Goal: Contribute content: Contribute content

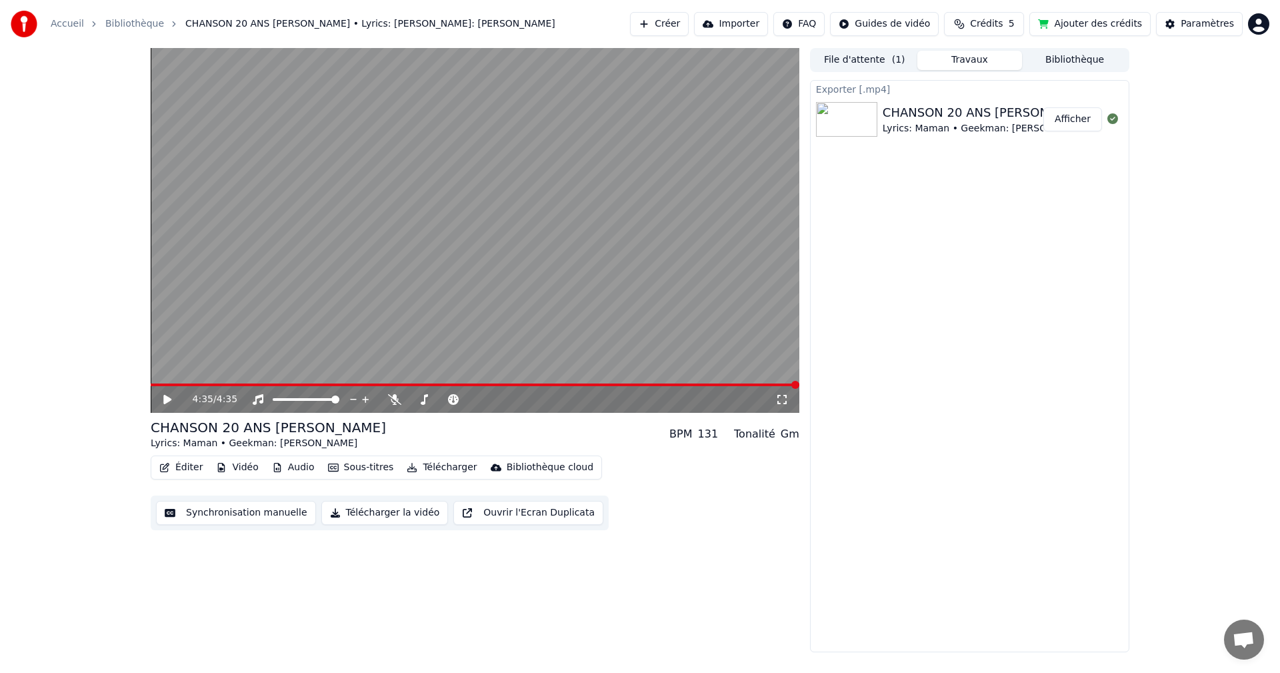
click at [359, 466] on button "Sous-titres" at bounding box center [361, 467] width 77 height 19
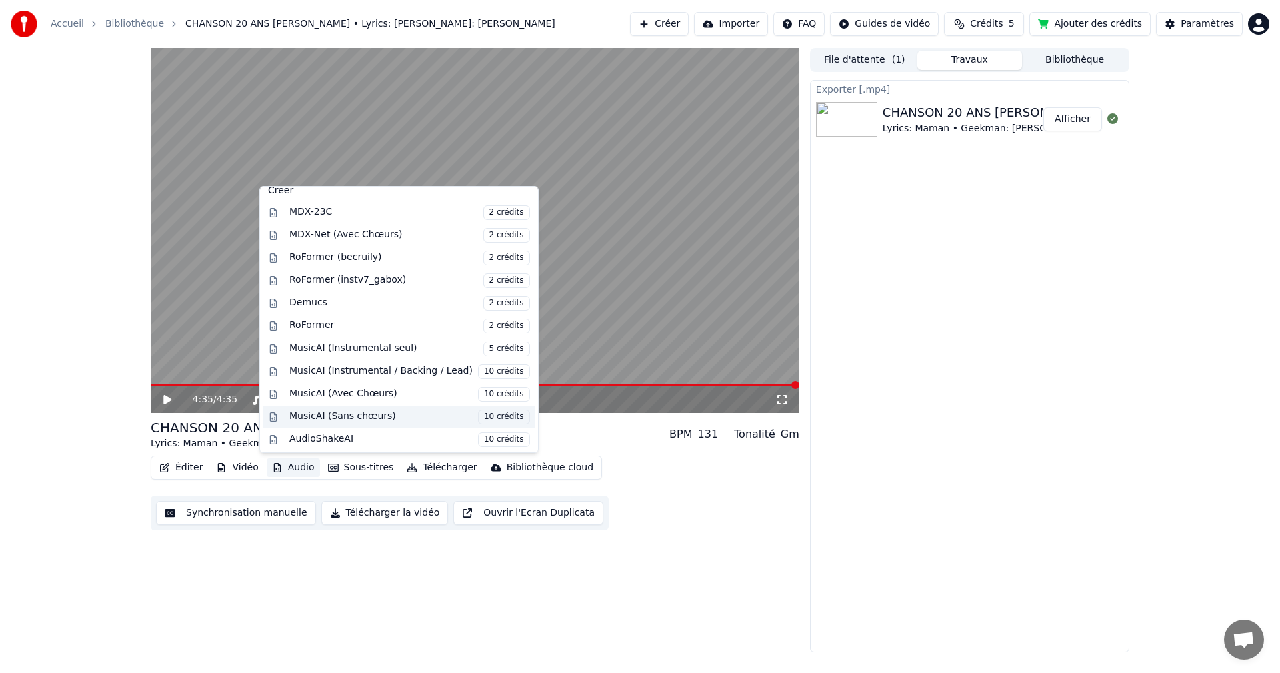
scroll to position [178, 0]
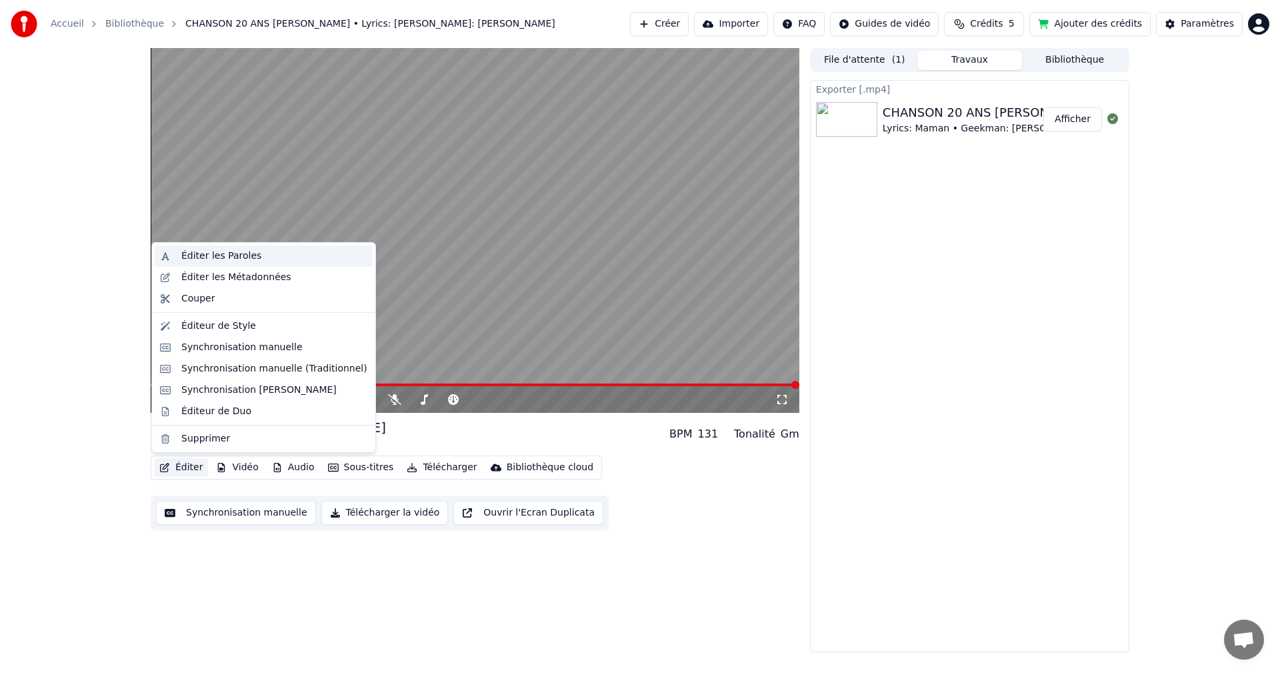
click at [251, 262] on div "Éditer les Paroles" at bounding box center [221, 255] width 80 height 13
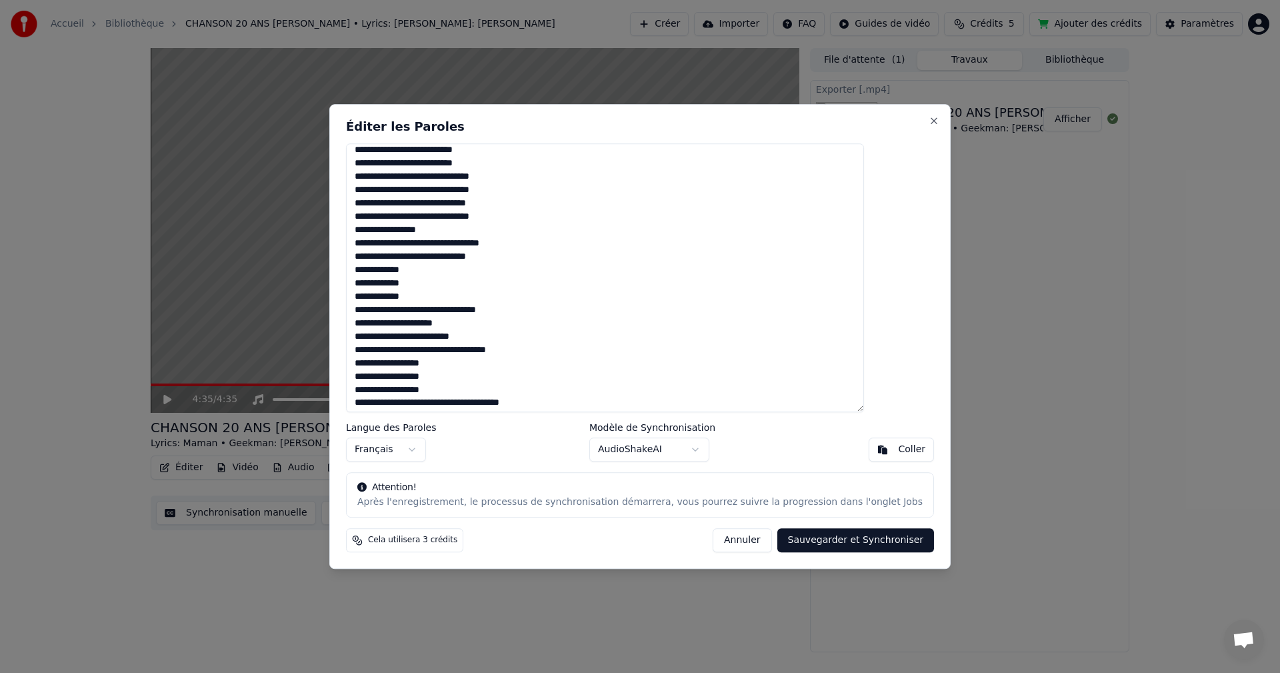
scroll to position [622, 0]
click at [721, 545] on button "Annuler" at bounding box center [742, 540] width 59 height 24
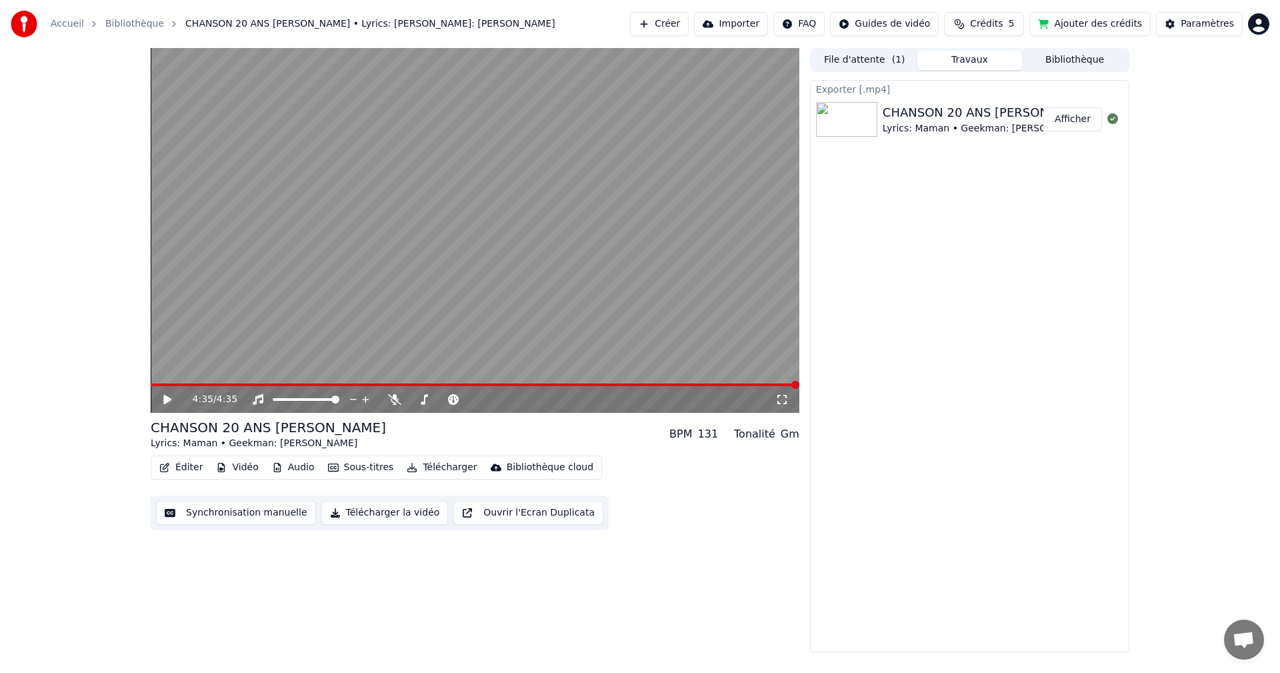
click at [187, 467] on button "Éditer" at bounding box center [181, 467] width 54 height 19
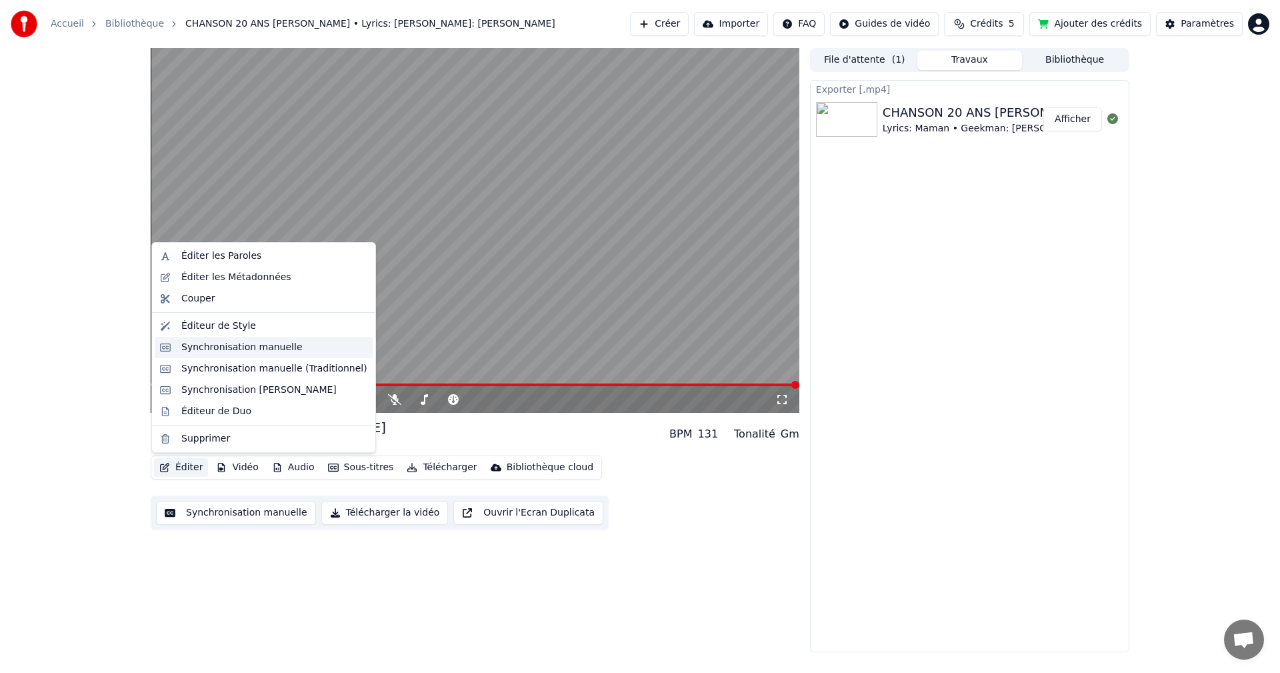
click at [233, 343] on div "Synchronisation manuelle" at bounding box center [241, 347] width 121 height 13
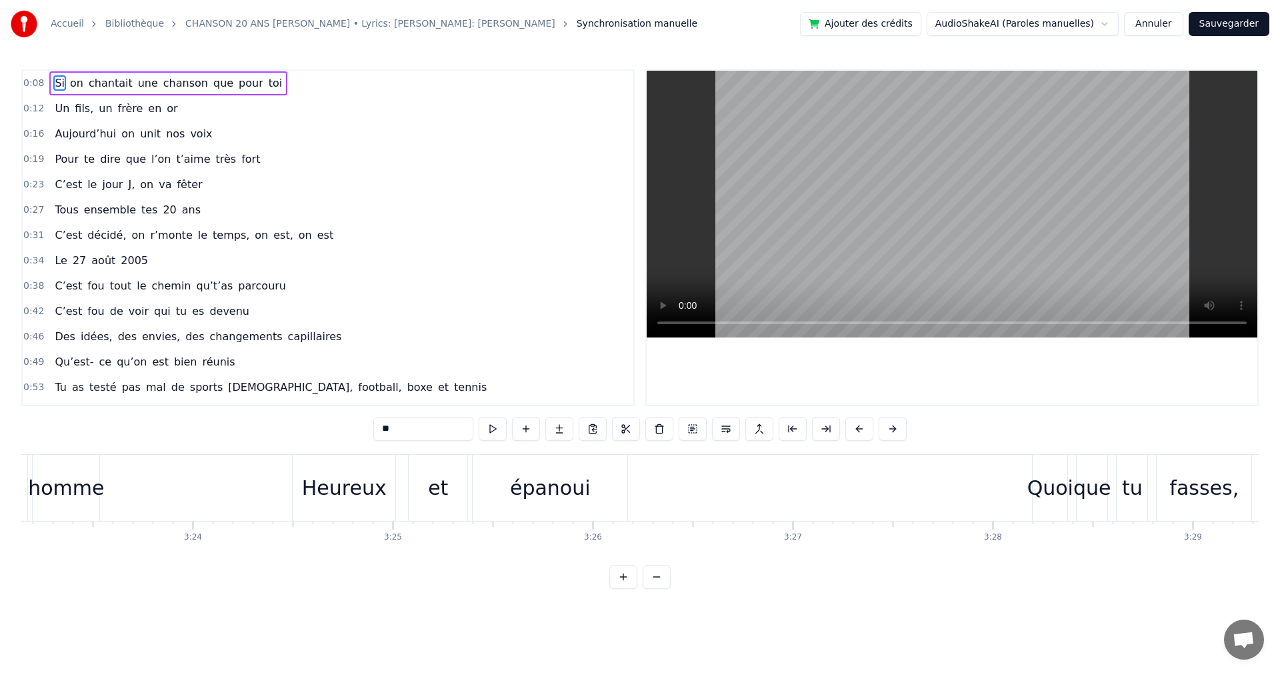
scroll to position [0, 40575]
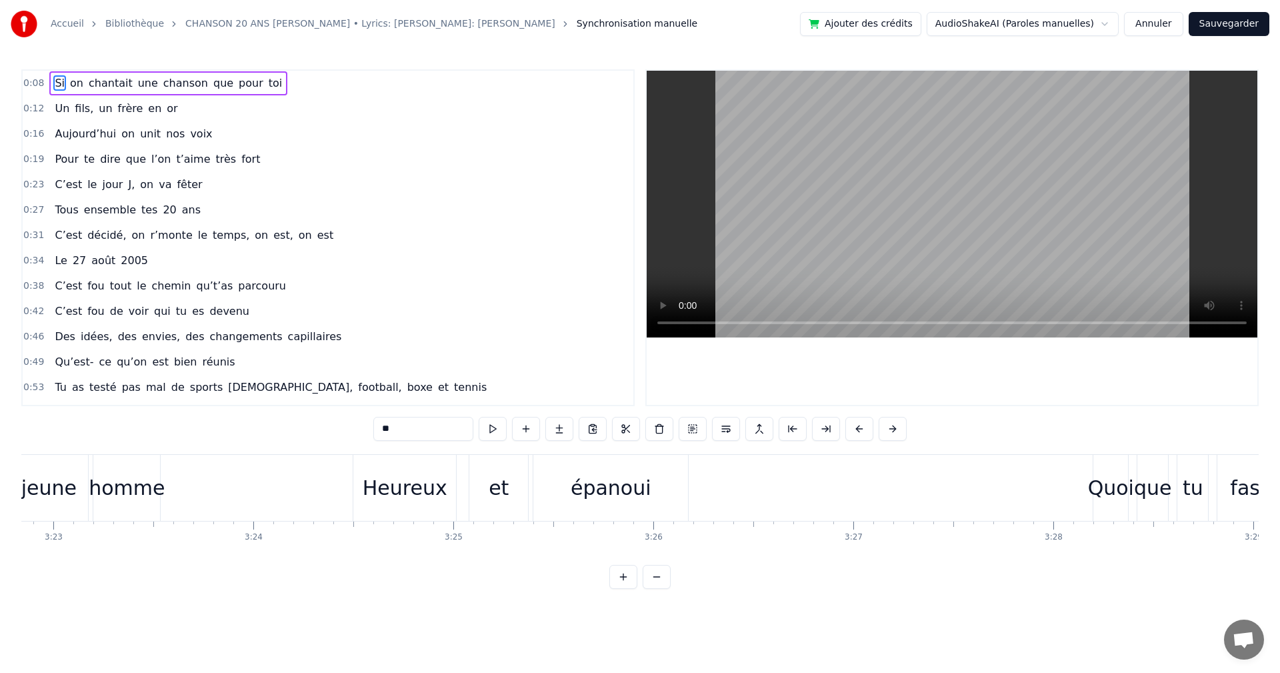
click at [510, 502] on div "et" at bounding box center [498, 488] width 59 height 66
type input "**"
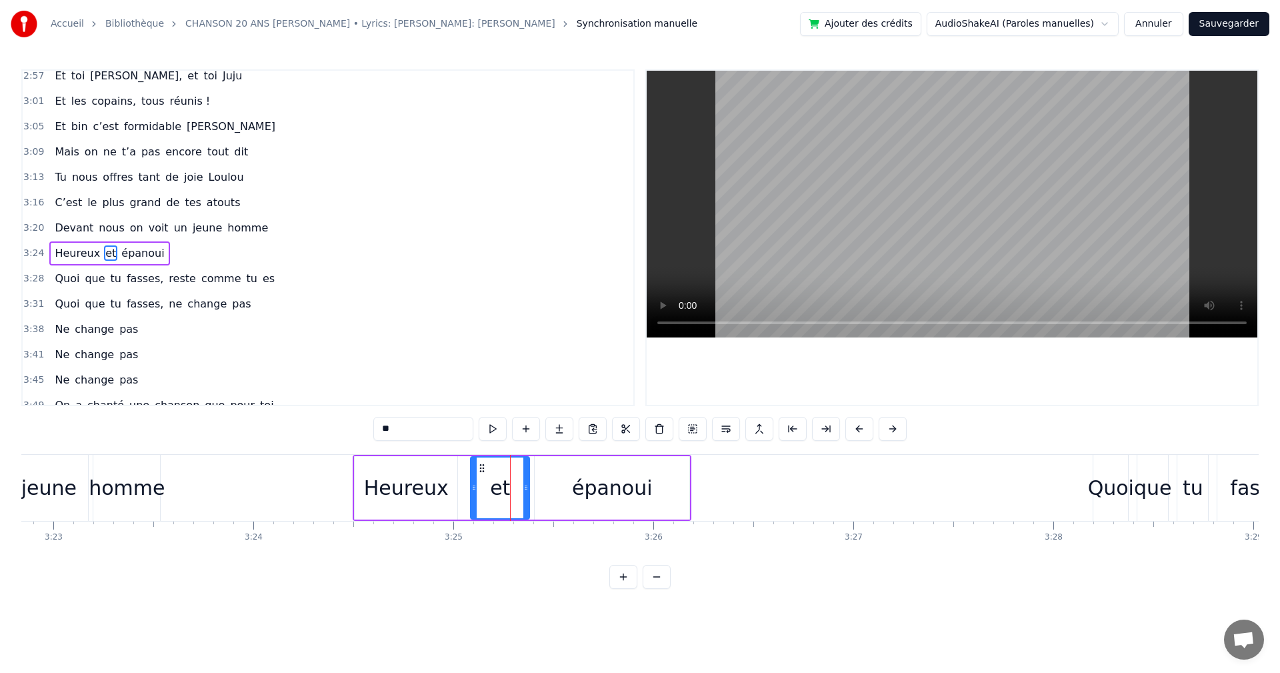
scroll to position [1163, 0]
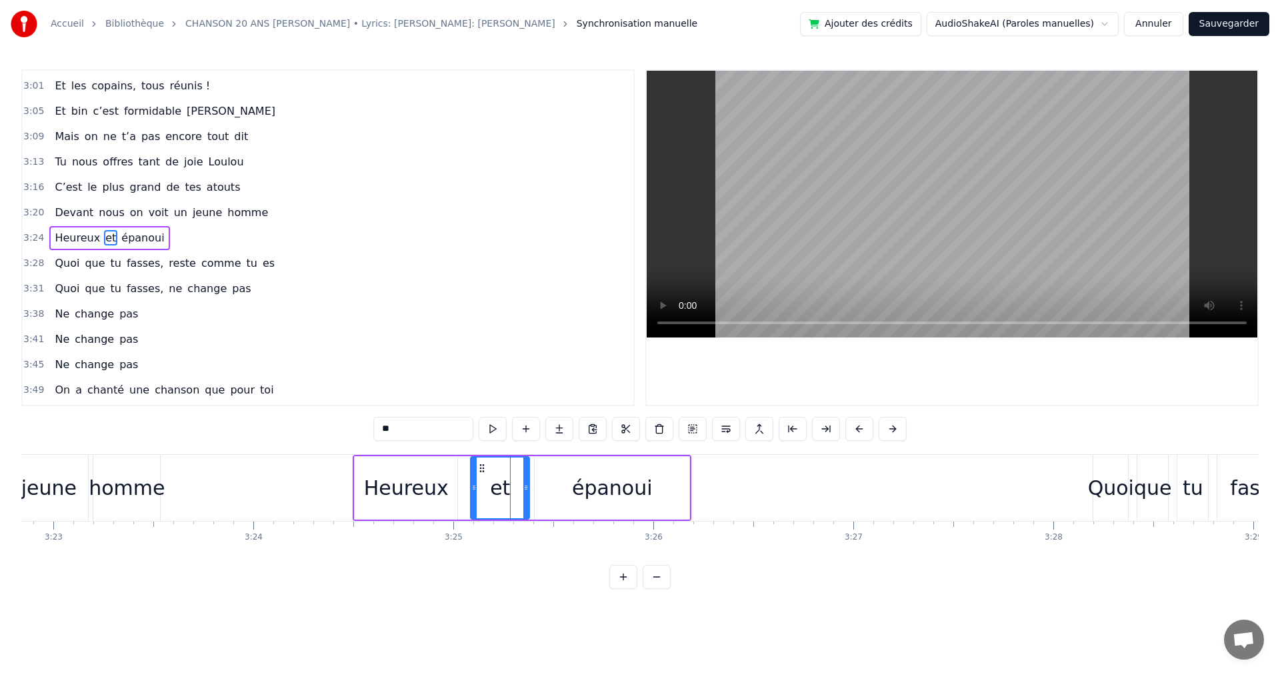
click at [480, 472] on icon at bounding box center [482, 468] width 11 height 11
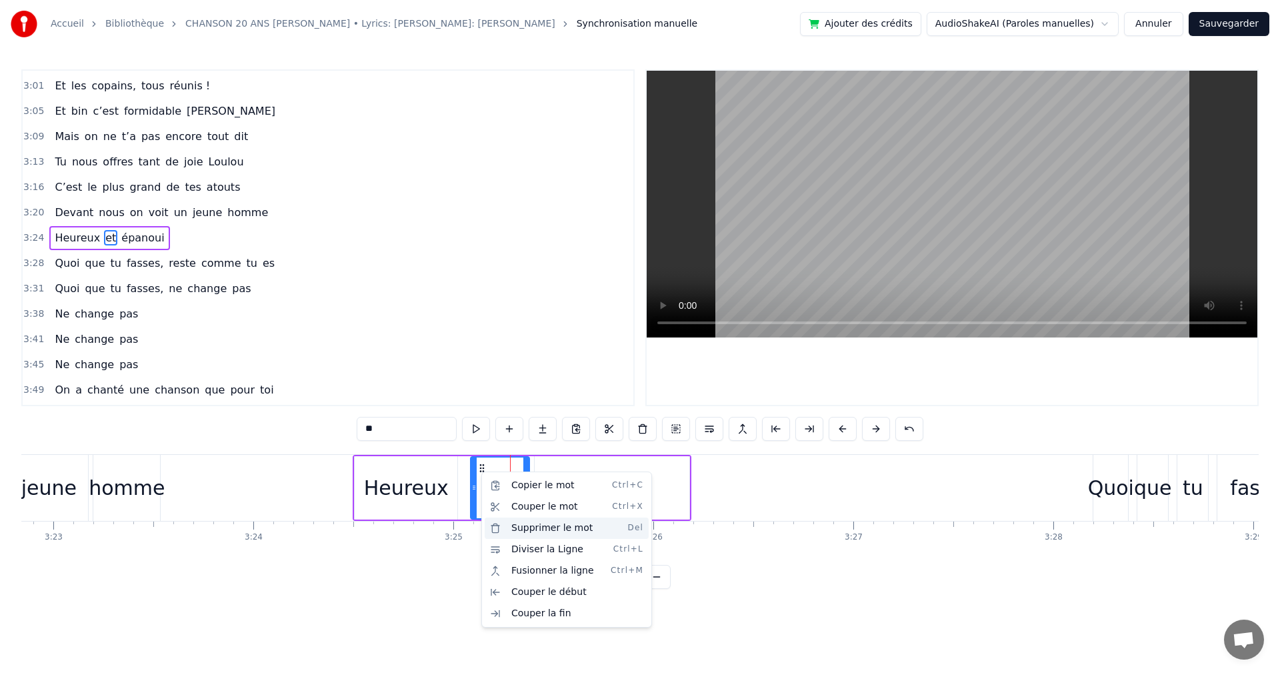
click at [522, 528] on div "Supprimer le mot Del" at bounding box center [567, 527] width 164 height 21
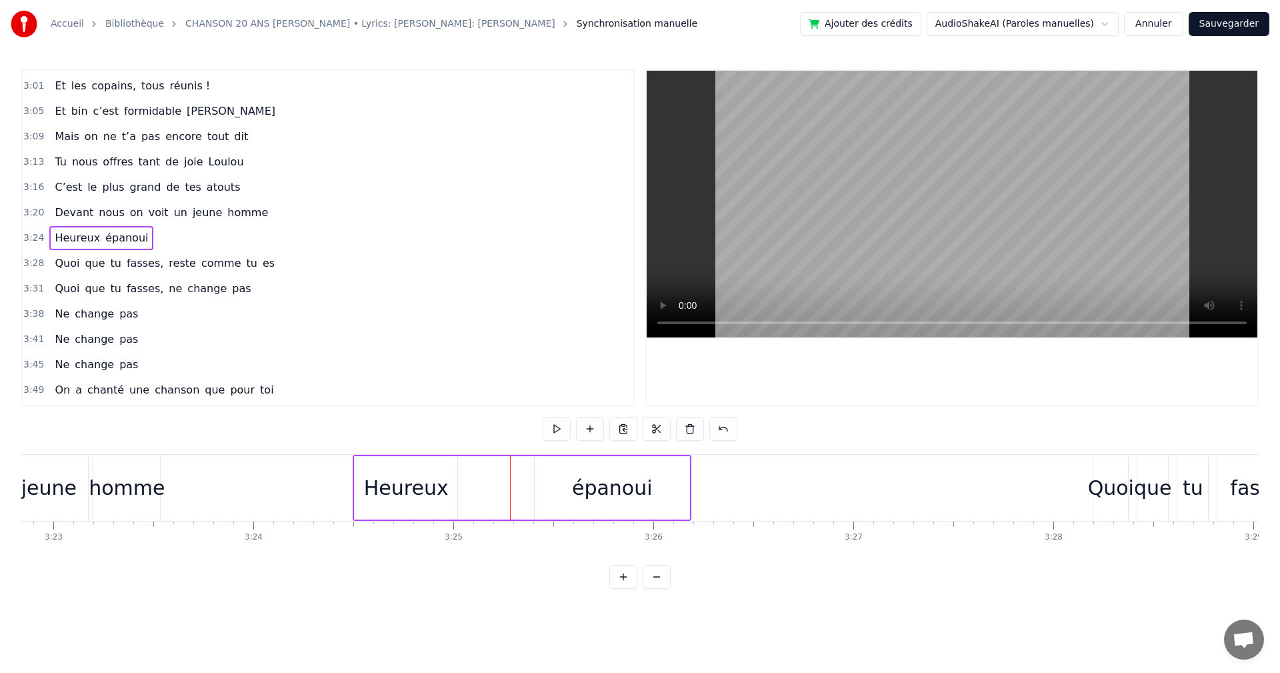
click at [445, 492] on div "Heureux" at bounding box center [406, 487] width 103 height 63
click at [444, 491] on div at bounding box center [444, 488] width 1 height 66
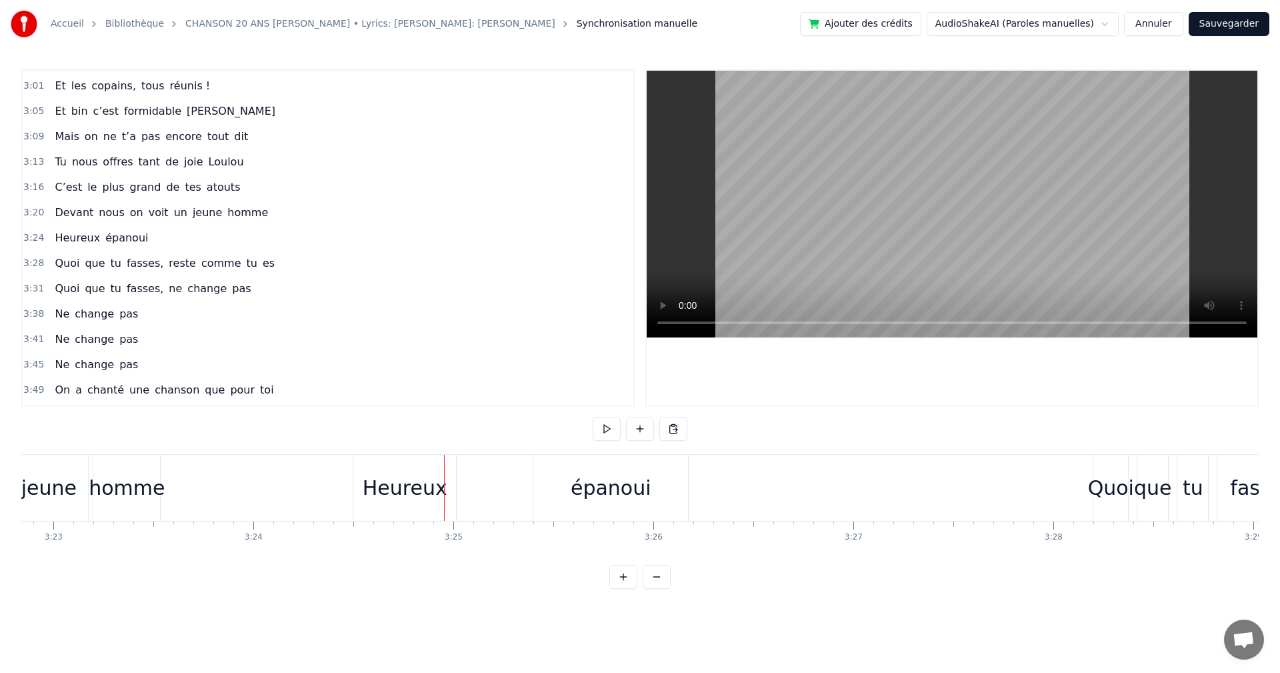
click at [444, 491] on div at bounding box center [444, 488] width 1 height 66
click at [436, 489] on div "Heureux" at bounding box center [405, 488] width 85 height 30
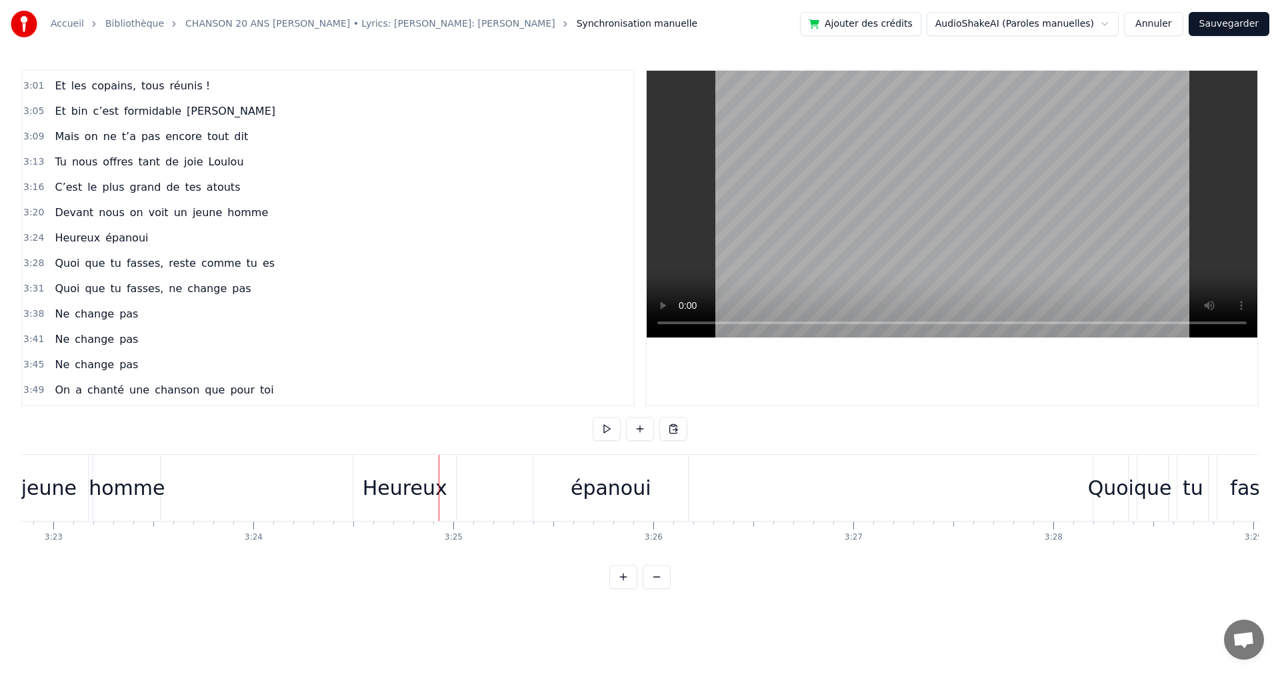
click at [441, 491] on div "Heureux" at bounding box center [405, 488] width 85 height 30
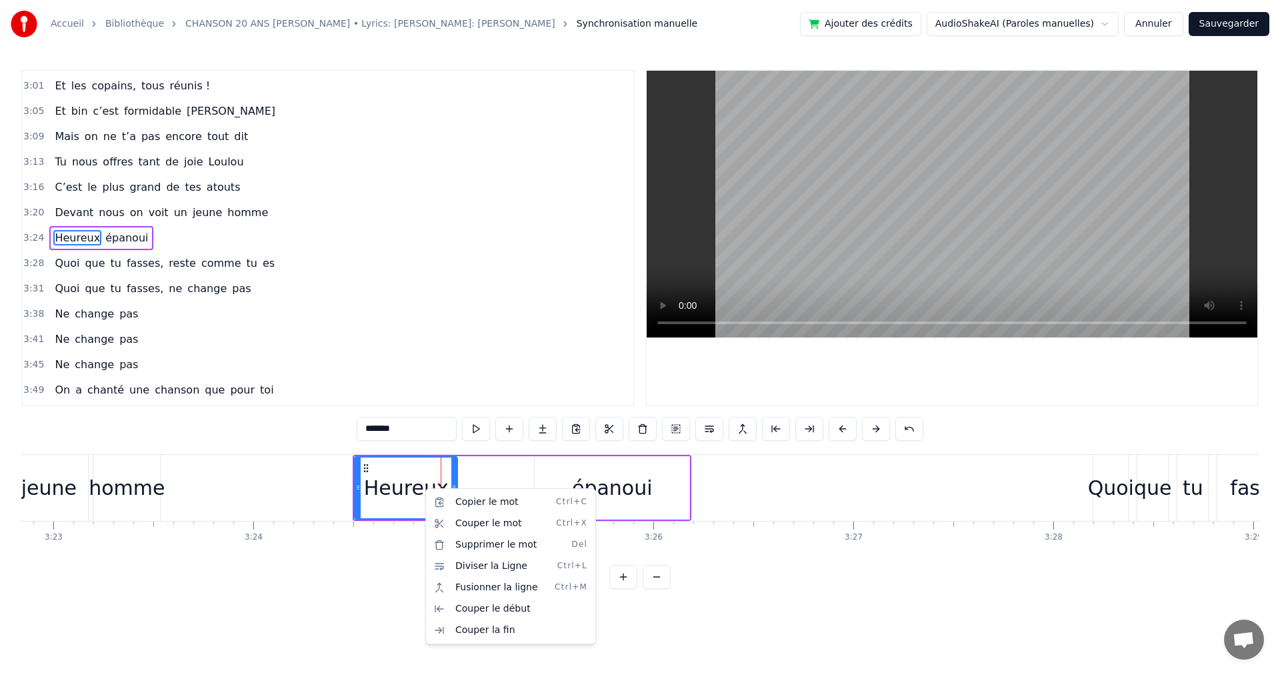
click at [811, 597] on html "Accueil Bibliothèque CHANSON 20 ANS [PERSON_NAME] • Lyrics: [PERSON_NAME]: [PER…" at bounding box center [640, 305] width 1280 height 610
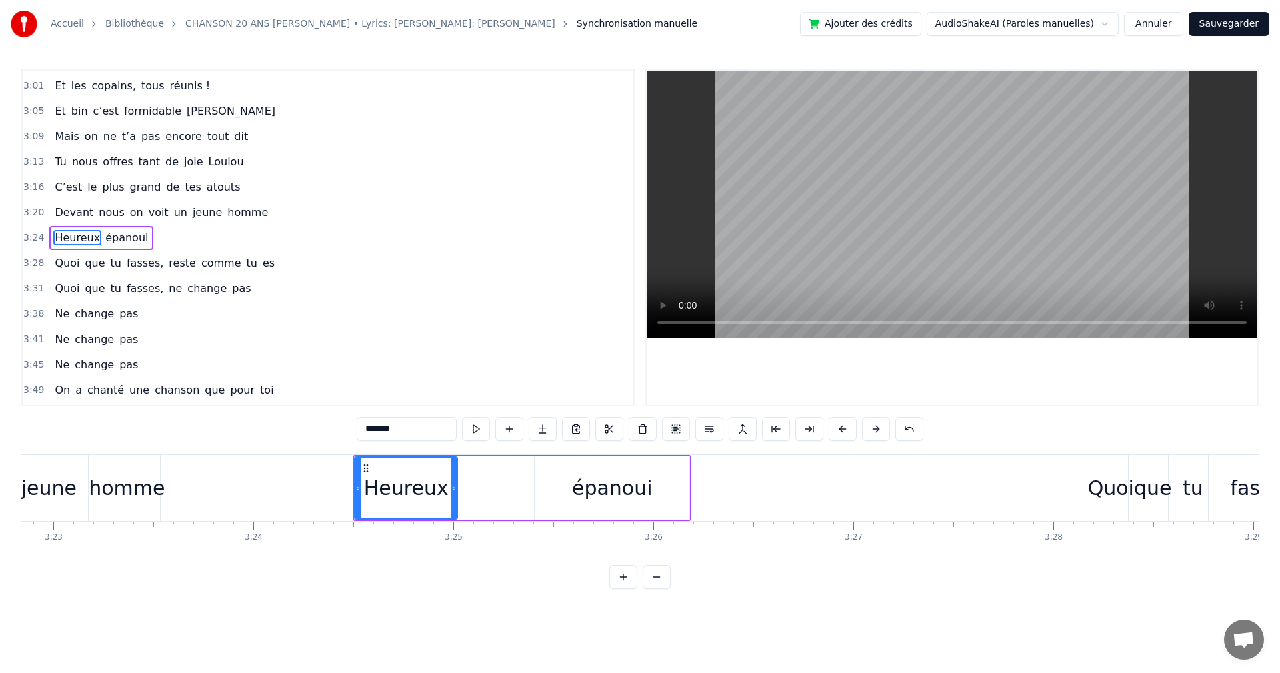
drag, startPoint x: 595, startPoint y: 491, endPoint x: 587, endPoint y: 491, distance: 8.0
click at [587, 491] on div "épanoui" at bounding box center [612, 488] width 81 height 30
type input "*******"
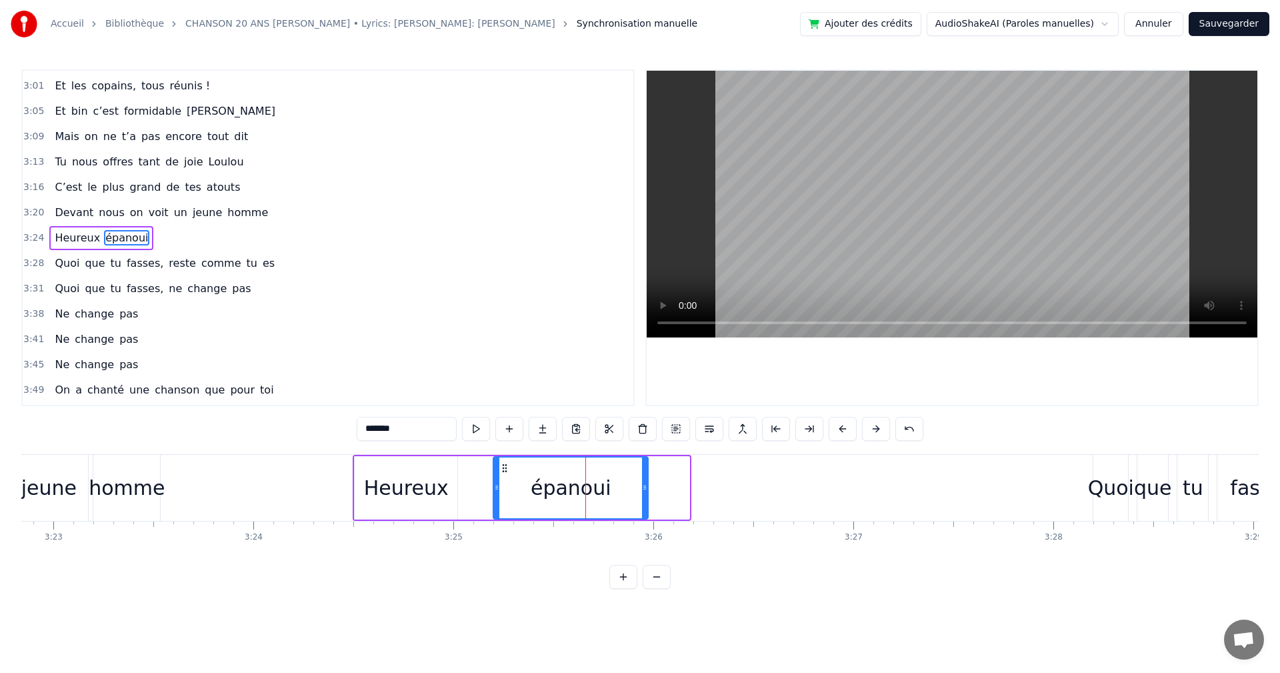
drag, startPoint x: 547, startPoint y: 469, endPoint x: 505, endPoint y: 469, distance: 41.3
click at [505, 469] on icon at bounding box center [504, 468] width 11 height 11
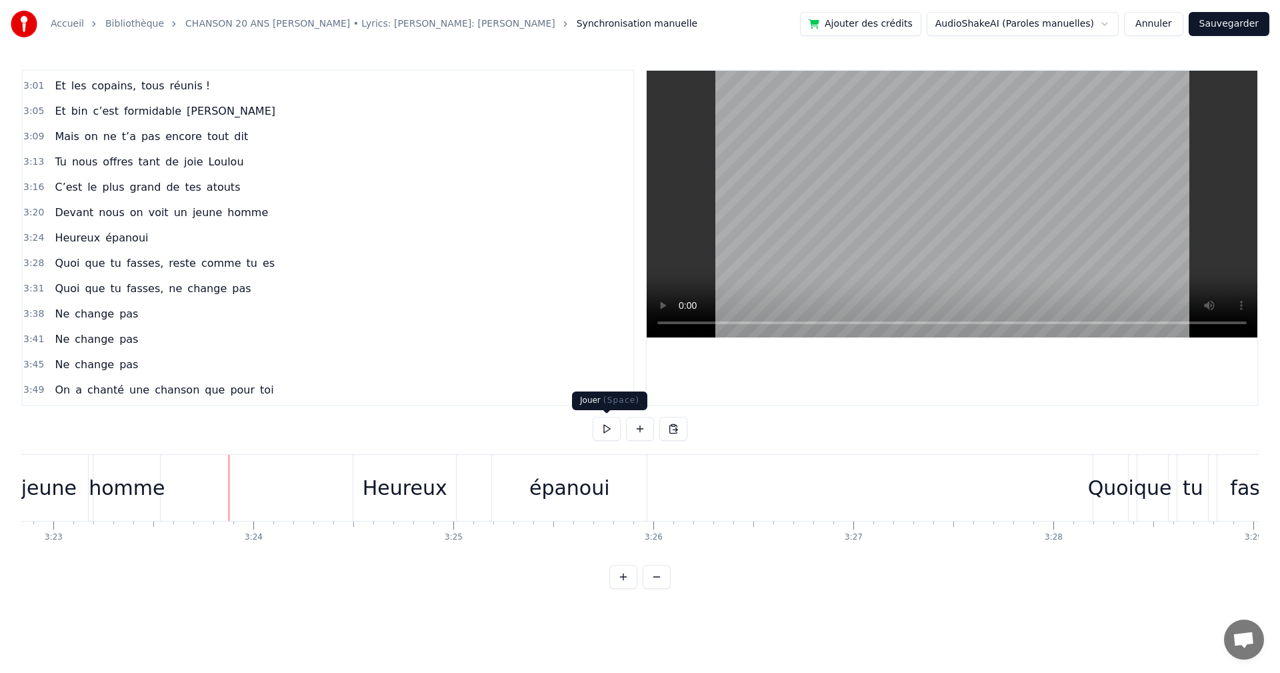
click at [608, 430] on button at bounding box center [607, 429] width 28 height 24
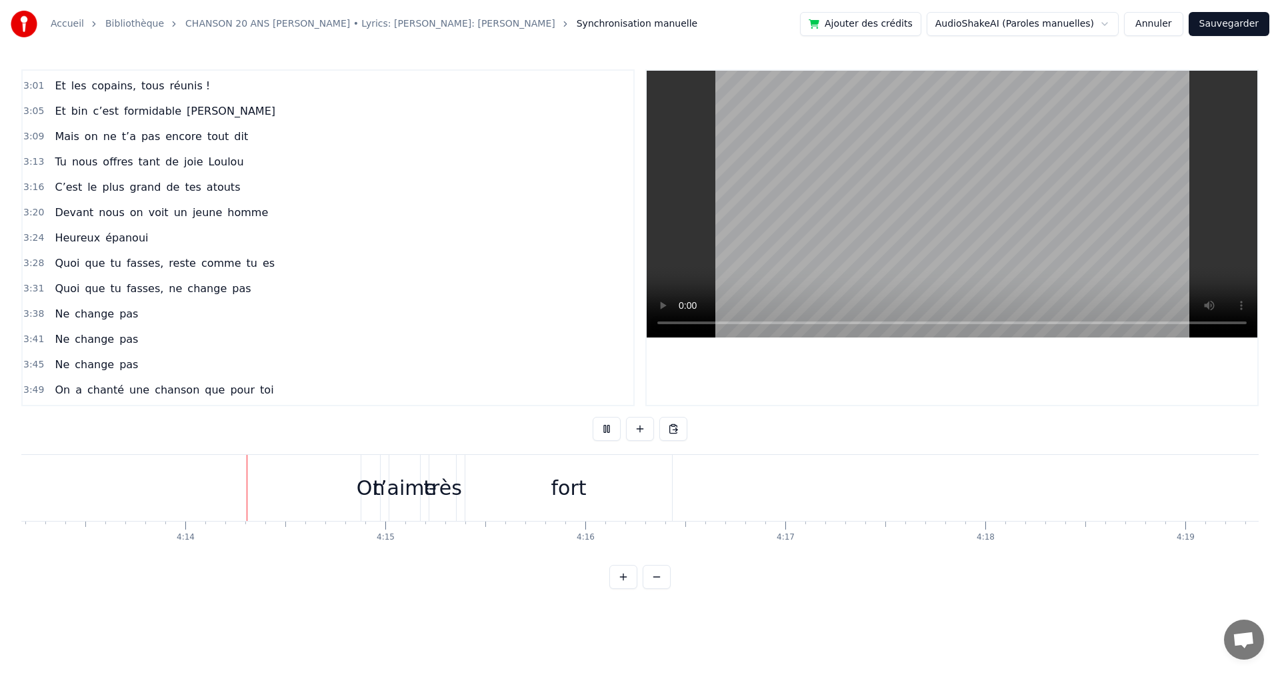
scroll to position [0, 50654]
click at [599, 431] on button at bounding box center [607, 429] width 28 height 24
click at [77, 25] on link "Accueil" at bounding box center [67, 23] width 33 height 13
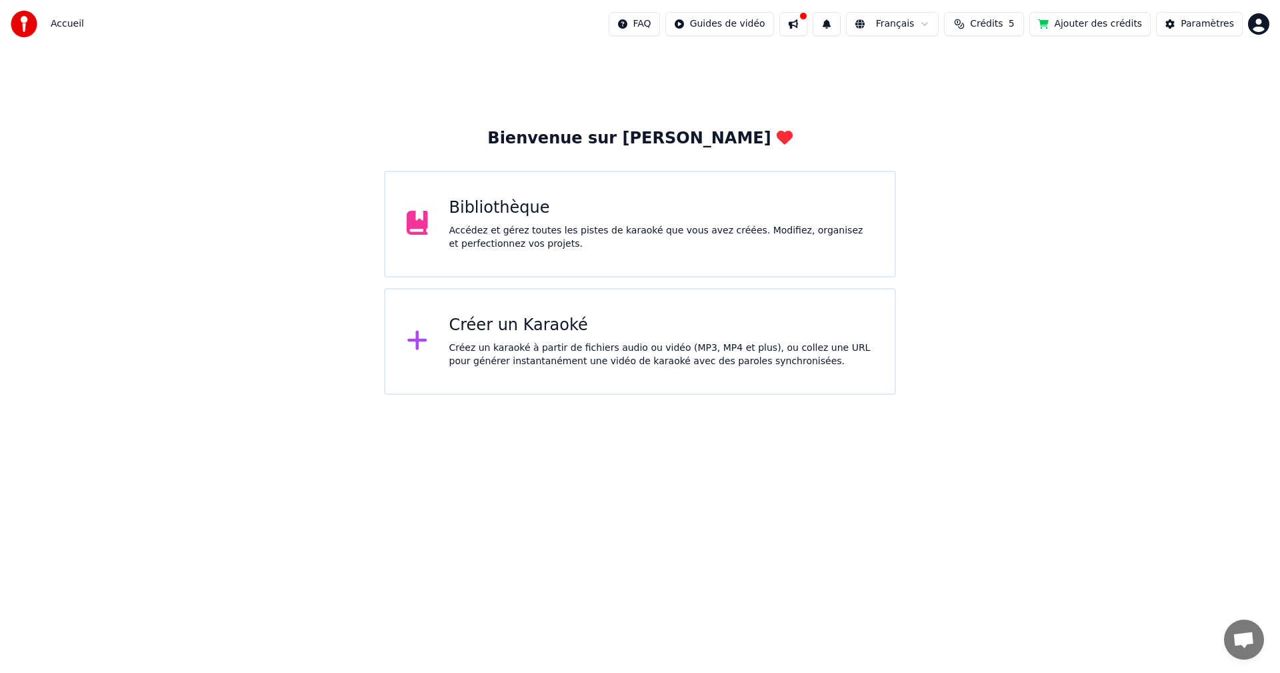
click at [477, 366] on div "Créez un karaoké à partir de fichiers audio ou vidéo (MP3, MP4 et plus), ou col…" at bounding box center [661, 354] width 425 height 27
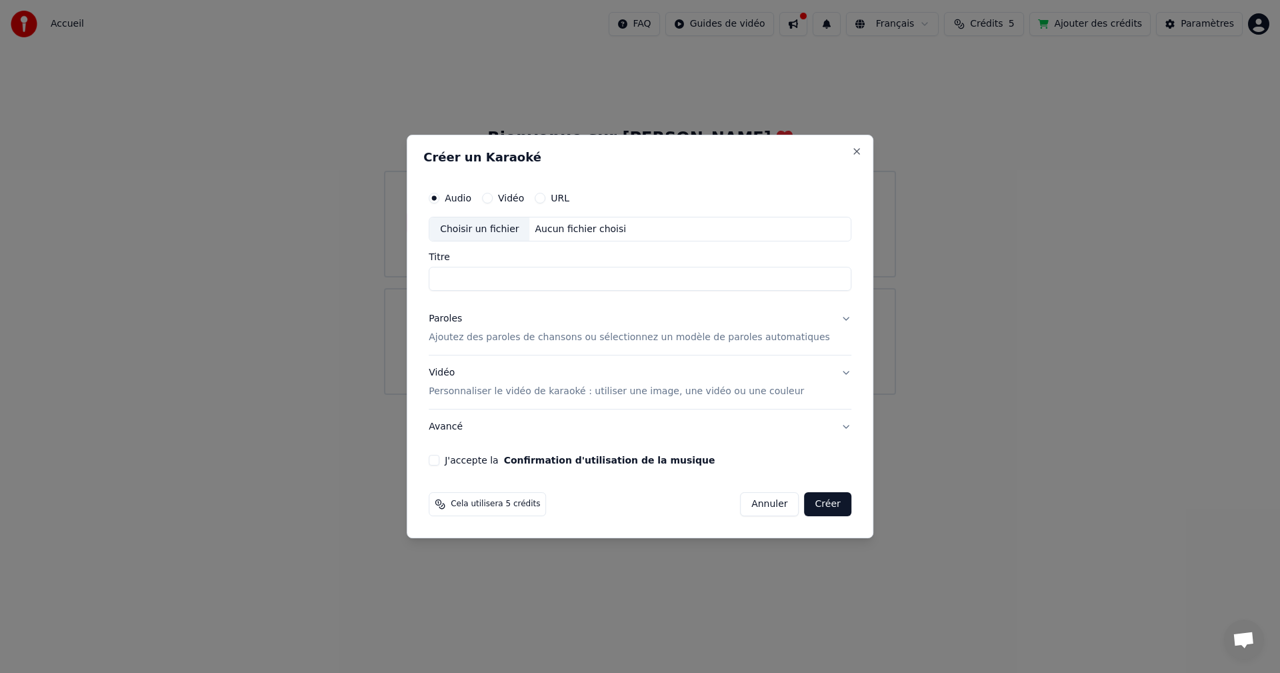
click at [504, 230] on div "Choisir un fichier" at bounding box center [479, 229] width 100 height 24
click at [539, 273] on input "**********" at bounding box center [640, 279] width 423 height 24
drag, startPoint x: 563, startPoint y: 274, endPoint x: 414, endPoint y: 268, distance: 148.8
click at [416, 268] on body "**********" at bounding box center [640, 197] width 1280 height 395
type input "**********"
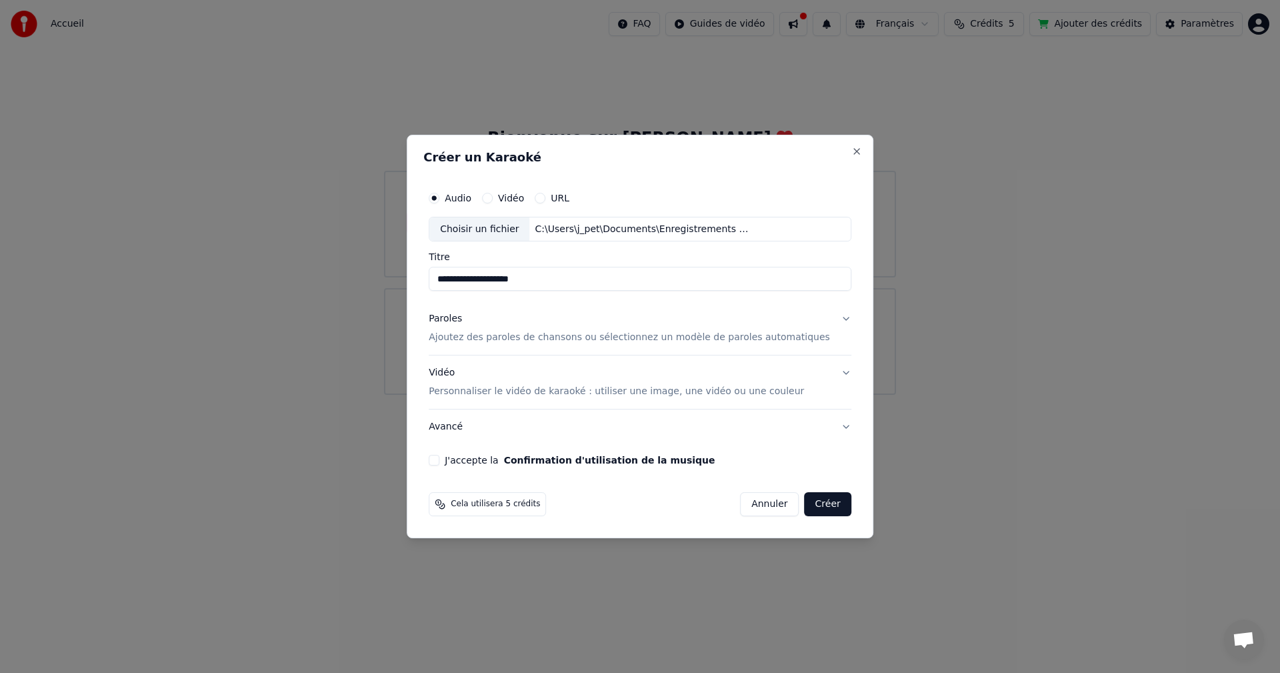
click at [775, 330] on div "Paroles Ajoutez des paroles de chansons ou sélectionnez un modèle de paroles au…" at bounding box center [629, 329] width 401 height 32
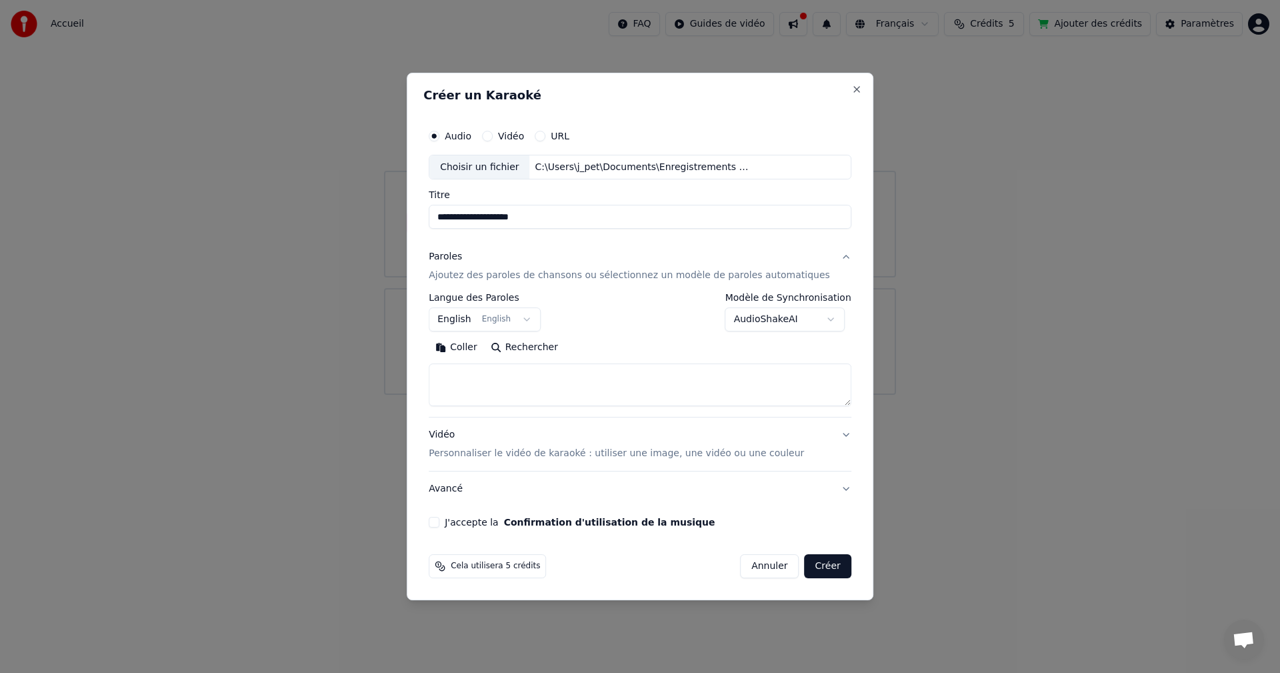
click at [531, 319] on body "**********" at bounding box center [640, 197] width 1280 height 395
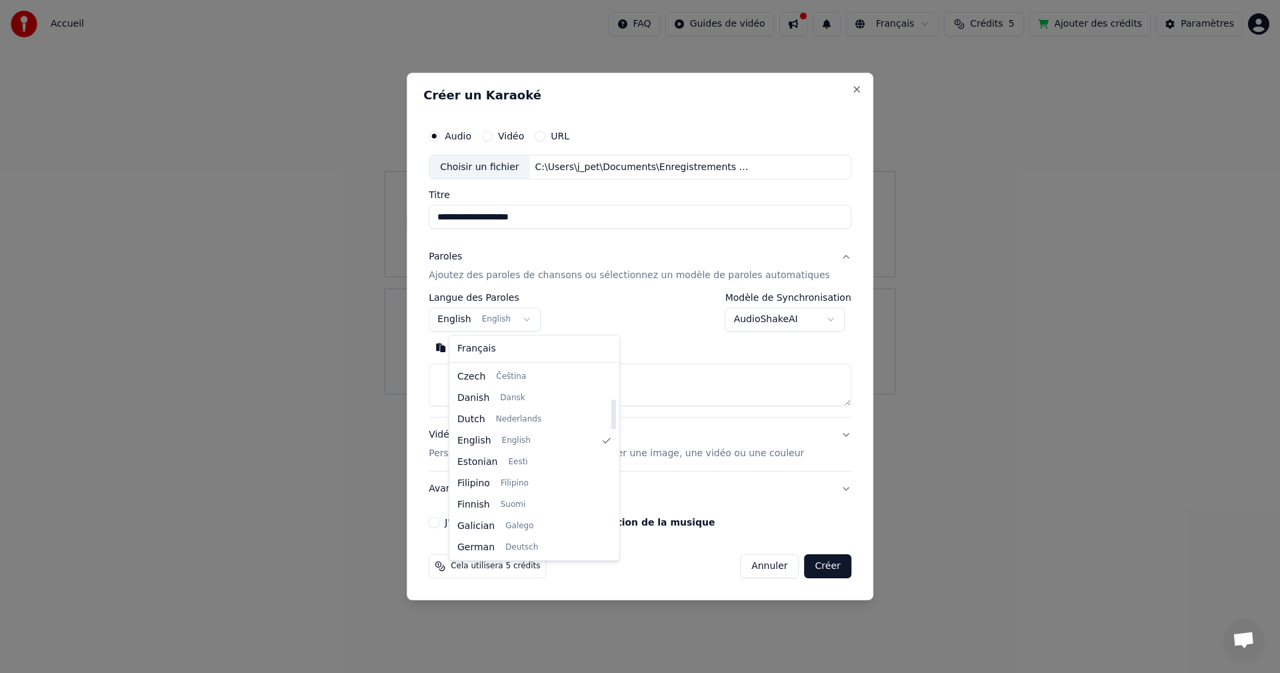
scroll to position [213, 0]
select select "**"
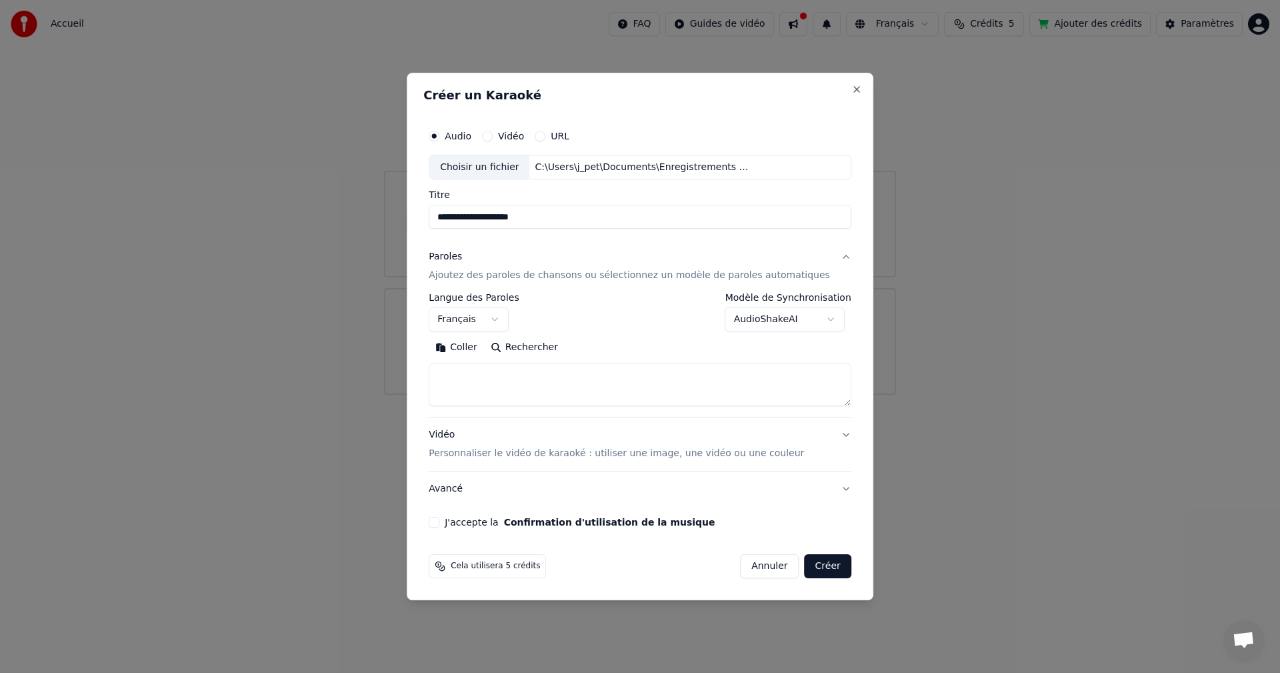
click at [502, 371] on textarea at bounding box center [640, 385] width 423 height 43
click at [477, 344] on button "Coller" at bounding box center [456, 347] width 55 height 21
click at [459, 525] on div "J'accepte la Confirmation d'utilisation de la musique" at bounding box center [640, 522] width 423 height 11
click at [439, 521] on button "J'accepte la Confirmation d'utilisation de la musique" at bounding box center [434, 522] width 11 height 11
click at [815, 570] on button "Créer" at bounding box center [828, 566] width 47 height 24
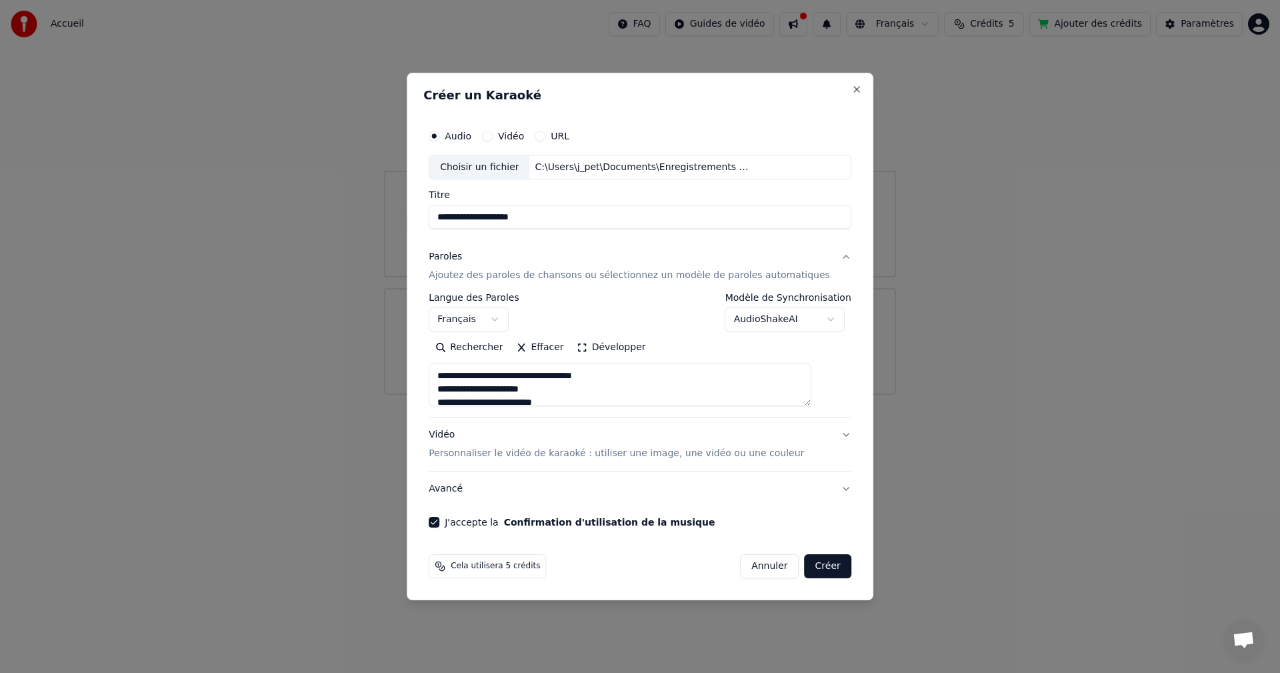
type textarea "**********"
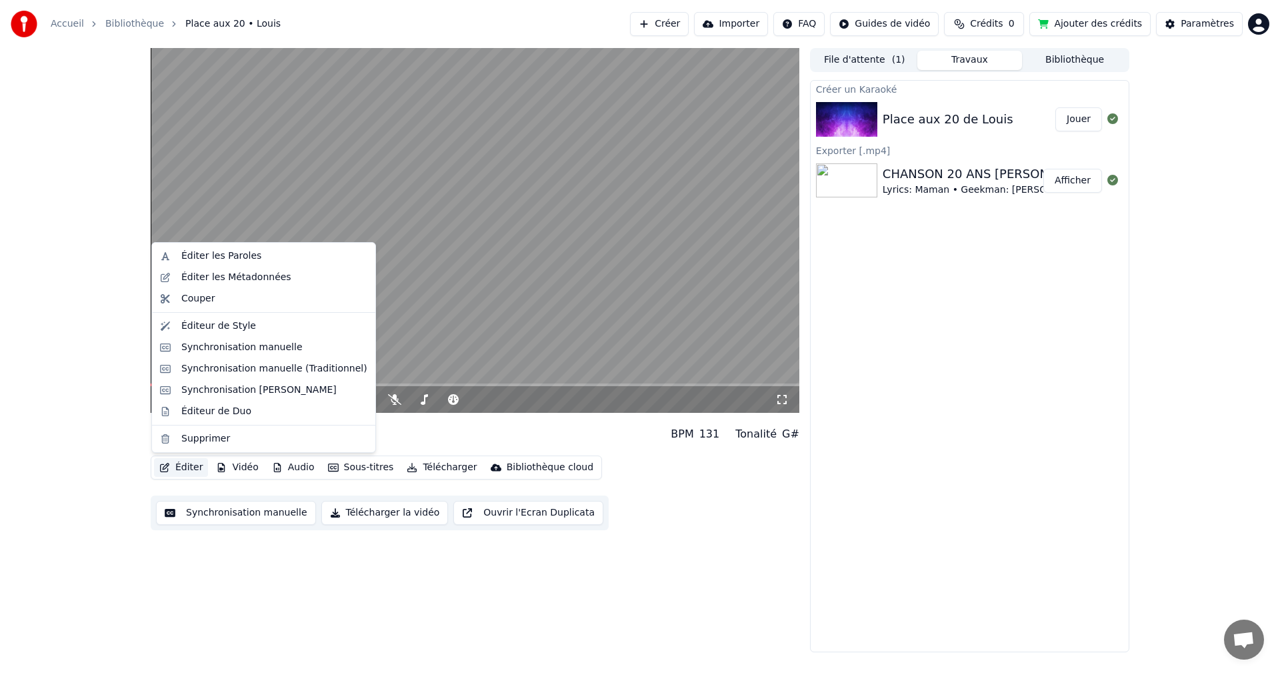
click at [195, 467] on button "Éditer" at bounding box center [181, 467] width 54 height 19
click at [231, 277] on div "Éditer les Métadonnées" at bounding box center [236, 277] width 110 height 13
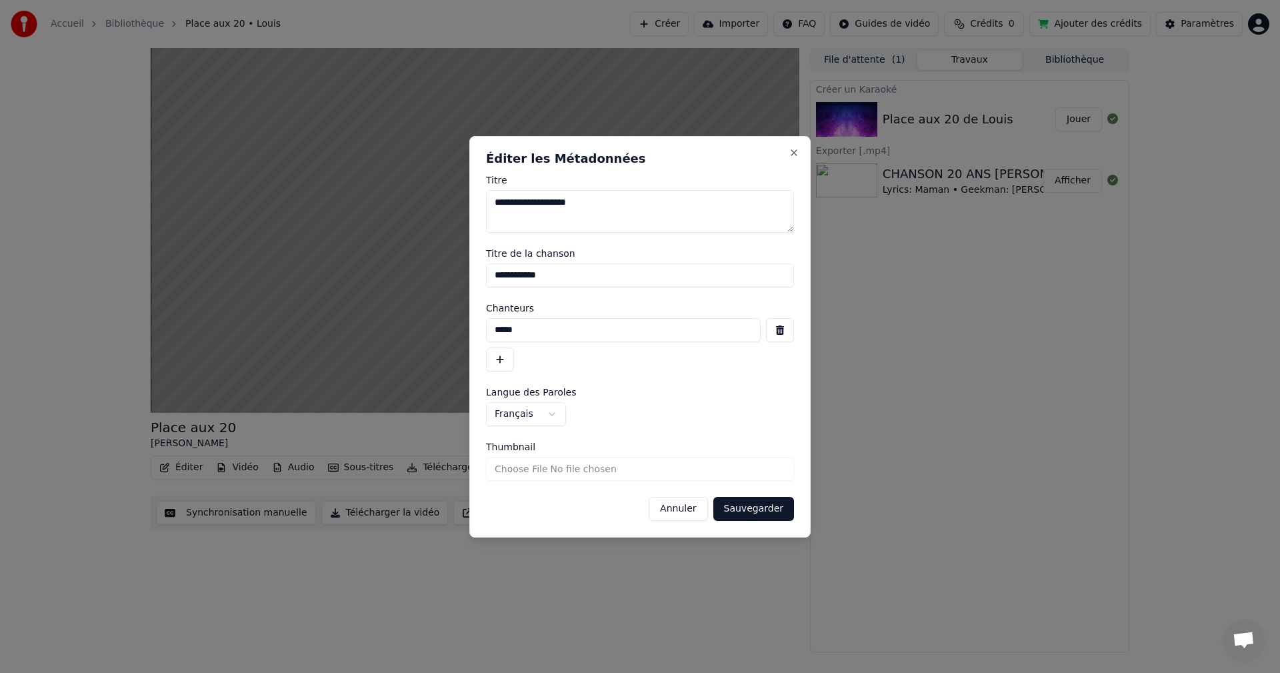
drag, startPoint x: 593, startPoint y: 202, endPoint x: 529, endPoint y: 204, distance: 64.0
click at [529, 204] on textarea "**********" at bounding box center [640, 211] width 308 height 43
drag, startPoint x: 590, startPoint y: 206, endPoint x: 473, endPoint y: 199, distance: 117.5
click at [473, 199] on div "**********" at bounding box center [639, 336] width 341 height 401
type textarea "**********"
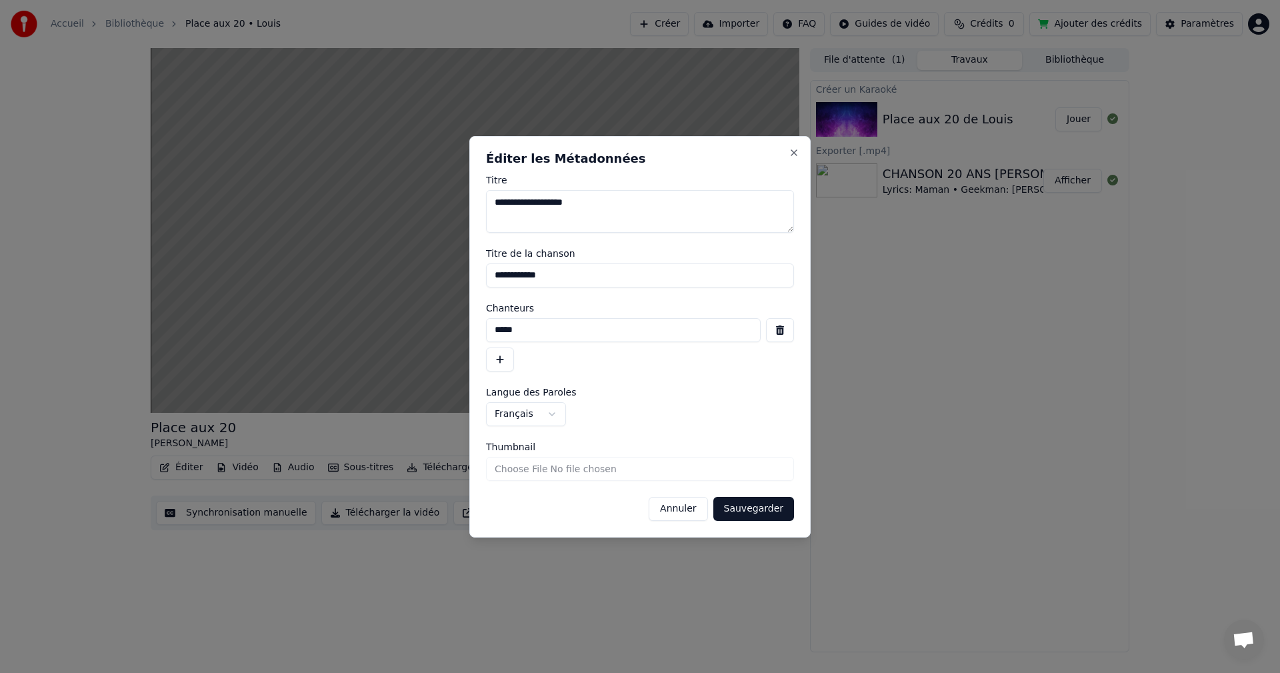
drag, startPoint x: 553, startPoint y: 276, endPoint x: 530, endPoint y: 275, distance: 23.4
click at [530, 275] on input "**********" at bounding box center [640, 275] width 308 height 24
type input "**********"
drag, startPoint x: 533, startPoint y: 329, endPoint x: 483, endPoint y: 330, distance: 49.3
click at [483, 330] on div "**********" at bounding box center [639, 336] width 341 height 401
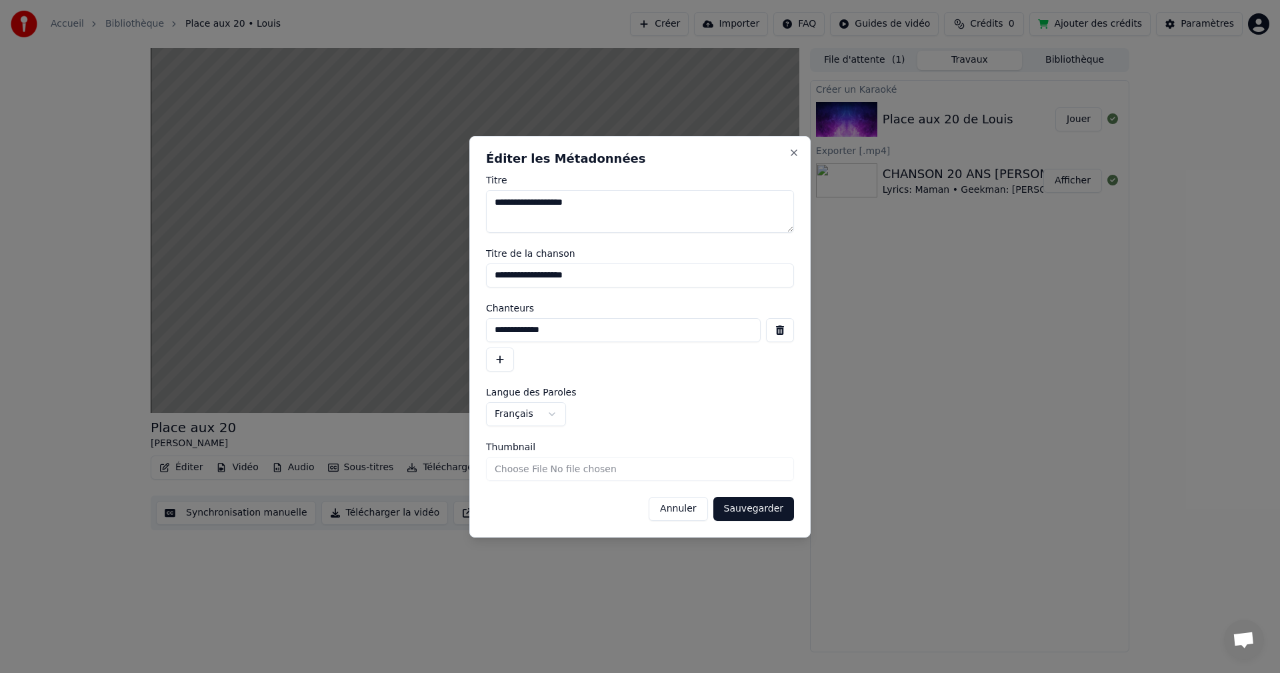
type input "**********"
click at [502, 367] on button "button" at bounding box center [500, 359] width 28 height 24
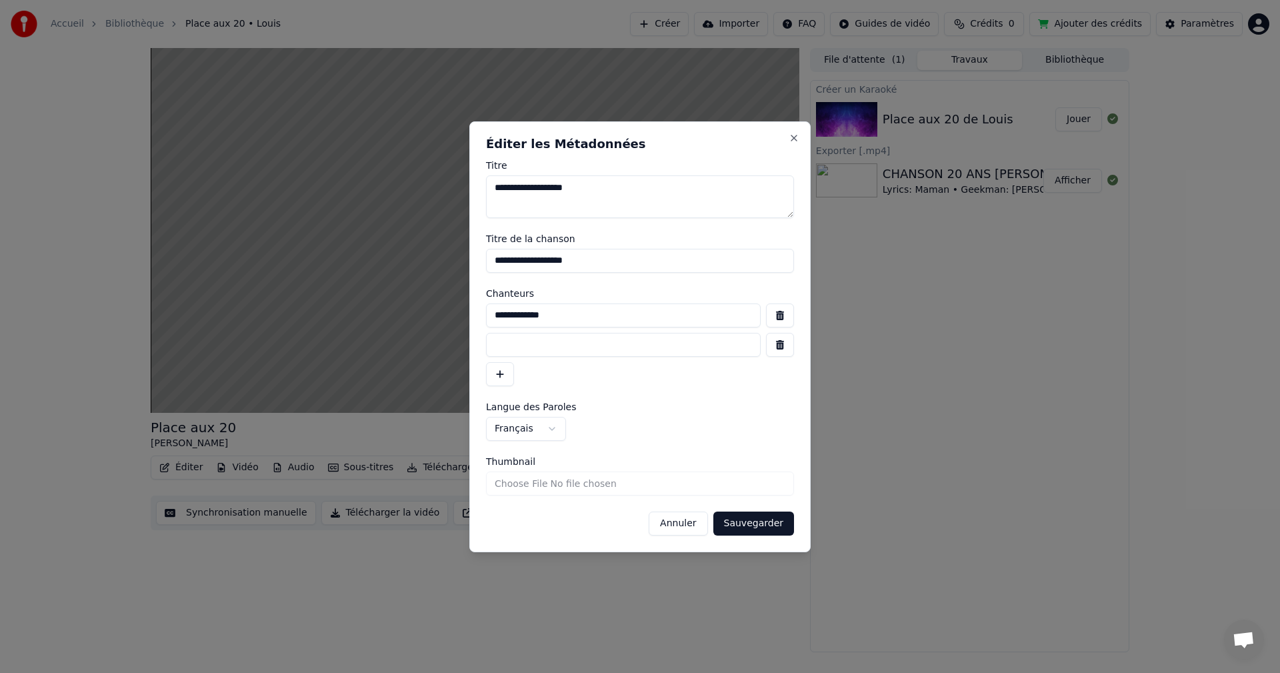
click at [523, 348] on input at bounding box center [623, 345] width 275 height 24
type input "**********"
click at [758, 527] on button "Sauvegarder" at bounding box center [753, 523] width 81 height 24
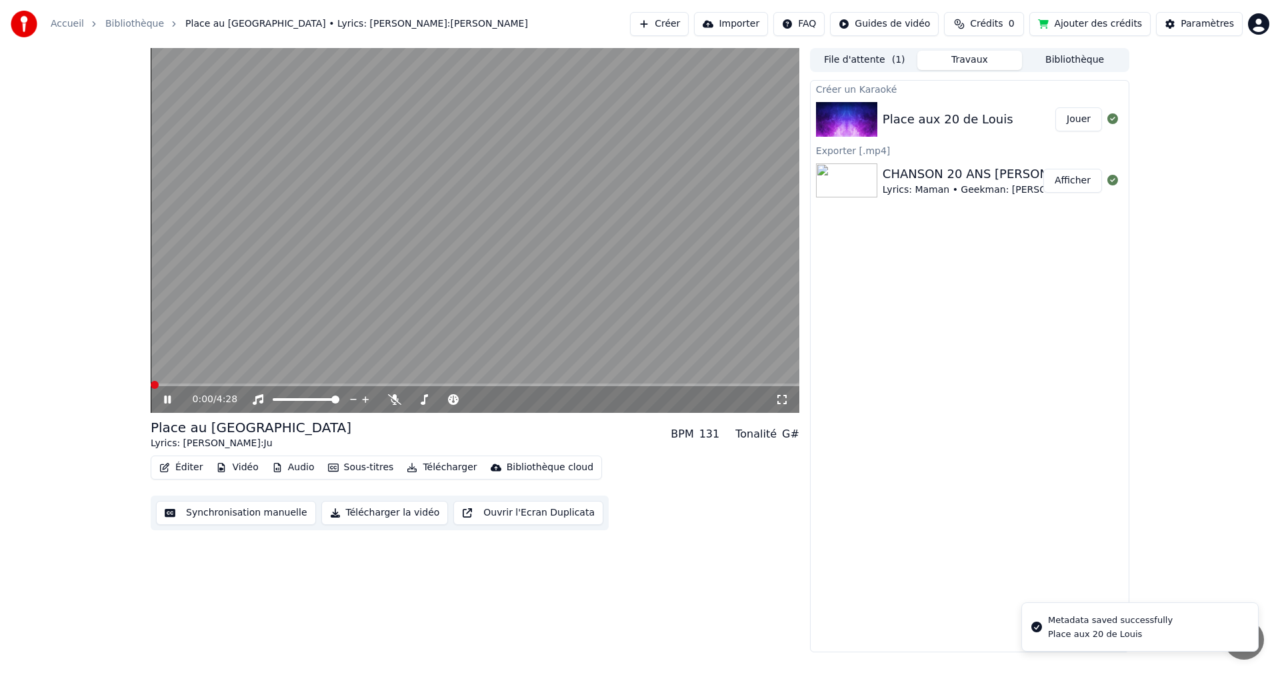
click at [151, 381] on span at bounding box center [155, 385] width 8 height 8
click at [169, 468] on icon "button" at bounding box center [164, 467] width 11 height 9
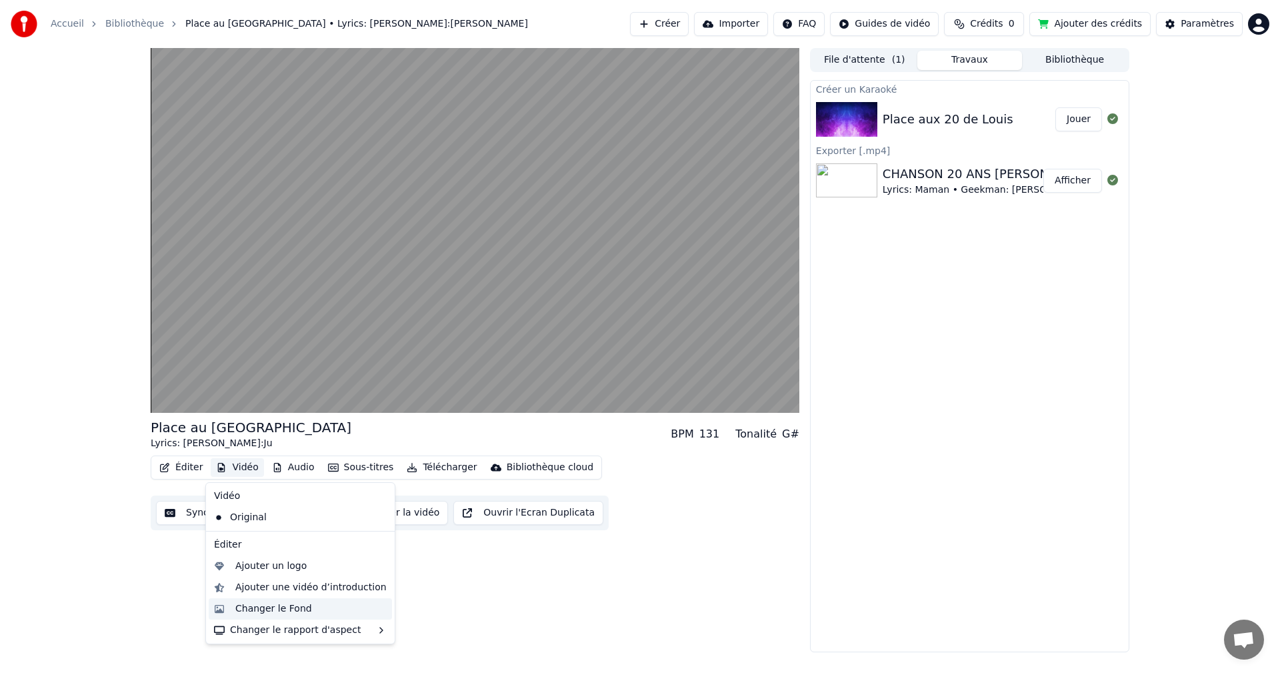
click at [297, 605] on div "Changer le Fond" at bounding box center [273, 608] width 77 height 13
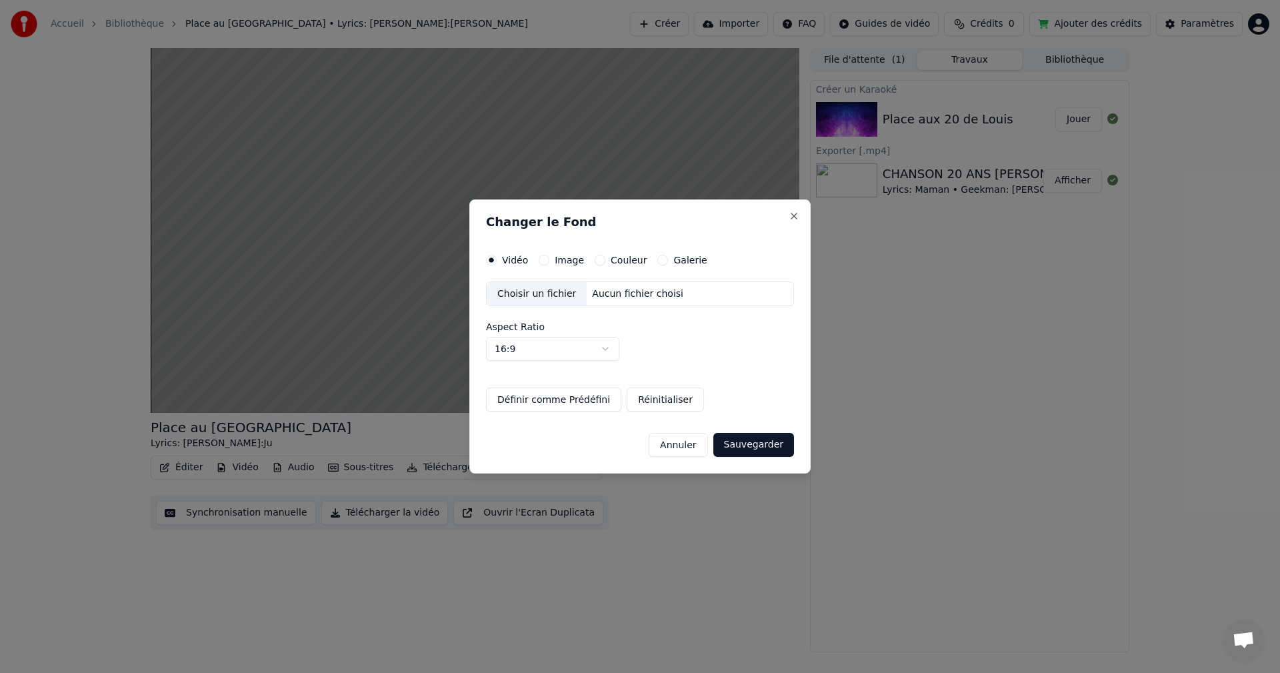
click at [555, 260] on label "Image" at bounding box center [569, 259] width 29 height 9
click at [549, 260] on button "Image" at bounding box center [544, 260] width 11 height 11
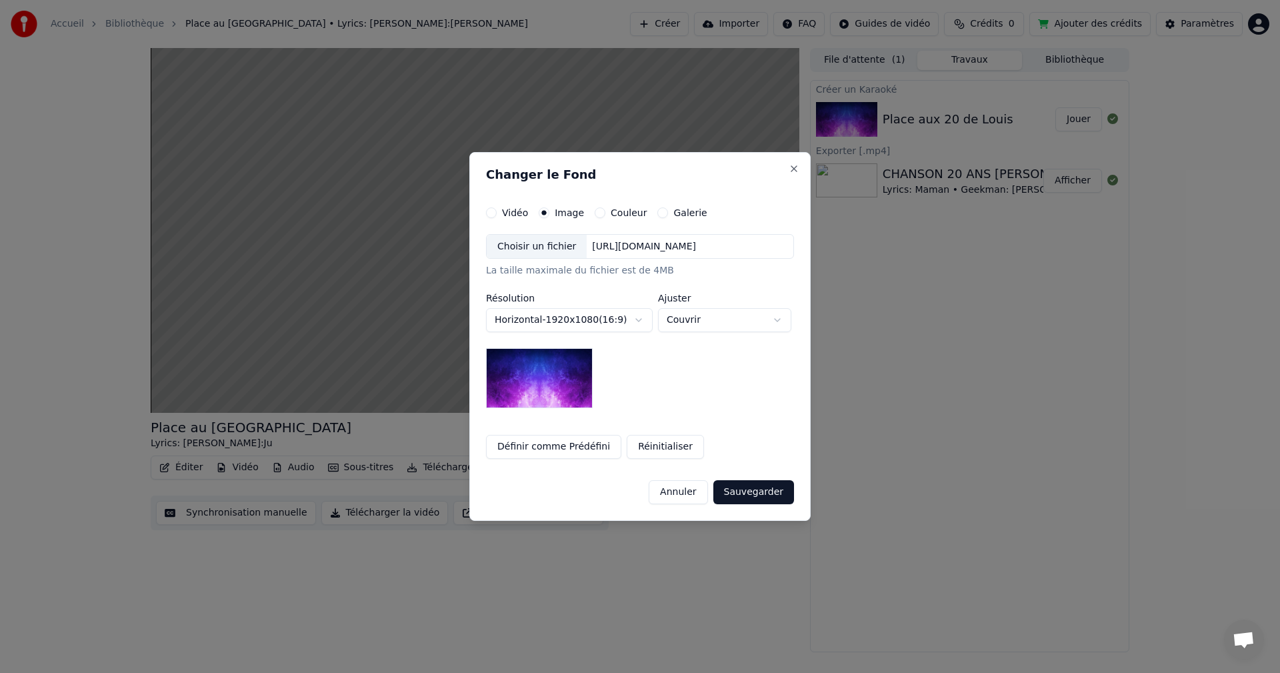
click at [553, 392] on img at bounding box center [539, 378] width 107 height 60
click at [673, 210] on label "Galerie" at bounding box center [689, 212] width 33 height 9
click at [664, 210] on button "Galerie" at bounding box center [662, 212] width 11 height 11
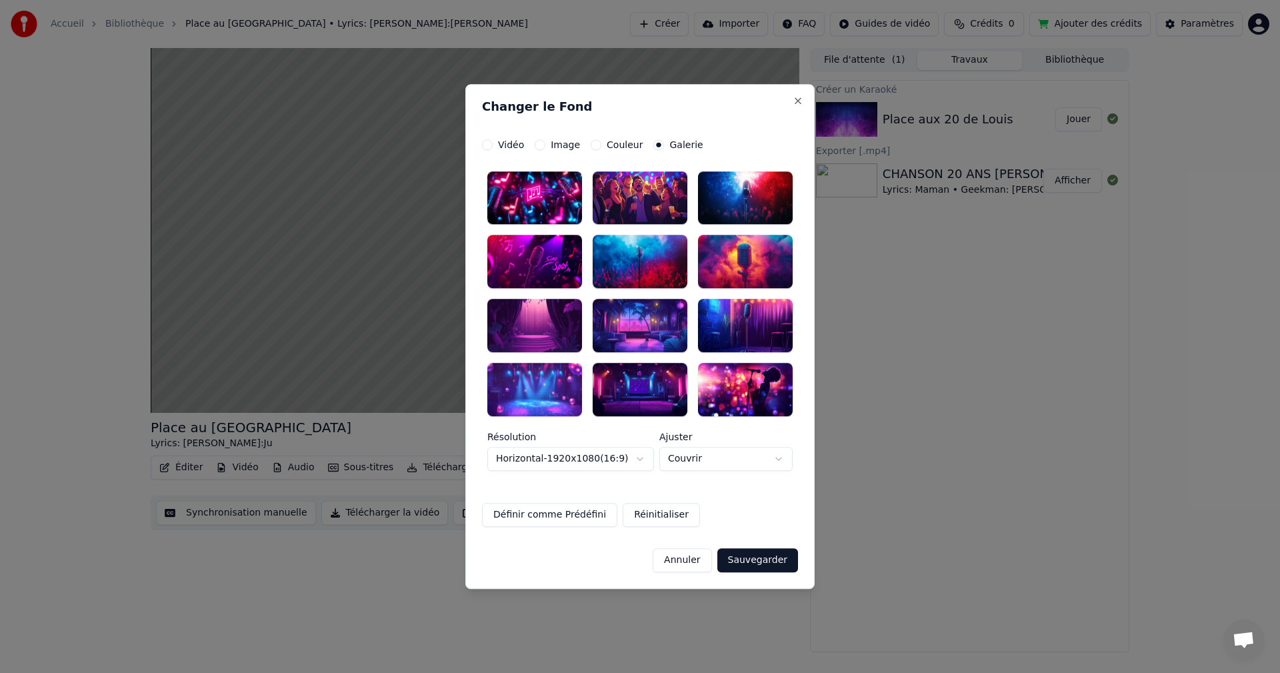
click at [671, 263] on div at bounding box center [640, 261] width 95 height 53
click at [728, 388] on div at bounding box center [745, 389] width 95 height 53
click at [761, 556] on button "Sauvegarder" at bounding box center [757, 560] width 81 height 24
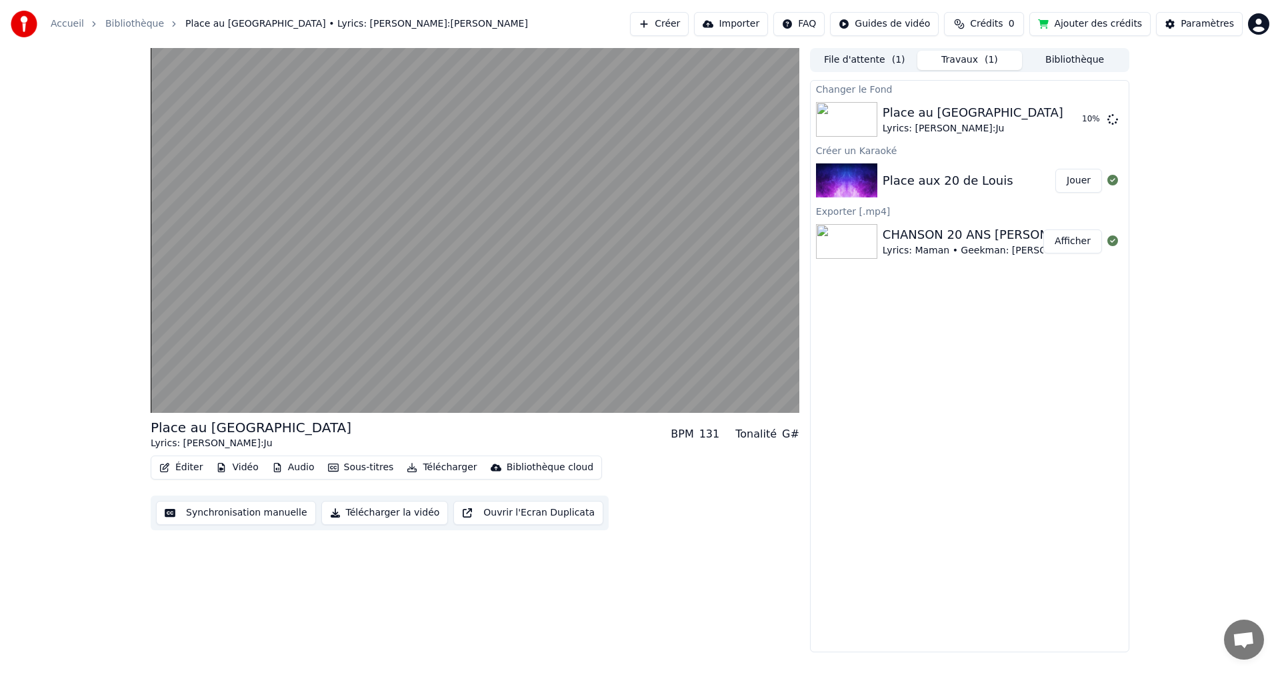
click at [718, 589] on div "Place au [GEOGRAPHIC_DATA] Lyrics: [PERSON_NAME]:Ju BPM 131 Tonalité G# Éditer …" at bounding box center [475, 350] width 649 height 604
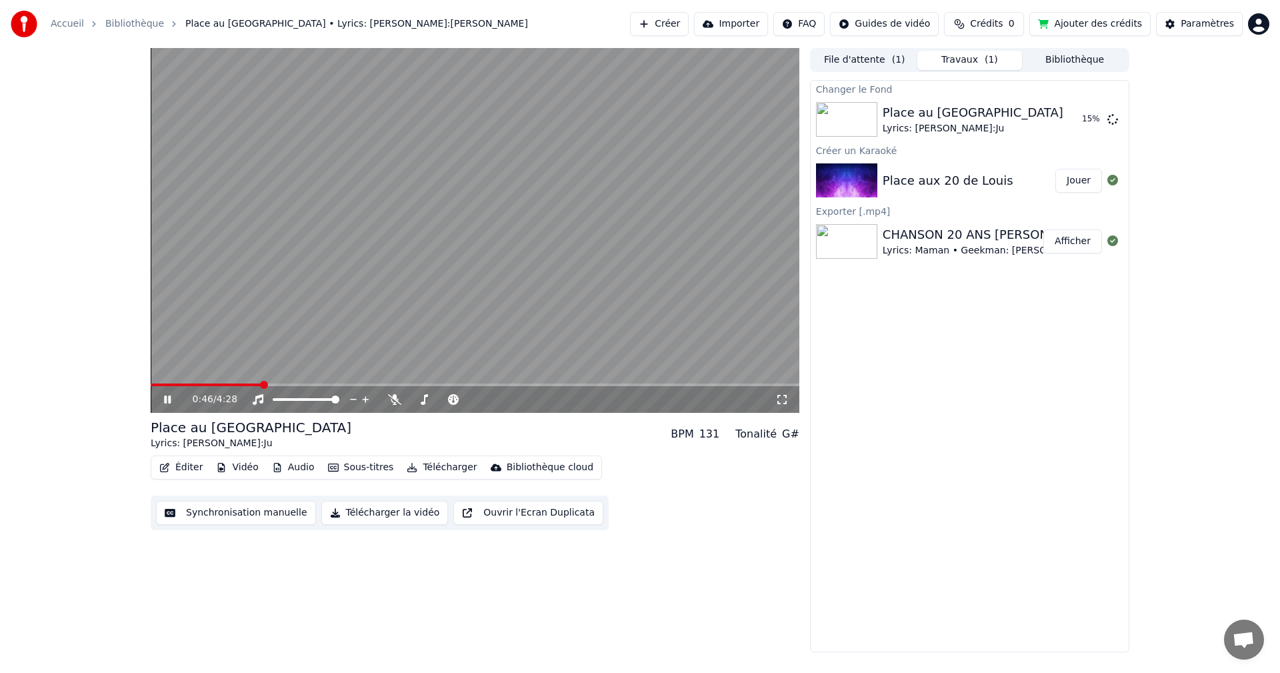
click at [343, 467] on button "Sous-titres" at bounding box center [361, 467] width 77 height 19
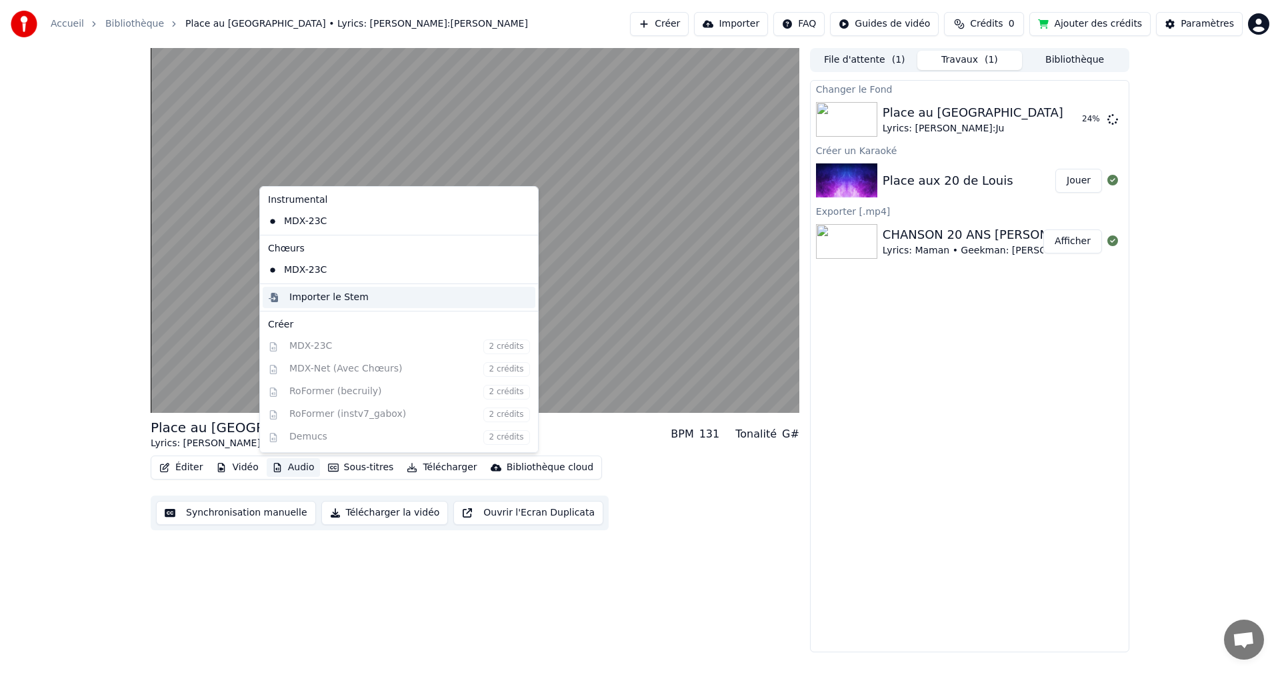
click at [309, 300] on div "Importer le Stem" at bounding box center [328, 297] width 79 height 13
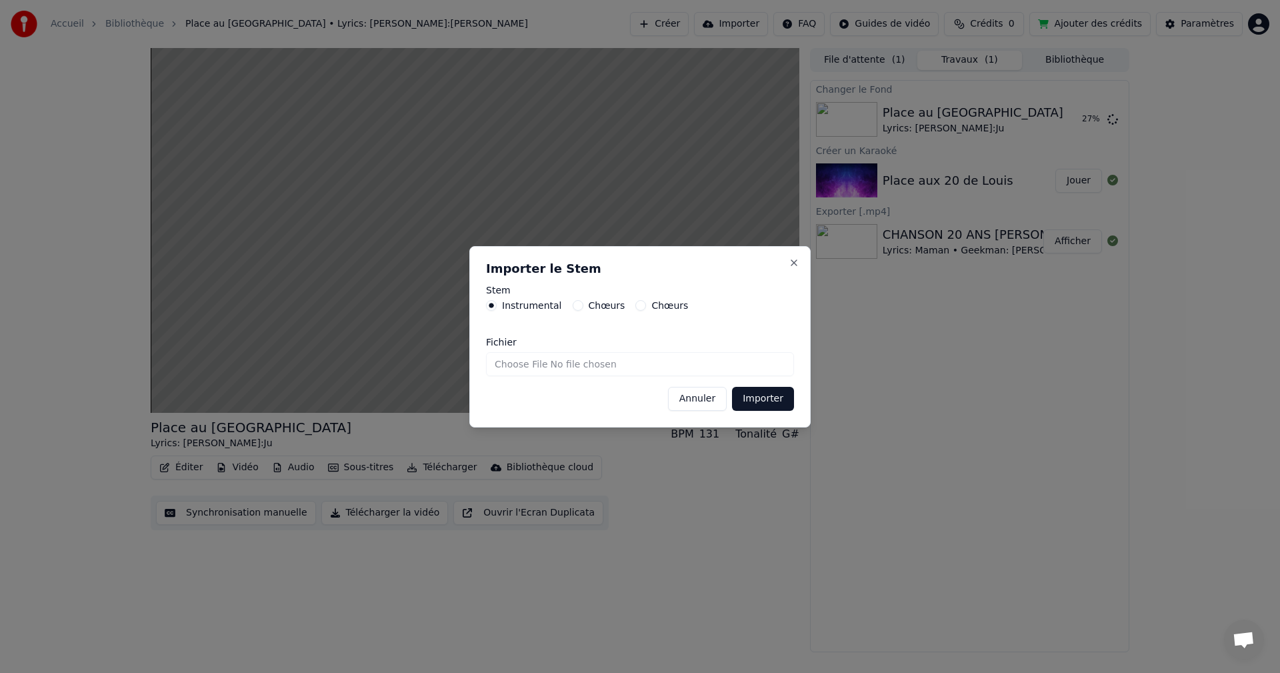
click at [542, 366] on input "Fichier" at bounding box center [640, 364] width 308 height 24
type input "**********"
click at [763, 406] on button "Importer" at bounding box center [763, 399] width 62 height 24
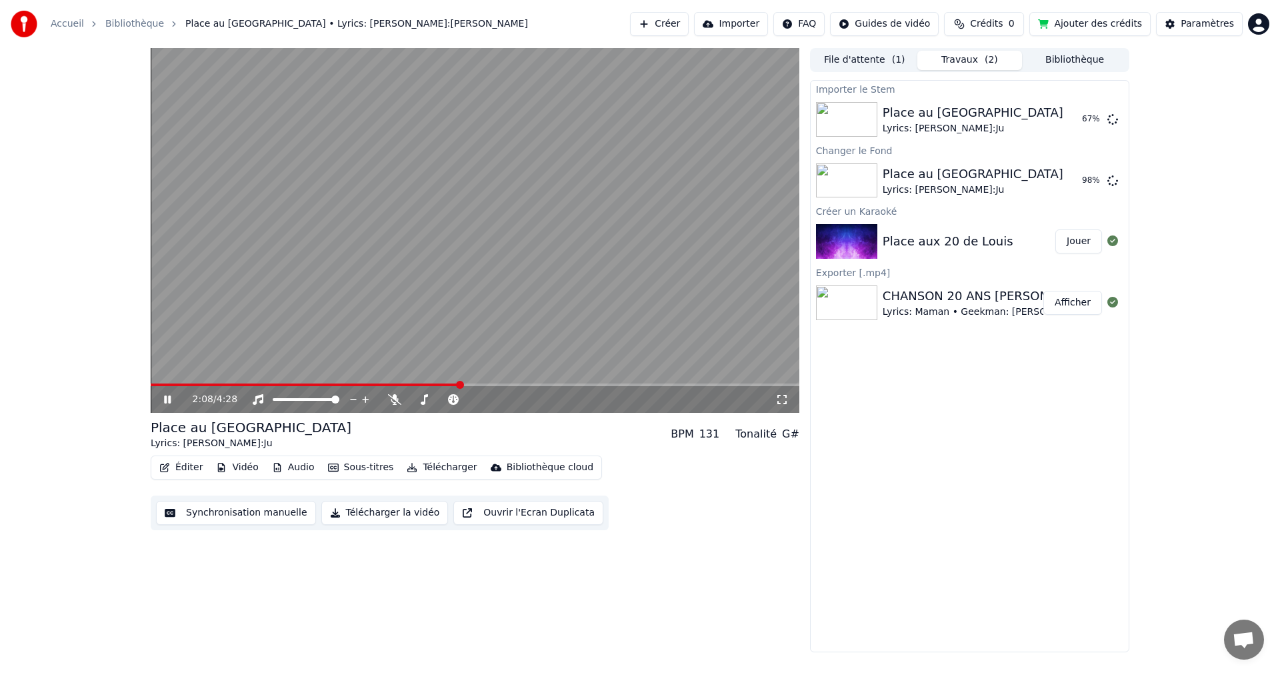
click at [168, 397] on icon at bounding box center [176, 399] width 31 height 11
click at [1067, 121] on button "Jouer" at bounding box center [1079, 119] width 47 height 24
click at [315, 399] on span at bounding box center [311, 399] width 8 height 8
click at [339, 398] on span at bounding box center [306, 399] width 67 height 3
click at [283, 467] on button "Audio" at bounding box center [293, 467] width 53 height 19
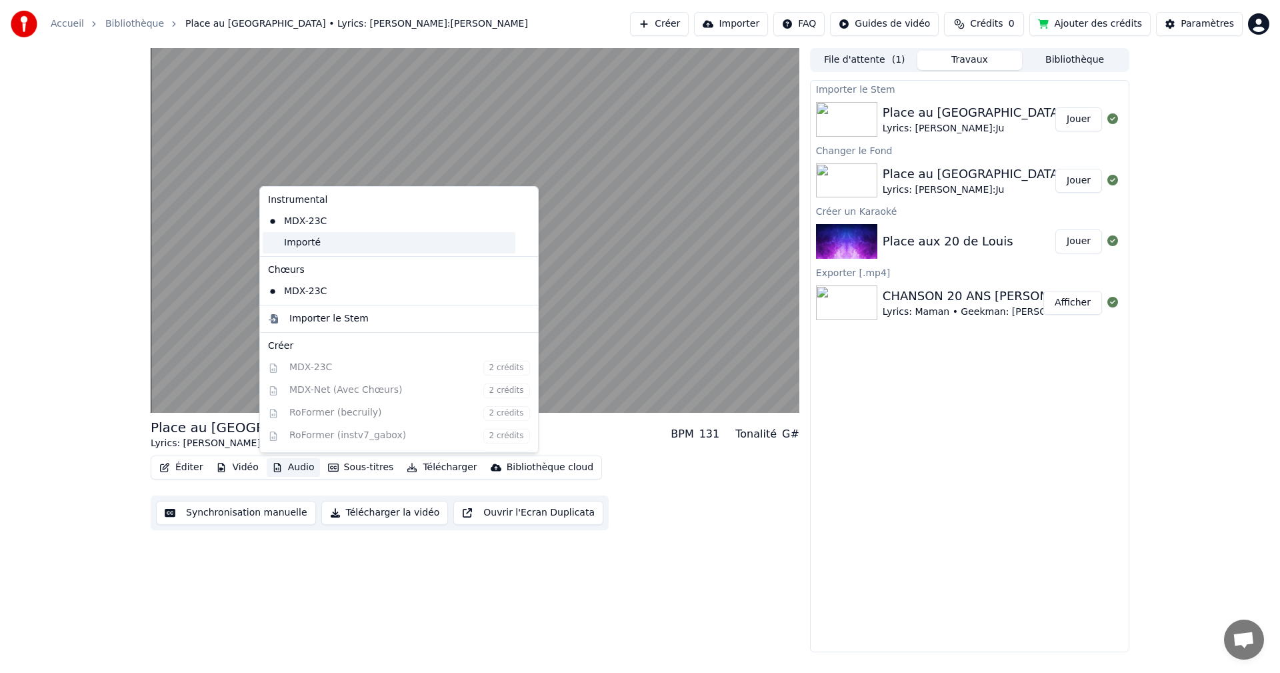
click at [313, 244] on div "Importé" at bounding box center [389, 242] width 253 height 21
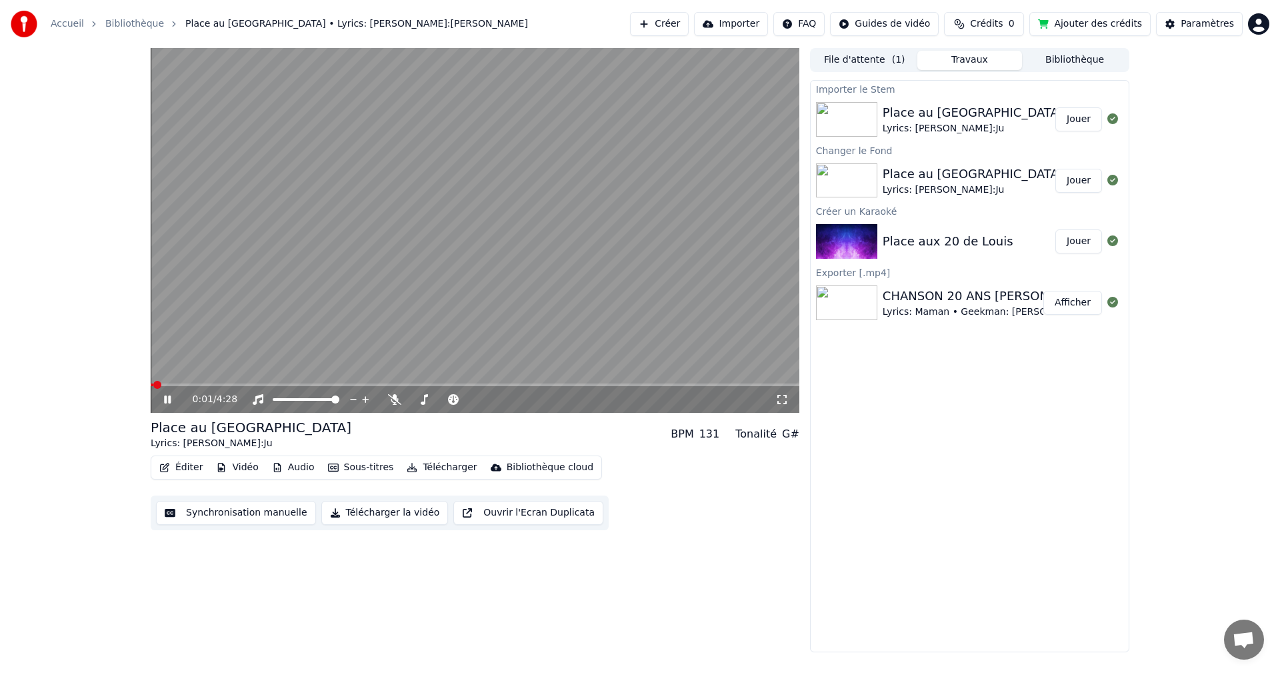
click at [153, 389] on span at bounding box center [157, 385] width 8 height 8
click at [168, 403] on icon at bounding box center [176, 399] width 31 height 11
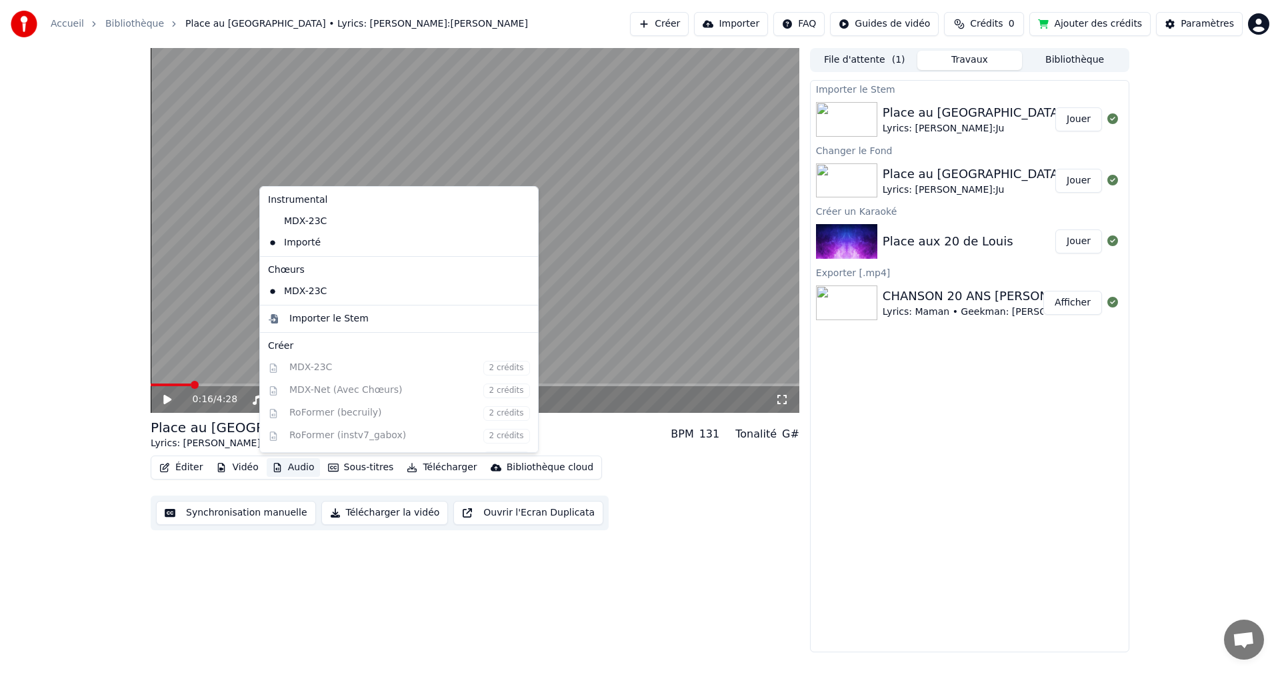
click at [298, 468] on button "Audio" at bounding box center [293, 467] width 53 height 19
click at [325, 323] on div "Importer le Stem" at bounding box center [328, 318] width 79 height 13
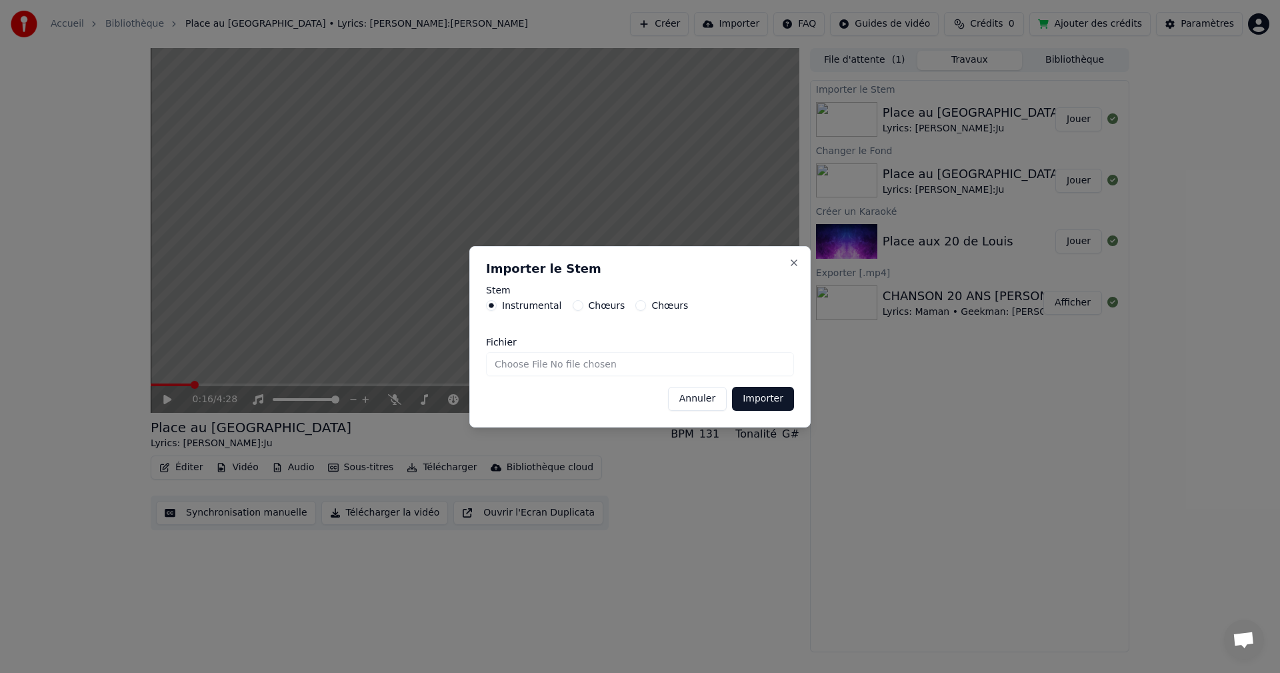
click at [663, 364] on input "Fichier" at bounding box center [640, 364] width 308 height 24
type input "**********"
click at [765, 391] on button "Importer" at bounding box center [763, 399] width 62 height 24
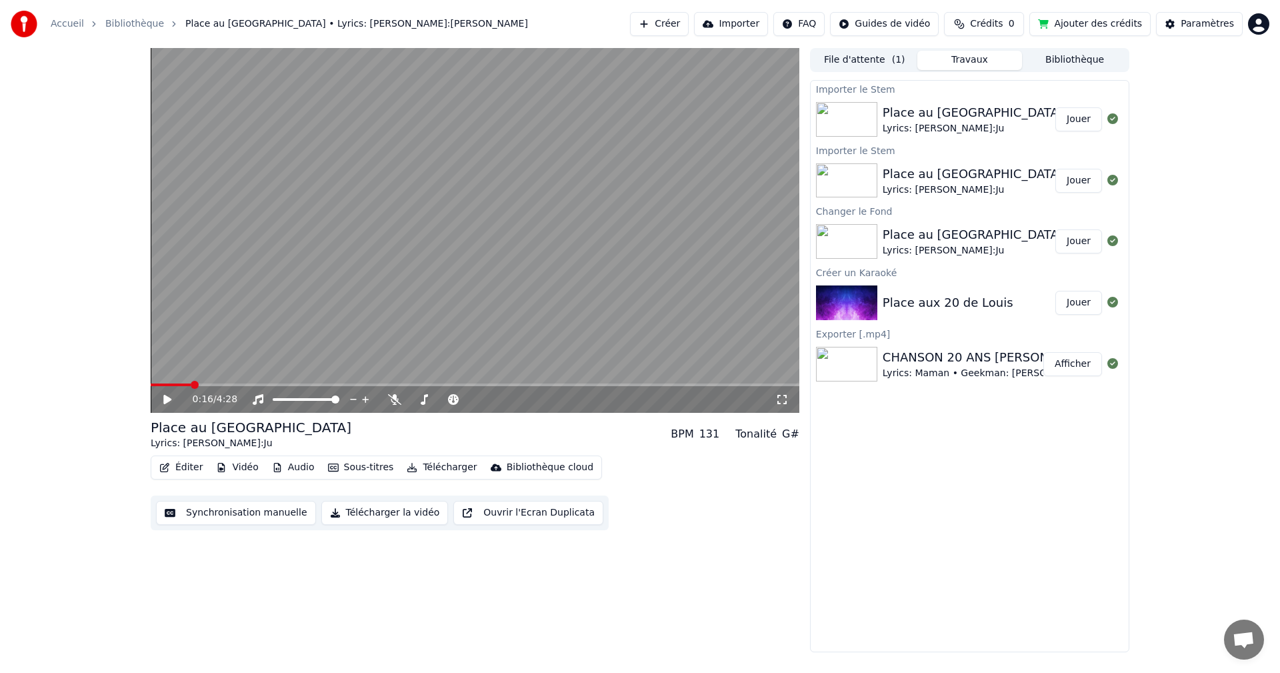
click at [791, 433] on div "G#" at bounding box center [790, 434] width 17 height 16
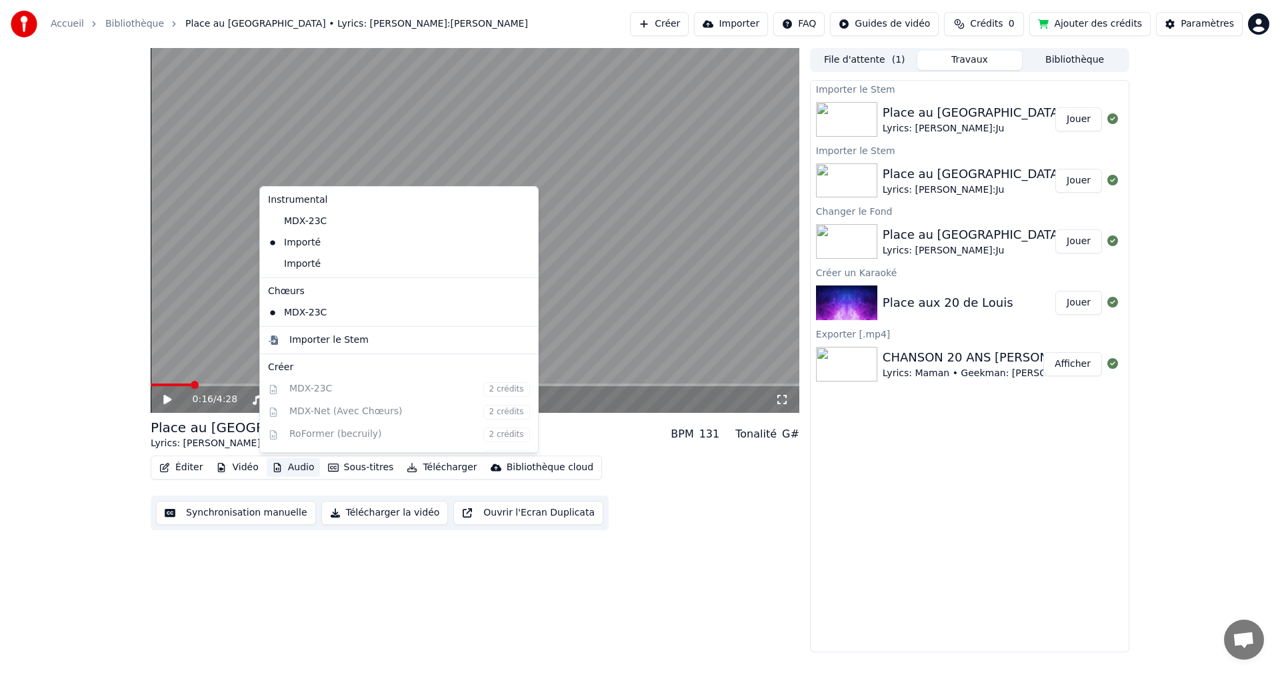
click at [291, 467] on button "Audio" at bounding box center [293, 467] width 53 height 19
click at [320, 263] on div "Importé" at bounding box center [389, 263] width 253 height 21
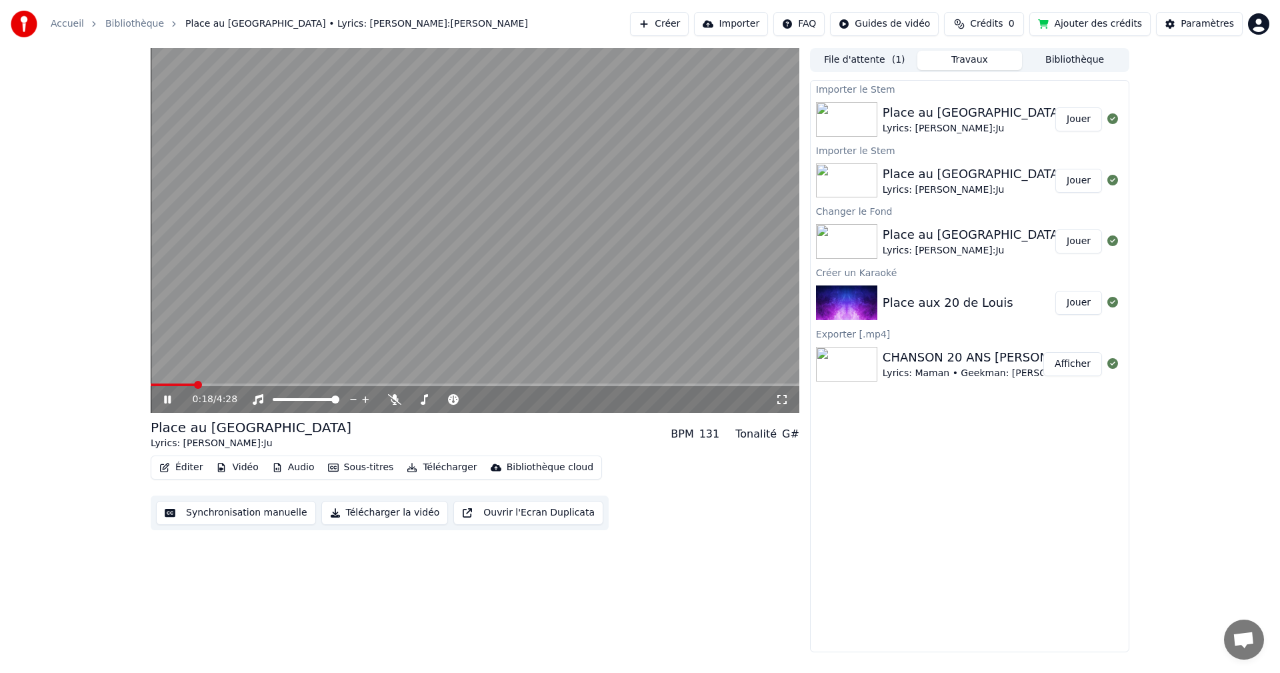
click at [167, 399] on icon at bounding box center [167, 399] width 7 height 8
click at [151, 384] on span at bounding box center [155, 385] width 8 height 8
click at [165, 398] on icon at bounding box center [167, 399] width 8 height 9
click at [165, 400] on icon at bounding box center [167, 399] width 7 height 8
click at [179, 386] on span at bounding box center [475, 384] width 649 height 3
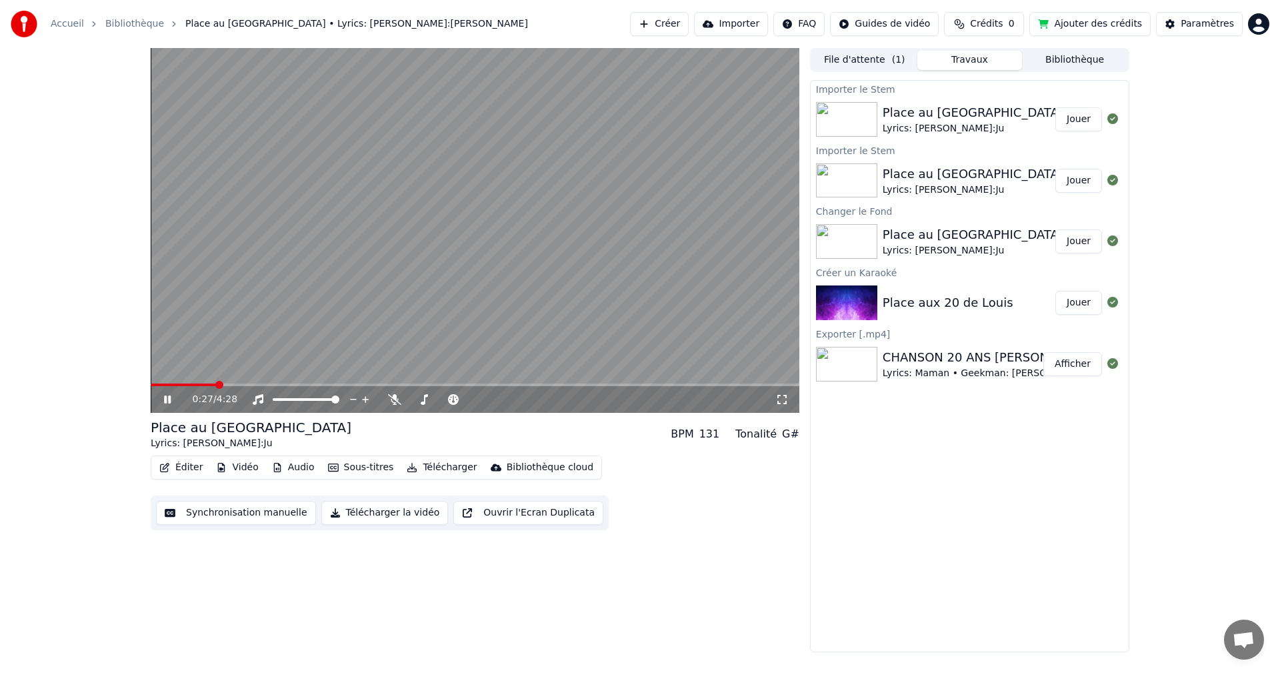
click at [178, 465] on button "Éditer" at bounding box center [181, 467] width 54 height 19
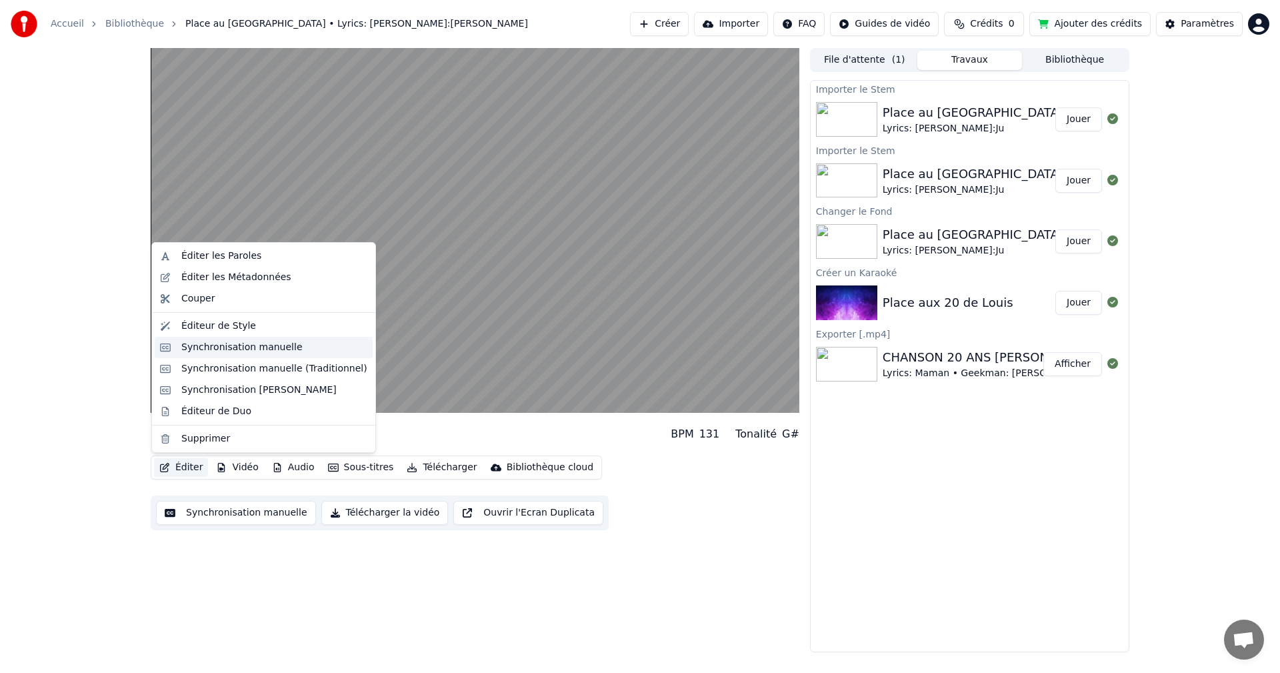
click at [247, 350] on div "Synchronisation manuelle" at bounding box center [241, 347] width 121 height 13
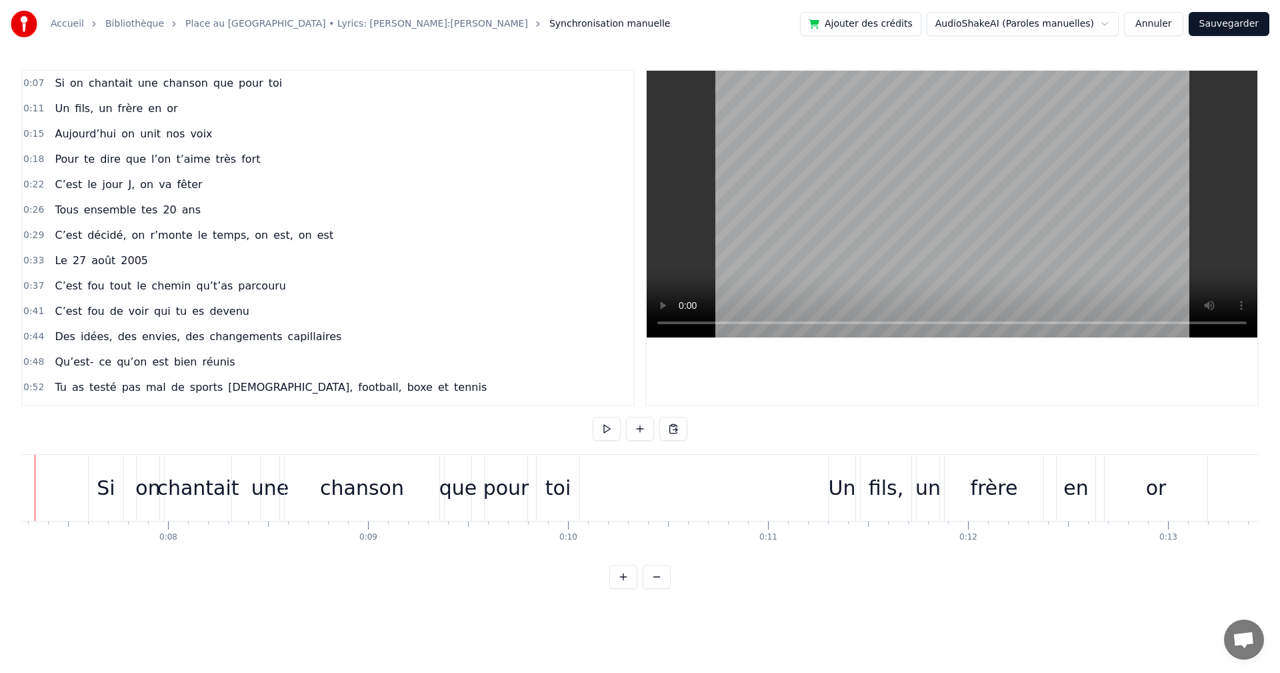
scroll to position [0, 1400]
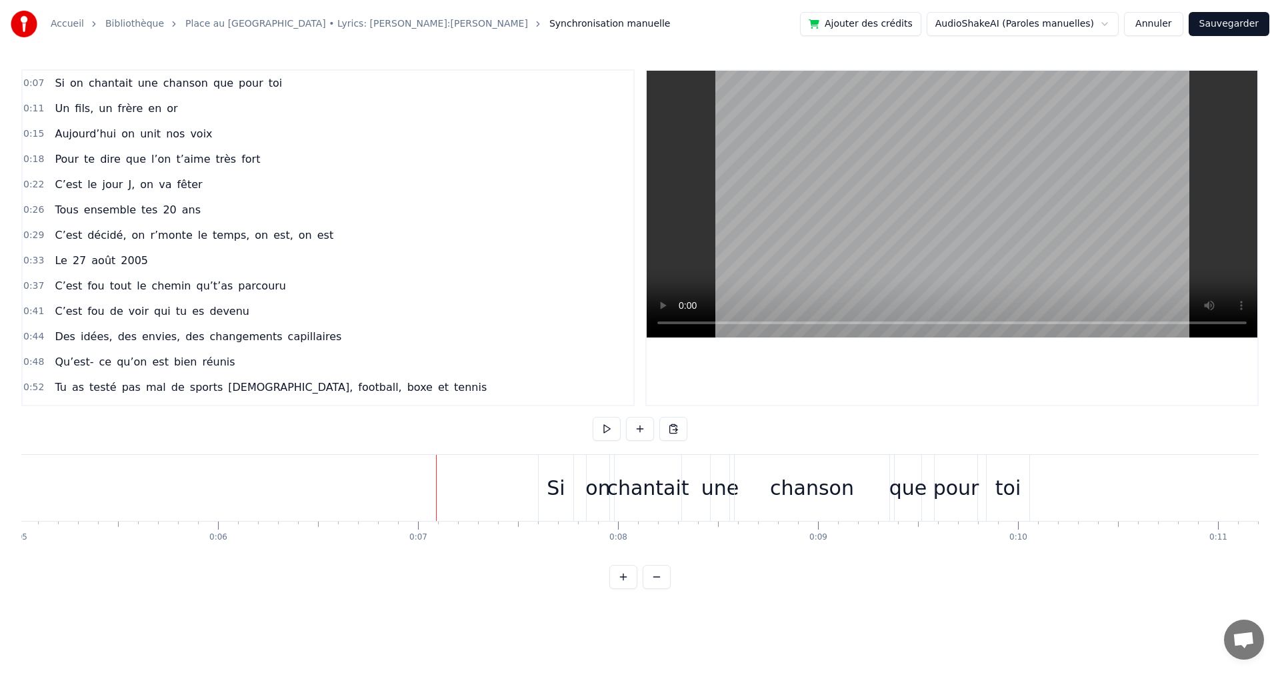
scroll to position [0, 827]
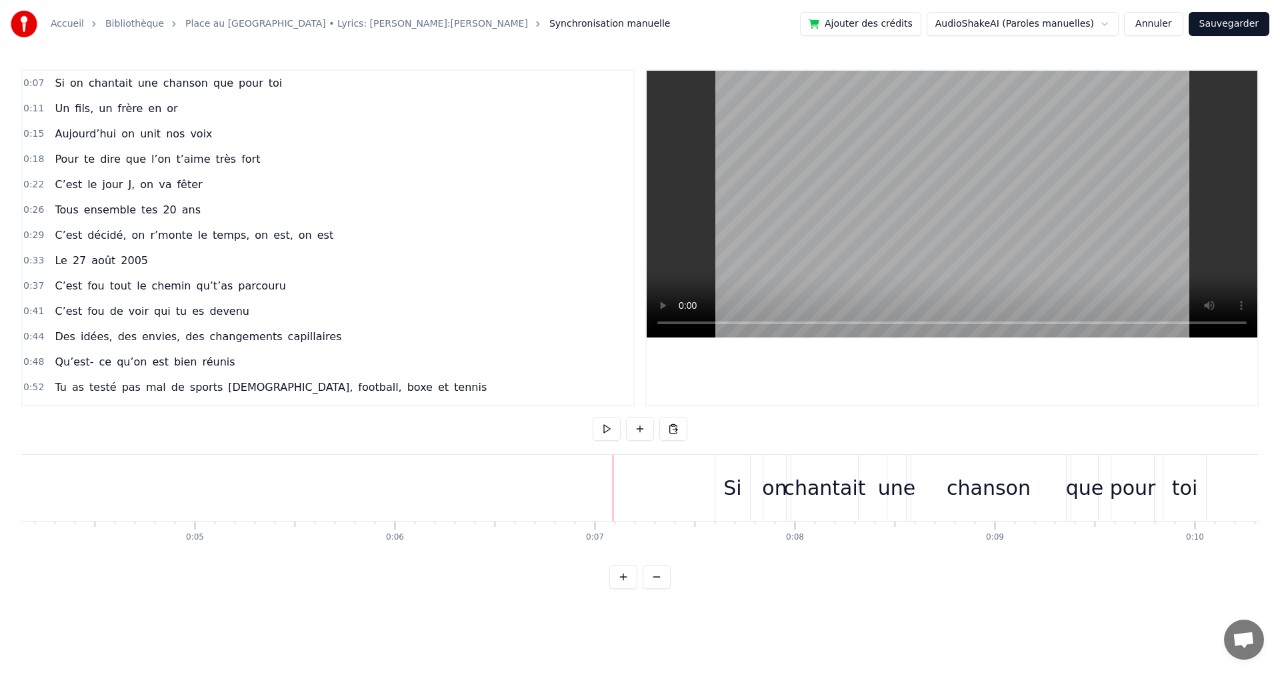
click at [606, 428] on button at bounding box center [607, 429] width 28 height 24
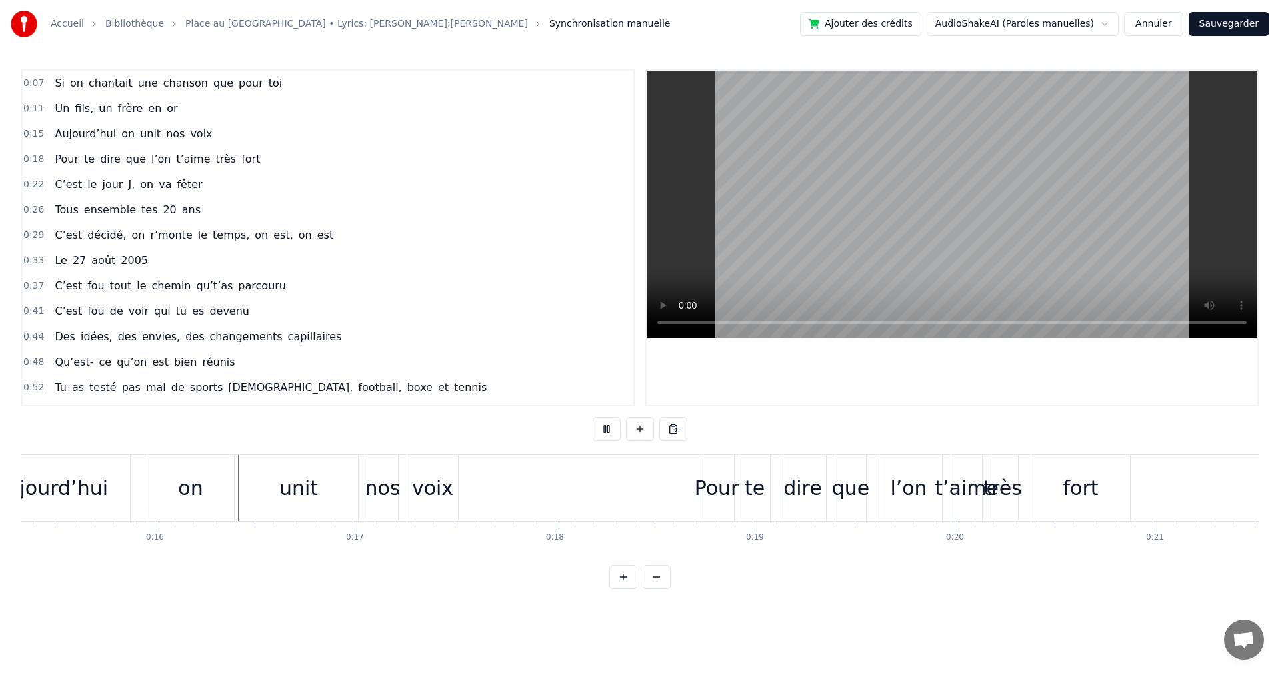
scroll to position [0, 3068]
click at [607, 428] on button at bounding box center [607, 429] width 28 height 24
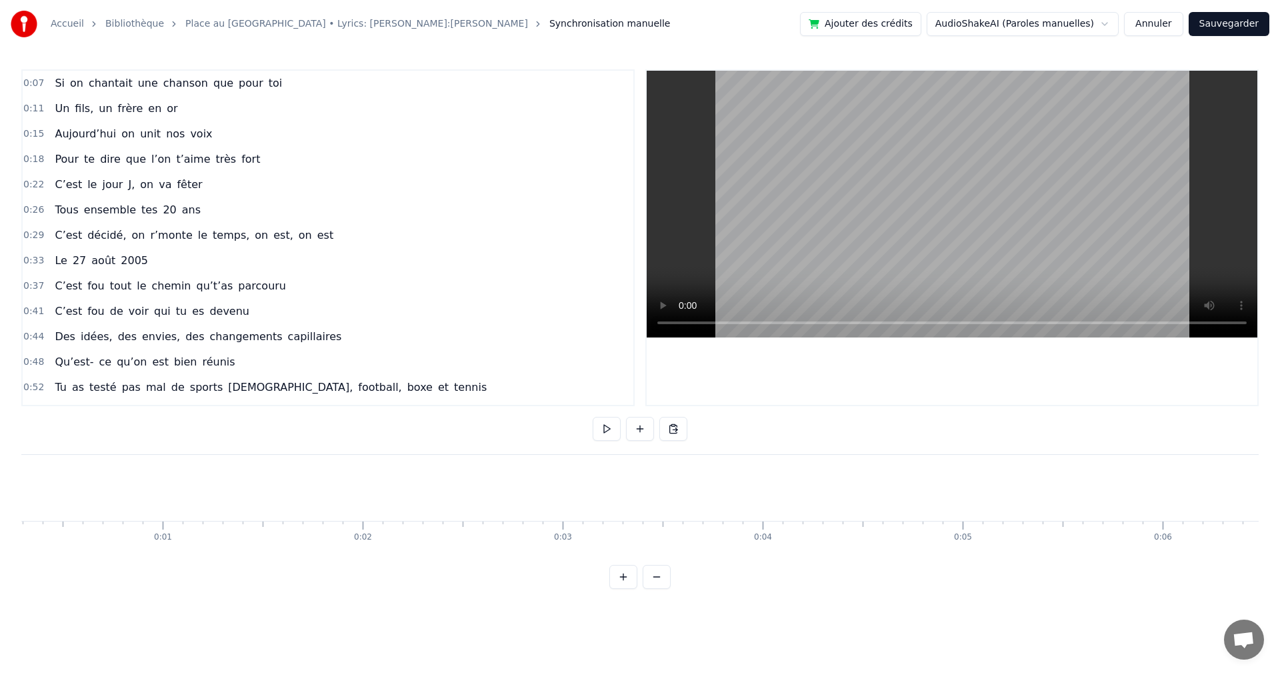
scroll to position [0, 0]
drag, startPoint x: 96, startPoint y: 500, endPoint x: 20, endPoint y: 491, distance: 76.6
click at [20, 491] on div "Accueil [GEOGRAPHIC_DATA] au [GEOGRAPHIC_DATA] • Lyrics: [PERSON_NAME]:Ju Synch…" at bounding box center [640, 294] width 1280 height 589
click at [365, 23] on html "Accueil [GEOGRAPHIC_DATA] au [GEOGRAPHIC_DATA] • Lyrics: [PERSON_NAME]:Ju Synch…" at bounding box center [640, 305] width 1280 height 610
click at [365, 23] on link "Place au [GEOGRAPHIC_DATA] • Lyrics: [PERSON_NAME]:[PERSON_NAME]" at bounding box center [356, 23] width 343 height 13
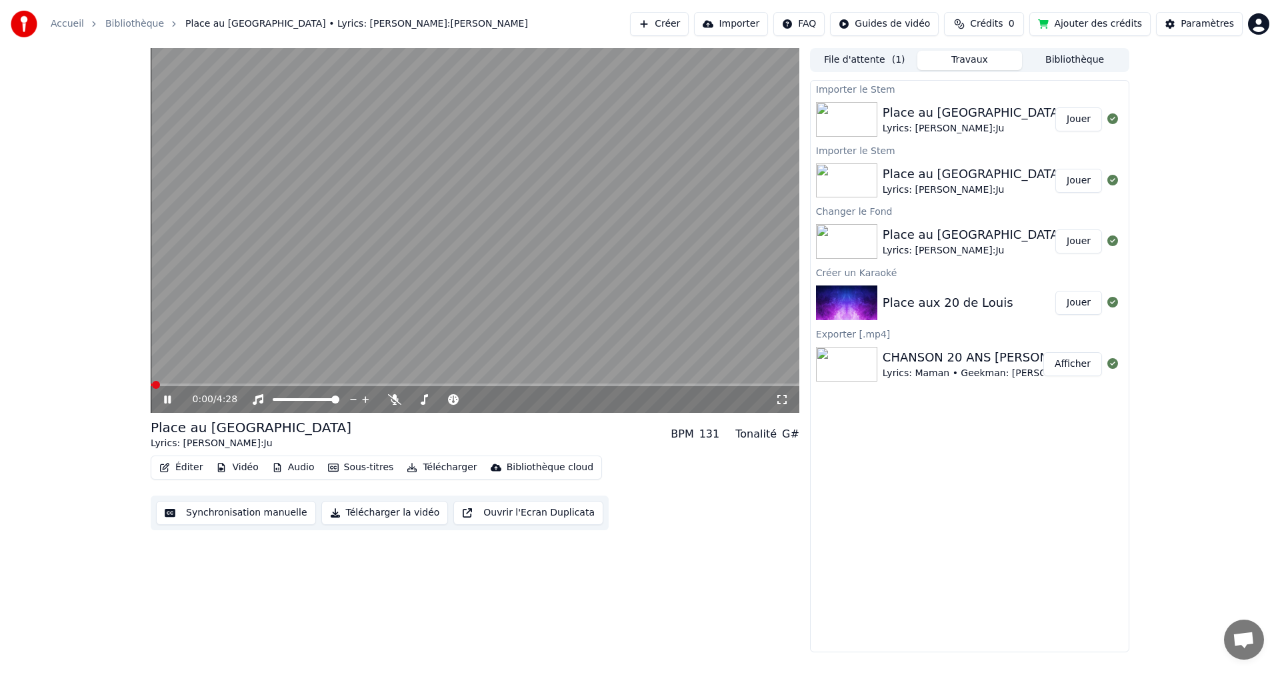
click at [175, 469] on button "Éditer" at bounding box center [181, 467] width 54 height 19
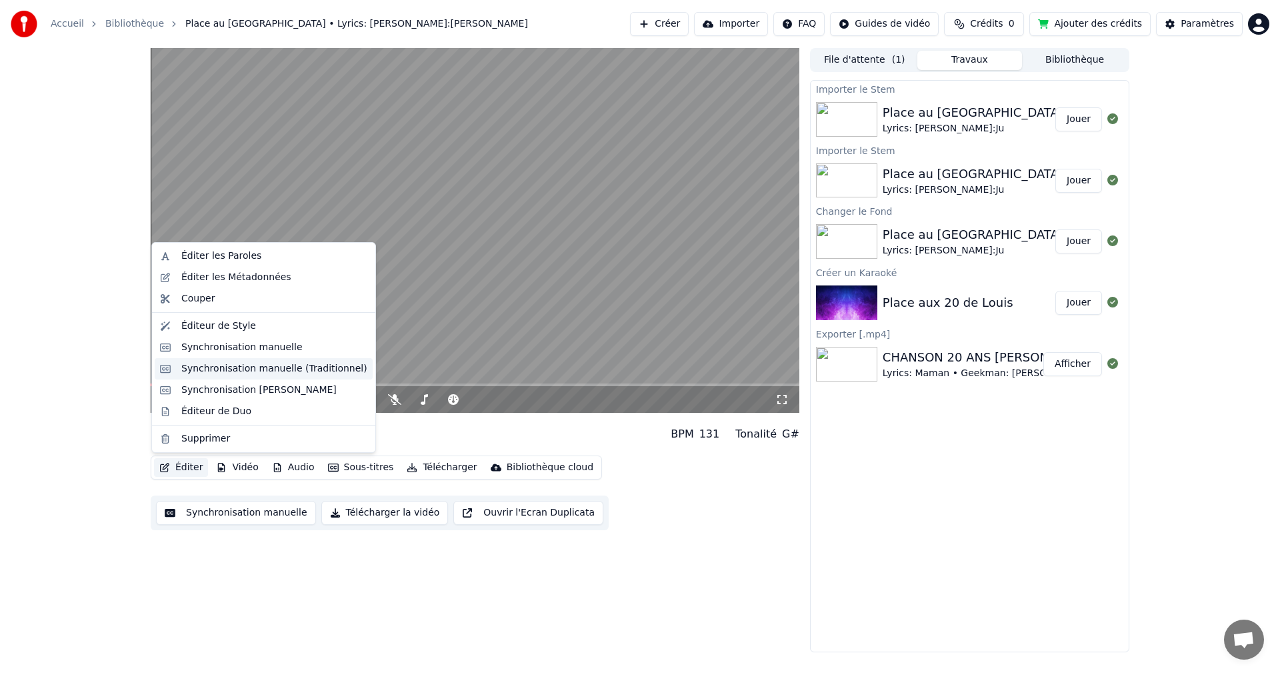
click at [293, 367] on div "Synchronisation manuelle (Traditionnel)" at bounding box center [274, 368] width 186 height 13
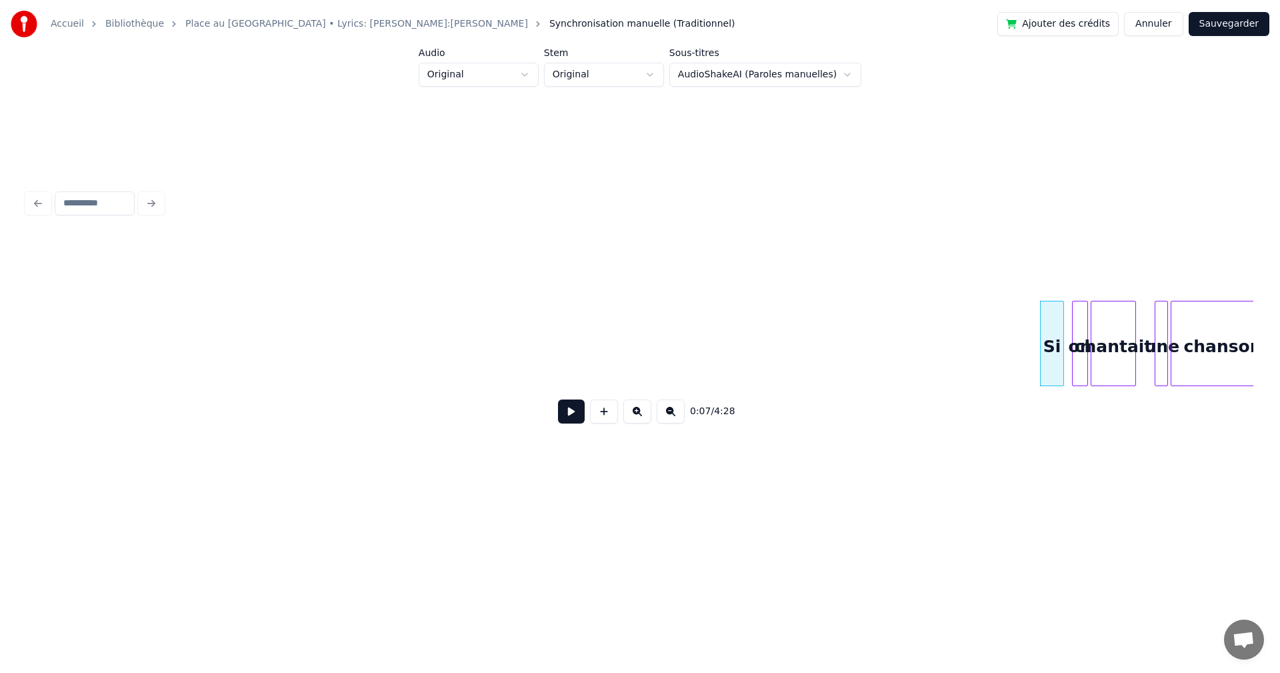
click at [574, 415] on button at bounding box center [571, 411] width 27 height 24
click at [662, 74] on html "Accueil [GEOGRAPHIC_DATA] au [GEOGRAPHIC_DATA] • Lyrics: Maman • Geekman:Ju Syn…" at bounding box center [640, 266] width 1280 height 533
click at [539, 80] on html "Accueil [GEOGRAPHIC_DATA] au [GEOGRAPHIC_DATA] • Lyrics: Maman • Geekman:Ju Syn…" at bounding box center [640, 266] width 1280 height 533
click at [531, 71] on html "Accueil [GEOGRAPHIC_DATA] au [GEOGRAPHIC_DATA] • Lyrics: Maman • Geekman:Ju Syn…" at bounding box center [640, 266] width 1280 height 533
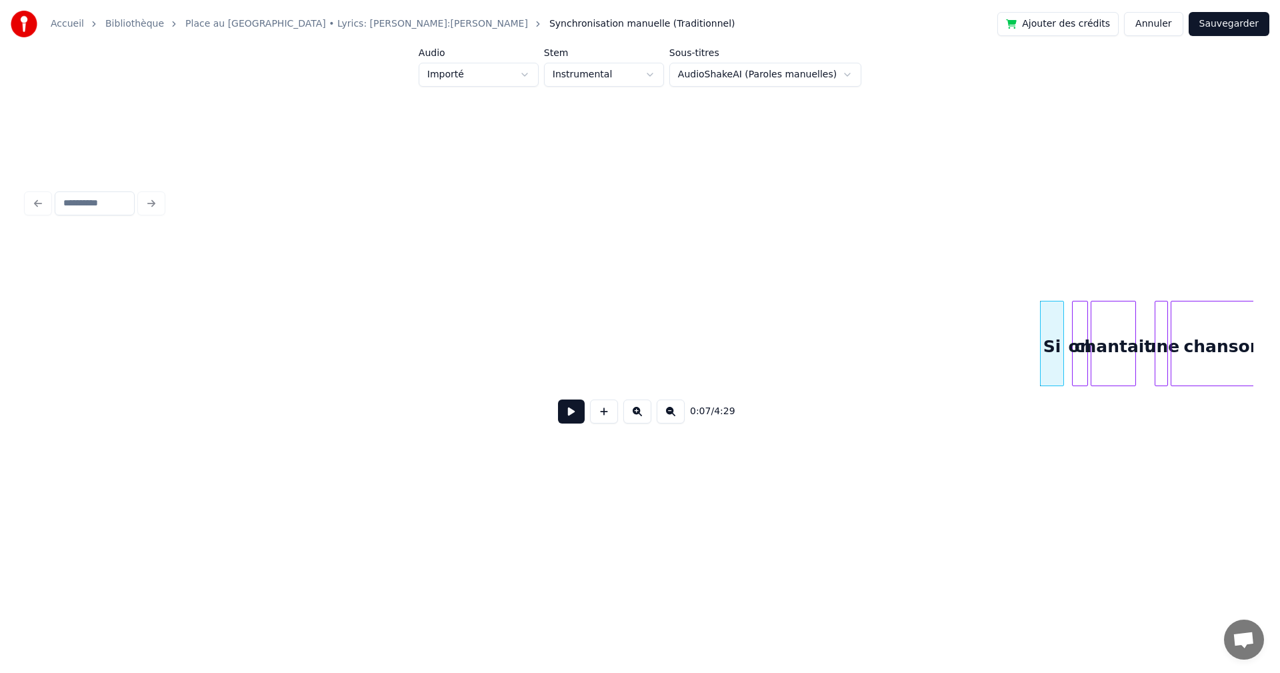
click at [566, 419] on button at bounding box center [571, 411] width 27 height 24
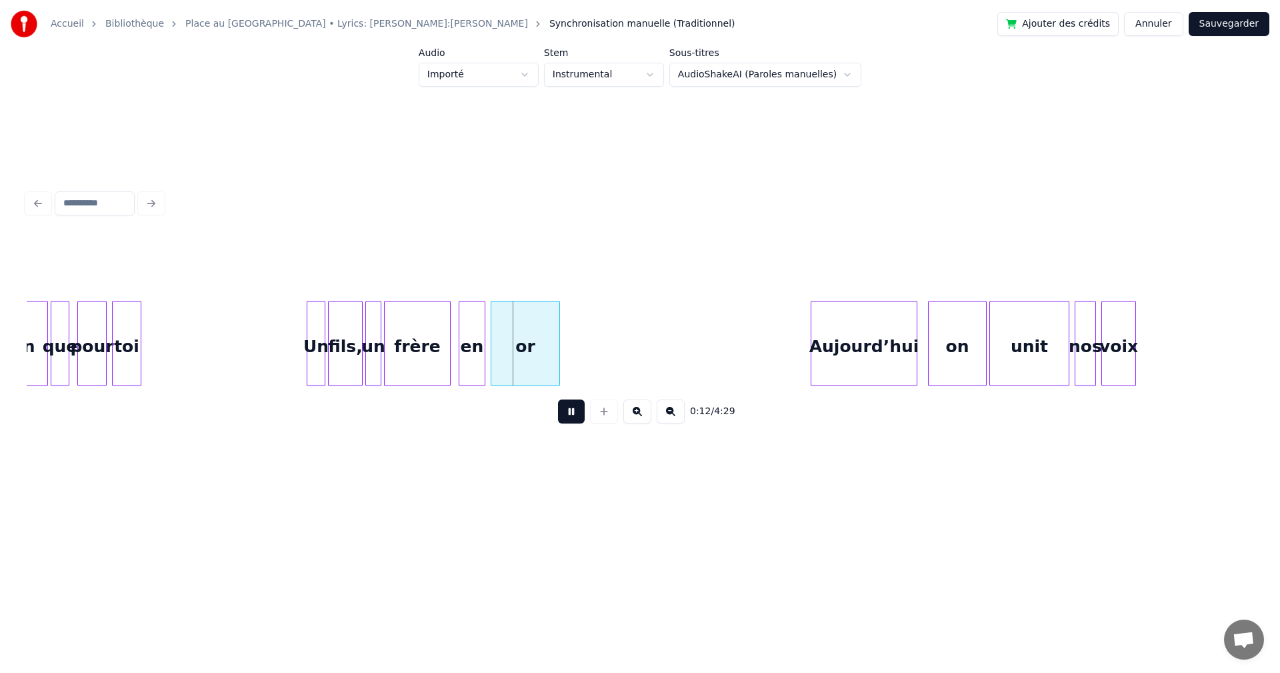
click at [361, 29] on link "Place au [GEOGRAPHIC_DATA] • Lyrics: [PERSON_NAME]:[PERSON_NAME]" at bounding box center [356, 23] width 343 height 13
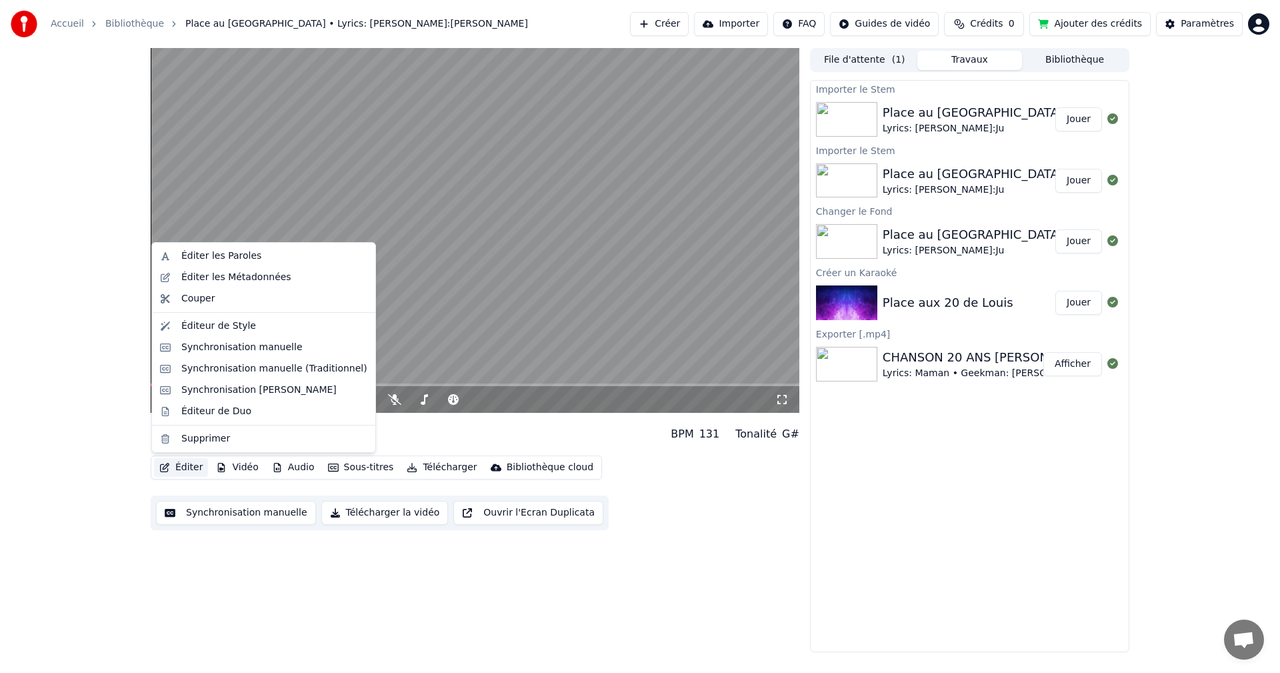
click at [184, 470] on button "Éditer" at bounding box center [181, 467] width 54 height 19
click at [225, 393] on div "Synchronisation [PERSON_NAME]" at bounding box center [258, 389] width 155 height 13
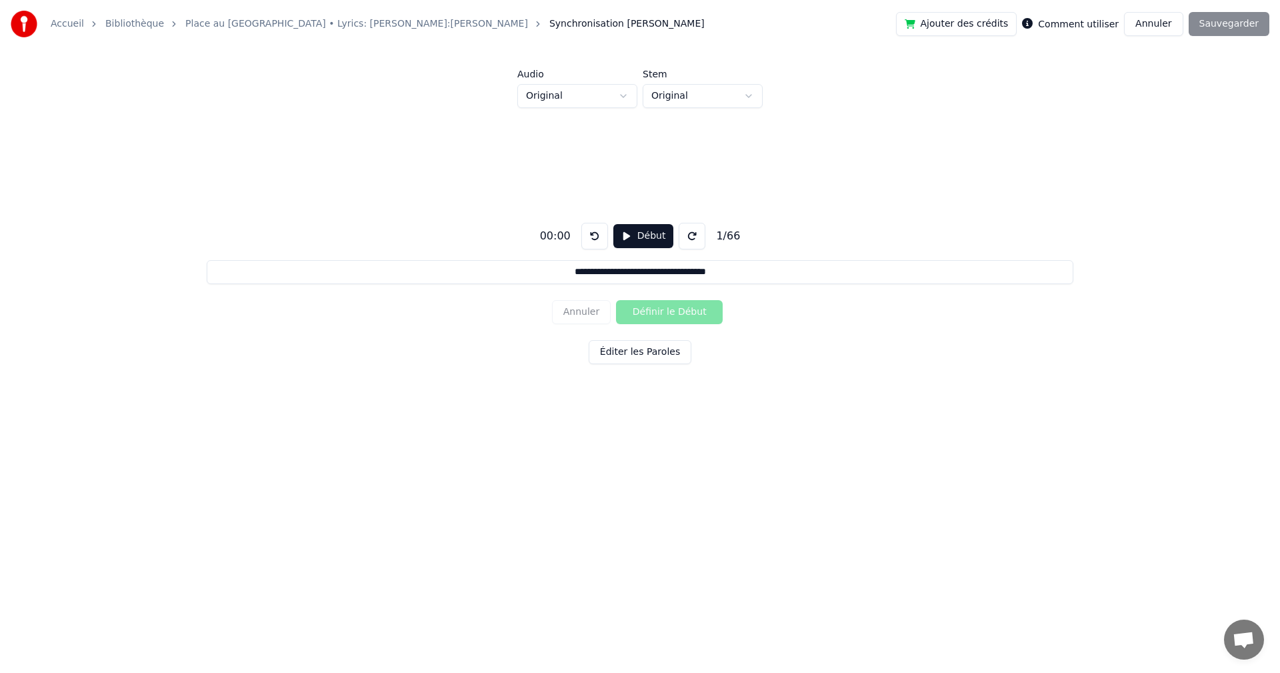
click at [267, 25] on link "Place au [GEOGRAPHIC_DATA] • Lyrics: [PERSON_NAME]:[PERSON_NAME]" at bounding box center [356, 23] width 343 height 13
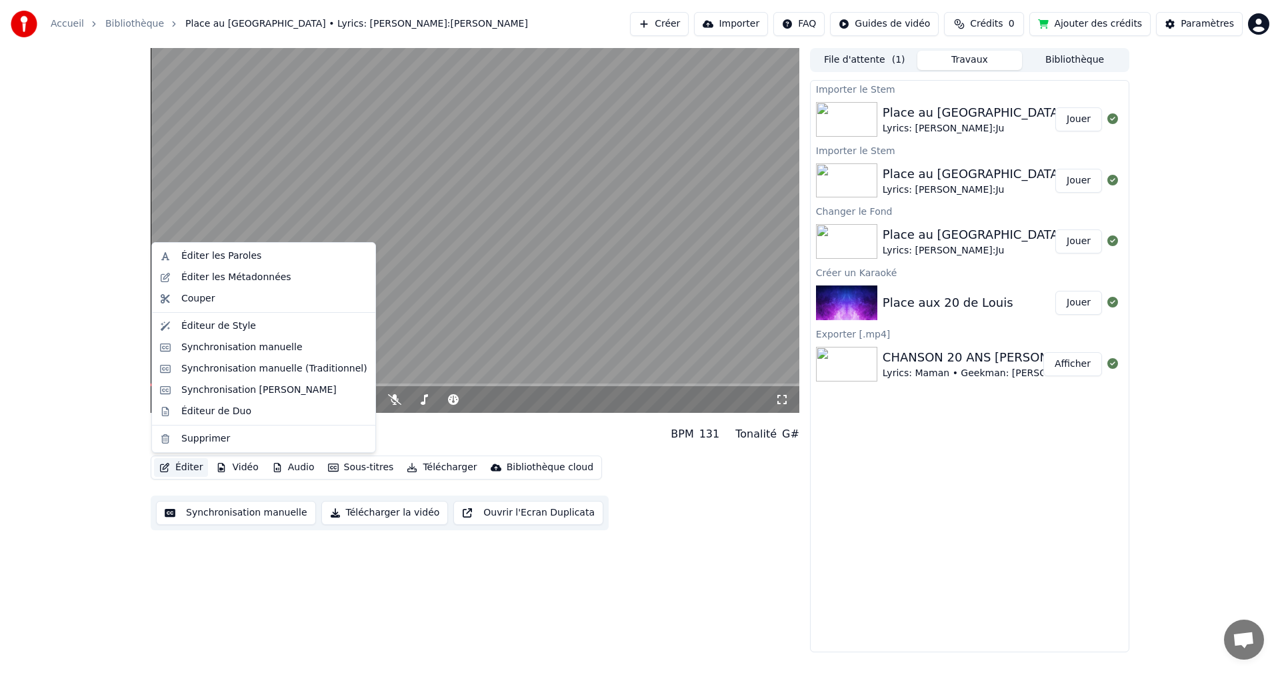
click at [189, 464] on button "Éditer" at bounding box center [181, 467] width 54 height 19
click at [250, 349] on div "Synchronisation manuelle" at bounding box center [241, 347] width 121 height 13
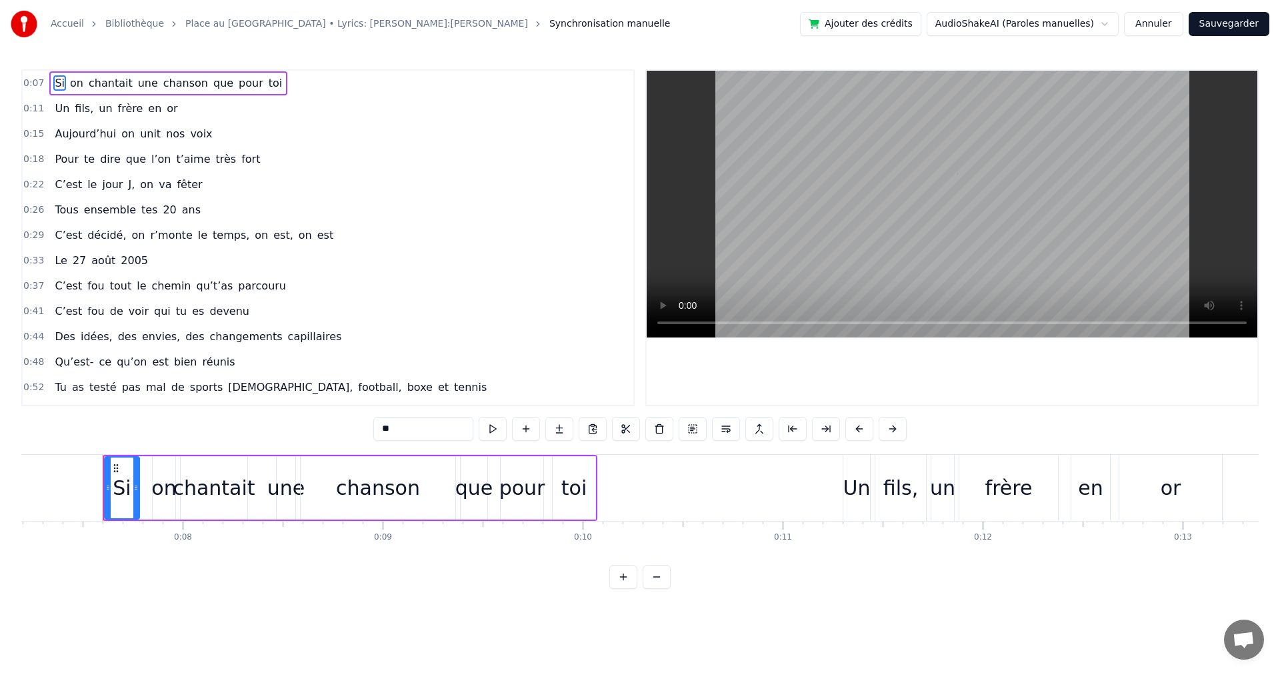
scroll to position [0, 1454]
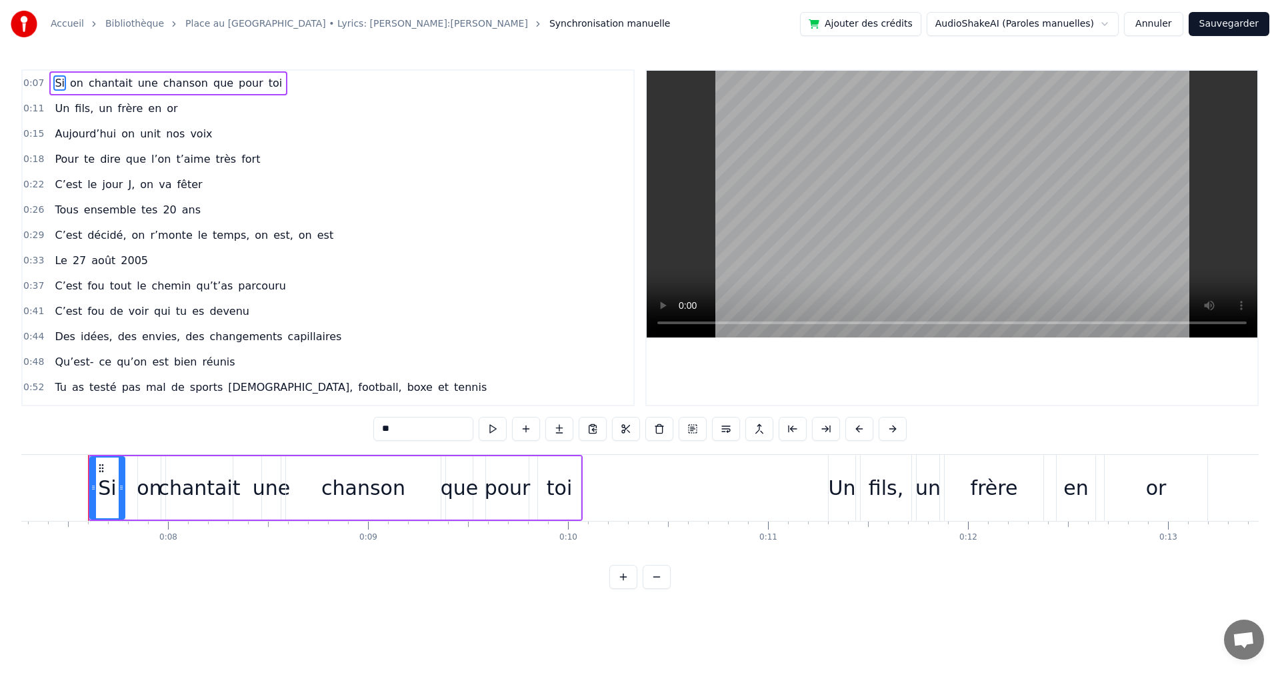
click at [1108, 23] on html "Accueil [GEOGRAPHIC_DATA] au [GEOGRAPHIC_DATA] • Lyrics: [PERSON_NAME]:Ju Synch…" at bounding box center [640, 305] width 1280 height 610
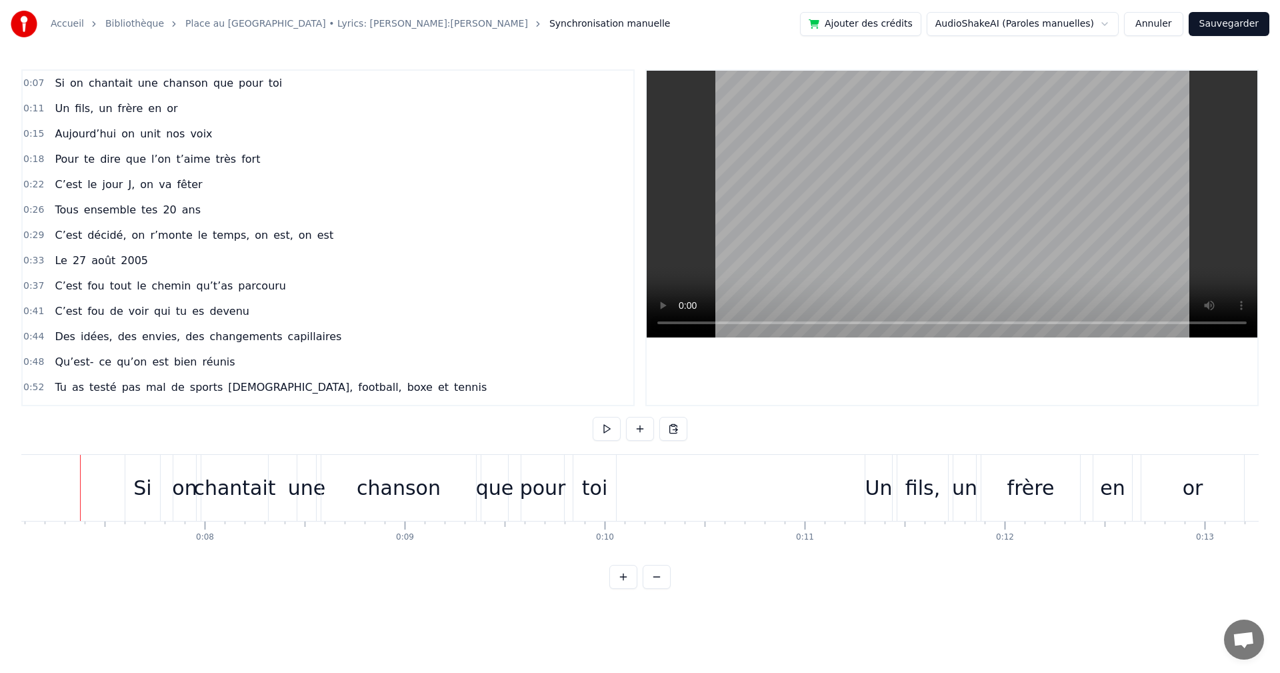
scroll to position [0, 1092]
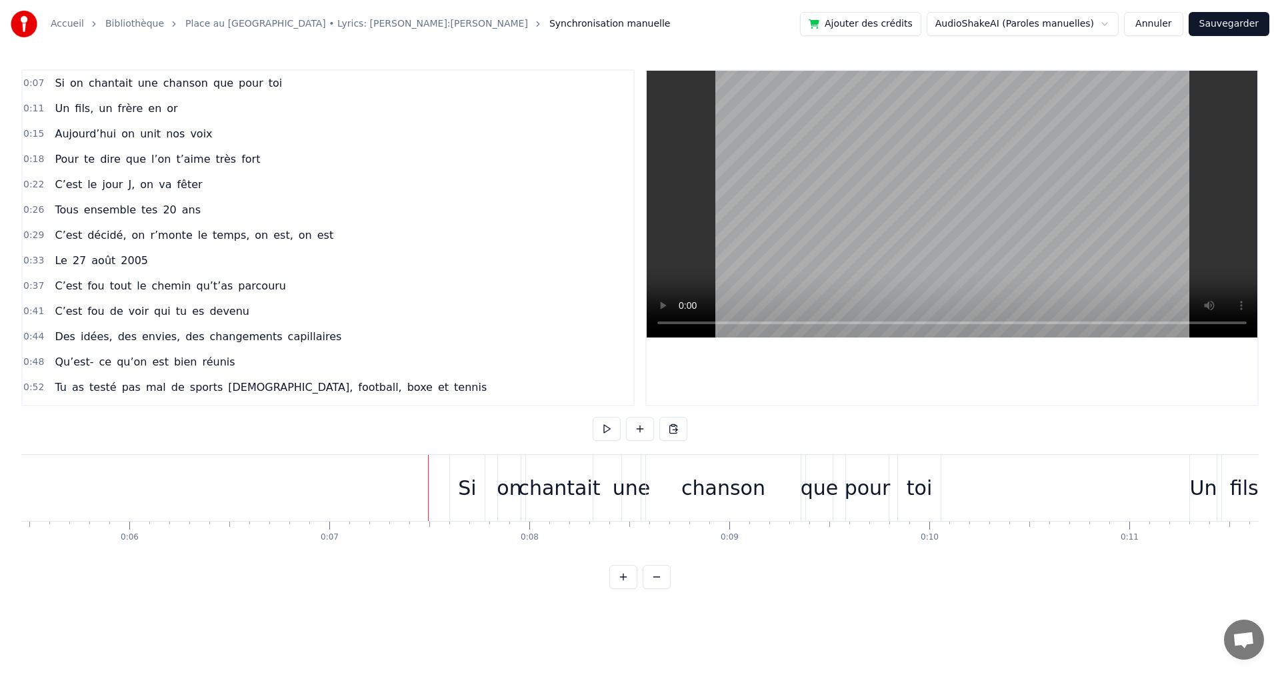
click at [600, 434] on button at bounding box center [607, 429] width 28 height 24
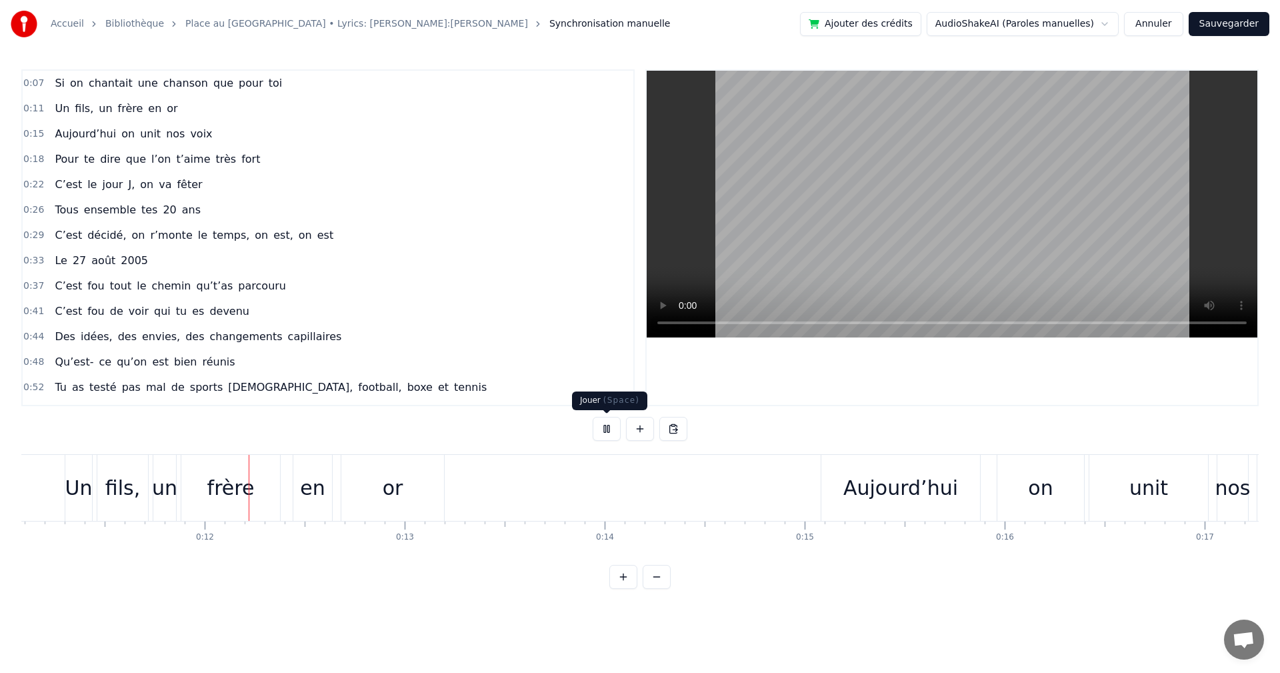
scroll to position [0, 2242]
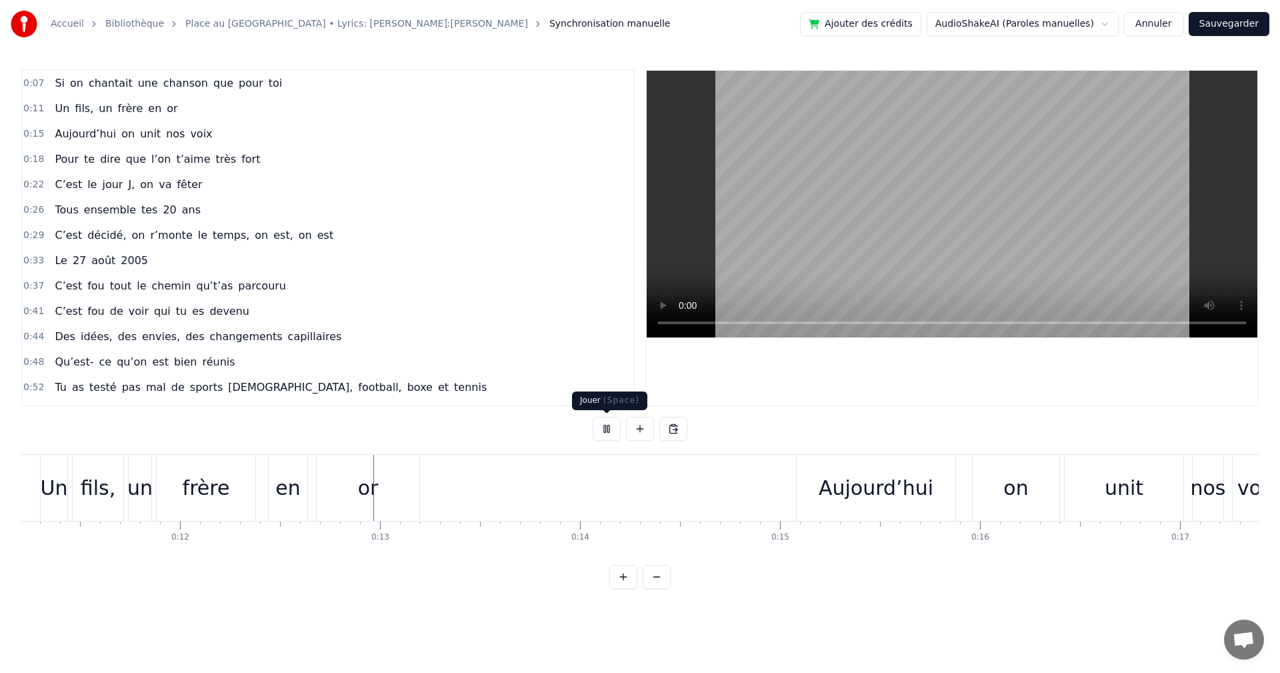
click at [611, 433] on button at bounding box center [607, 429] width 28 height 24
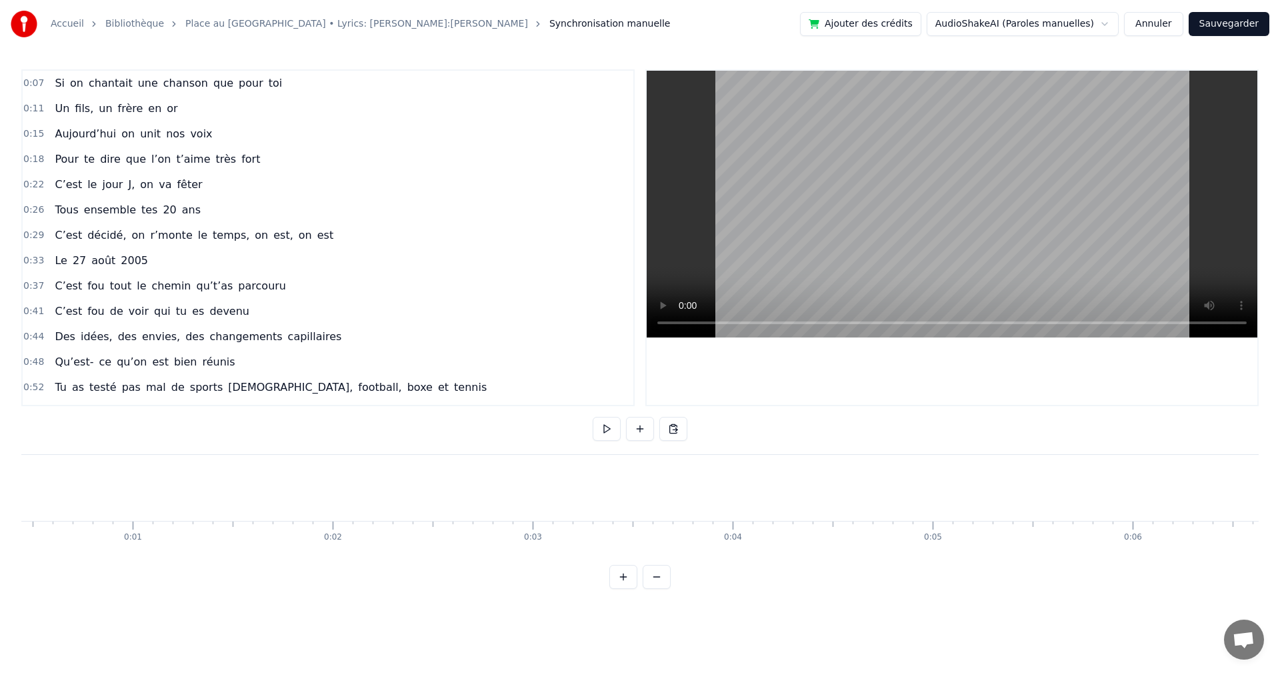
scroll to position [0, 0]
click at [347, 23] on link "Place au [GEOGRAPHIC_DATA] • Lyrics: [PERSON_NAME]:[PERSON_NAME]" at bounding box center [356, 23] width 343 height 13
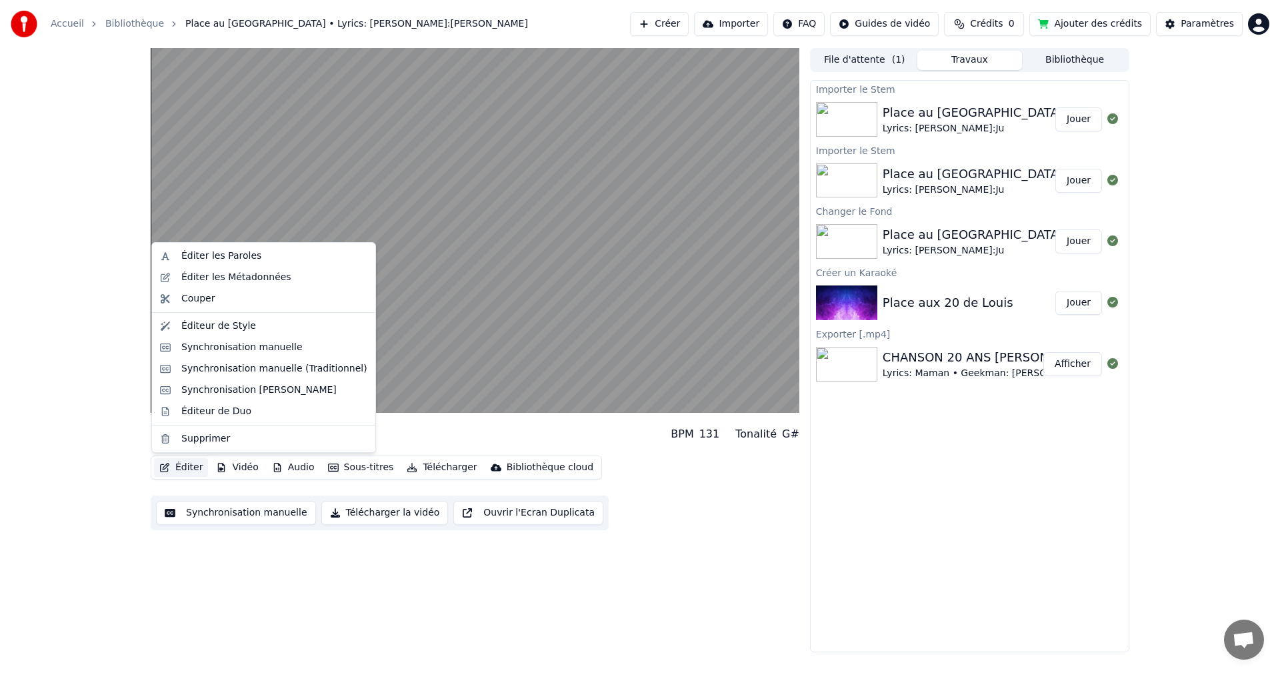
click at [184, 466] on button "Éditer" at bounding box center [181, 467] width 54 height 19
click at [209, 305] on div "Couper" at bounding box center [197, 298] width 33 height 13
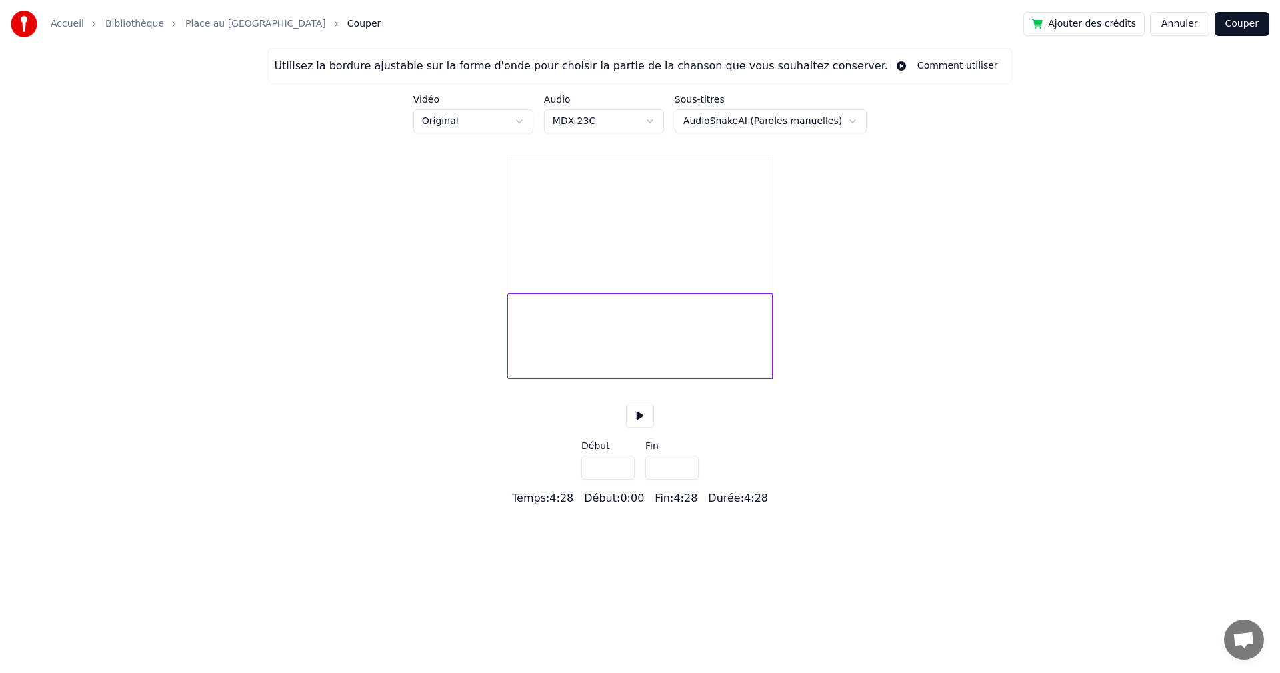
click at [533, 125] on html "Accueil Bibliothèque Place au Grand [PERSON_NAME] Ajouter des crédits Annuler C…" at bounding box center [640, 253] width 1280 height 506
click at [633, 117] on html "Accueil Bibliothèque Place au Grand [PERSON_NAME] Ajouter des crédits Annuler C…" at bounding box center [640, 253] width 1280 height 506
type input "*****"
click at [641, 427] on button at bounding box center [640, 415] width 28 height 24
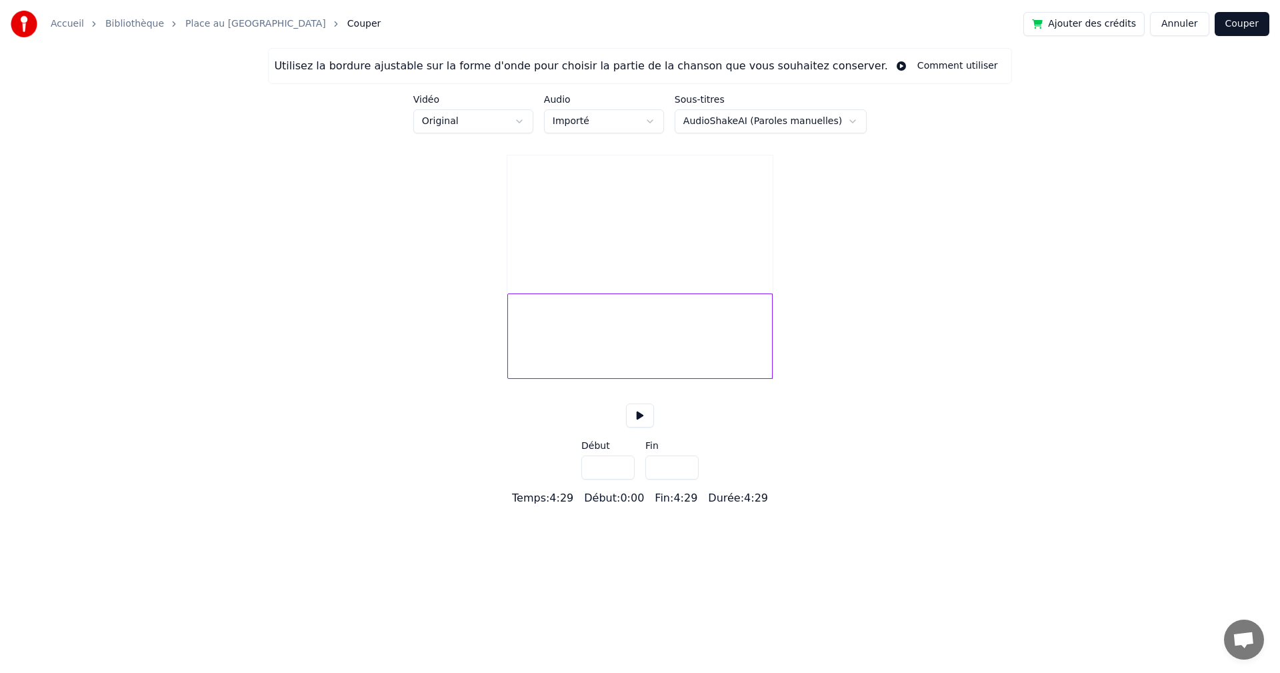
click at [641, 427] on button at bounding box center [640, 415] width 28 height 24
click at [511, 376] on div at bounding box center [639, 335] width 265 height 85
click at [639, 351] on div at bounding box center [639, 335] width 265 height 85
click at [571, 373] on div at bounding box center [639, 335] width 265 height 85
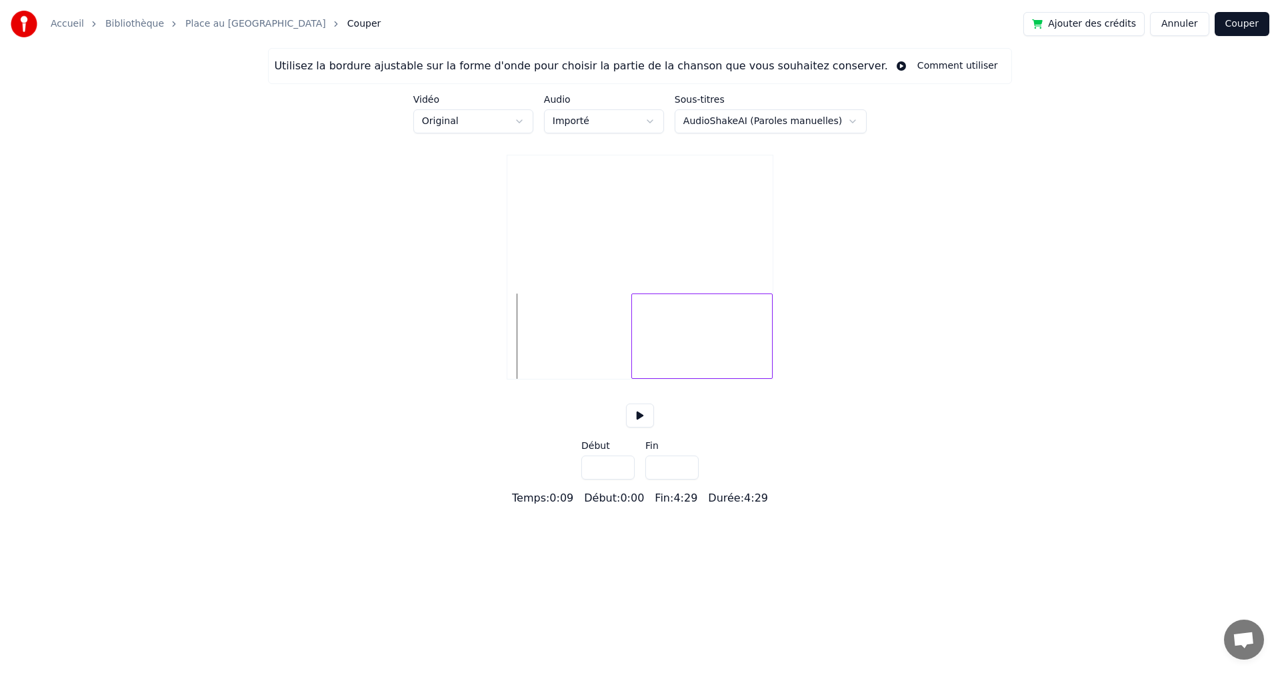
click at [633, 341] on div at bounding box center [634, 336] width 4 height 84
click at [501, 334] on div "Utilisez la bordure ajustable sur la forme d'onde pour choisir la partie de la …" at bounding box center [640, 277] width 1280 height 458
type input "***"
type input "*****"
click at [238, 23] on link "Place au [GEOGRAPHIC_DATA]" at bounding box center [255, 23] width 141 height 13
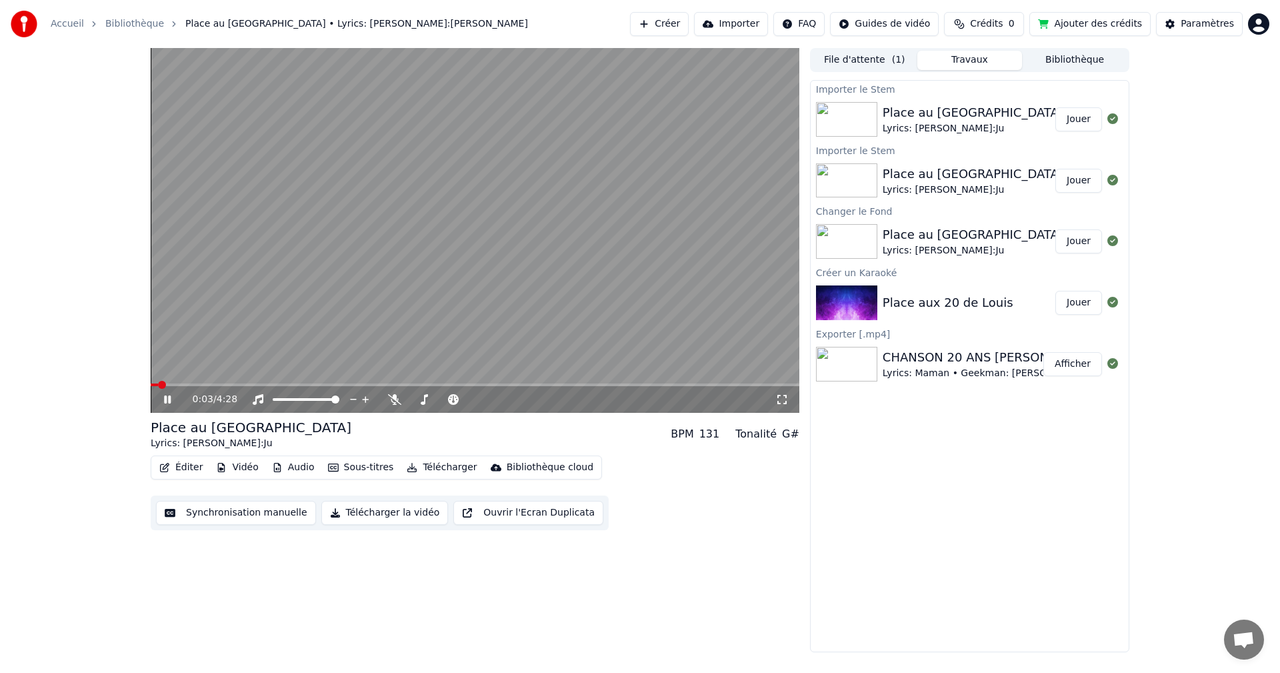
click at [158, 387] on span at bounding box center [162, 385] width 8 height 8
click at [431, 403] on span at bounding box center [432, 399] width 8 height 8
click at [429, 404] on div at bounding box center [454, 399] width 107 height 13
click at [267, 512] on button "Synchronisation manuelle" at bounding box center [236, 513] width 160 height 24
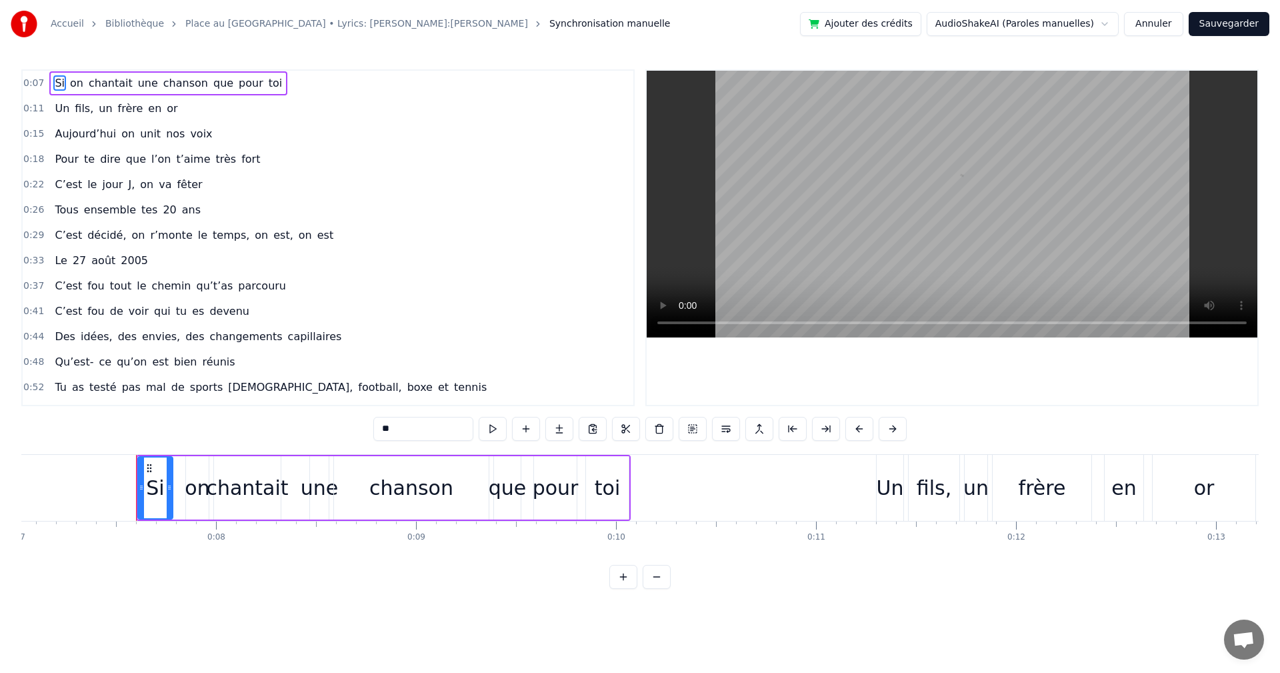
scroll to position [0, 1454]
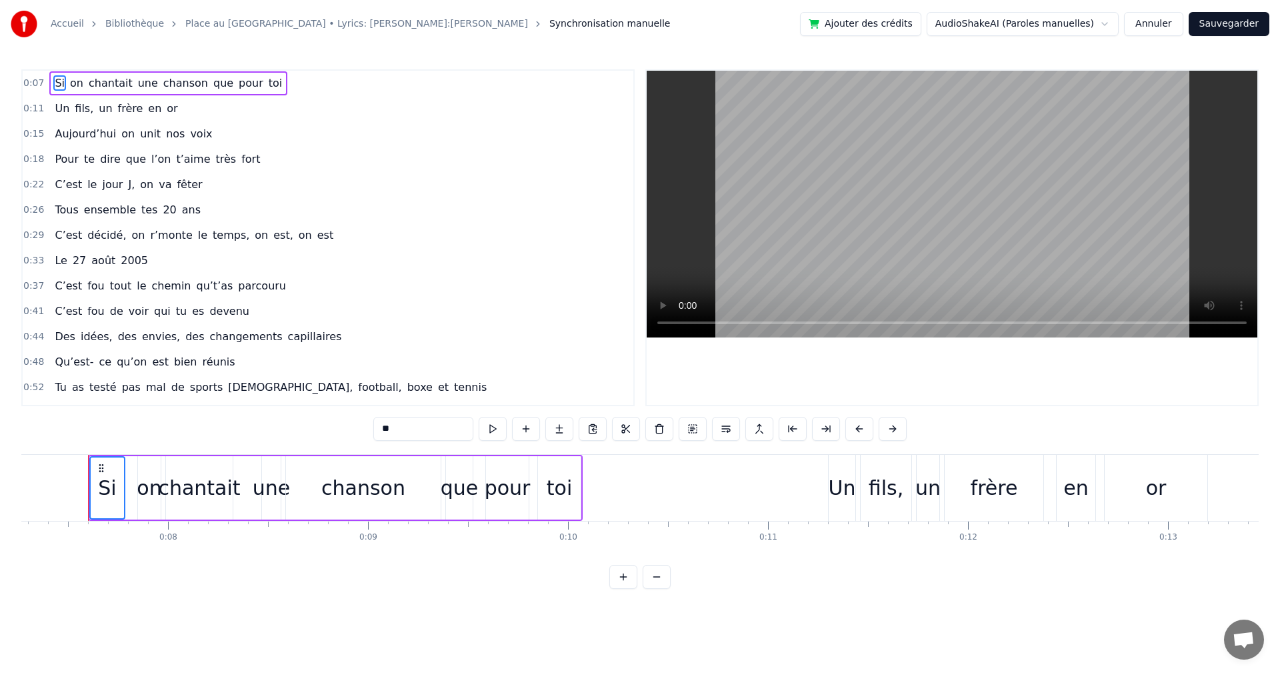
click at [829, 485] on div "Un" at bounding box center [842, 488] width 27 height 30
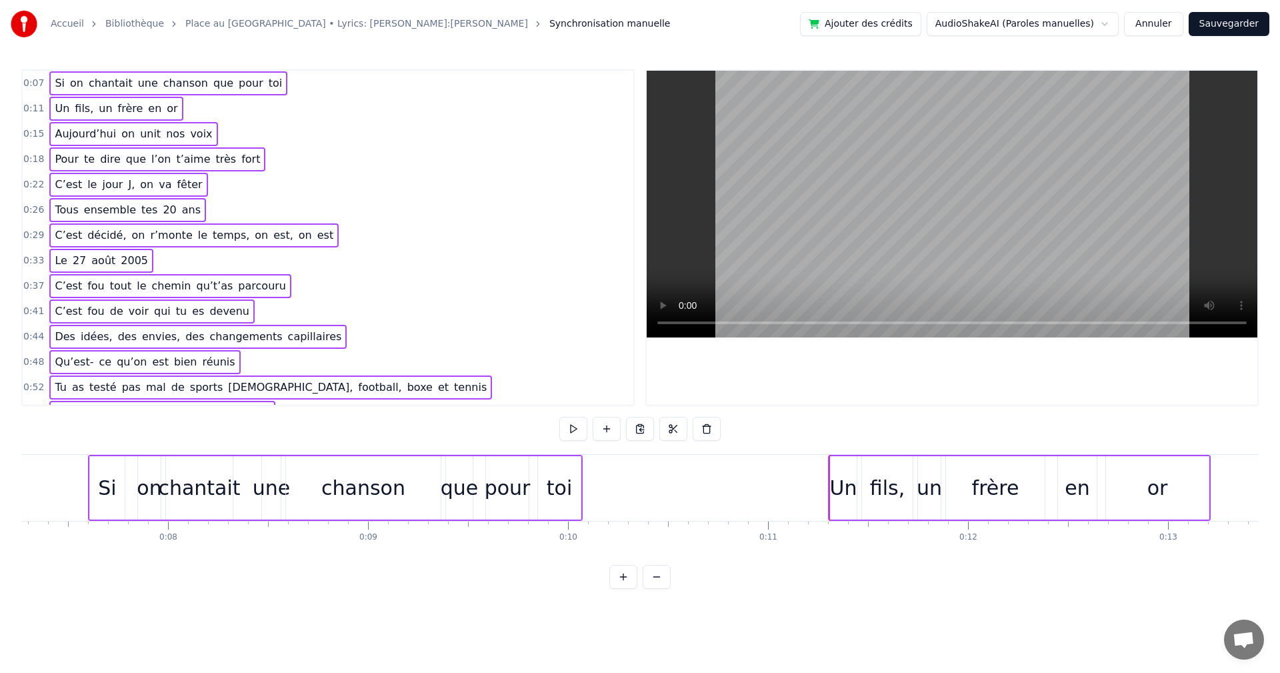
click at [104, 478] on div "Si" at bounding box center [107, 488] width 18 height 30
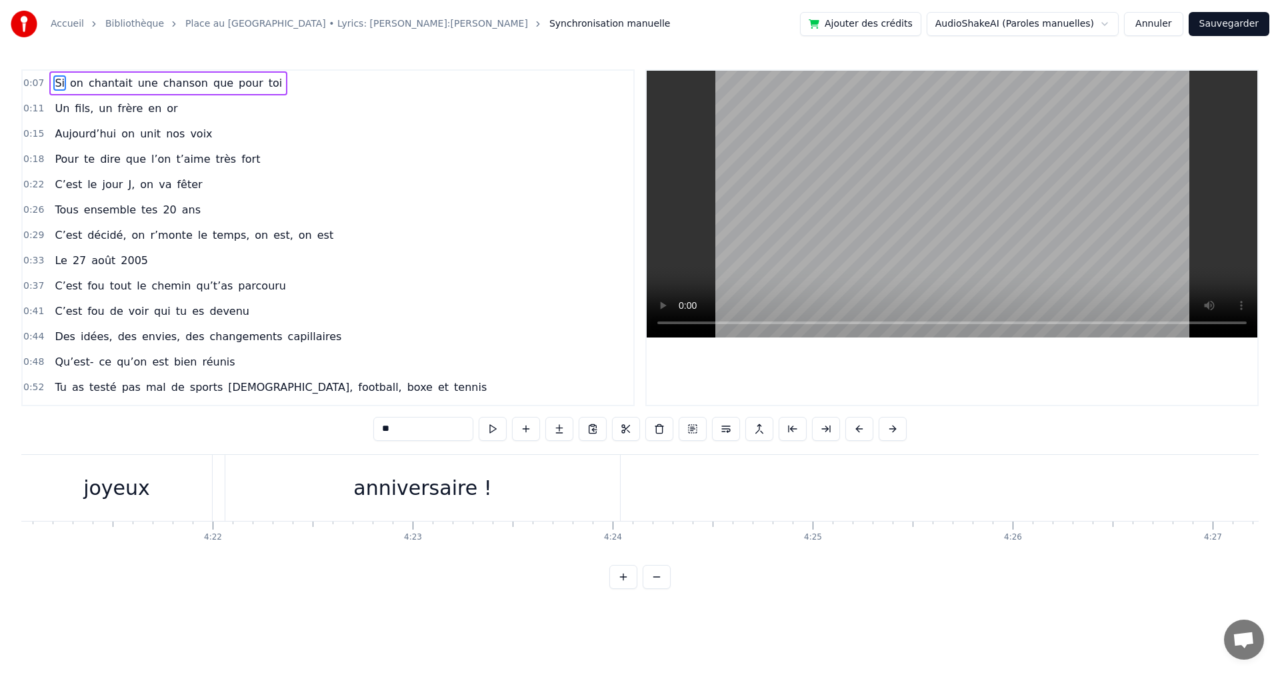
scroll to position [0, 52542]
click at [245, 492] on div "anniversaire !" at bounding box center [98, 488] width 395 height 66
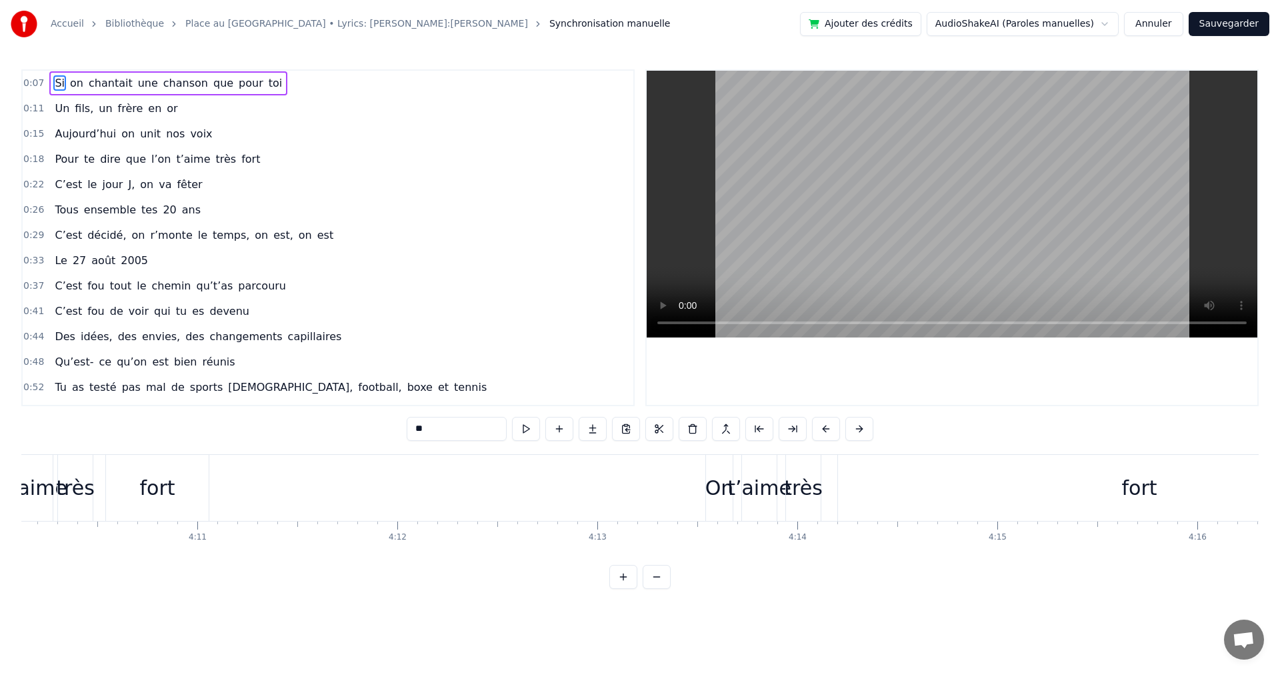
scroll to position [0, 49620]
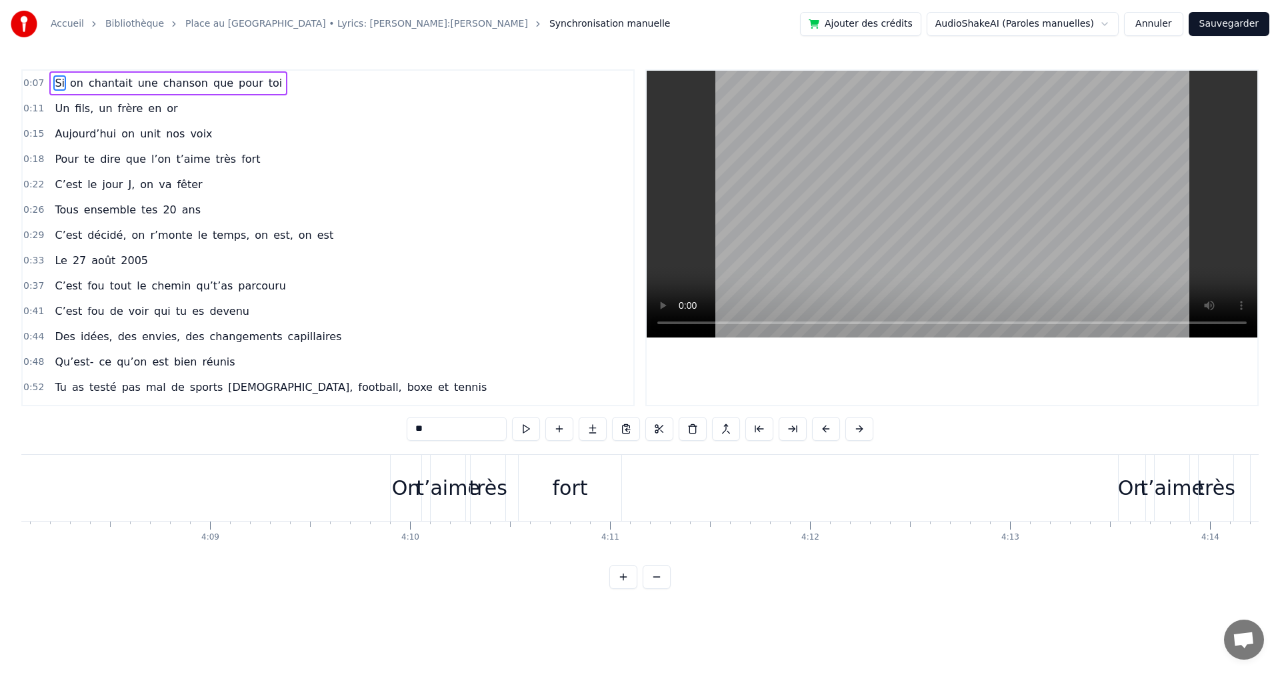
click at [122, 105] on span "frère" at bounding box center [131, 108] width 28 height 15
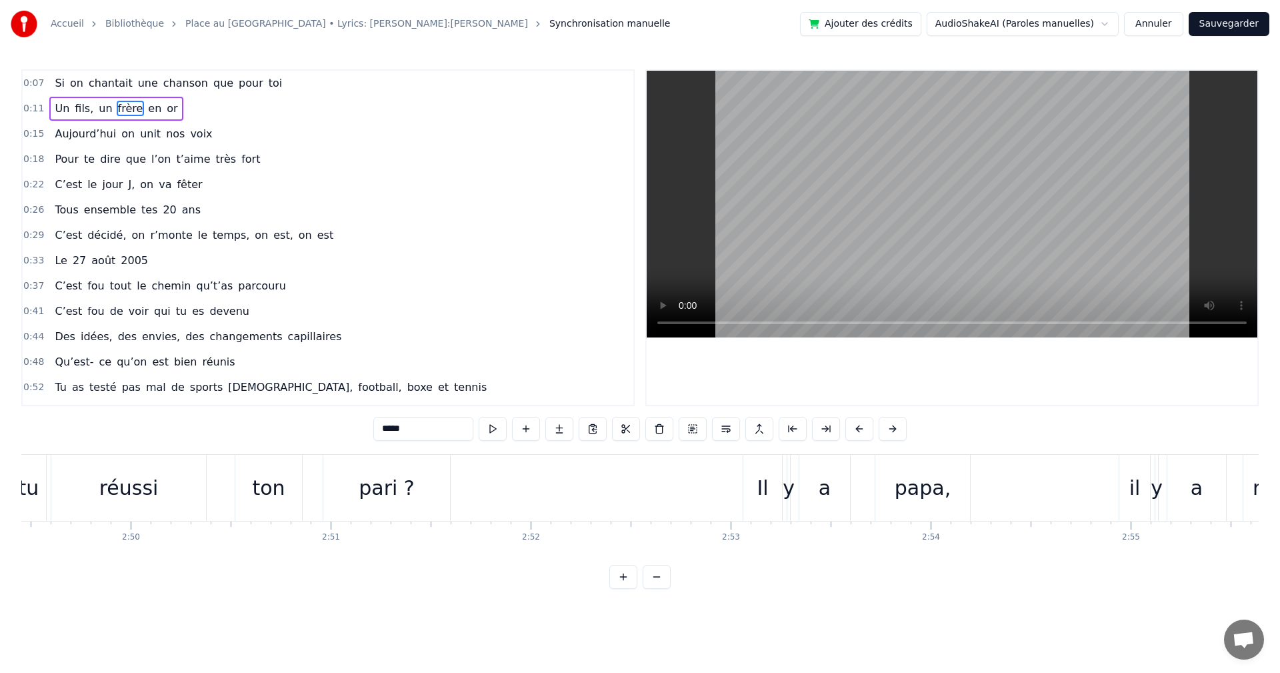
click at [139, 137] on span "unit" at bounding box center [150, 133] width 23 height 15
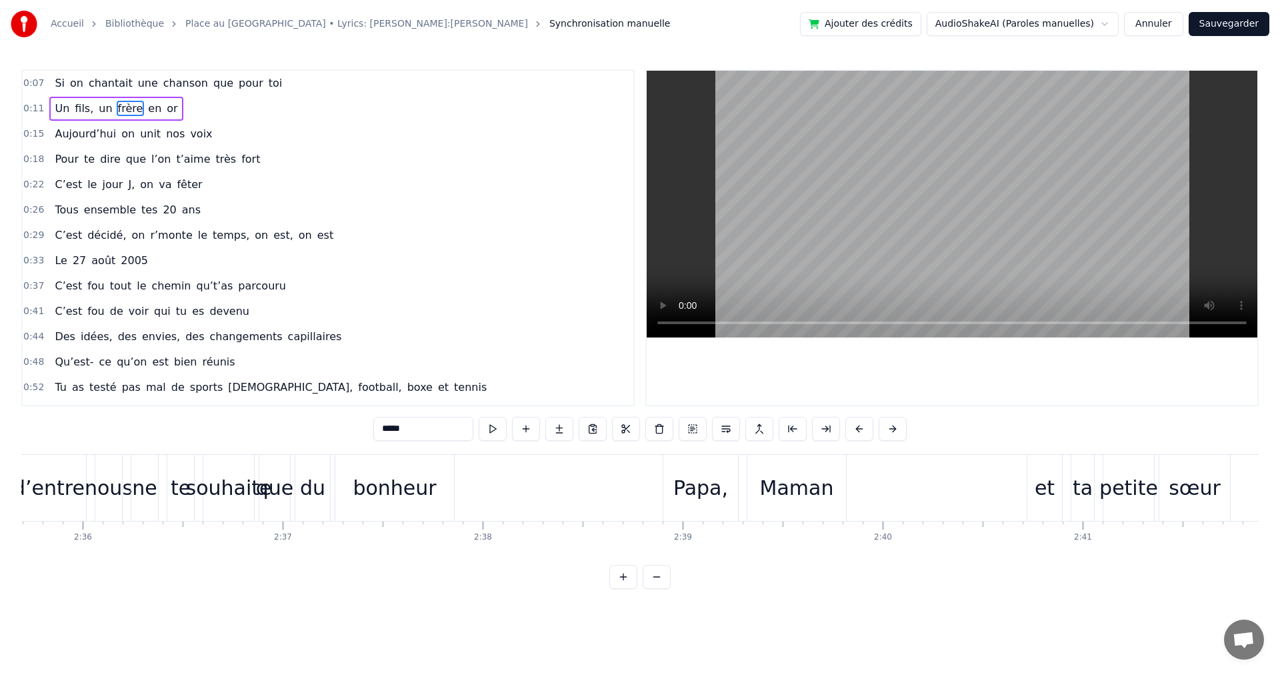
type input "****"
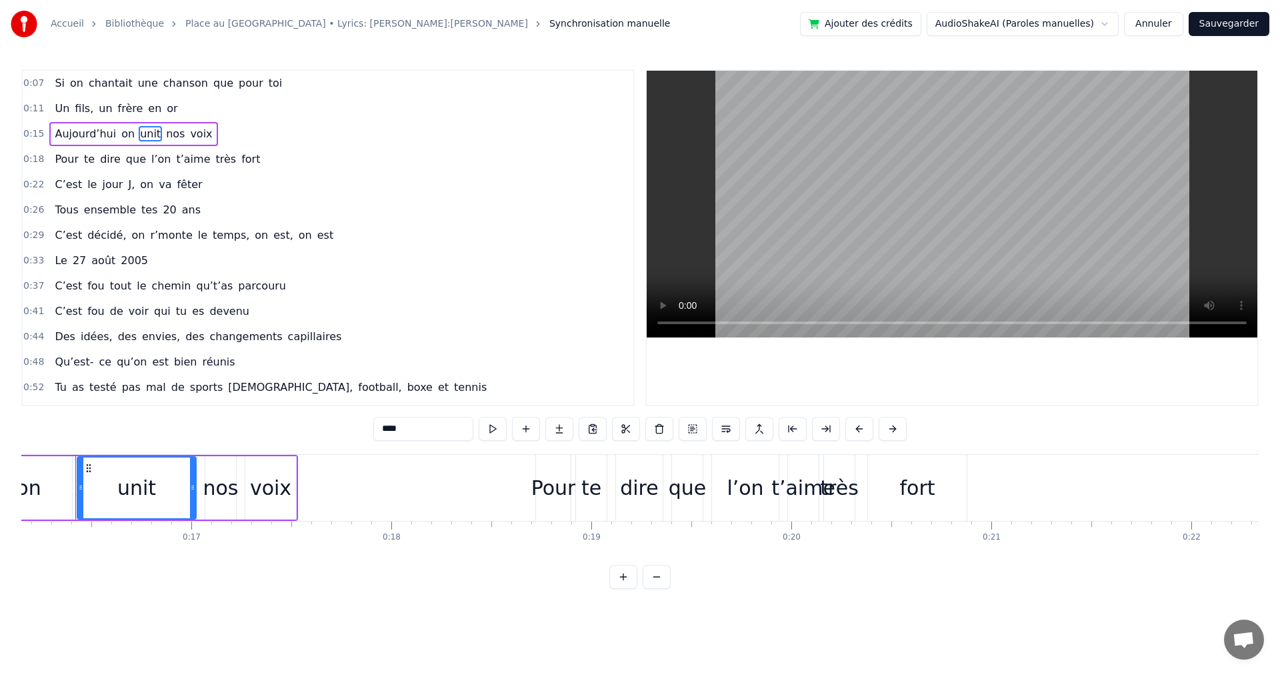
scroll to position [0, 3218]
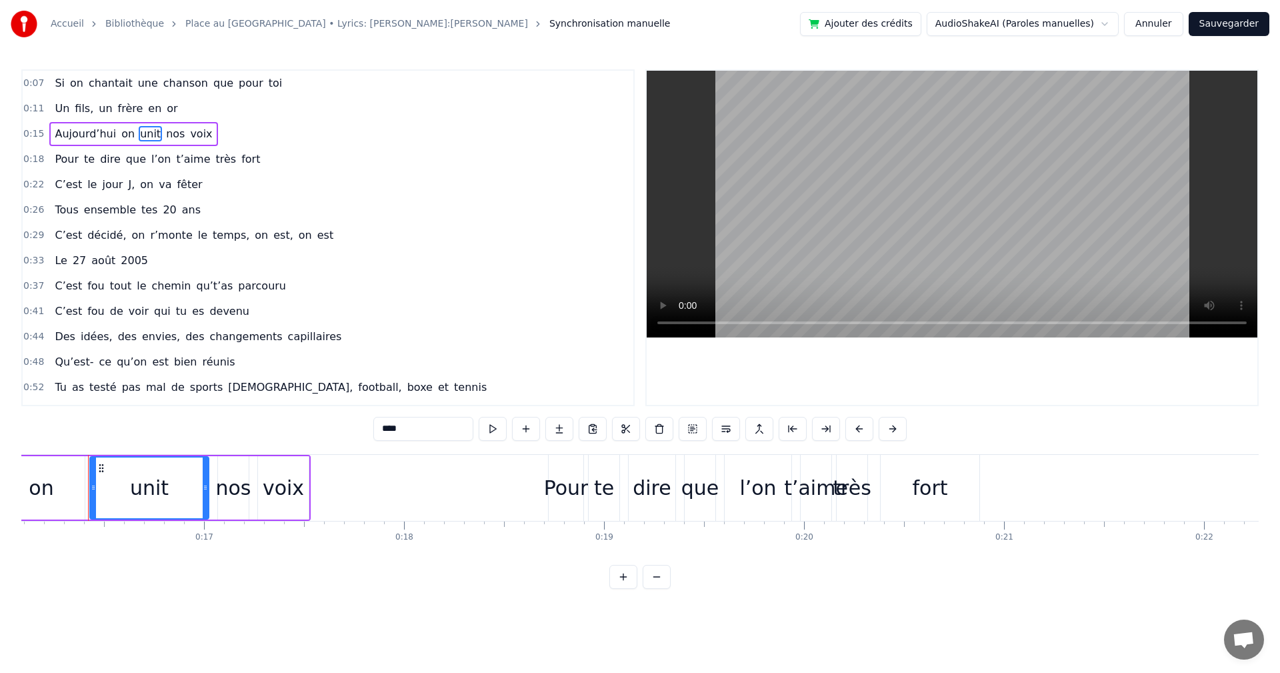
click at [19, 78] on div "Accueil [GEOGRAPHIC_DATA] au [GEOGRAPHIC_DATA] • Lyrics: [PERSON_NAME]:Ju Synch…" at bounding box center [640, 294] width 1280 height 589
click at [34, 83] on span "0:07" at bounding box center [33, 83] width 21 height 13
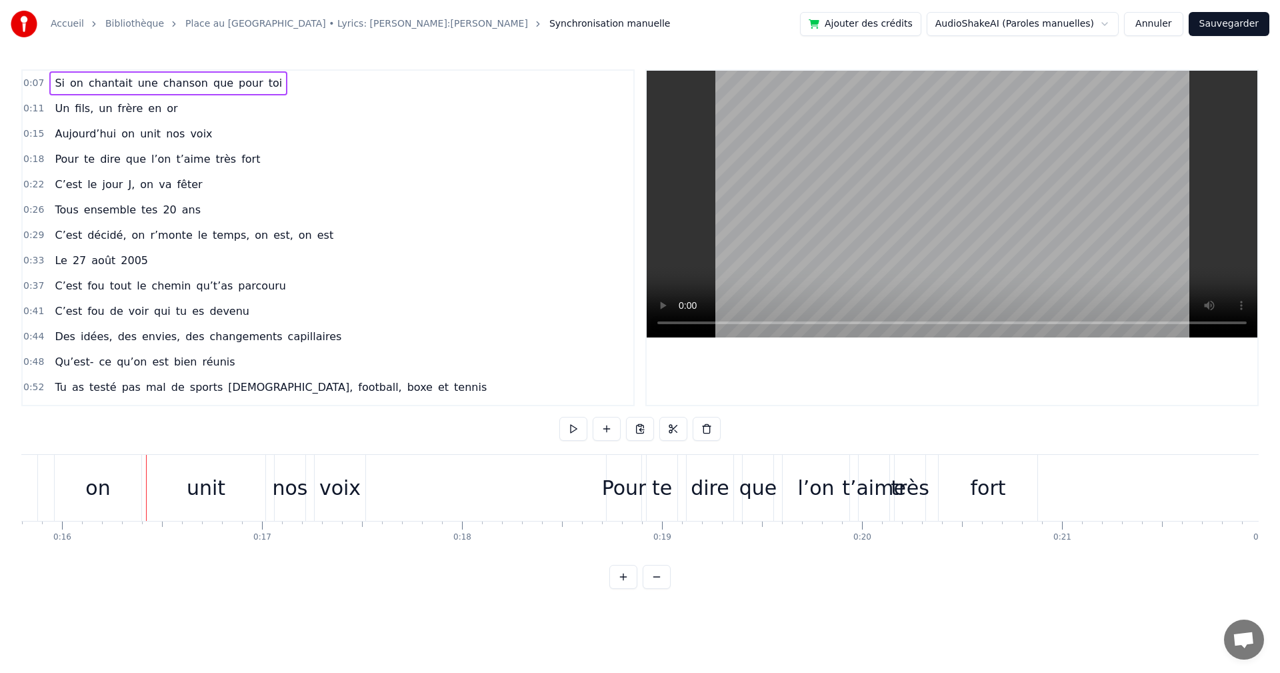
click at [31, 85] on span "0:07" at bounding box center [33, 83] width 21 height 13
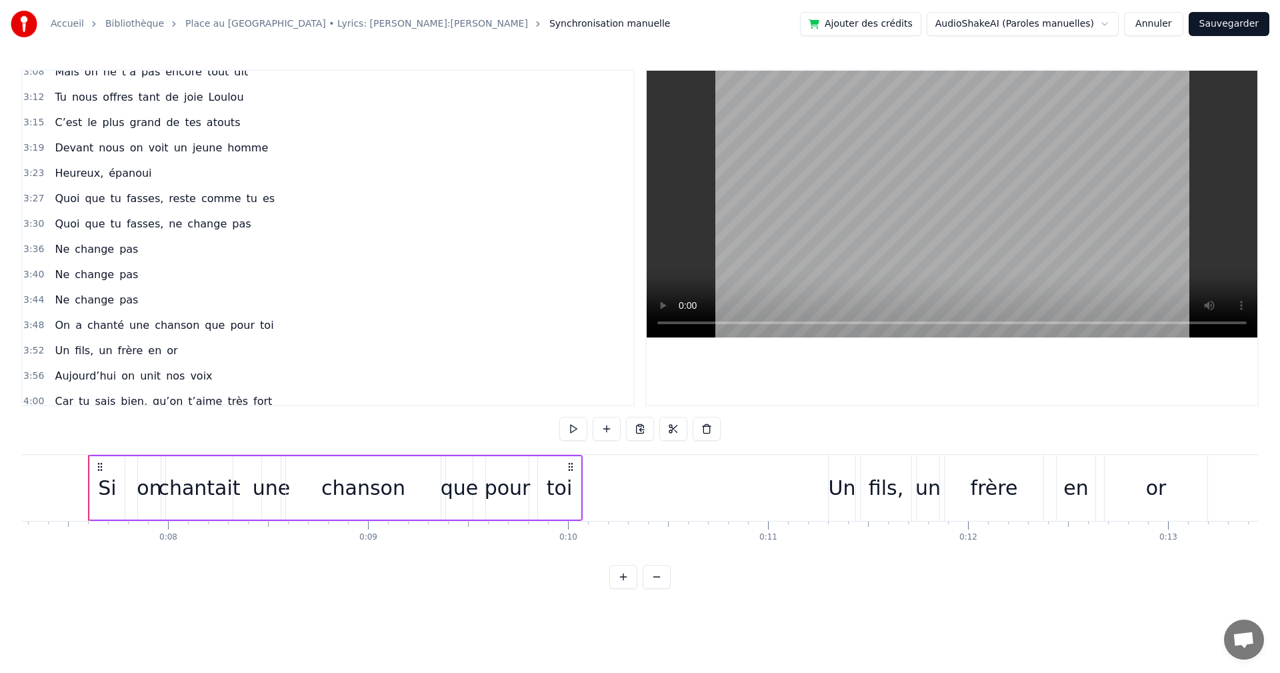
scroll to position [1338, 0]
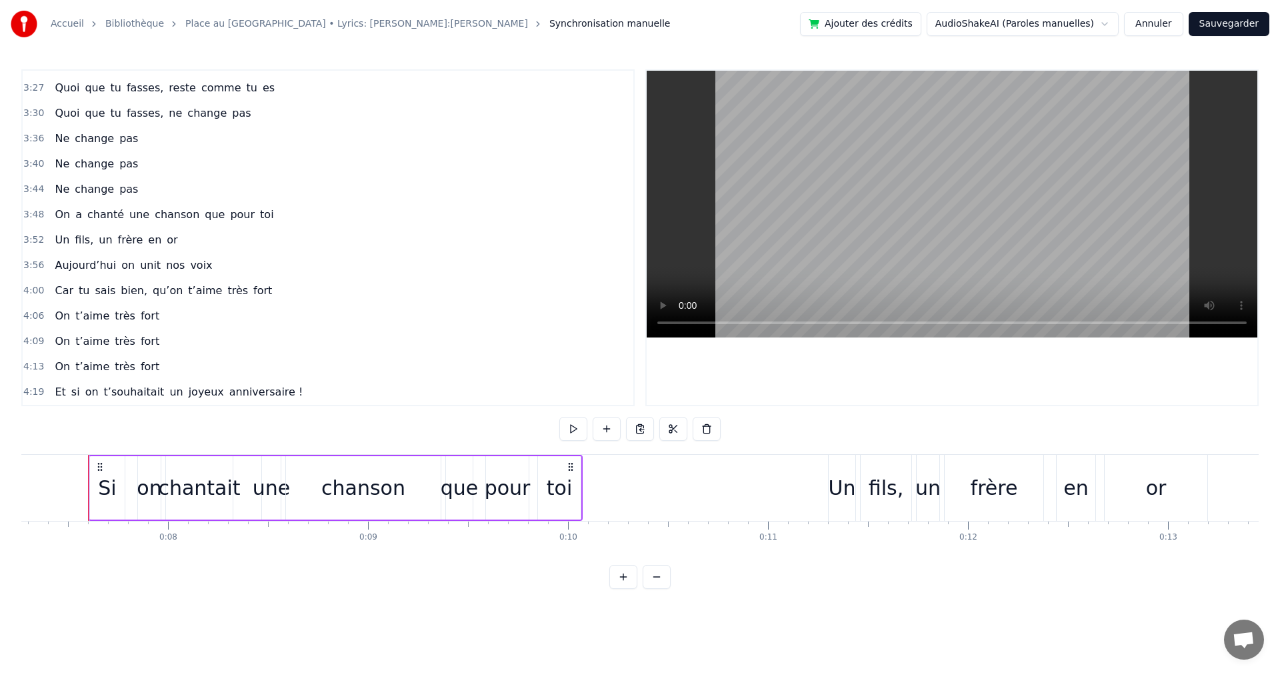
click at [228, 388] on span "anniversaire !" at bounding box center [266, 391] width 77 height 15
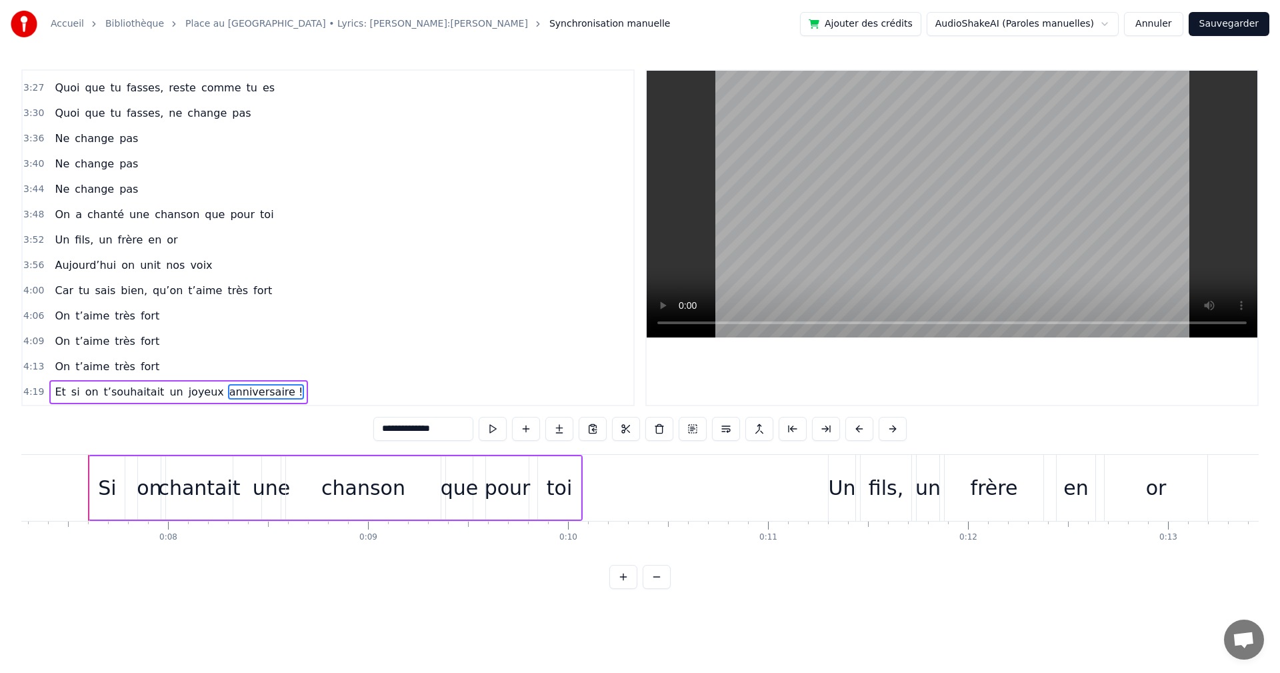
click at [125, 371] on div "On t’aime très fort" at bounding box center [106, 367] width 115 height 24
click at [121, 347] on span "très" at bounding box center [124, 340] width 23 height 15
click at [123, 321] on span "très" at bounding box center [124, 316] width 23 height 16
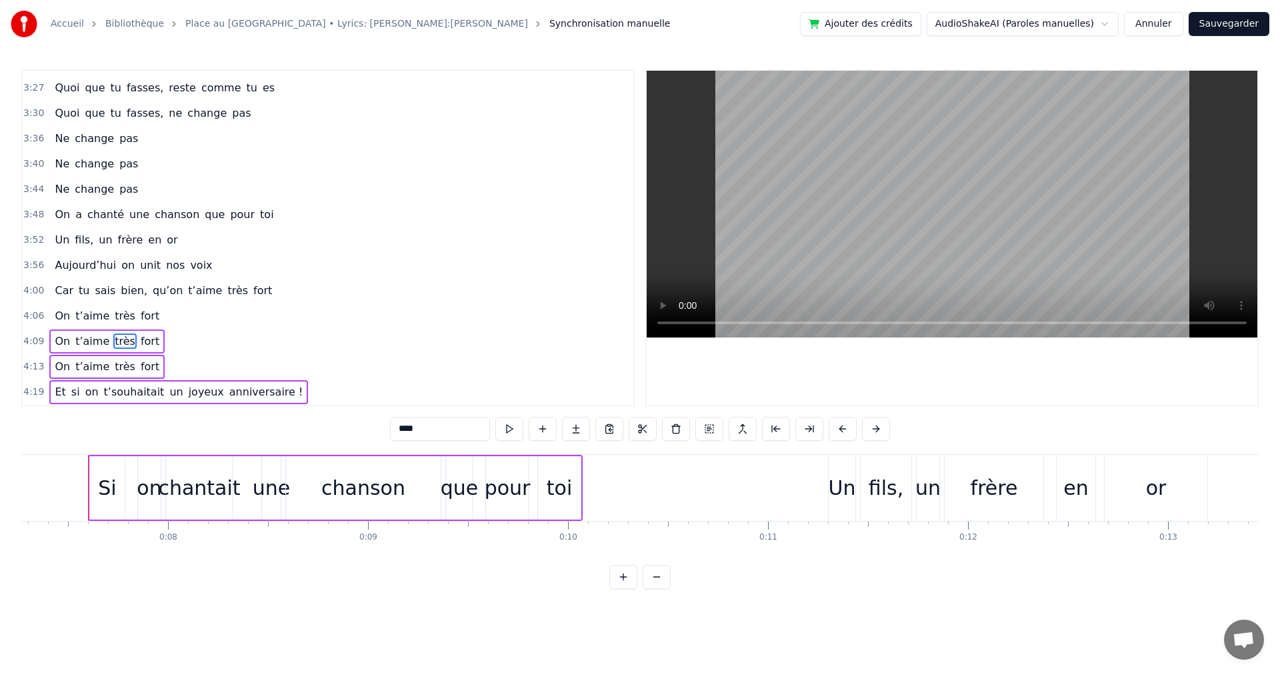
click at [117, 312] on span "très" at bounding box center [124, 315] width 23 height 15
click at [125, 292] on span "bien," at bounding box center [133, 290] width 29 height 15
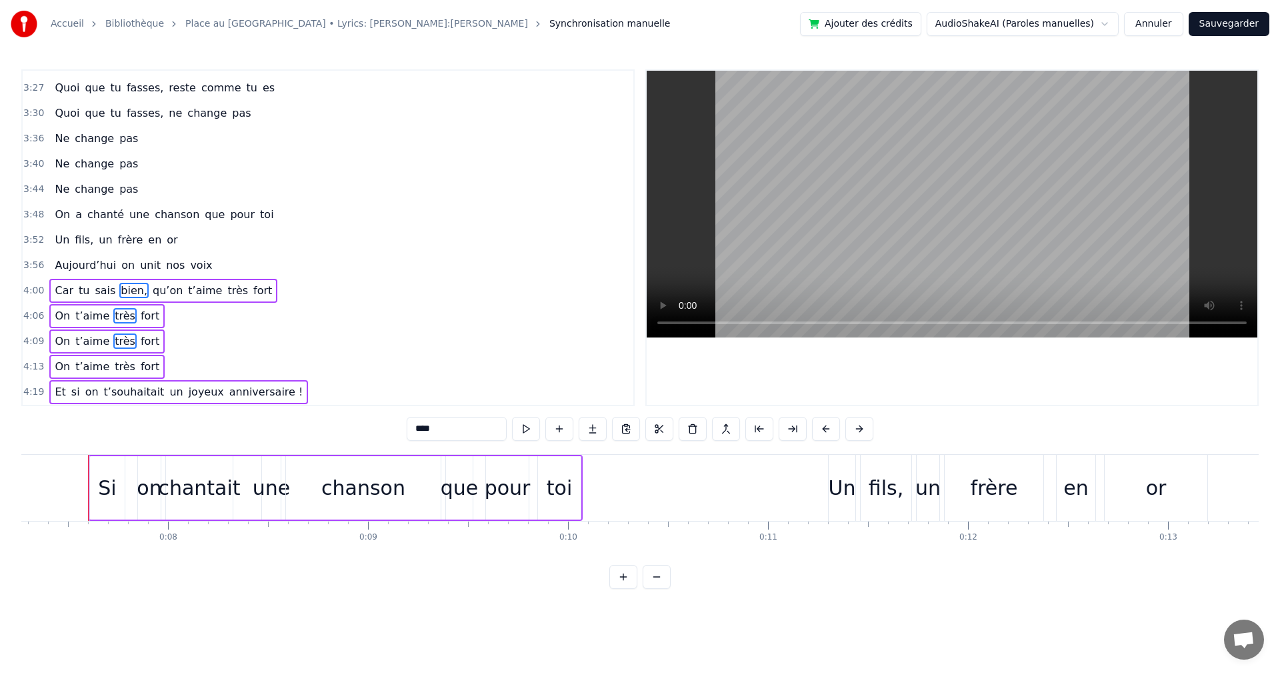
click at [127, 270] on div "[DATE] on unit nos voix" at bounding box center [133, 265] width 168 height 24
click at [133, 240] on div "Un fils, un frère en or" at bounding box center [115, 240] width 133 height 24
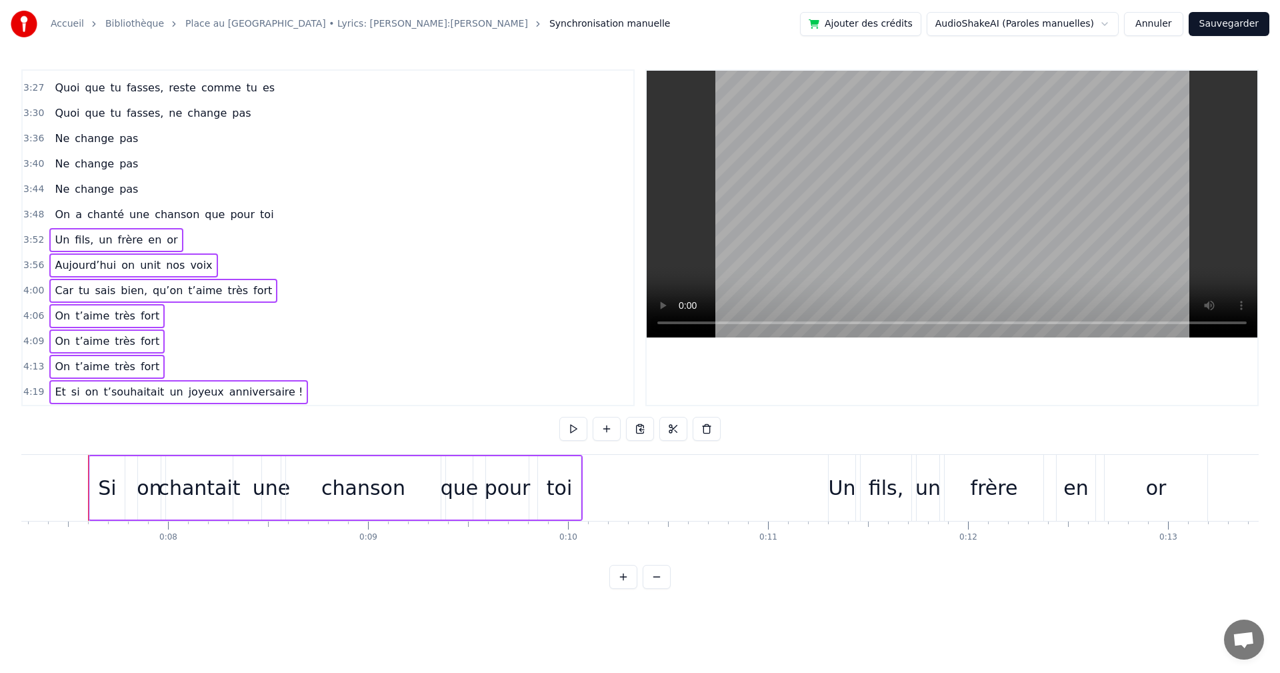
click at [133, 209] on span "une" at bounding box center [139, 214] width 23 height 15
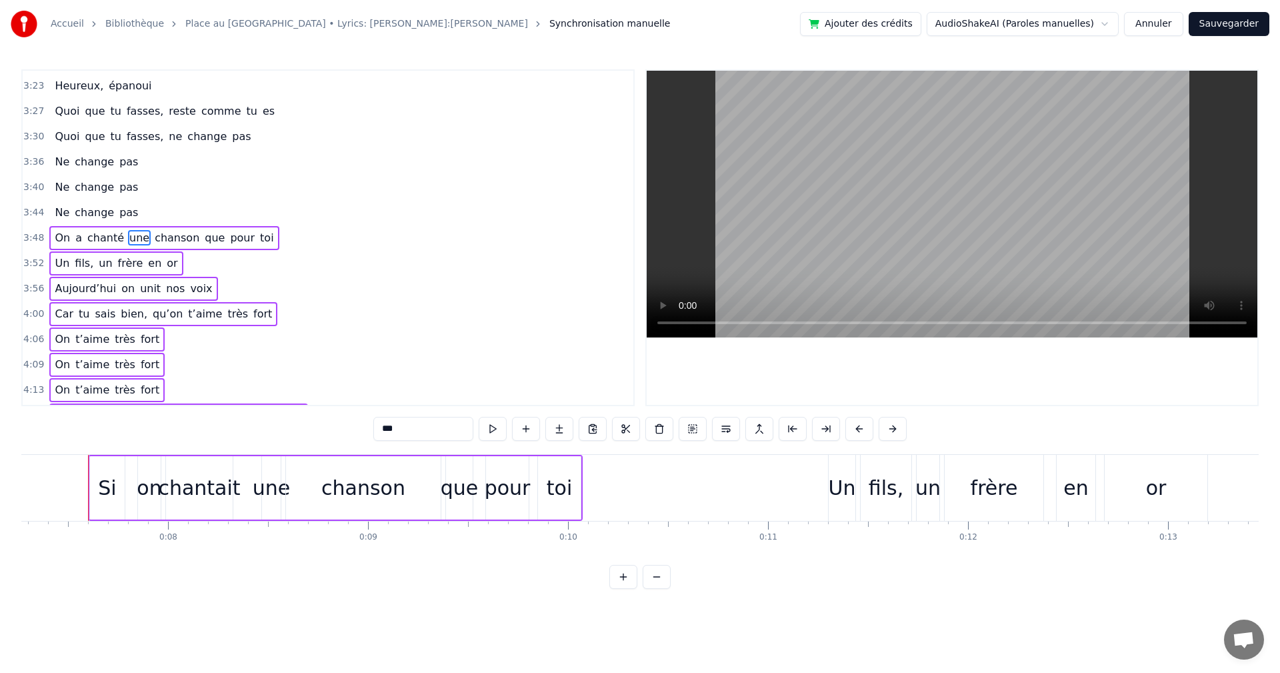
click at [107, 210] on div "Ne change pas" at bounding box center [96, 213] width 94 height 24
click at [103, 190] on span "change" at bounding box center [94, 186] width 42 height 15
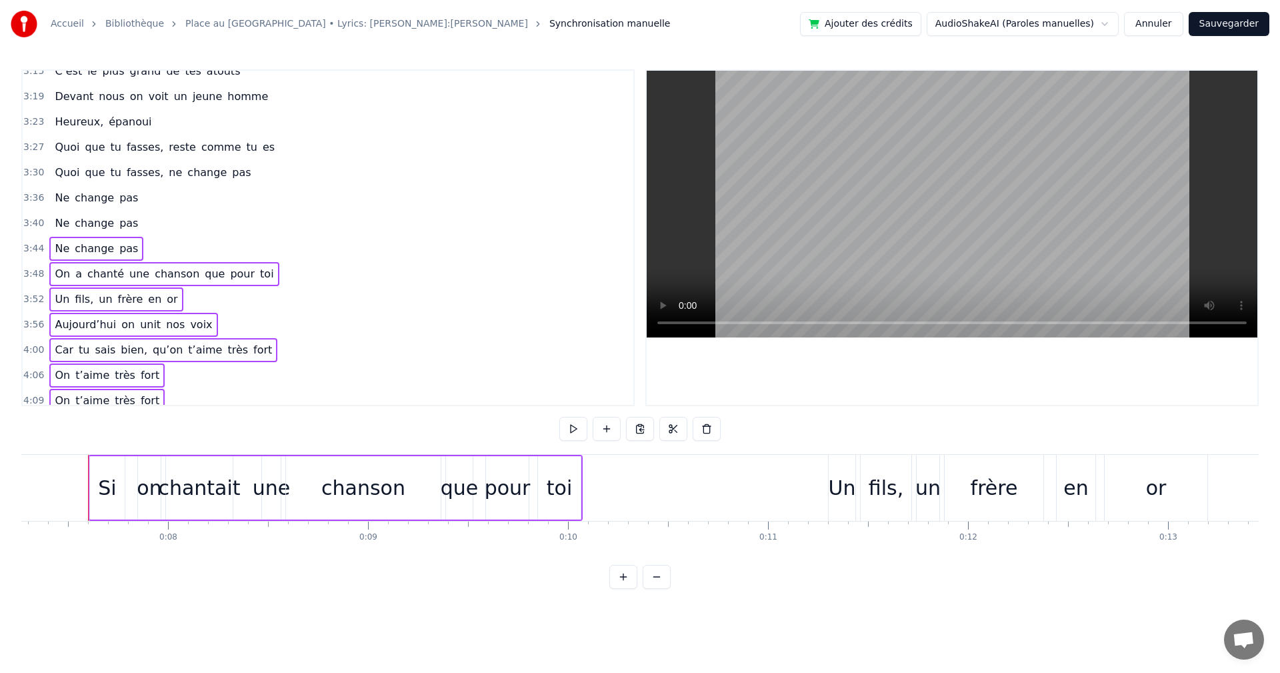
scroll to position [1264, 0]
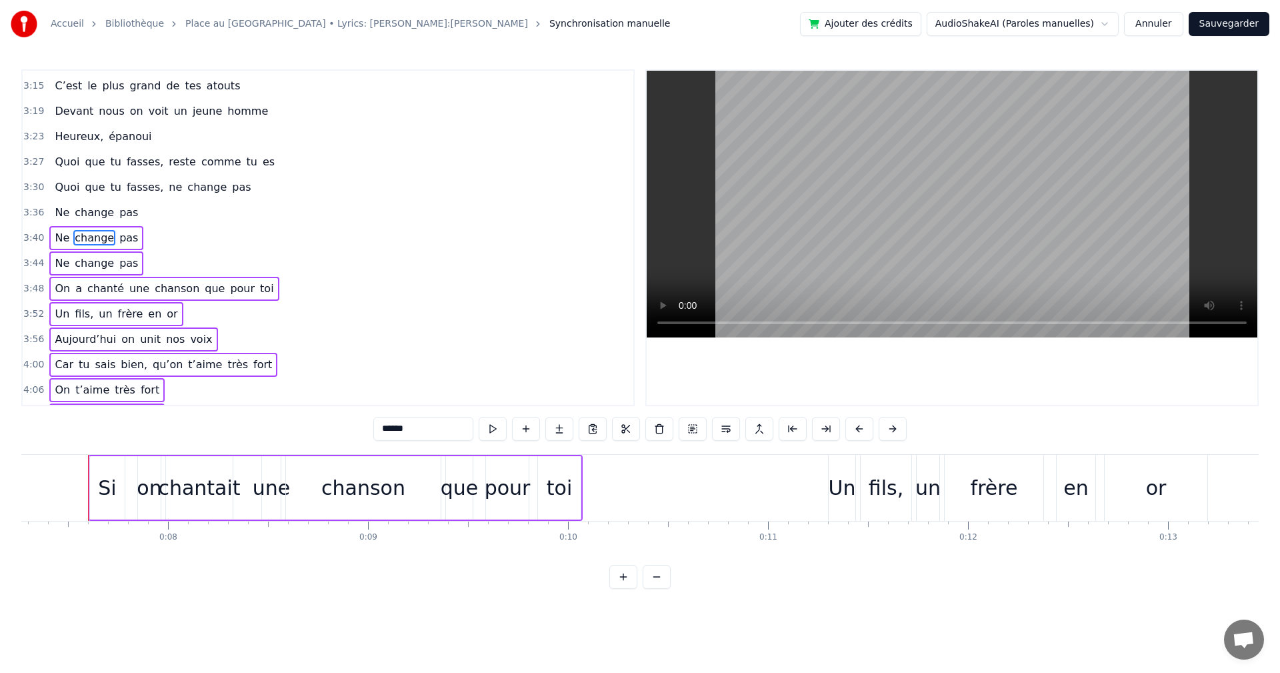
click at [100, 210] on span "change" at bounding box center [94, 212] width 42 height 15
click at [100, 187] on div "Quoi que tu fasses, ne change pas" at bounding box center [152, 187] width 207 height 24
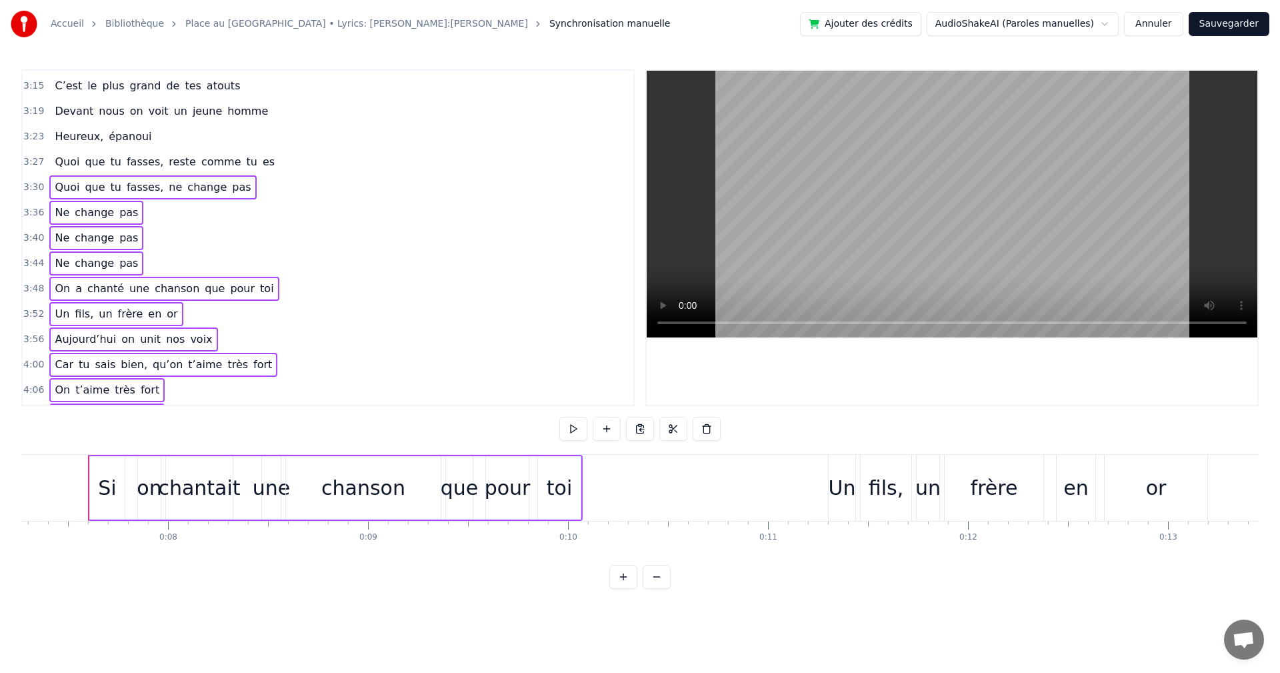
click at [100, 170] on div "Quoi que tu fasses, reste comme tu es" at bounding box center [164, 162] width 231 height 24
click at [107, 140] on span "épanoui" at bounding box center [129, 136] width 45 height 15
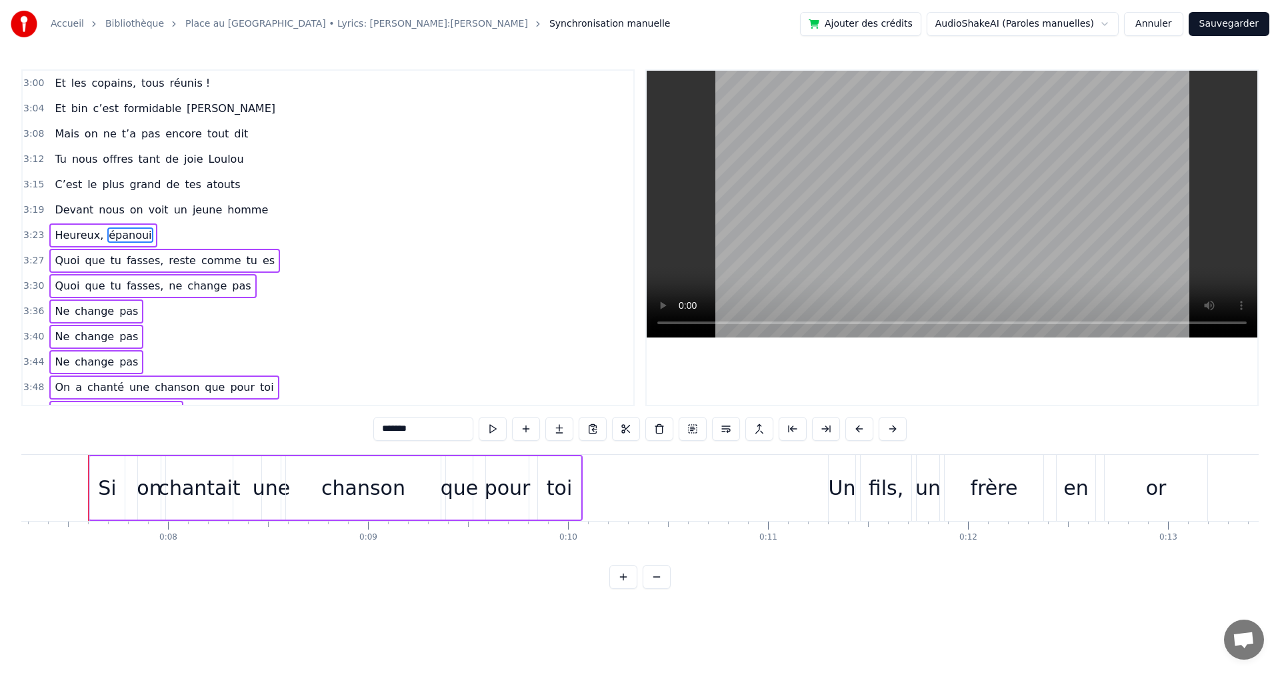
scroll to position [1163, 0]
click at [129, 205] on span "on" at bounding box center [137, 212] width 16 height 15
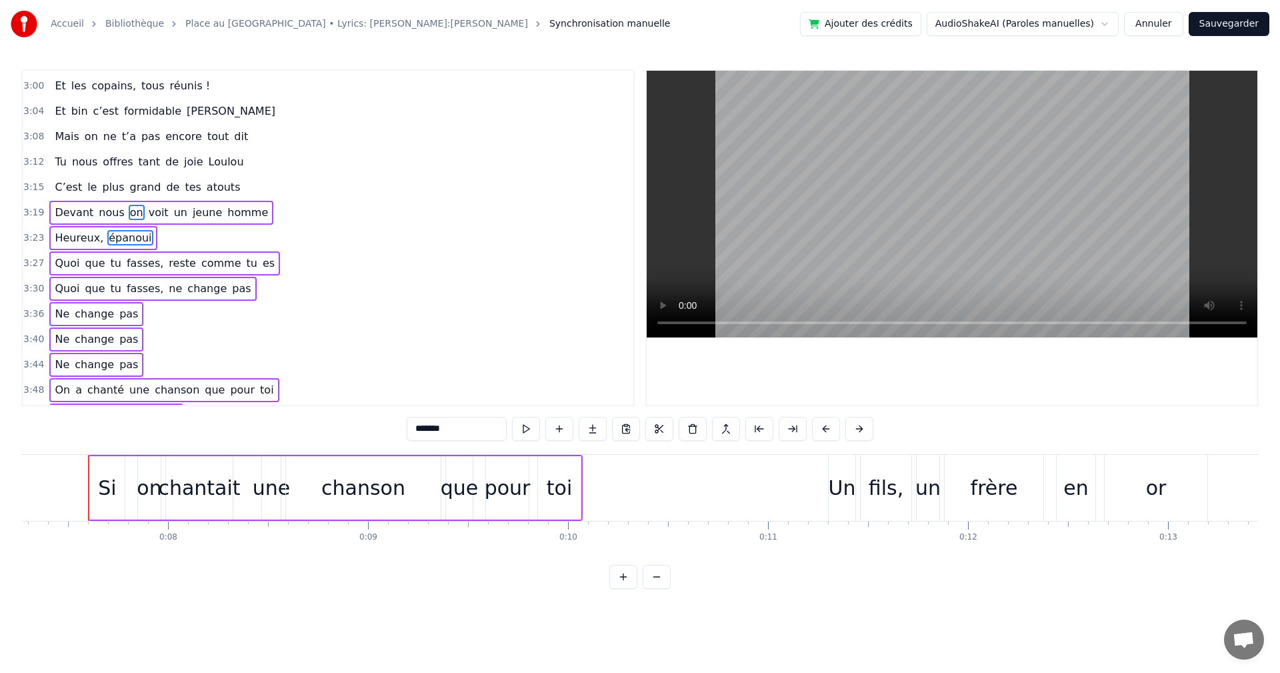
click at [129, 185] on span "grand" at bounding box center [146, 186] width 34 height 15
click at [115, 163] on span "offres" at bounding box center [117, 161] width 33 height 15
click at [121, 132] on span "t’a" at bounding box center [129, 136] width 17 height 15
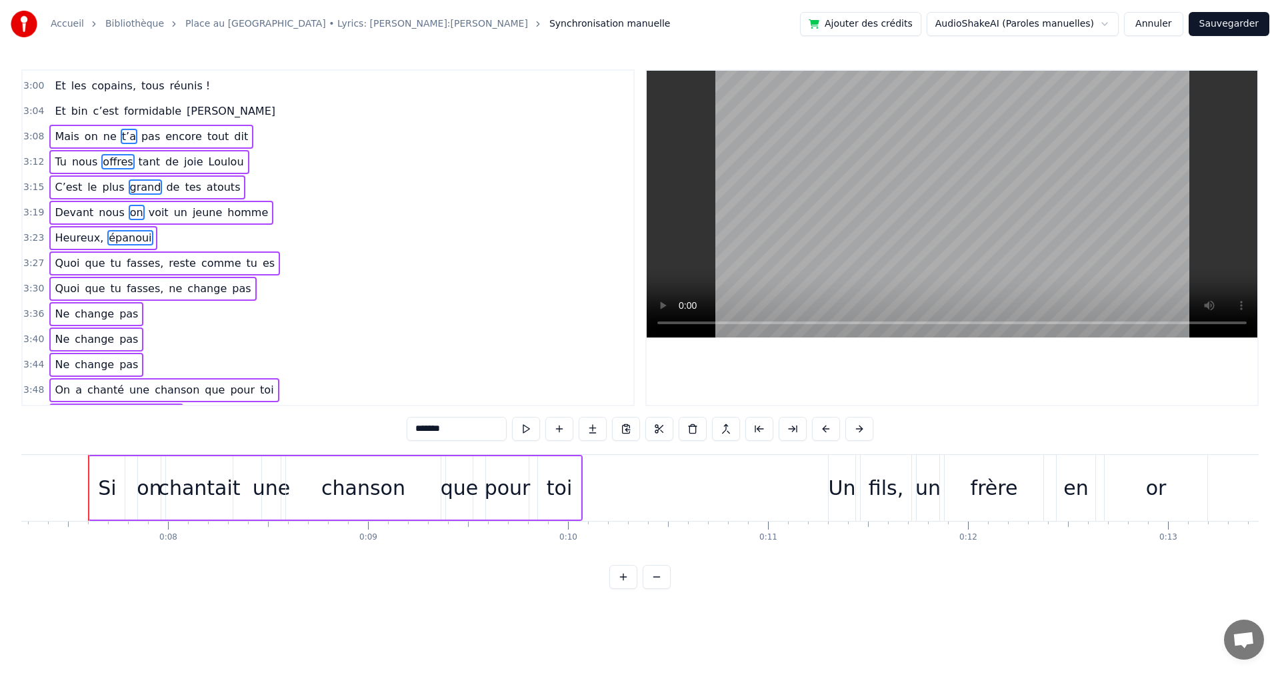
click at [123, 114] on span "formidable" at bounding box center [153, 110] width 60 height 15
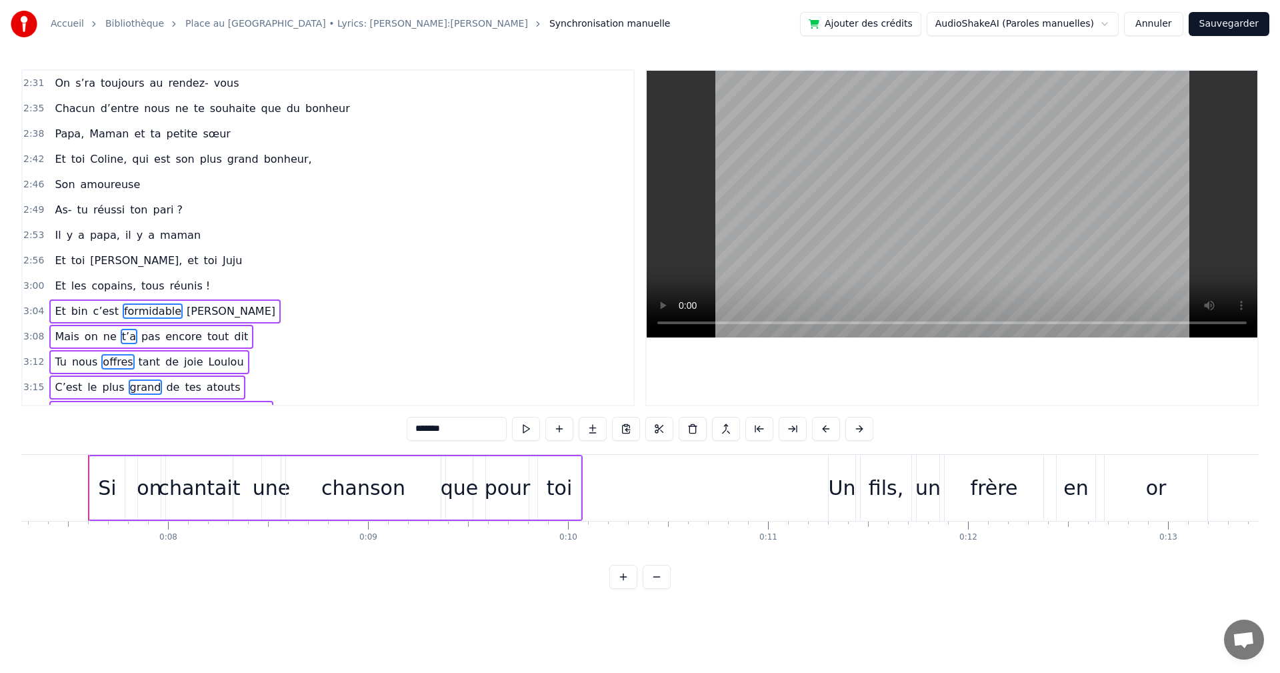
click at [169, 285] on span "réunis !" at bounding box center [190, 285] width 43 height 15
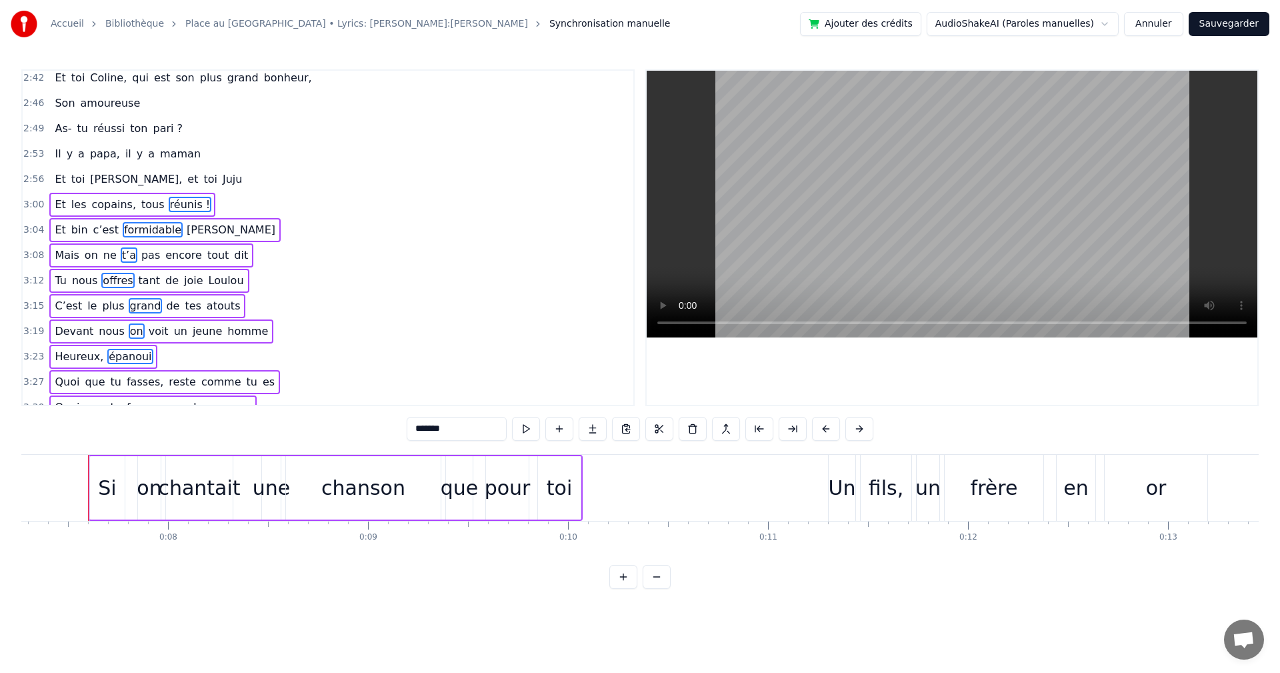
scroll to position [1030, 0]
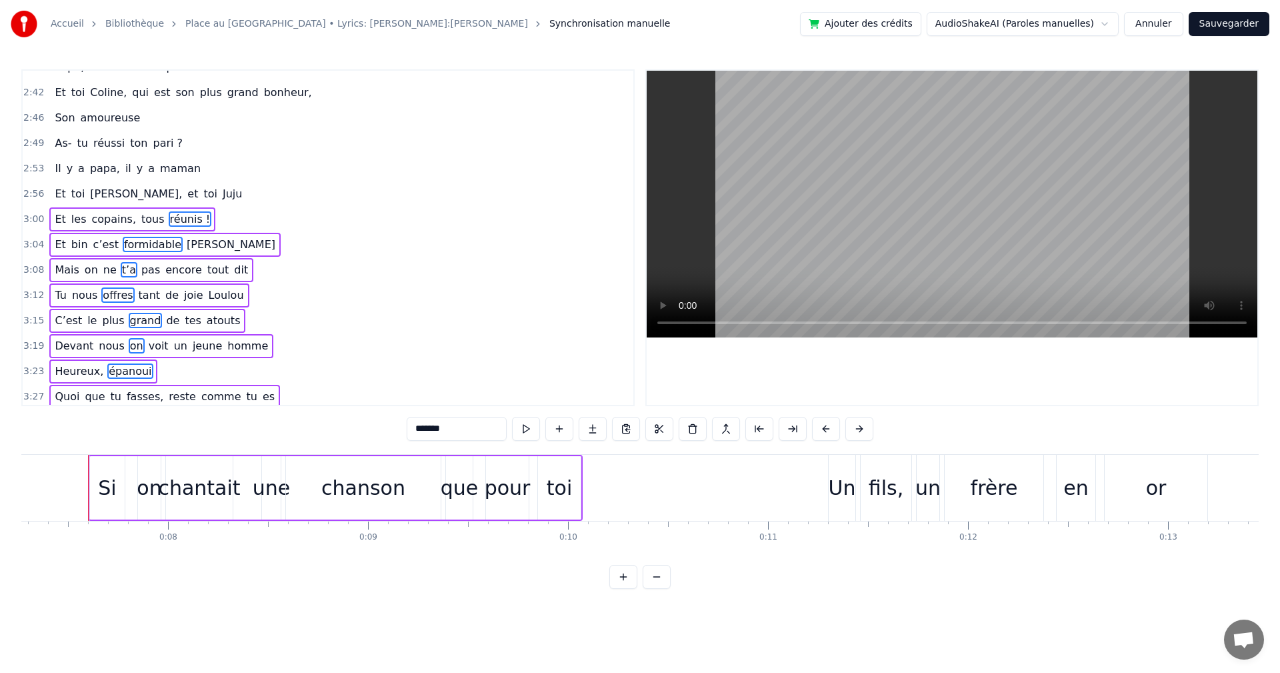
click at [49, 193] on div "Et toi [PERSON_NAME], et toi [PERSON_NAME]" at bounding box center [148, 194] width 198 height 24
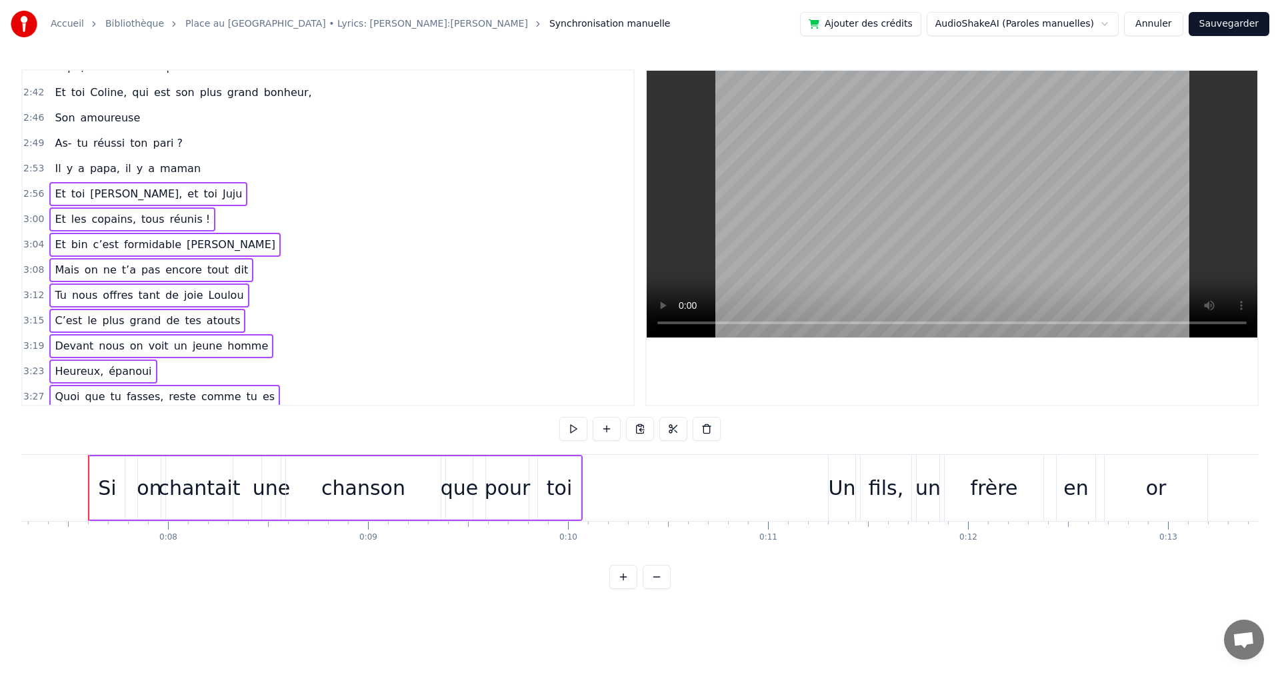
click at [49, 166] on div "Il y a papa, il y a maman" at bounding box center [127, 169] width 157 height 24
click at [49, 139] on div "As- tu réussi ton pari ?" at bounding box center [118, 143] width 139 height 24
click at [53, 113] on span "Son" at bounding box center [64, 118] width 23 height 16
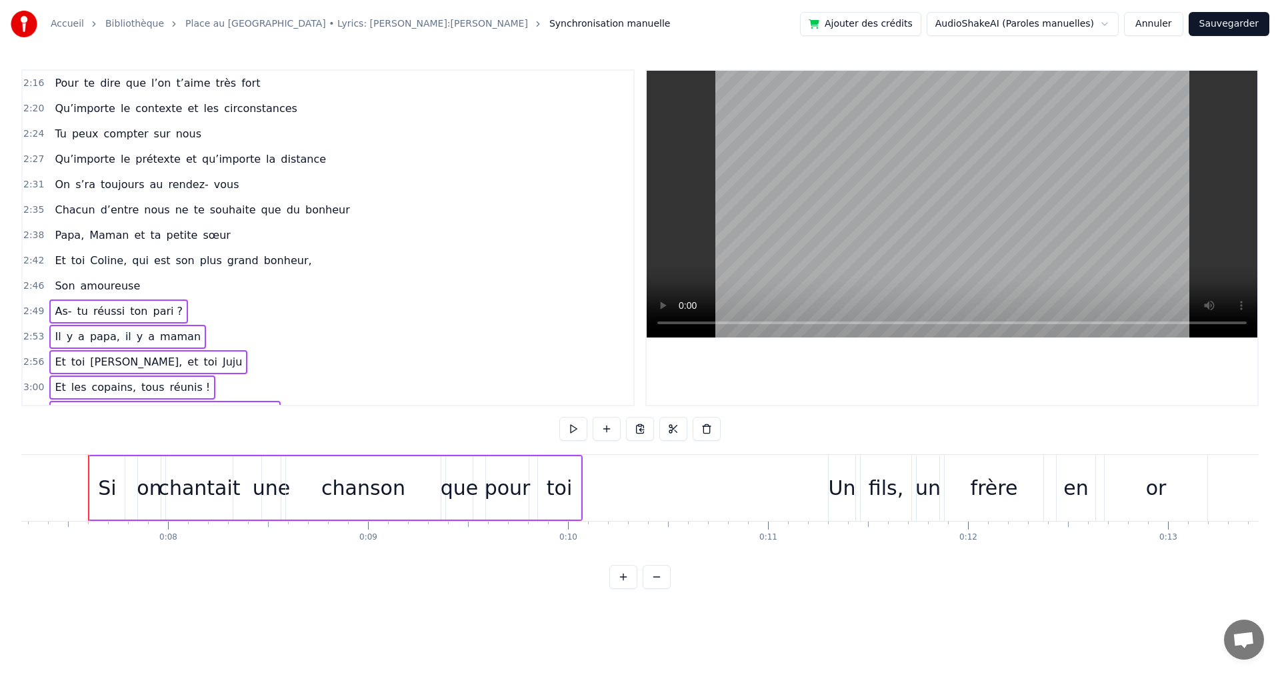
scroll to position [829, 0]
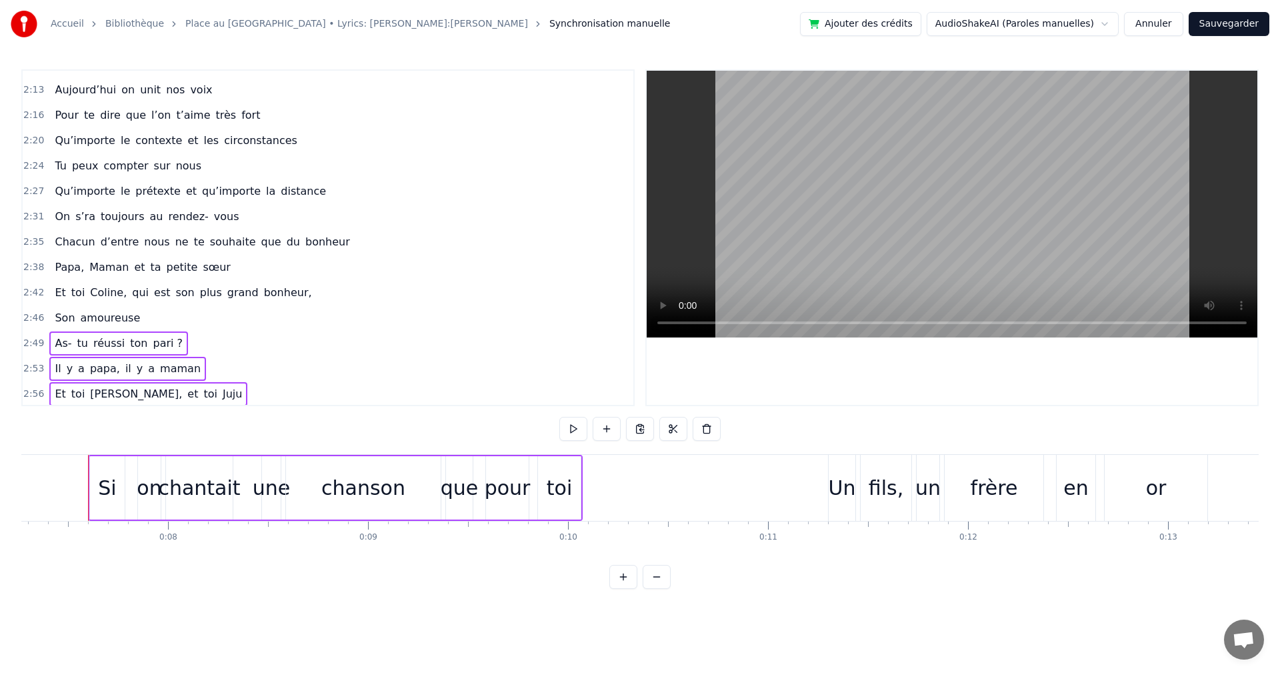
click at [53, 313] on span "Son" at bounding box center [64, 318] width 23 height 16
click at [53, 297] on span "Et" at bounding box center [59, 292] width 13 height 15
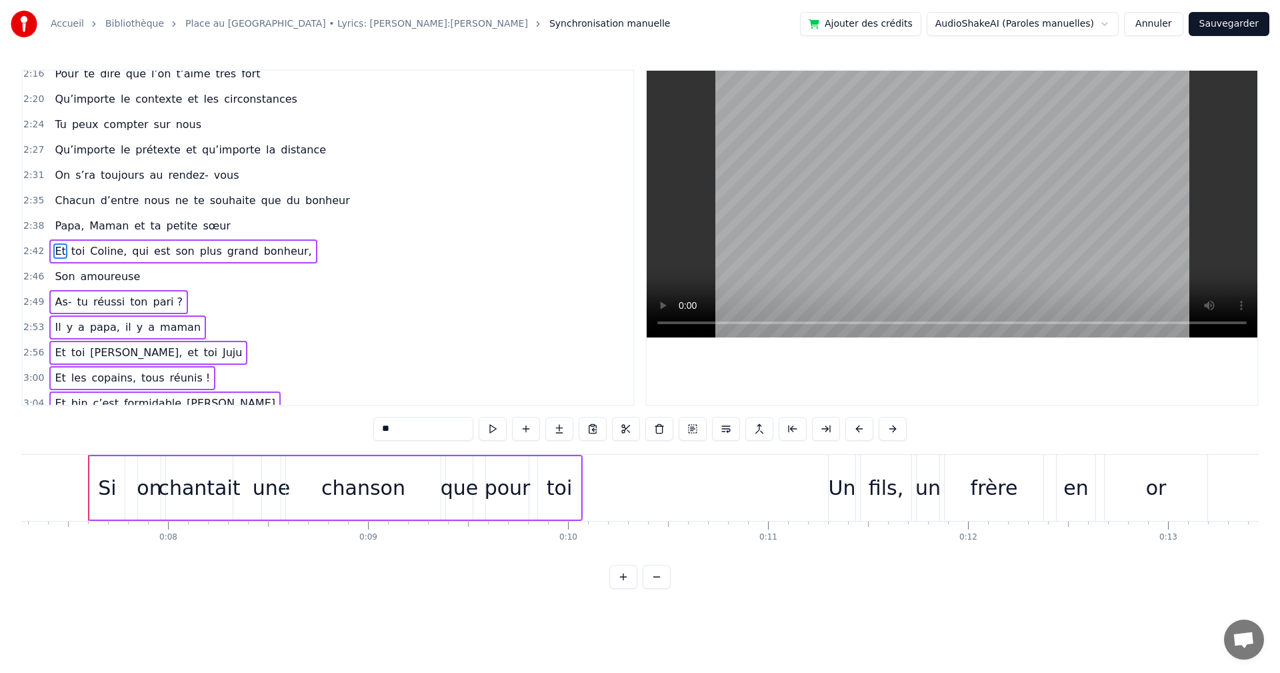
scroll to position [884, 0]
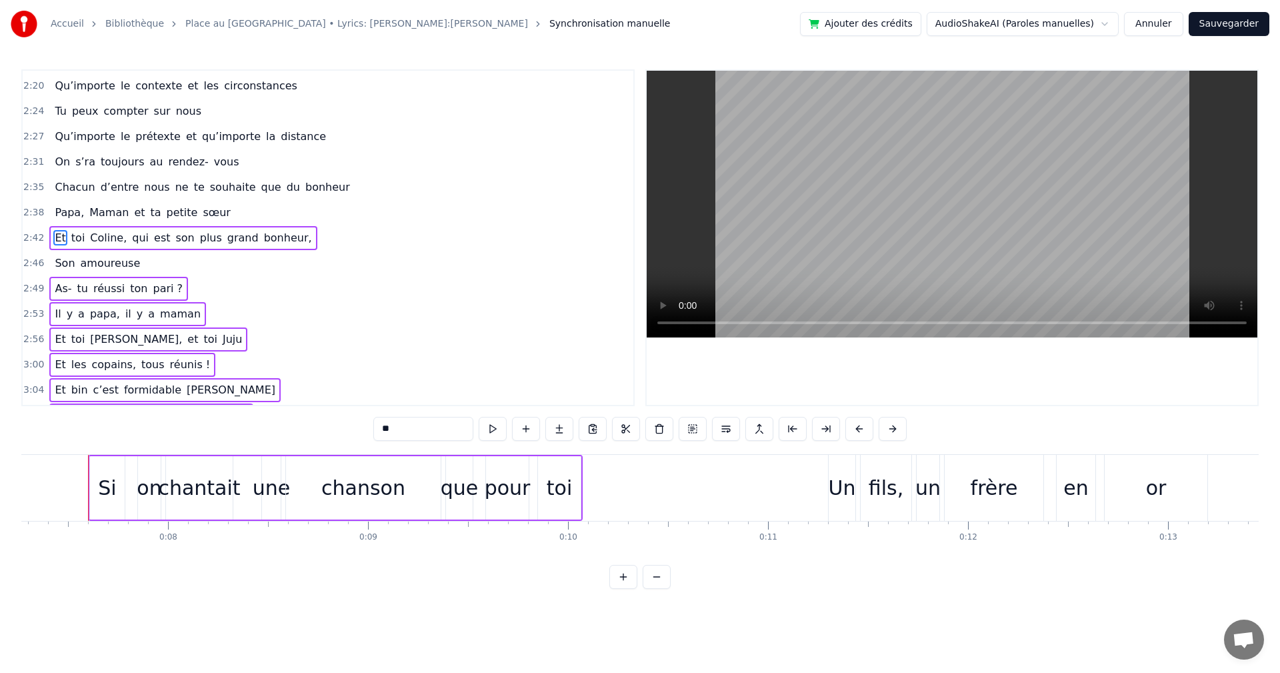
click at [57, 228] on div "Et toi [PERSON_NAME], qui est son plus grand bonheur," at bounding box center [182, 238] width 267 height 24
click at [54, 257] on span "Son" at bounding box center [64, 262] width 23 height 15
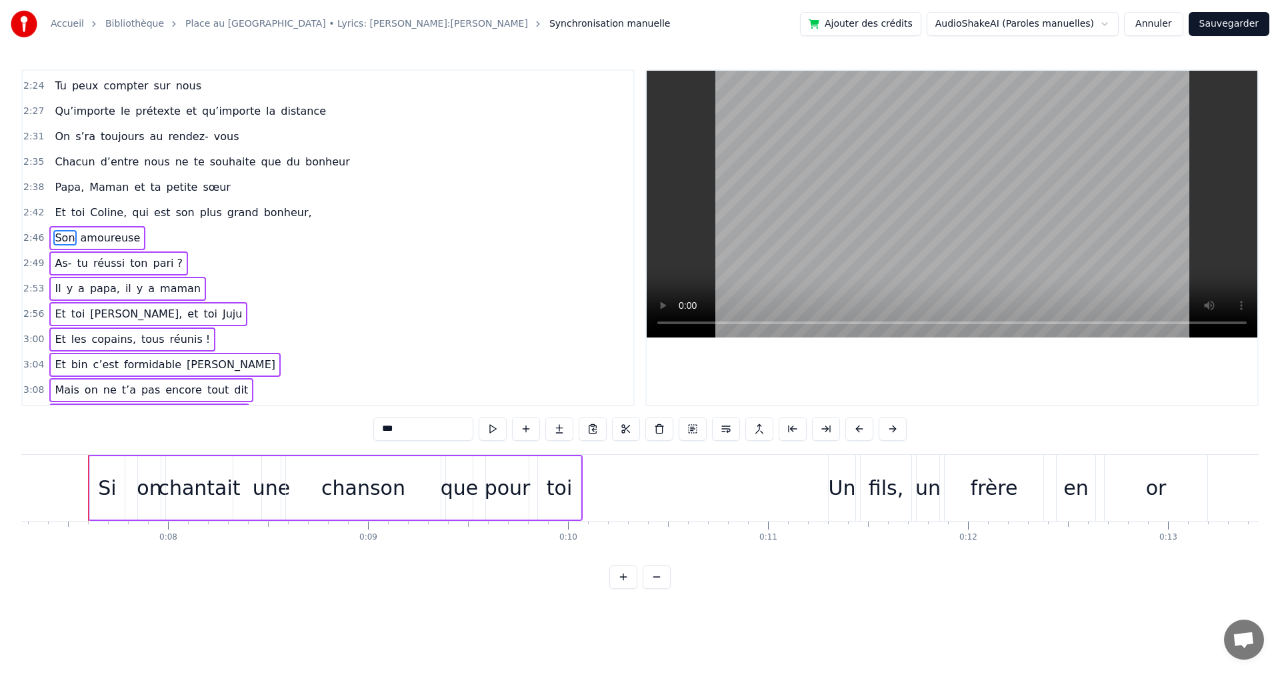
click at [49, 216] on div "Et toi [PERSON_NAME], qui est son plus grand bonheur," at bounding box center [182, 213] width 267 height 24
click at [49, 189] on div "Papa, [PERSON_NAME] et ta petite sœur" at bounding box center [142, 187] width 186 height 24
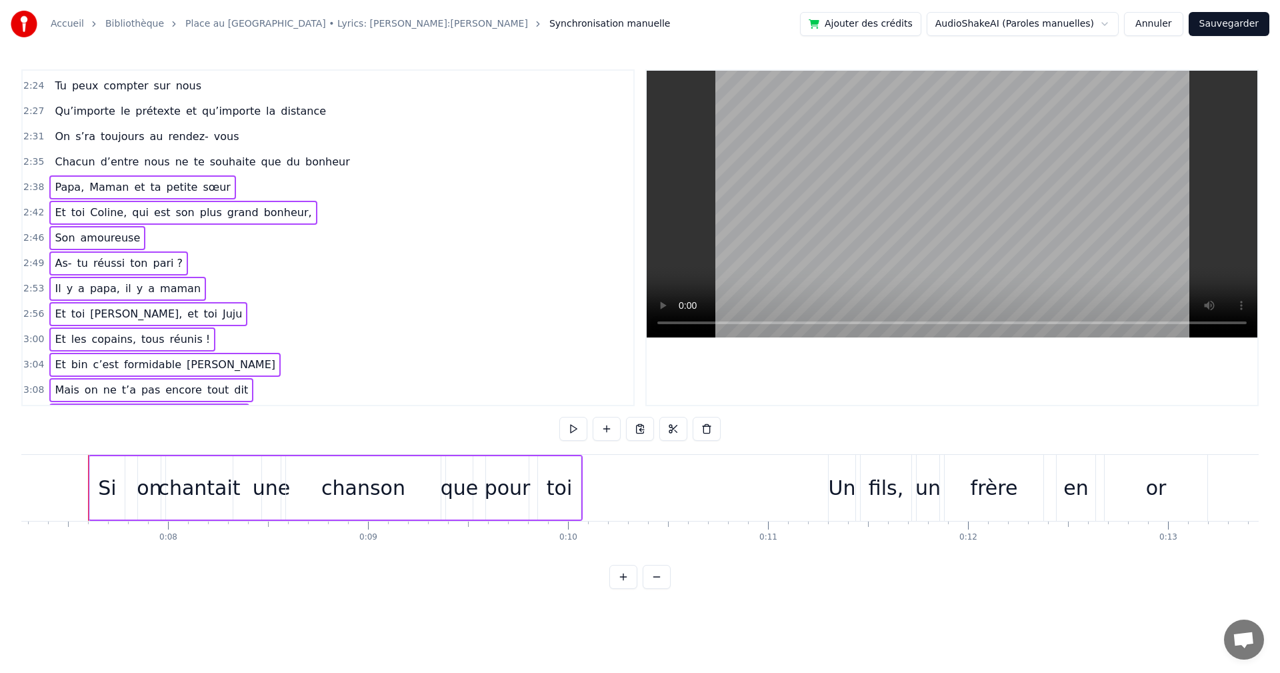
click at [47, 149] on div "2:35 Chacun d’entre nous ne te souhaite que du bonheur" at bounding box center [328, 161] width 611 height 25
click at [45, 133] on div "2:31 On s’ra toujours au rendez- vous" at bounding box center [328, 136] width 611 height 25
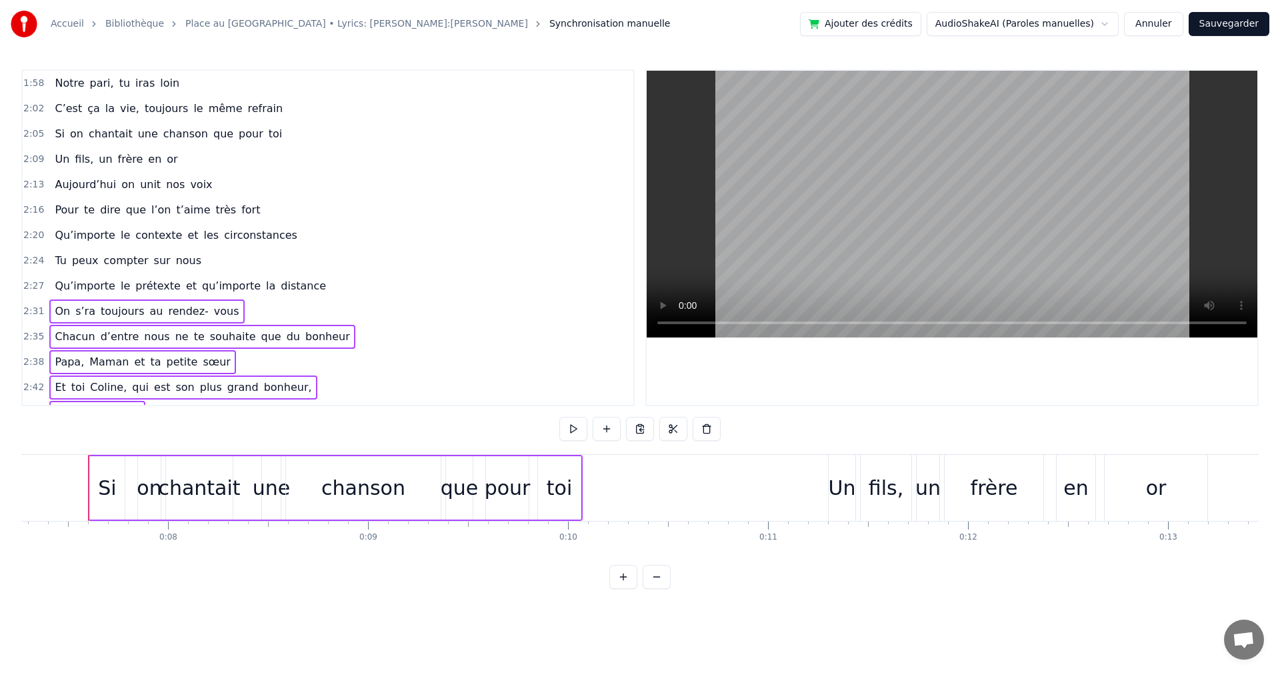
scroll to position [709, 0]
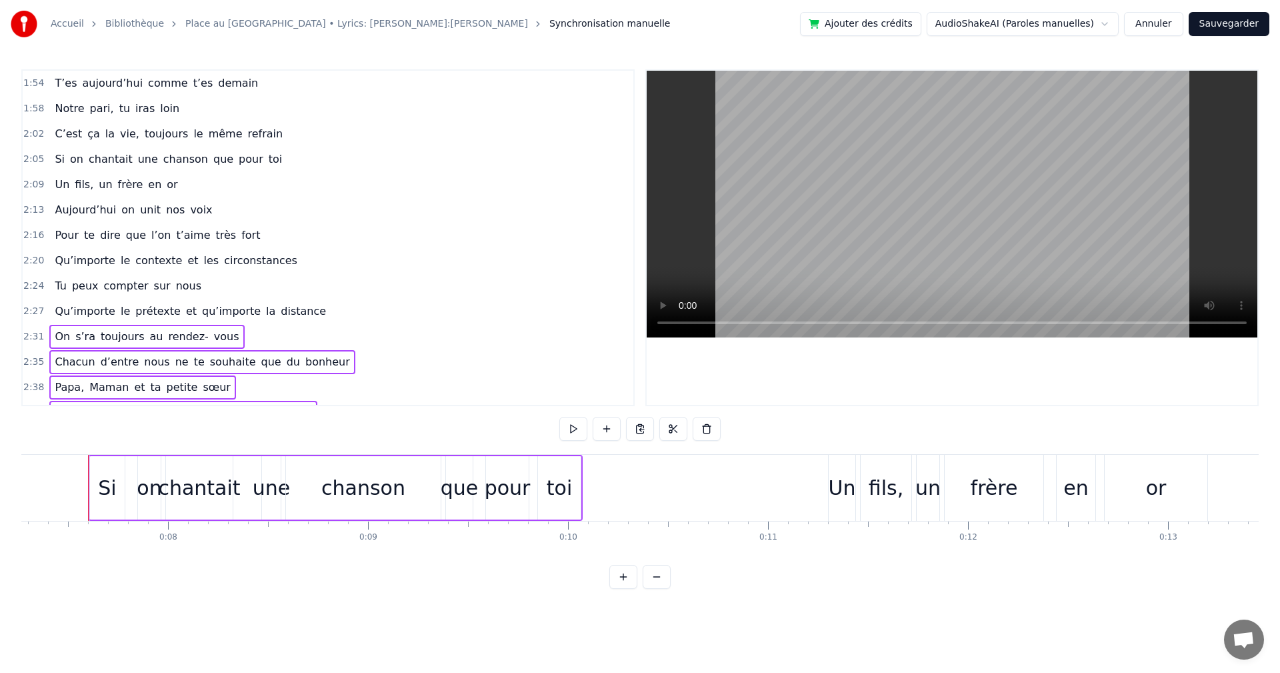
click at [49, 311] on div "Qu’importe le prétexte et qu’importe la distance" at bounding box center [190, 311] width 282 height 24
click at [53, 289] on span "Tu" at bounding box center [60, 286] width 14 height 16
click at [49, 287] on div "Tu peux compter sur nous" at bounding box center [127, 286] width 157 height 24
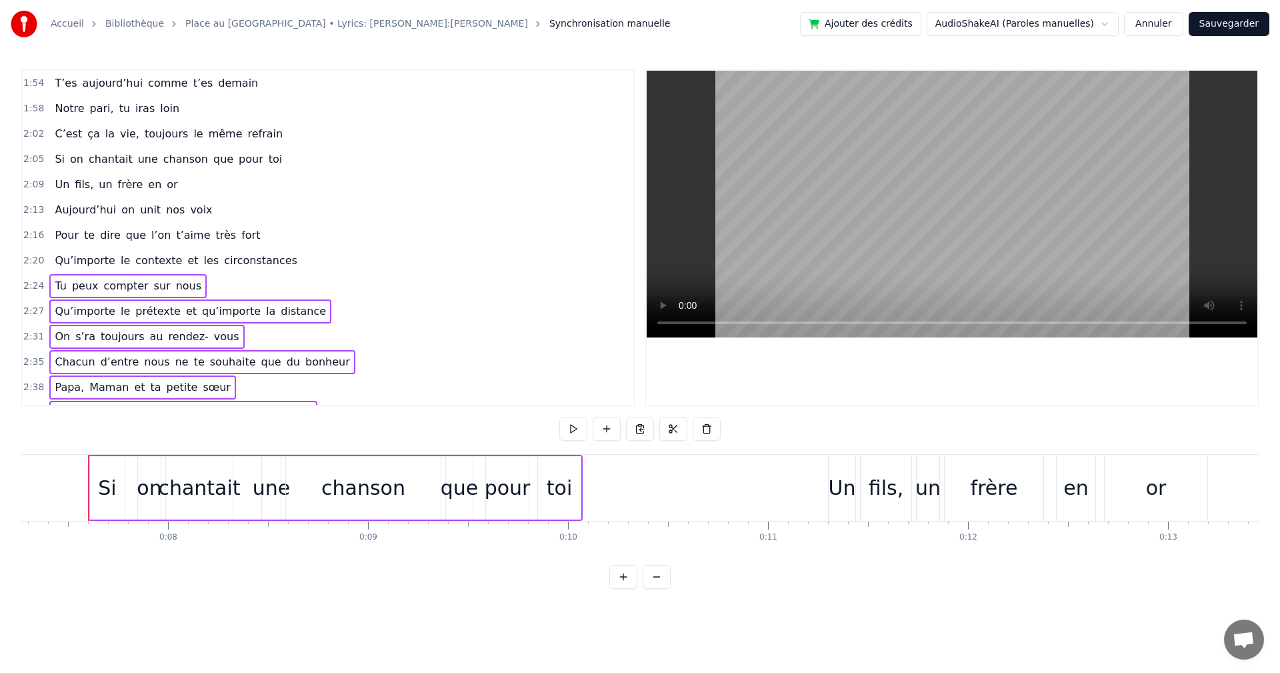
click at [49, 257] on div "Qu’importe le contexte et les circonstances" at bounding box center [175, 261] width 253 height 24
click at [53, 233] on span "Pour" at bounding box center [66, 235] width 27 height 16
click at [179, 236] on span "t’aime" at bounding box center [193, 234] width 37 height 15
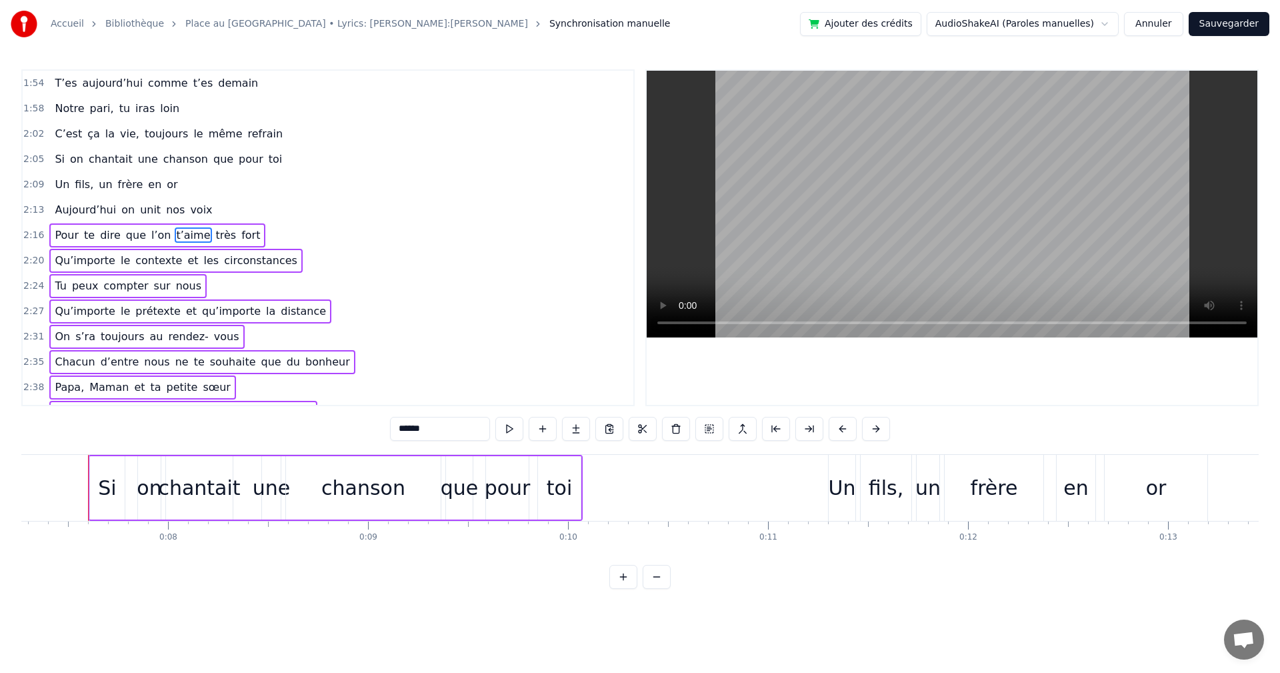
scroll to position [707, 0]
click at [149, 218] on div "[DATE] on unit nos voix" at bounding box center [133, 213] width 168 height 24
click at [119, 195] on div "Un fils, un frère en or" at bounding box center [115, 187] width 133 height 24
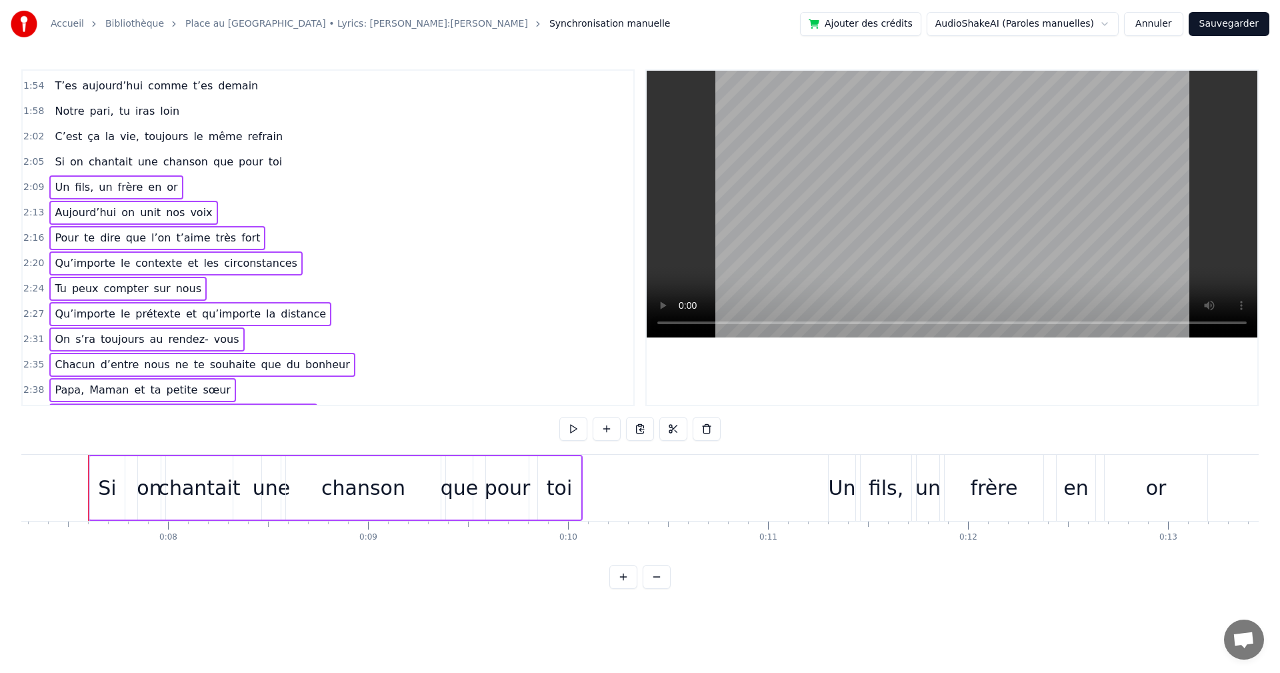
click at [113, 155] on span "chantait" at bounding box center [110, 161] width 47 height 15
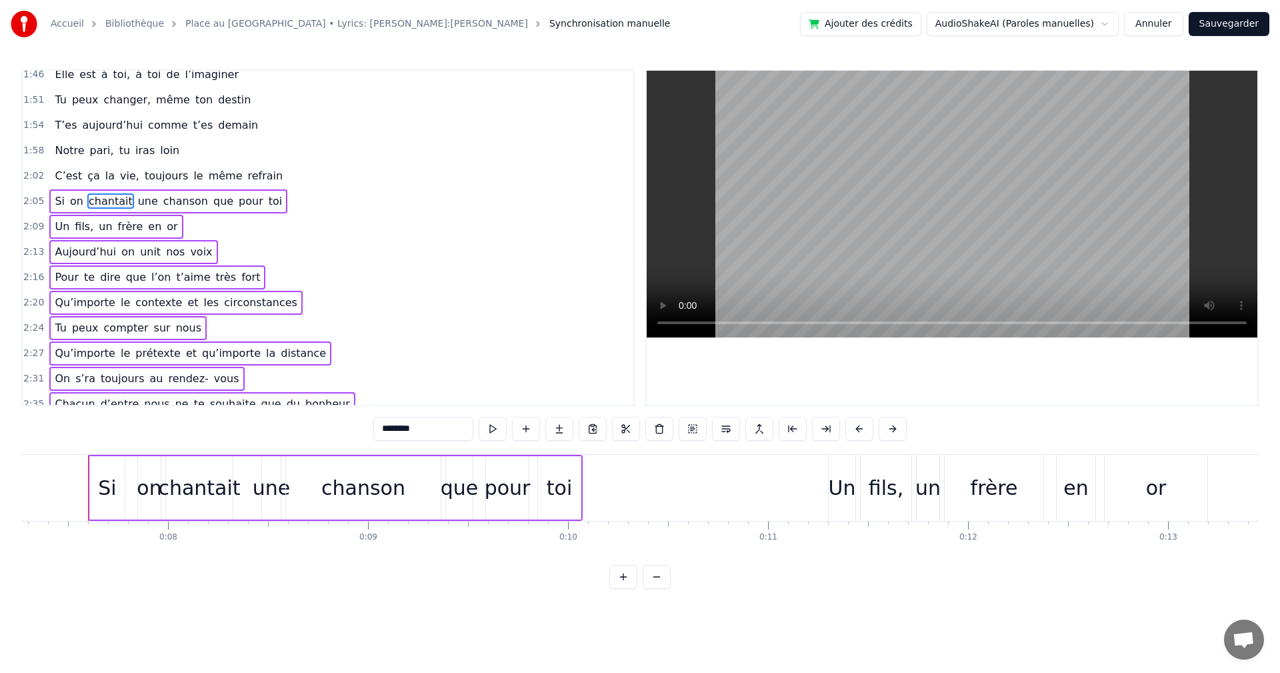
scroll to position [631, 0]
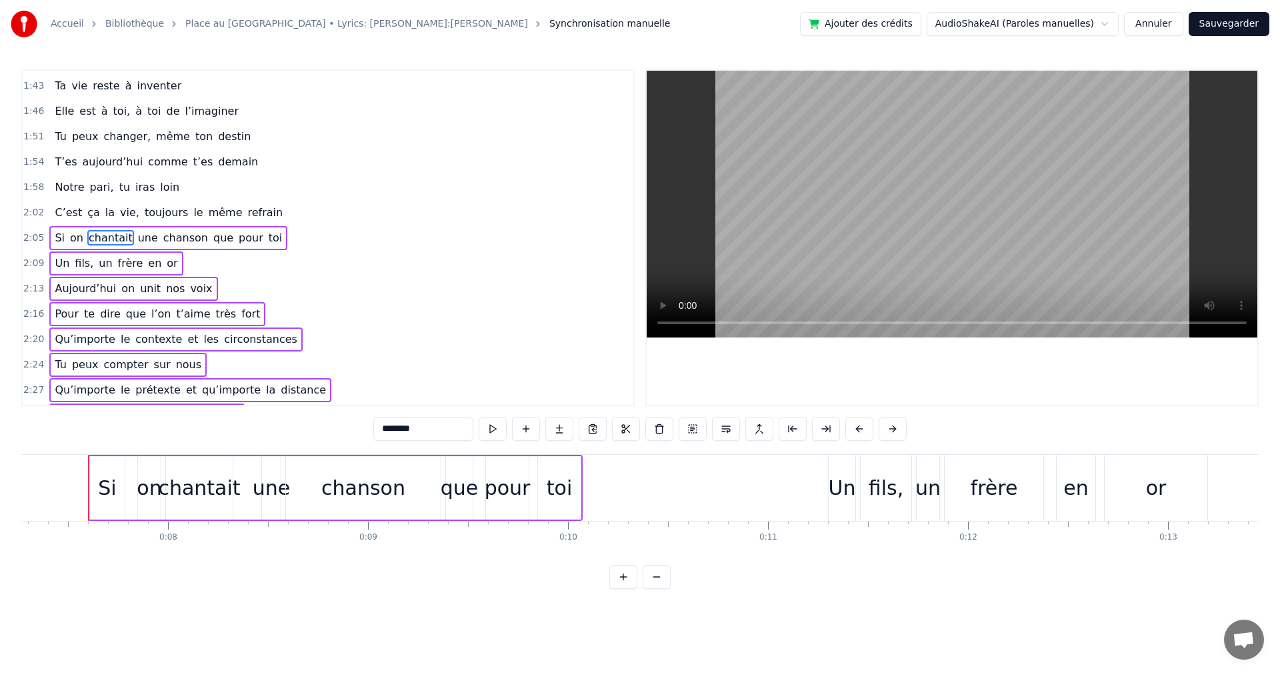
click at [123, 214] on span "vie," at bounding box center [130, 212] width 22 height 15
click at [121, 189] on div "Notre pari, tu iras loin" at bounding box center [116, 187] width 135 height 24
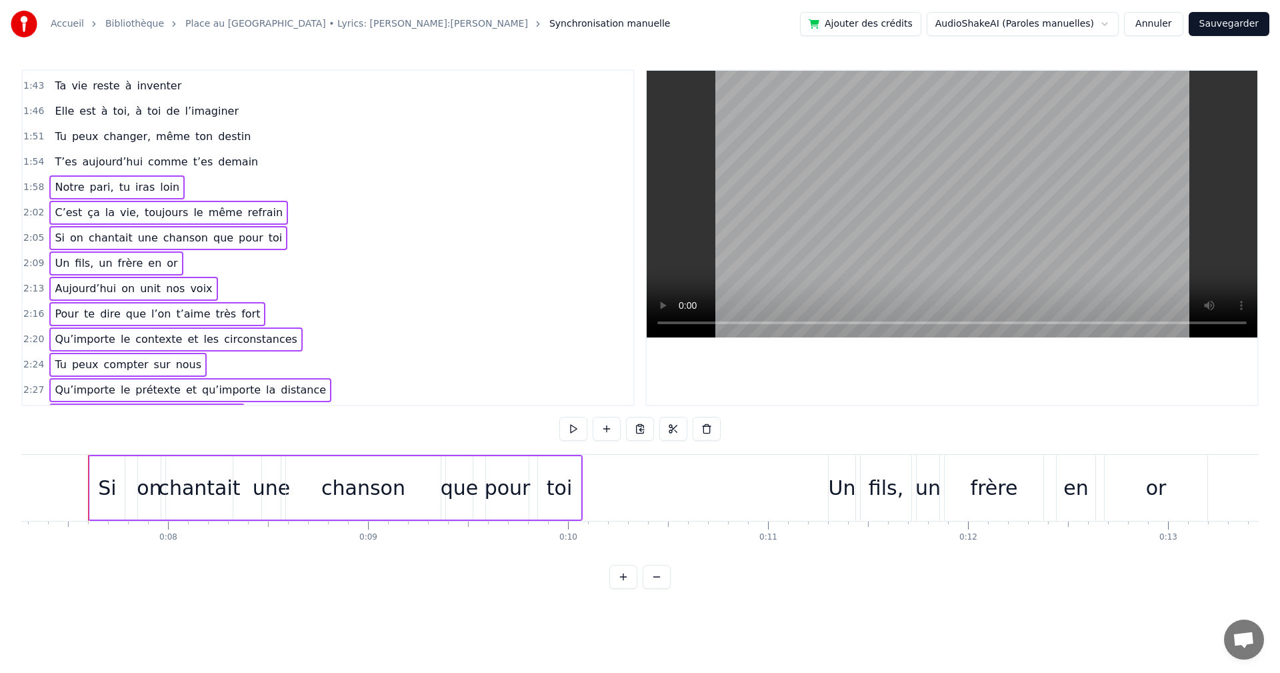
click at [119, 167] on span "aujourd’hui" at bounding box center [112, 161] width 63 height 15
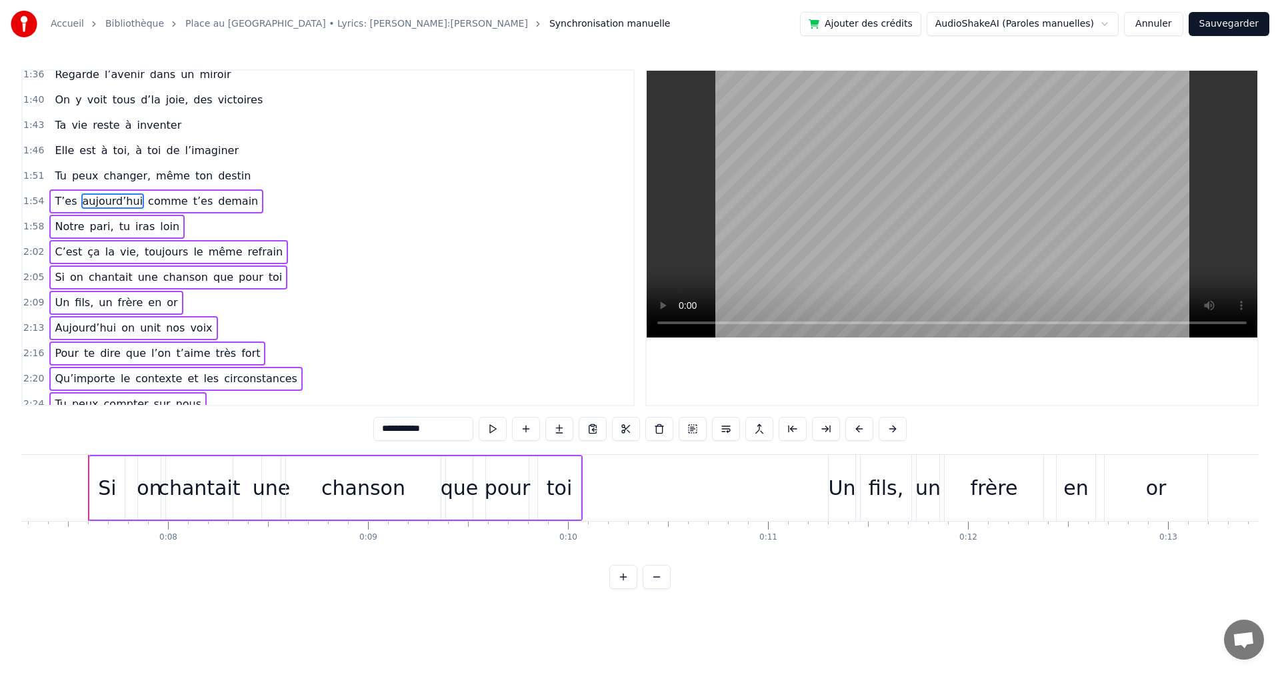
scroll to position [555, 0]
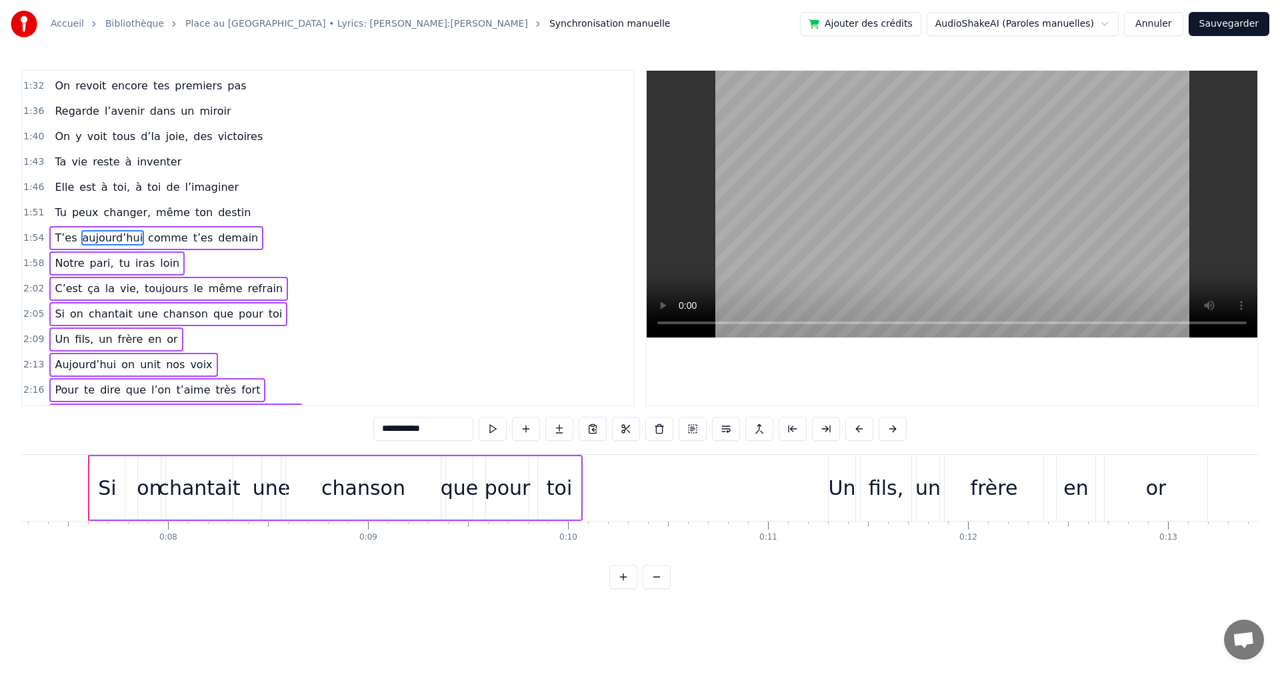
click at [121, 207] on span "changer," at bounding box center [128, 212] width 50 height 15
click at [134, 185] on span "à" at bounding box center [138, 186] width 9 height 15
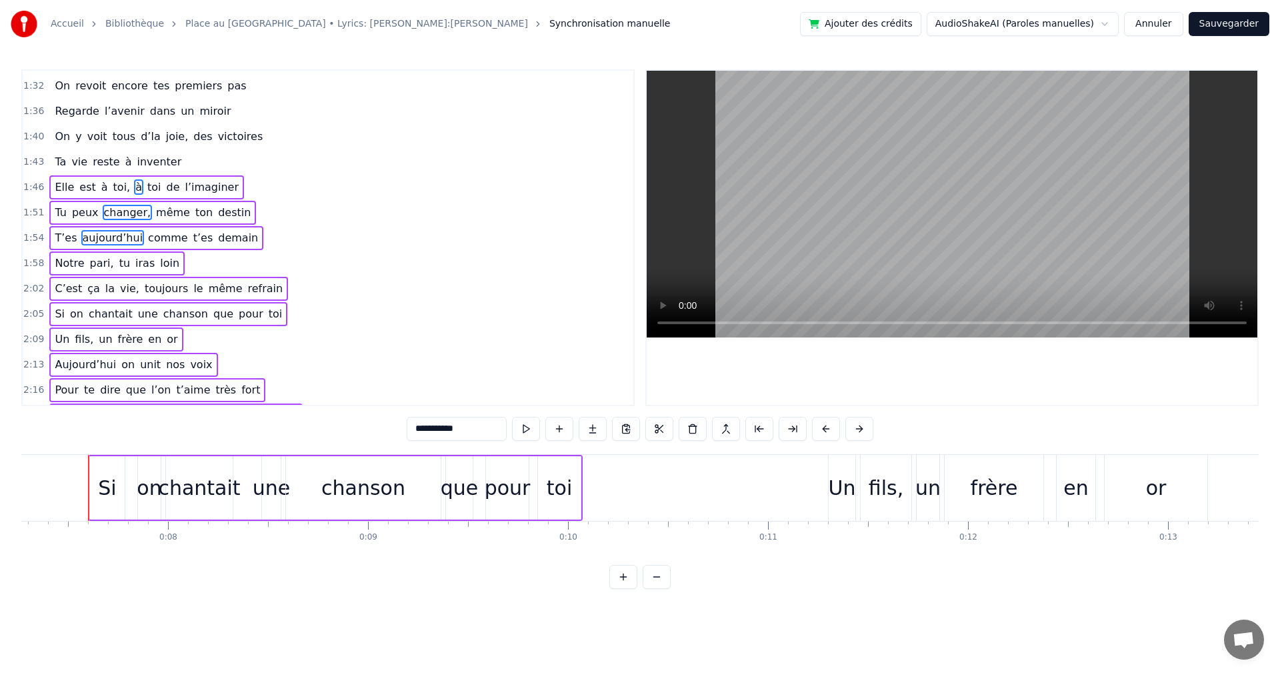
click at [136, 169] on span "inventer" at bounding box center [159, 161] width 47 height 15
click at [147, 140] on span "d’la" at bounding box center [150, 136] width 23 height 15
click at [152, 109] on span "dans" at bounding box center [163, 110] width 28 height 15
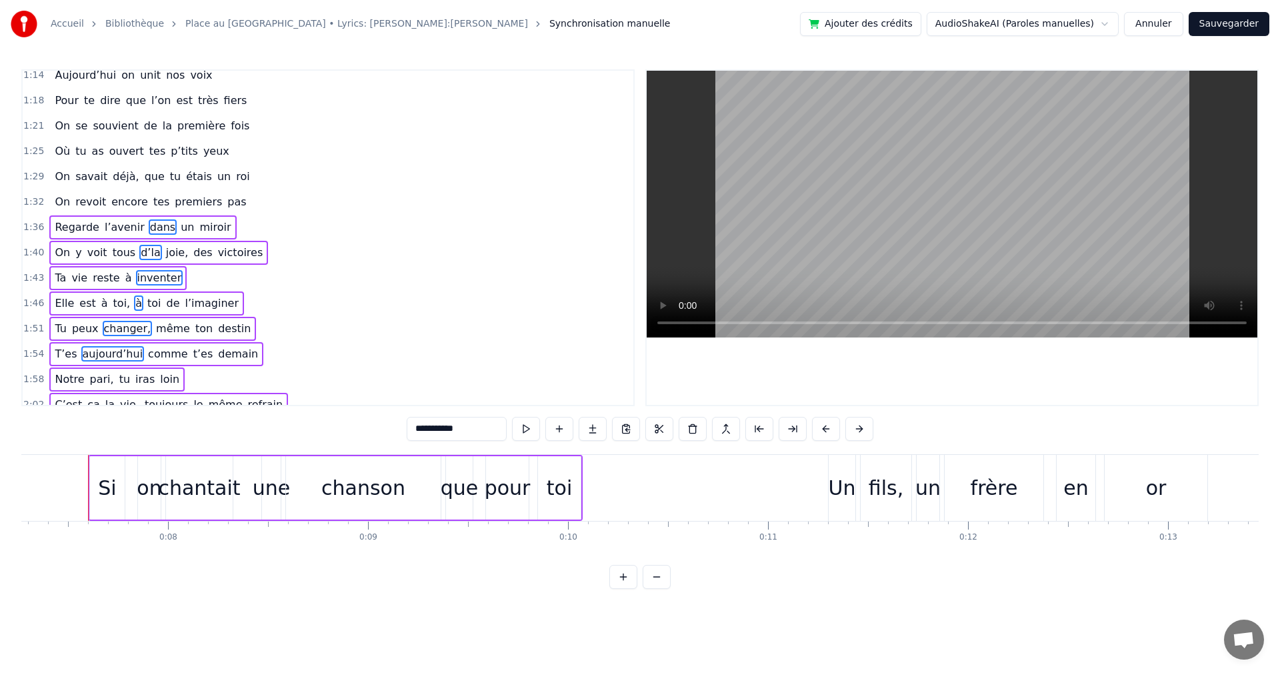
scroll to position [421, 0]
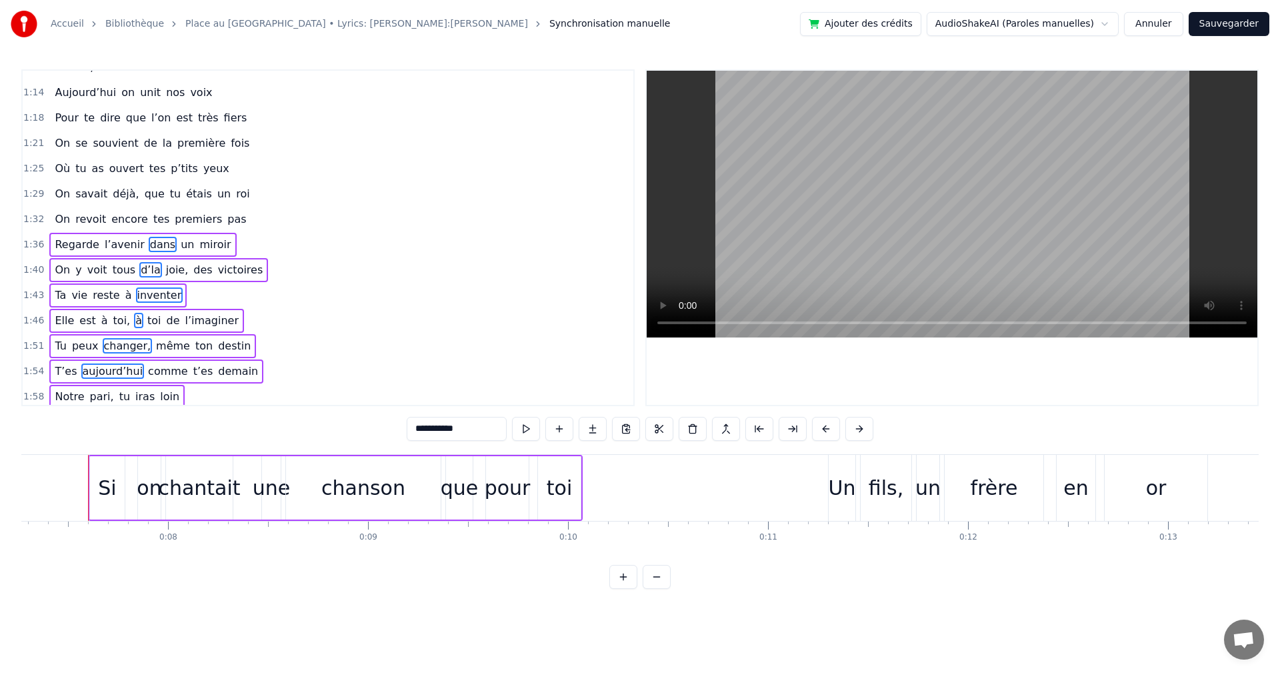
click at [110, 213] on span "encore" at bounding box center [129, 218] width 39 height 15
click at [50, 184] on div "On savait déjà, que tu étais un roi" at bounding box center [151, 194] width 205 height 24
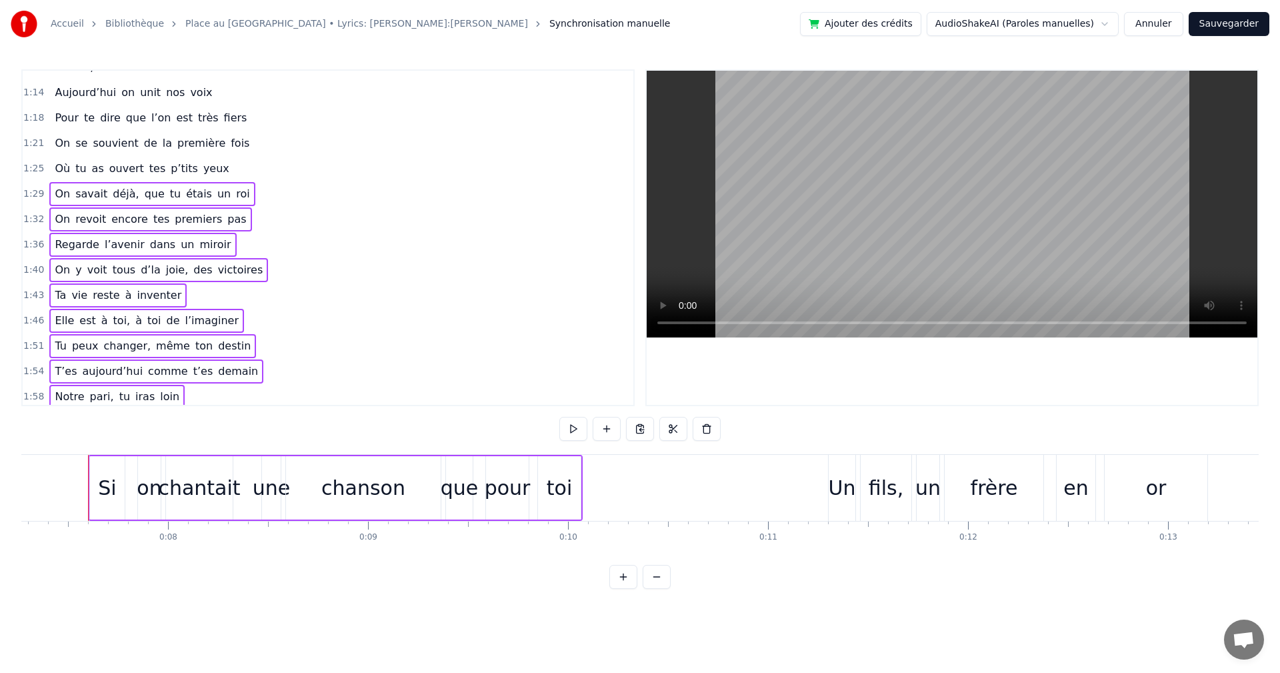
click at [108, 164] on span "ouvert" at bounding box center [126, 168] width 37 height 15
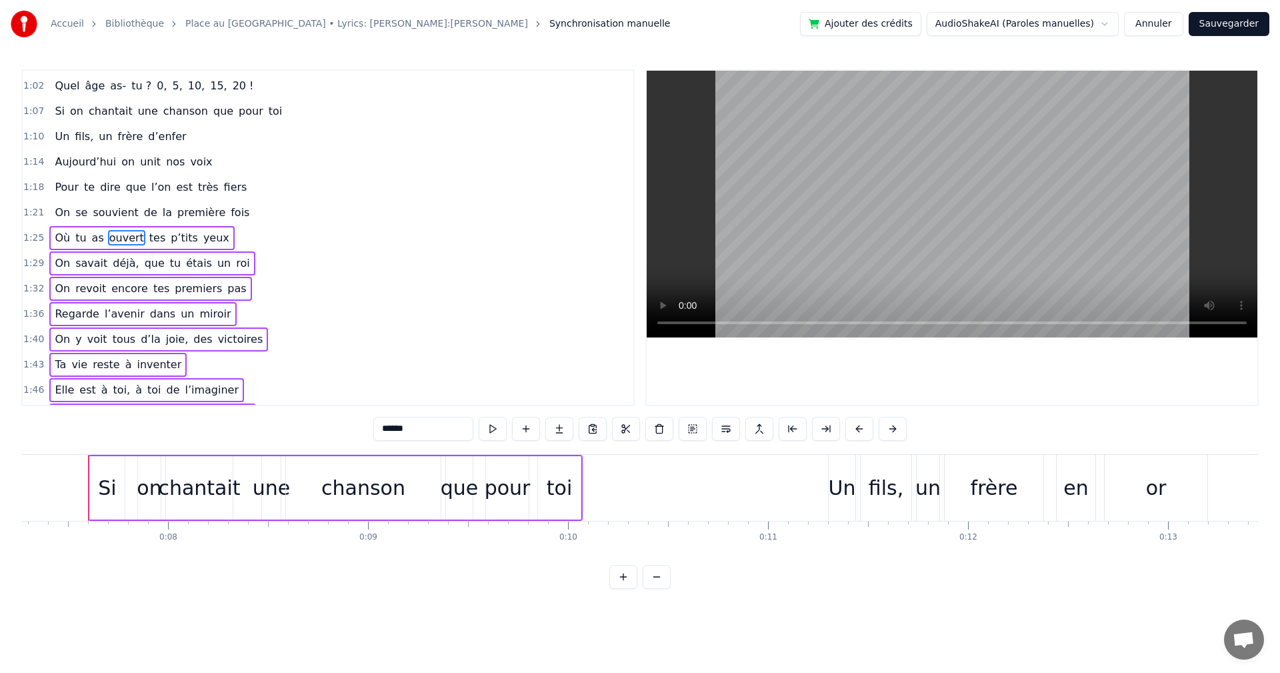
click at [113, 206] on span "souvient" at bounding box center [115, 212] width 48 height 15
click at [113, 190] on div "Pour te dire que l’on est très fiers" at bounding box center [150, 187] width 203 height 24
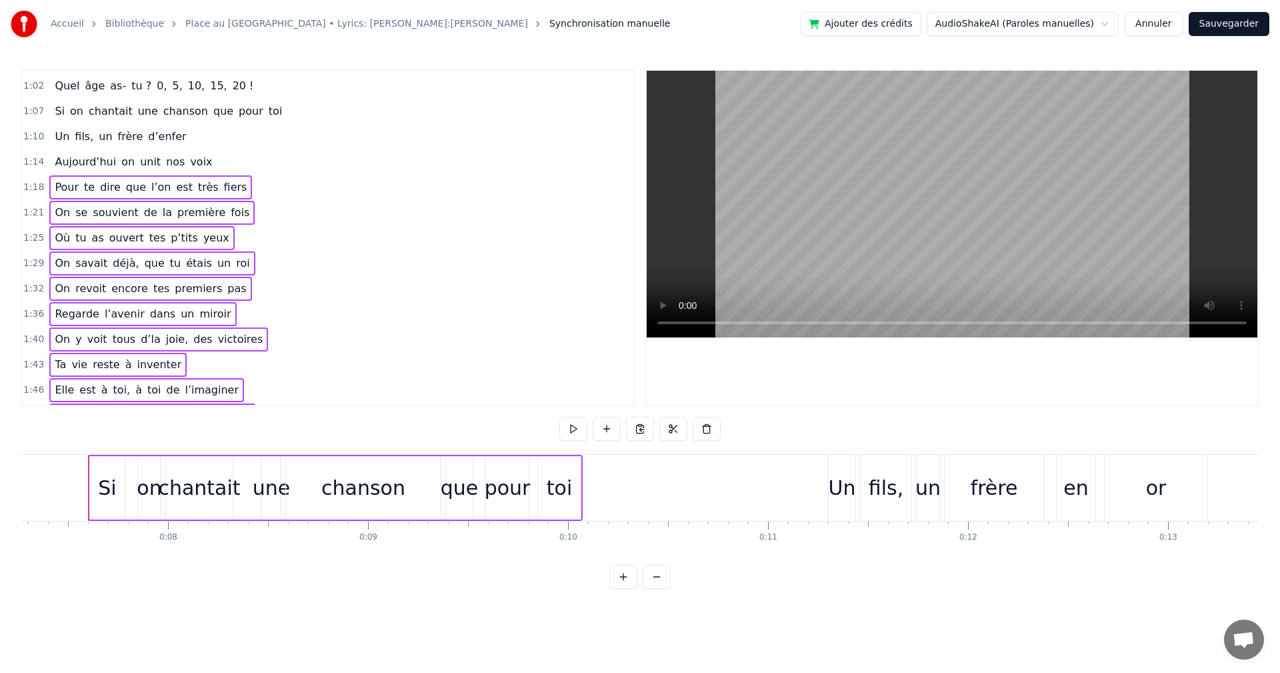
click at [120, 166] on span "on" at bounding box center [128, 161] width 16 height 15
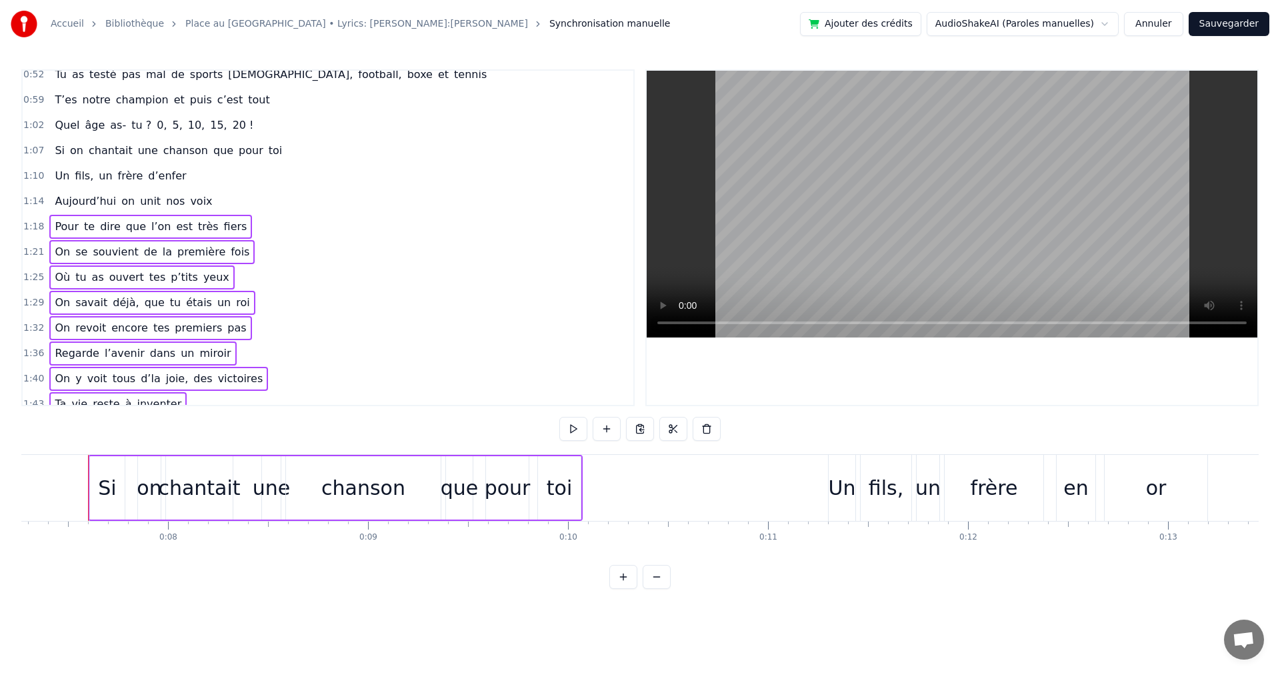
scroll to position [276, 0]
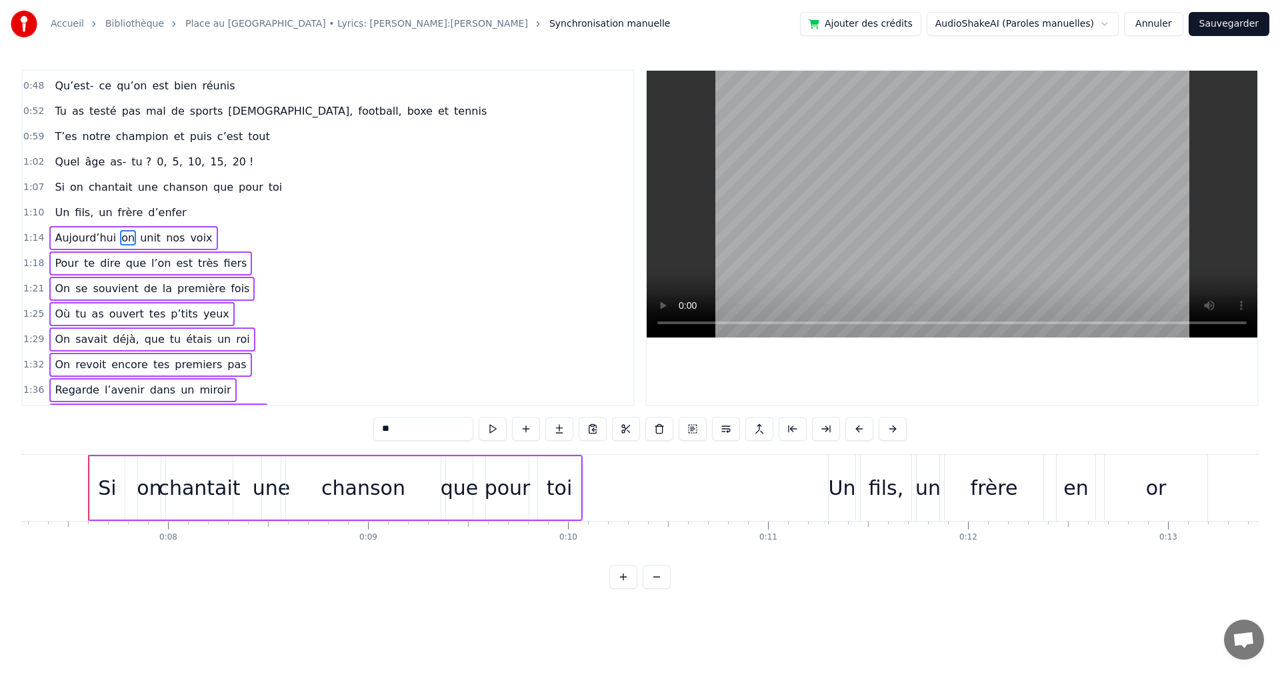
click at [119, 208] on span "frère" at bounding box center [131, 212] width 28 height 15
click at [120, 192] on span "chantait" at bounding box center [110, 186] width 47 height 15
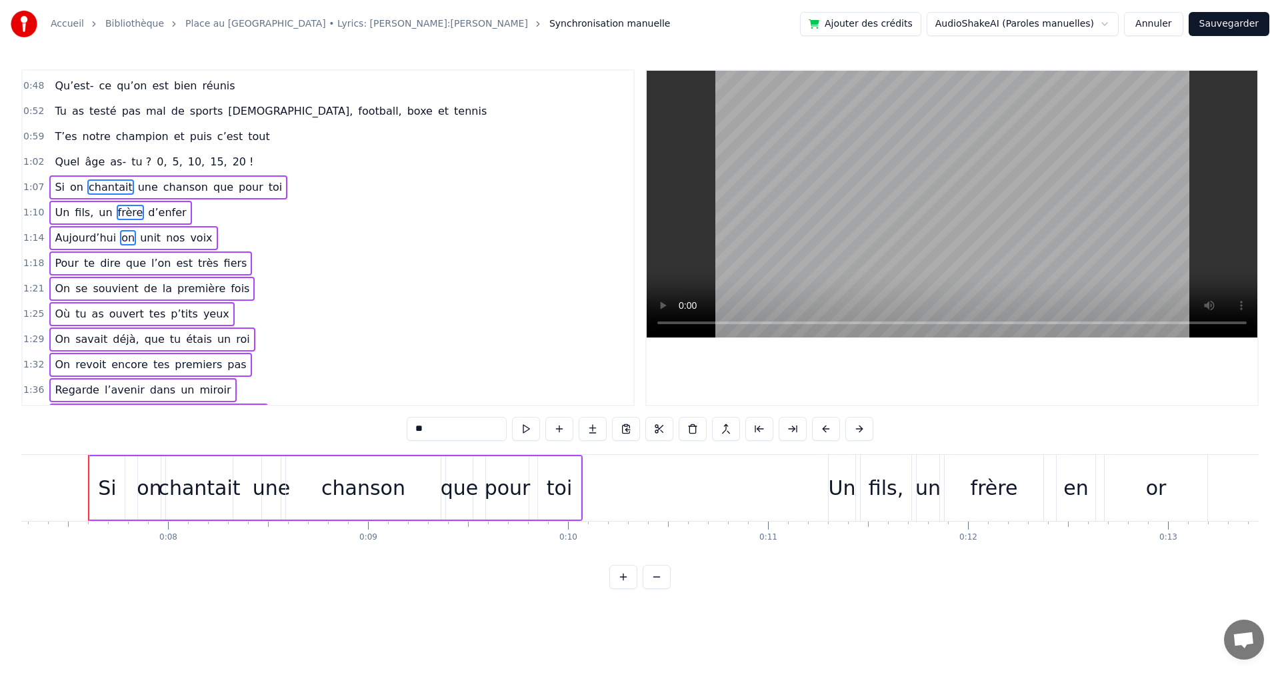
click at [130, 167] on span "tu ?" at bounding box center [141, 161] width 23 height 15
click at [126, 145] on div "T’es notre champion et puis c’est tout" at bounding box center [161, 137] width 225 height 24
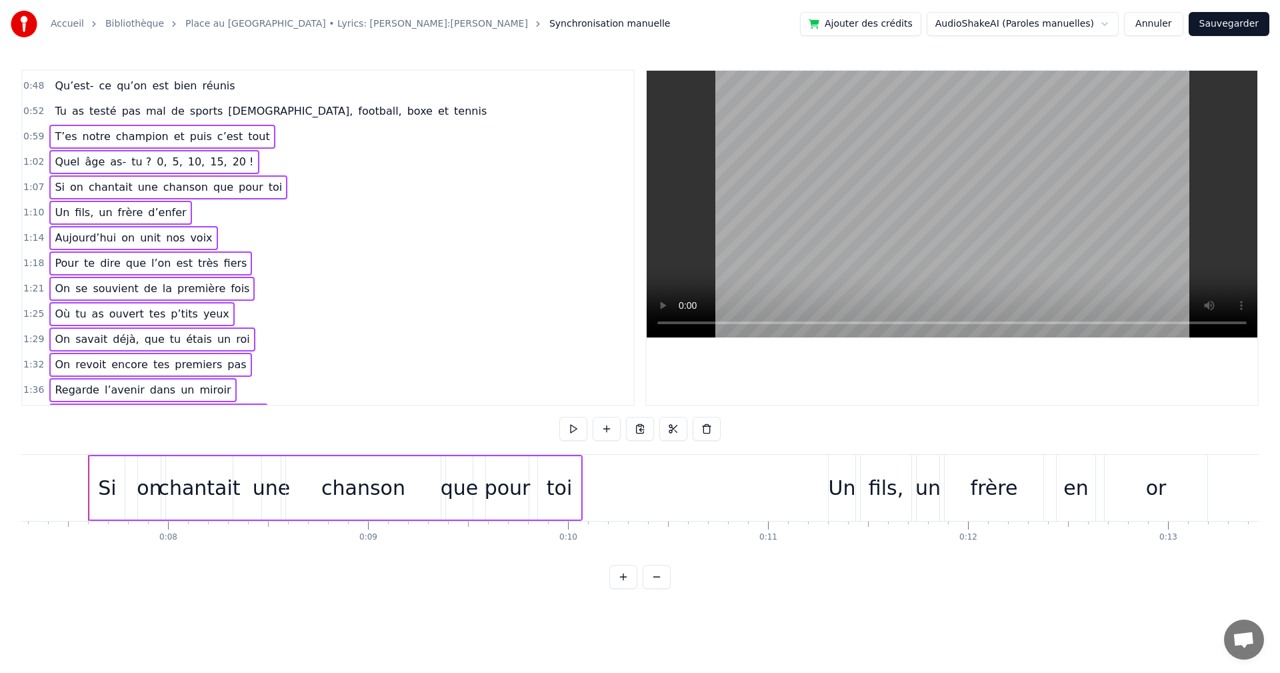
click at [126, 111] on span "pas" at bounding box center [131, 110] width 21 height 15
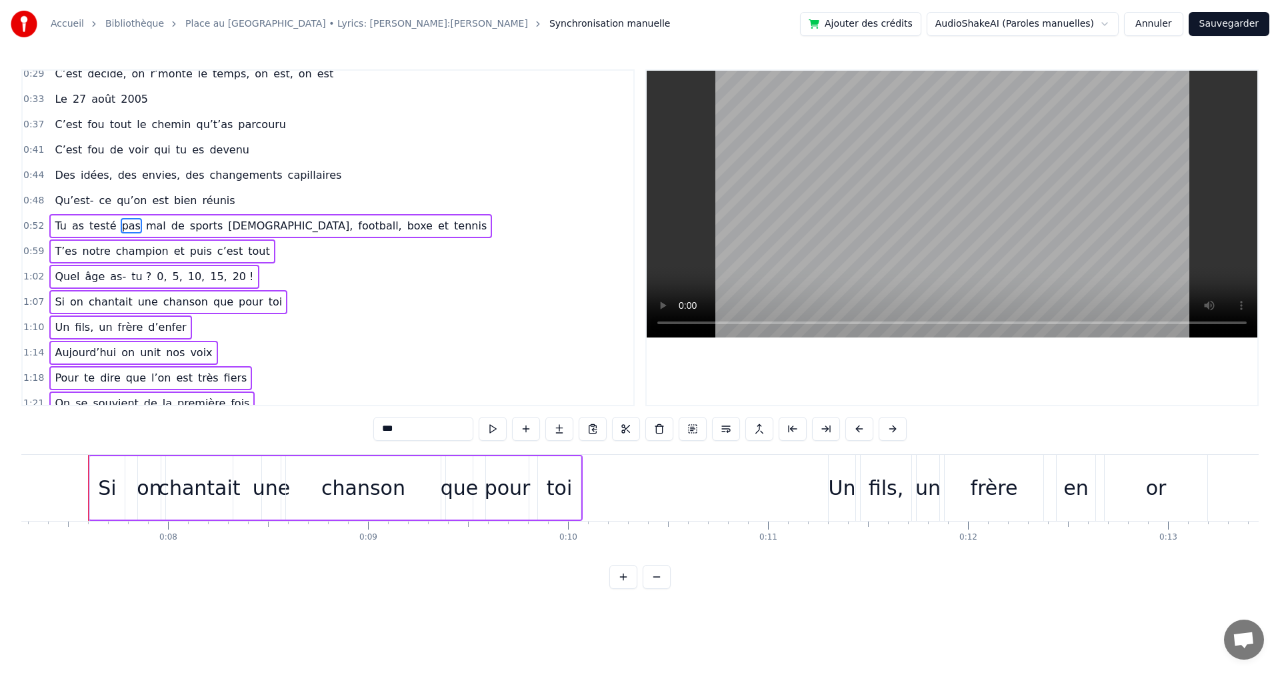
scroll to position [149, 0]
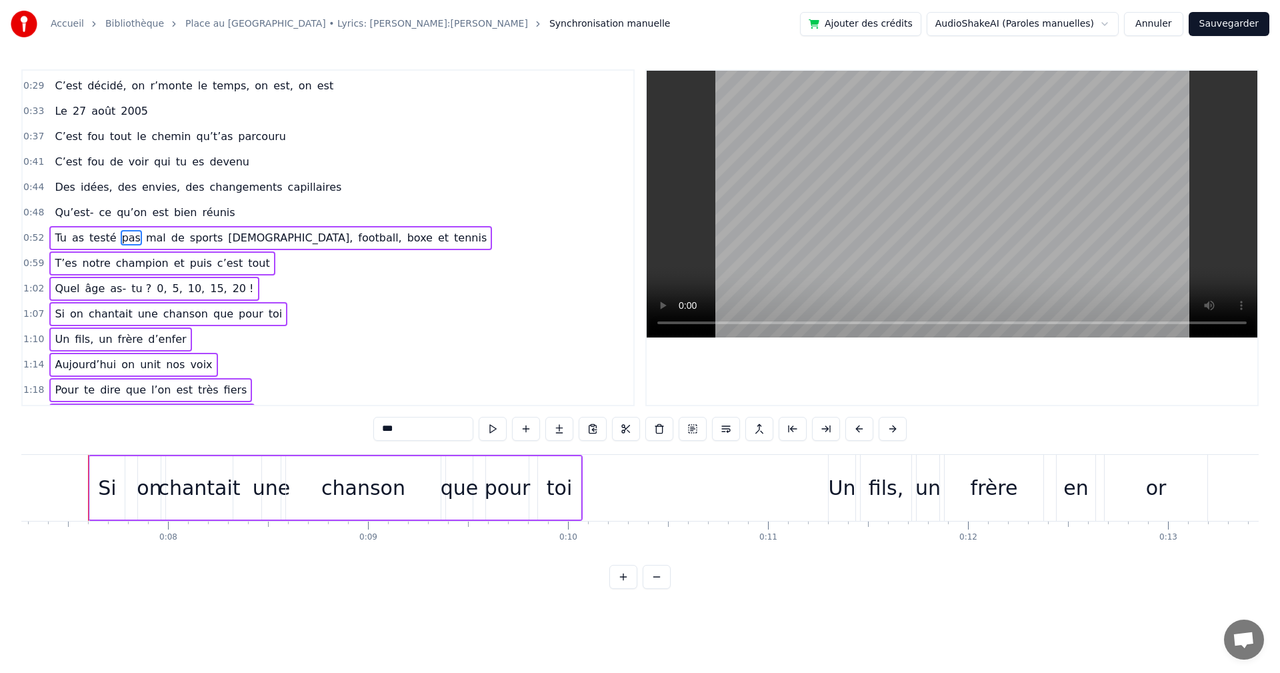
click at [125, 212] on span "qu’on" at bounding box center [131, 212] width 33 height 15
click at [141, 193] on span "envies," at bounding box center [161, 186] width 41 height 15
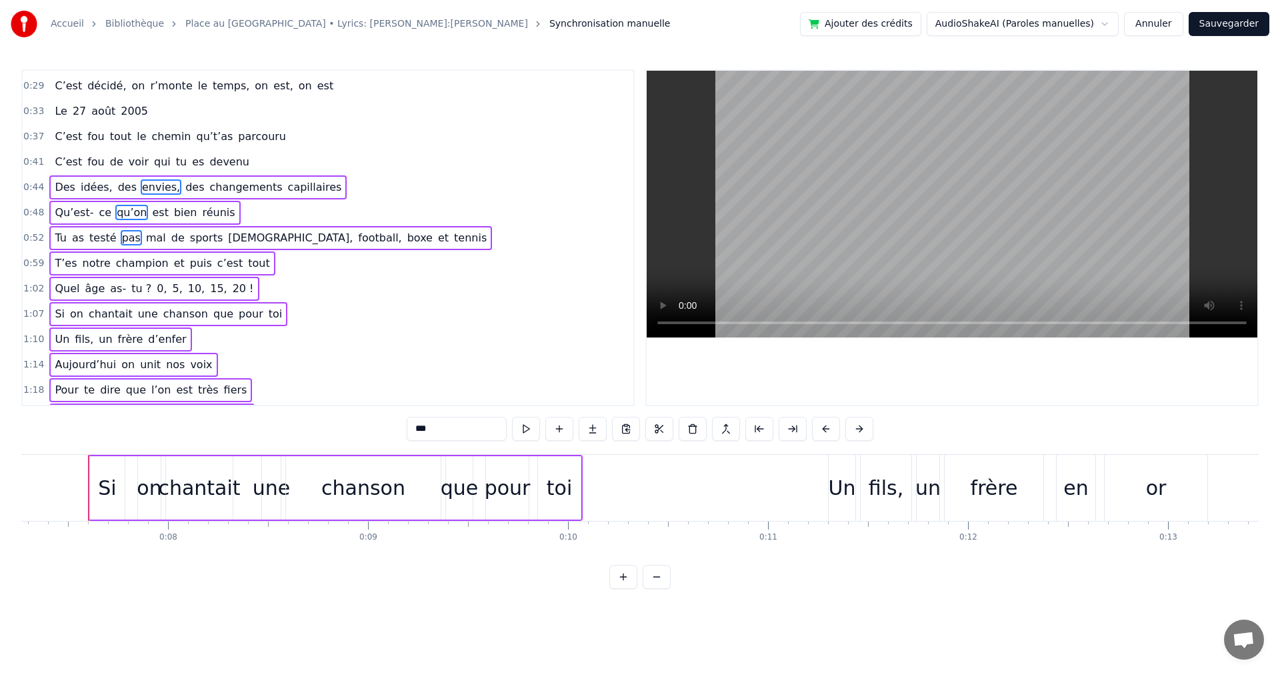
click at [130, 169] on span "voir" at bounding box center [138, 161] width 23 height 15
click at [122, 144] on div "C’est fou tout le chemin qu’t’as parcouru" at bounding box center [170, 137] width 242 height 24
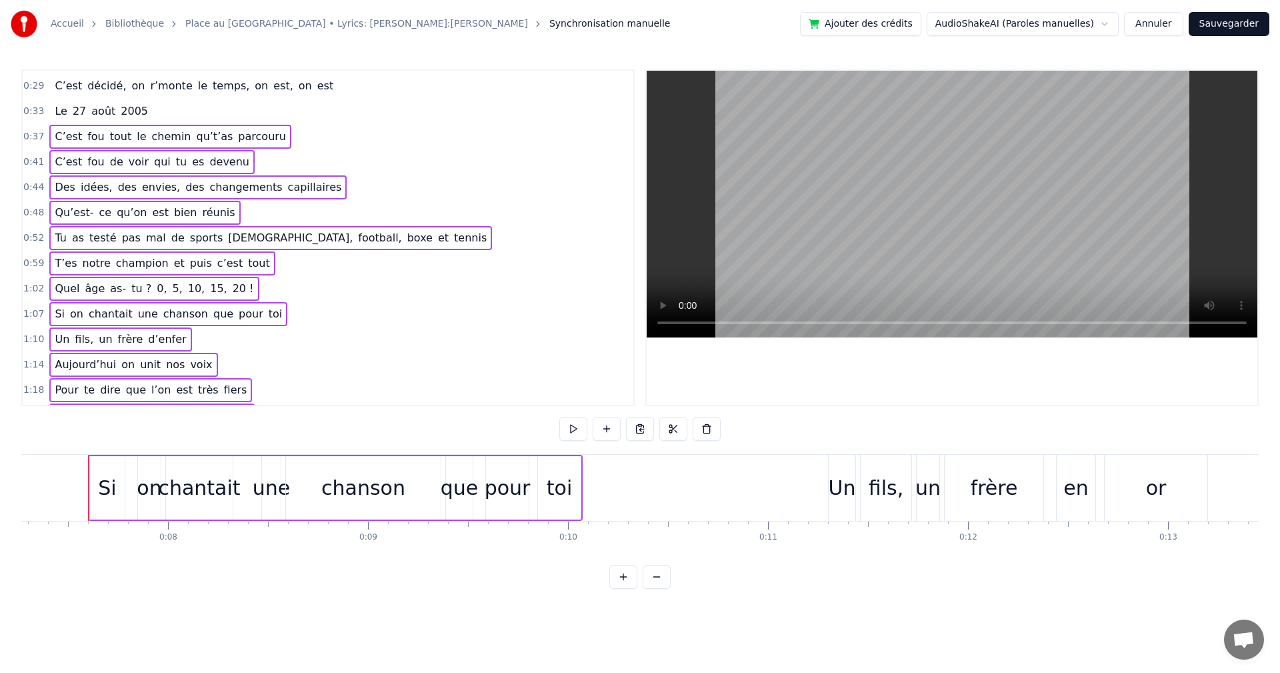
click at [119, 115] on span "2005" at bounding box center [134, 110] width 30 height 15
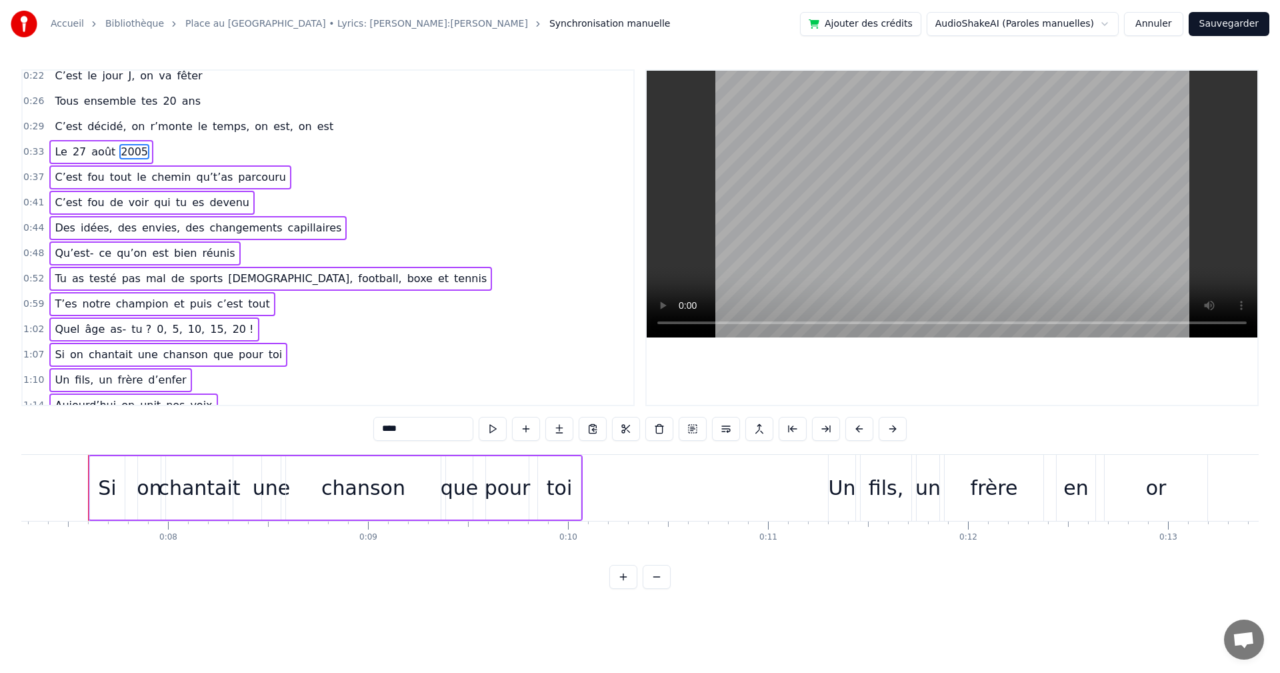
scroll to position [23, 0]
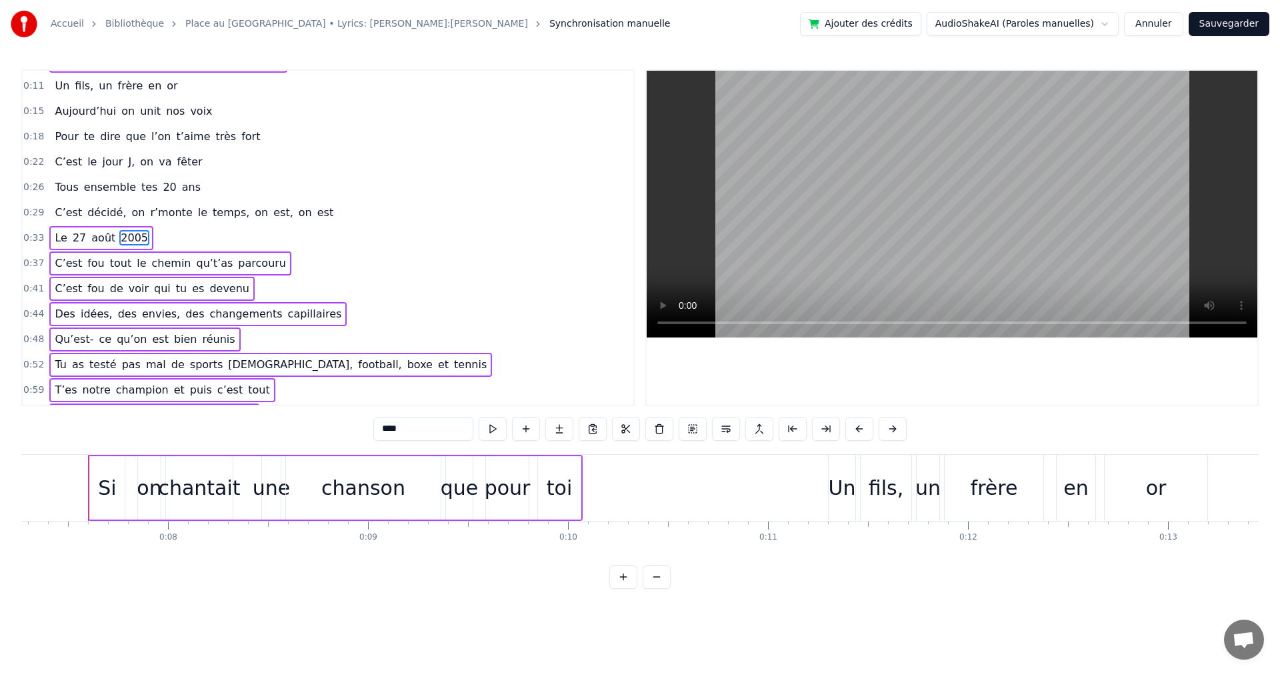
click at [131, 205] on span "on" at bounding box center [139, 212] width 16 height 15
click at [121, 184] on span "ensemble" at bounding box center [110, 186] width 55 height 15
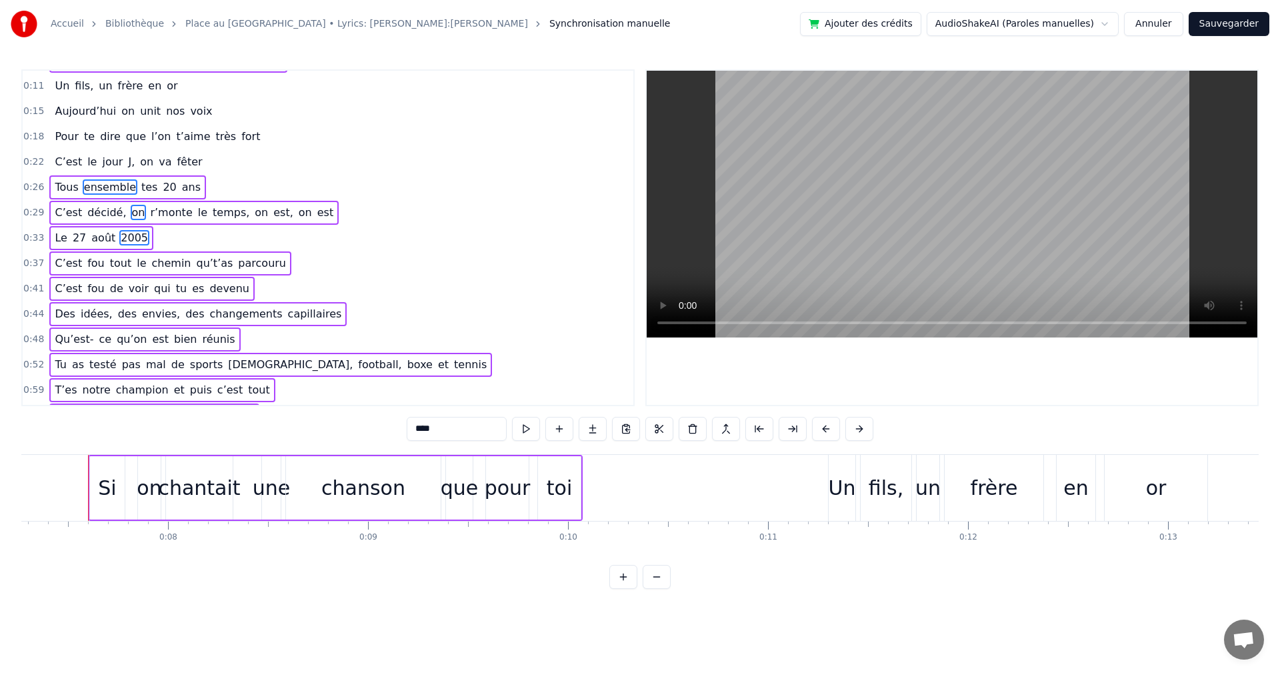
click at [127, 155] on span "J," at bounding box center [131, 161] width 9 height 15
click at [125, 137] on span "que" at bounding box center [136, 136] width 23 height 15
click at [120, 111] on span "on" at bounding box center [128, 110] width 16 height 15
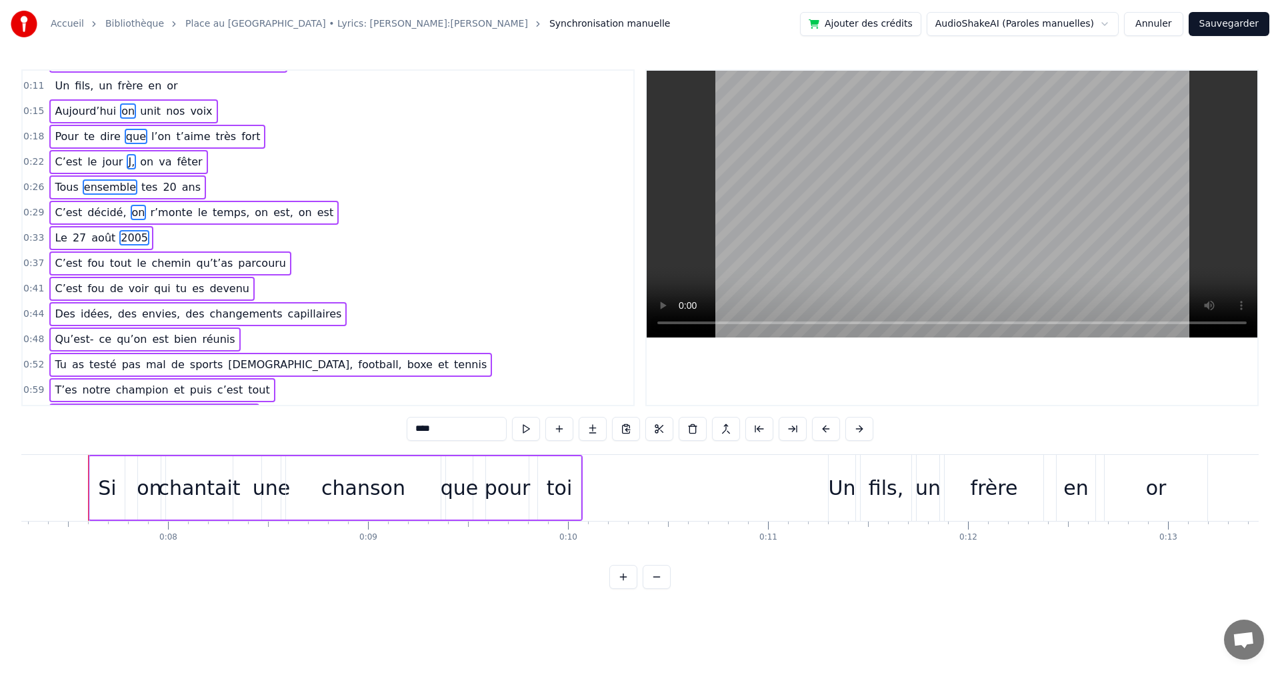
click at [119, 92] on span "frère" at bounding box center [131, 85] width 28 height 15
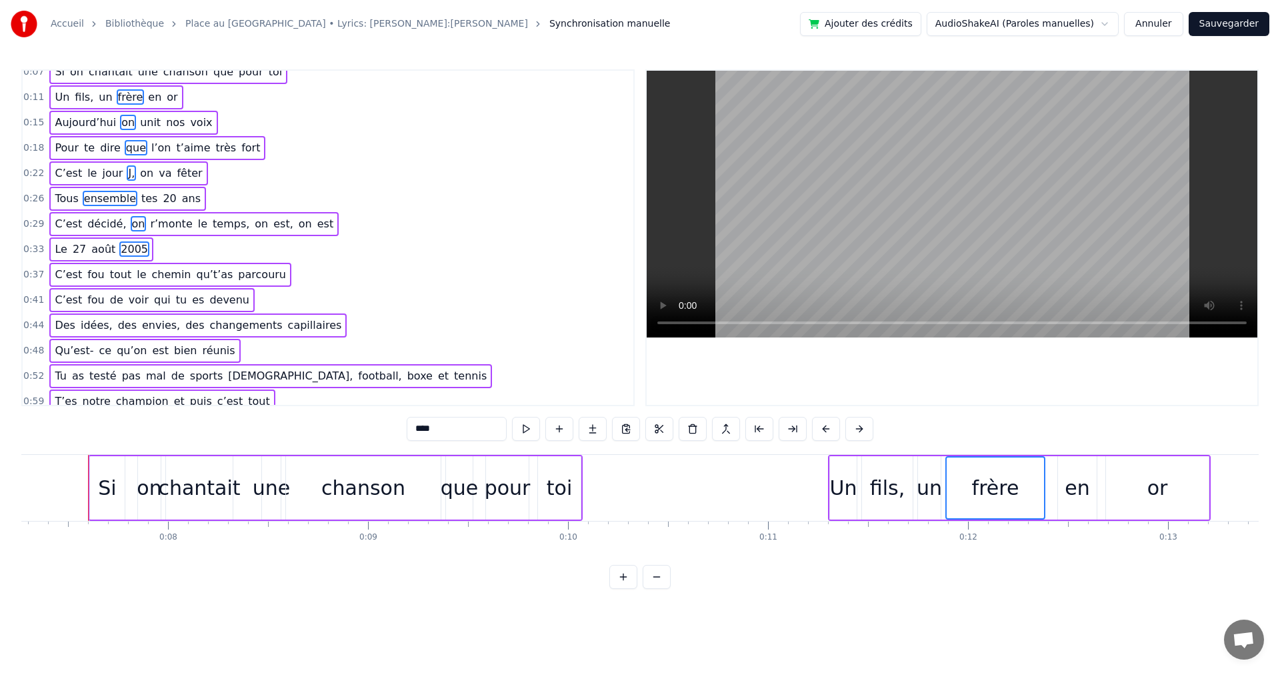
scroll to position [0, 0]
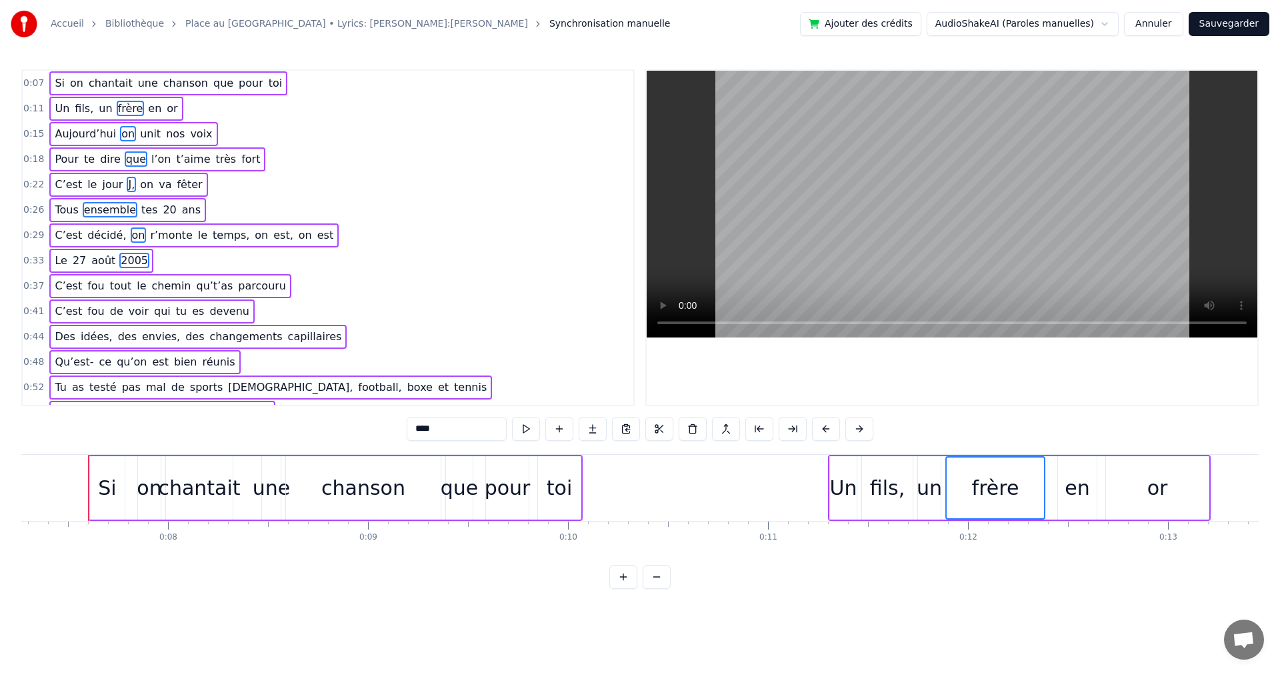
click at [170, 89] on span "chanson" at bounding box center [185, 82] width 47 height 15
click at [49, 74] on div "Si on chantait une chanson que pour toi" at bounding box center [168, 83] width 238 height 24
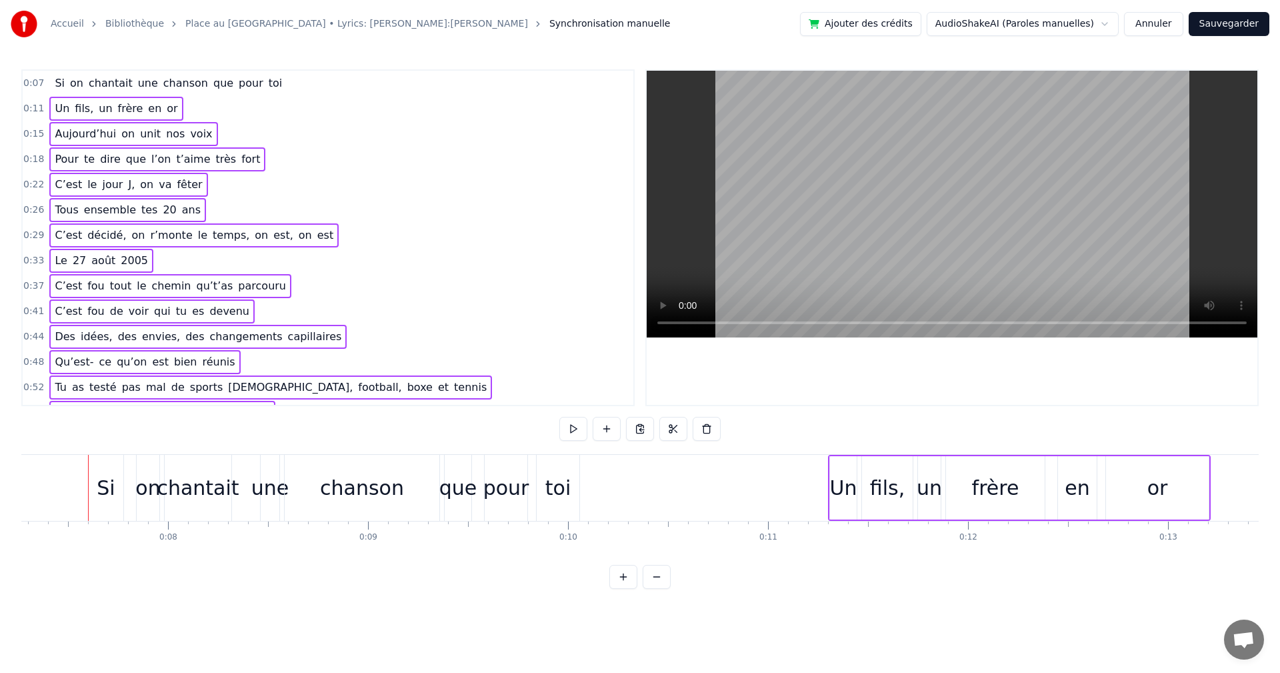
click at [49, 77] on div "Si on chantait une chanson que pour toi" at bounding box center [168, 83] width 238 height 24
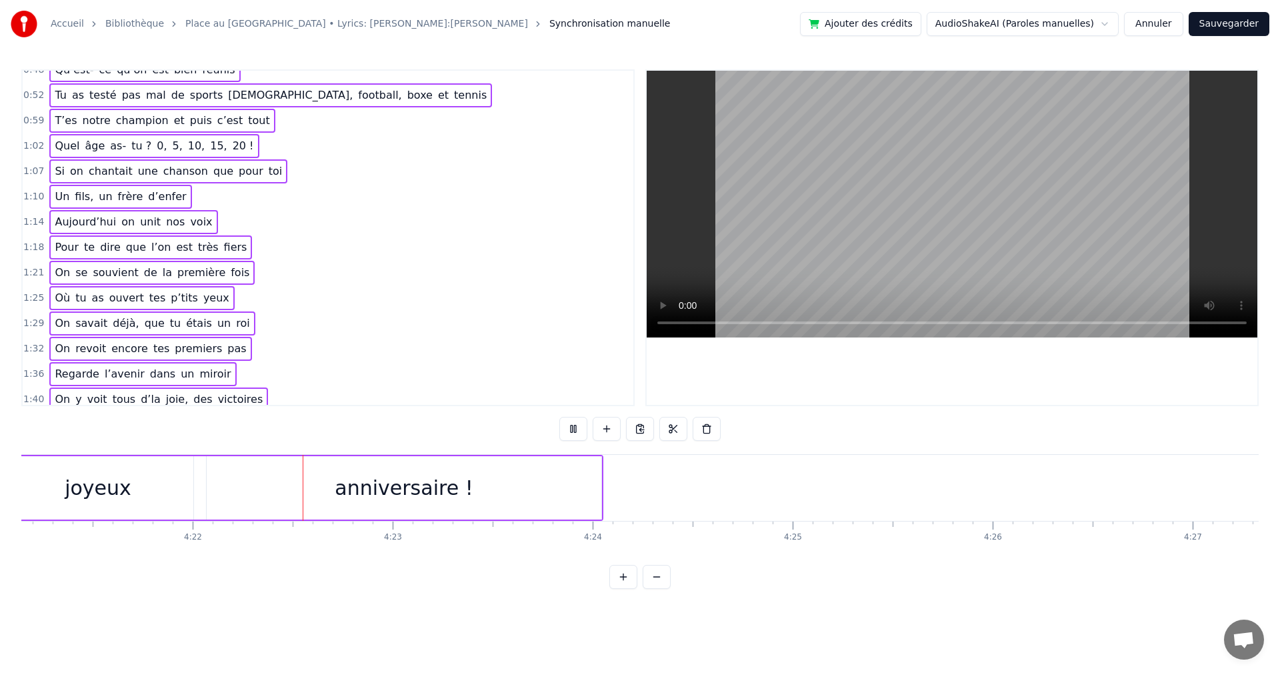
scroll to position [0, 52328]
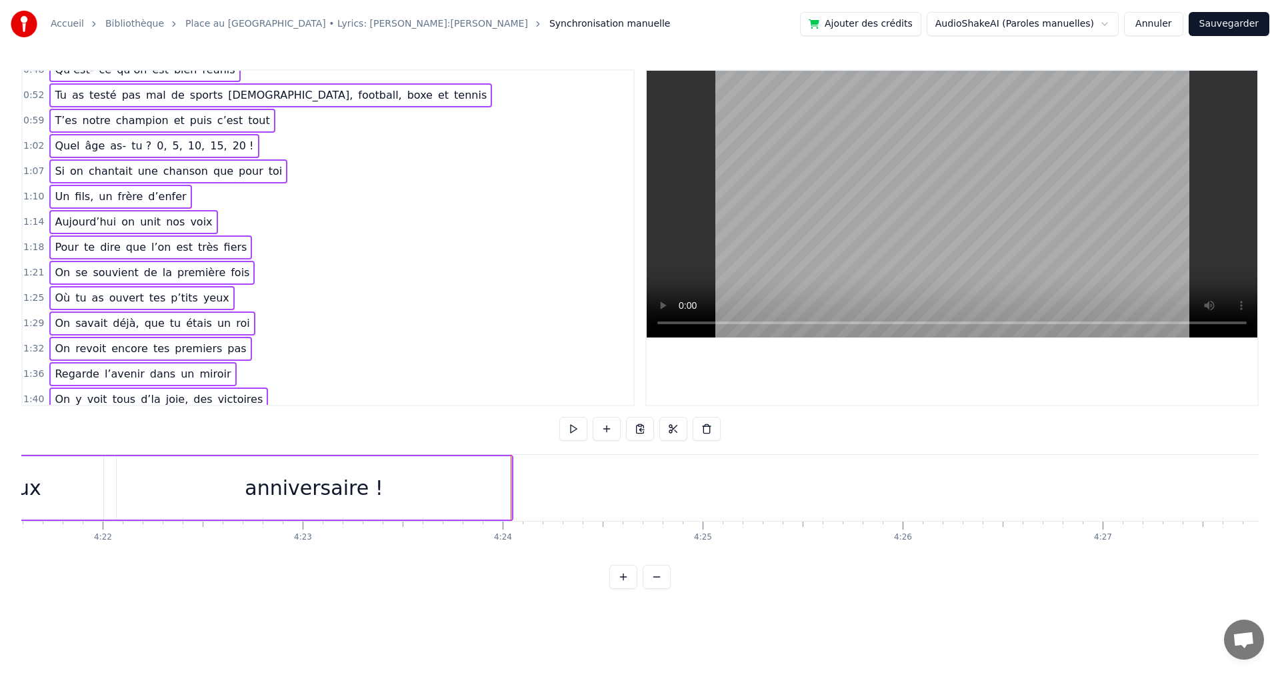
click at [553, 547] on div "Si on chantait une chanson que pour toi Un fils, un frère en or [DATE] on unit …" at bounding box center [640, 504] width 1238 height 100
click at [461, 483] on div "anniversaire !" at bounding box center [314, 487] width 395 height 63
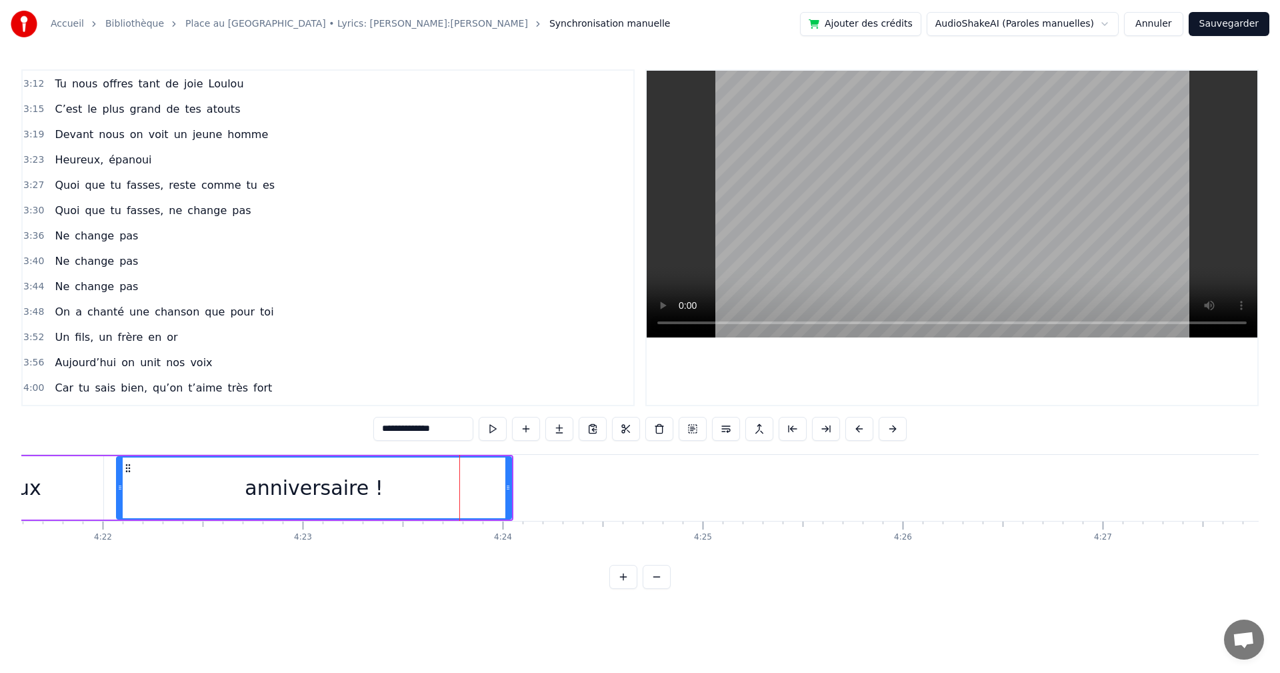
scroll to position [1338, 0]
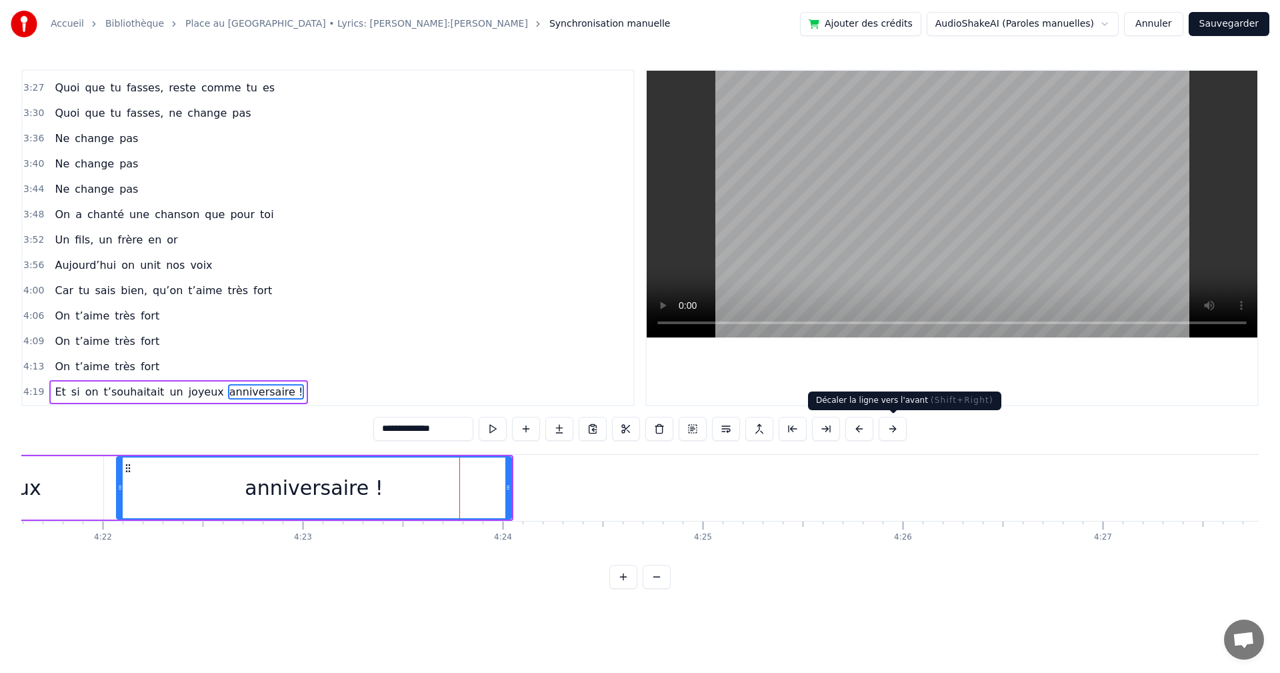
click at [897, 433] on button at bounding box center [893, 429] width 28 height 24
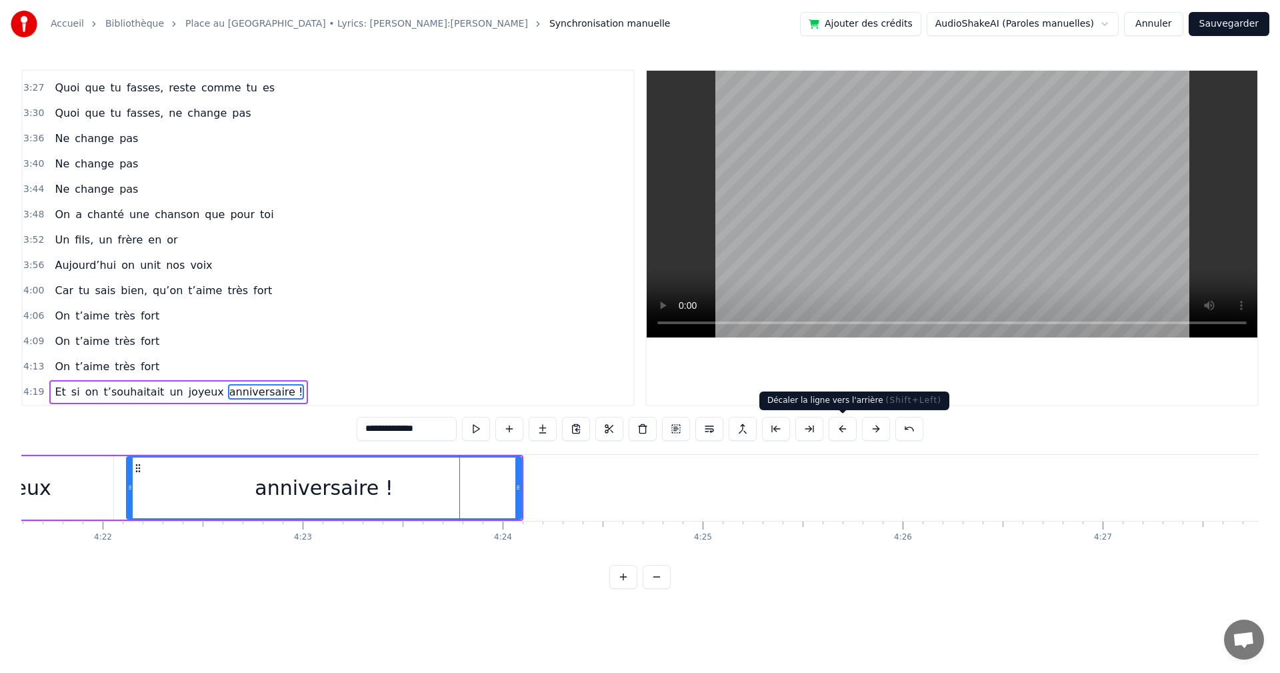
click at [844, 433] on button at bounding box center [843, 429] width 28 height 24
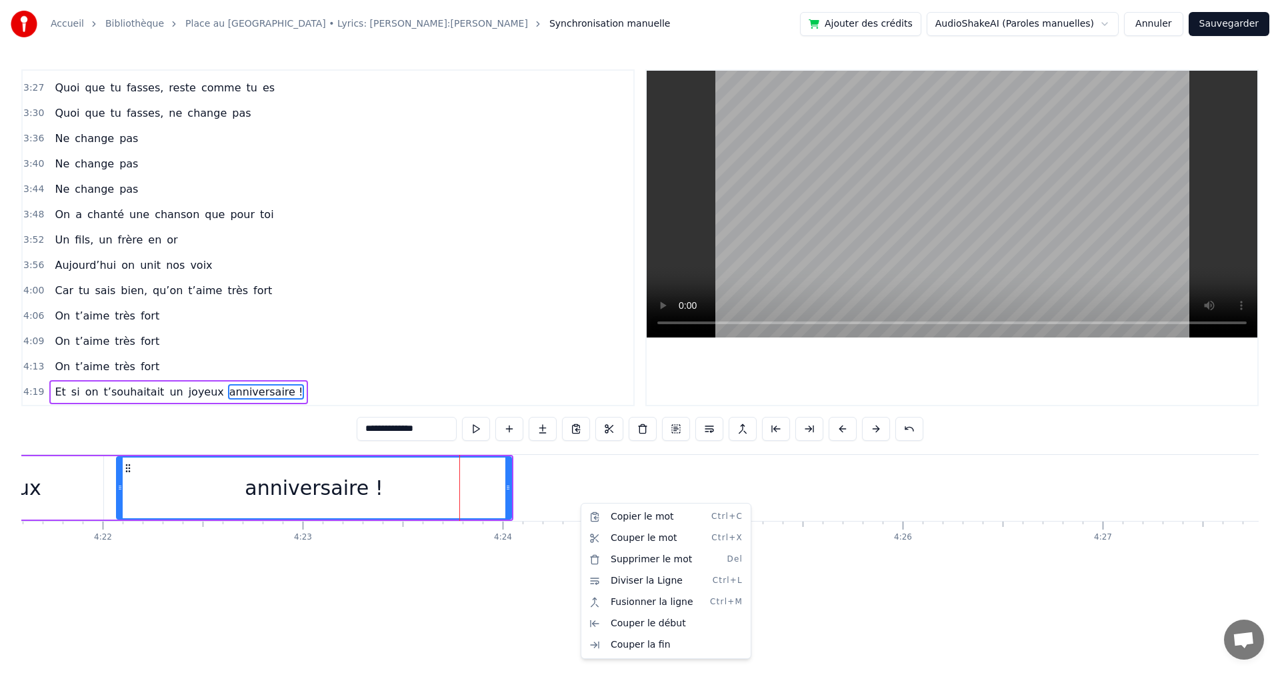
click at [567, 485] on html "Accueil [GEOGRAPHIC_DATA] au [GEOGRAPHIC_DATA] • Lyrics: [PERSON_NAME]:Ju Synch…" at bounding box center [640, 305] width 1280 height 610
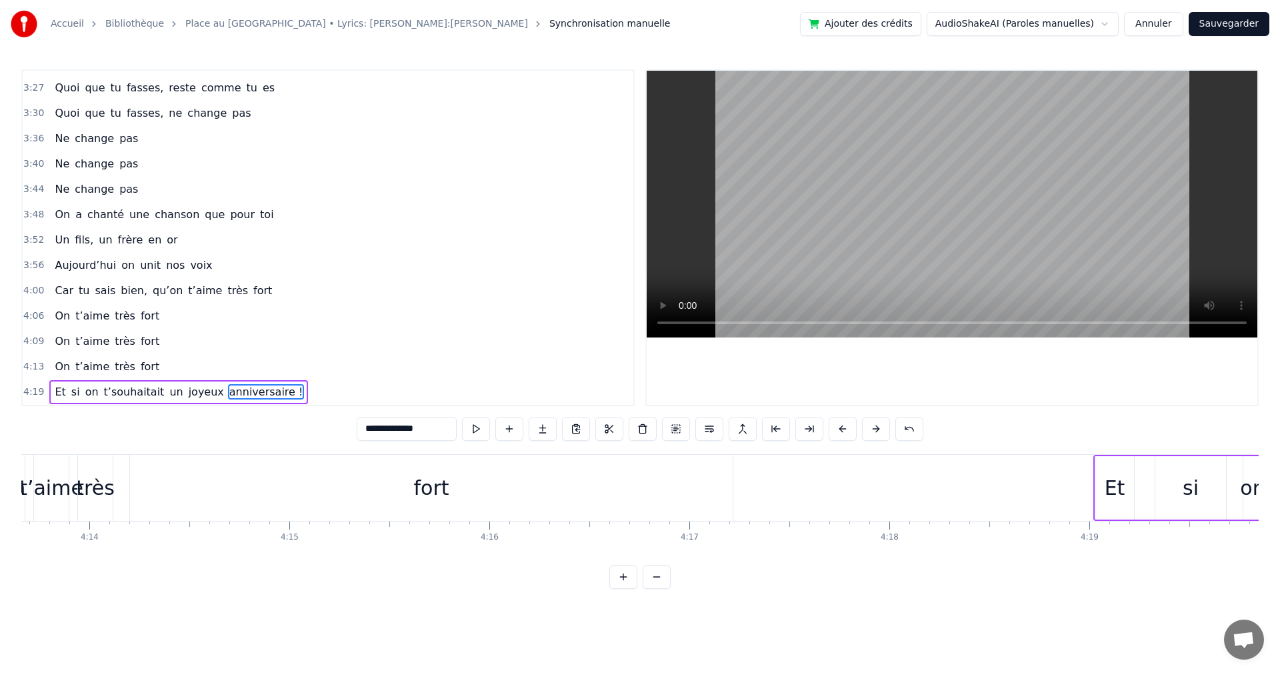
scroll to position [0, 50653]
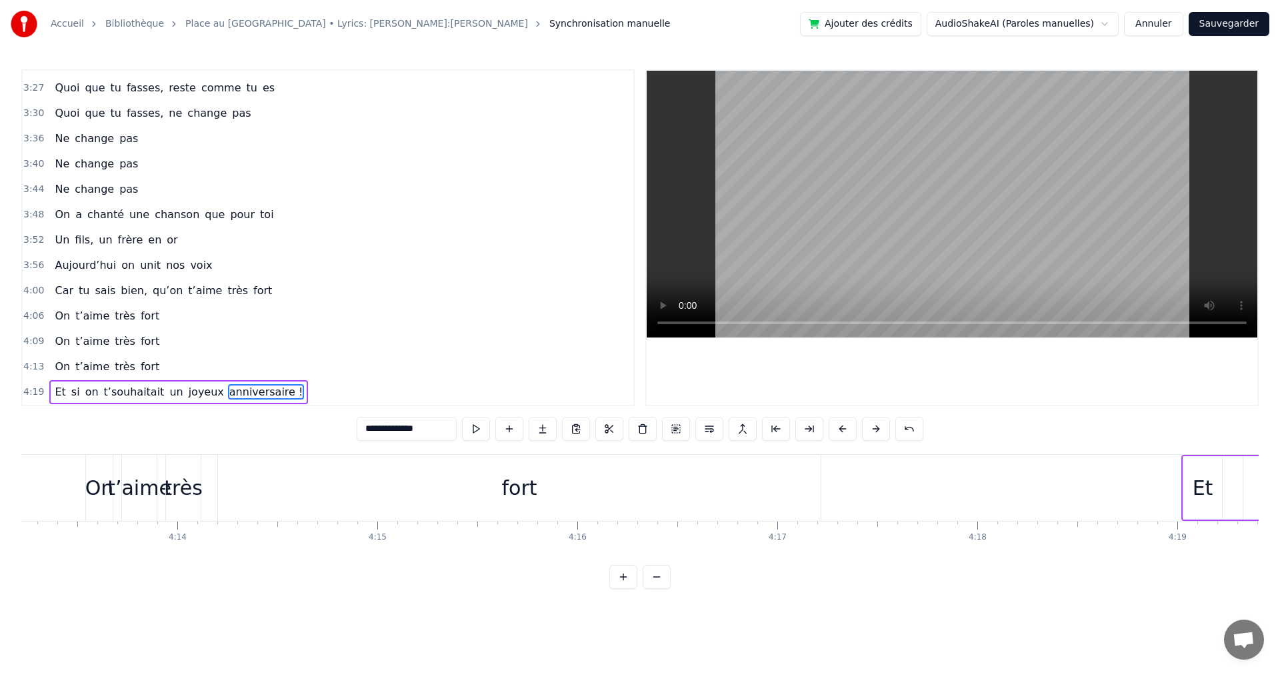
click at [696, 499] on div "fort" at bounding box center [519, 488] width 603 height 66
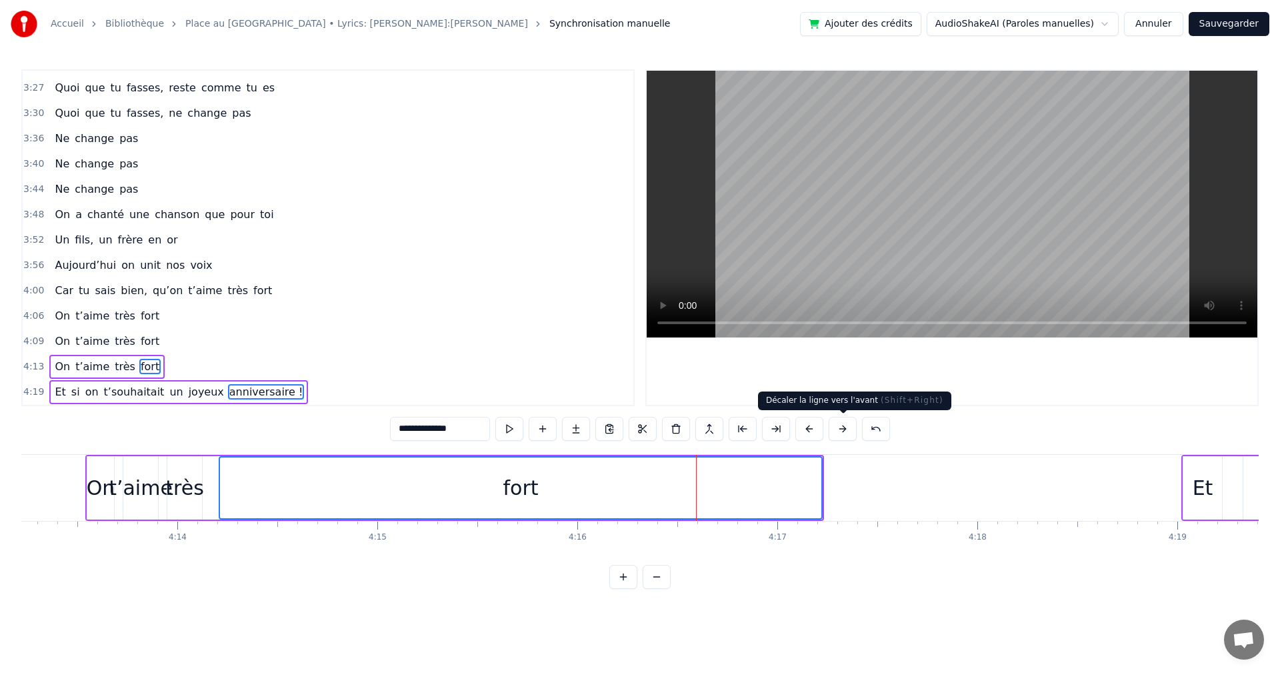
click at [838, 427] on button at bounding box center [843, 429] width 28 height 24
click at [805, 427] on button at bounding box center [809, 429] width 28 height 24
click at [139, 342] on span "fort" at bounding box center [149, 340] width 21 height 15
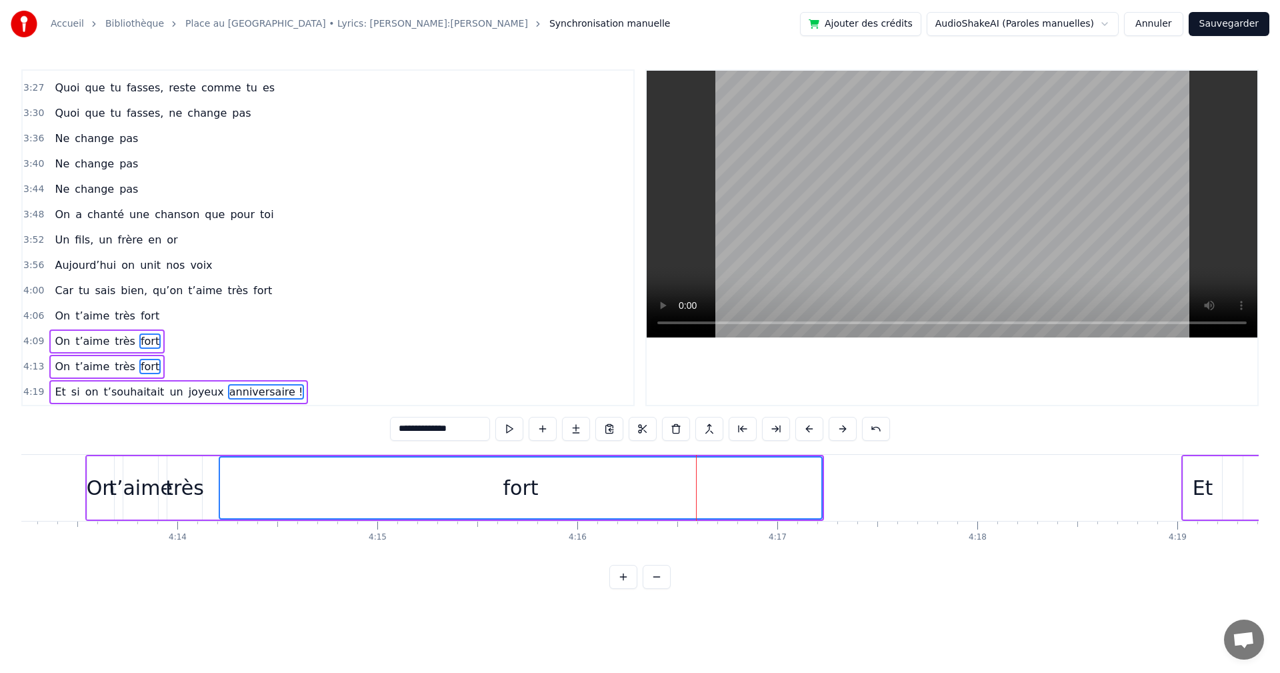
click at [139, 317] on span "fort" at bounding box center [149, 315] width 21 height 15
click at [151, 293] on span "qu’on" at bounding box center [167, 290] width 33 height 15
click at [140, 264] on span "unit" at bounding box center [150, 264] width 23 height 15
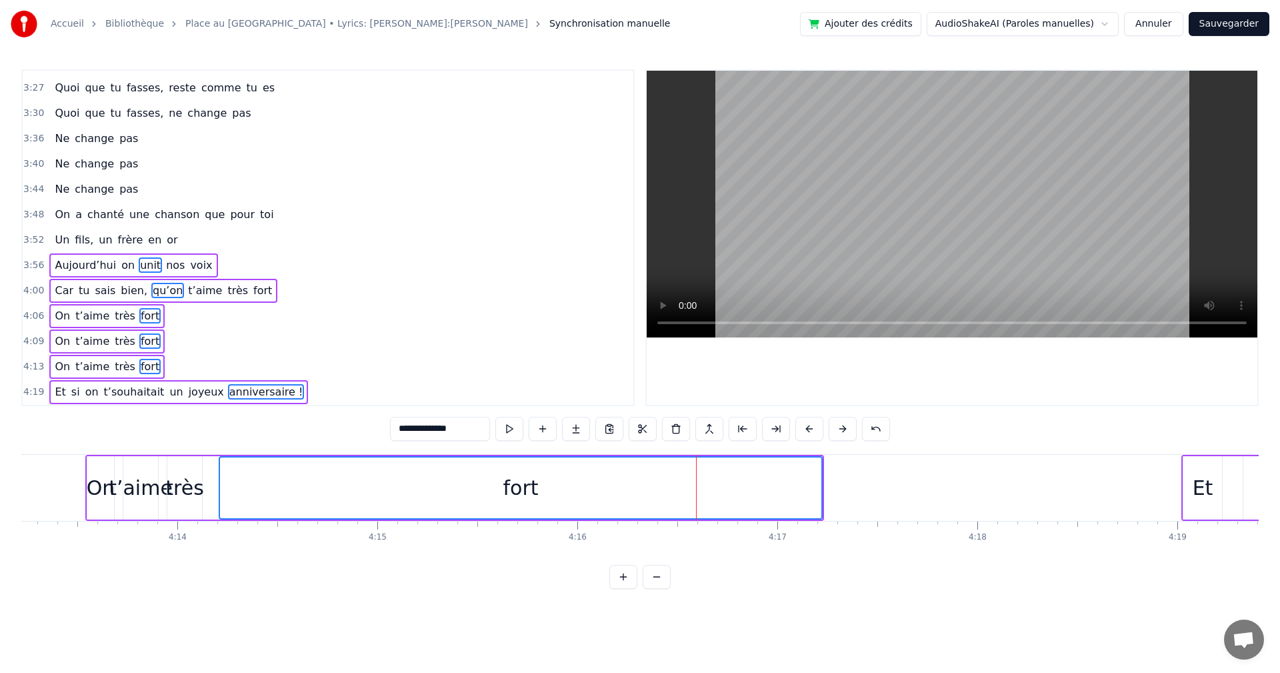
click at [127, 243] on span "frère" at bounding box center [131, 239] width 28 height 15
click at [131, 215] on span "une" at bounding box center [139, 214] width 23 height 15
click at [118, 192] on span "pas" at bounding box center [128, 188] width 21 height 15
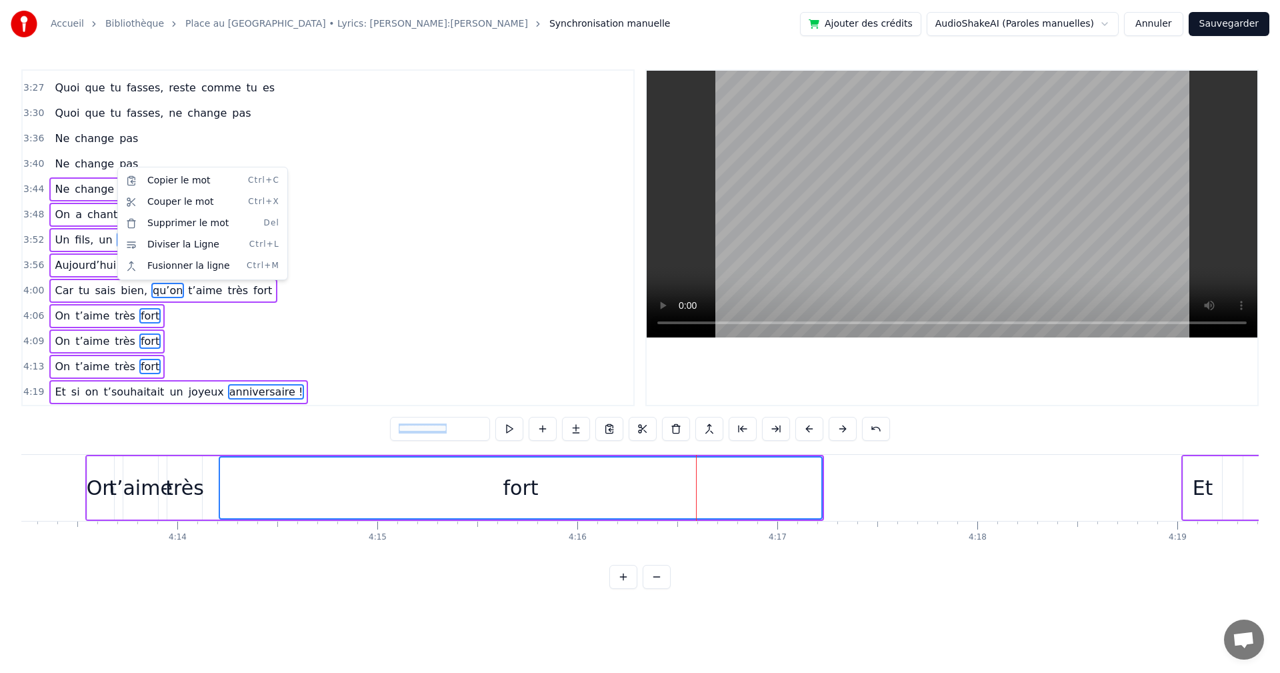
click at [116, 167] on html "Accueil [GEOGRAPHIC_DATA] au [GEOGRAPHIC_DATA] • Lyrics: [PERSON_NAME]:Ju Synch…" at bounding box center [640, 305] width 1280 height 610
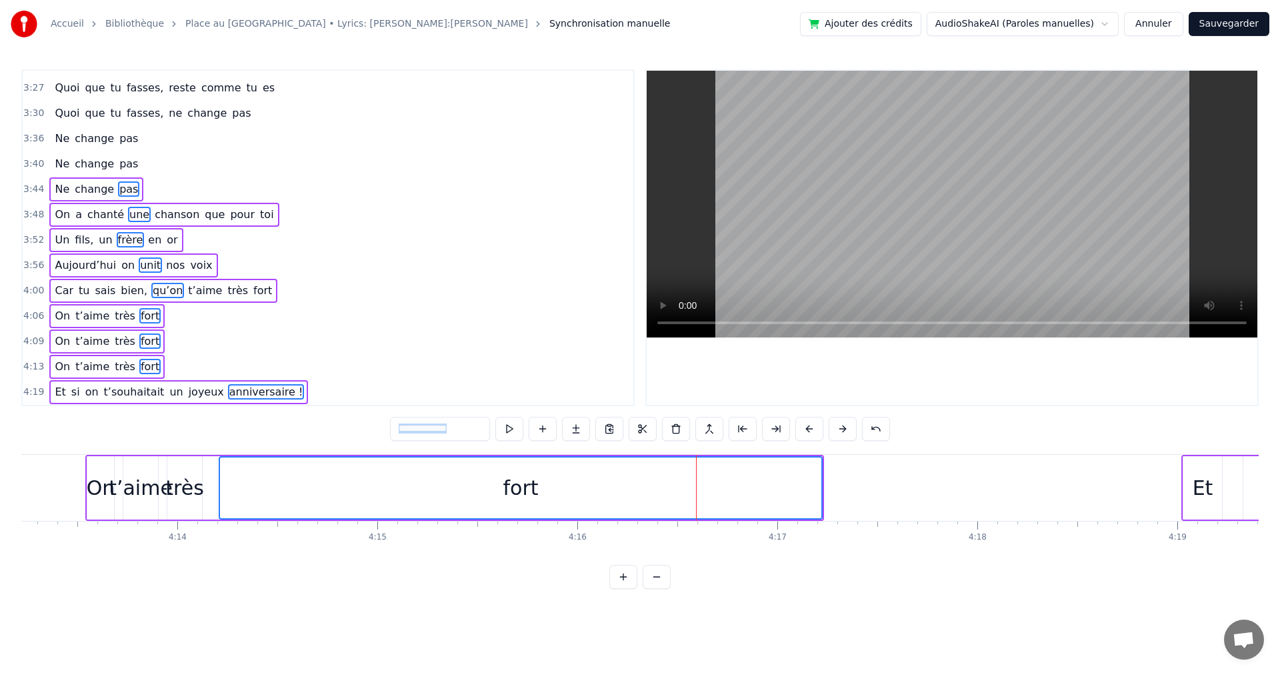
click at [118, 164] on span "pas" at bounding box center [128, 163] width 21 height 15
click at [118, 146] on span "pas" at bounding box center [128, 138] width 21 height 15
click at [125, 120] on span "fasses," at bounding box center [144, 112] width 39 height 15
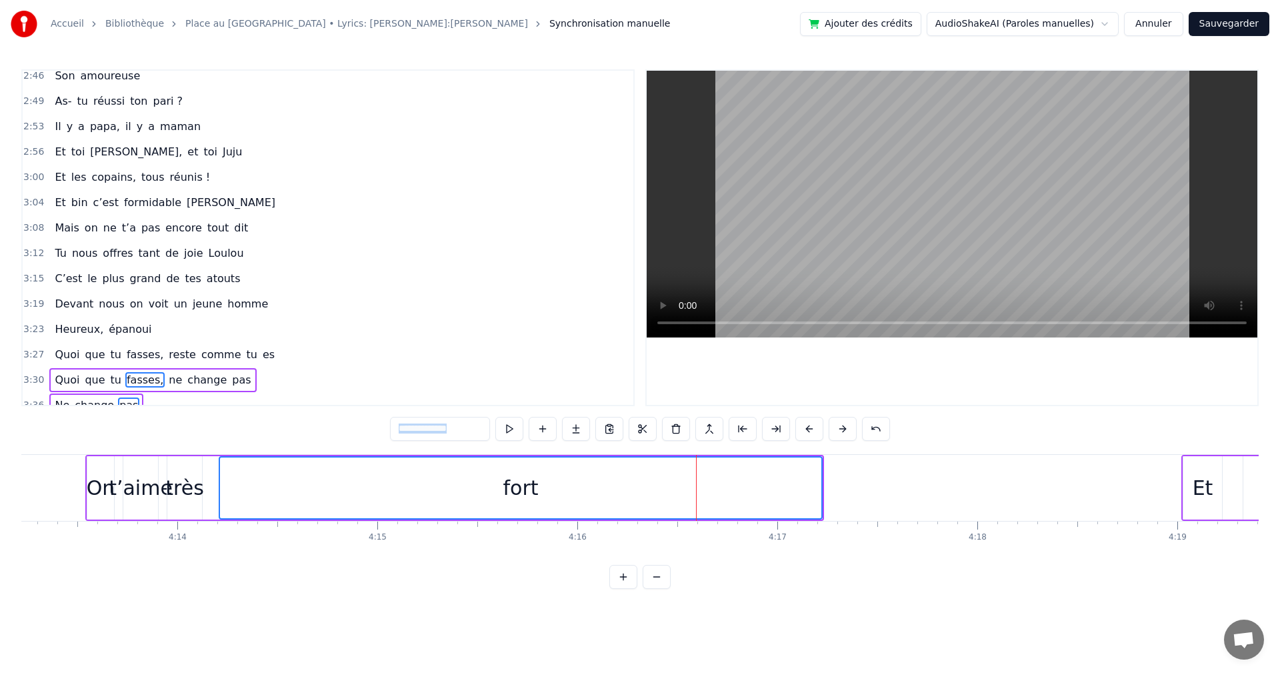
click at [133, 352] on span "fasses," at bounding box center [144, 354] width 39 height 15
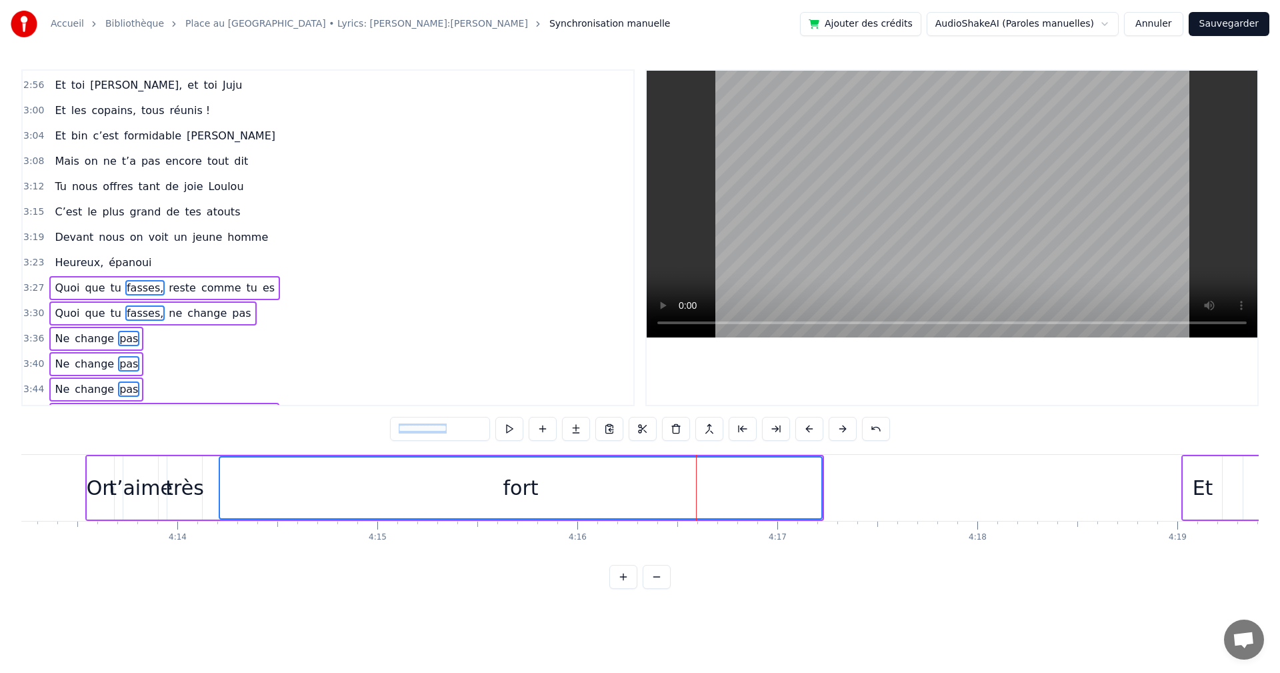
click at [113, 261] on span "épanoui" at bounding box center [129, 262] width 45 height 15
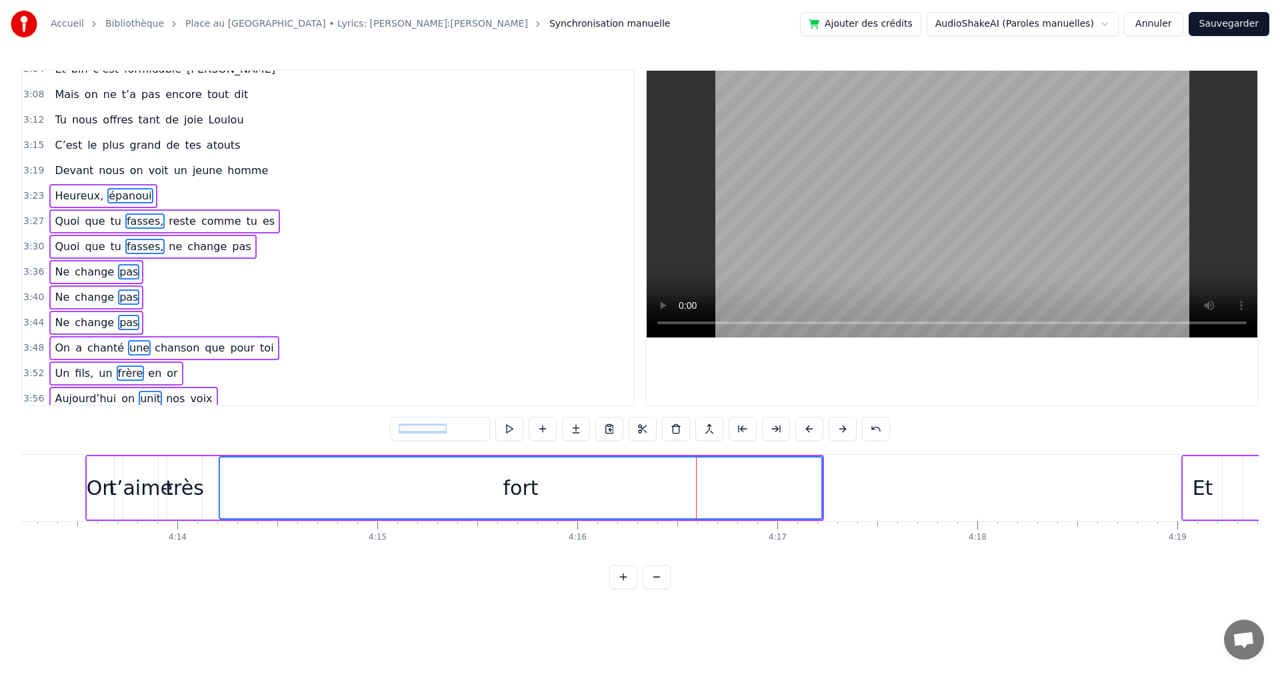
click at [129, 178] on span "on" at bounding box center [137, 170] width 16 height 15
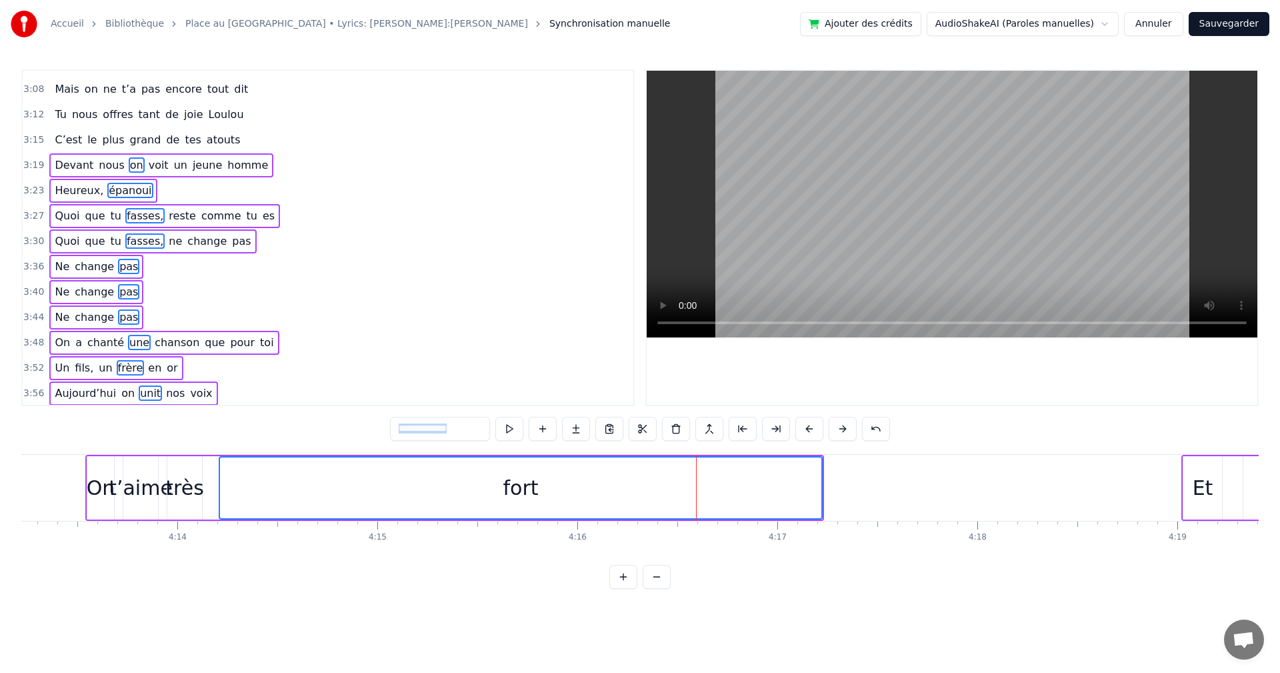
scroll to position [1205, 0]
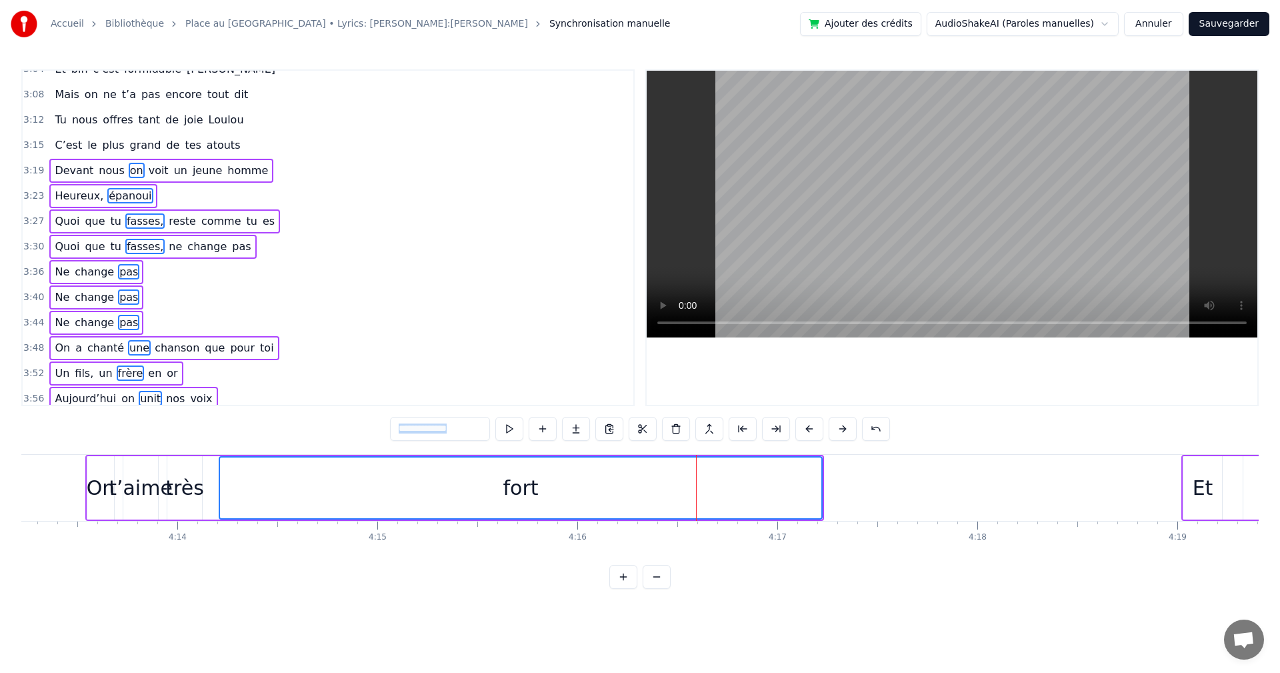
click at [143, 149] on span "grand" at bounding box center [146, 144] width 34 height 15
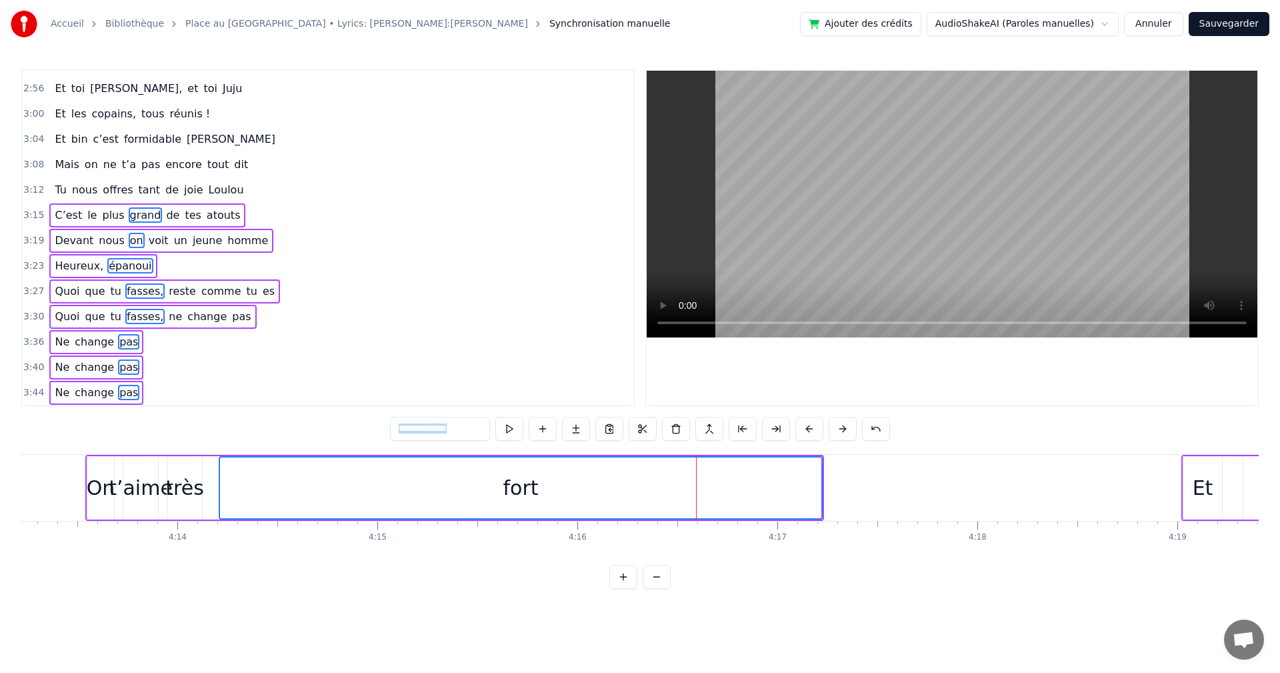
scroll to position [1072, 0]
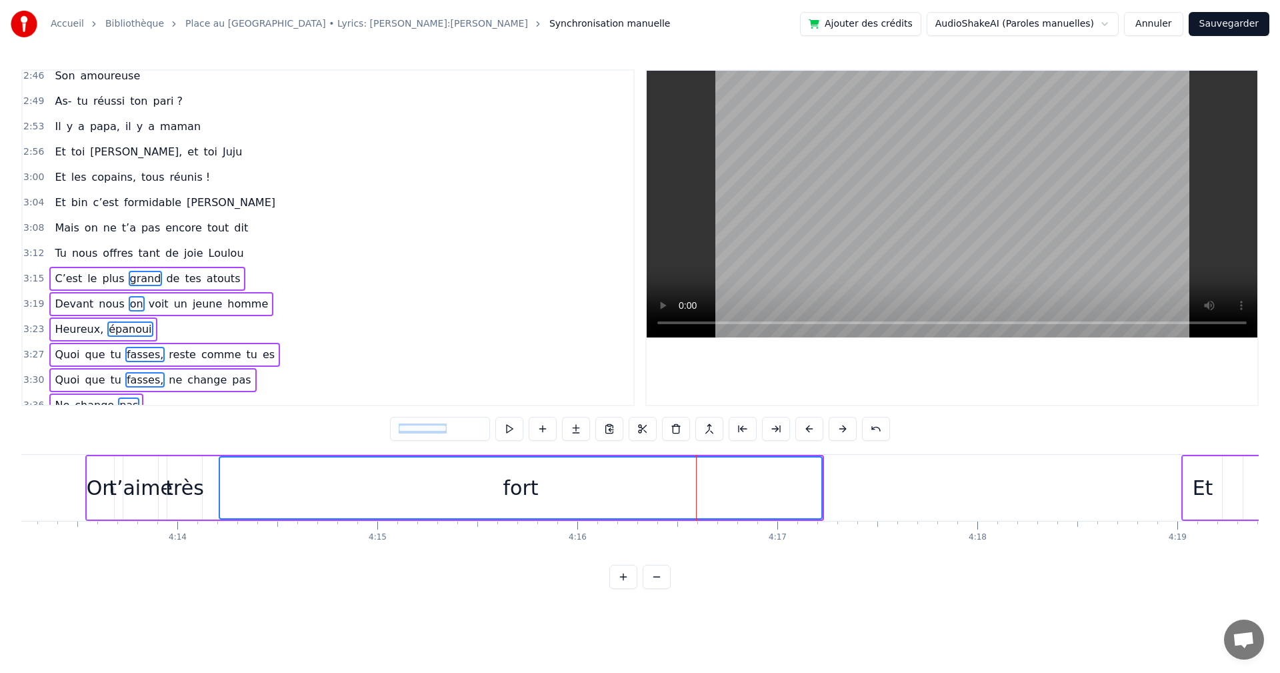
click at [625, 589] on button at bounding box center [623, 577] width 28 height 24
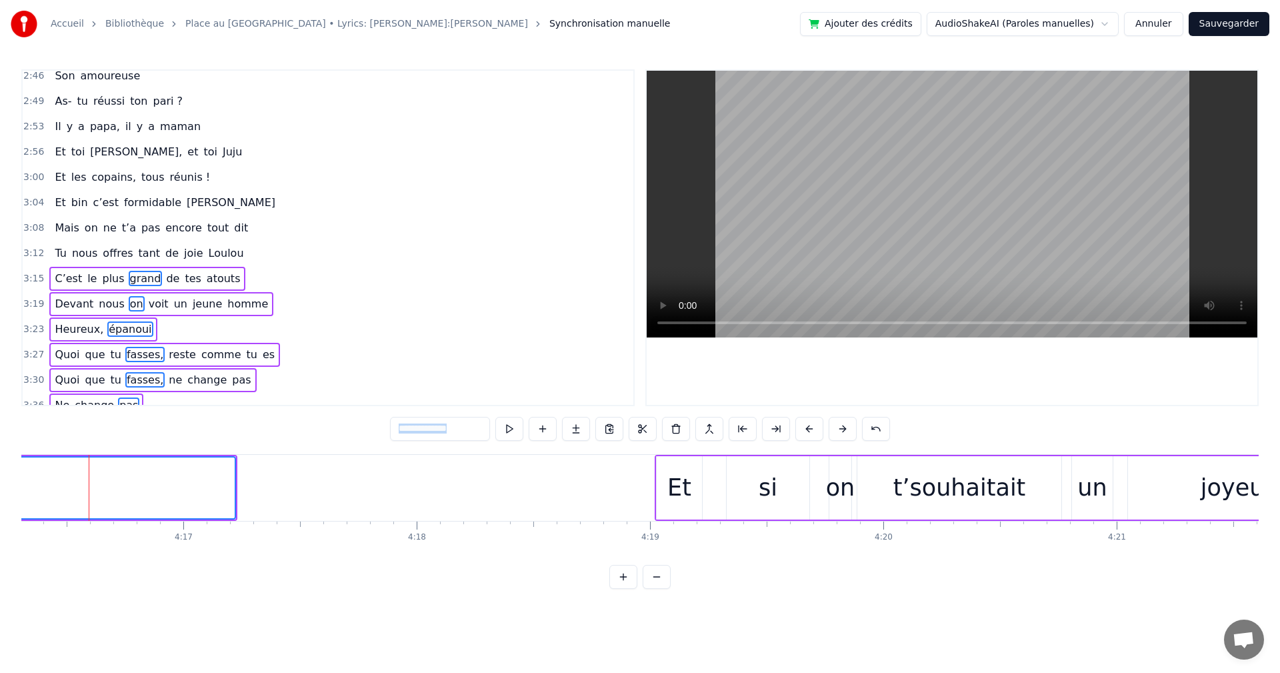
click at [625, 589] on button at bounding box center [623, 577] width 28 height 24
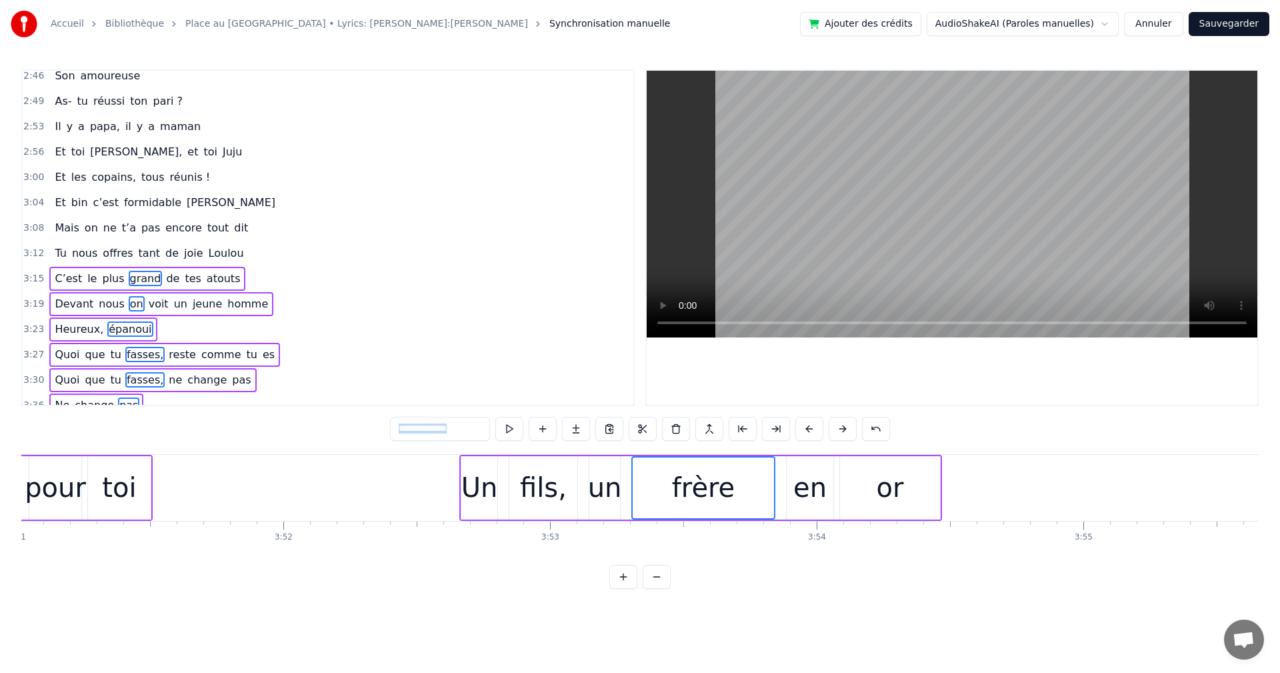
click at [625, 589] on button at bounding box center [623, 577] width 28 height 24
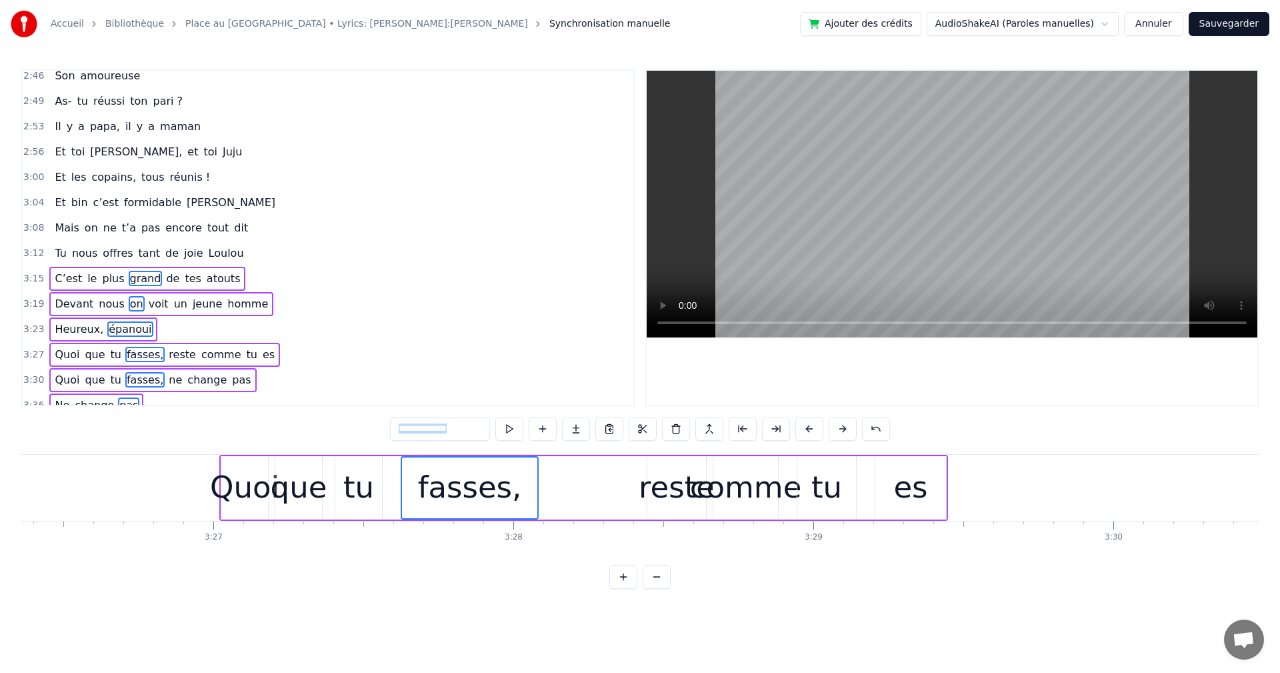
click at [625, 589] on button at bounding box center [623, 577] width 28 height 24
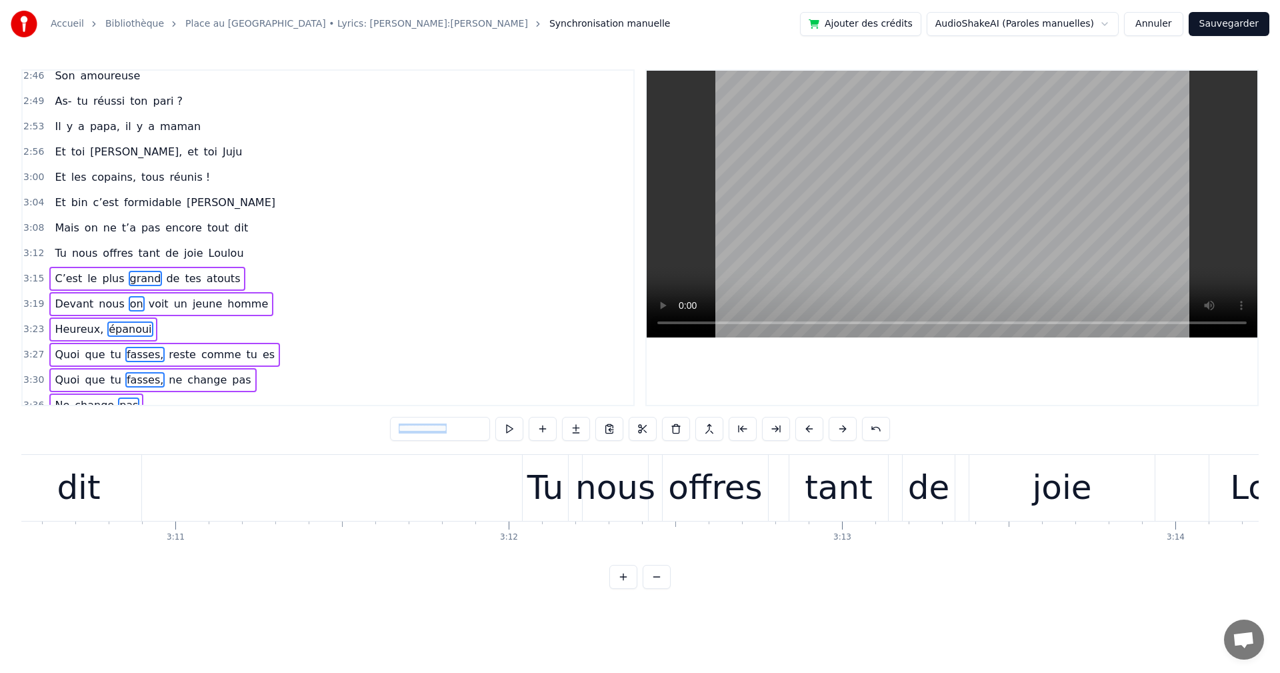
click at [625, 589] on button at bounding box center [623, 577] width 28 height 24
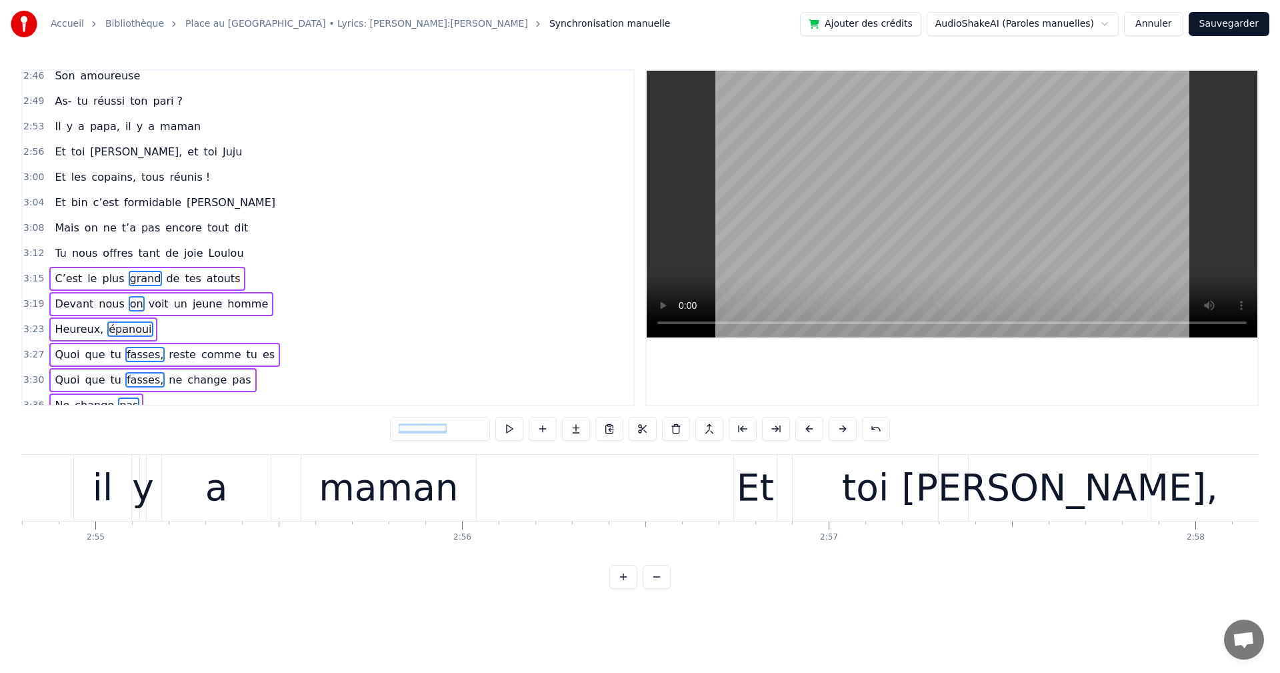
click at [625, 589] on button at bounding box center [623, 577] width 28 height 24
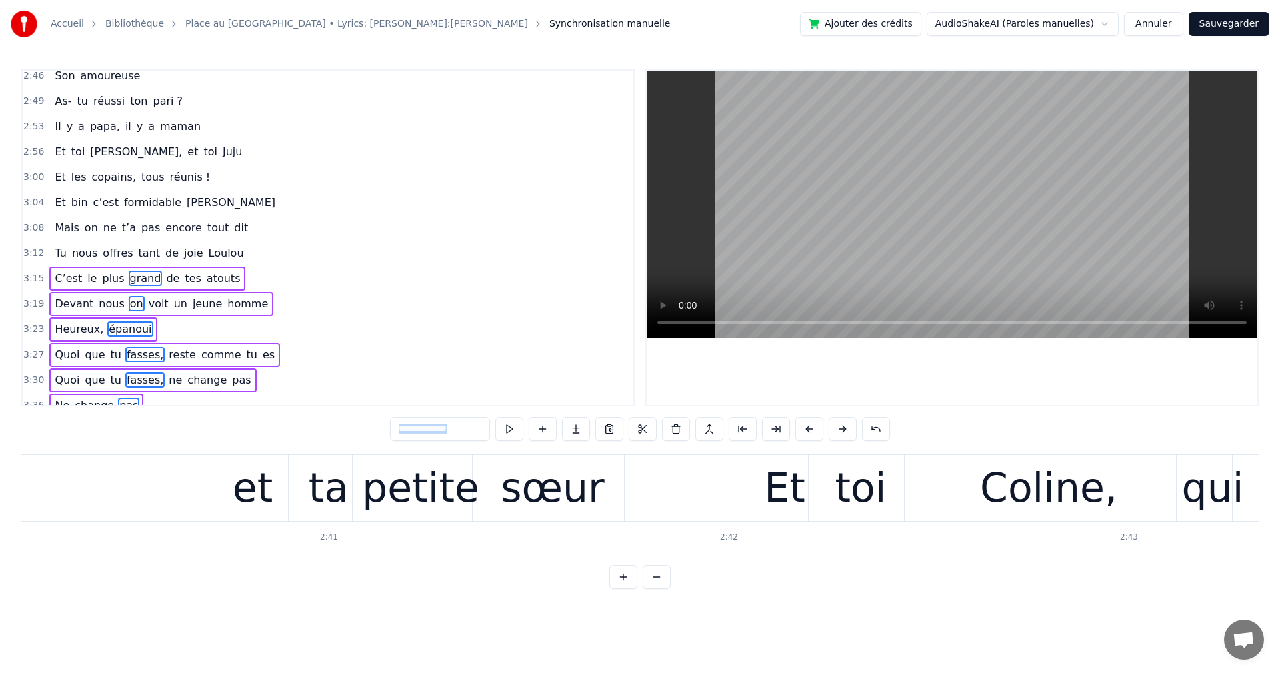
click at [625, 589] on button at bounding box center [623, 577] width 28 height 24
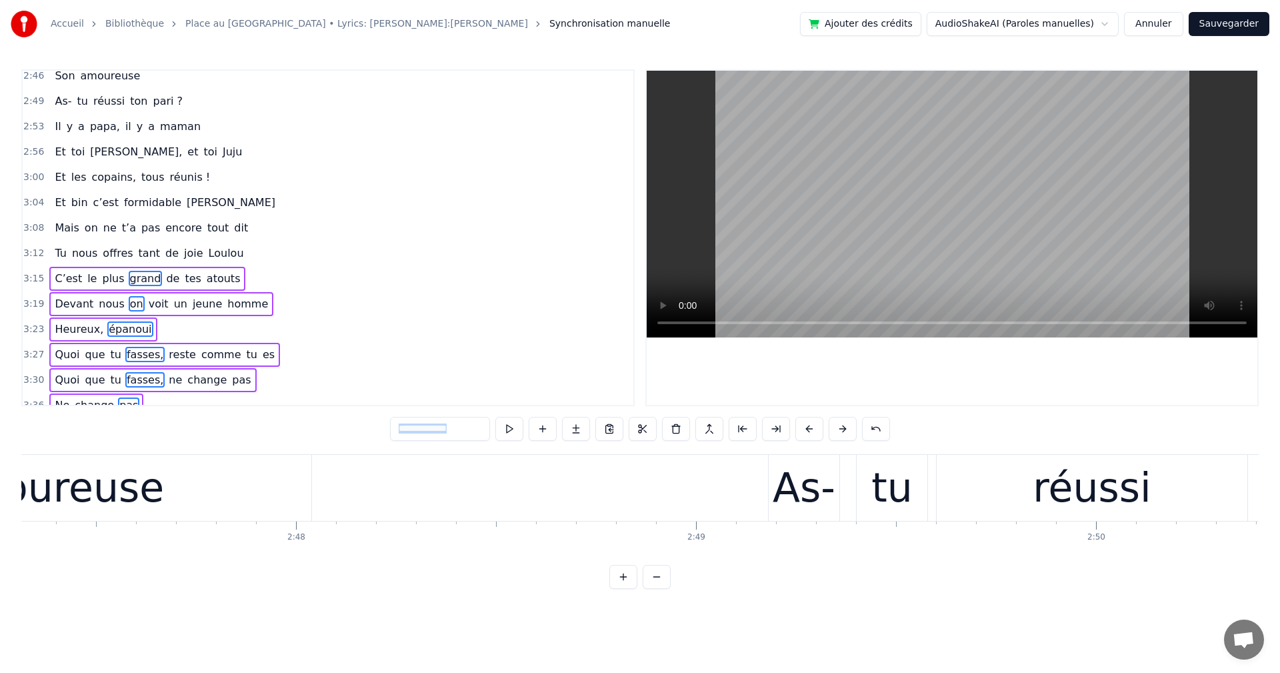
click at [625, 589] on button at bounding box center [623, 577] width 28 height 24
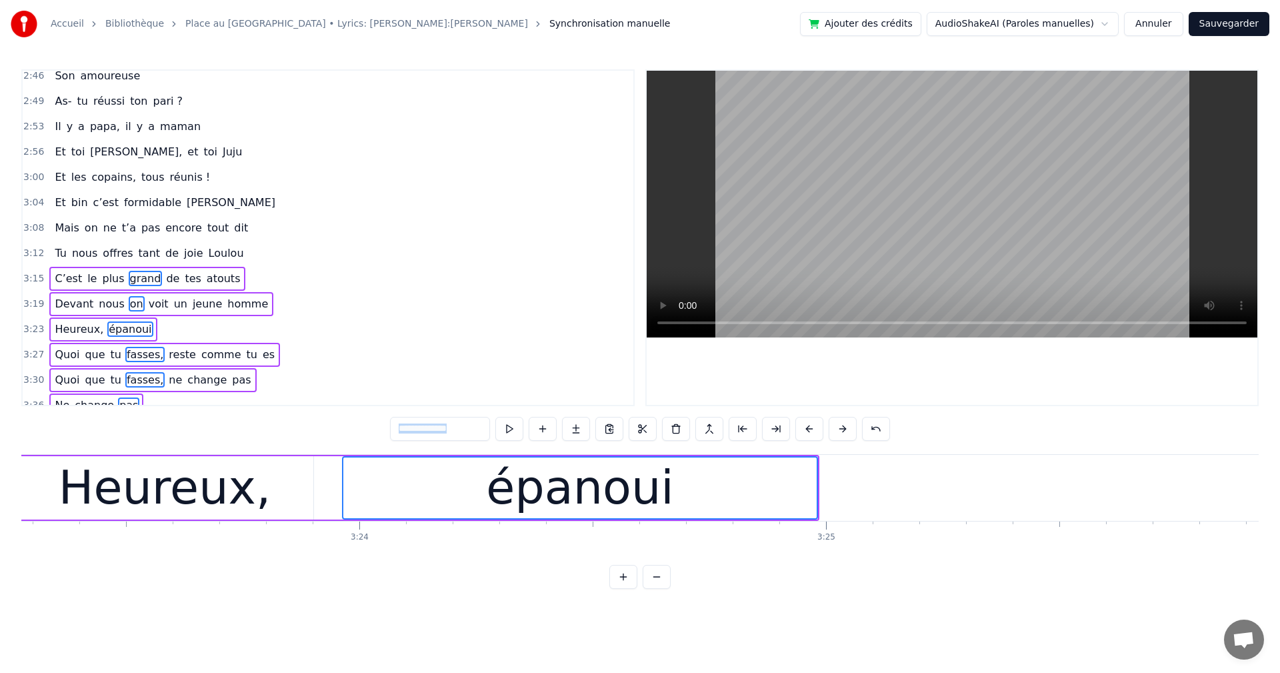
click at [625, 589] on button at bounding box center [623, 577] width 28 height 24
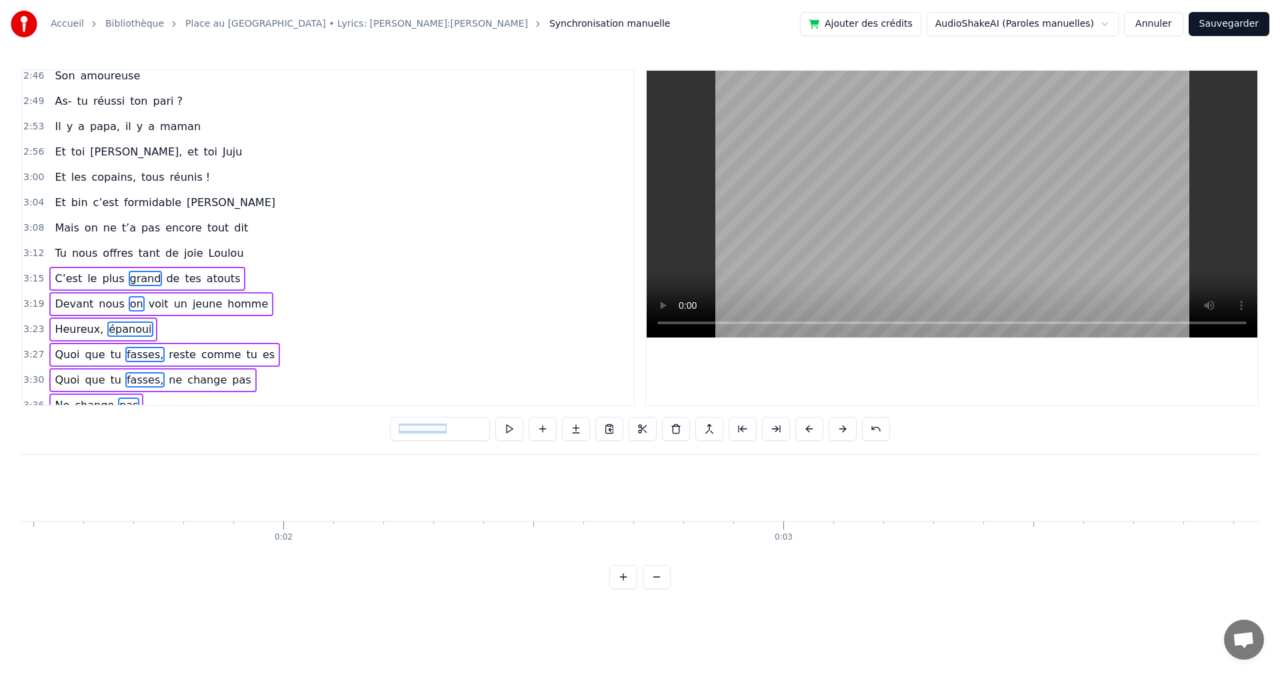
scroll to position [0, 0]
click at [663, 589] on button at bounding box center [657, 577] width 28 height 24
click at [661, 589] on button at bounding box center [657, 577] width 28 height 24
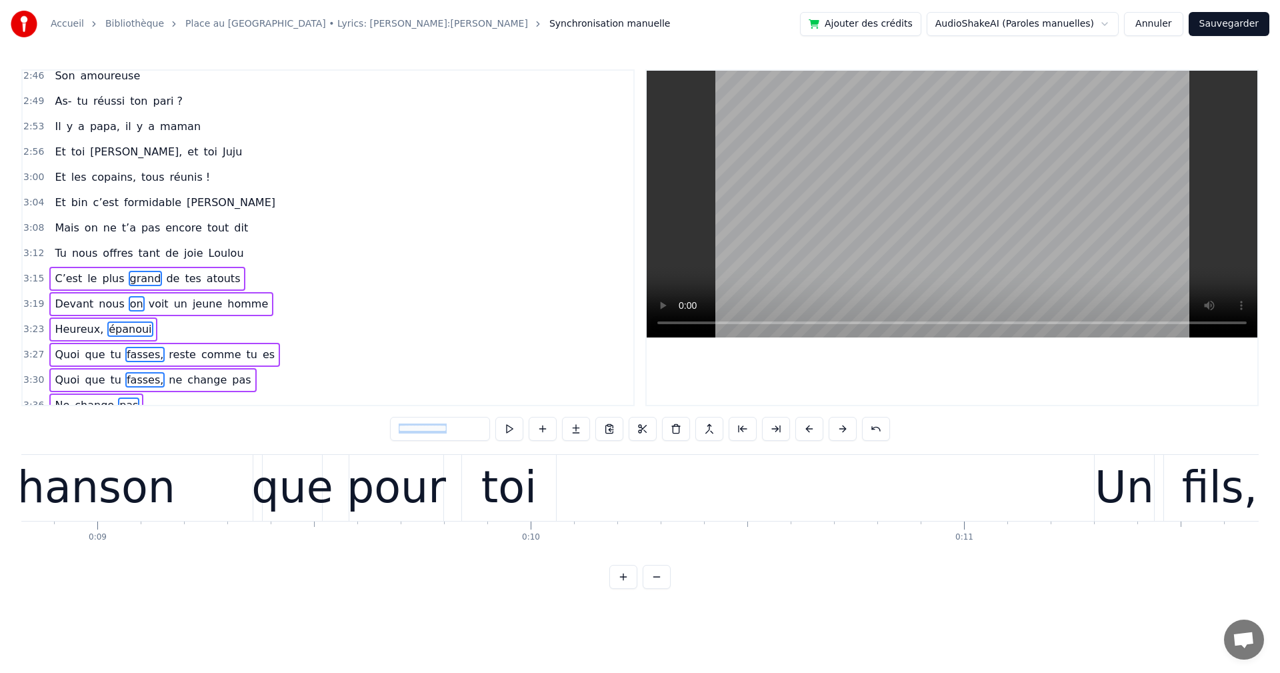
click at [659, 589] on button at bounding box center [657, 577] width 28 height 24
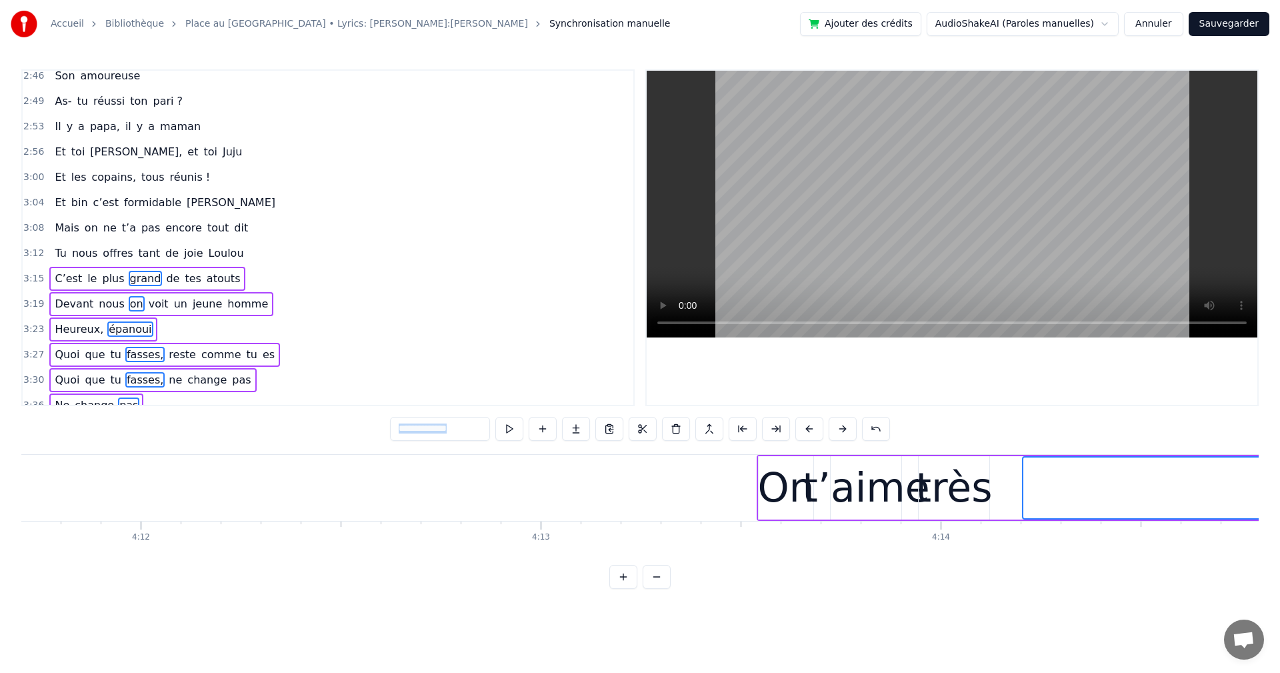
scroll to position [0, 102589]
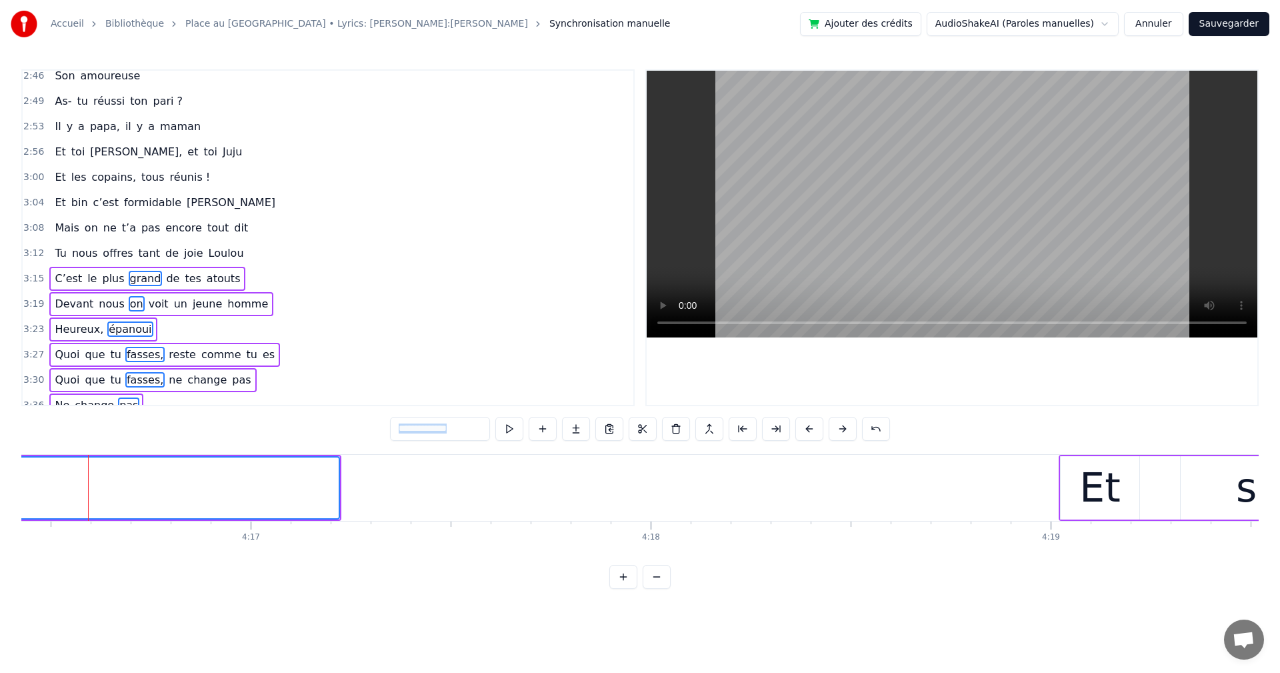
click at [659, 589] on button at bounding box center [657, 577] width 28 height 24
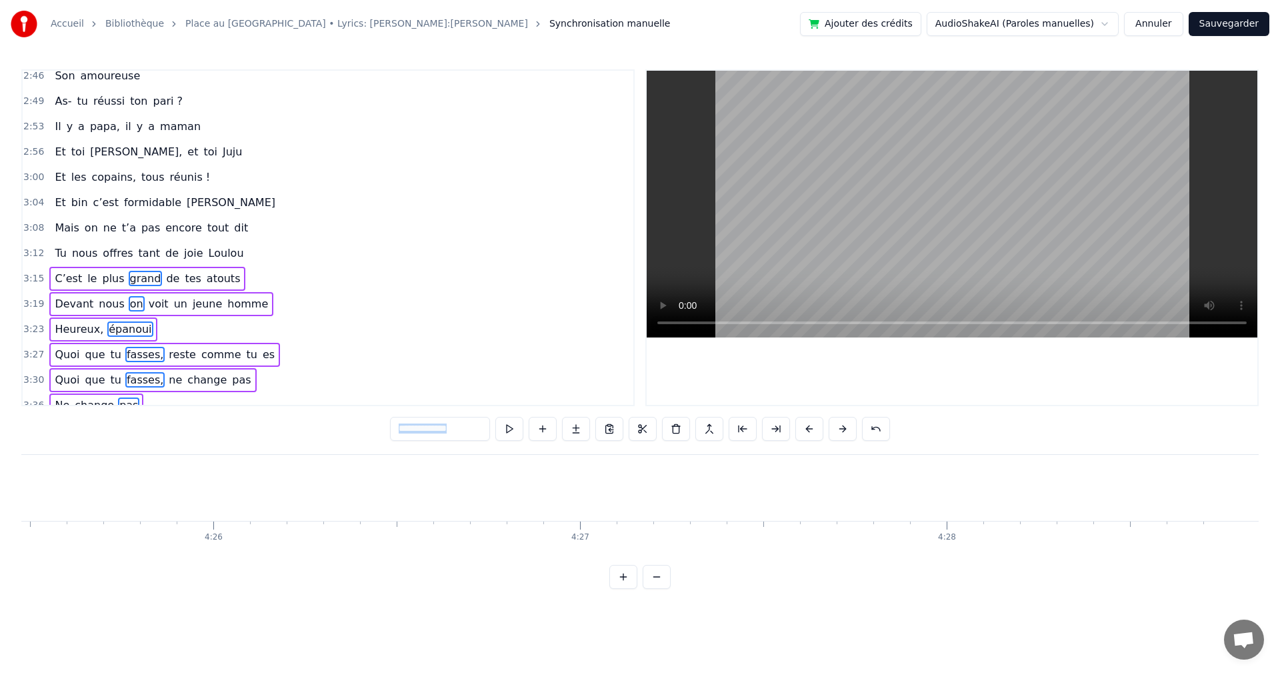
click at [659, 589] on button at bounding box center [657, 577] width 28 height 24
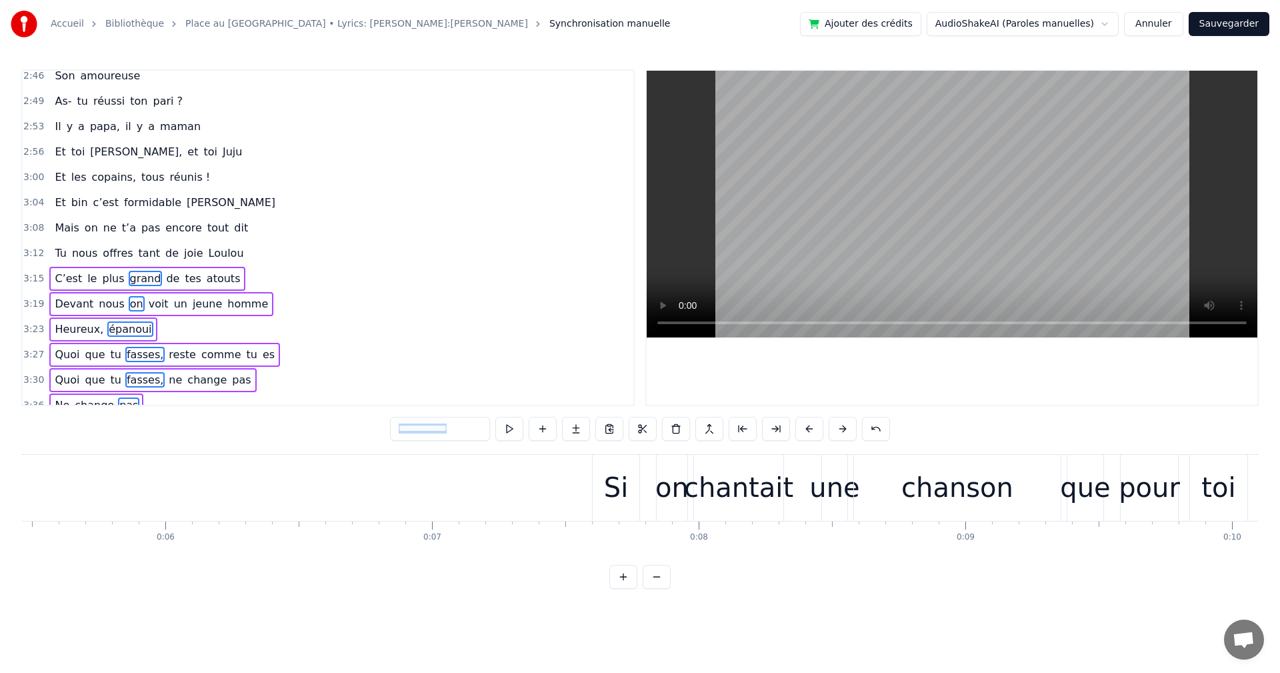
scroll to position [0, 1614]
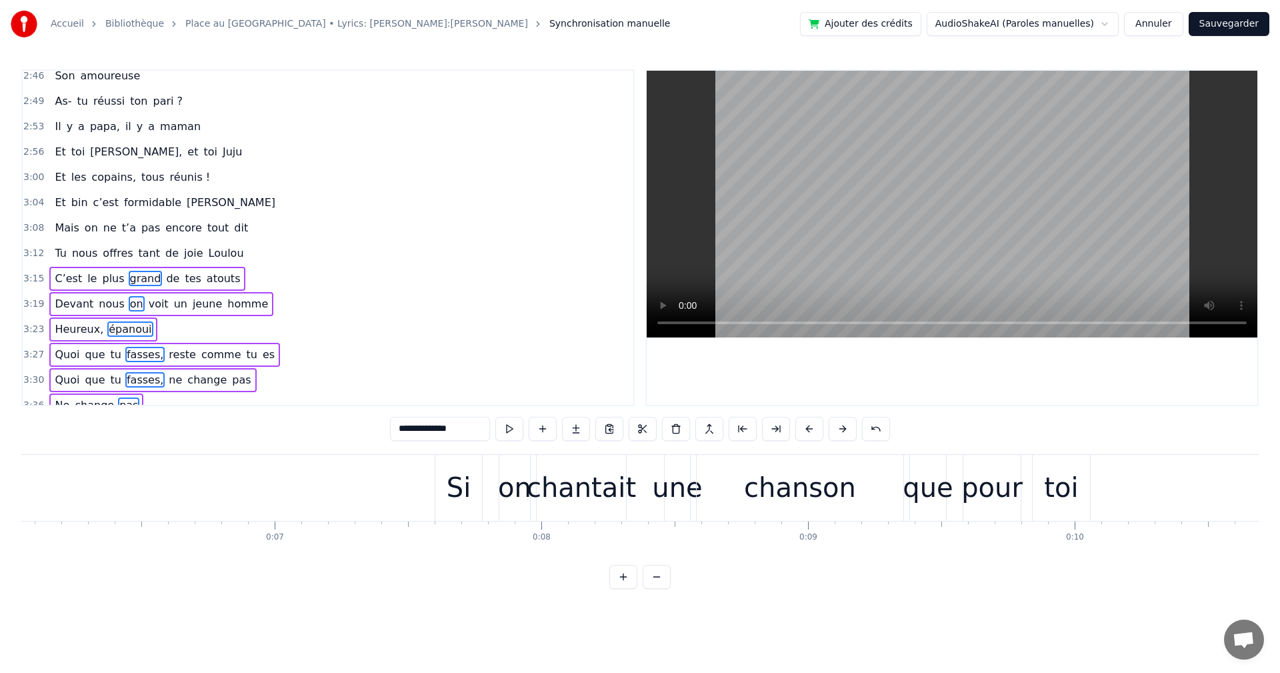
click at [462, 460] on div "Si" at bounding box center [458, 488] width 47 height 66
type input "**"
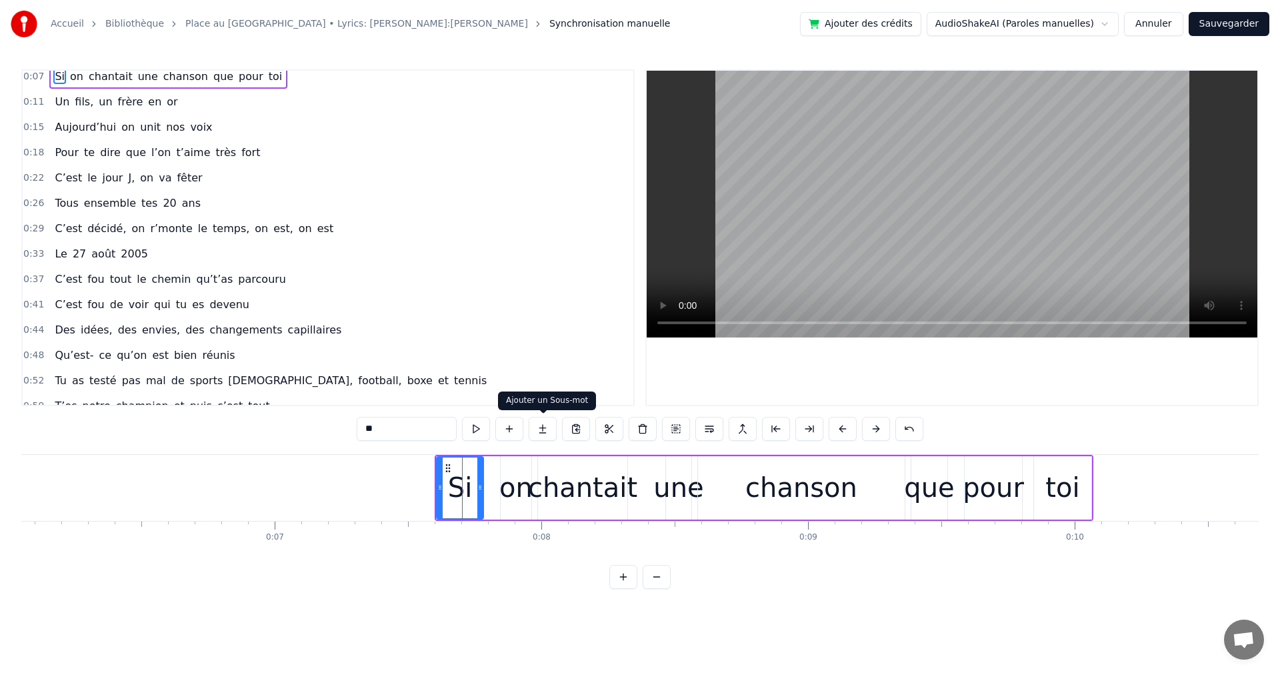
scroll to position [0, 0]
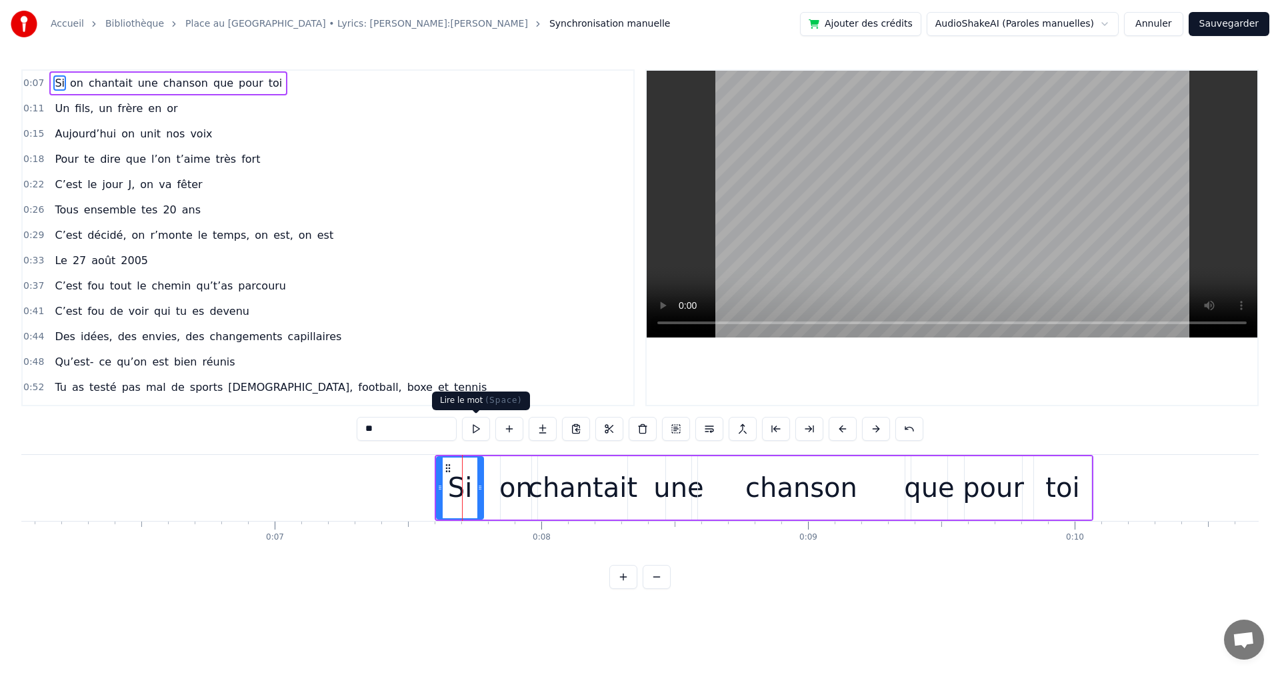
click at [475, 432] on button at bounding box center [476, 429] width 28 height 24
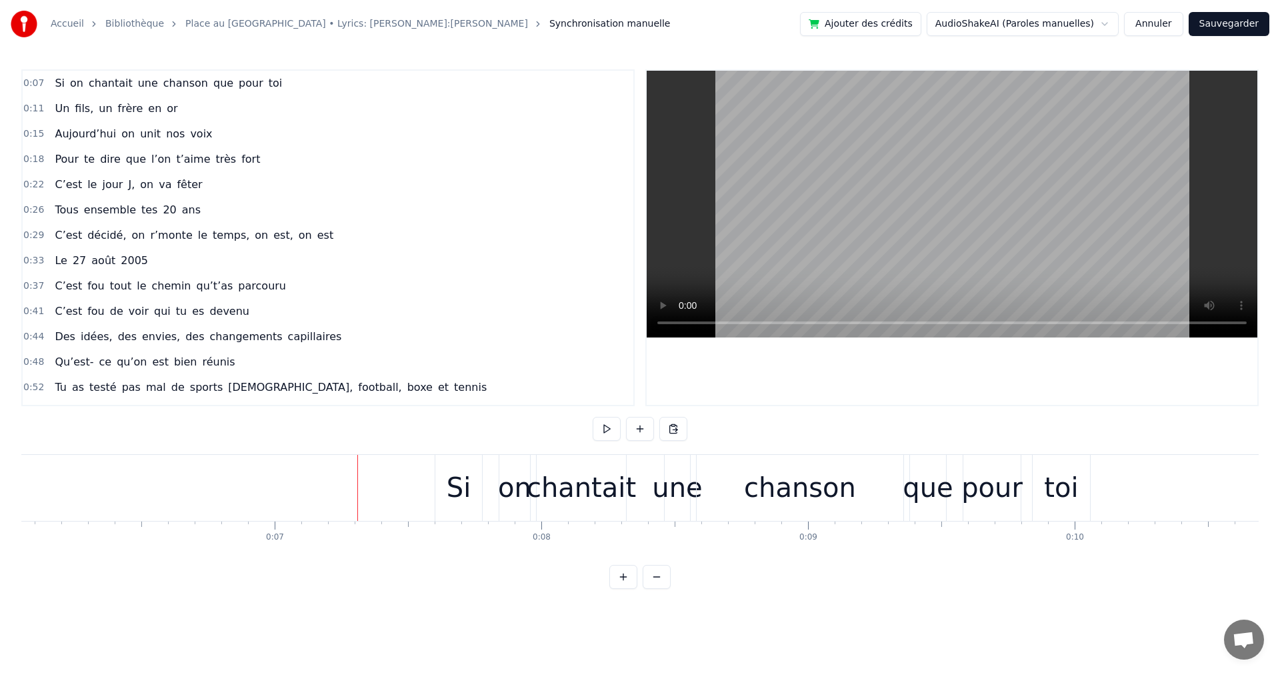
click at [464, 463] on div "Si" at bounding box center [458, 488] width 47 height 66
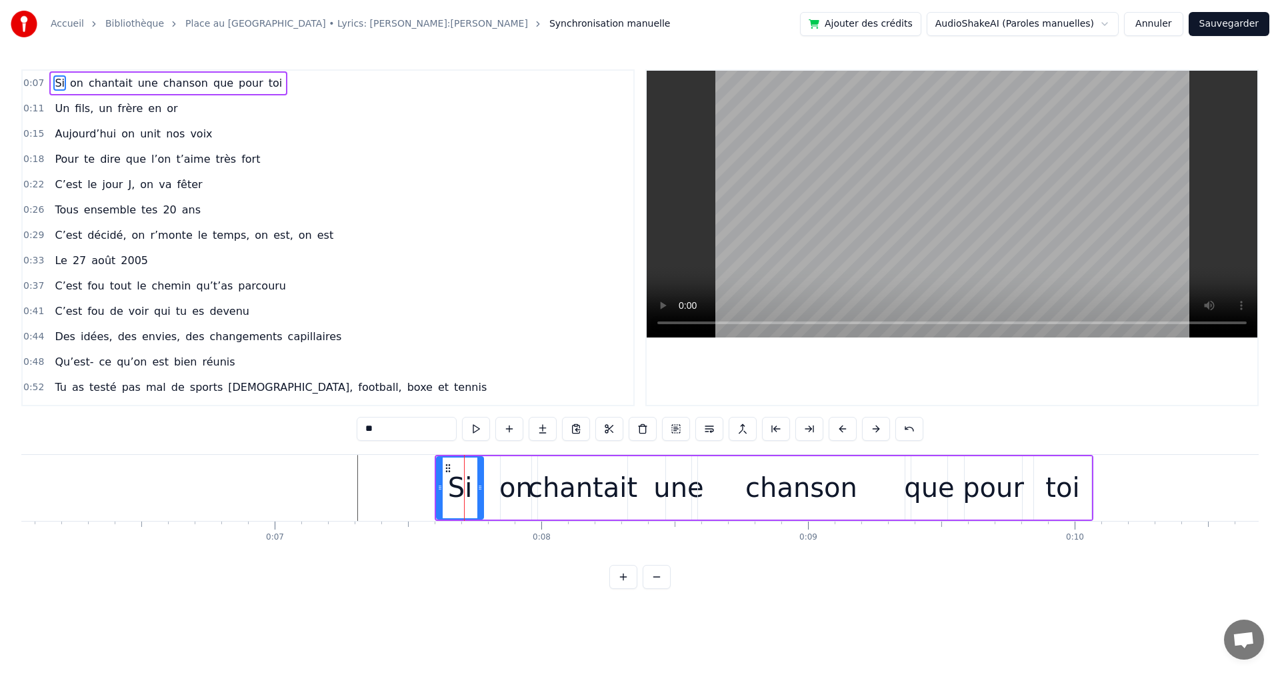
click at [524, 455] on div "Si on chantait une chanson que pour toi" at bounding box center [764, 488] width 659 height 66
click at [455, 481] on div "Si" at bounding box center [460, 487] width 25 height 40
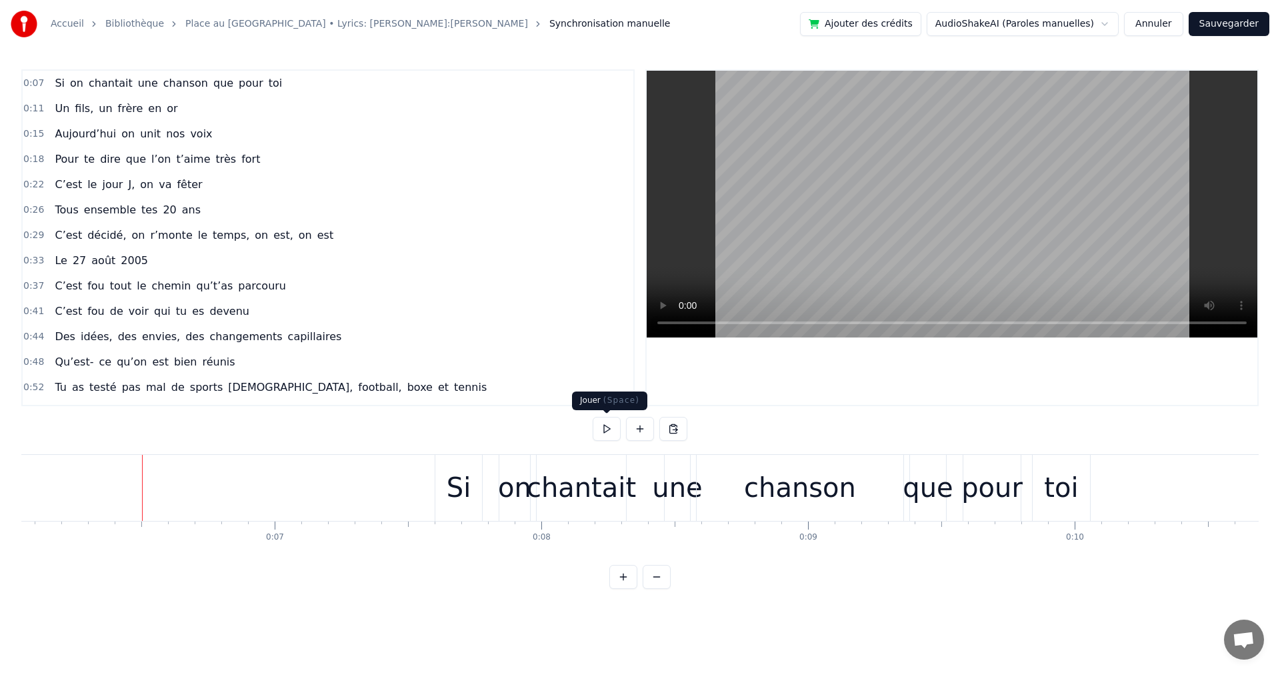
click at [599, 428] on button at bounding box center [607, 429] width 28 height 24
click at [1109, 35] on body "Accueil [GEOGRAPHIC_DATA] au [GEOGRAPHIC_DATA] • Lyrics: [PERSON_NAME]:Ju Synch…" at bounding box center [640, 294] width 1280 height 589
click at [1111, 23] on html "Accueil [GEOGRAPHIC_DATA] au [GEOGRAPHIC_DATA] • Lyrics: [PERSON_NAME]:Ju Synch…" at bounding box center [640, 305] width 1280 height 610
click at [331, 22] on link "Place au [GEOGRAPHIC_DATA] • Lyrics: [PERSON_NAME]:[PERSON_NAME]" at bounding box center [356, 23] width 343 height 13
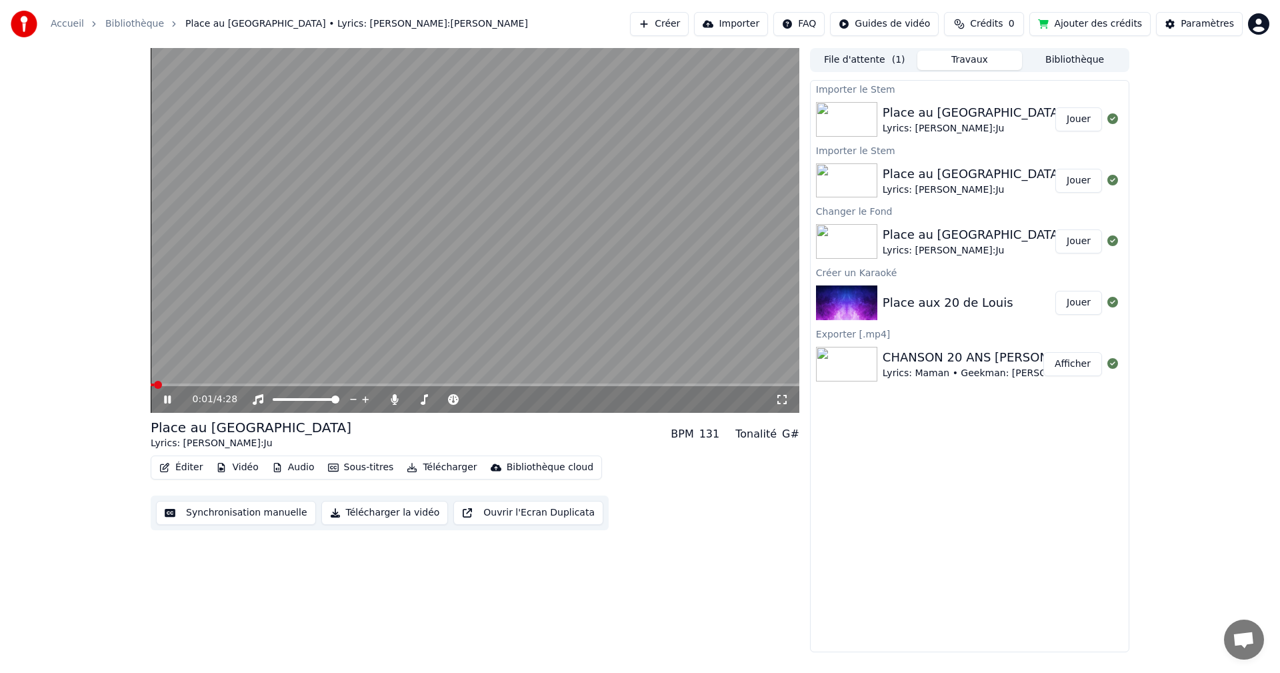
click at [223, 509] on button "Synchronisation manuelle" at bounding box center [236, 513] width 160 height 24
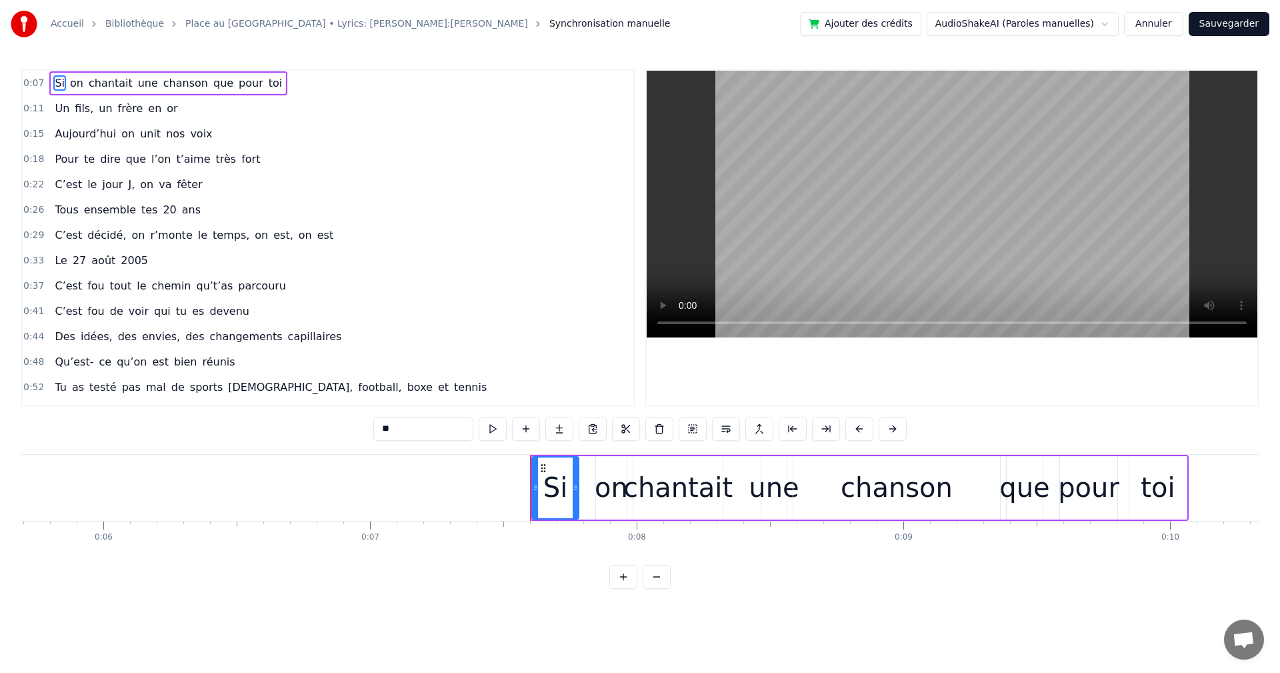
scroll to position [0, 1960]
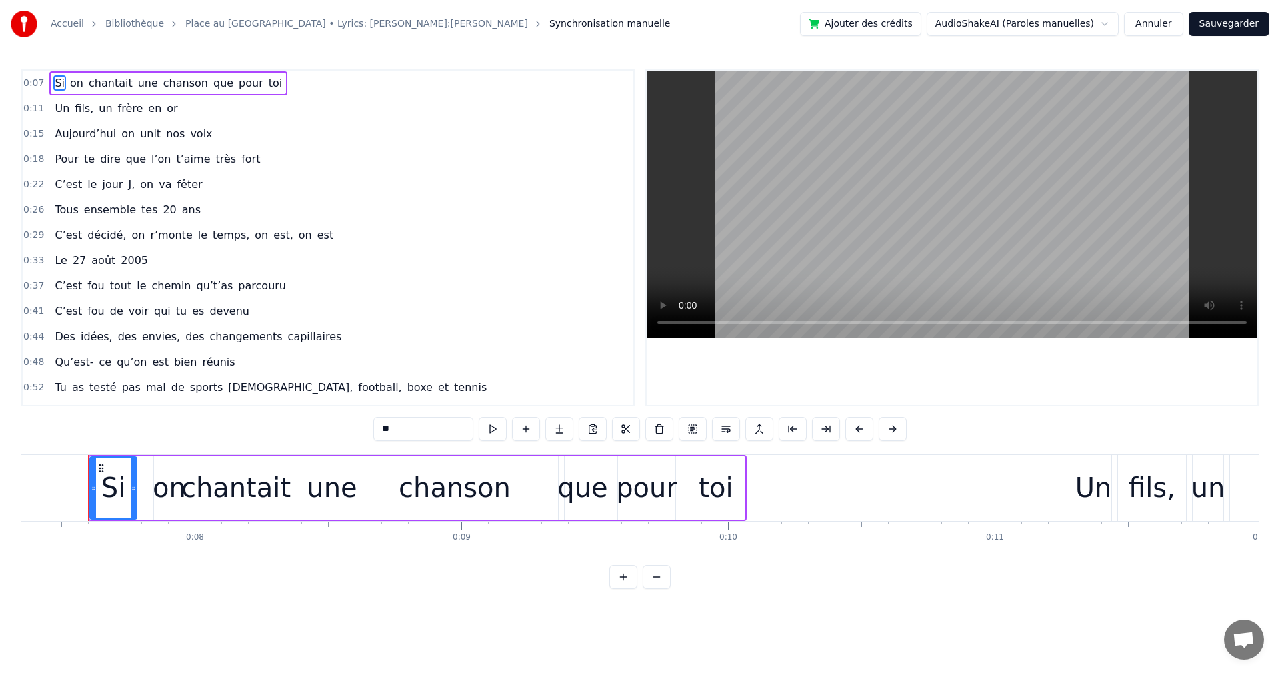
click at [288, 19] on link "Place au [GEOGRAPHIC_DATA] • Lyrics: [PERSON_NAME]:[PERSON_NAME]" at bounding box center [356, 23] width 343 height 13
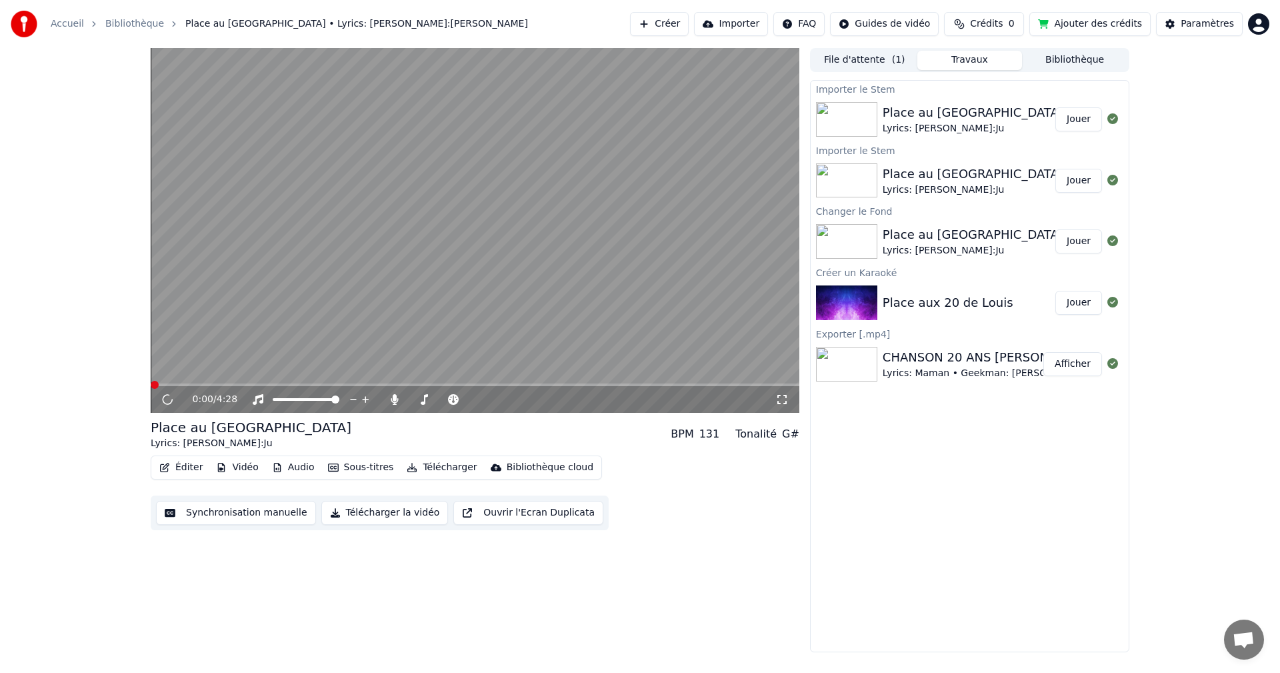
click at [194, 463] on button "Éditer" at bounding box center [181, 467] width 54 height 19
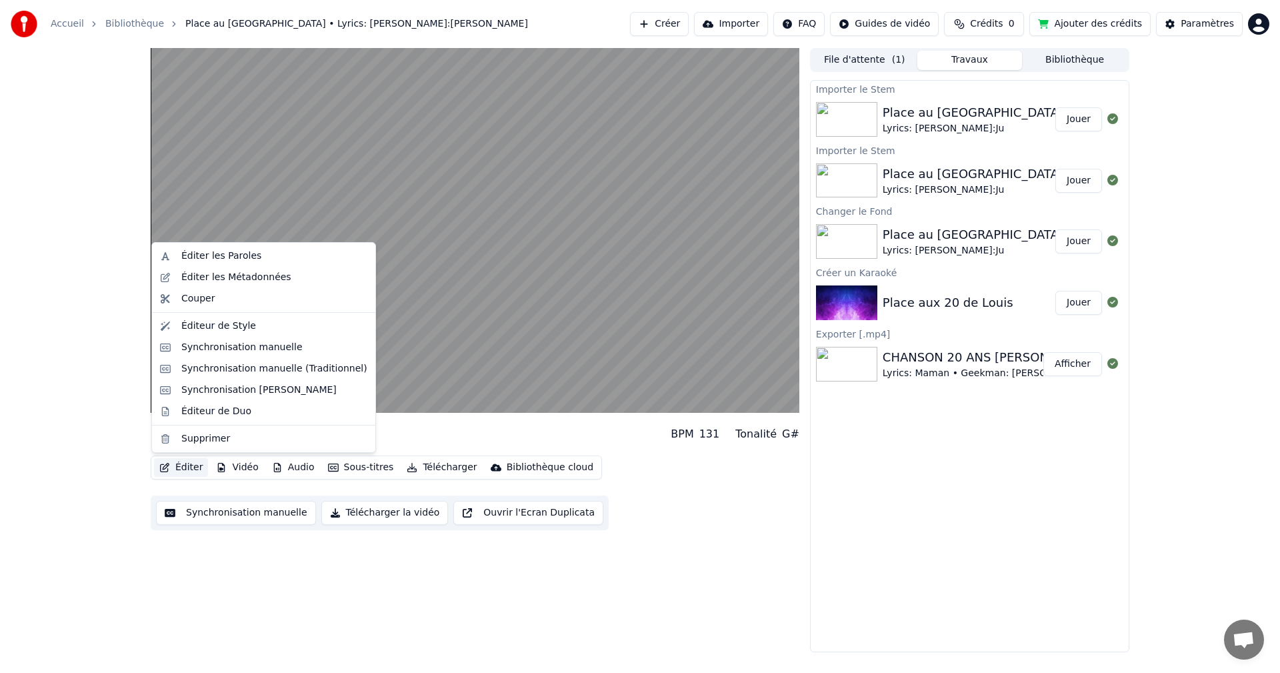
click at [443, 417] on div "Place au [GEOGRAPHIC_DATA] Lyrics: [PERSON_NAME]:Ju BPM 131 Tonalité G# Éditer …" at bounding box center [475, 350] width 649 height 604
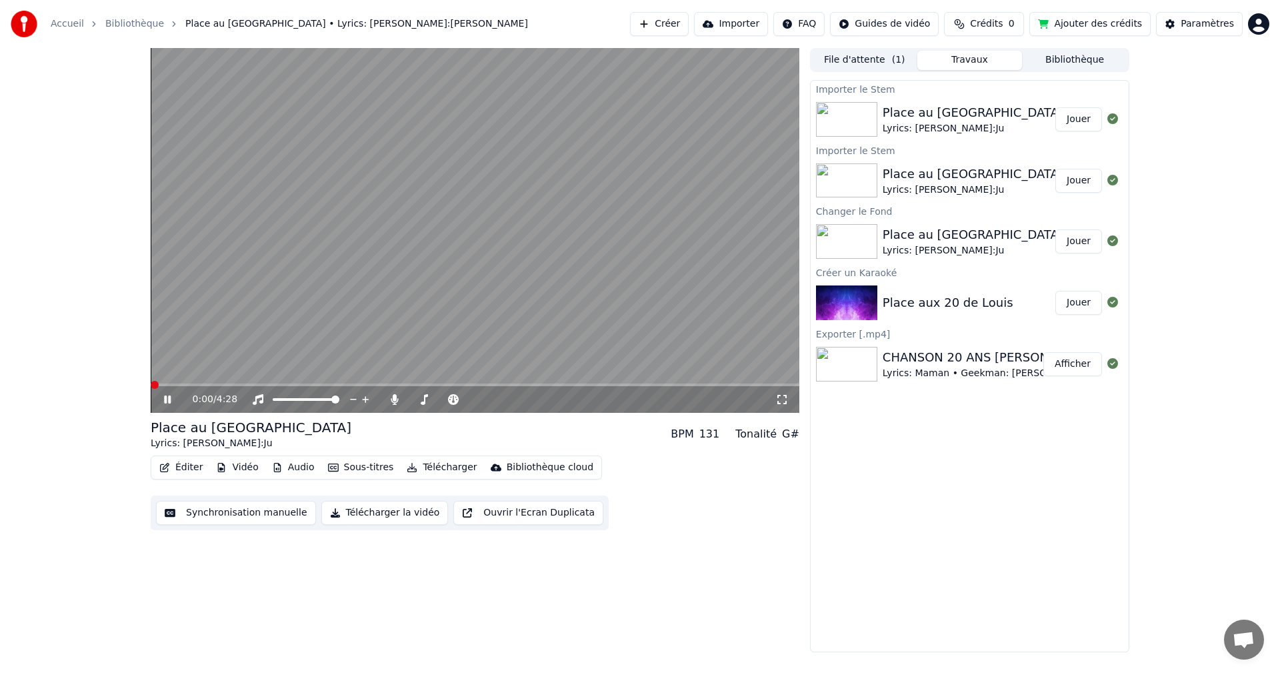
click at [151, 385] on span at bounding box center [155, 385] width 8 height 8
click at [151, 388] on span at bounding box center [155, 385] width 8 height 8
click at [151, 381] on span at bounding box center [155, 385] width 8 height 8
click at [451, 396] on icon at bounding box center [453, 399] width 11 height 11
click at [409, 399] on span at bounding box center [413, 399] width 8 height 8
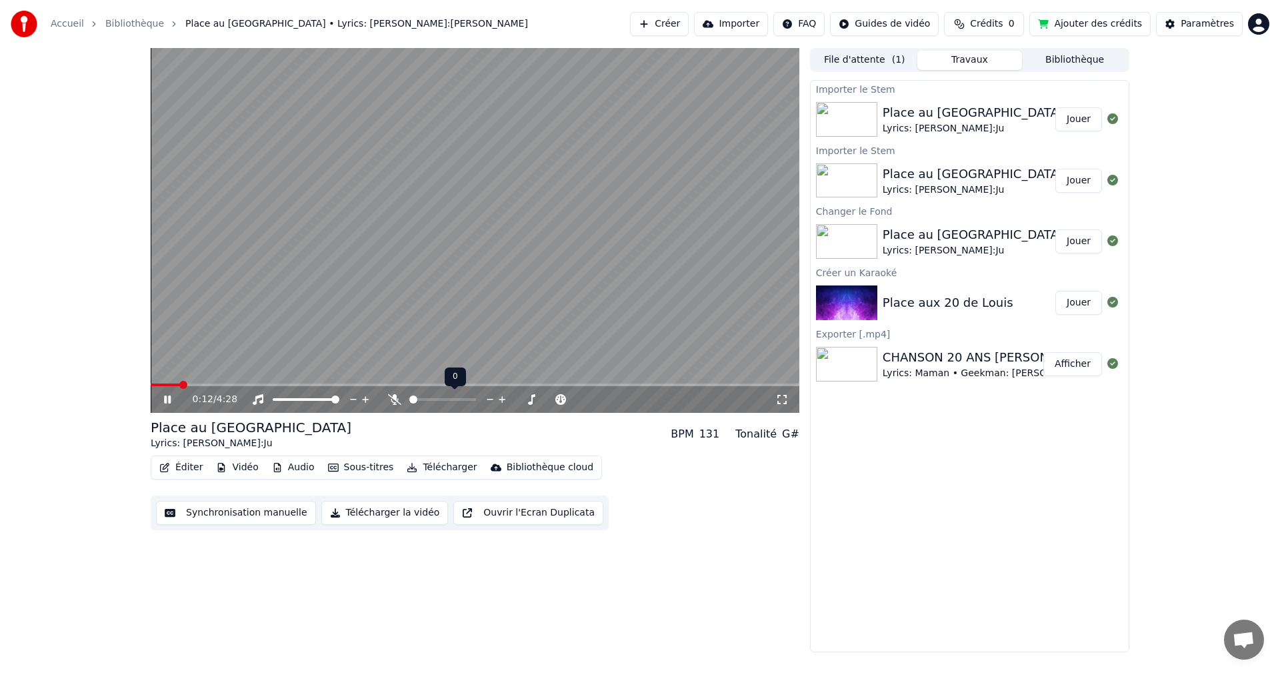
drag, startPoint x: 409, startPoint y: 397, endPoint x: 425, endPoint y: 393, distance: 16.7
click at [425, 393] on div at bounding box center [454, 399] width 107 height 13
click at [419, 396] on span at bounding box center [422, 399] width 8 height 8
click at [537, 397] on div "0:14 / 4:28" at bounding box center [484, 399] width 583 height 13
click at [448, 398] on icon at bounding box center [453, 399] width 11 height 11
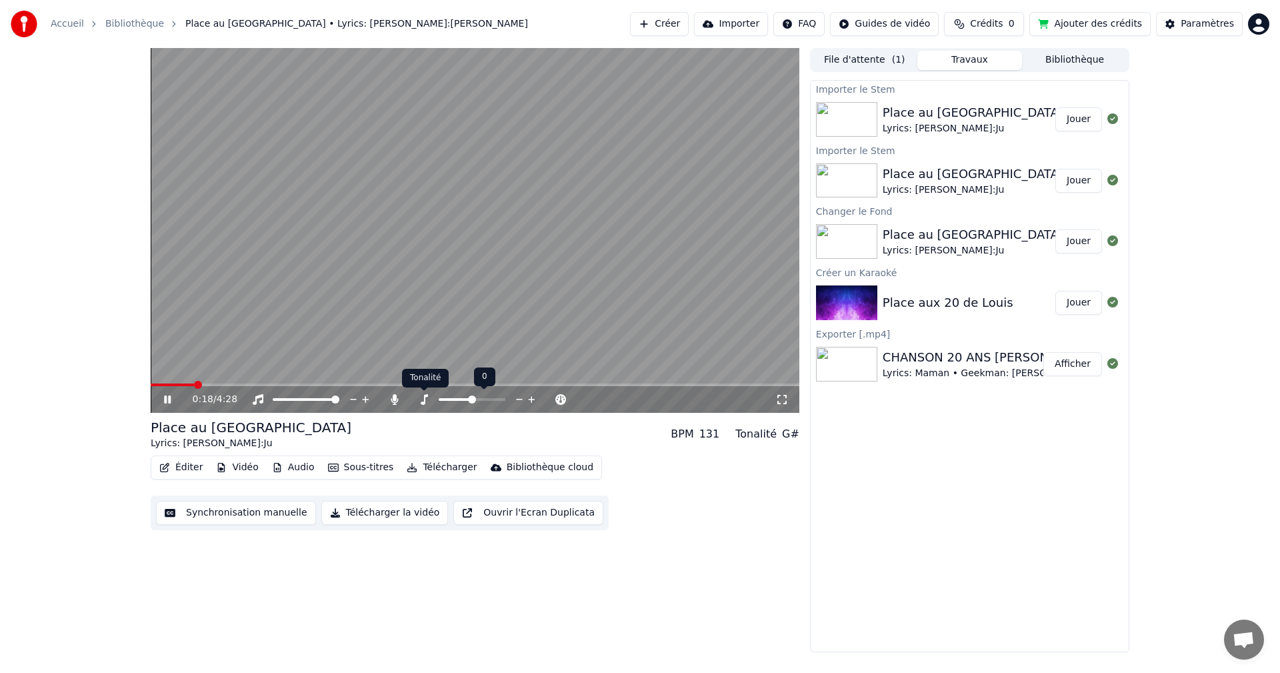
click at [428, 397] on icon at bounding box center [423, 399] width 13 height 11
click at [452, 398] on icon at bounding box center [453, 399] width 11 height 11
click at [563, 397] on icon at bounding box center [561, 399] width 13 height 13
click at [561, 397] on icon at bounding box center [560, 399] width 7 height 7
click at [547, 397] on icon at bounding box center [549, 399] width 13 height 13
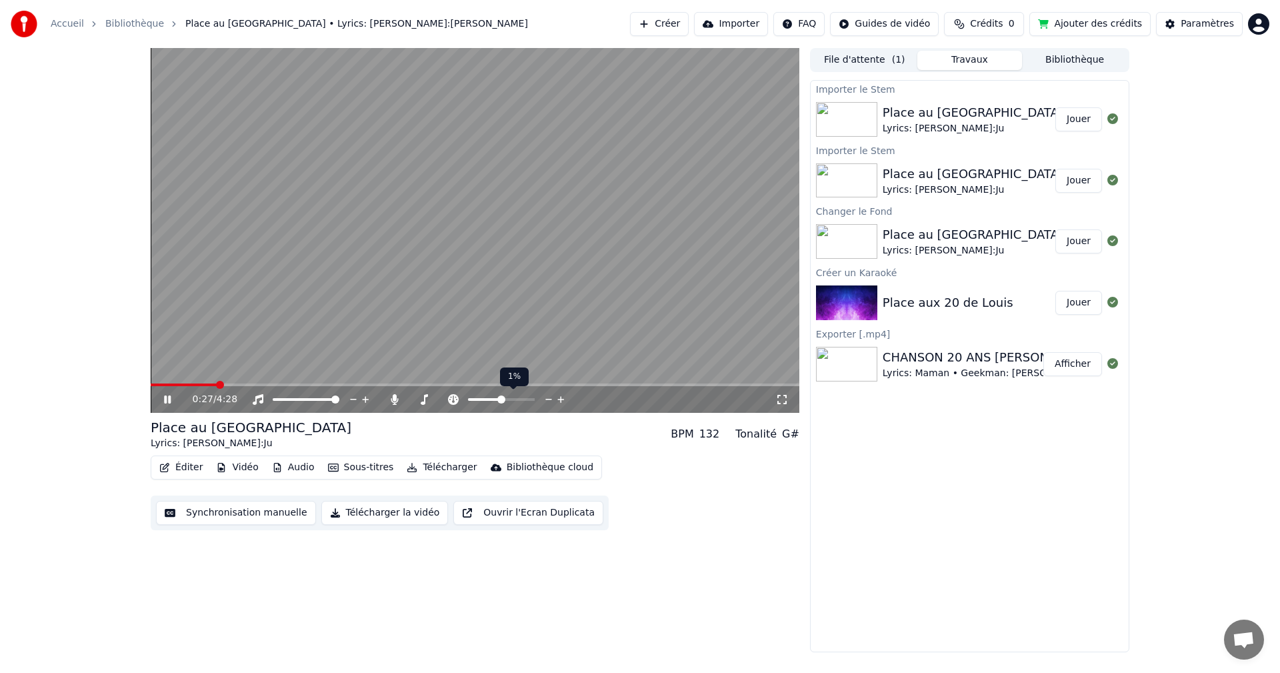
click at [547, 397] on icon at bounding box center [549, 399] width 13 height 13
click at [560, 396] on icon at bounding box center [561, 399] width 13 height 13
click at [545, 396] on icon at bounding box center [549, 399] width 13 height 13
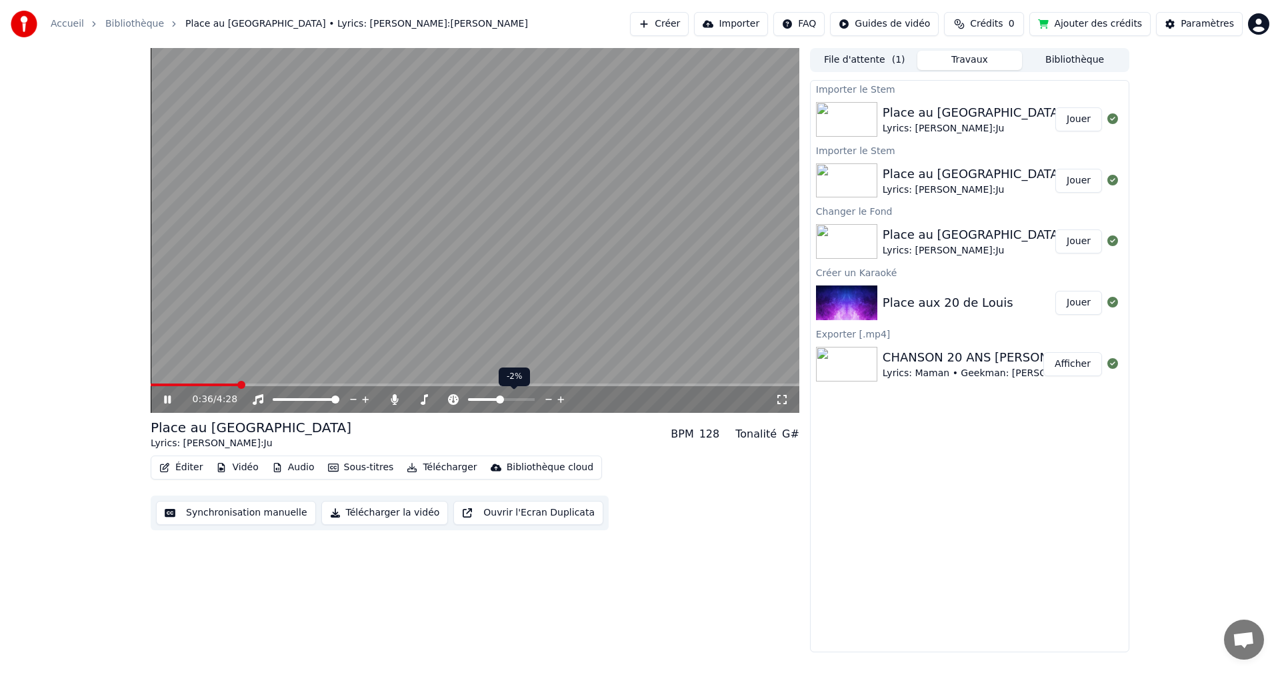
click at [545, 396] on icon at bounding box center [549, 399] width 13 height 13
click at [557, 396] on icon at bounding box center [561, 399] width 13 height 13
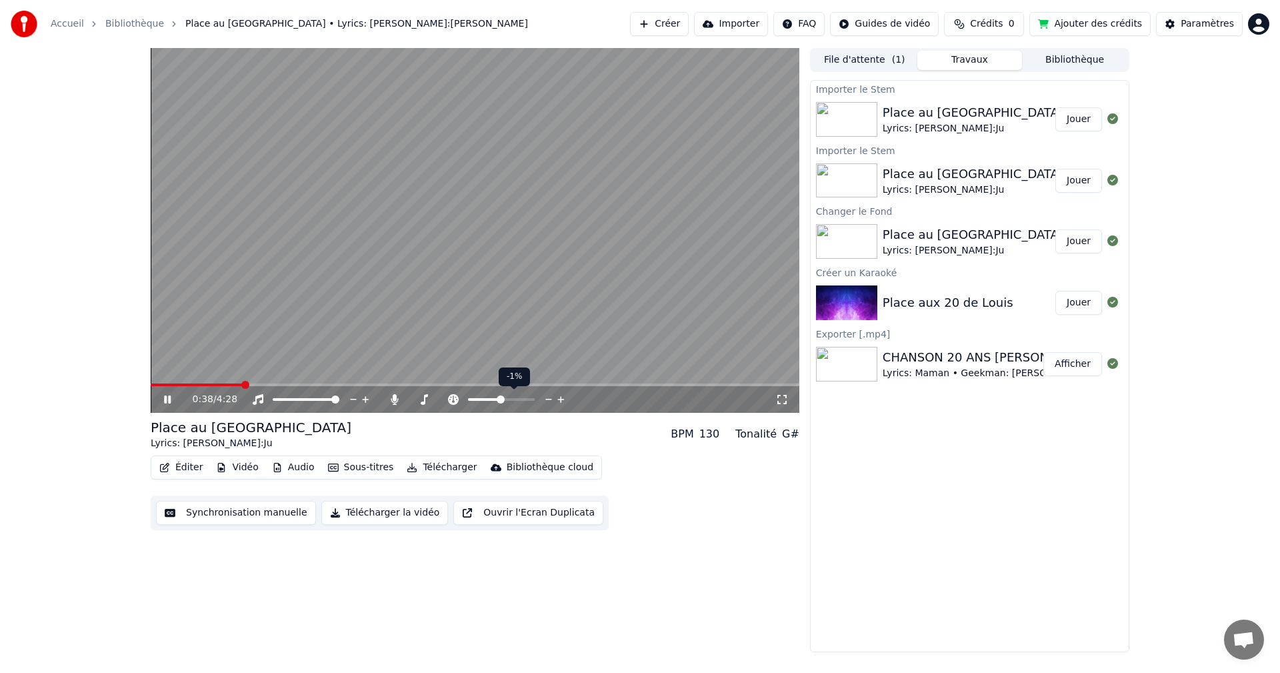
click at [557, 396] on icon at bounding box center [561, 399] width 13 height 13
click at [181, 471] on button "Éditer" at bounding box center [181, 467] width 54 height 19
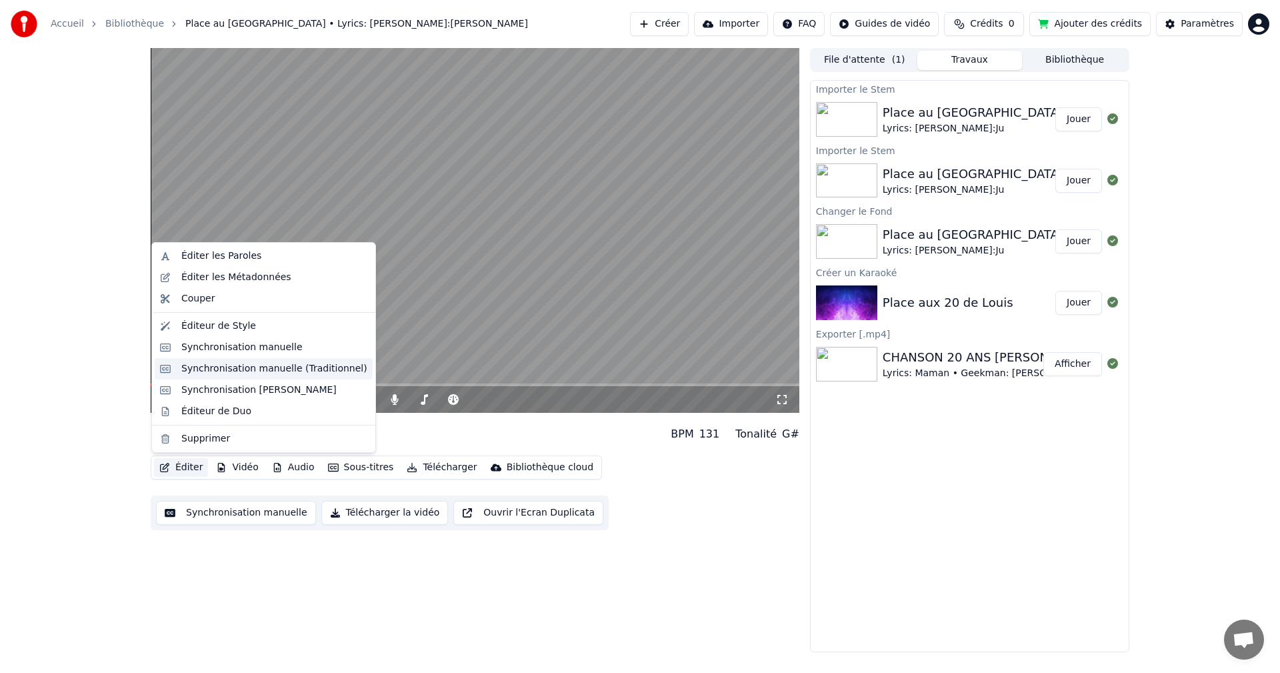
click at [215, 373] on div "Synchronisation manuelle (Traditionnel)" at bounding box center [274, 368] width 186 height 13
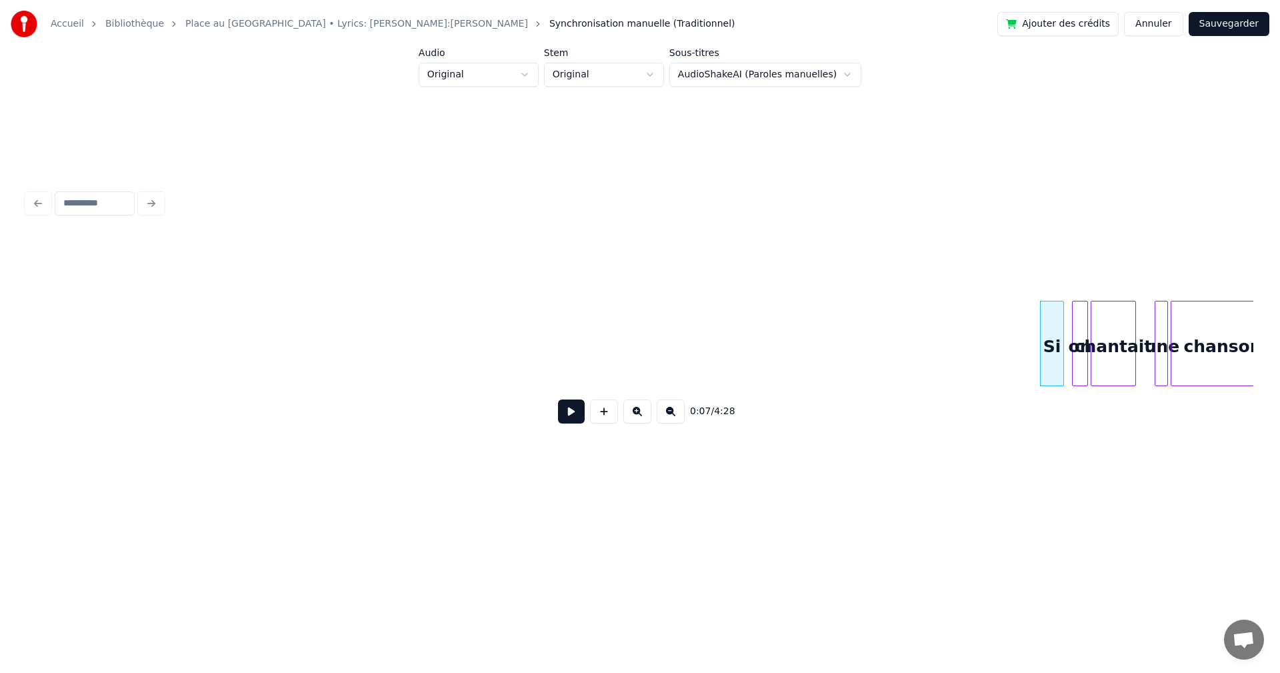
click at [1056, 357] on div "Si" at bounding box center [1052, 346] width 23 height 91
click at [1112, 325] on div "chantait" at bounding box center [1114, 346] width 44 height 91
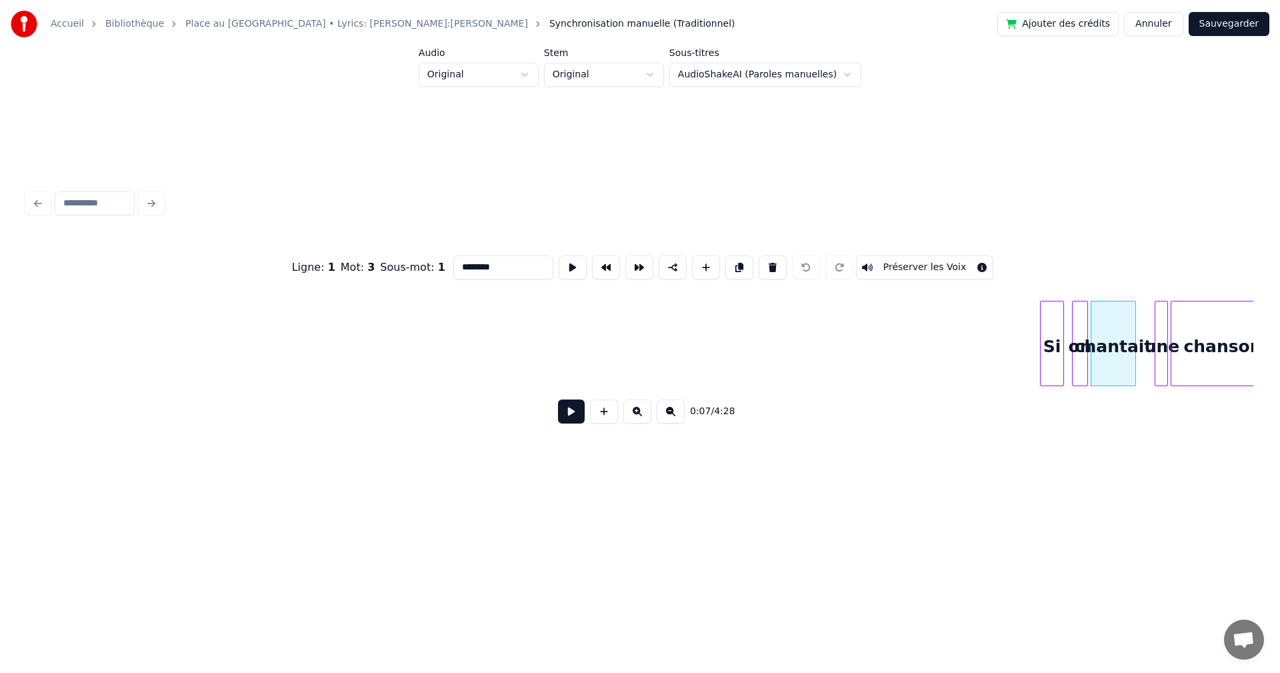
click at [1081, 330] on div "on" at bounding box center [1080, 346] width 15 height 91
type input "**"
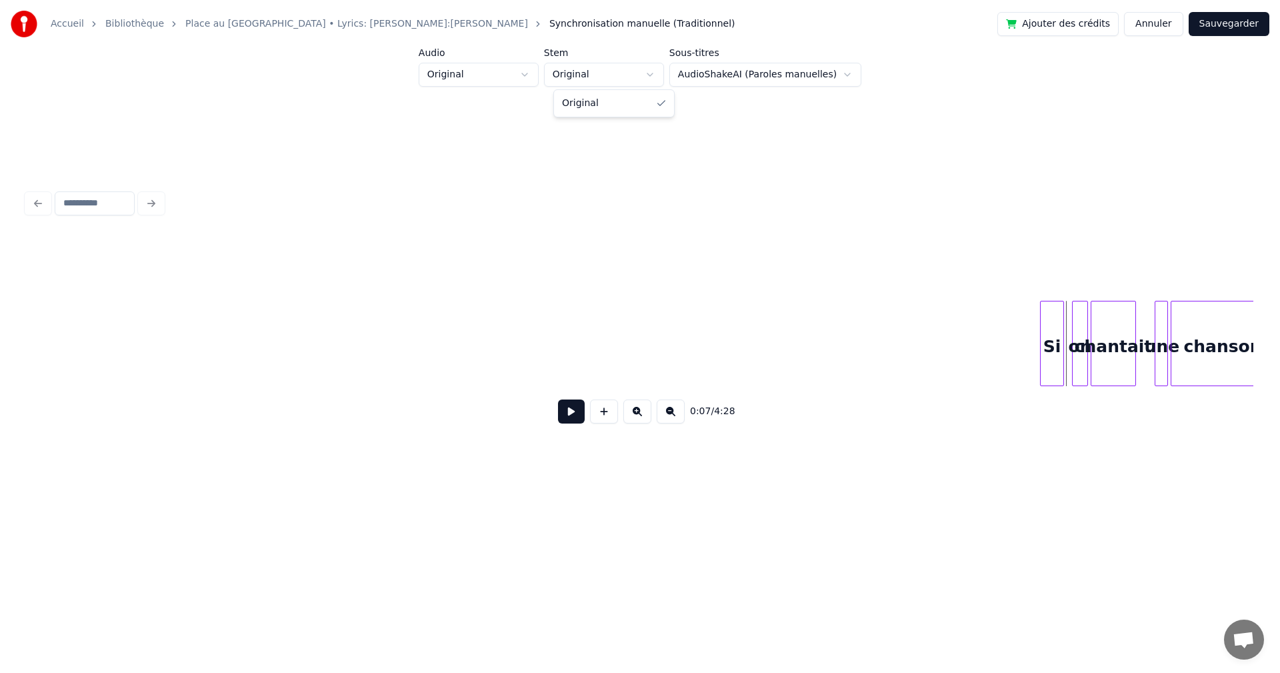
click at [635, 74] on html "Accueil [GEOGRAPHIC_DATA] au [GEOGRAPHIC_DATA] • Lyrics: Maman • Geekman:Ju Syn…" at bounding box center [640, 266] width 1280 height 533
click at [521, 73] on html "Accueil [GEOGRAPHIC_DATA] au [GEOGRAPHIC_DATA] • Lyrics: Maman • Geekman:Ju Syn…" at bounding box center [640, 266] width 1280 height 533
click at [574, 419] on button at bounding box center [571, 411] width 27 height 24
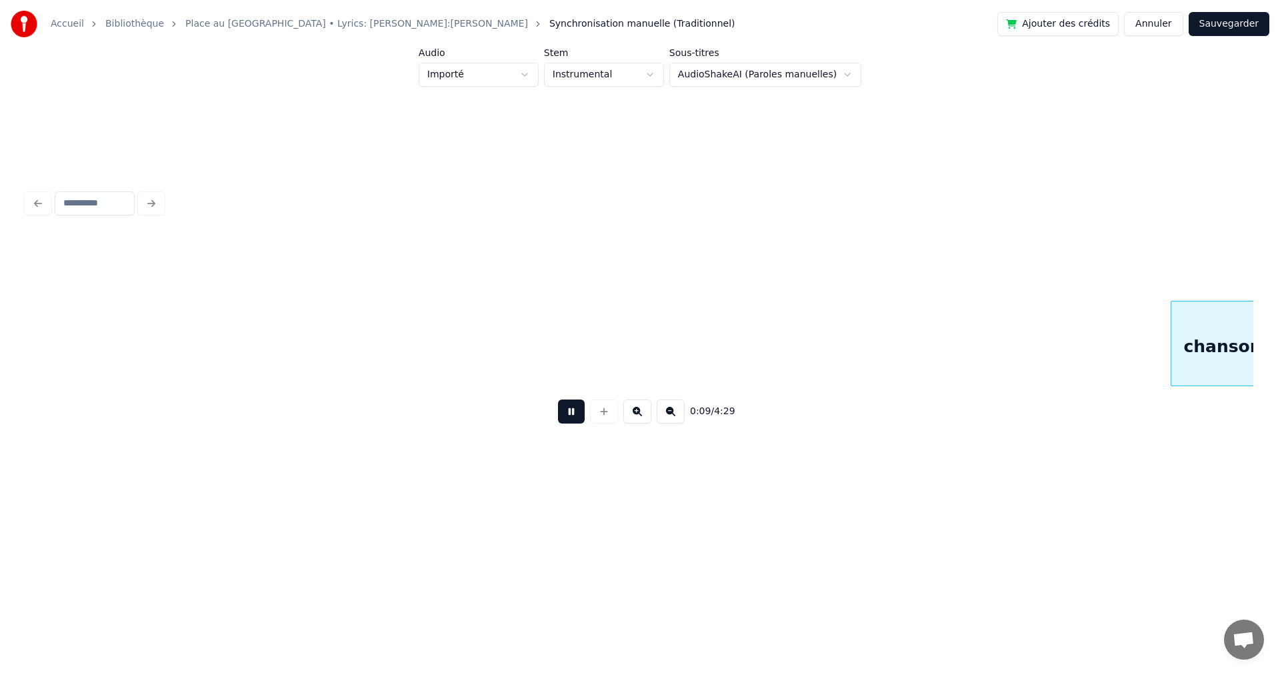
scroll to position [0, 1228]
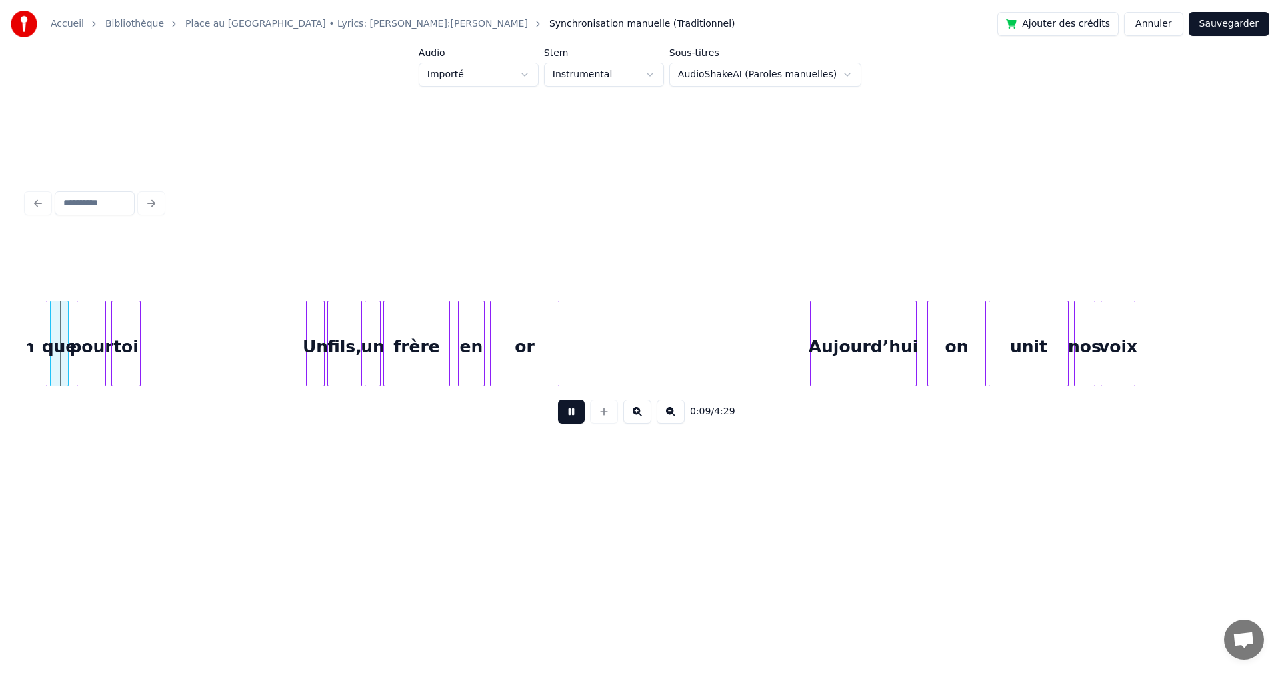
click at [58, 335] on div "que" at bounding box center [59, 346] width 17 height 91
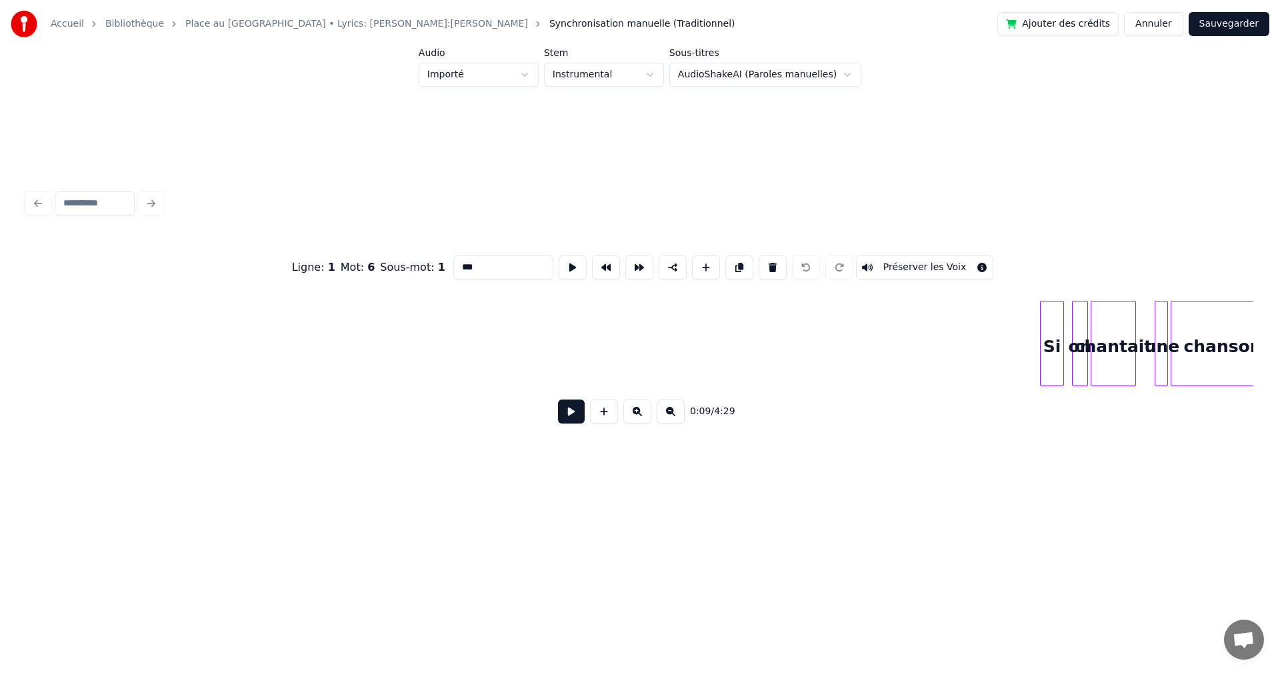
click at [569, 421] on button at bounding box center [571, 411] width 27 height 24
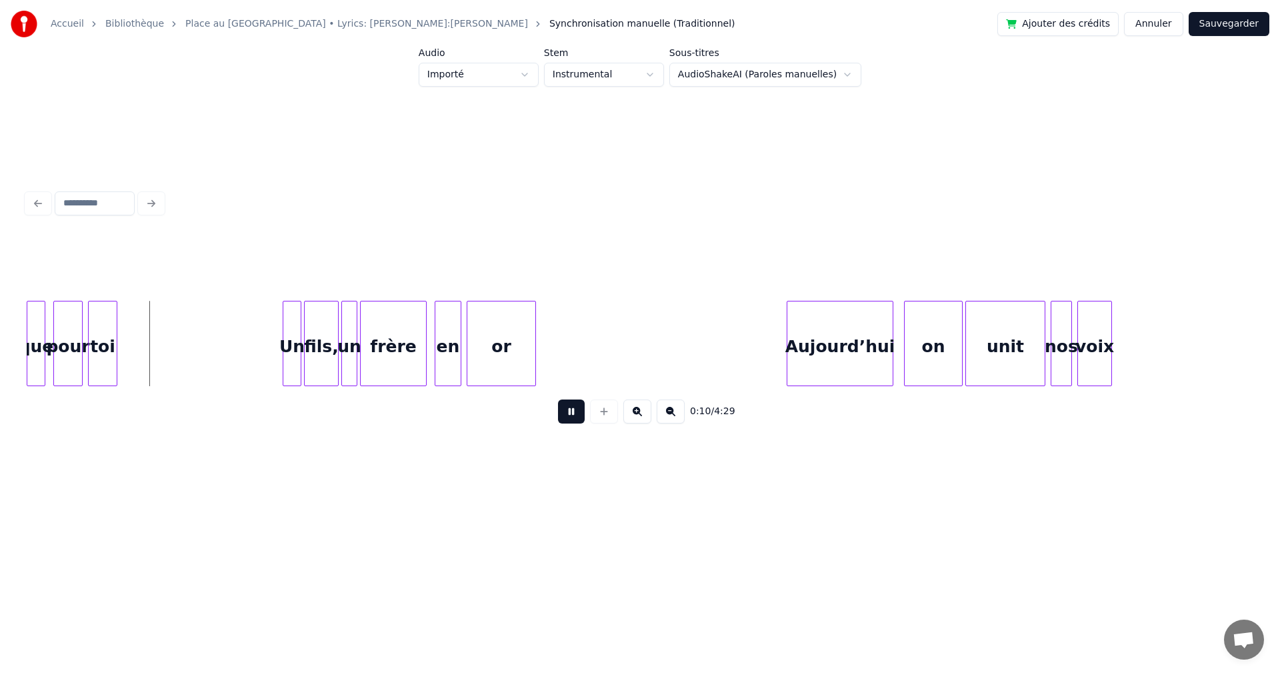
click at [569, 421] on button at bounding box center [571, 411] width 27 height 24
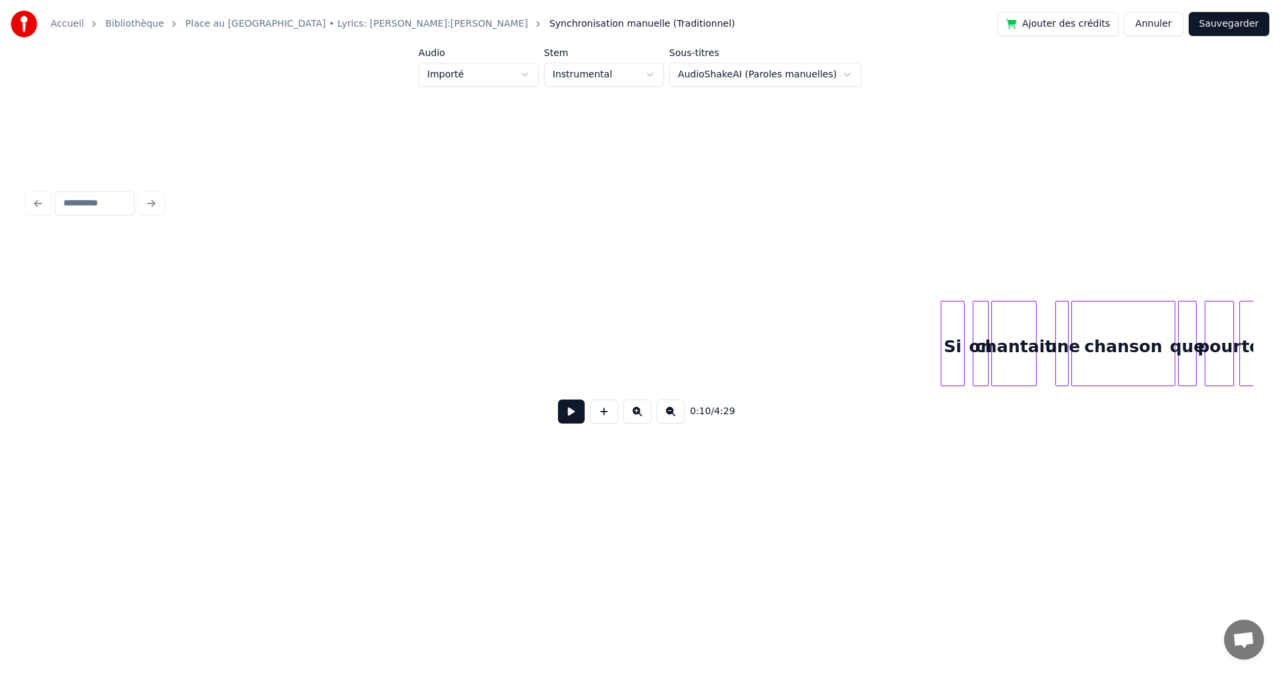
scroll to position [0, 0]
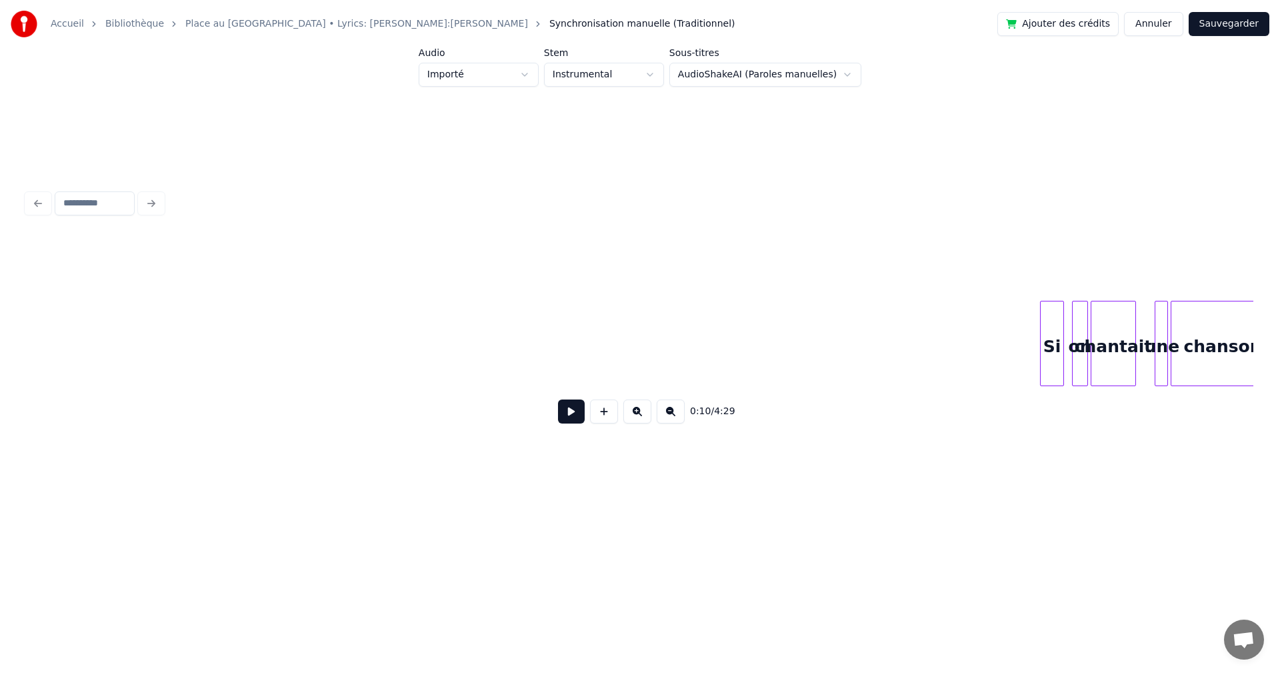
click at [569, 413] on button at bounding box center [571, 411] width 27 height 24
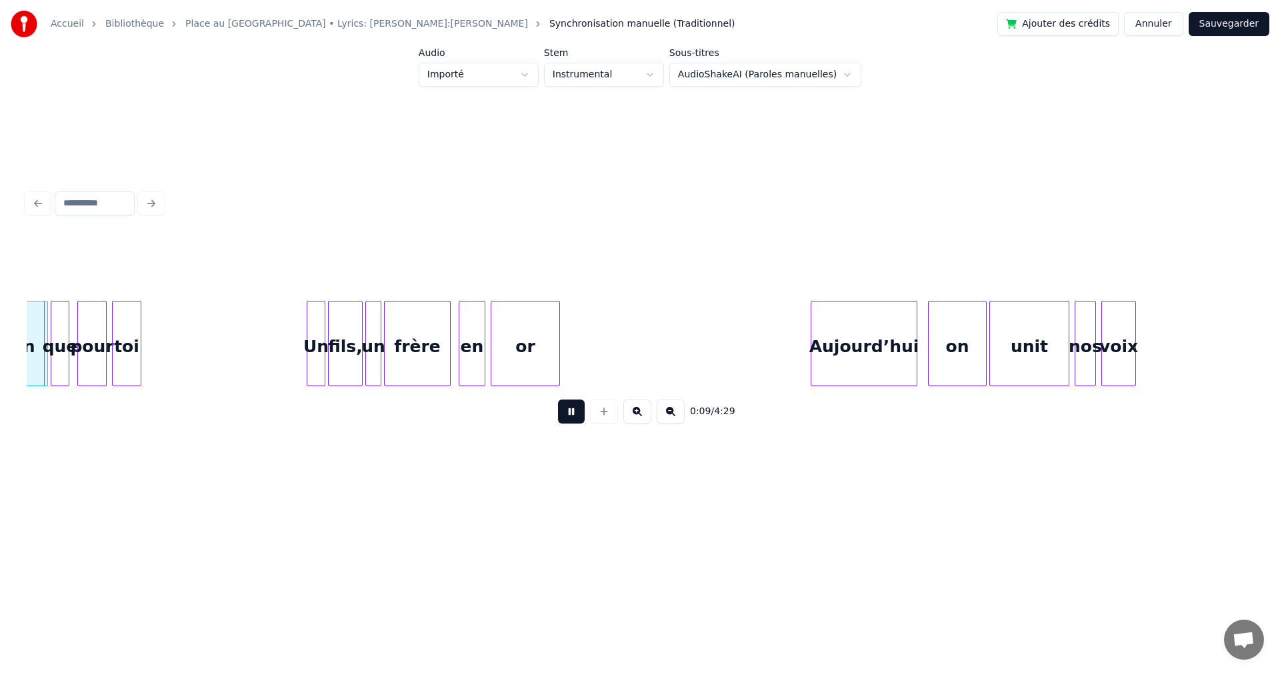
click at [569, 417] on button at bounding box center [571, 411] width 27 height 24
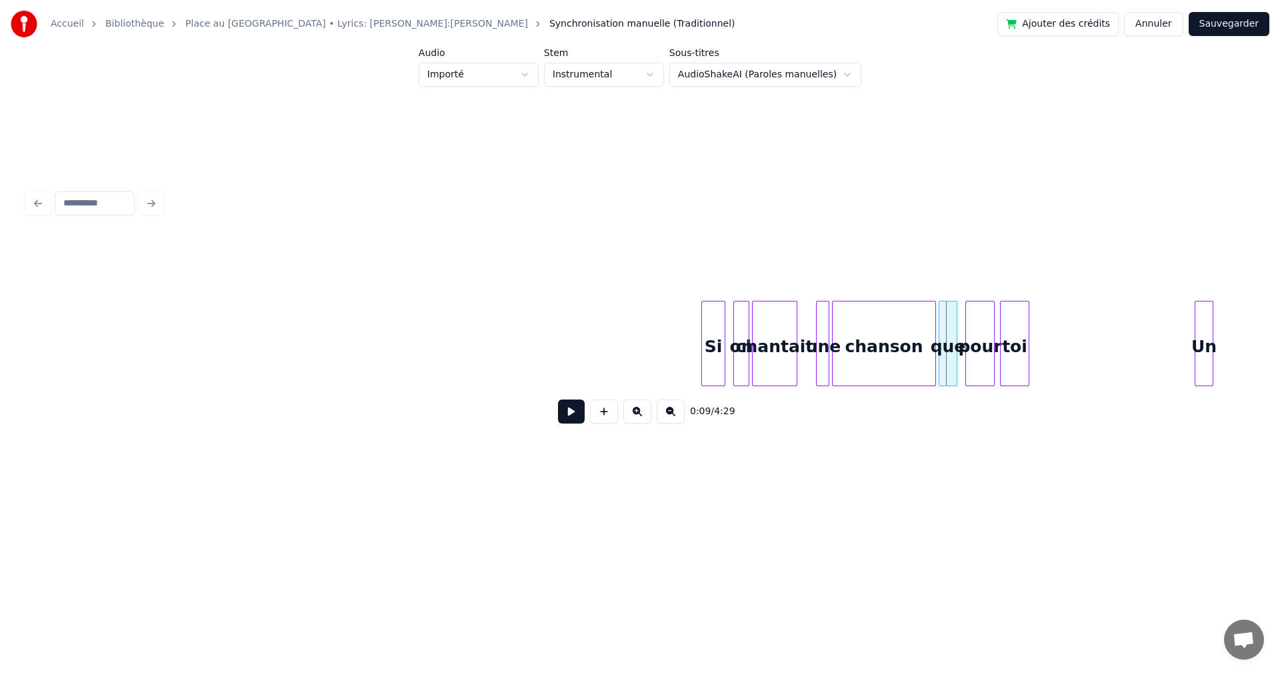
scroll to position [0, 0]
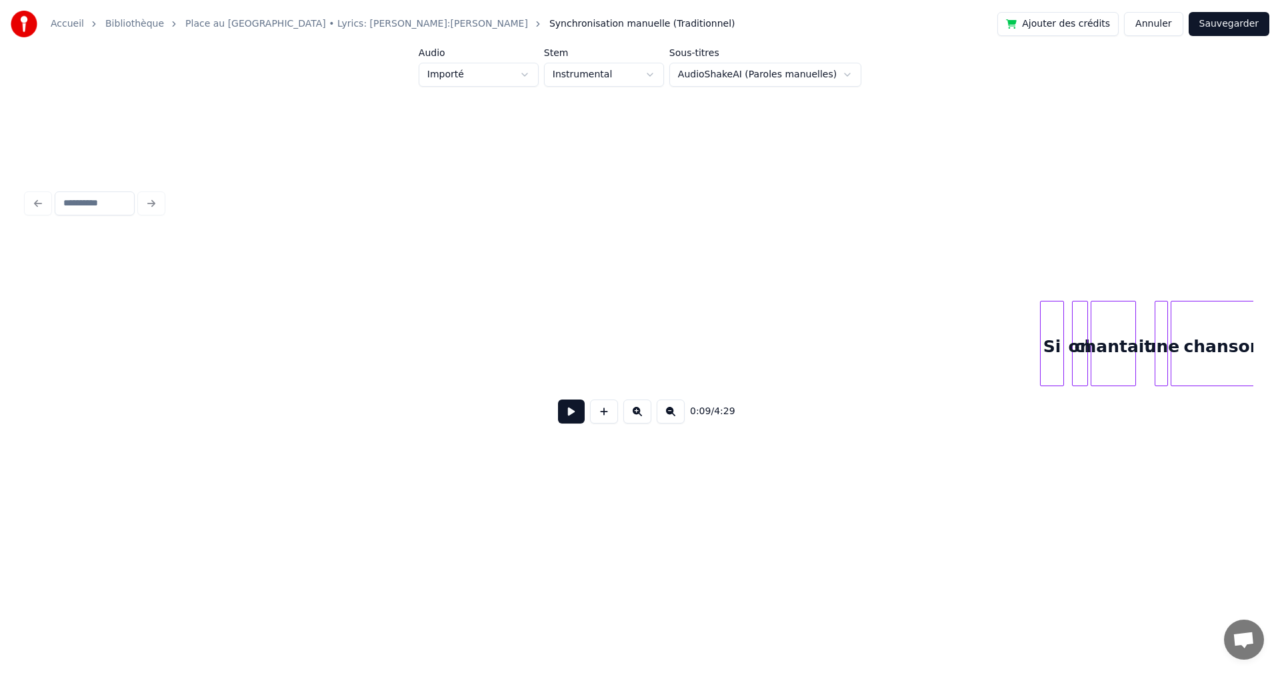
click at [574, 414] on button at bounding box center [571, 411] width 27 height 24
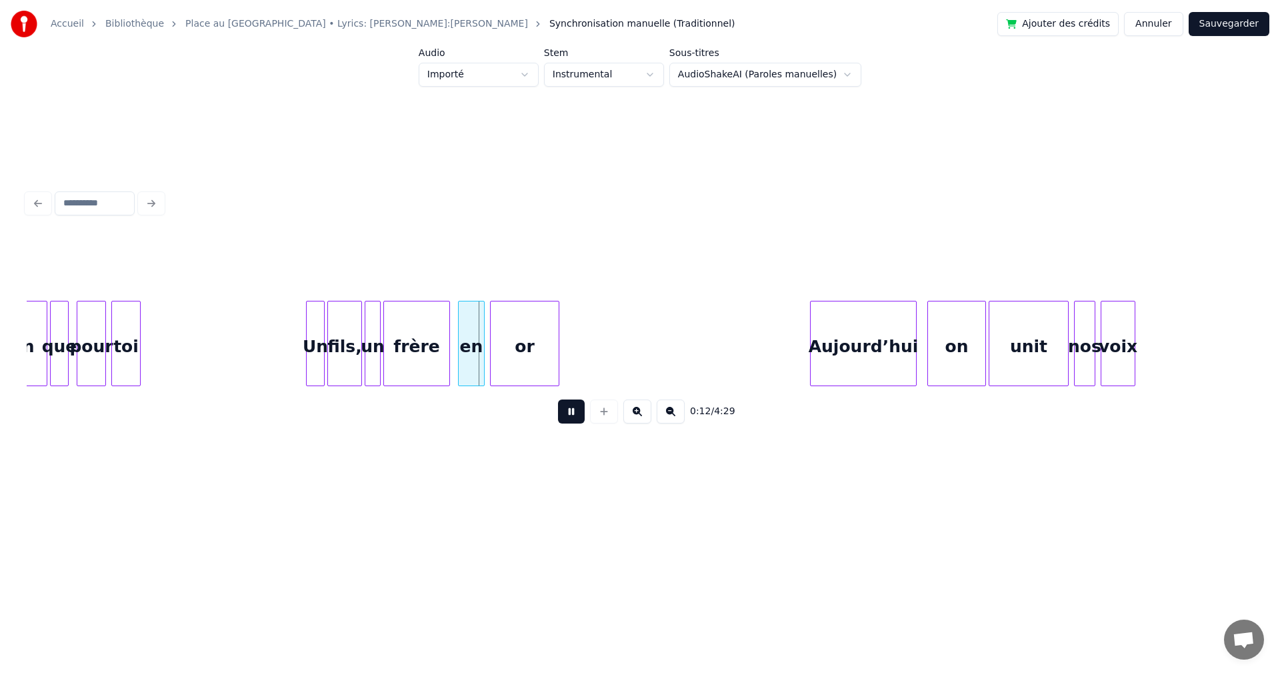
click at [565, 417] on button at bounding box center [571, 411] width 27 height 24
click at [135, 23] on link "Bibliothèque" at bounding box center [134, 23] width 59 height 13
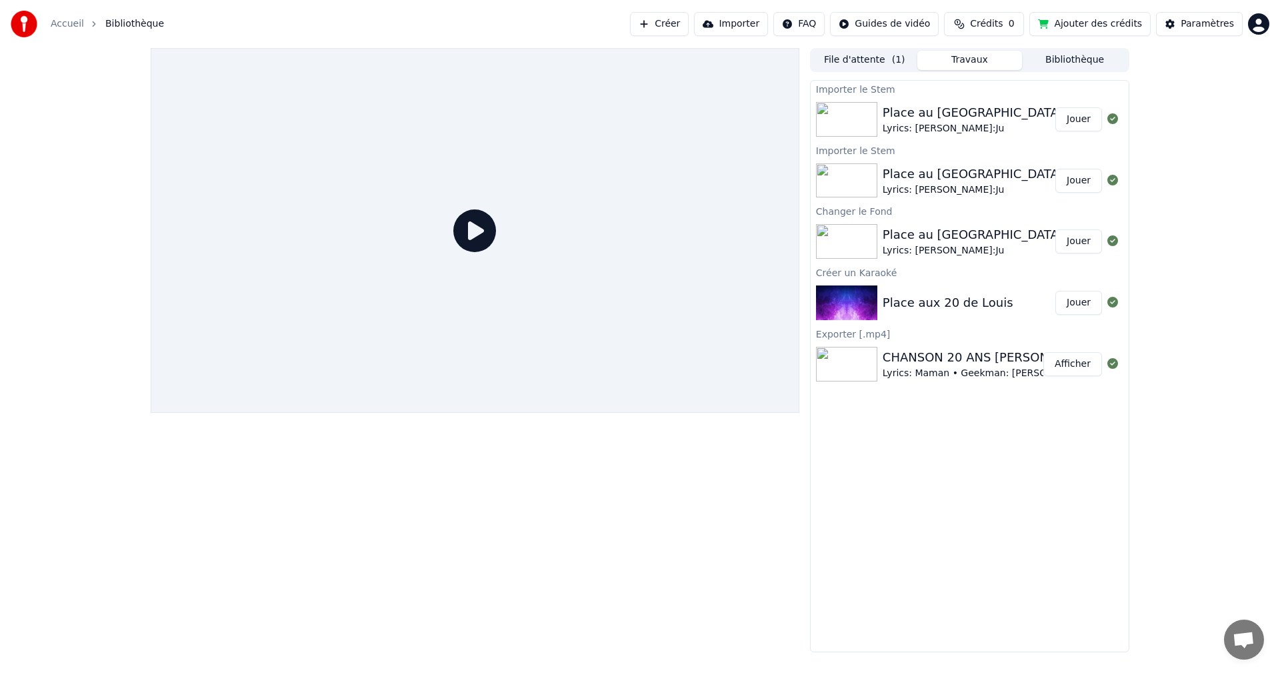
click at [954, 115] on div "Place au [GEOGRAPHIC_DATA]" at bounding box center [973, 112] width 181 height 19
click at [1074, 121] on button "Jouer" at bounding box center [1079, 119] width 47 height 24
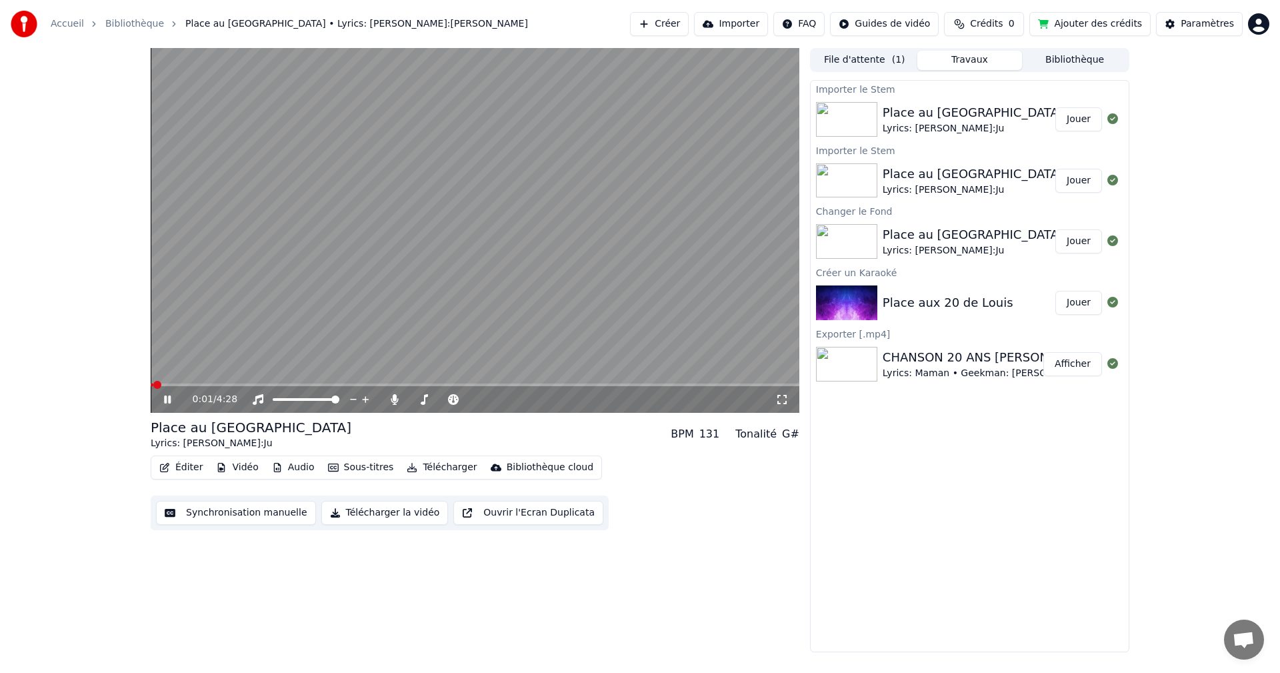
click at [165, 399] on icon at bounding box center [167, 399] width 7 height 8
click at [177, 464] on button "Éditer" at bounding box center [181, 467] width 54 height 19
click at [284, 469] on button "Audio" at bounding box center [293, 467] width 53 height 19
click at [294, 469] on button "Audio" at bounding box center [293, 467] width 53 height 19
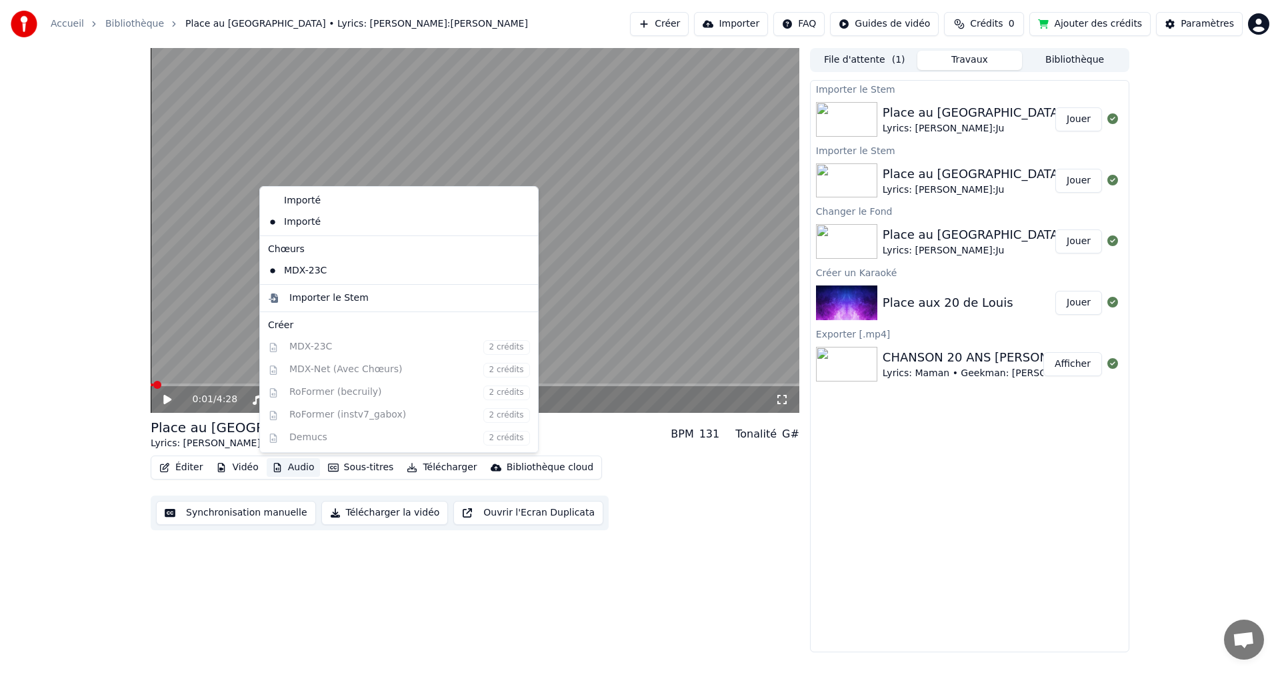
scroll to position [178, 0]
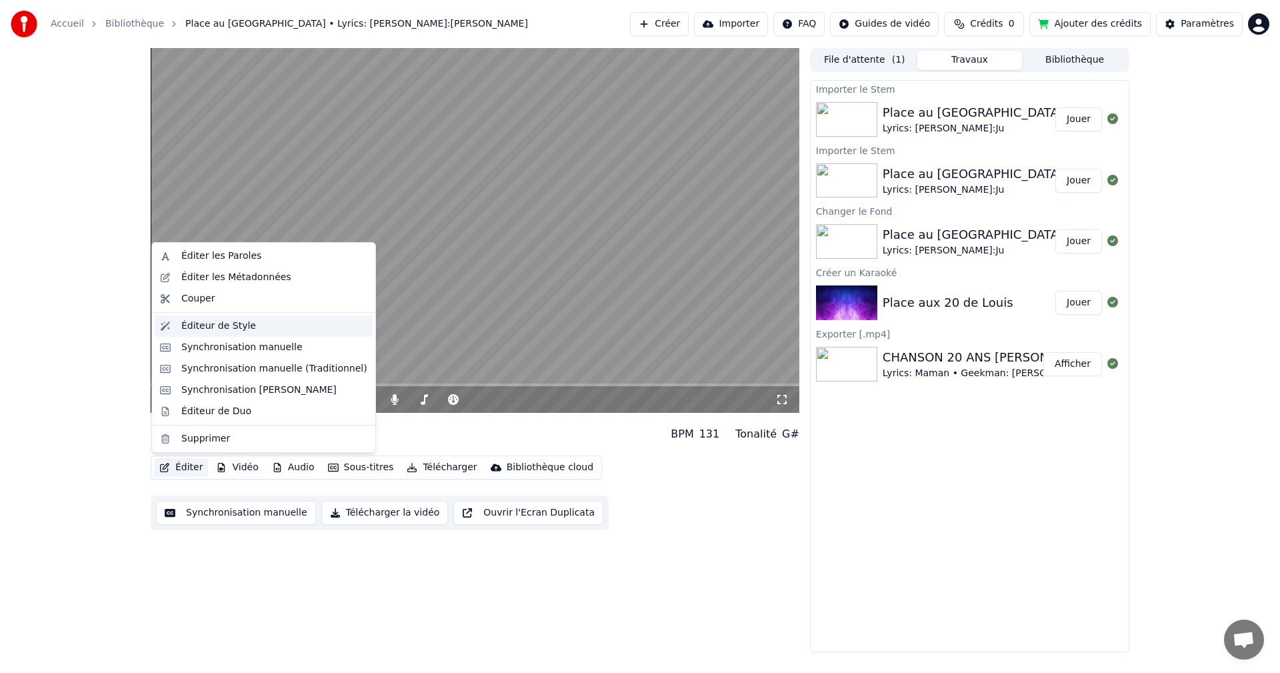
click at [217, 325] on div "Éditeur de Style" at bounding box center [218, 325] width 75 height 13
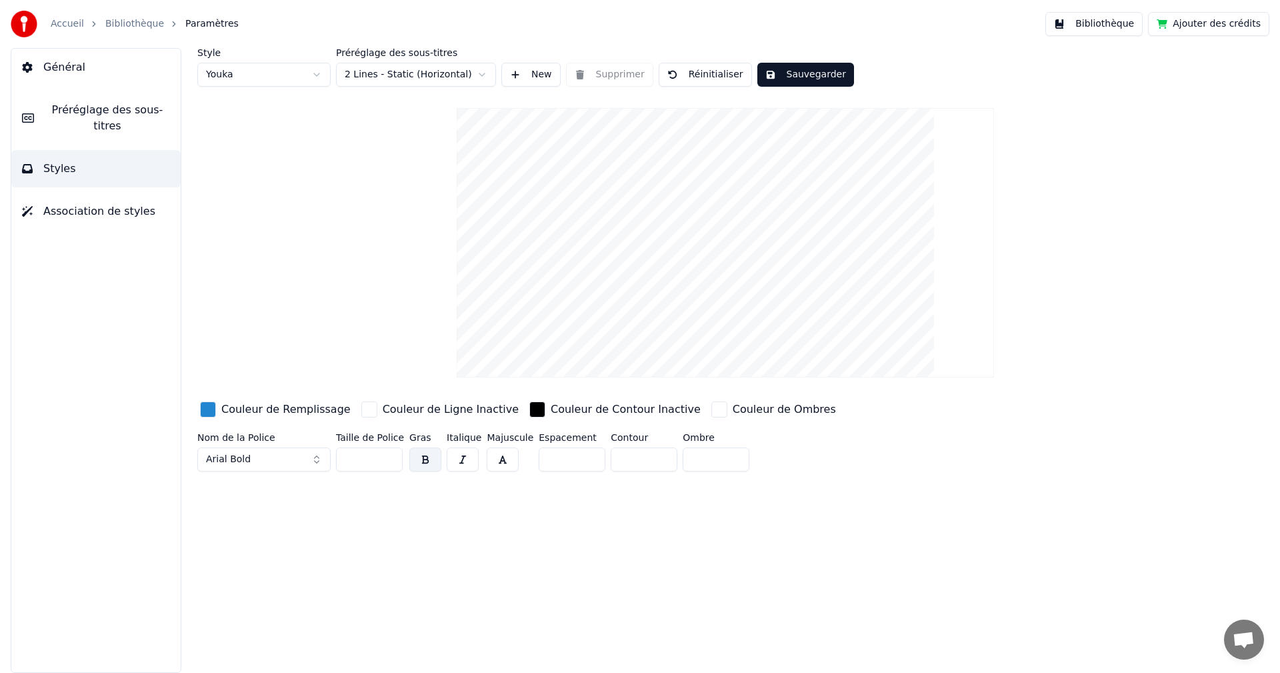
click at [53, 72] on span "Général" at bounding box center [64, 67] width 42 height 16
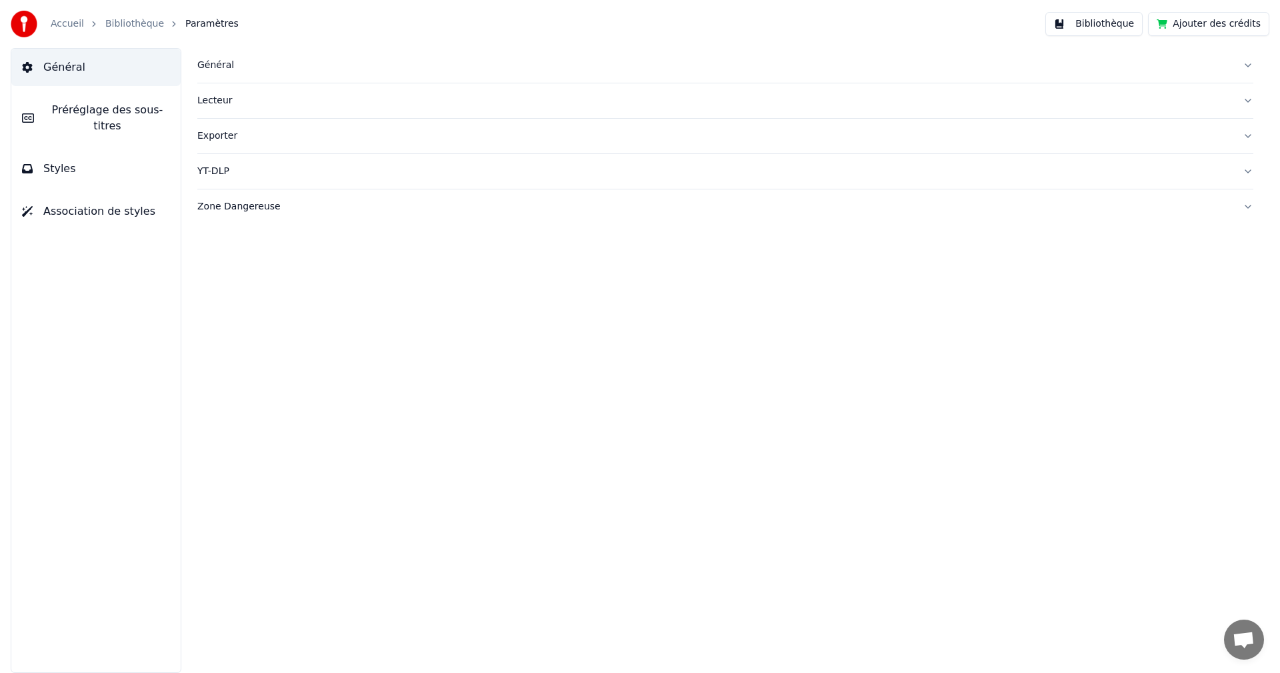
click at [207, 67] on div "Général" at bounding box center [714, 65] width 1035 height 13
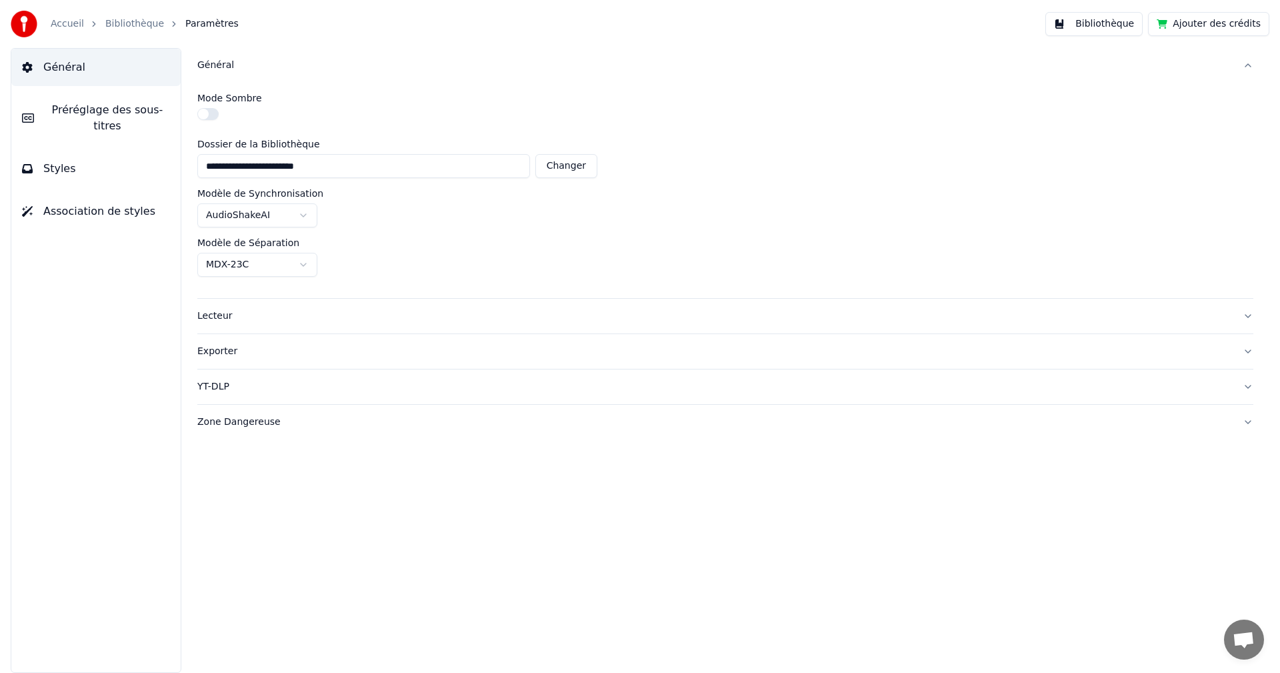
click at [211, 315] on div "Lecteur" at bounding box center [714, 315] width 1035 height 13
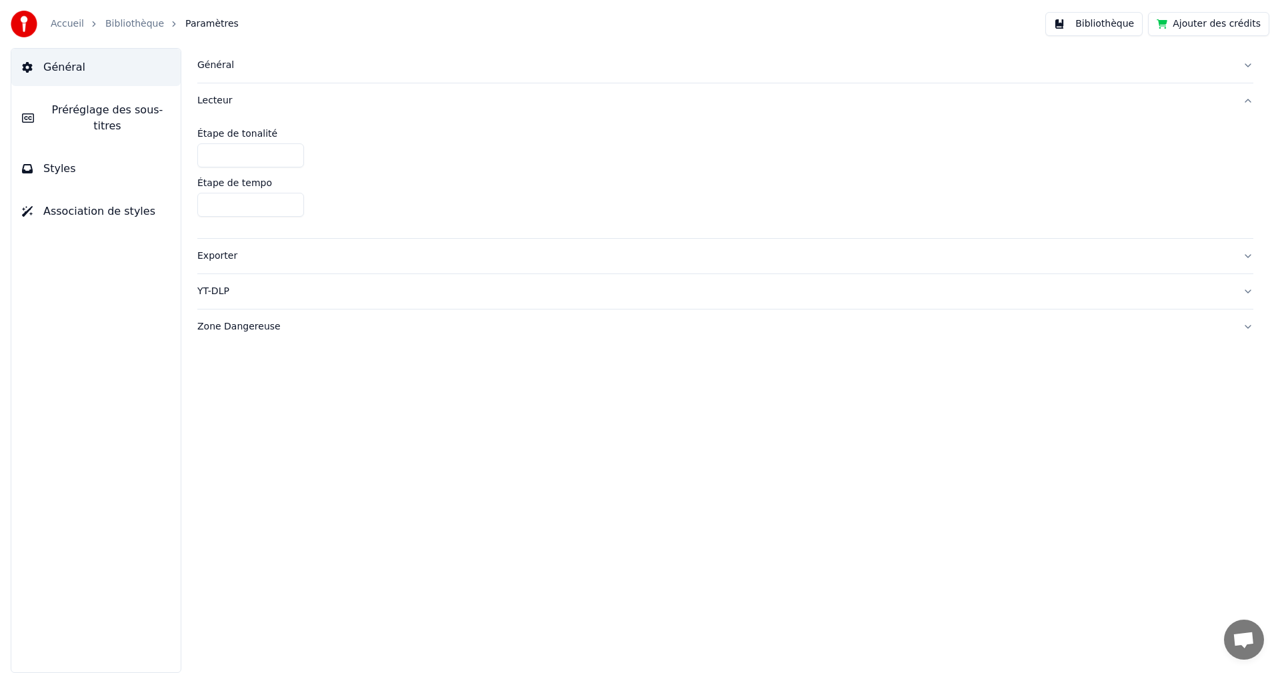
click at [81, 105] on span "Préréglage des sous-titres" at bounding box center [107, 118] width 125 height 32
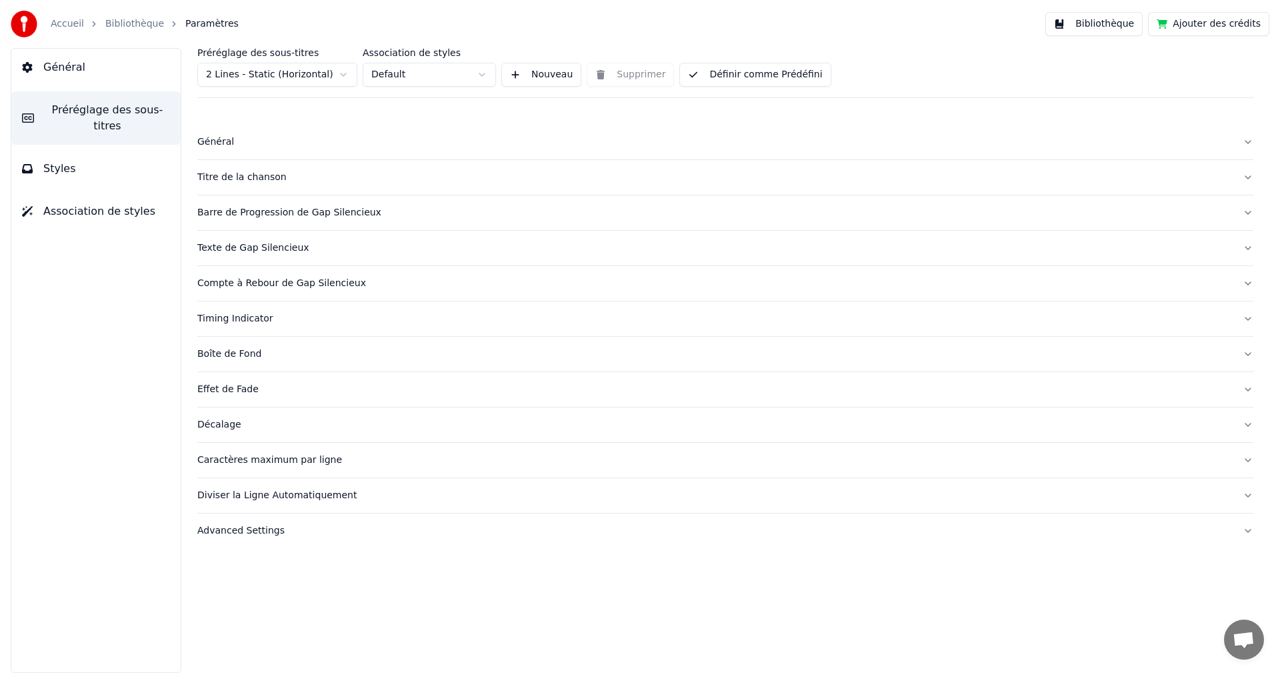
click at [219, 143] on div "Général" at bounding box center [714, 141] width 1035 height 13
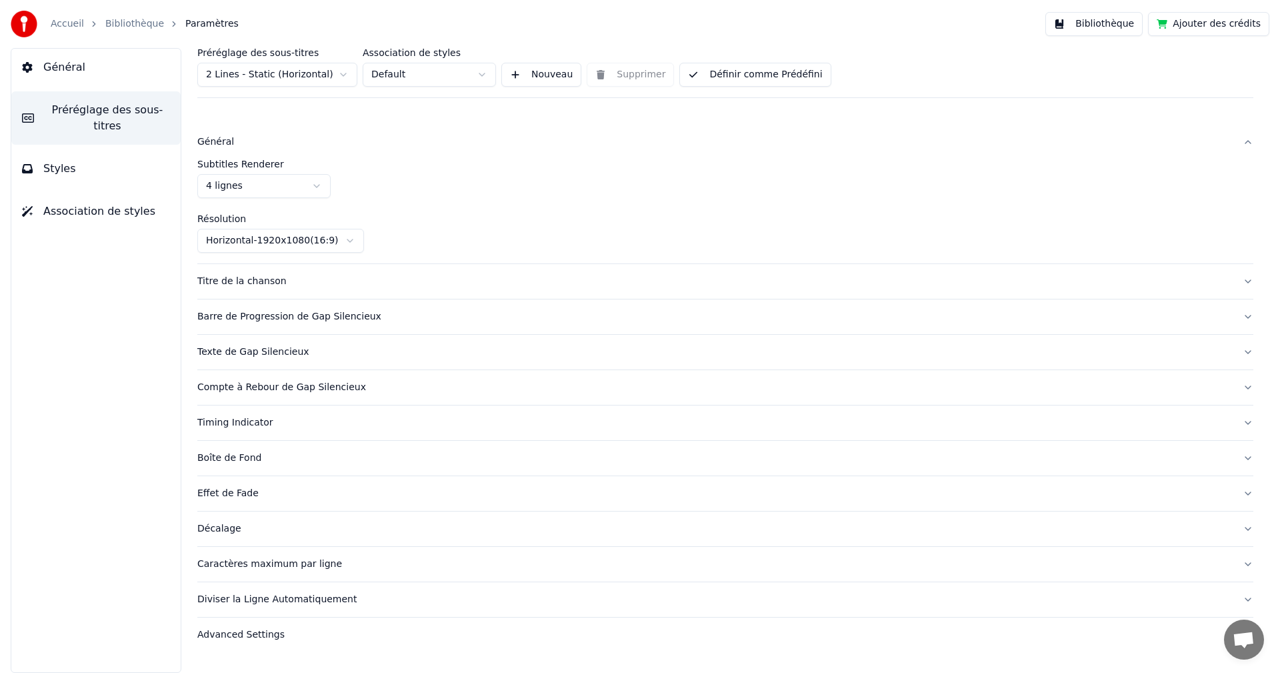
click at [219, 277] on div "Titre de la chanson" at bounding box center [714, 281] width 1035 height 13
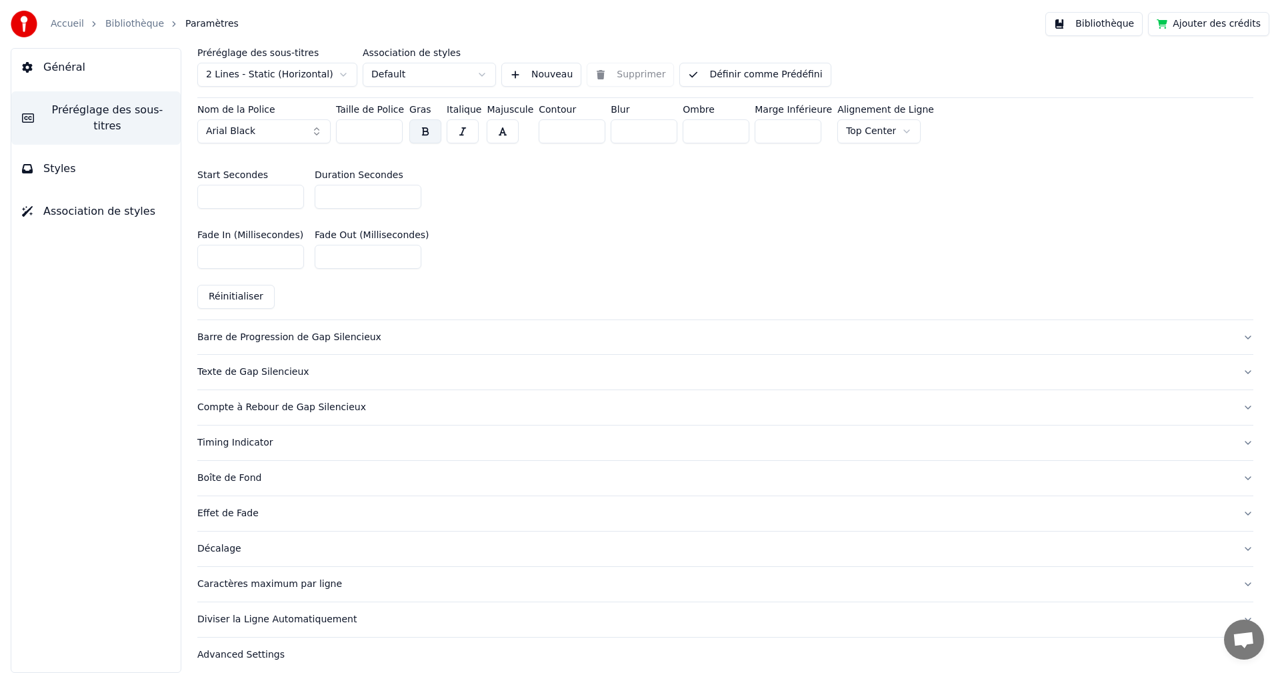
scroll to position [608, 0]
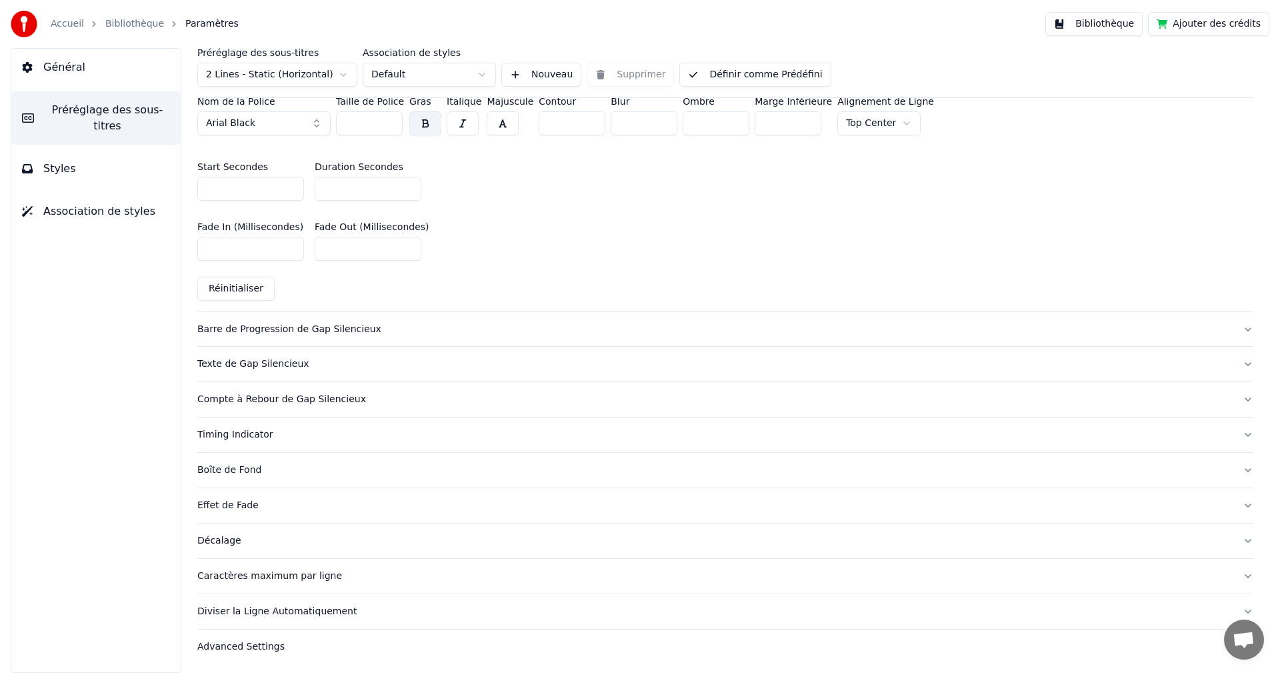
click at [71, 150] on button "Styles" at bounding box center [95, 168] width 169 height 37
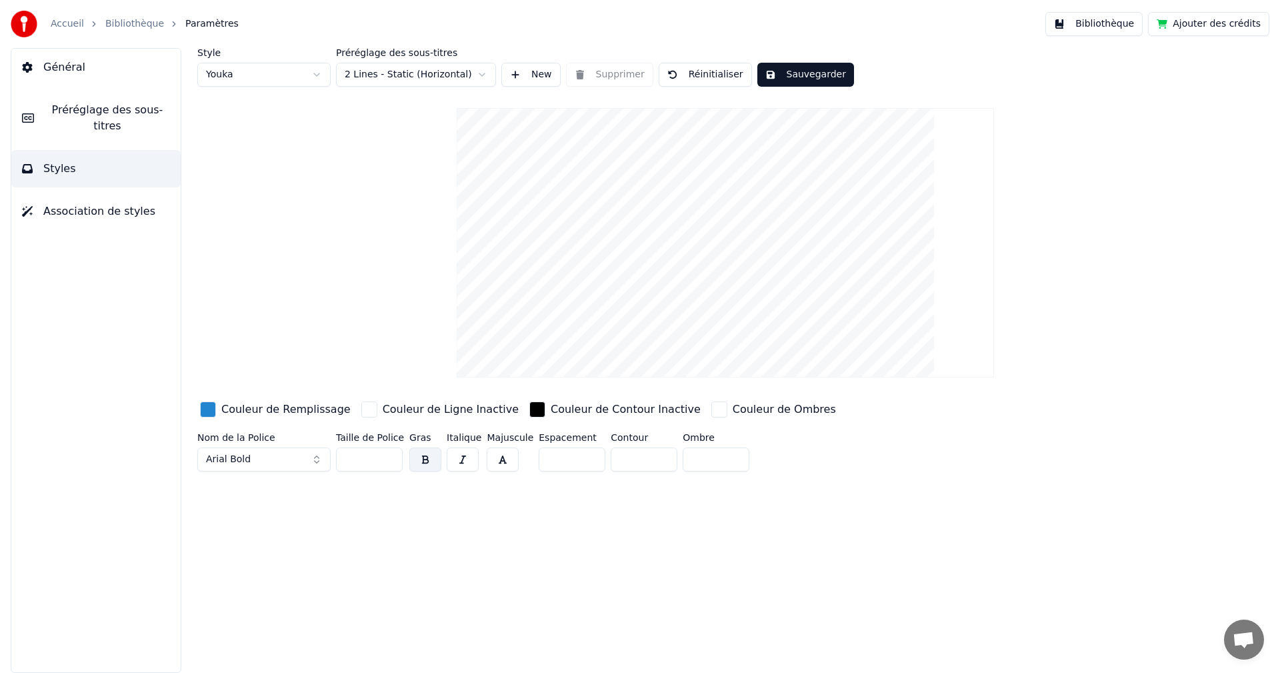
click at [67, 203] on span "Association de styles" at bounding box center [99, 211] width 112 height 16
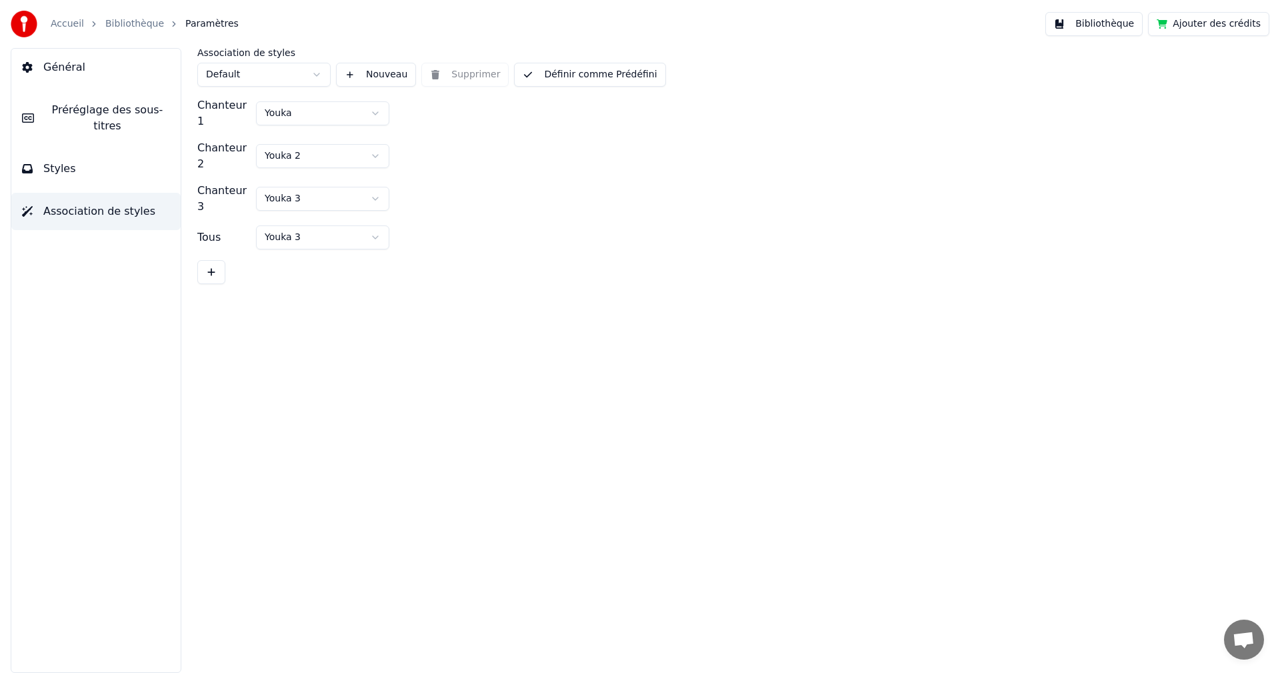
click at [71, 69] on span "Général" at bounding box center [64, 67] width 42 height 16
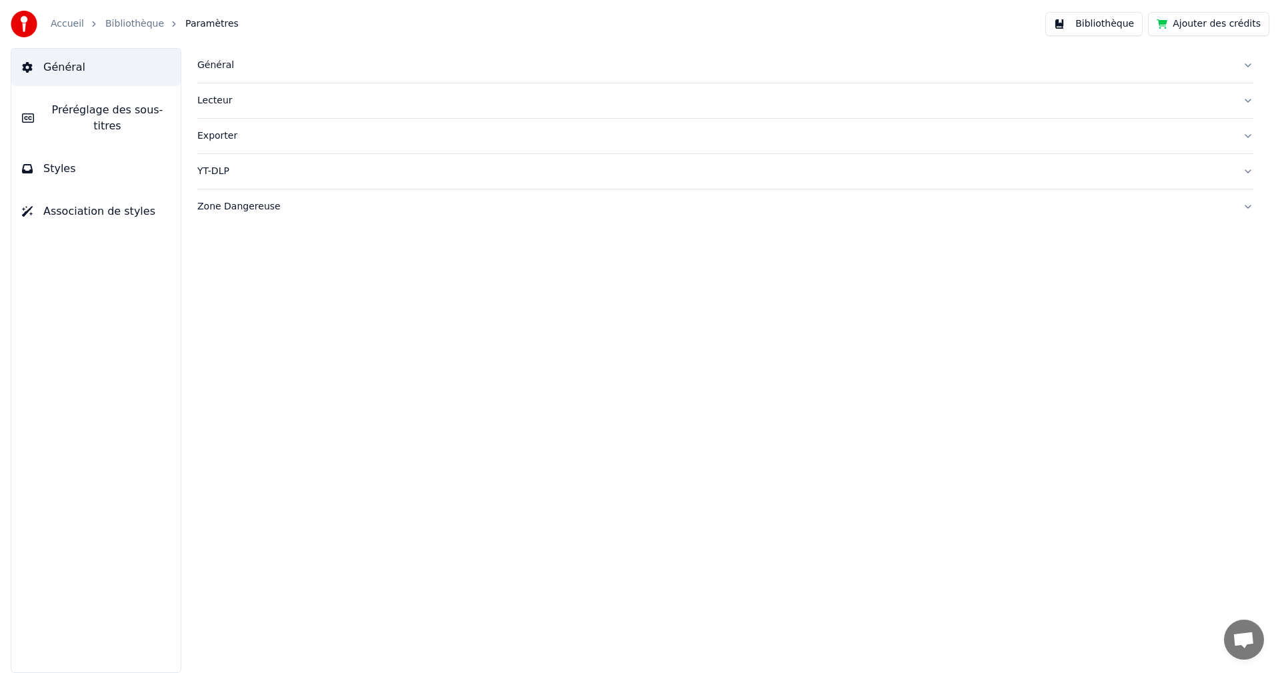
click at [123, 29] on link "Bibliothèque" at bounding box center [134, 23] width 59 height 13
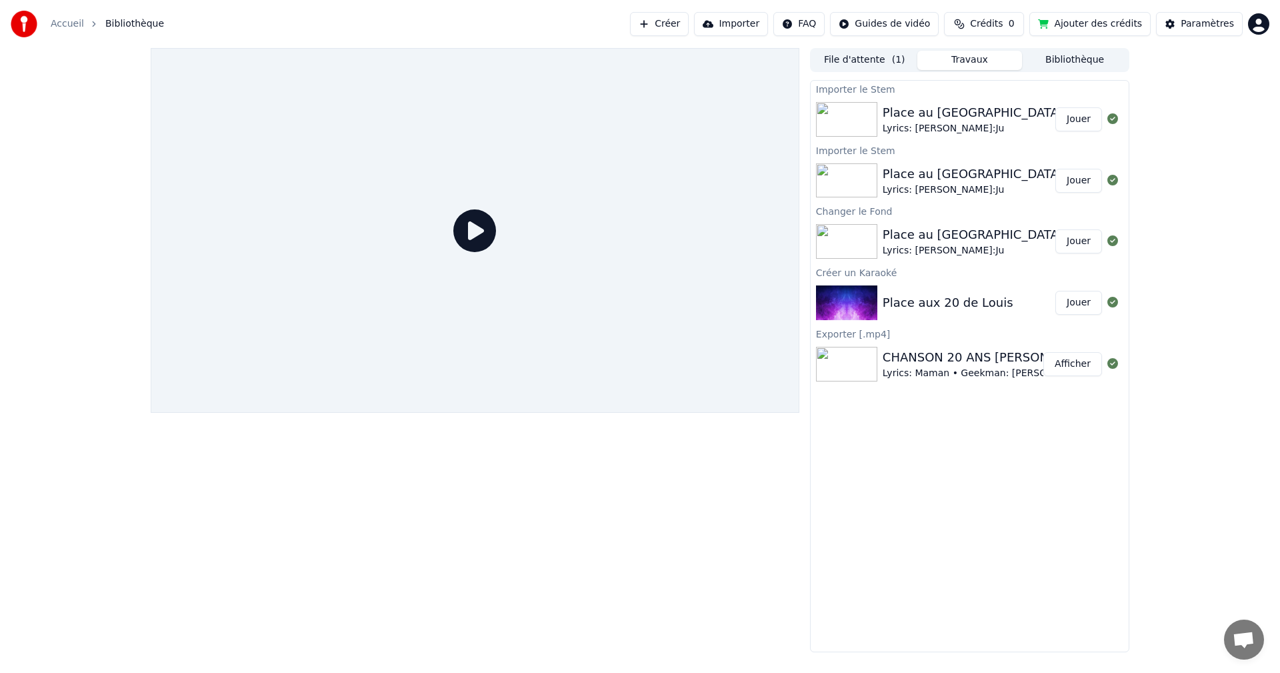
click at [954, 119] on div "Place au [GEOGRAPHIC_DATA]" at bounding box center [973, 112] width 181 height 19
click at [1078, 119] on button "Jouer" at bounding box center [1079, 119] width 47 height 24
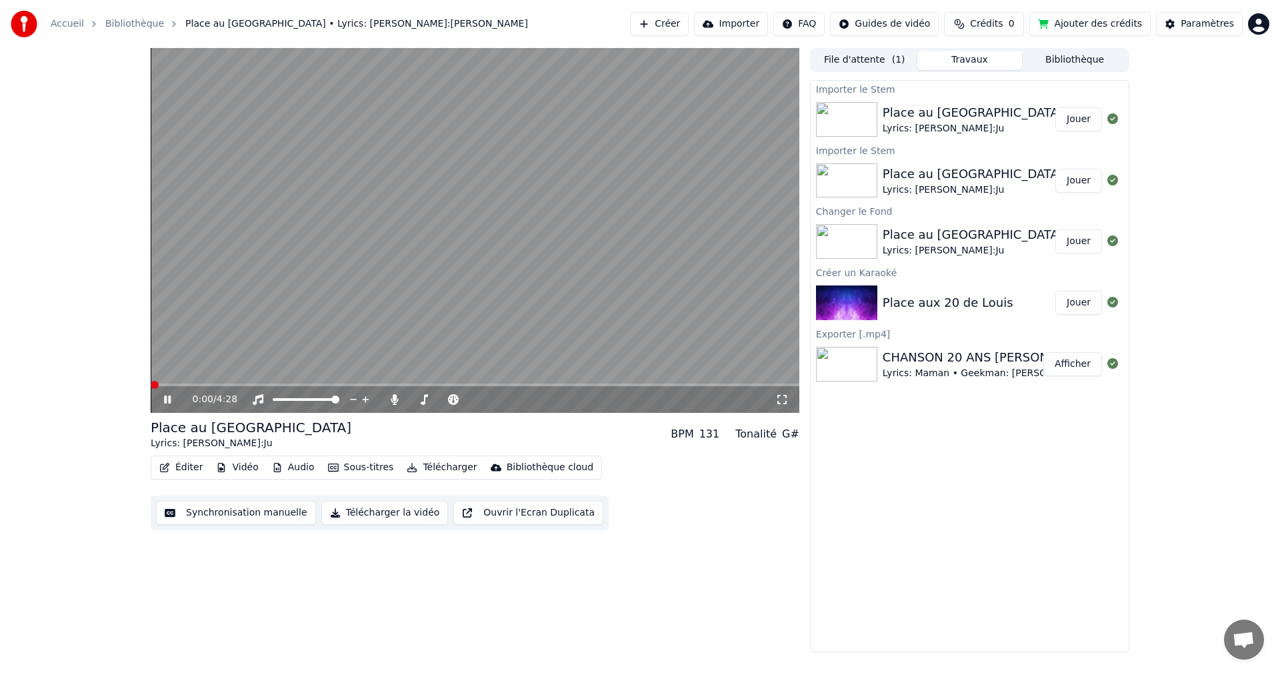
click at [151, 387] on span at bounding box center [155, 385] width 8 height 8
click at [169, 403] on icon at bounding box center [176, 399] width 31 height 11
click at [151, 383] on span at bounding box center [155, 385] width 8 height 8
click at [177, 464] on button "Éditer" at bounding box center [181, 467] width 54 height 19
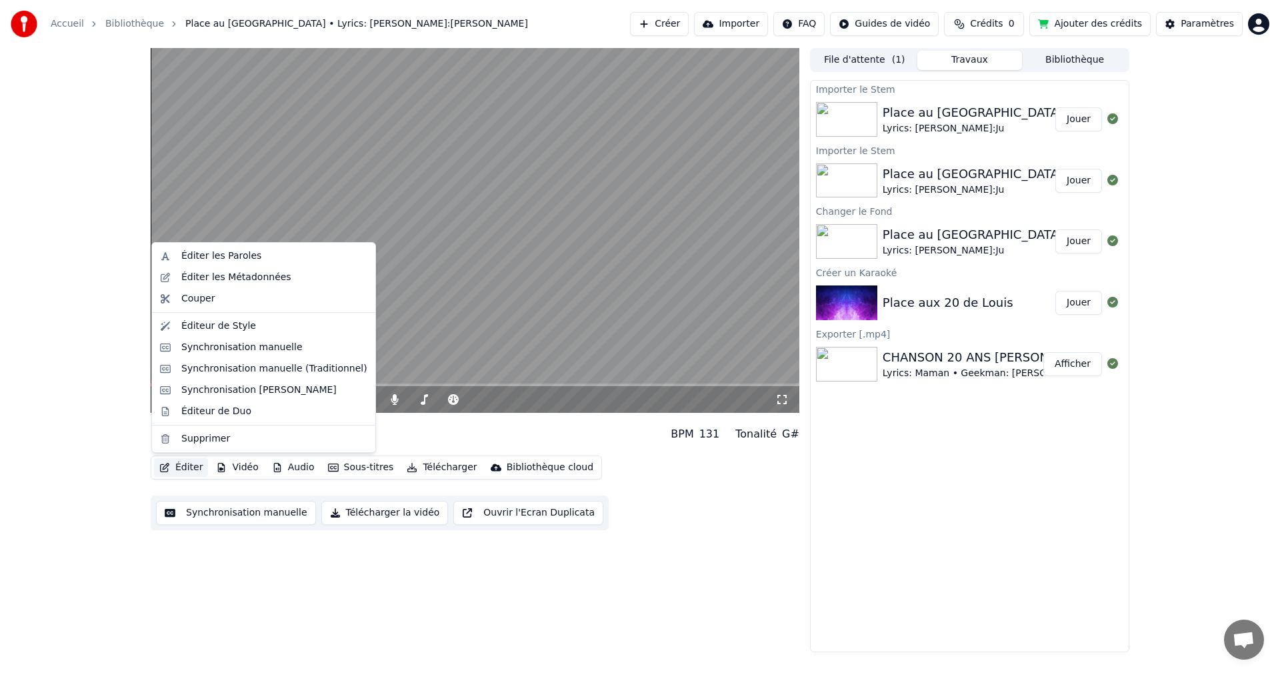
click at [219, 511] on button "Synchronisation manuelle" at bounding box center [236, 513] width 160 height 24
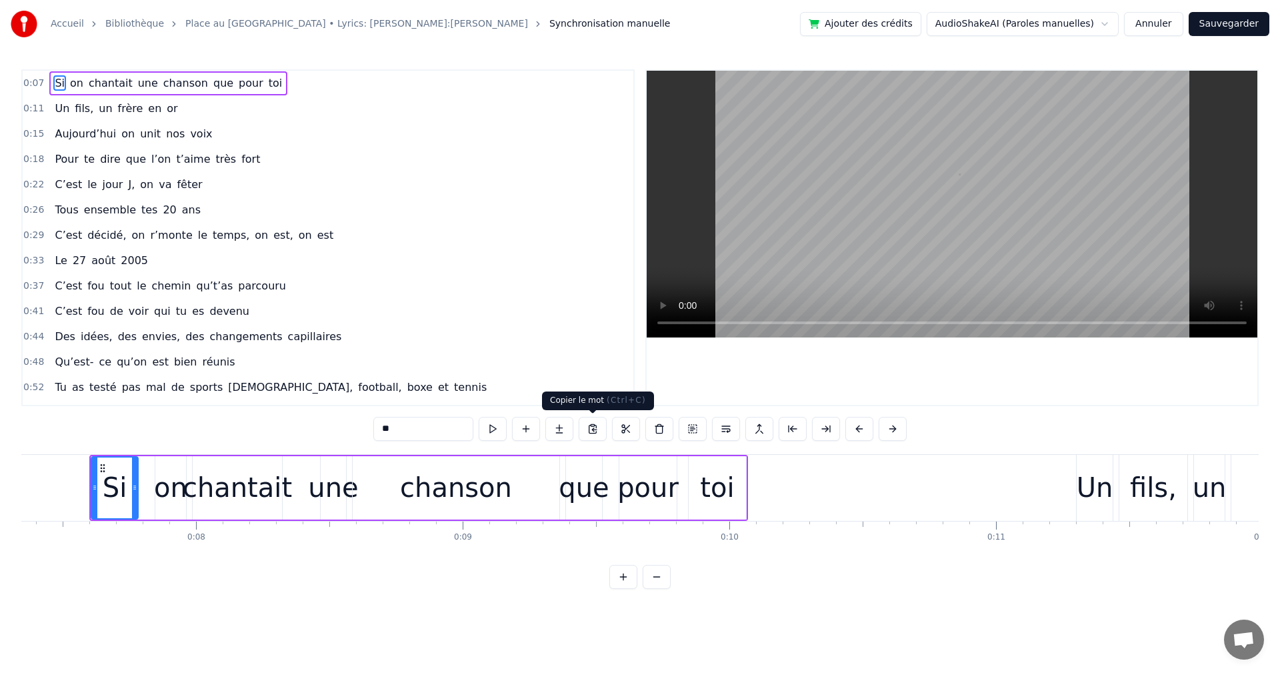
scroll to position [0, 1960]
click at [1086, 499] on div "Un" at bounding box center [1094, 487] width 37 height 40
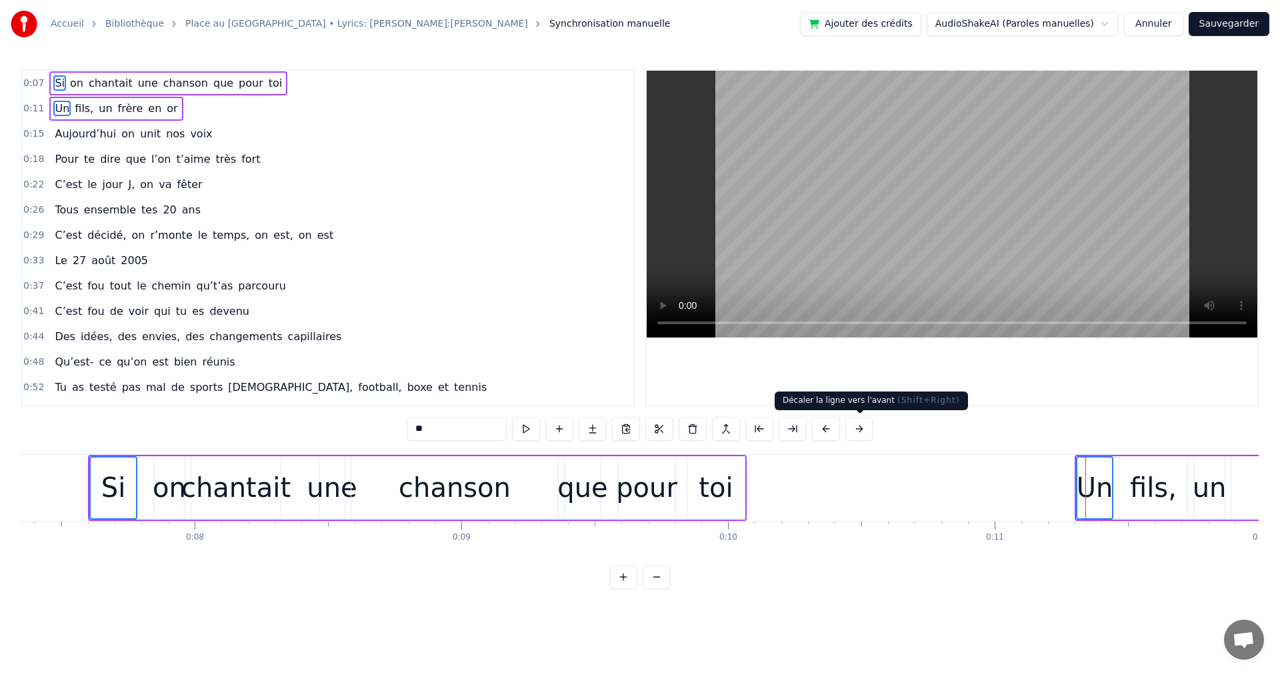
click at [854, 427] on button at bounding box center [859, 429] width 28 height 24
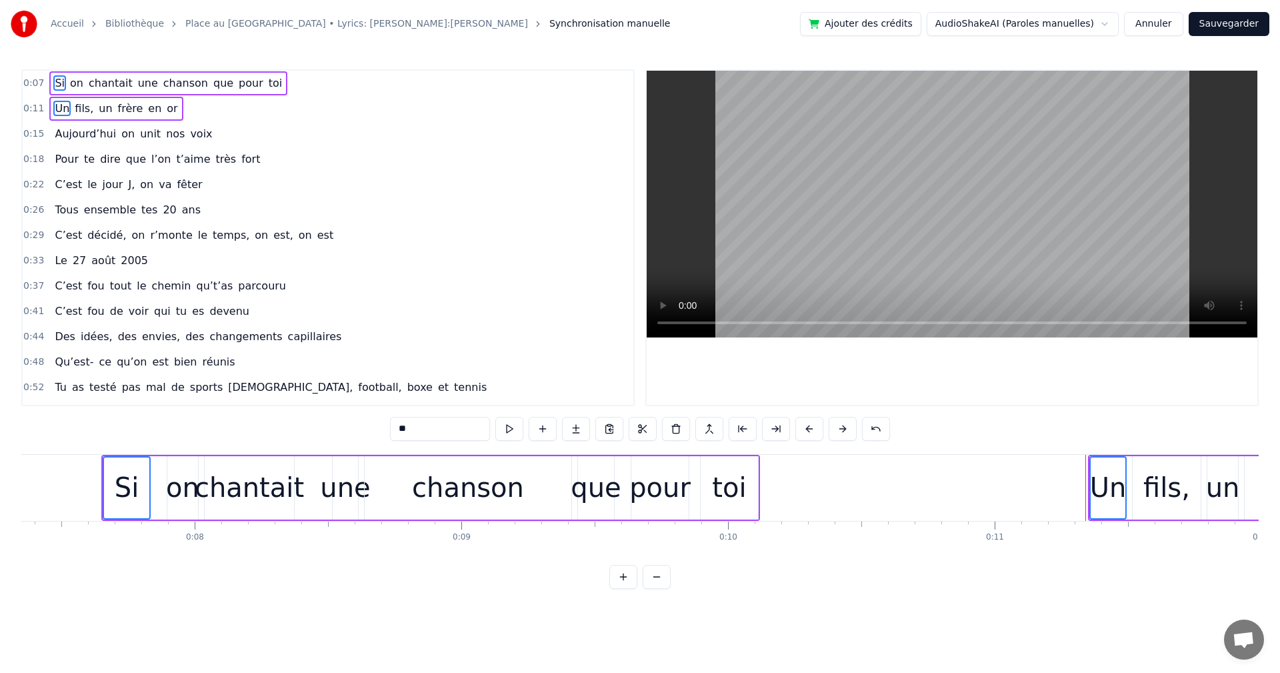
click at [854, 427] on button at bounding box center [843, 429] width 28 height 24
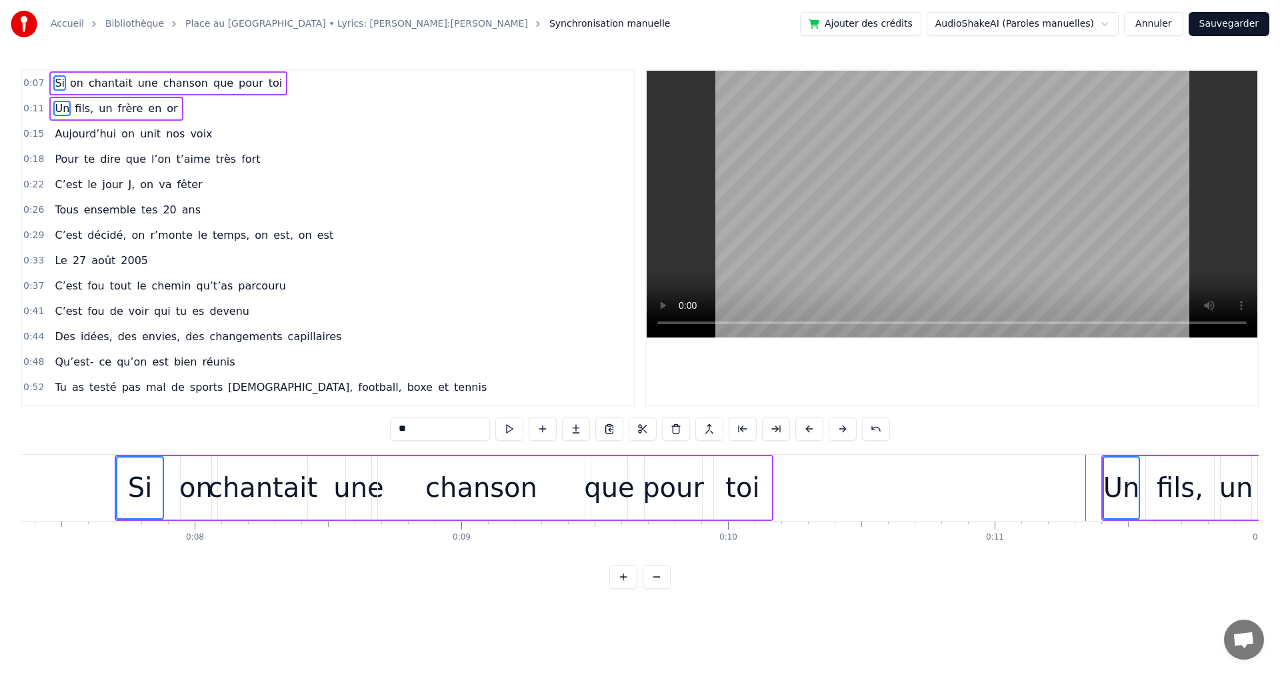
click at [854, 427] on button at bounding box center [843, 429] width 28 height 24
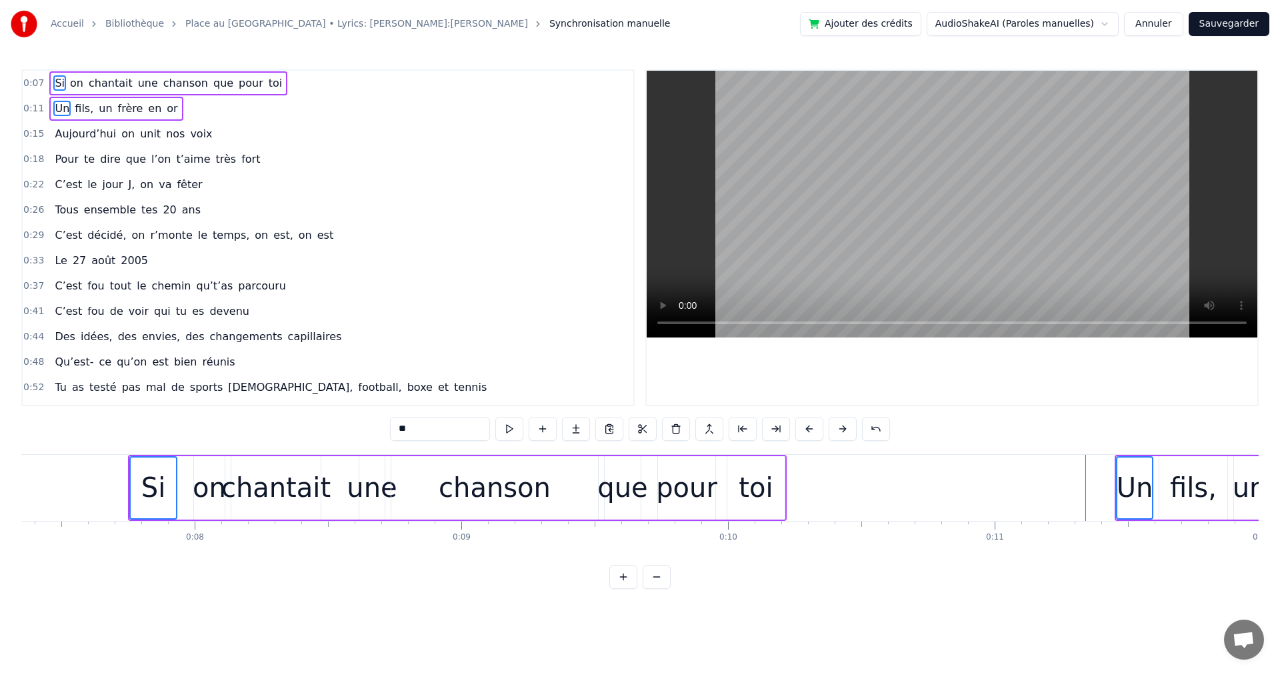
click at [854, 427] on button at bounding box center [843, 429] width 28 height 24
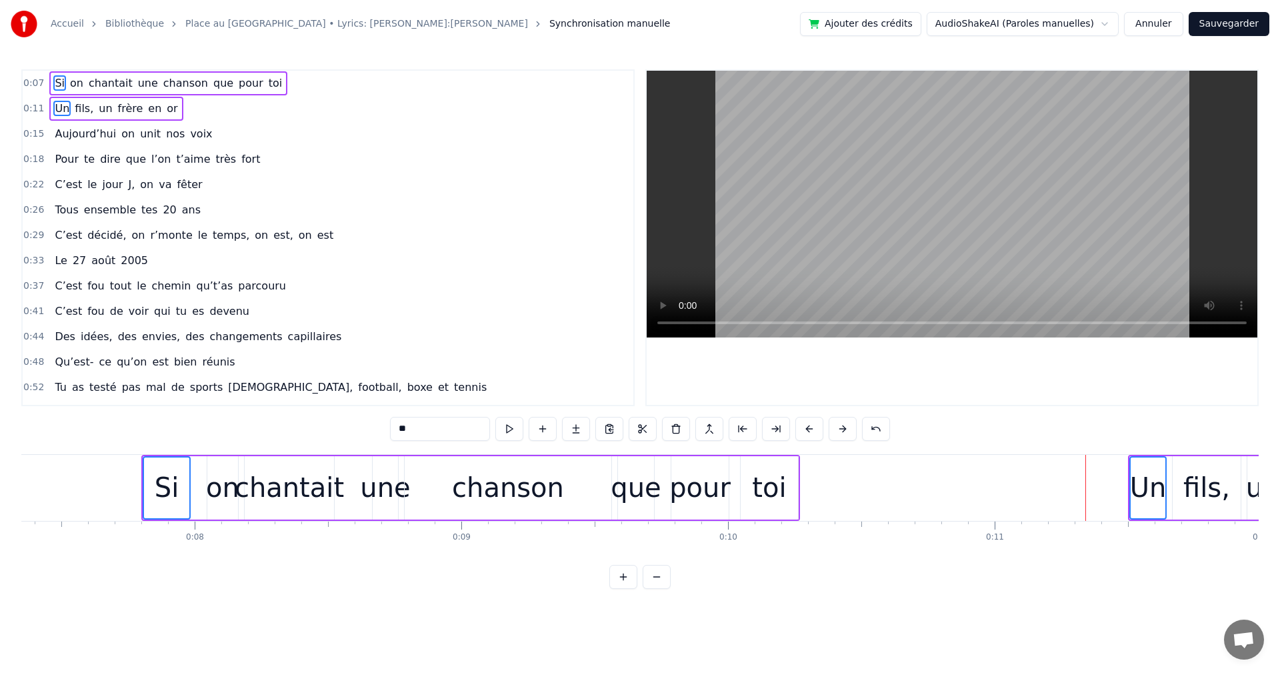
click at [854, 427] on button at bounding box center [843, 429] width 28 height 24
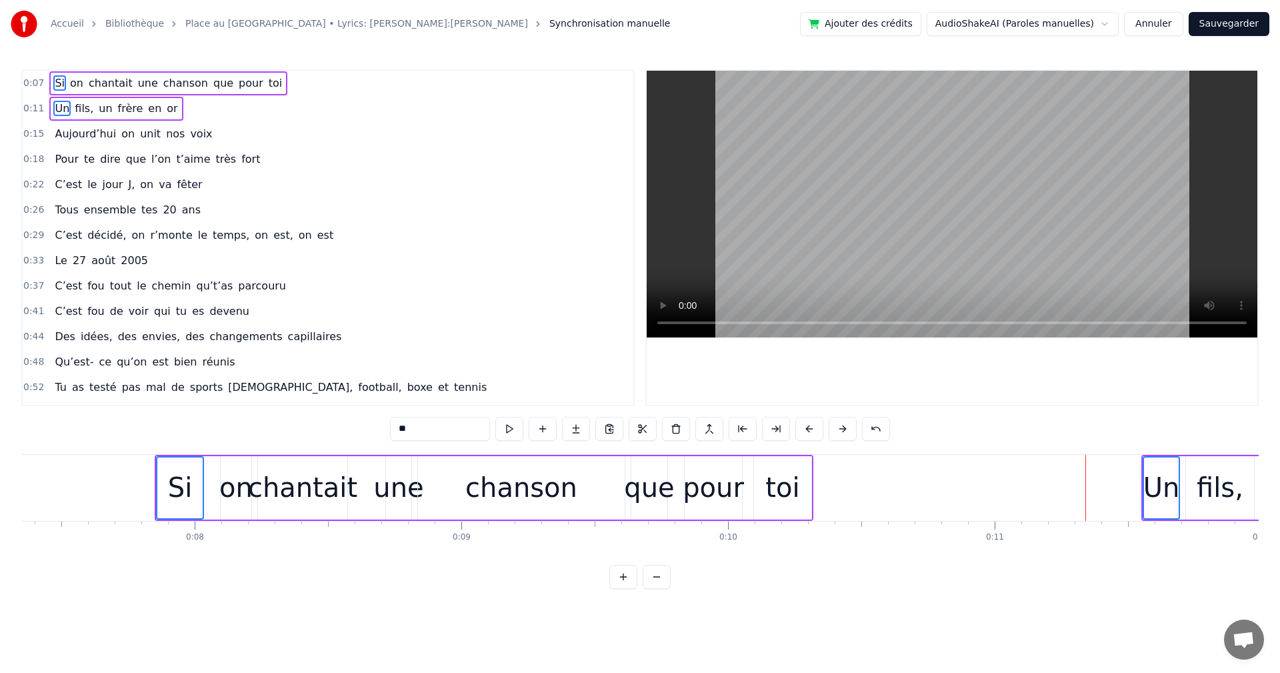
click at [854, 427] on button at bounding box center [843, 429] width 28 height 24
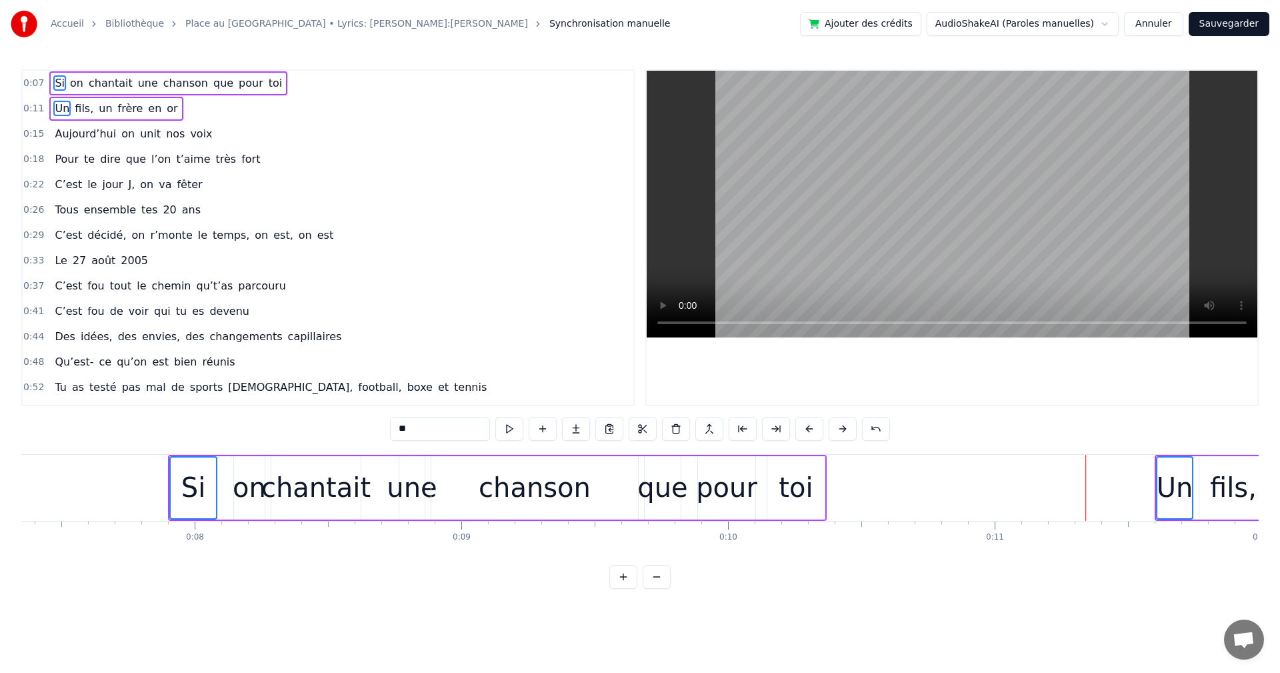
click at [854, 427] on button at bounding box center [843, 429] width 28 height 24
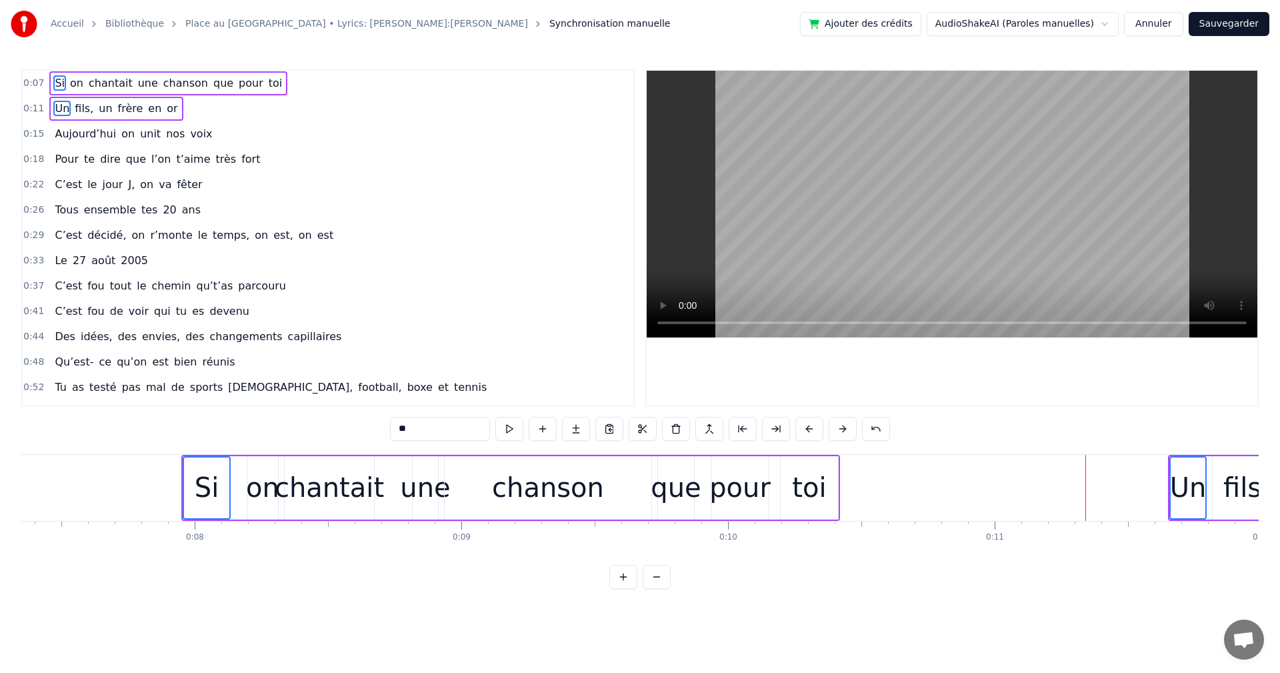
click at [854, 427] on button at bounding box center [843, 429] width 28 height 24
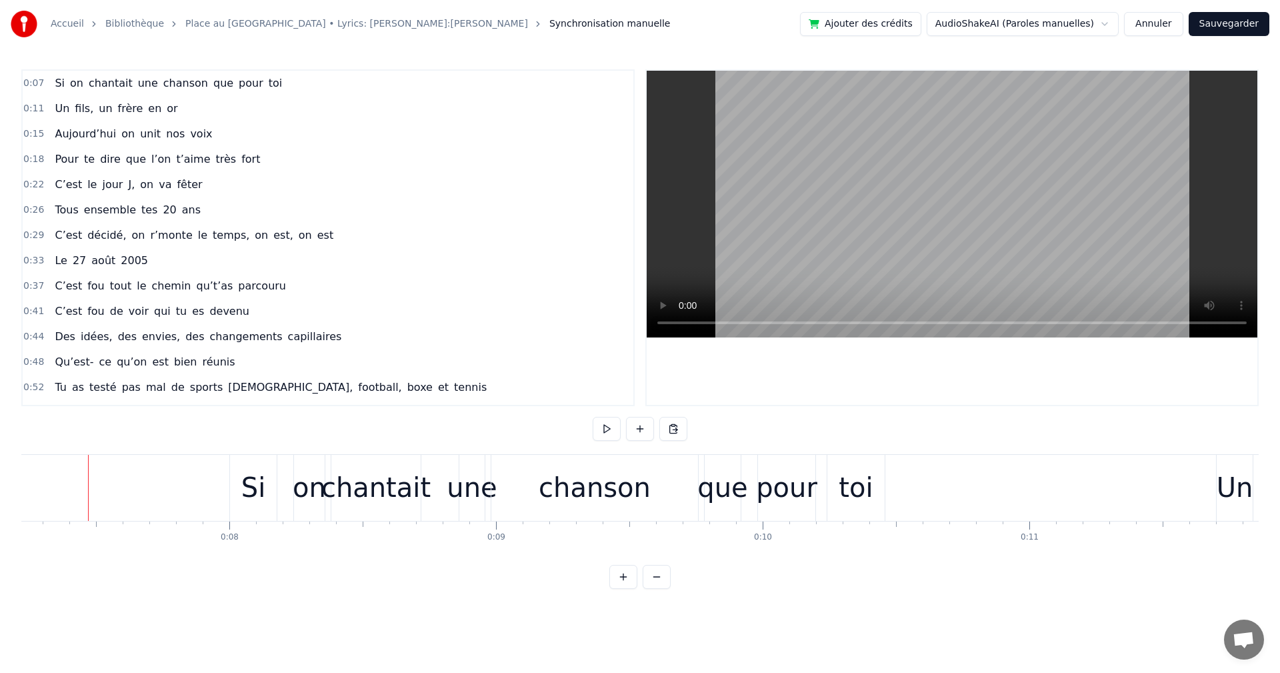
scroll to position [0, 0]
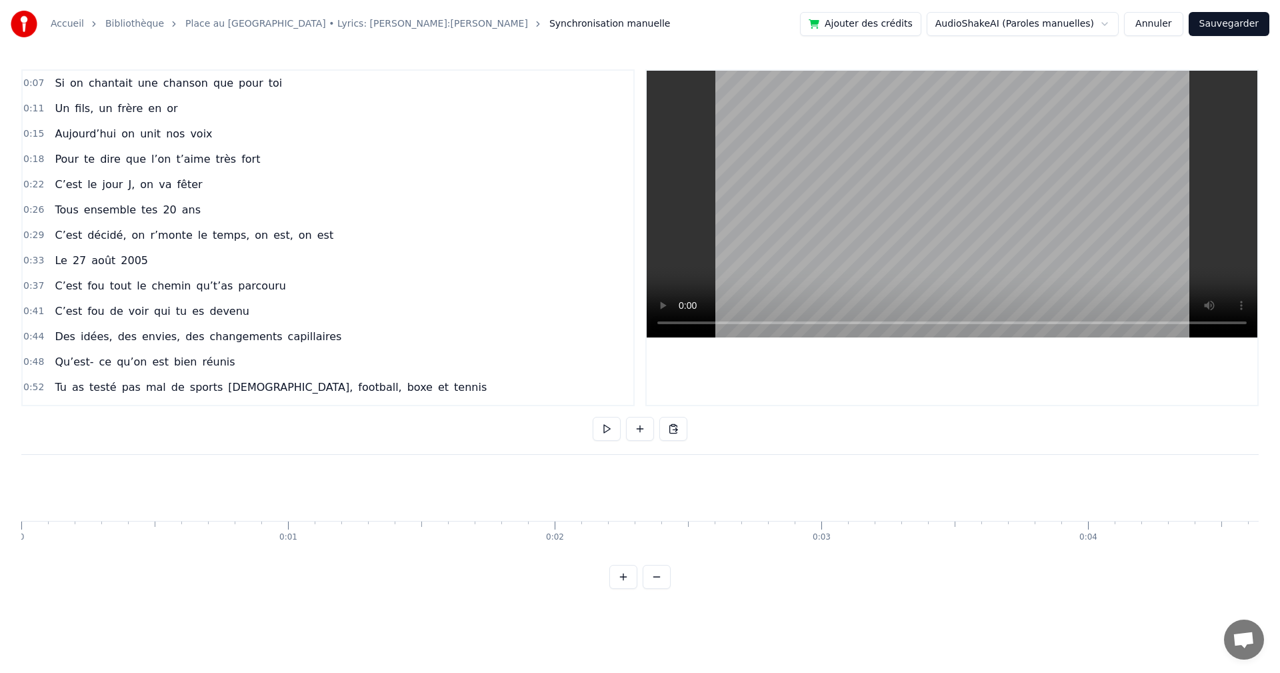
click at [605, 425] on button at bounding box center [607, 429] width 28 height 24
click at [1079, 25] on html "Accueil [GEOGRAPHIC_DATA] au [GEOGRAPHIC_DATA] • Lyrics: [PERSON_NAME]:Ju Synch…" at bounding box center [640, 305] width 1280 height 610
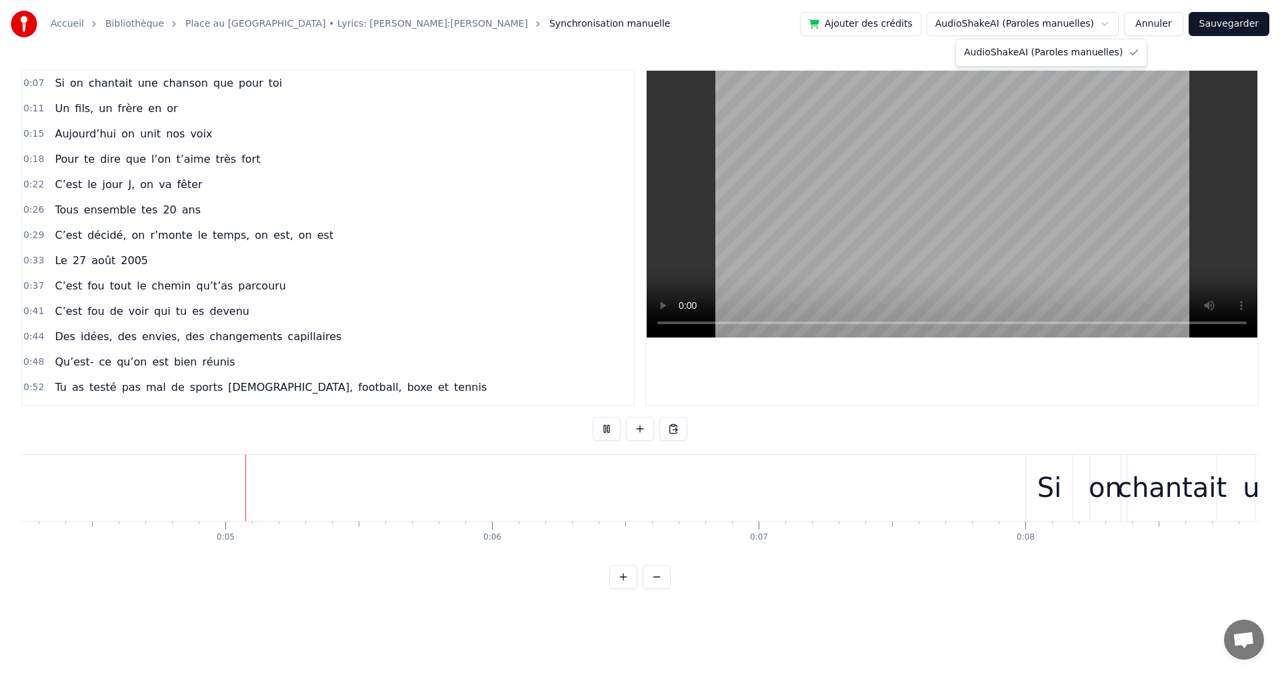
scroll to position [0, 1131]
click at [1097, 25] on html "Accueil [GEOGRAPHIC_DATA] au [GEOGRAPHIC_DATA] • Lyrics: [PERSON_NAME]:Ju Synch…" at bounding box center [640, 305] width 1280 height 610
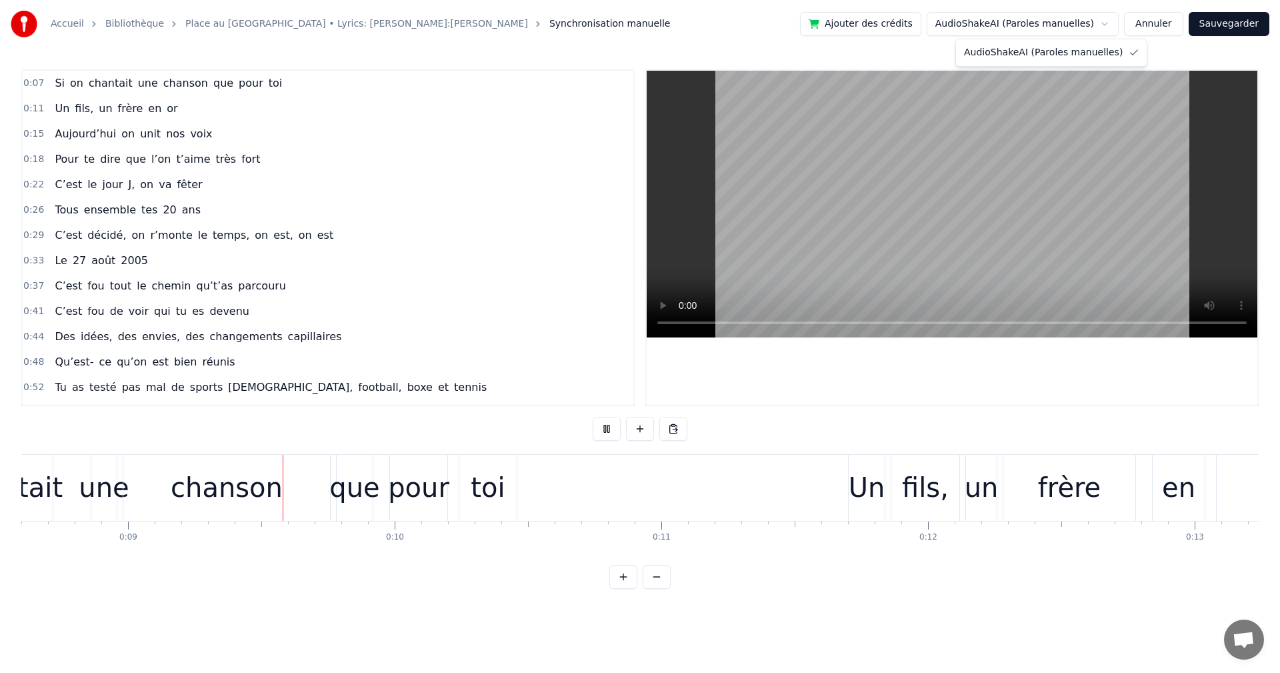
scroll to position [0, 2310]
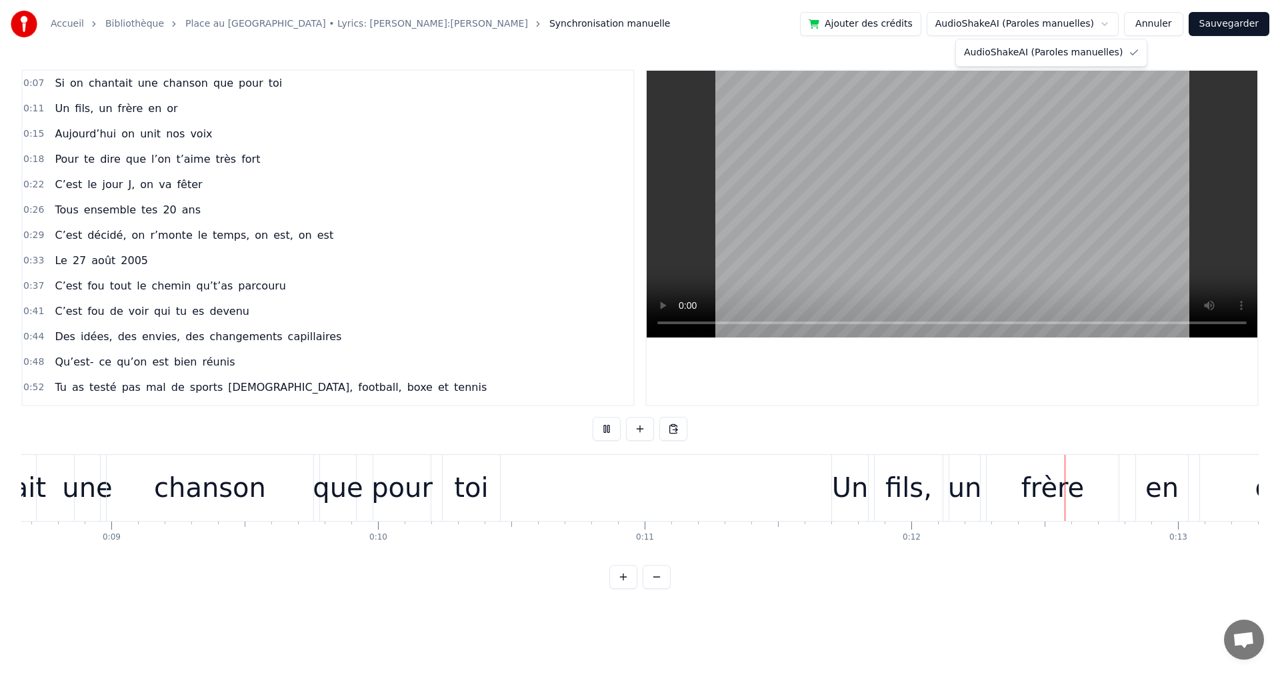
click at [1210, 27] on html "Accueil [GEOGRAPHIC_DATA] au [GEOGRAPHIC_DATA] • Lyrics: [PERSON_NAME]:Ju Synch…" at bounding box center [640, 305] width 1280 height 610
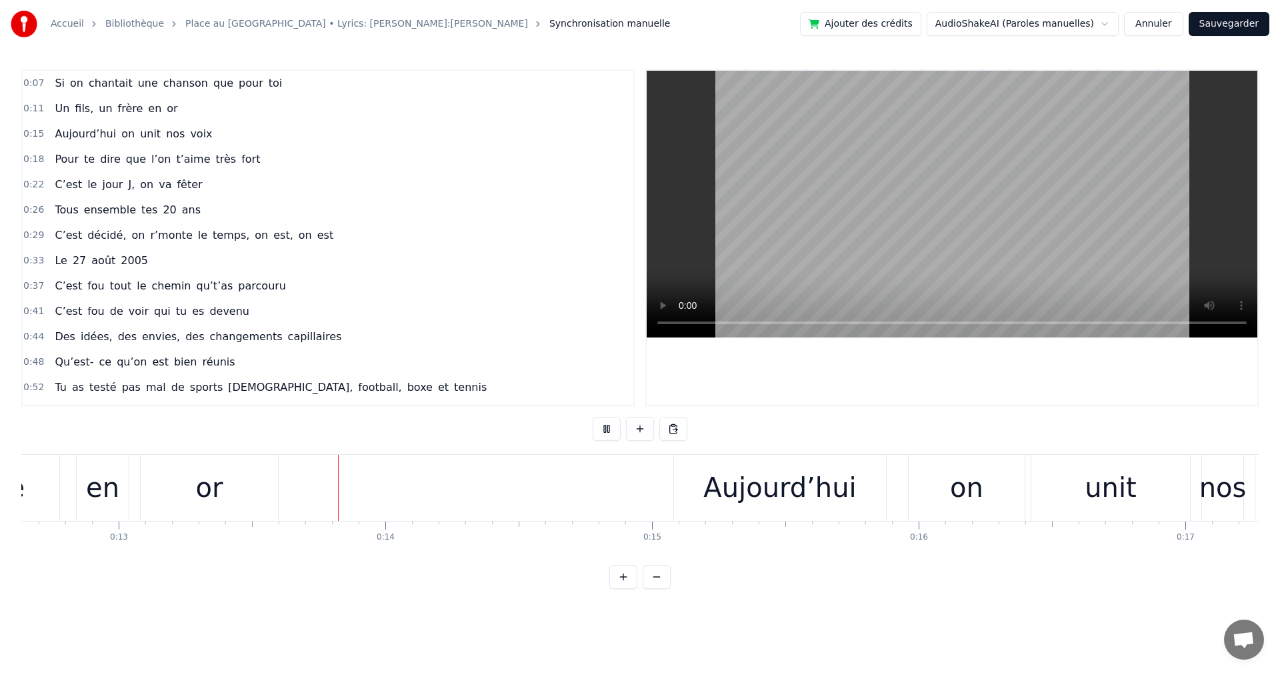
scroll to position [0, 3477]
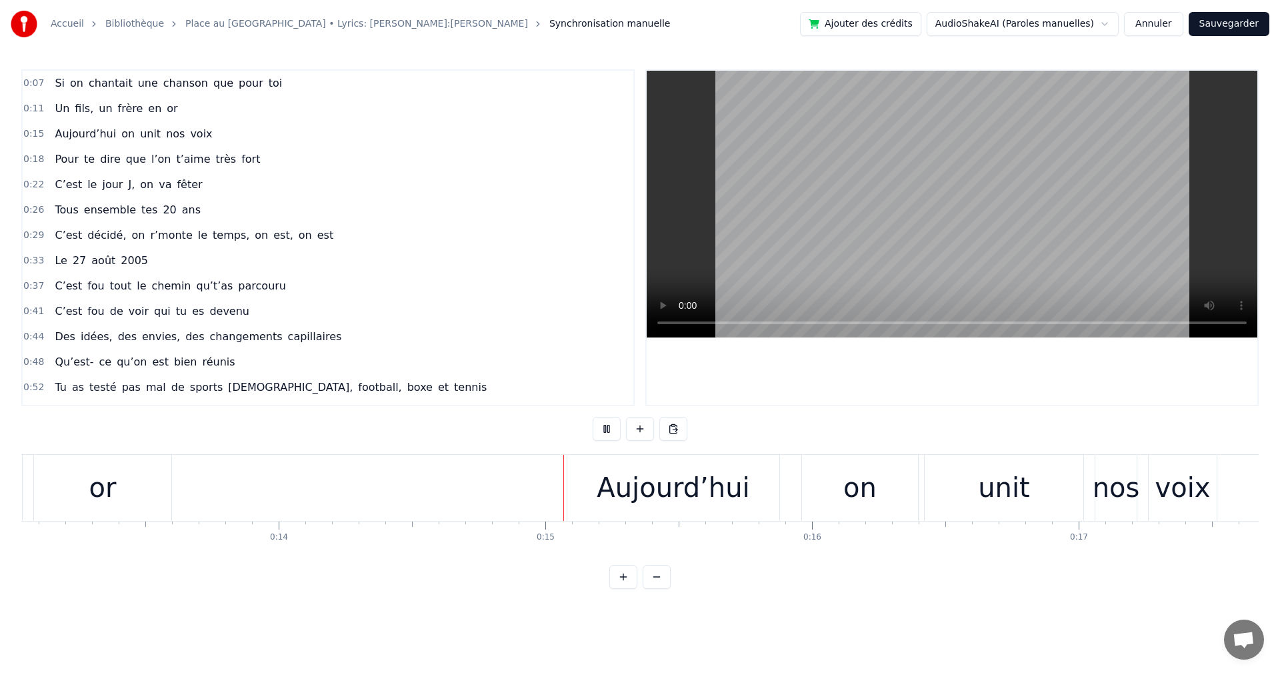
click at [1224, 25] on button "Sauvegarder" at bounding box center [1229, 24] width 81 height 24
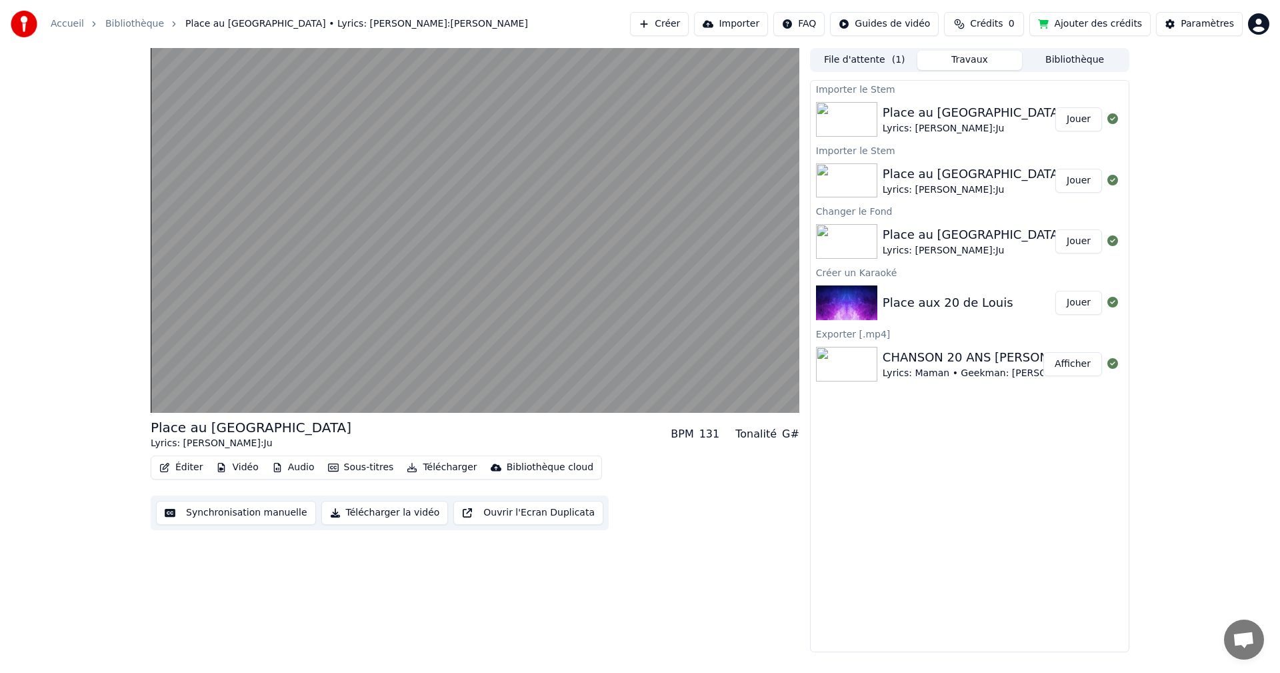
click at [220, 509] on button "Synchronisation manuelle" at bounding box center [236, 513] width 160 height 24
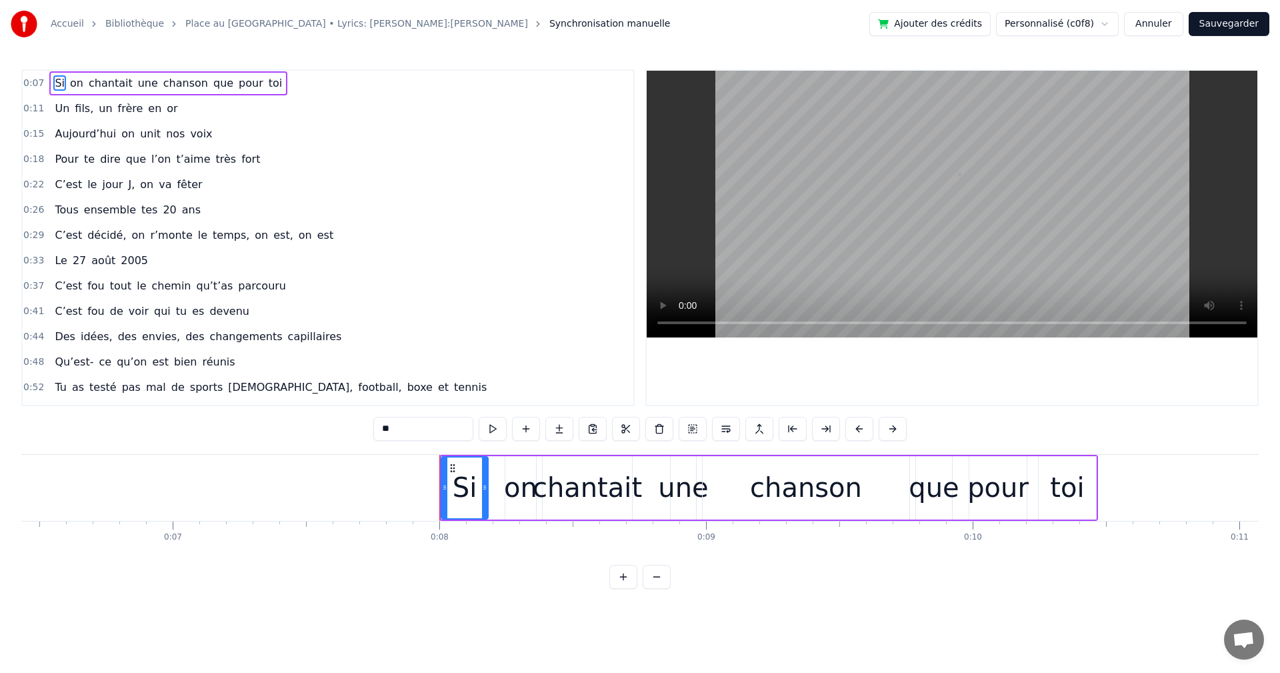
scroll to position [0, 2067]
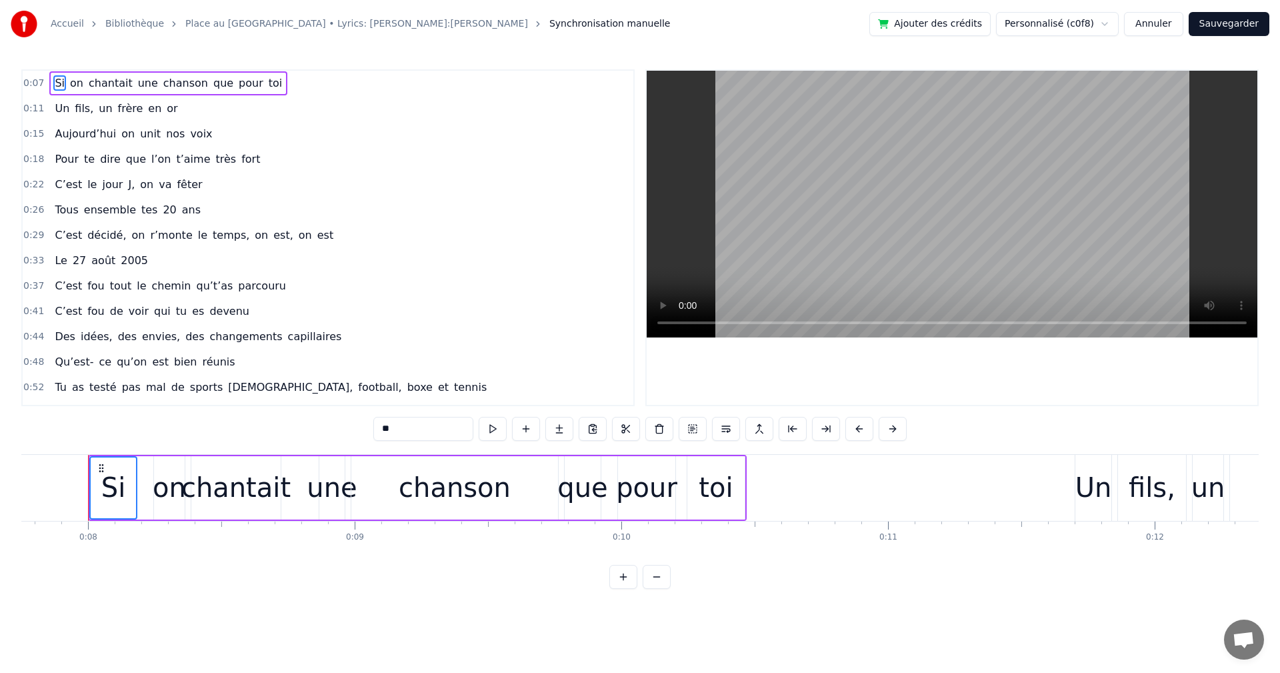
click at [1104, 497] on div "Un" at bounding box center [1094, 487] width 37 height 40
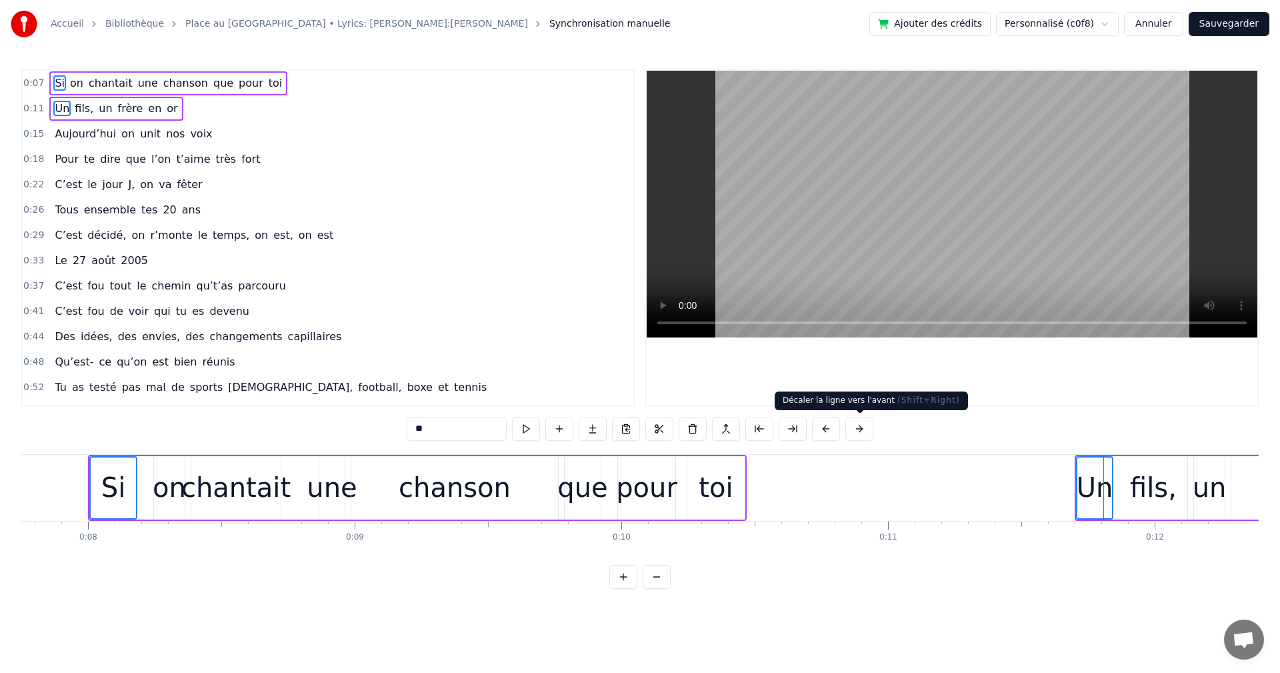
click at [865, 430] on button at bounding box center [859, 429] width 28 height 24
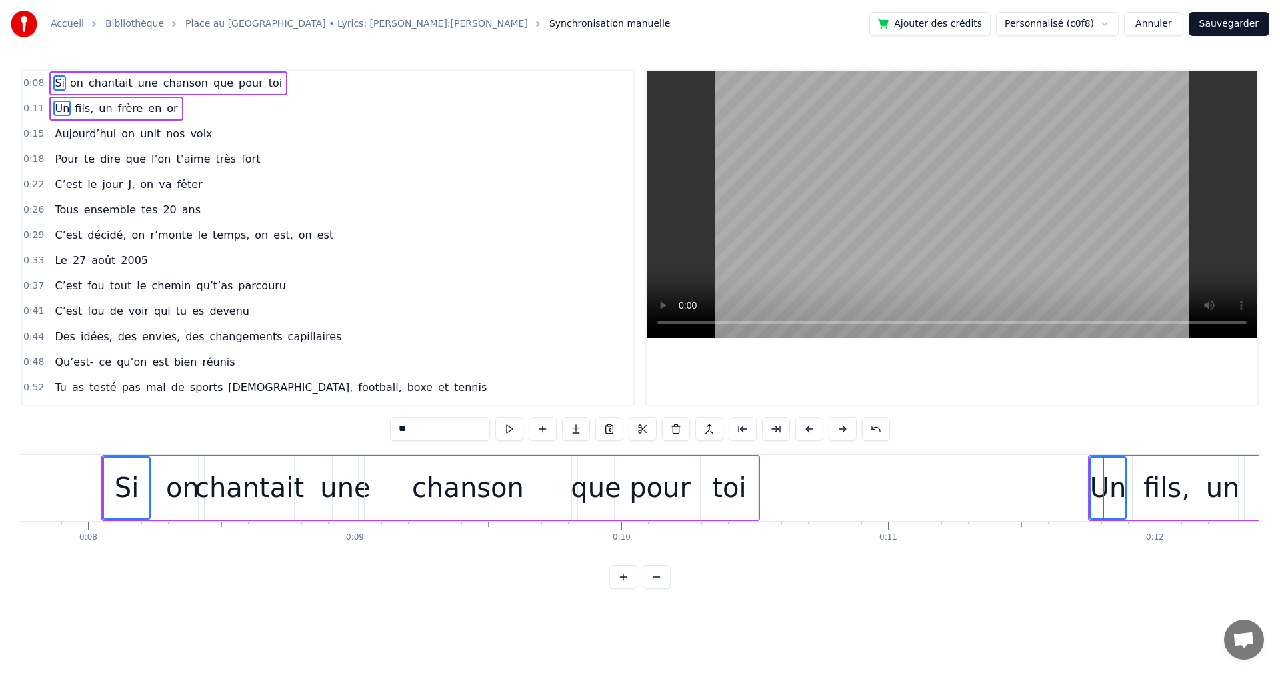
click at [865, 430] on button at bounding box center [876, 429] width 28 height 24
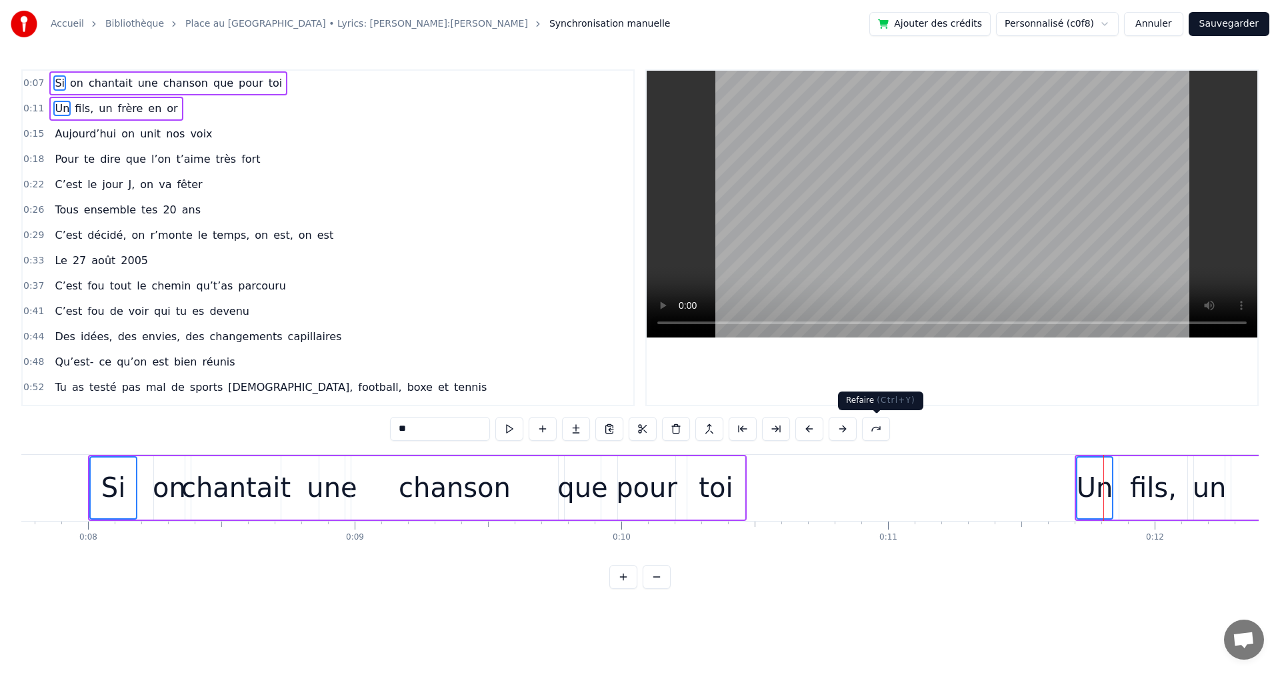
click at [866, 430] on button at bounding box center [876, 429] width 28 height 24
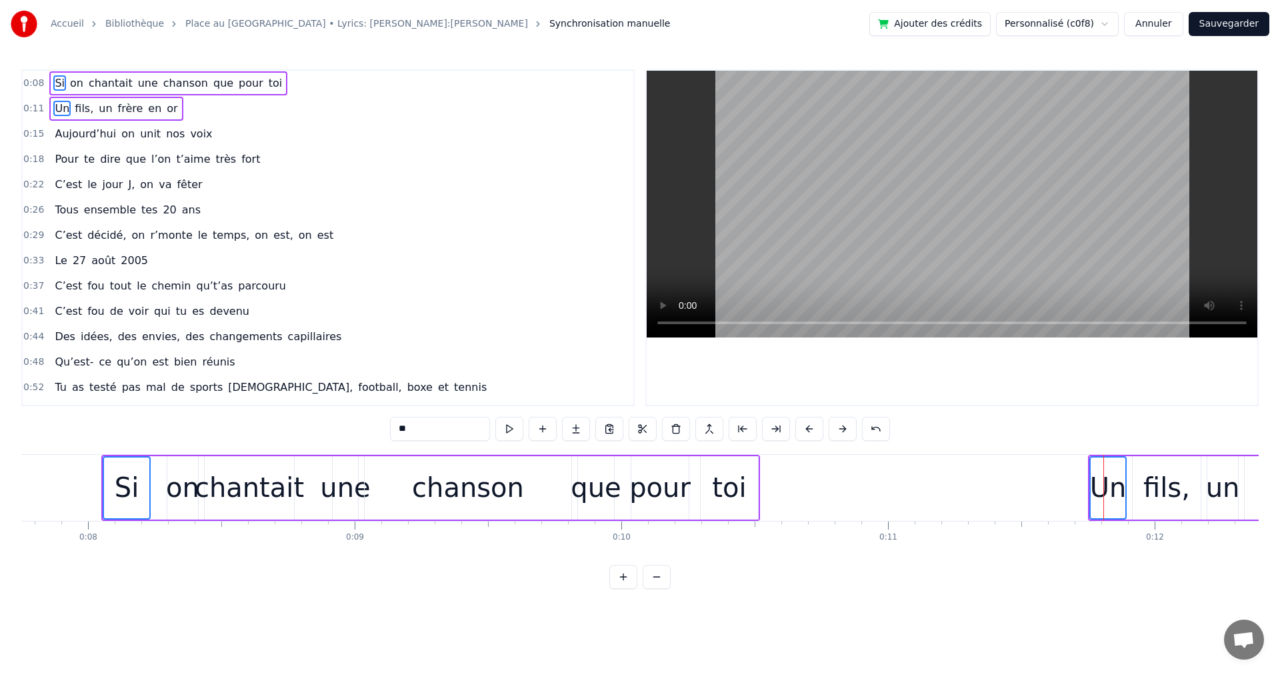
click at [866, 430] on button at bounding box center [876, 429] width 28 height 24
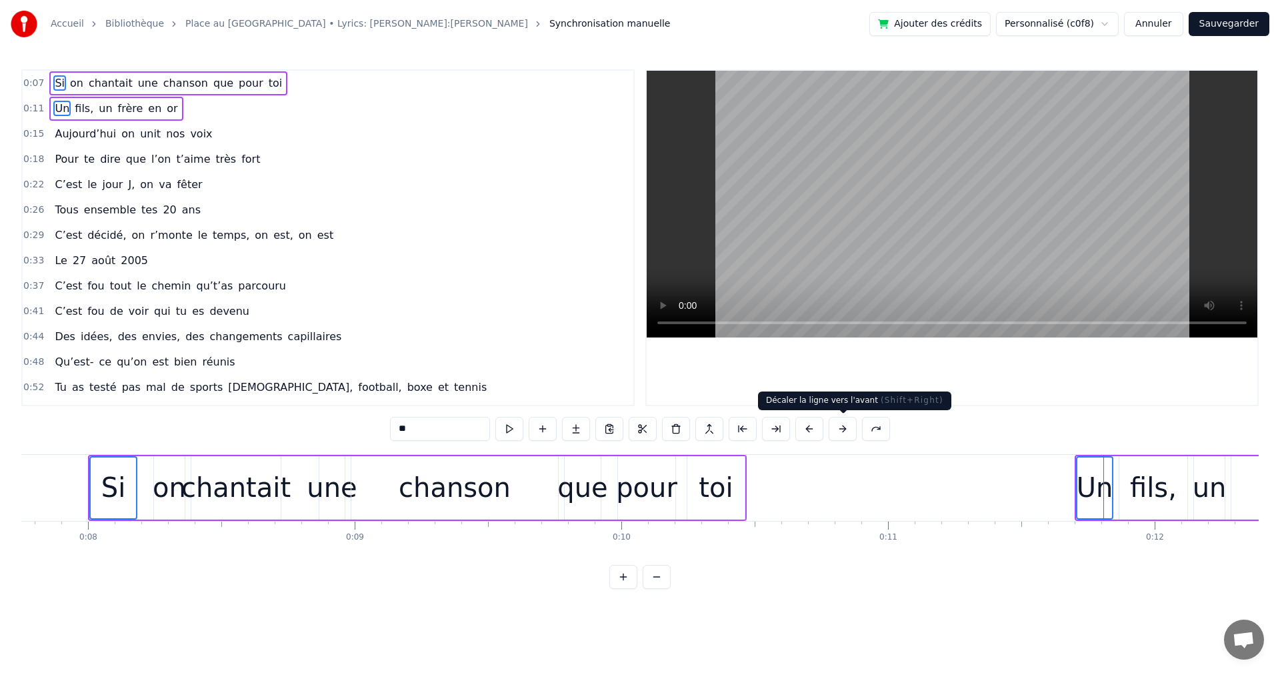
click at [845, 428] on button at bounding box center [843, 429] width 28 height 24
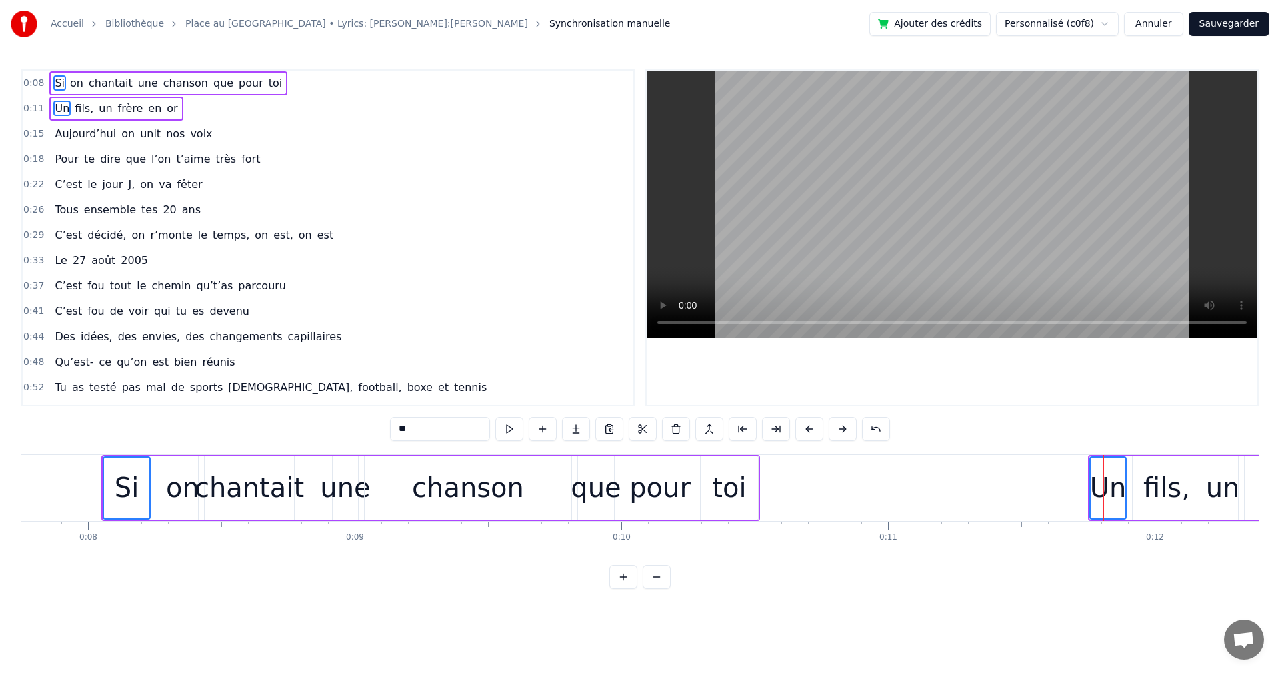
click at [845, 428] on button at bounding box center [843, 429] width 28 height 24
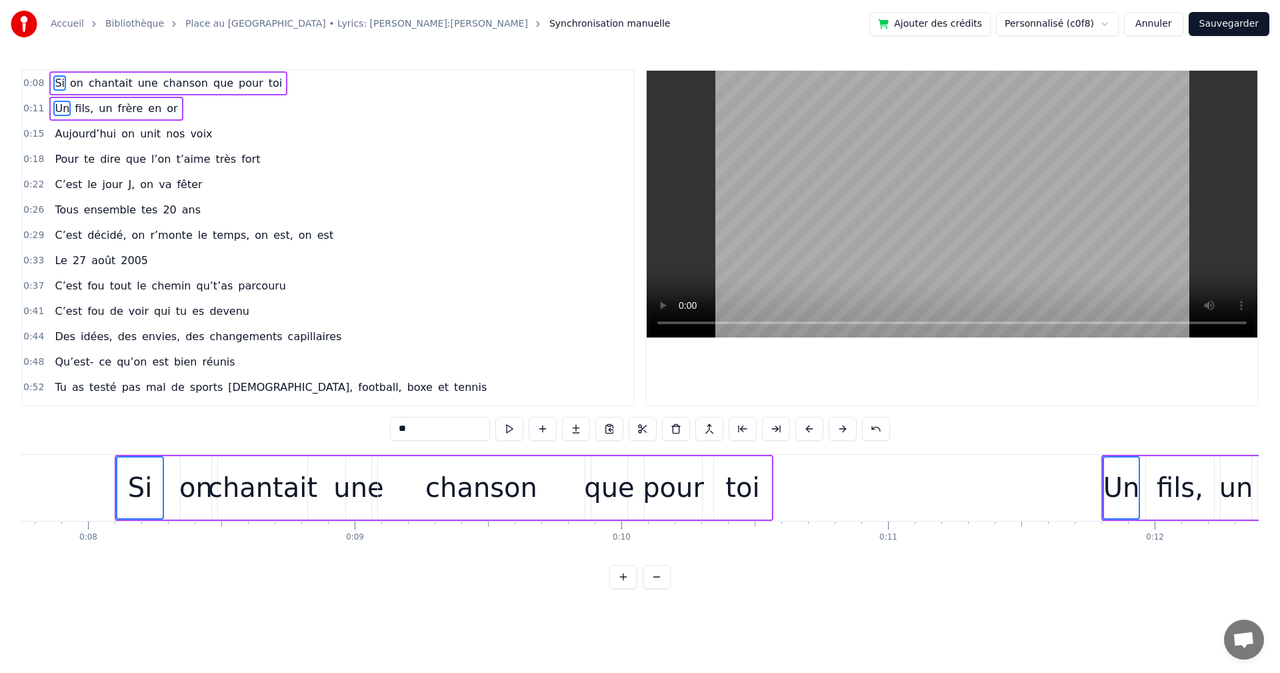
click at [845, 428] on button at bounding box center [843, 429] width 28 height 24
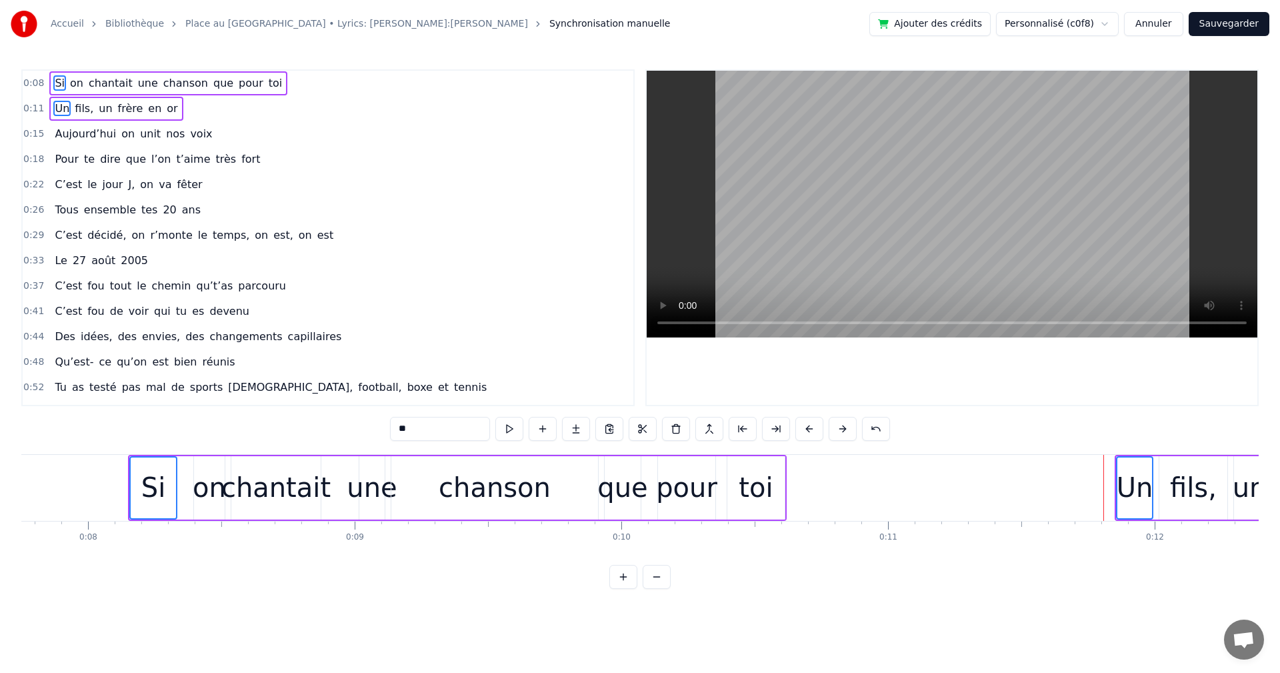
click at [845, 428] on button at bounding box center [843, 429] width 28 height 24
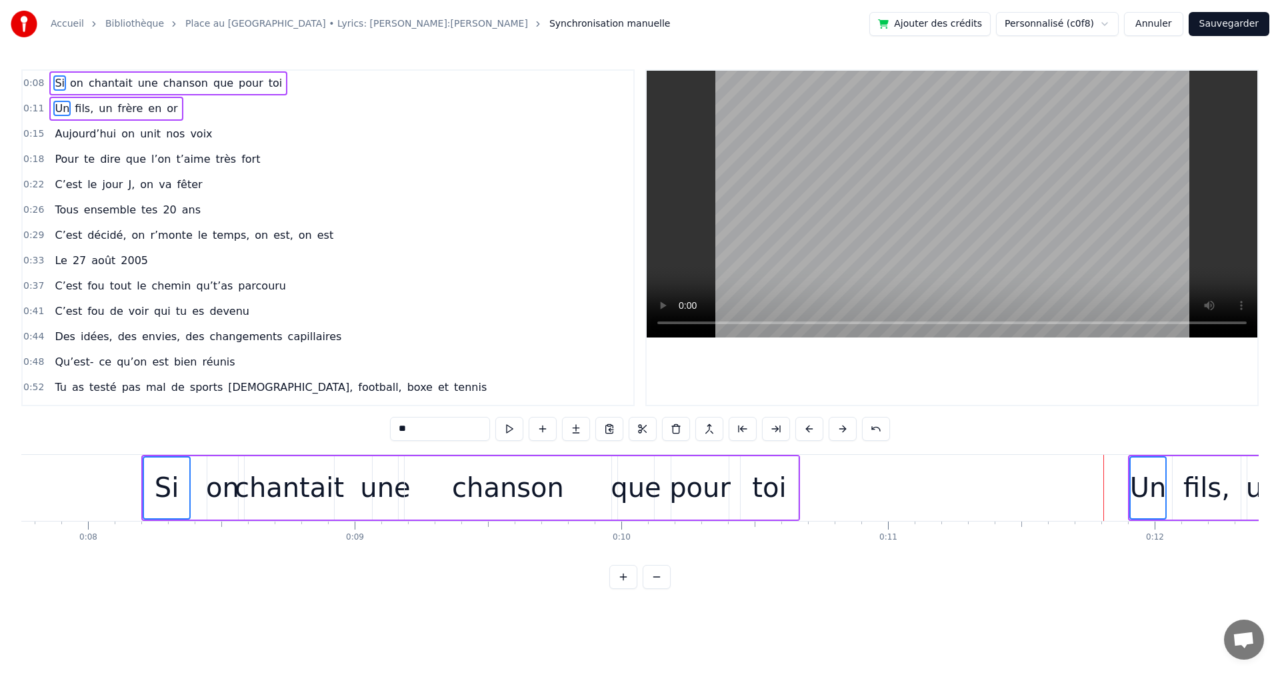
click at [845, 428] on button at bounding box center [843, 429] width 28 height 24
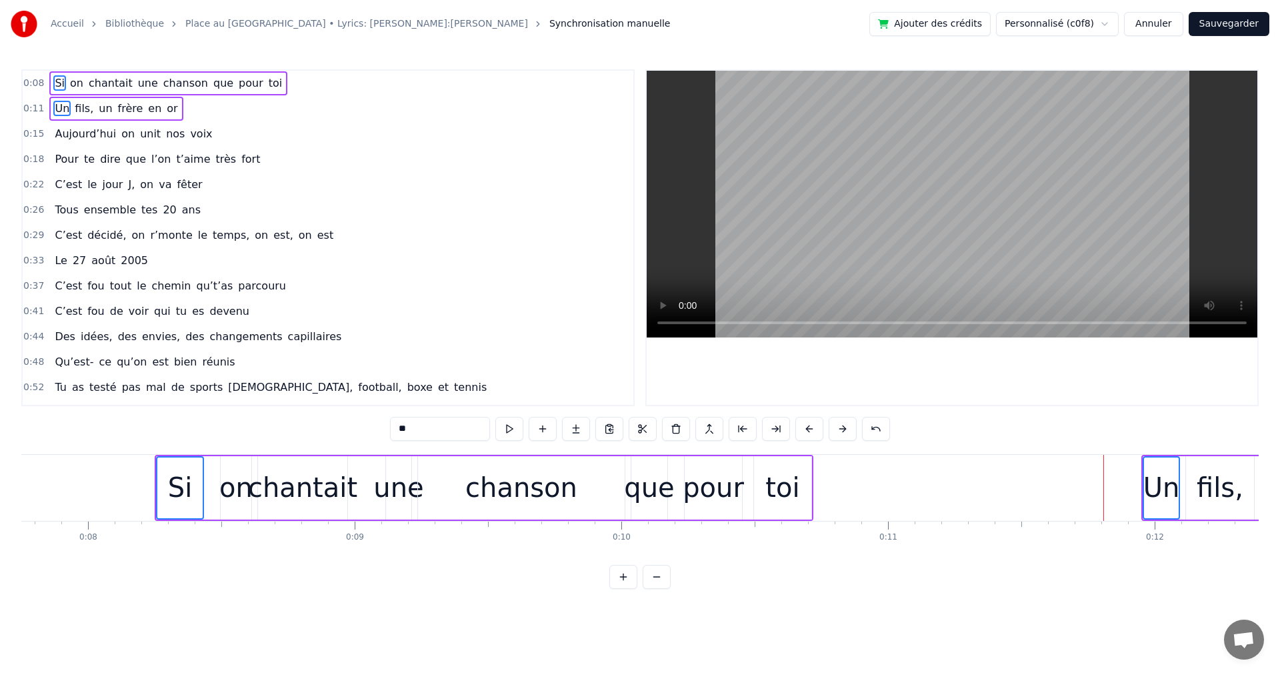
click at [845, 428] on button at bounding box center [843, 429] width 28 height 24
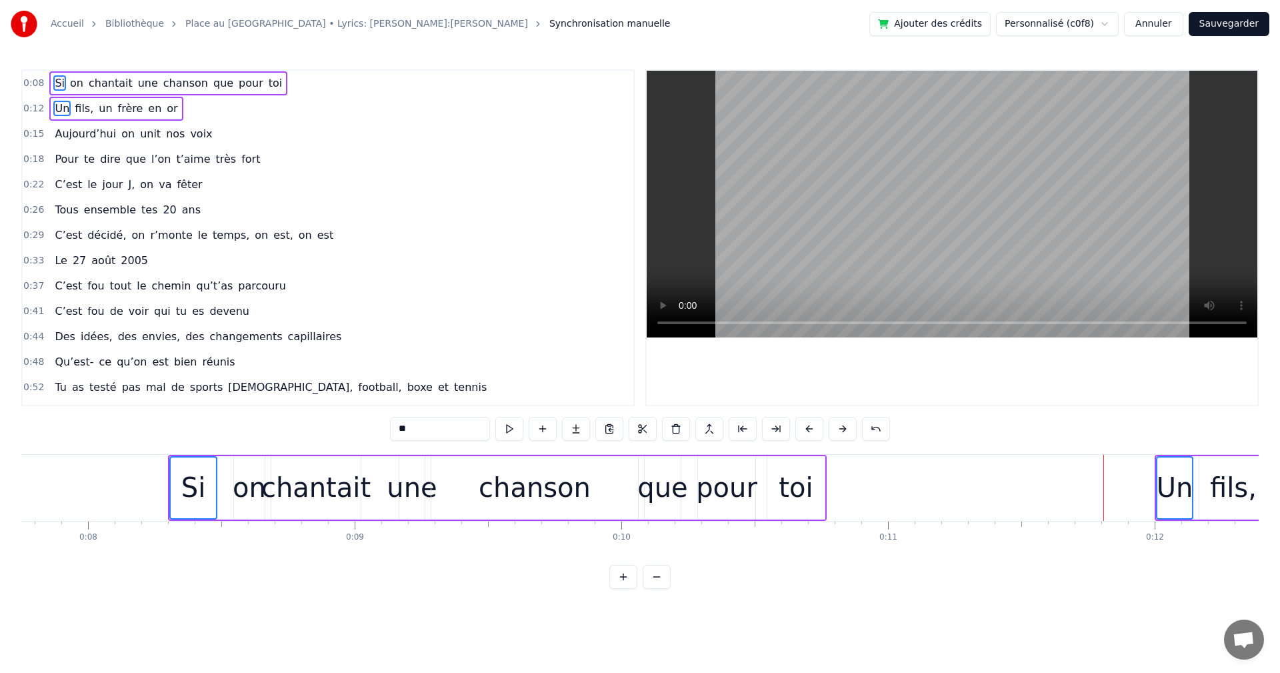
click at [845, 428] on button at bounding box center [843, 429] width 28 height 24
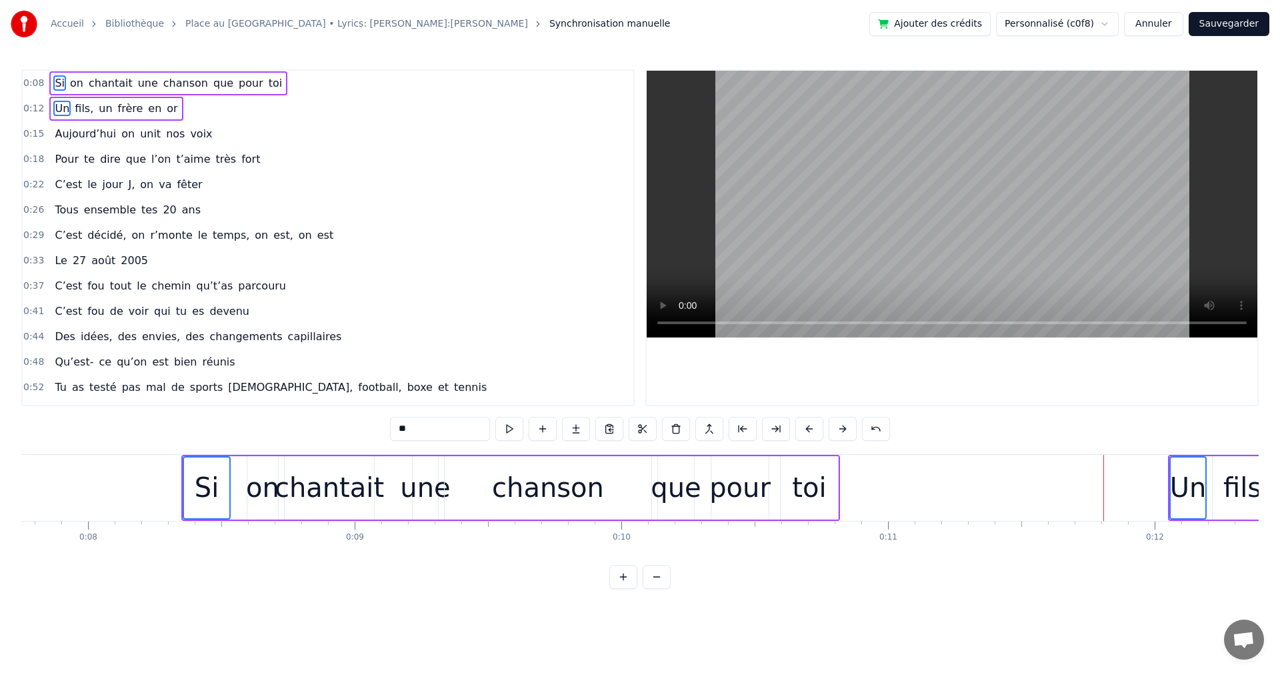
click at [845, 428] on button at bounding box center [843, 429] width 28 height 24
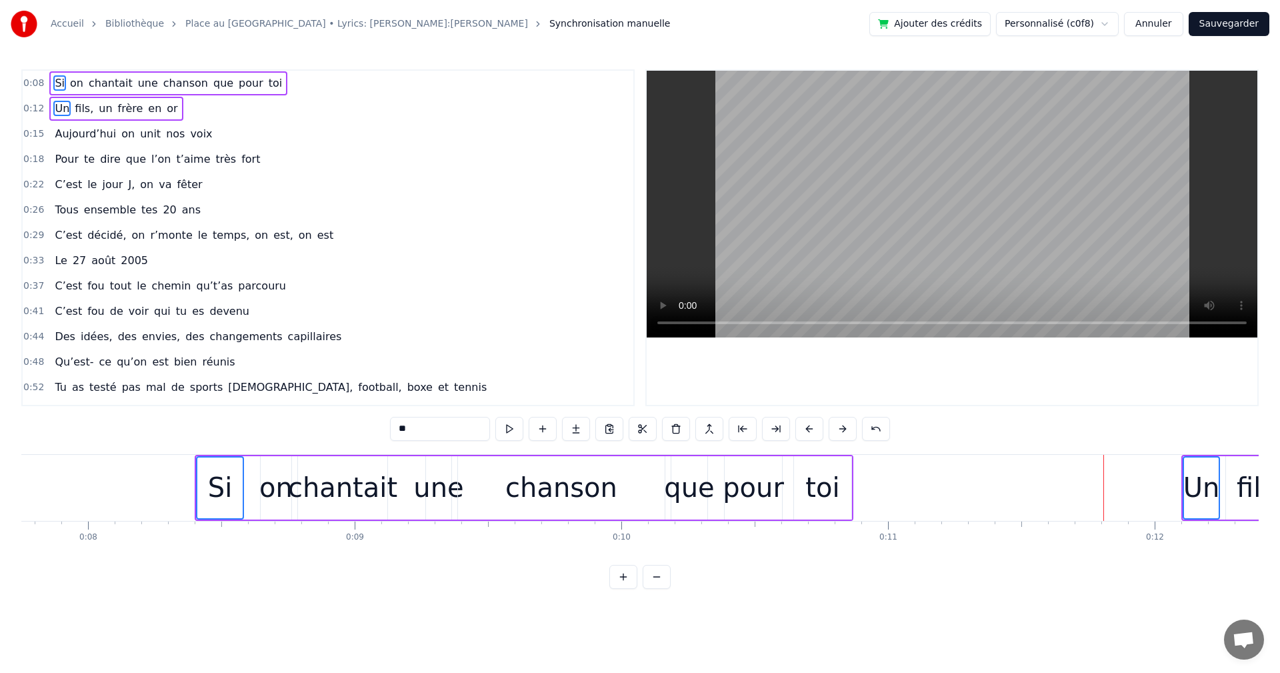
click at [1239, 25] on button "Sauvegarder" at bounding box center [1229, 24] width 81 height 24
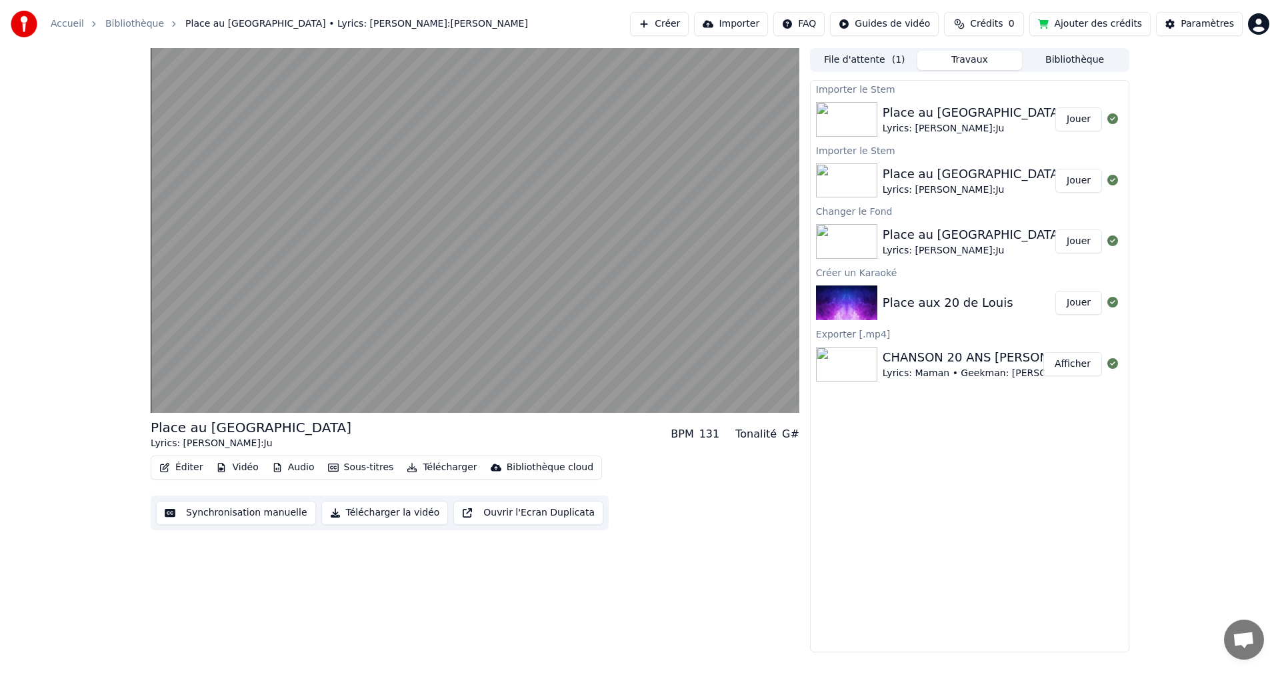
click at [215, 513] on button "Synchronisation manuelle" at bounding box center [236, 513] width 160 height 24
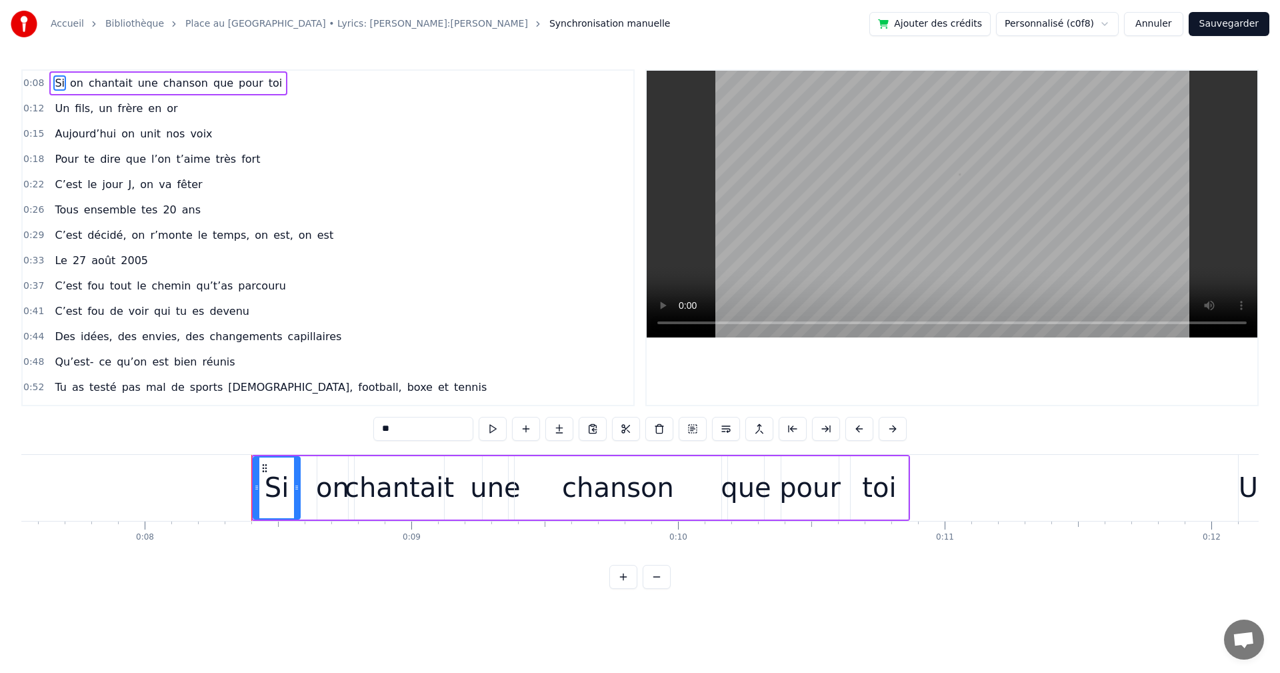
scroll to position [0, 2174]
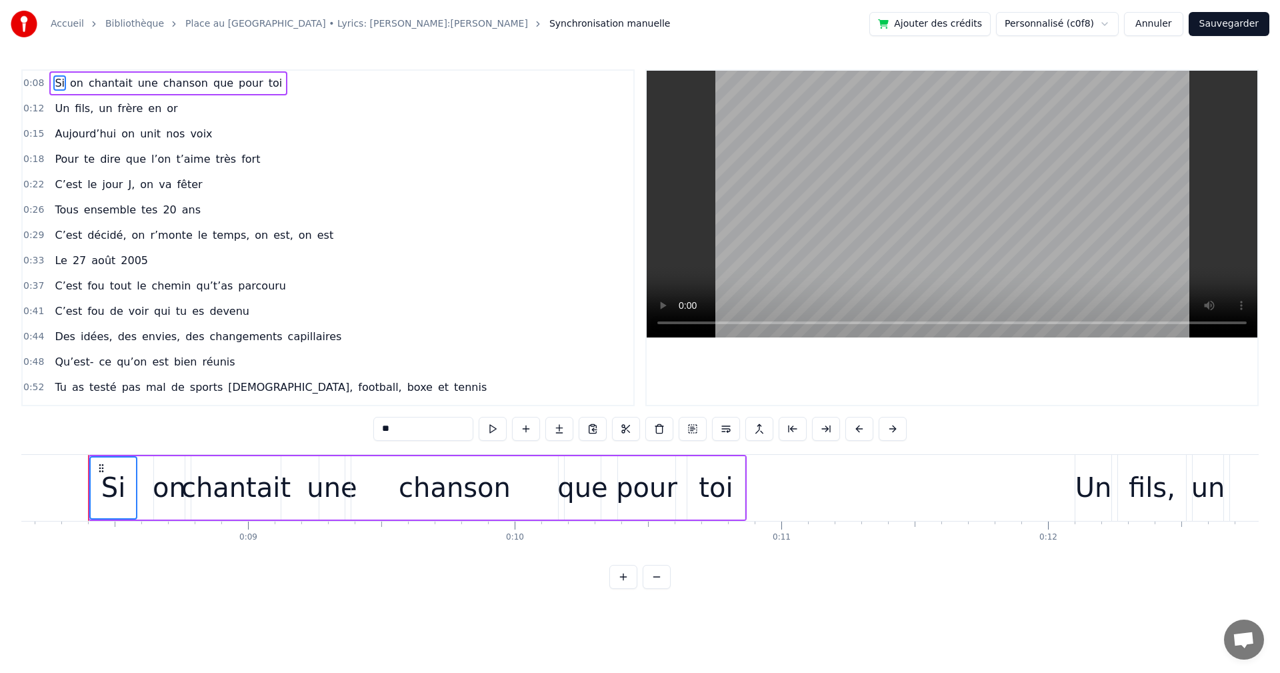
click at [1087, 483] on div "Un" at bounding box center [1094, 487] width 37 height 40
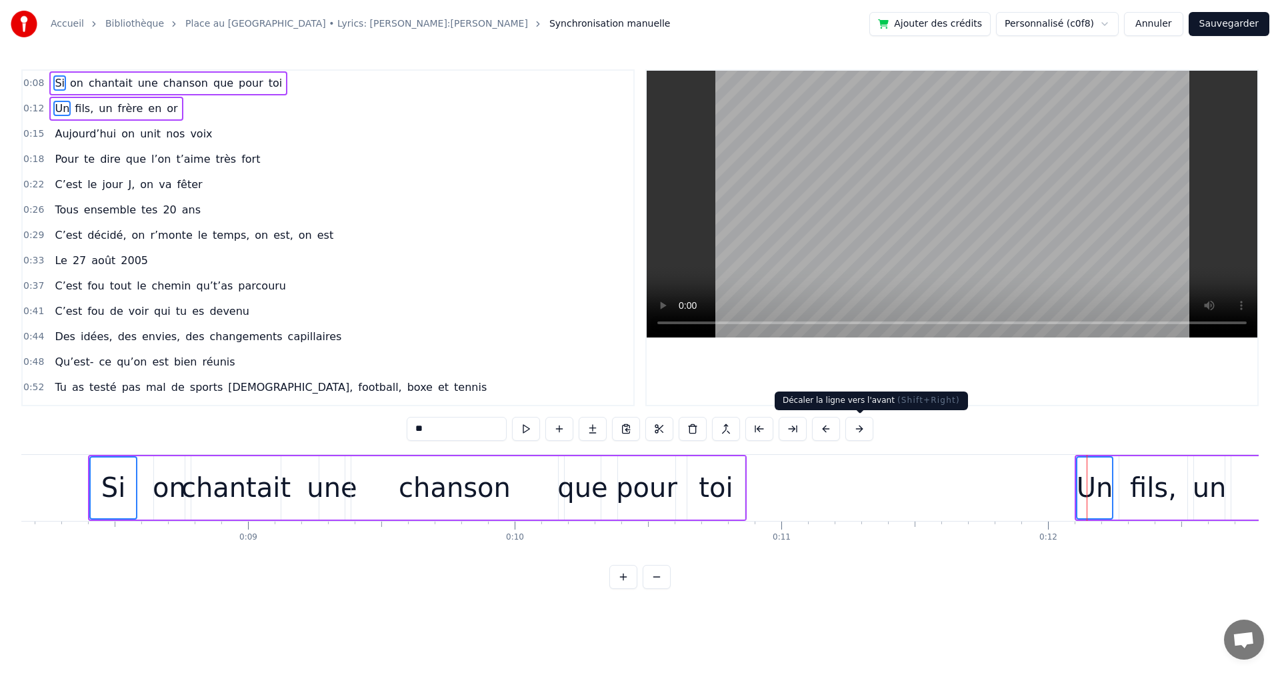
click at [855, 427] on button at bounding box center [859, 429] width 28 height 24
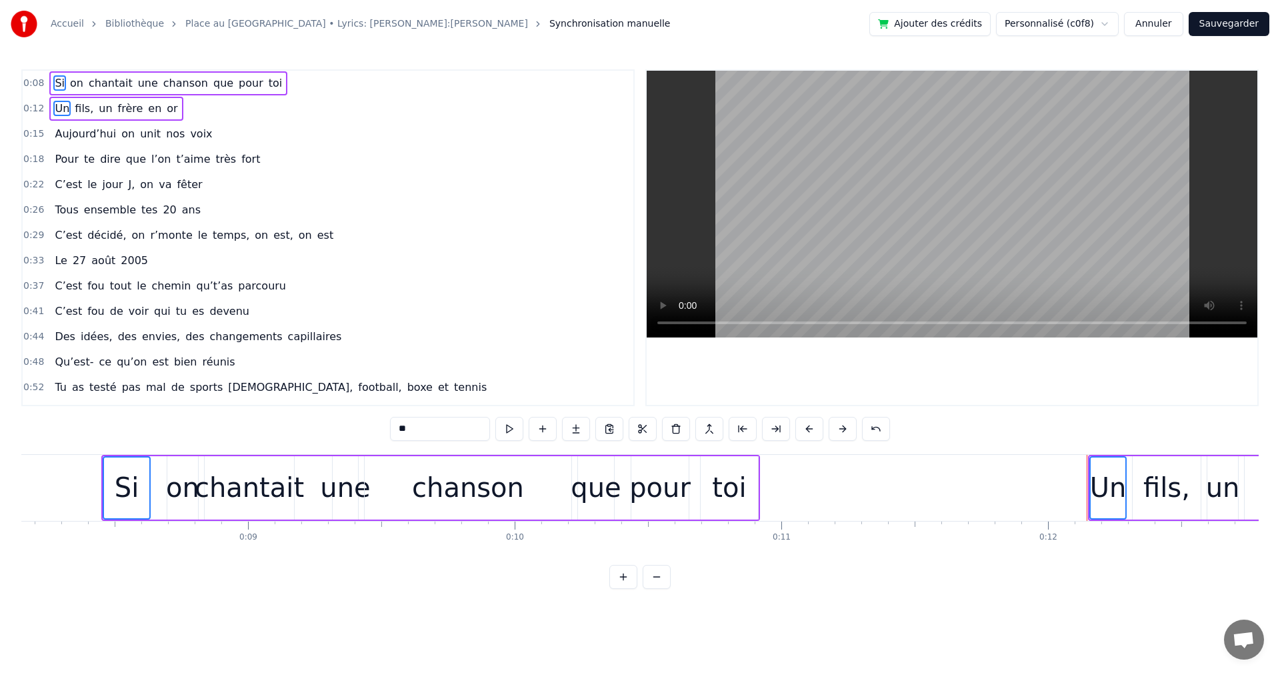
click at [858, 427] on div "**" at bounding box center [640, 429] width 500 height 24
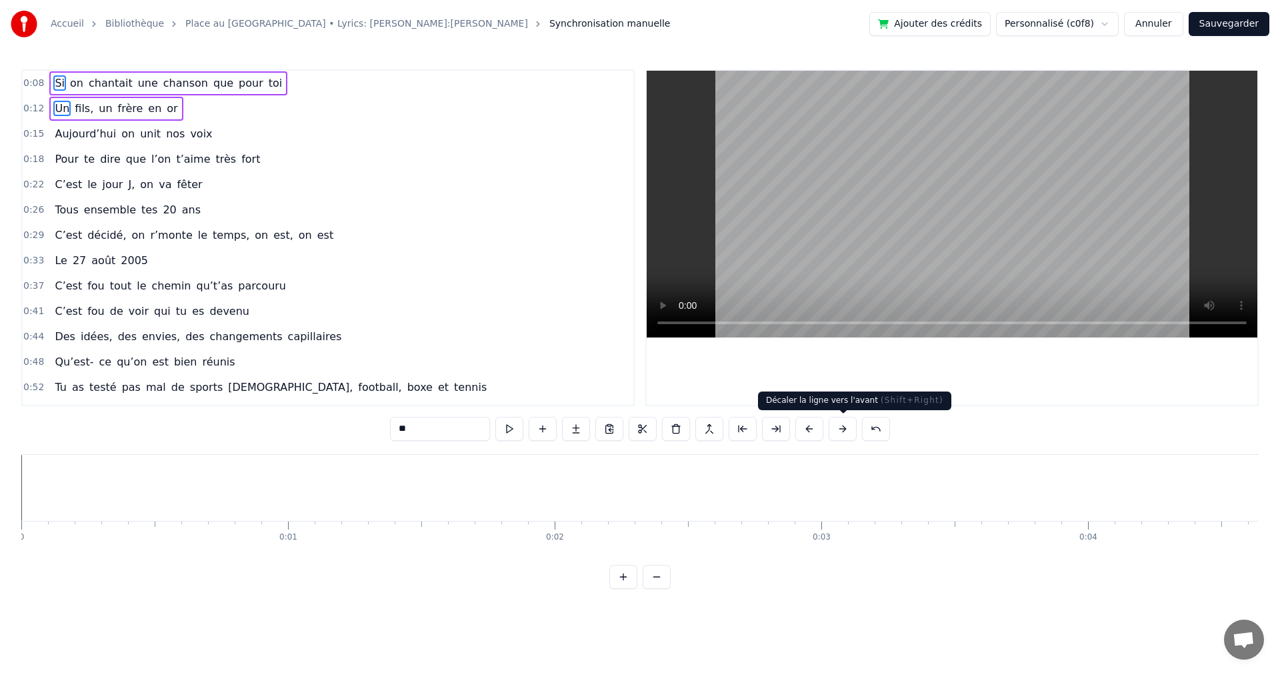
scroll to position [0, 2174]
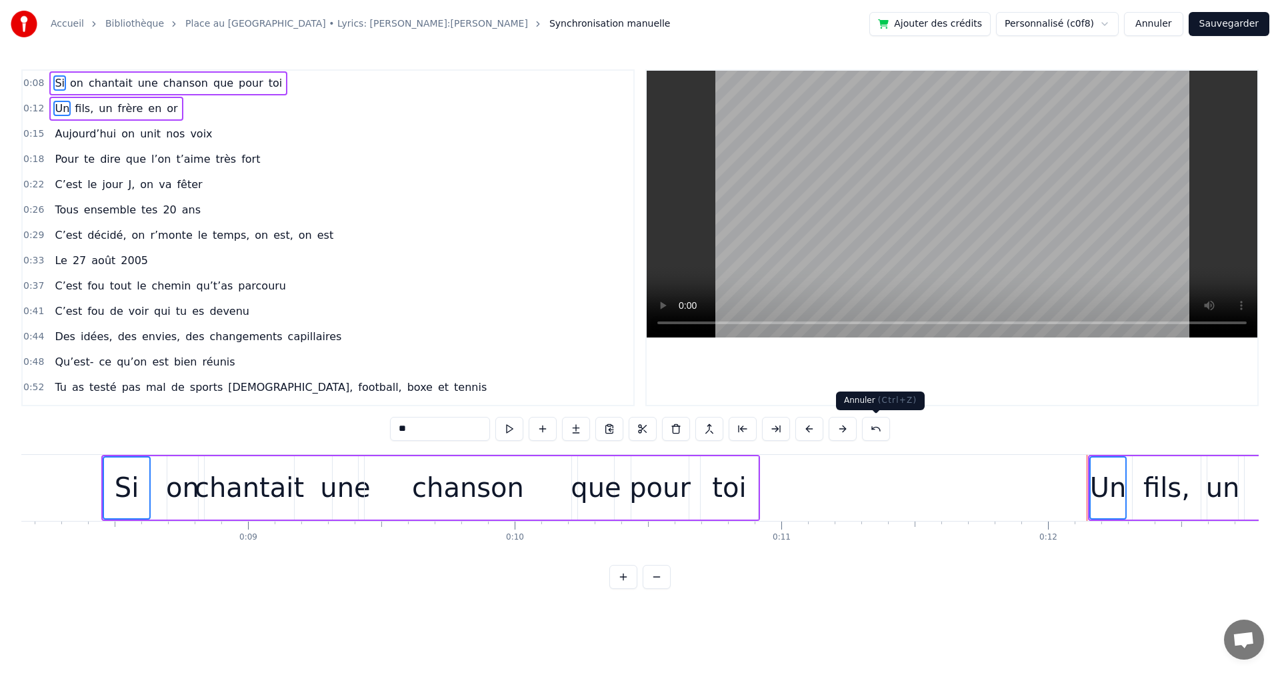
click at [865, 427] on button at bounding box center [876, 429] width 28 height 24
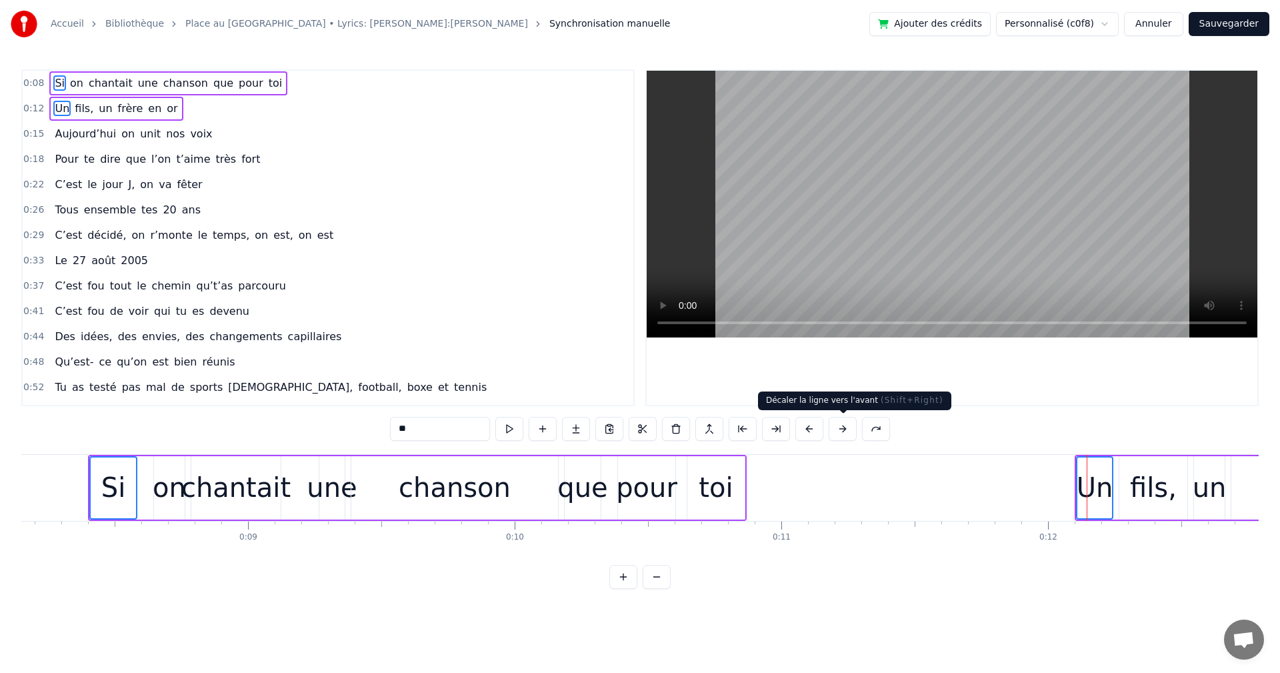
click at [843, 428] on button at bounding box center [843, 429] width 28 height 24
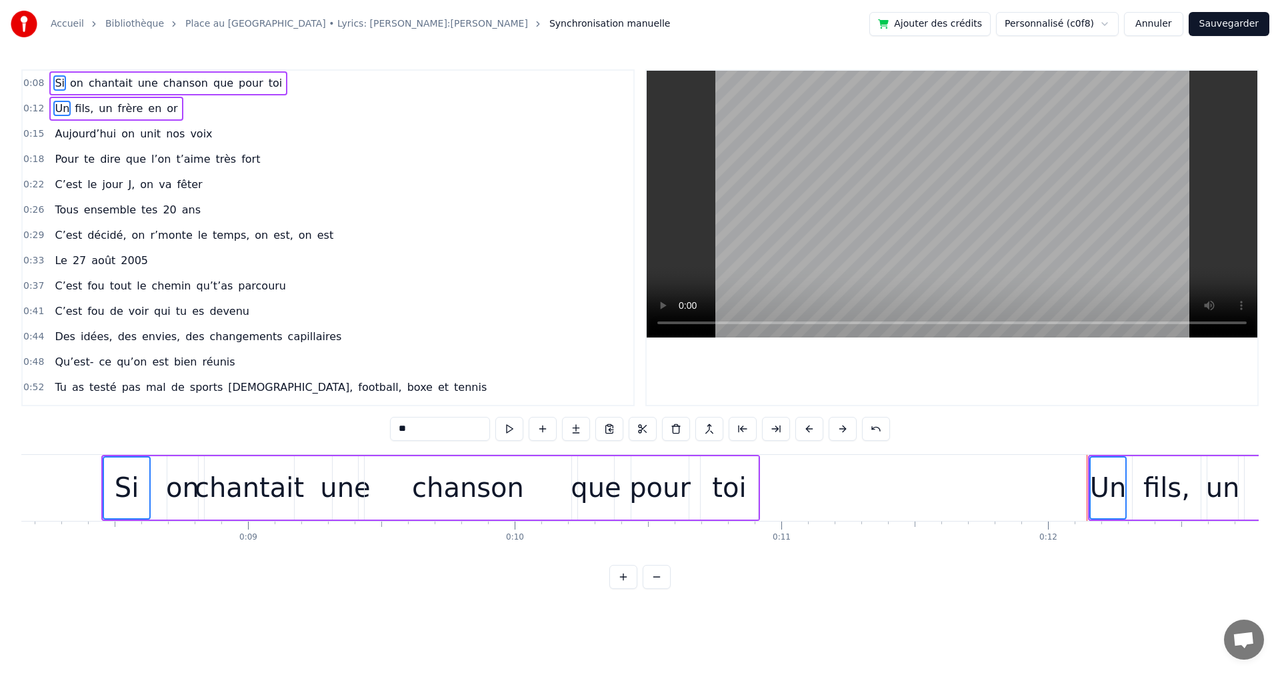
click at [843, 428] on button at bounding box center [843, 429] width 28 height 24
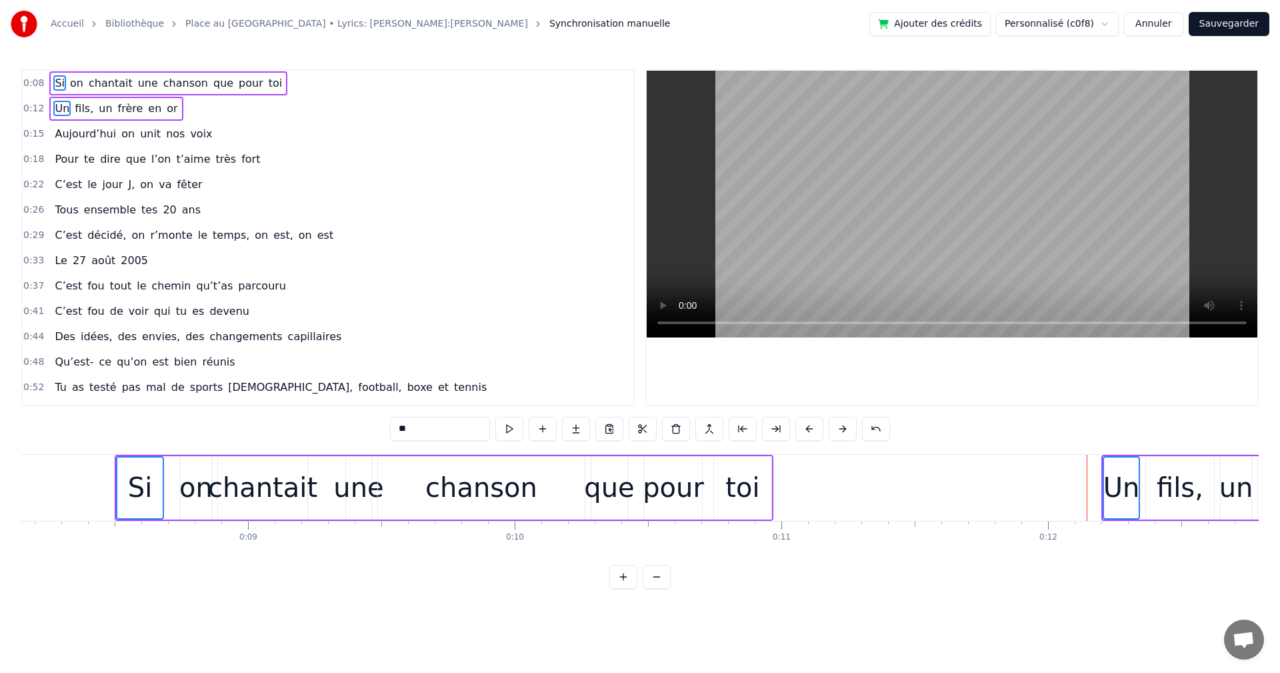
click at [843, 428] on button at bounding box center [843, 429] width 28 height 24
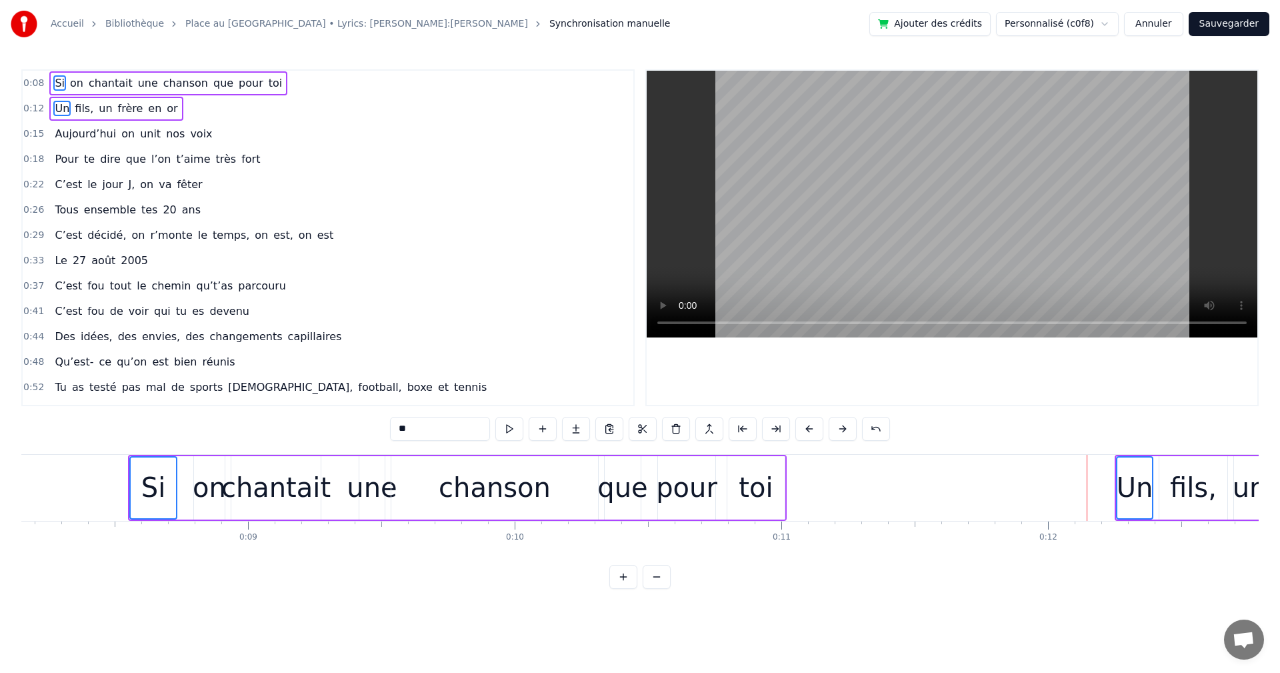
click at [843, 428] on button at bounding box center [843, 429] width 28 height 24
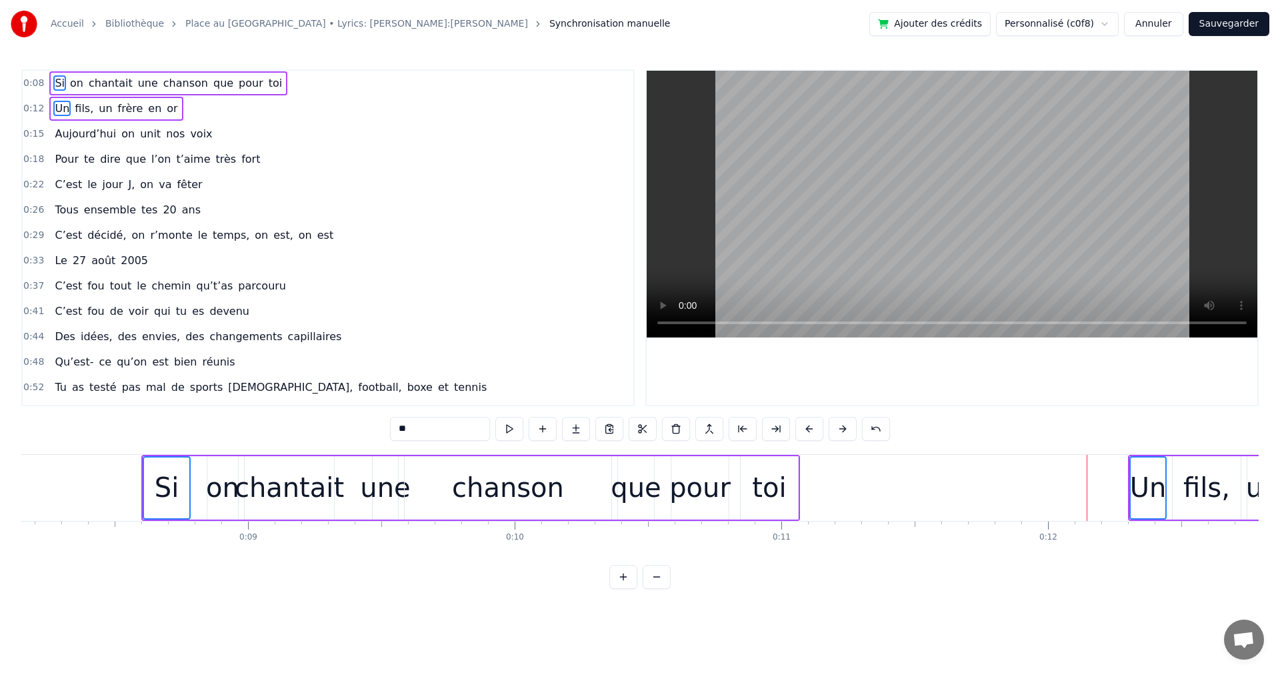
click at [843, 428] on button at bounding box center [843, 429] width 28 height 24
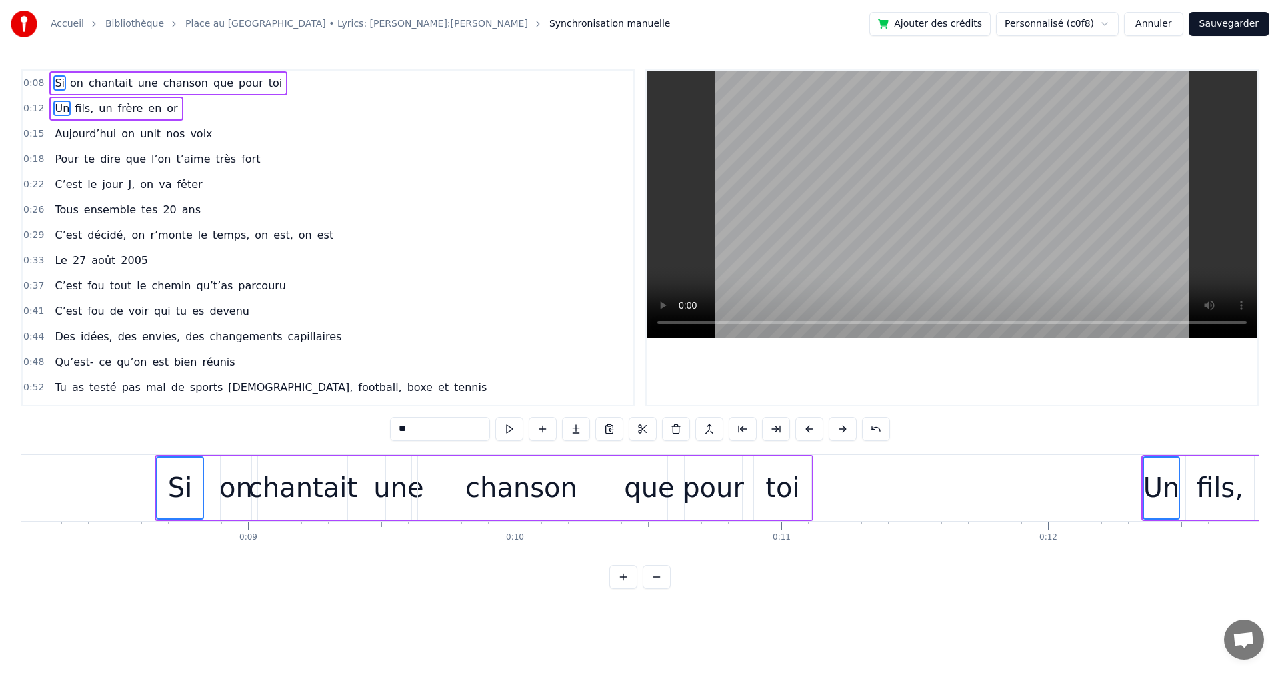
click at [843, 428] on button at bounding box center [843, 429] width 28 height 24
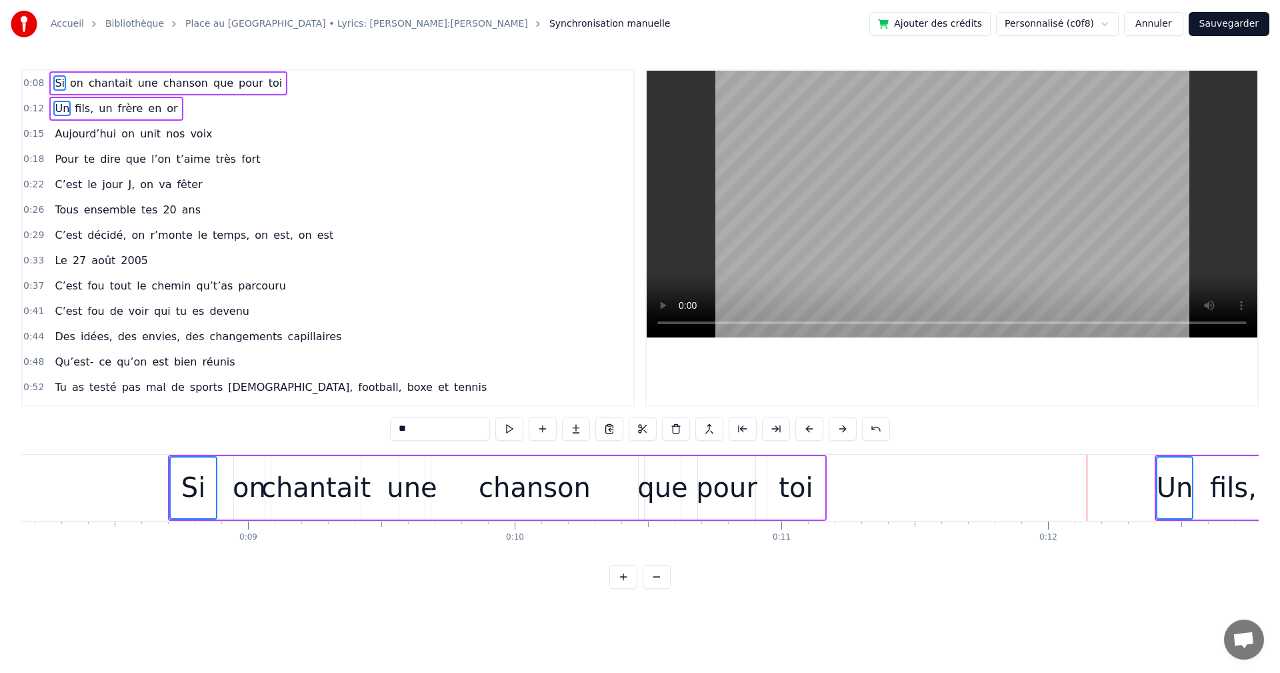
click at [843, 428] on button at bounding box center [843, 429] width 28 height 24
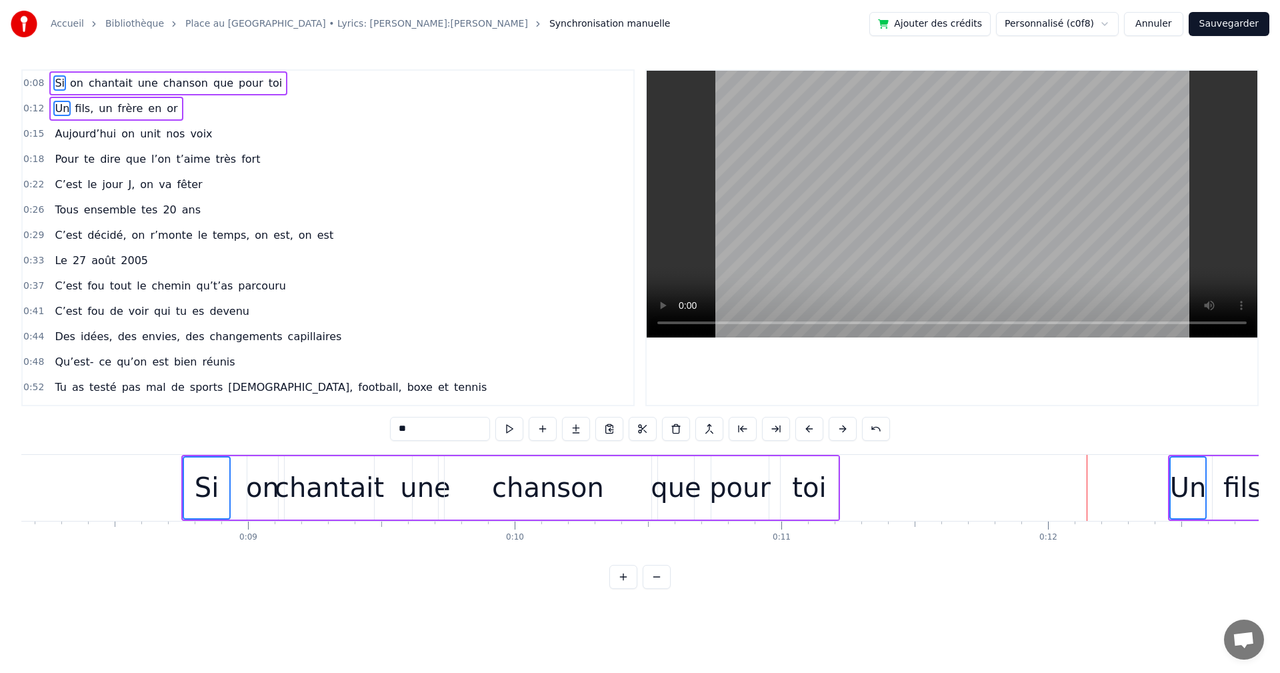
click at [843, 428] on button at bounding box center [843, 429] width 28 height 24
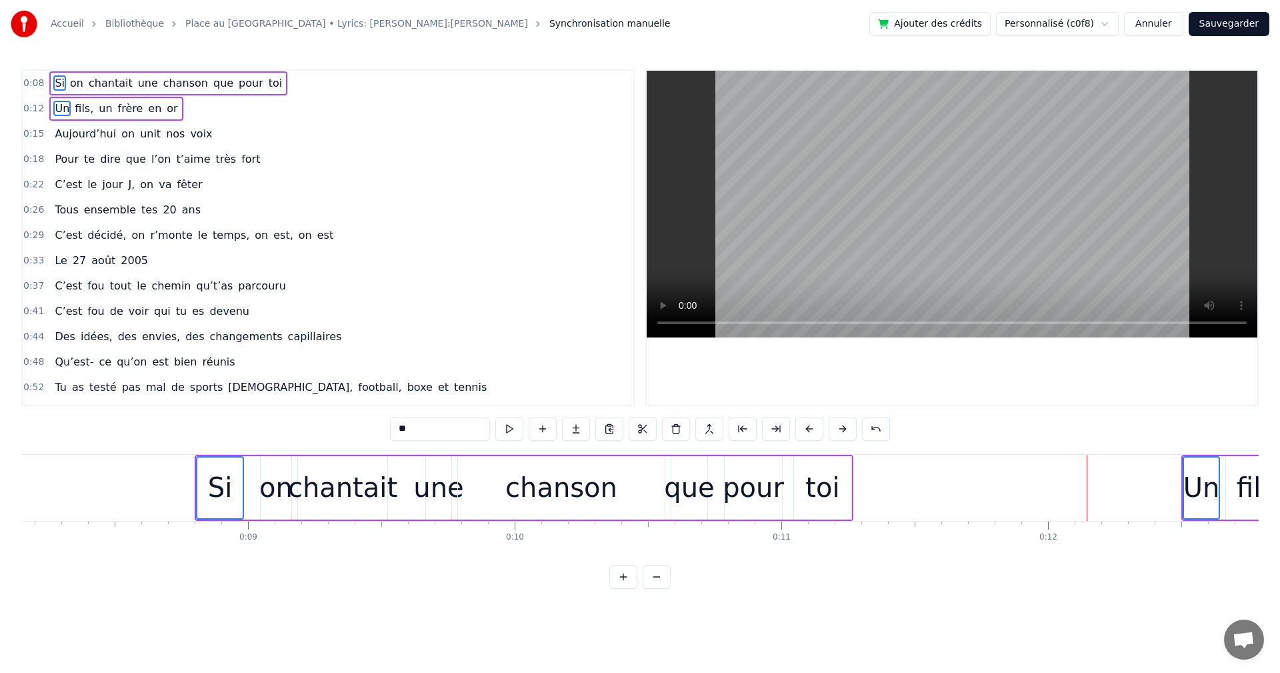
click at [843, 428] on button at bounding box center [843, 429] width 28 height 24
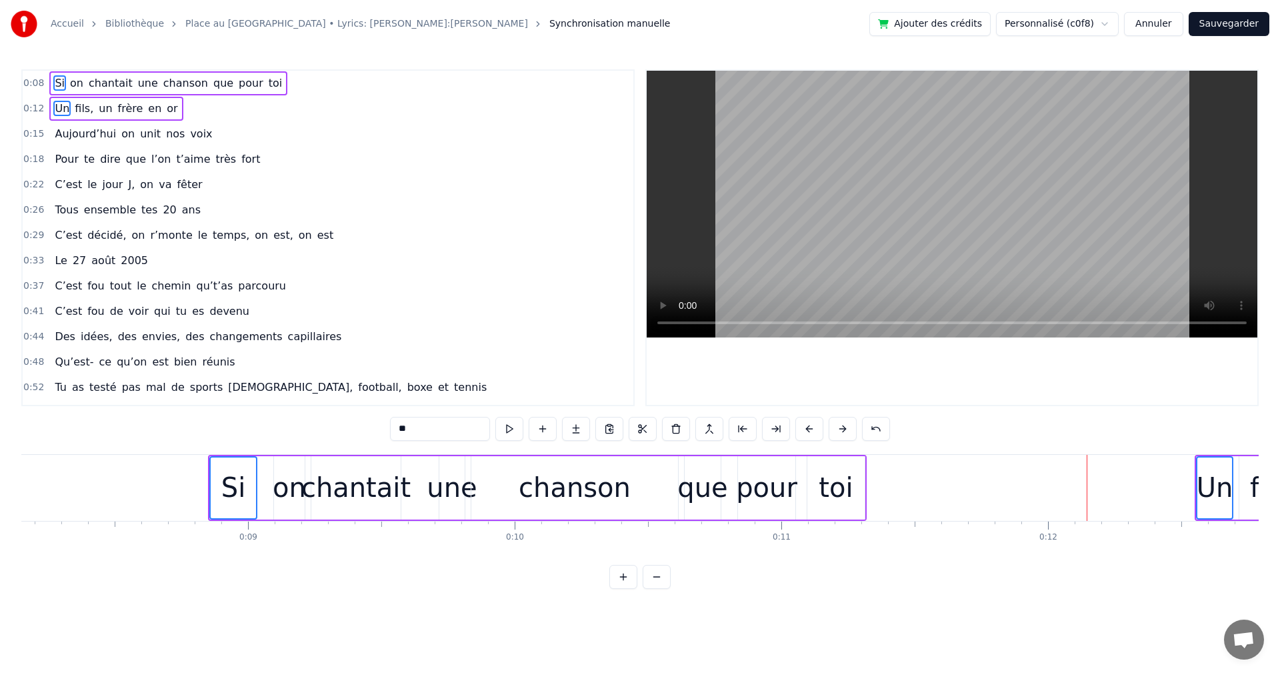
click at [843, 428] on button at bounding box center [843, 429] width 28 height 24
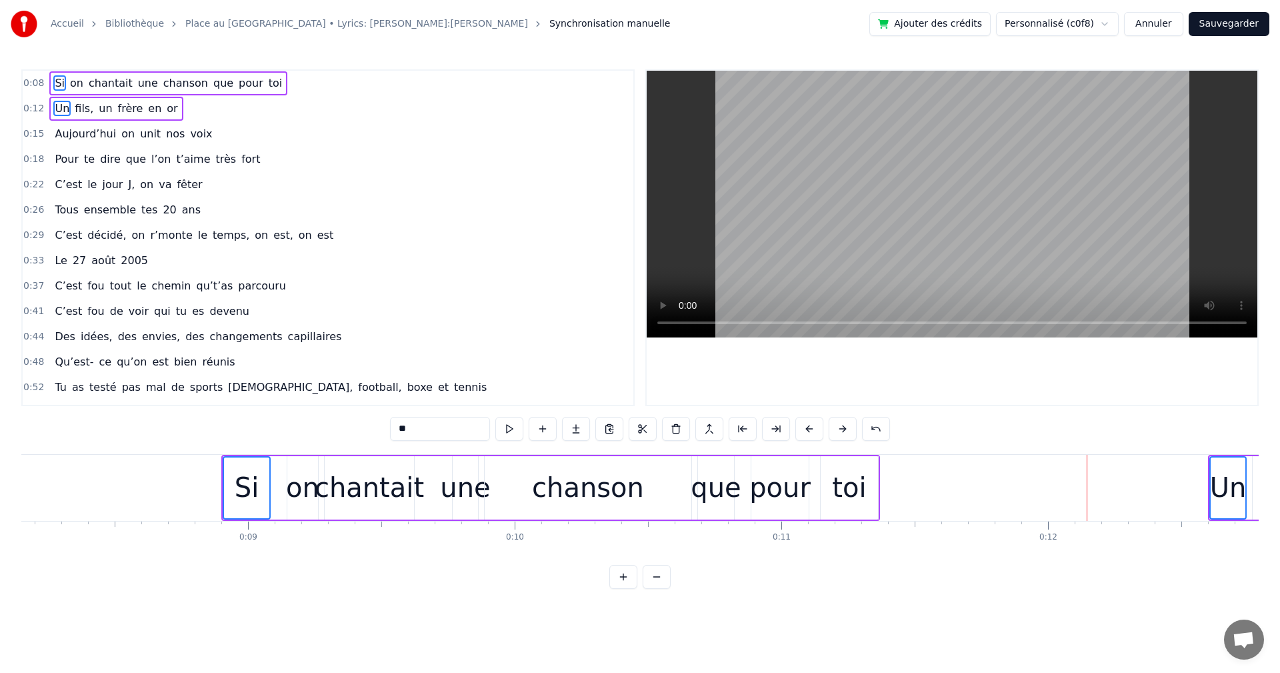
click at [843, 428] on button at bounding box center [843, 429] width 28 height 24
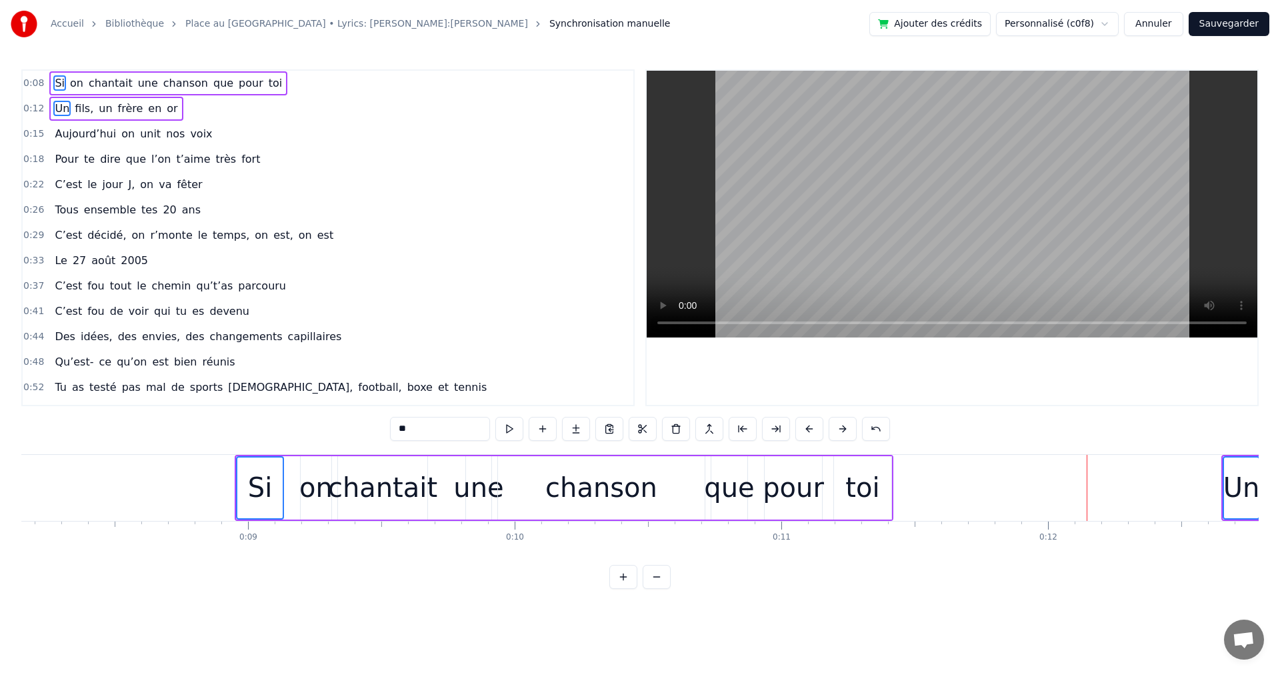
click at [843, 428] on button at bounding box center [843, 429] width 28 height 24
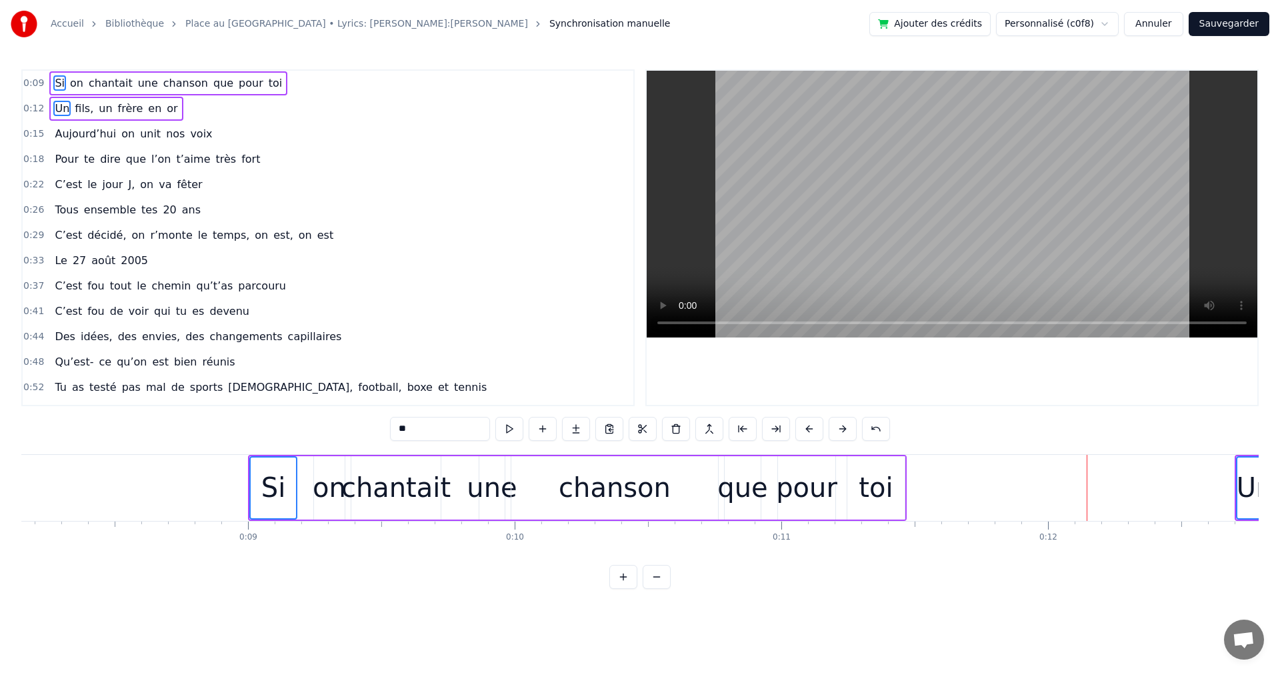
click at [1226, 27] on button "Sauvegarder" at bounding box center [1229, 24] width 81 height 24
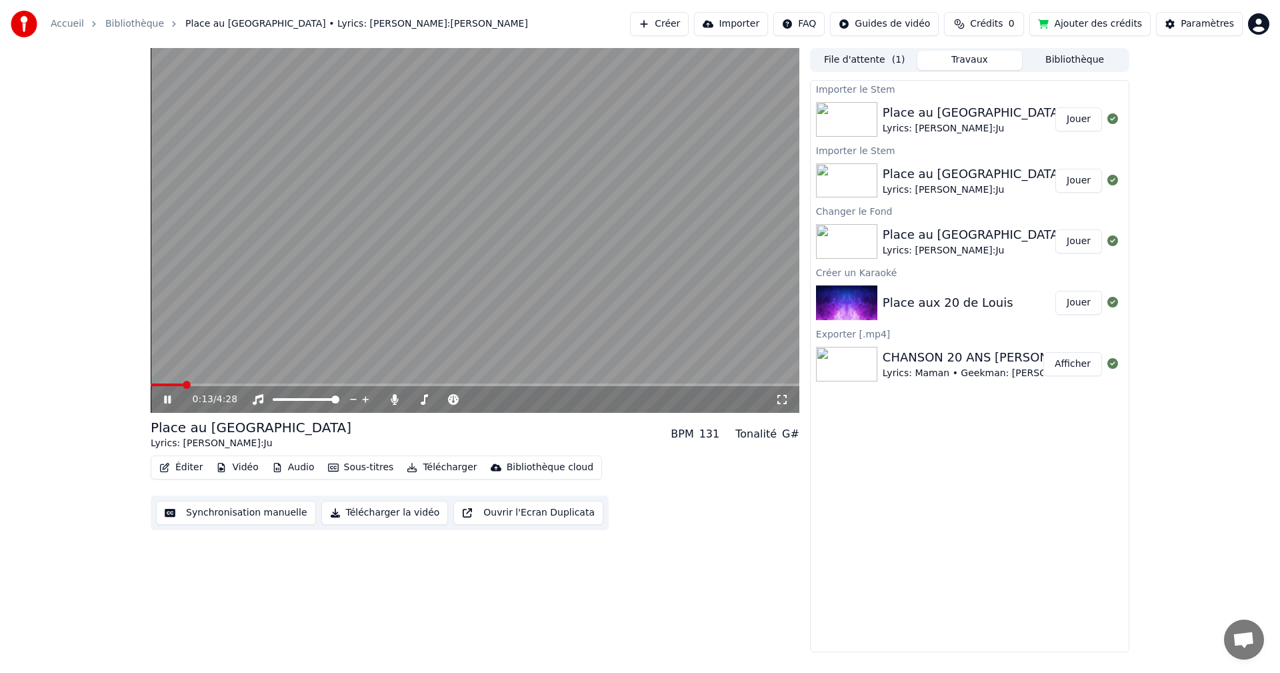
click at [165, 402] on icon at bounding box center [167, 399] width 7 height 8
click at [233, 523] on button "Synchronisation manuelle" at bounding box center [236, 513] width 160 height 24
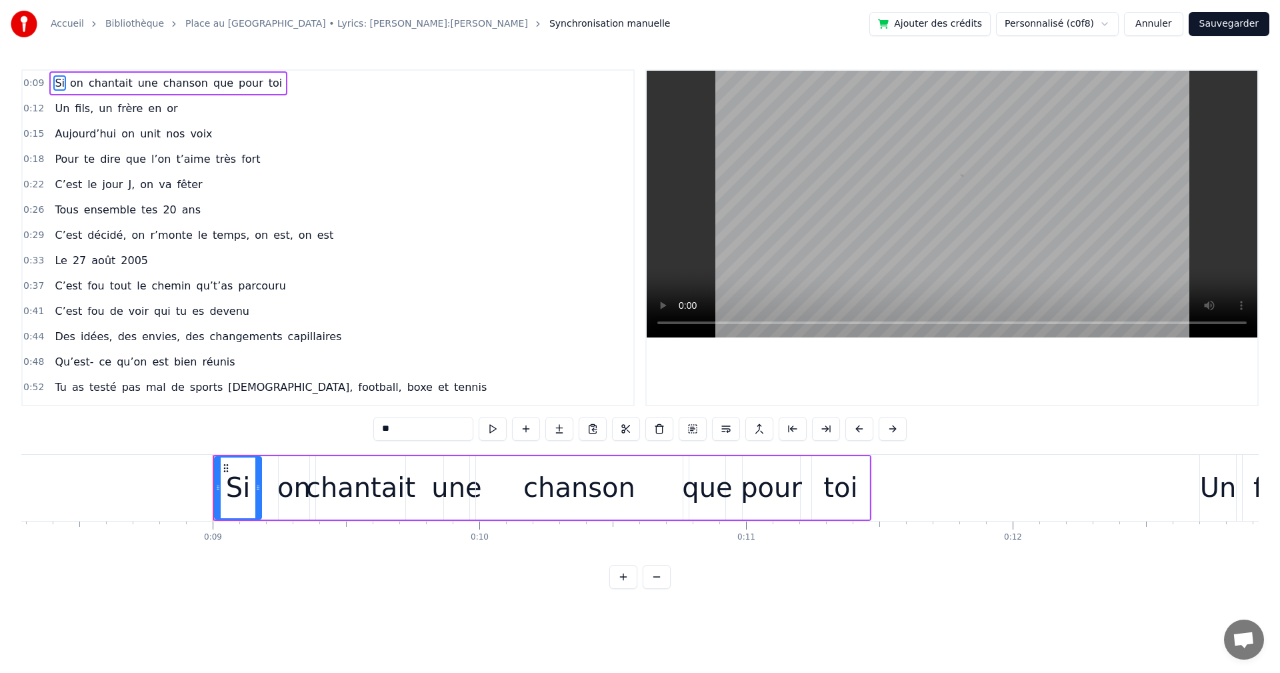
scroll to position [0, 2334]
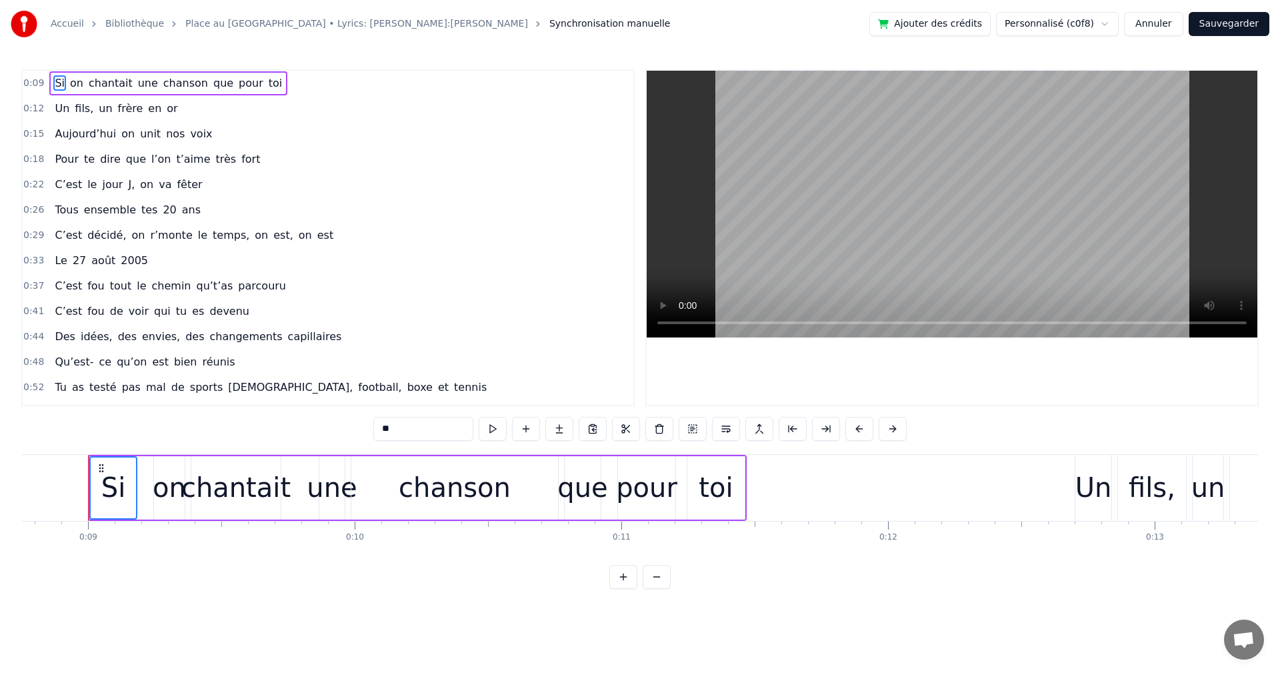
click at [1102, 501] on div "Un" at bounding box center [1094, 487] width 37 height 40
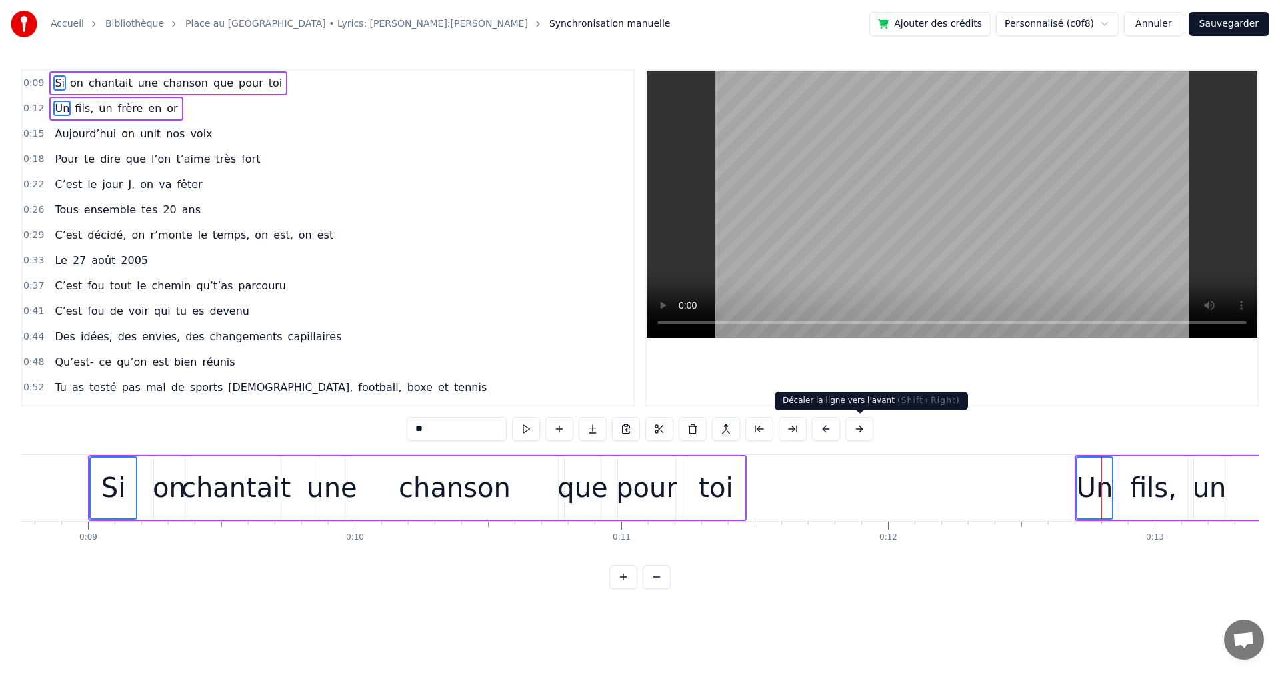
click at [853, 429] on button at bounding box center [859, 429] width 28 height 24
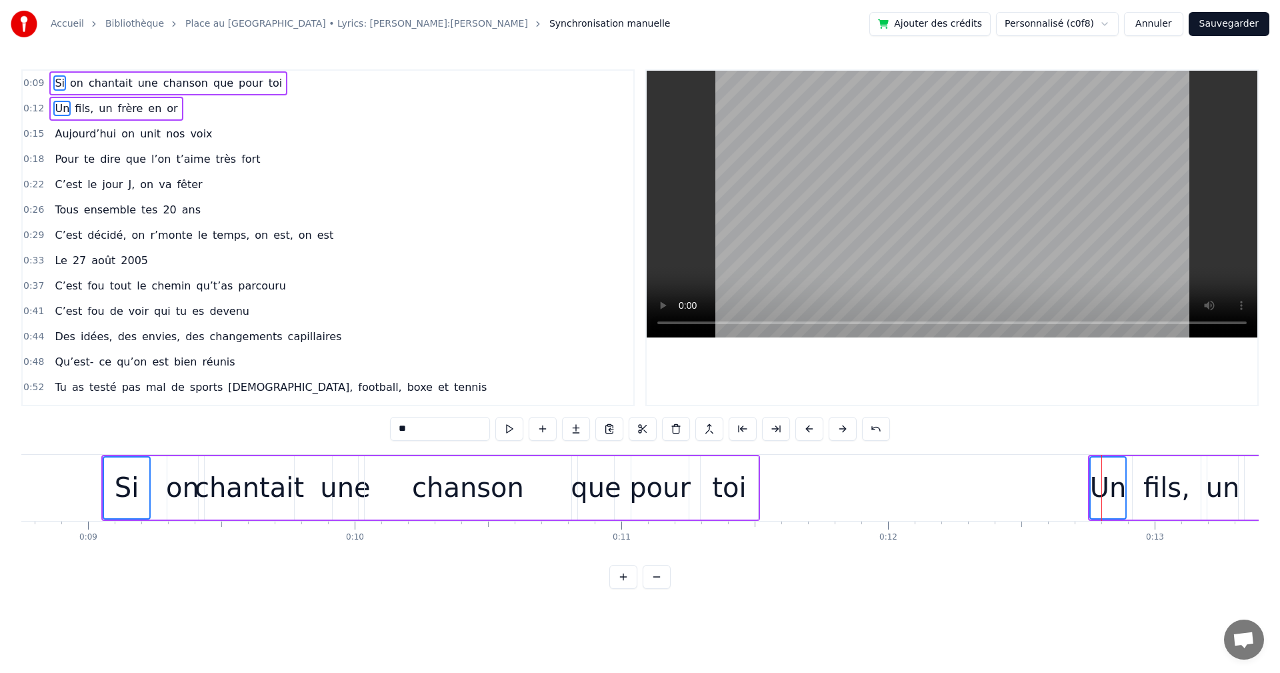
click at [853, 429] on button at bounding box center [843, 429] width 28 height 24
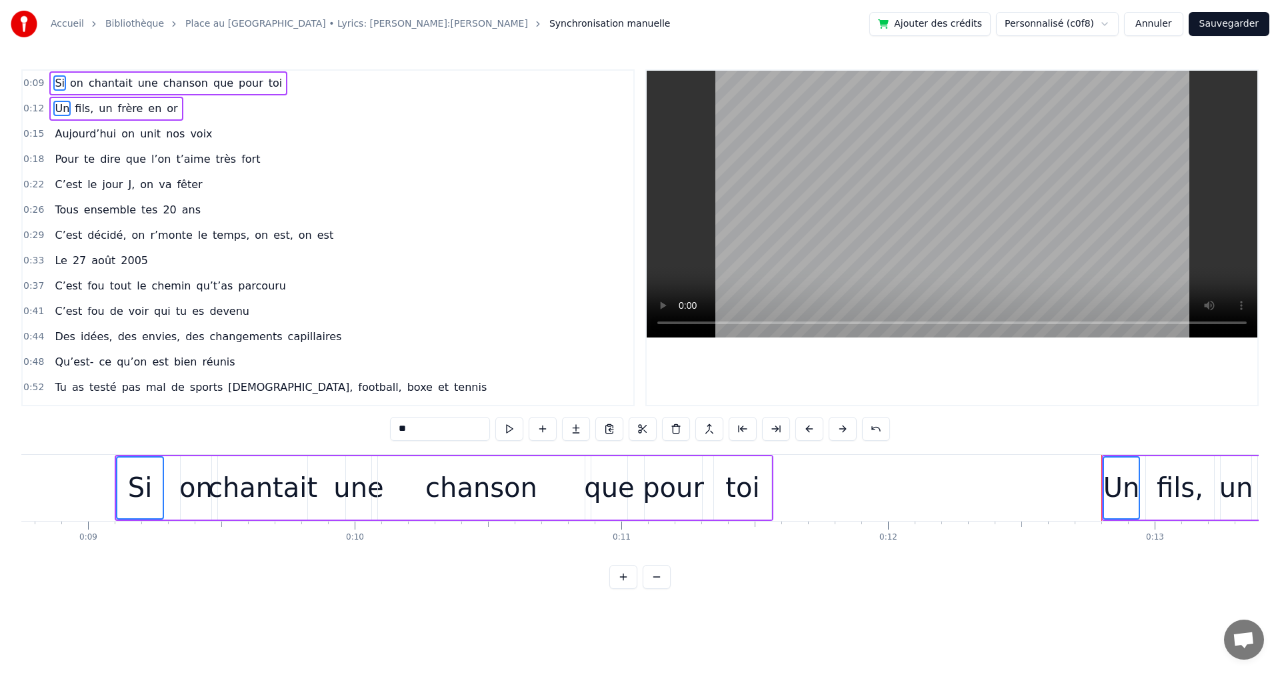
click at [853, 429] on button at bounding box center [843, 429] width 28 height 24
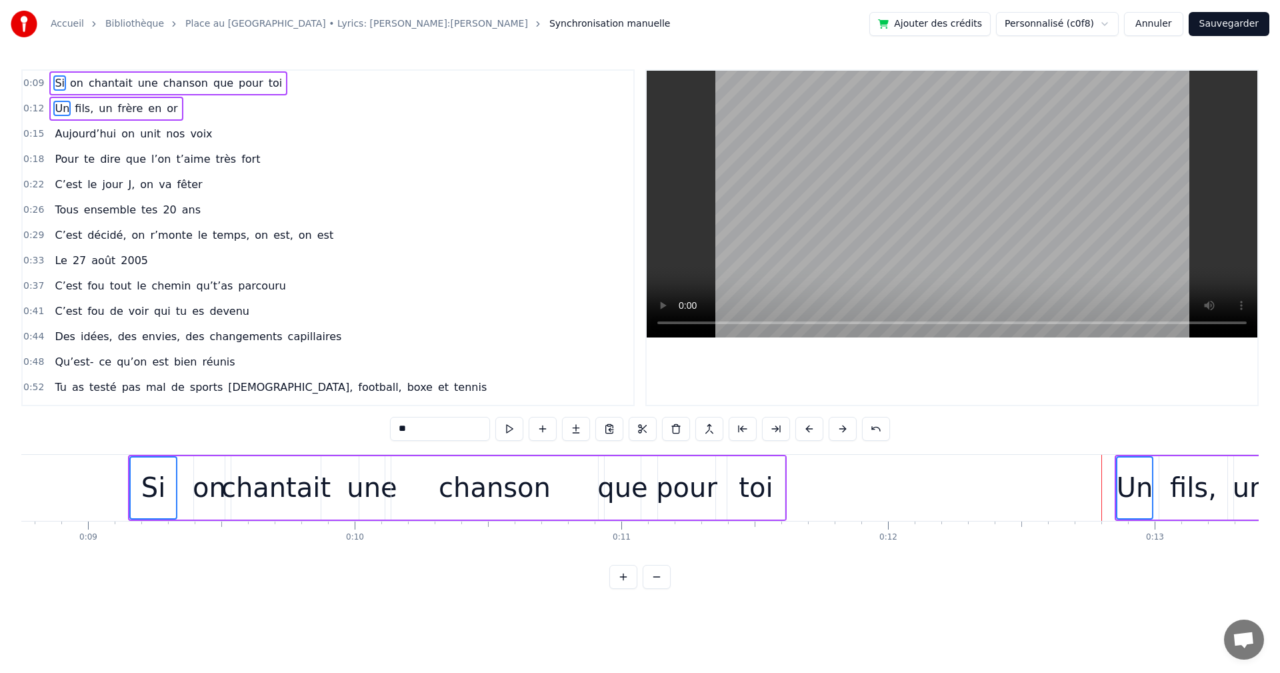
click at [853, 429] on button at bounding box center [843, 429] width 28 height 24
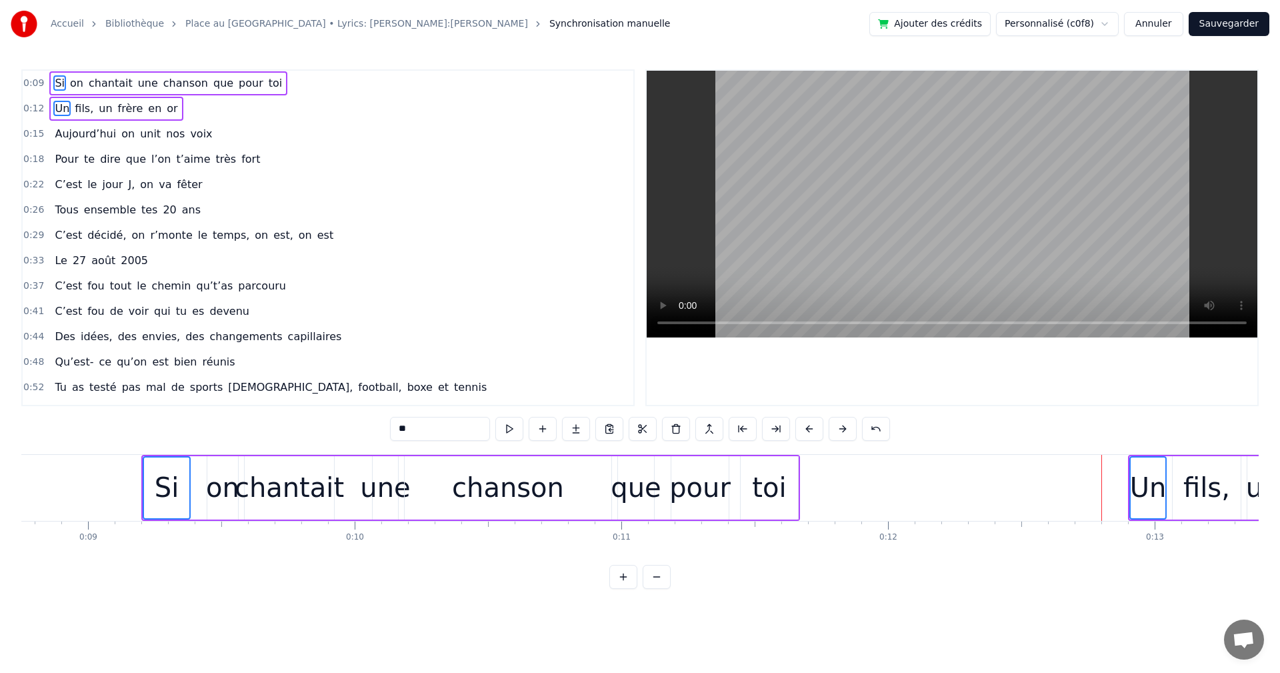
click at [853, 429] on button at bounding box center [843, 429] width 28 height 24
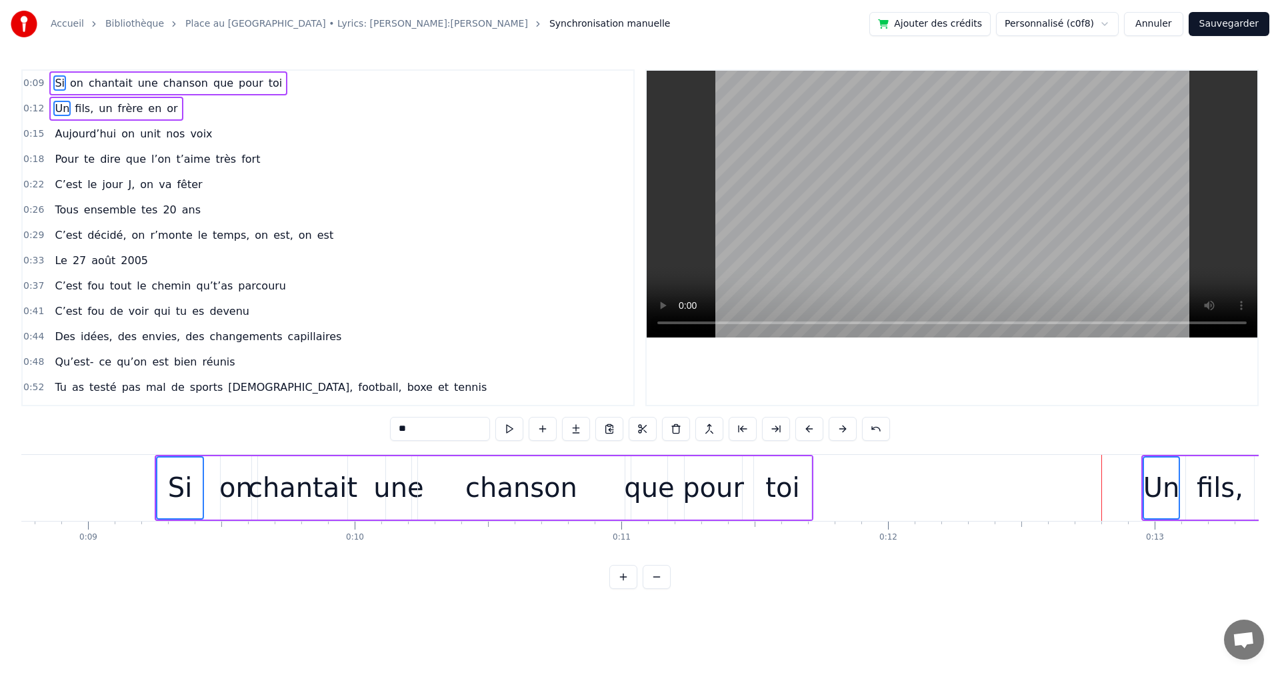
click at [853, 429] on button at bounding box center [843, 429] width 28 height 24
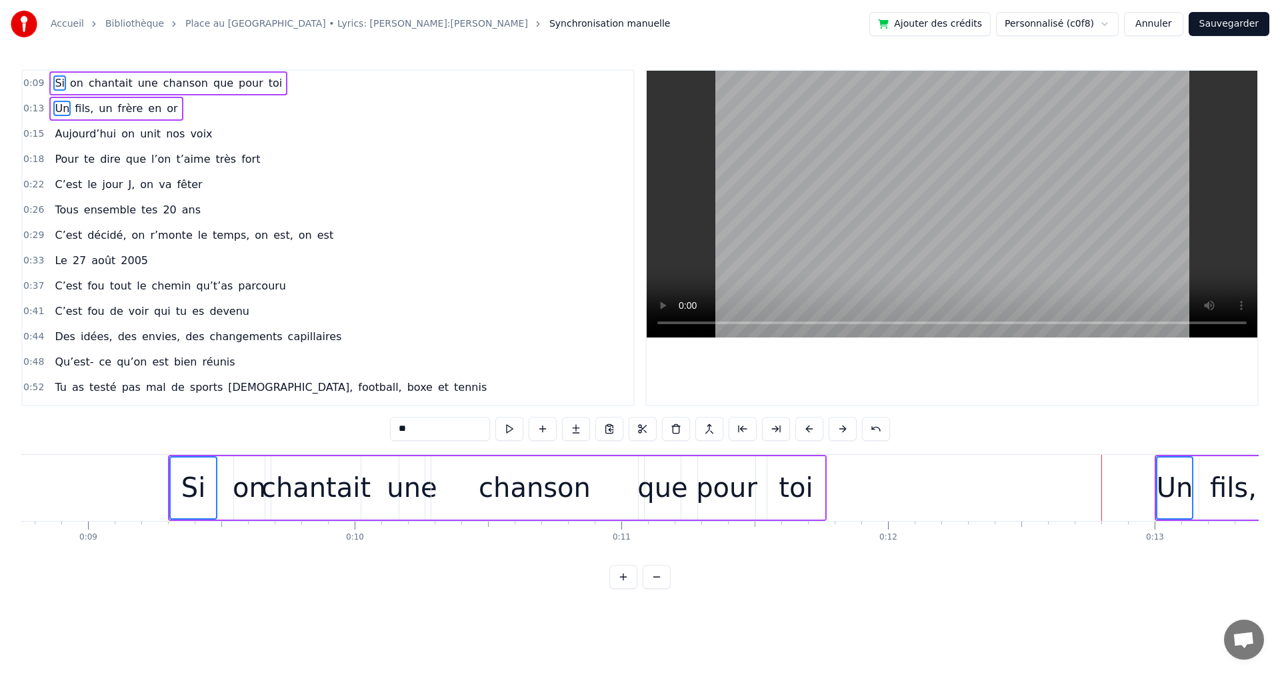
click at [853, 429] on button at bounding box center [843, 429] width 28 height 24
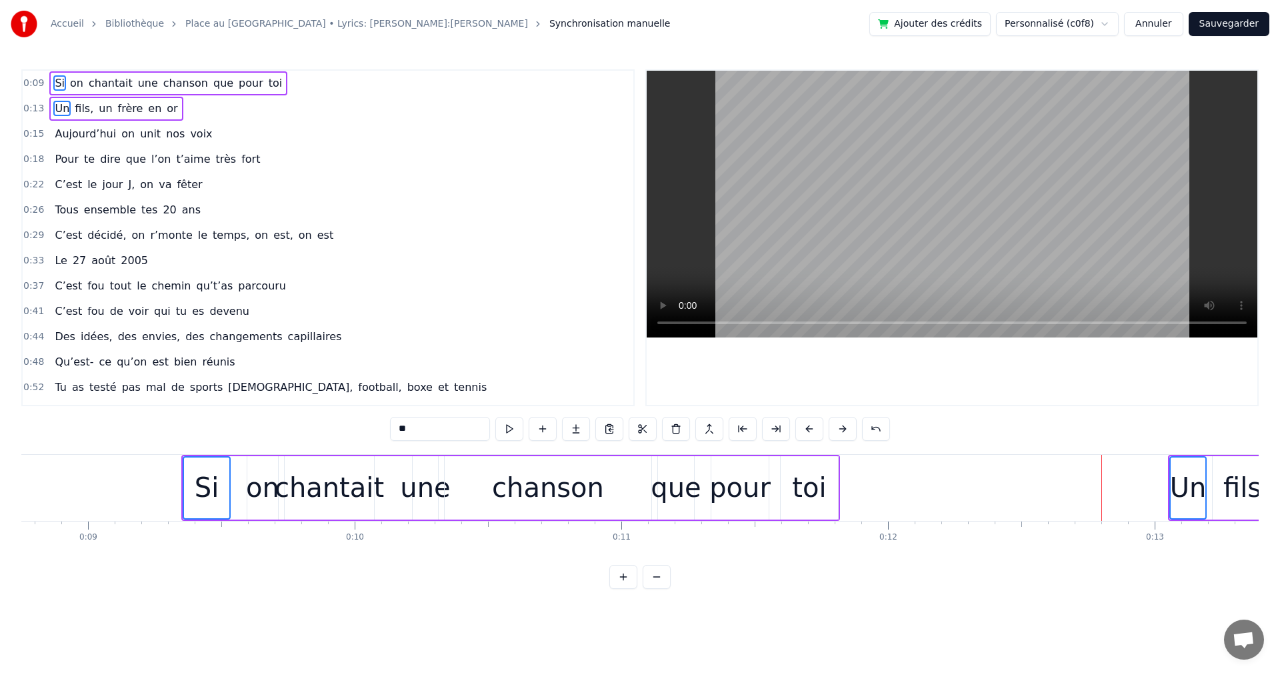
click at [853, 429] on button at bounding box center [843, 429] width 28 height 24
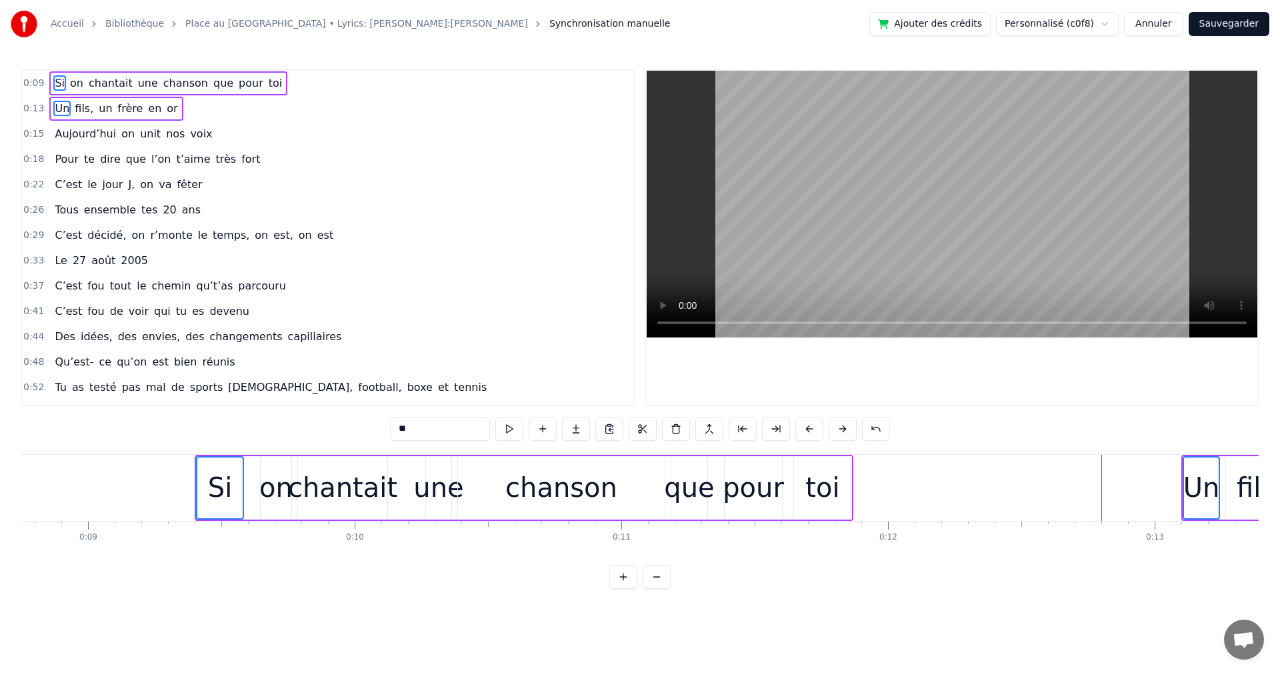
click at [1233, 21] on button "Sauvegarder" at bounding box center [1229, 24] width 81 height 24
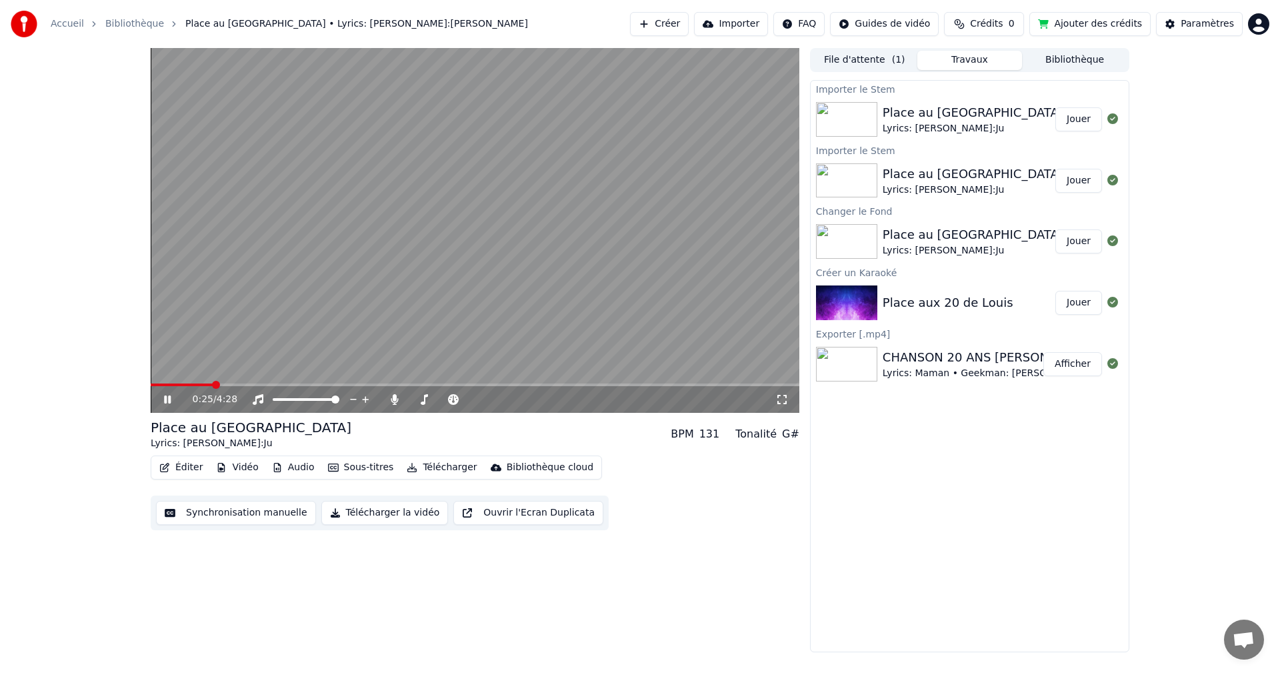
click at [281, 465] on button "Audio" at bounding box center [293, 467] width 53 height 19
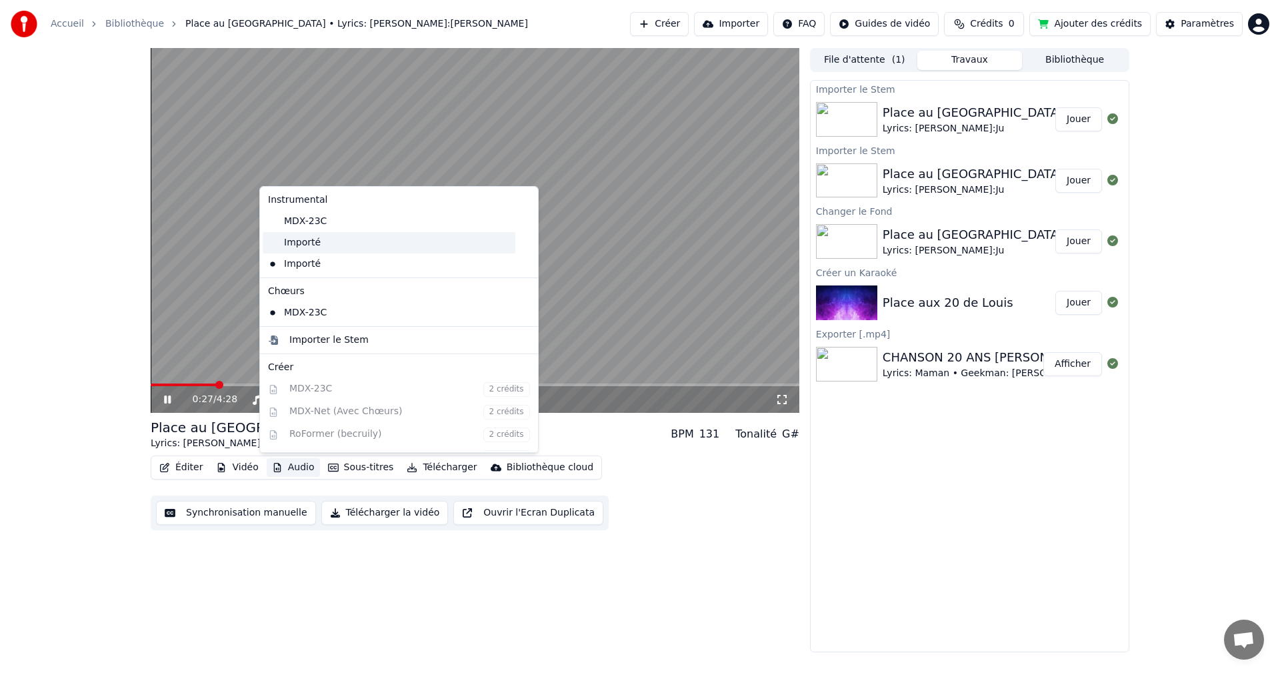
click at [321, 245] on div "Importé" at bounding box center [389, 242] width 253 height 21
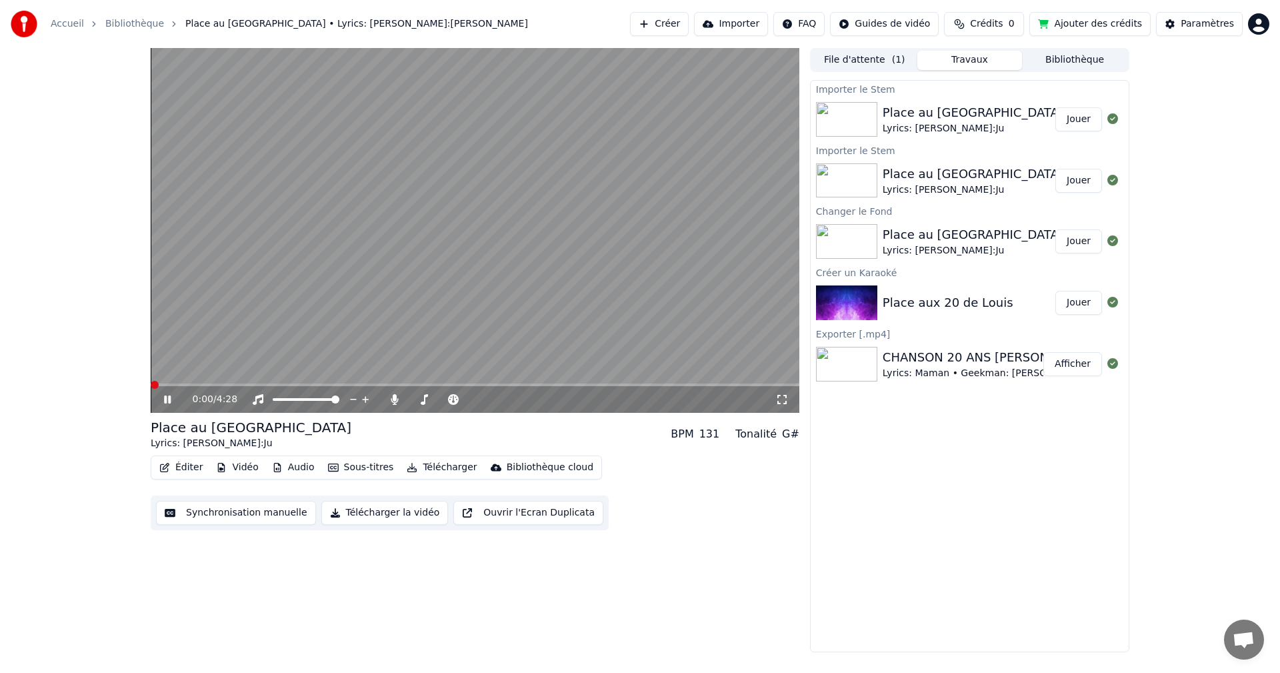
click at [151, 381] on span at bounding box center [155, 385] width 8 height 8
drag, startPoint x: 209, startPoint y: 381, endPoint x: 157, endPoint y: 377, distance: 52.8
click at [157, 377] on video at bounding box center [475, 230] width 649 height 365
click at [160, 381] on span at bounding box center [164, 385] width 8 height 8
click at [167, 396] on icon at bounding box center [167, 399] width 8 height 9
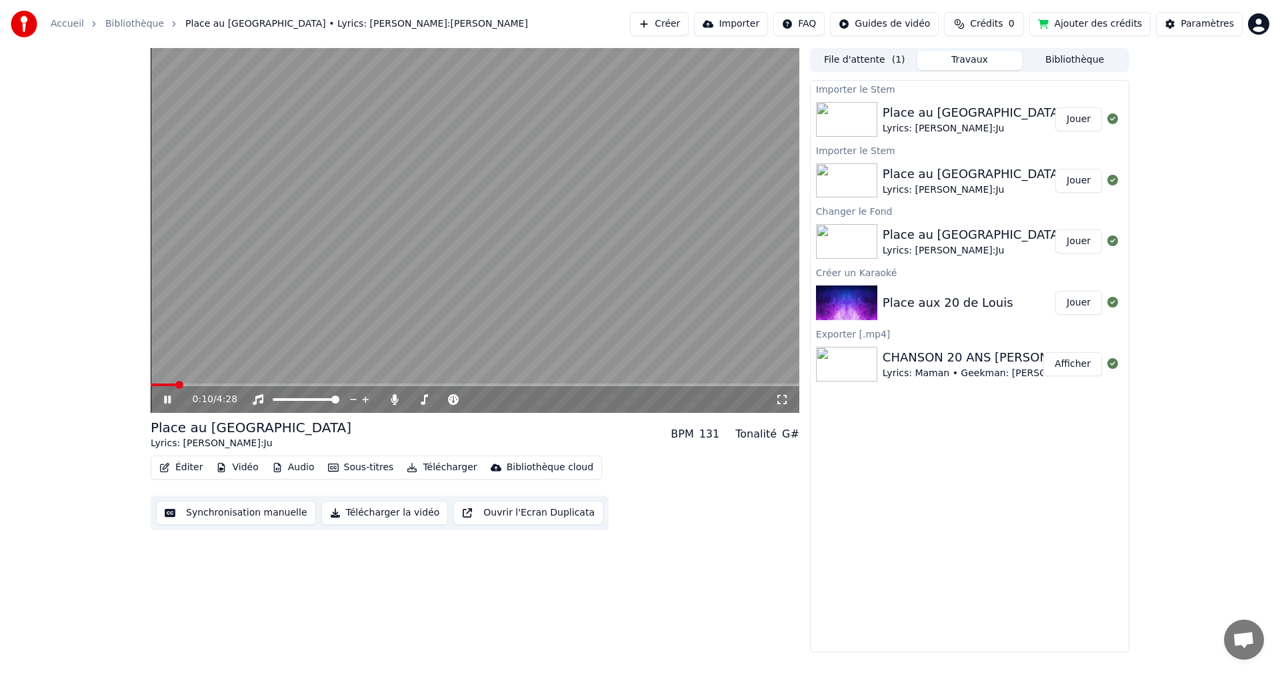
click at [167, 396] on icon at bounding box center [167, 399] width 7 height 8
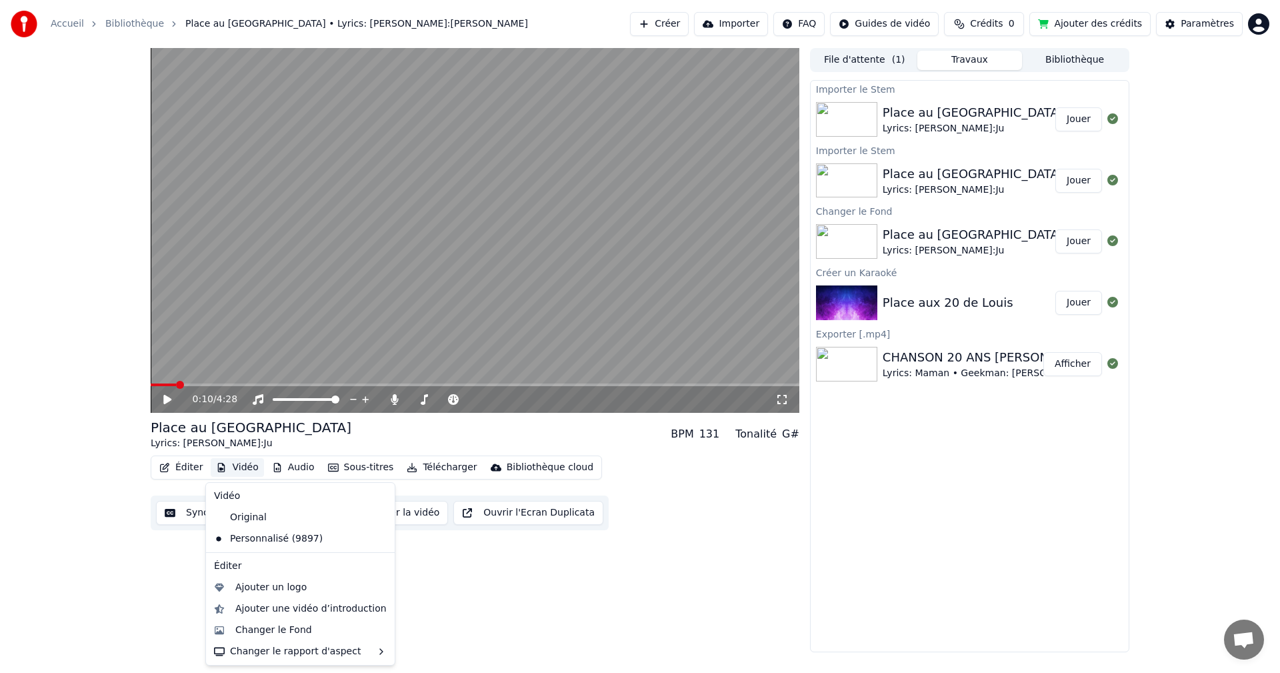
click at [243, 468] on button "Vidéo" at bounding box center [237, 467] width 53 height 19
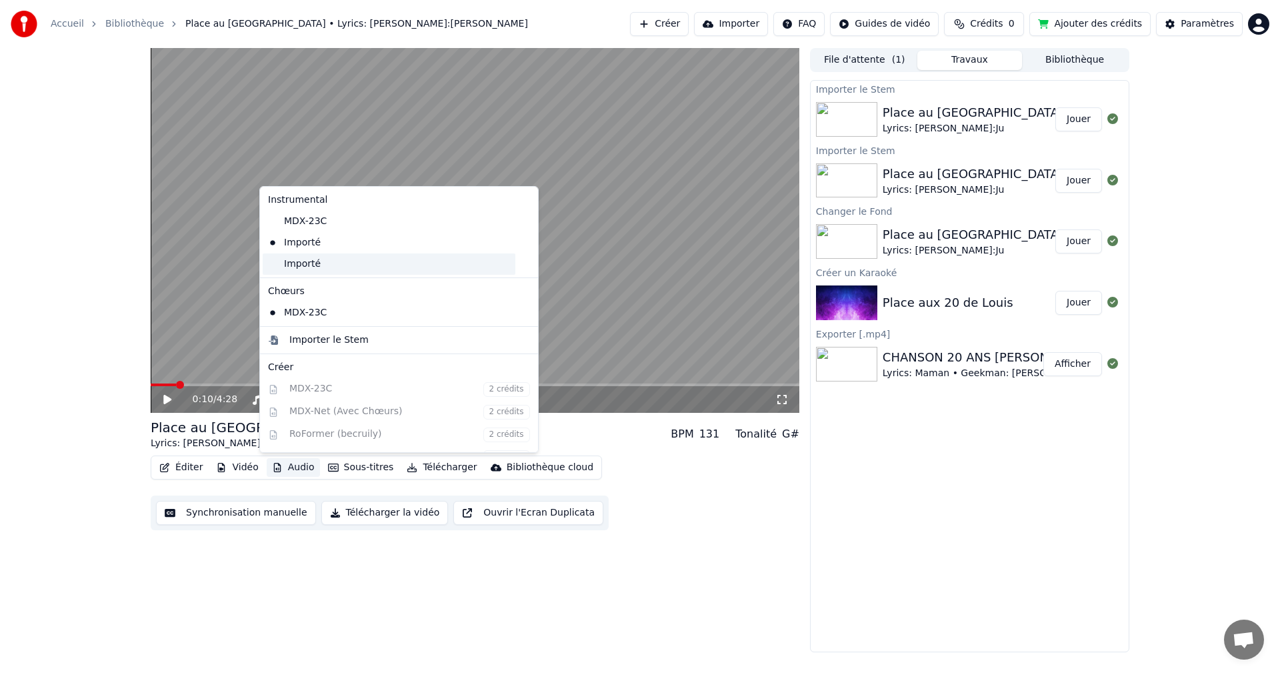
click at [315, 265] on div "Importé" at bounding box center [389, 263] width 253 height 21
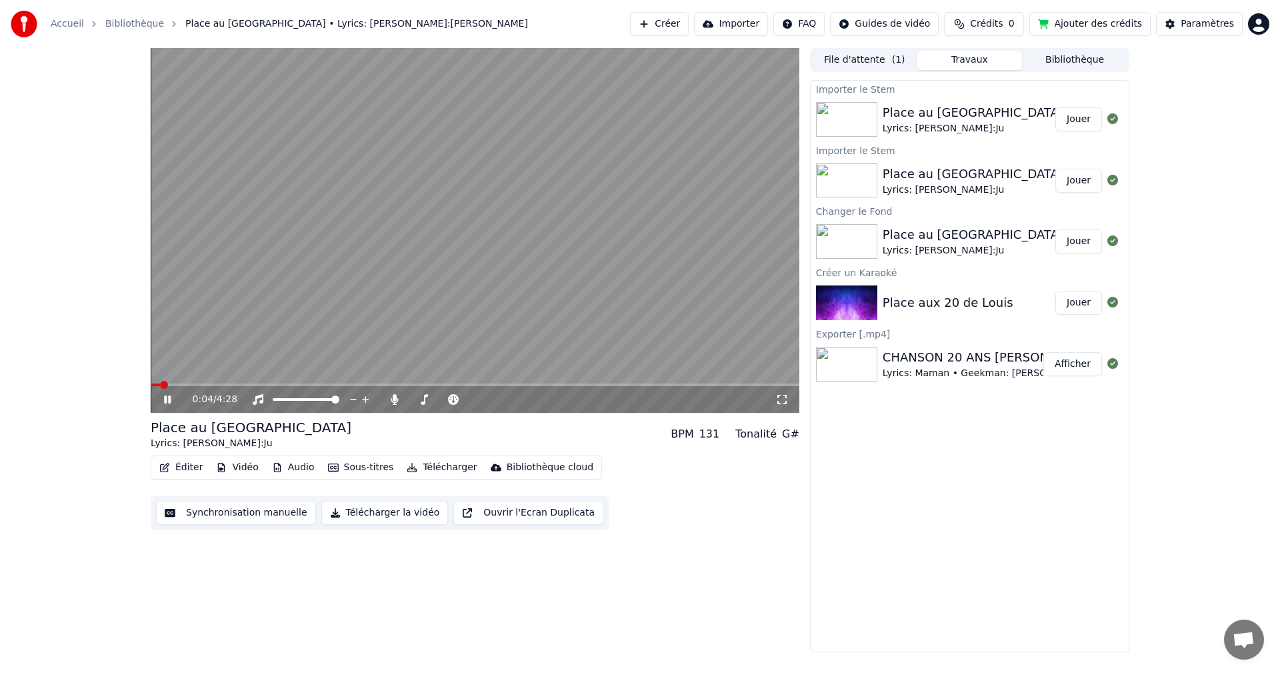
click at [160, 383] on span at bounding box center [164, 385] width 8 height 8
click at [167, 398] on icon at bounding box center [176, 399] width 31 height 11
click at [238, 519] on button "Synchronisation manuelle" at bounding box center [236, 513] width 160 height 24
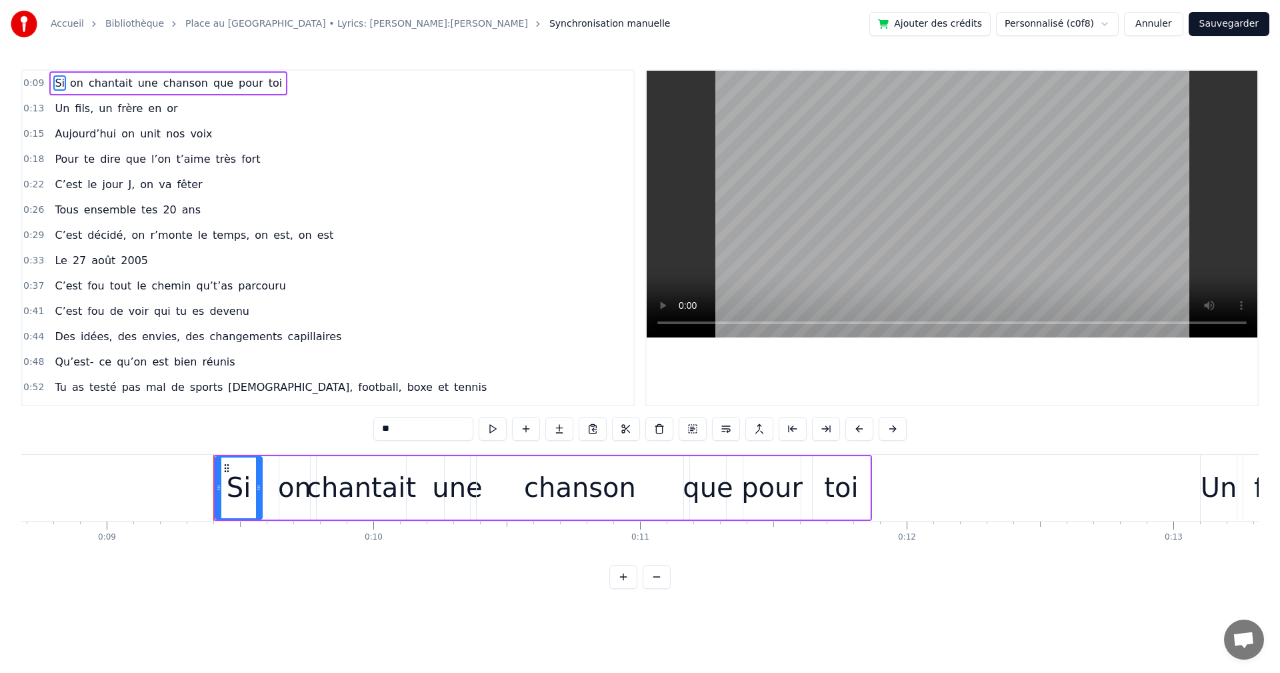
scroll to position [0, 2328]
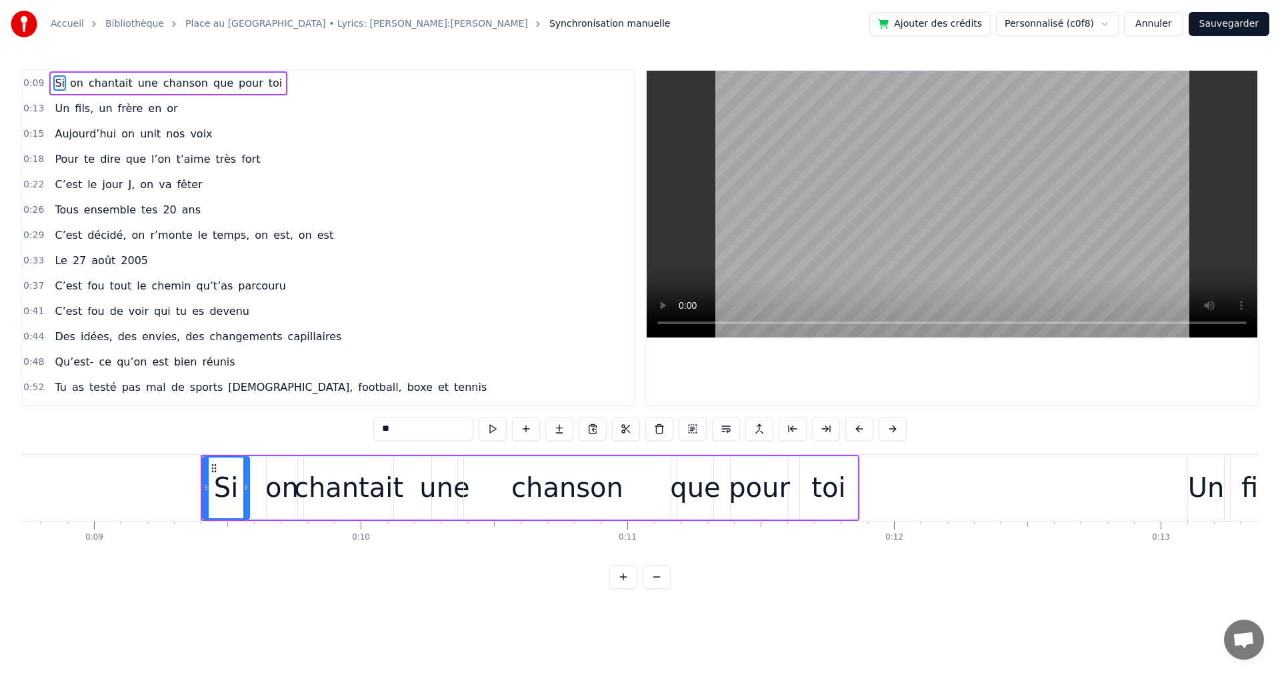
click at [1100, 24] on html "Accueil Bibliothèque Place au Grand Louis • Lyrics: Maman • Geekman:Ju Synchron…" at bounding box center [640, 305] width 1280 height 610
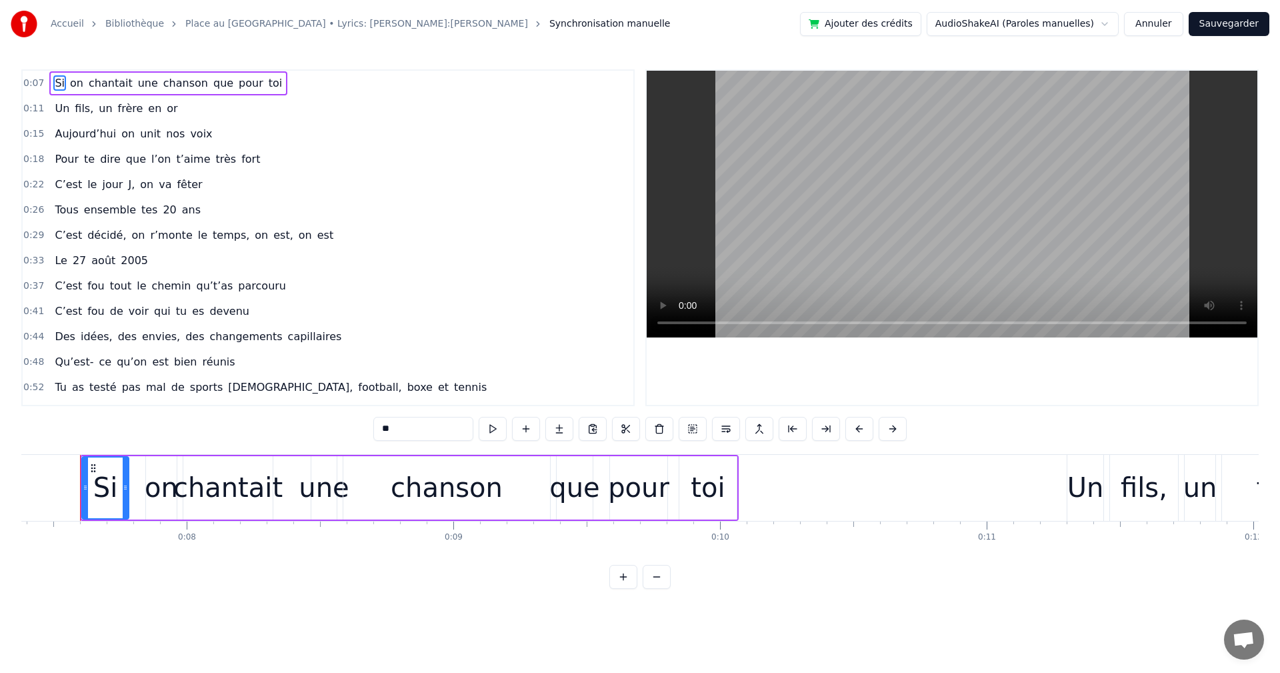
scroll to position [0, 1960]
click at [1086, 478] on div "Un" at bounding box center [1094, 487] width 37 height 40
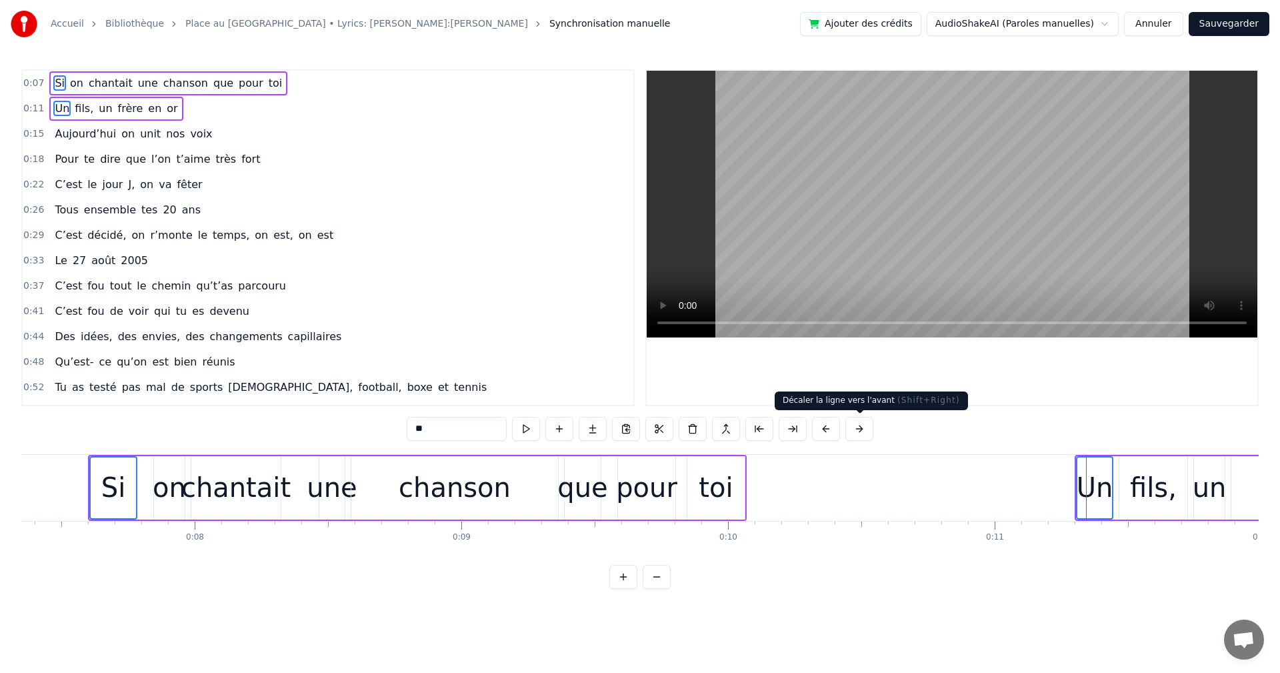
click at [859, 427] on button at bounding box center [859, 429] width 28 height 24
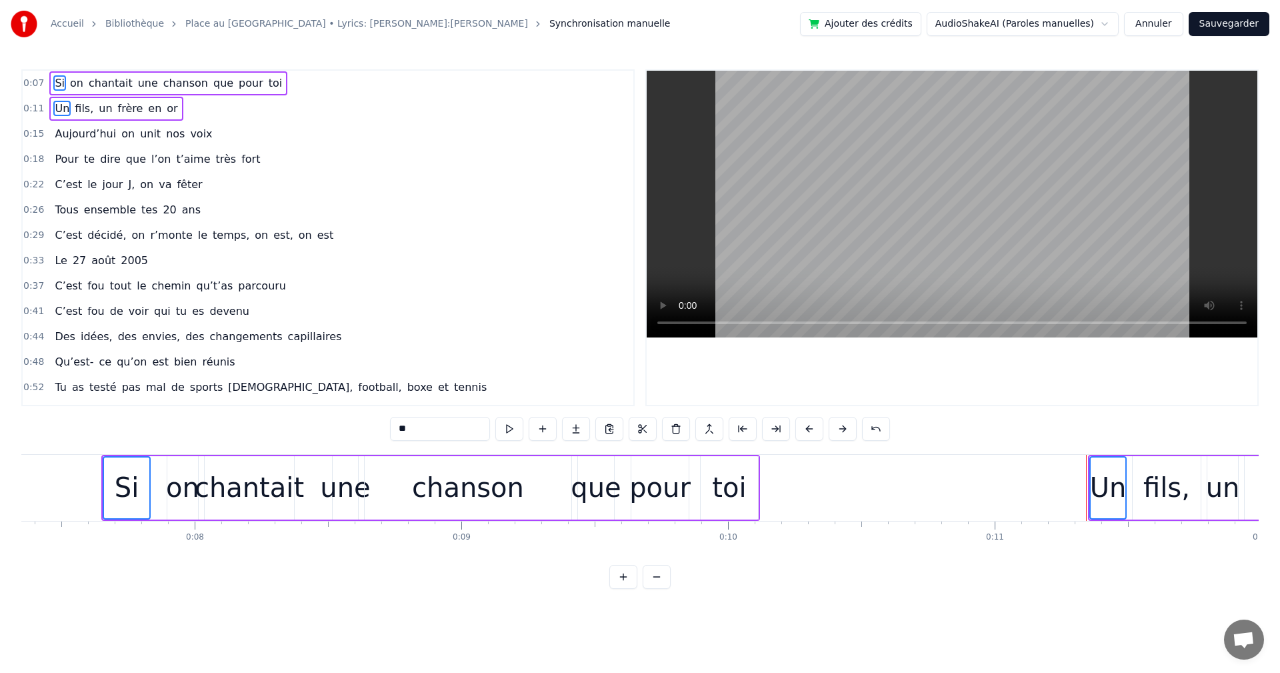
click at [859, 427] on div "**" at bounding box center [640, 429] width 500 height 24
click at [867, 429] on button at bounding box center [876, 429] width 28 height 24
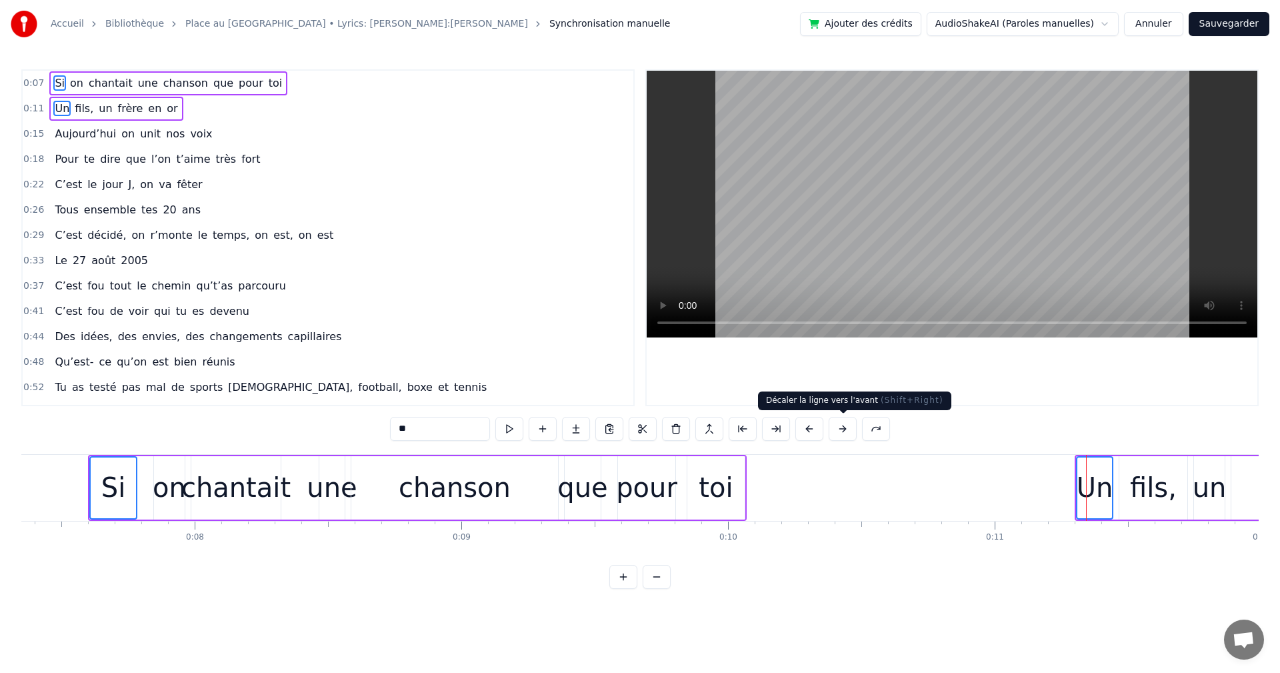
click at [843, 430] on button at bounding box center [843, 429] width 28 height 24
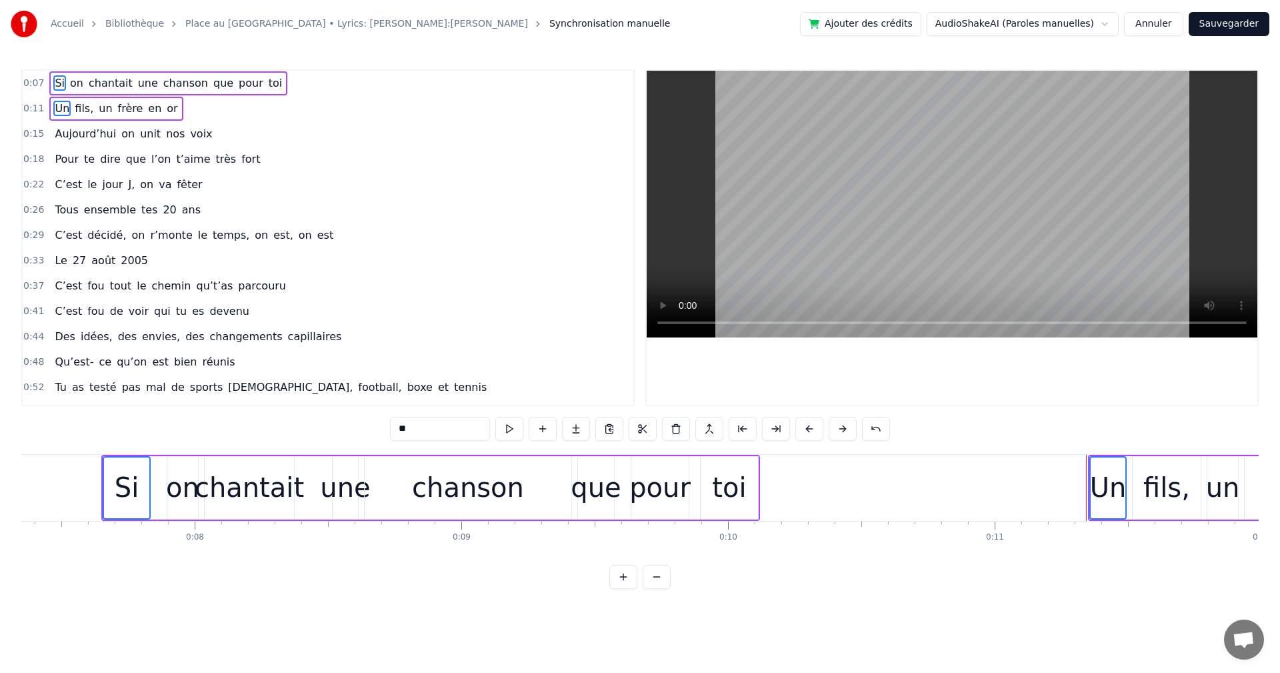
click at [843, 430] on button at bounding box center [843, 429] width 28 height 24
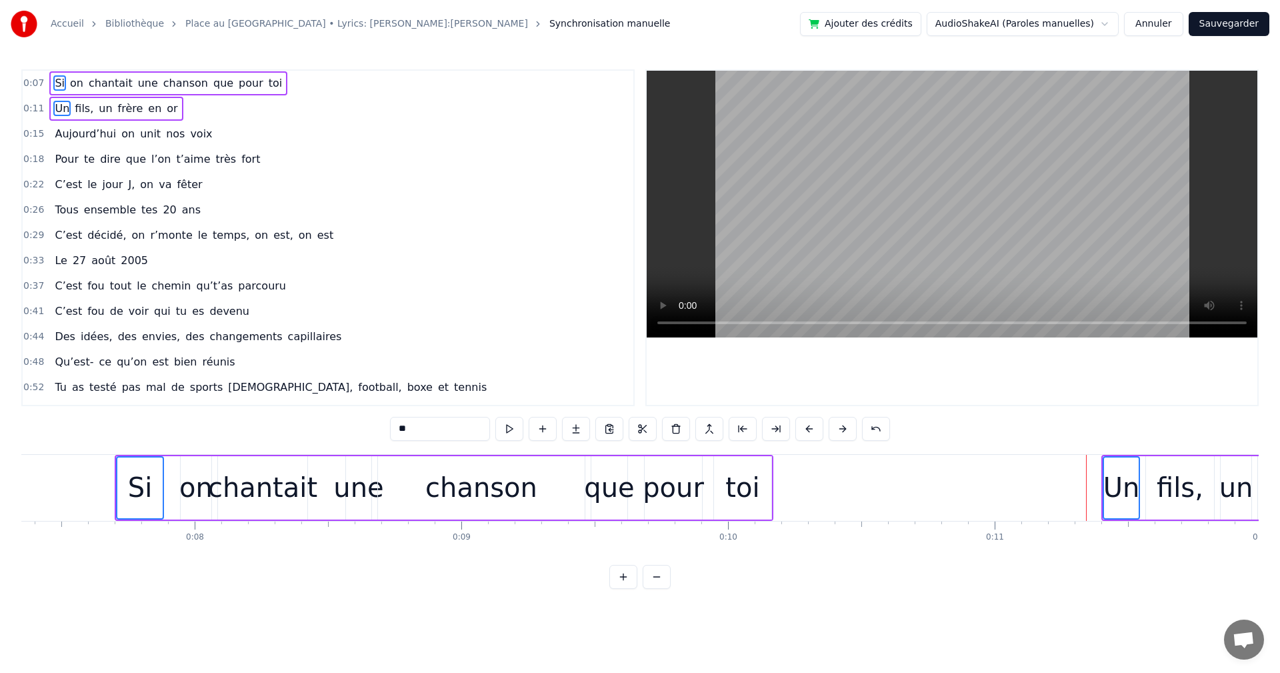
click at [843, 430] on button at bounding box center [843, 429] width 28 height 24
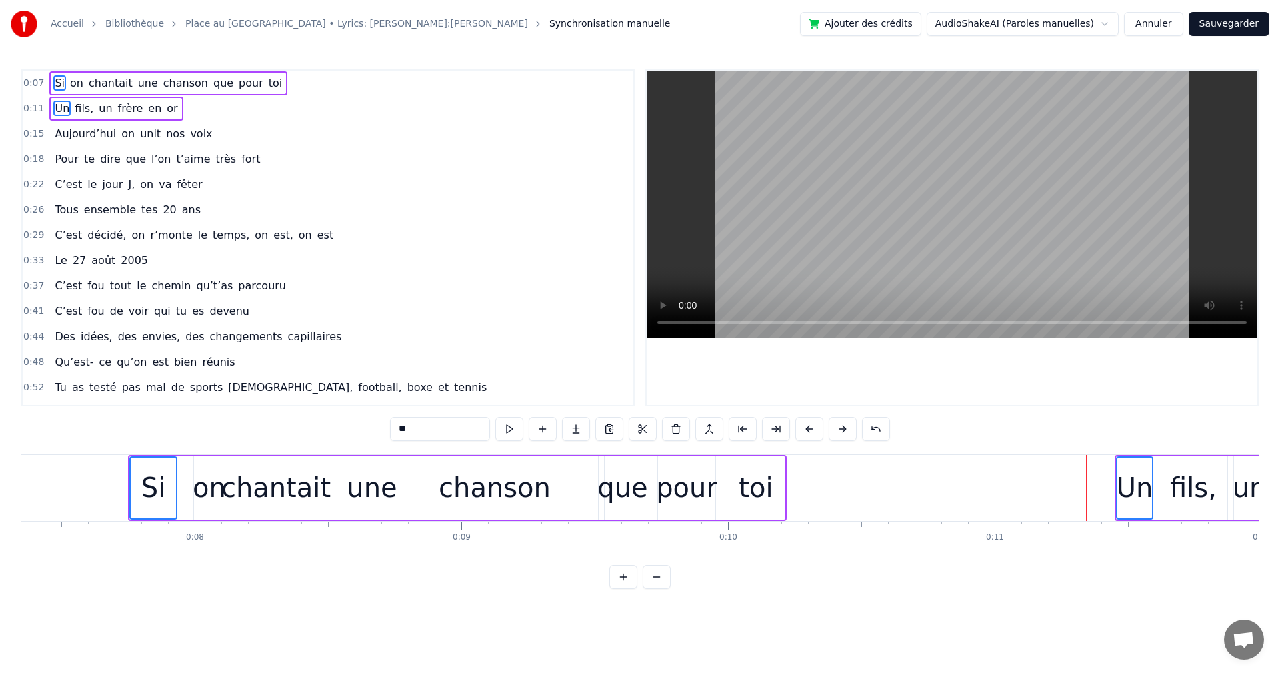
click at [843, 430] on button at bounding box center [843, 429] width 28 height 24
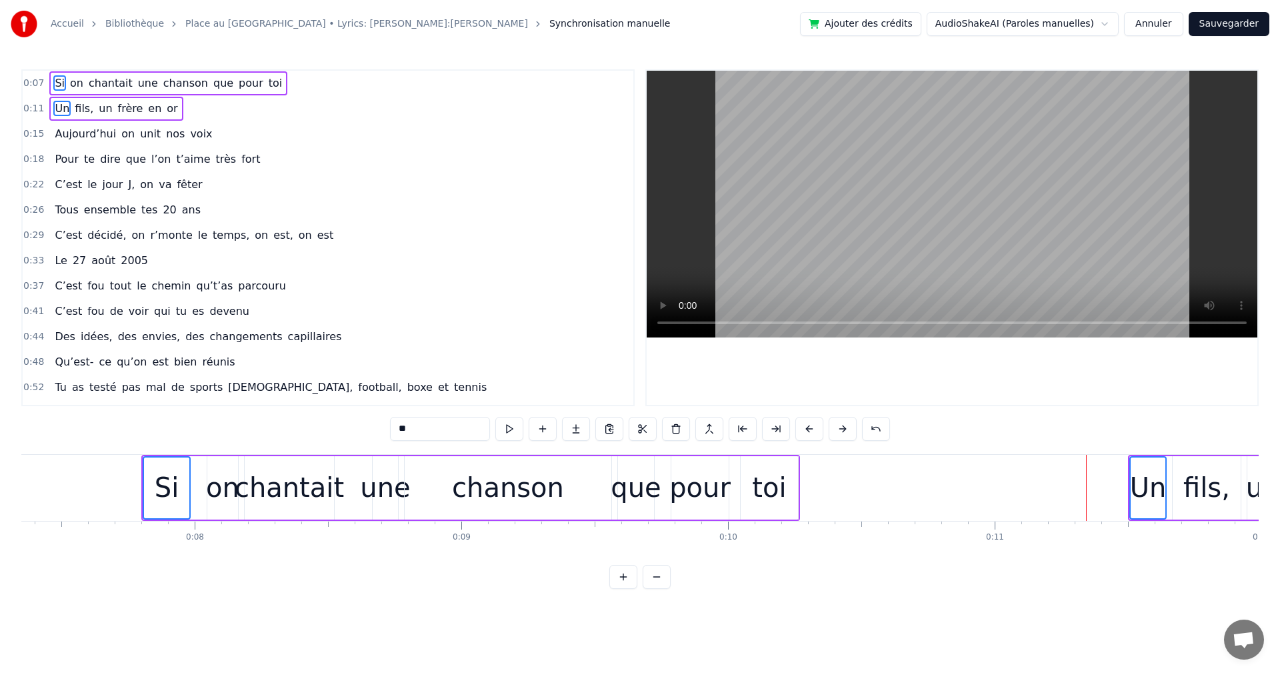
click at [843, 430] on button at bounding box center [843, 429] width 28 height 24
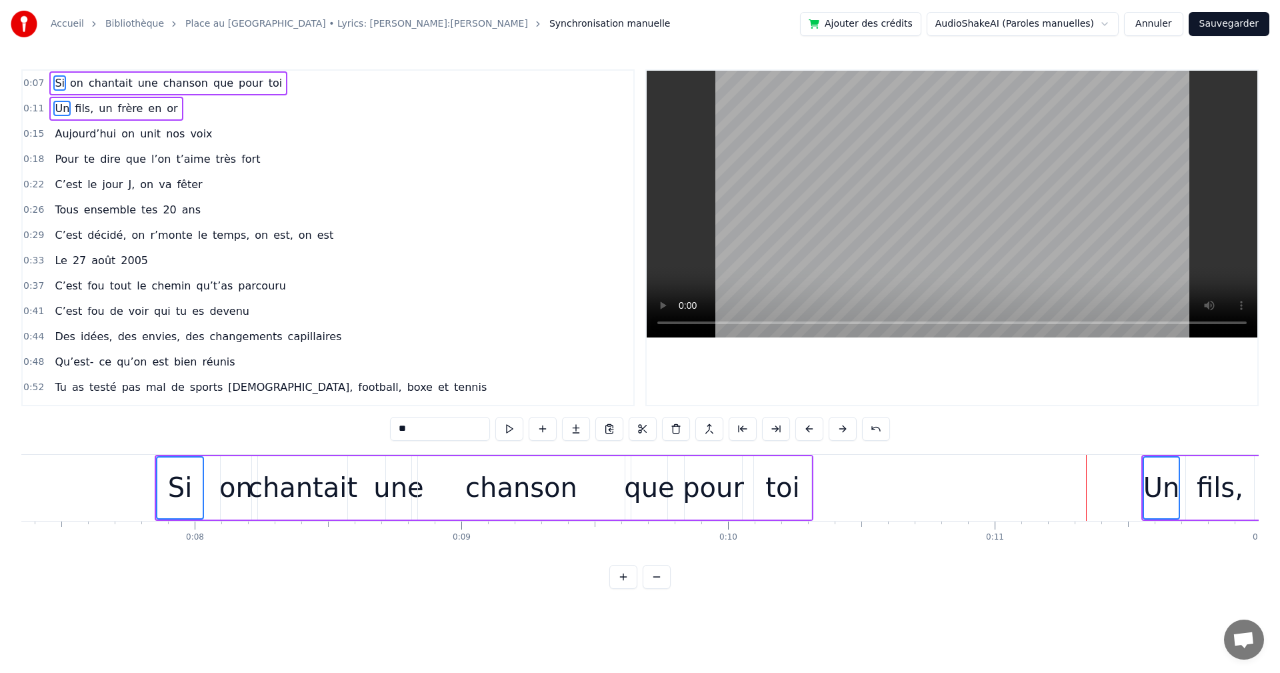
click at [843, 430] on button at bounding box center [843, 429] width 28 height 24
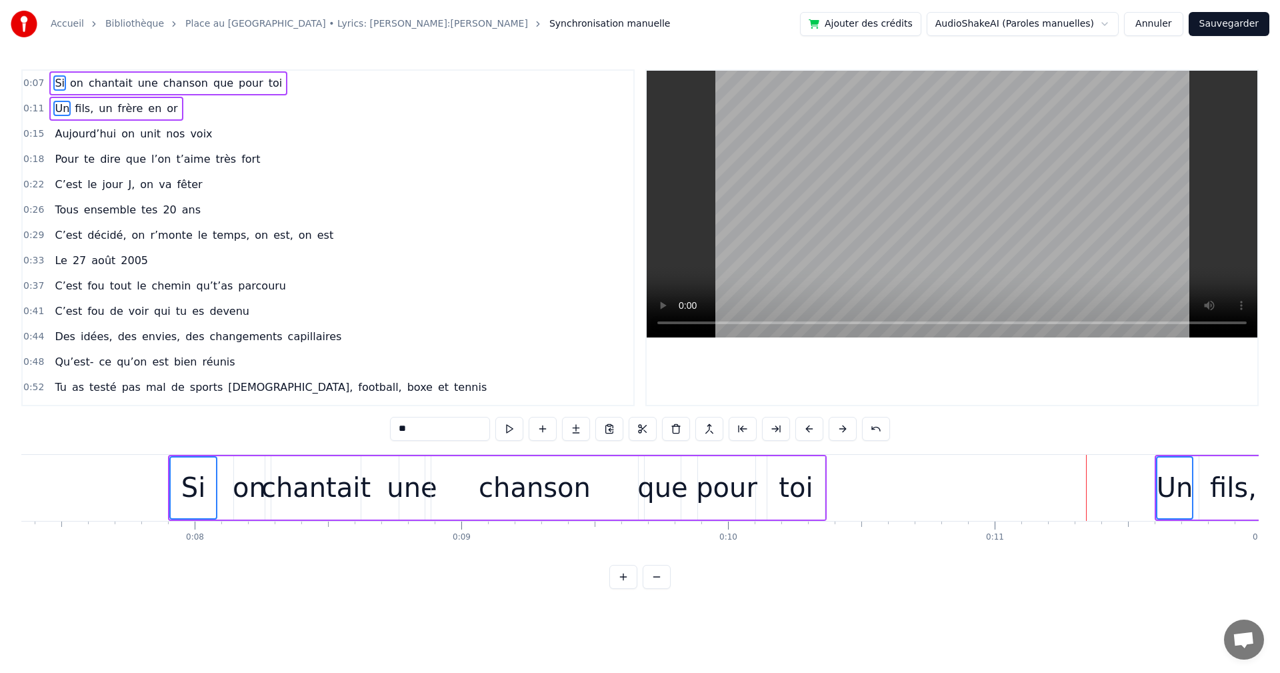
click at [843, 430] on button at bounding box center [843, 429] width 28 height 24
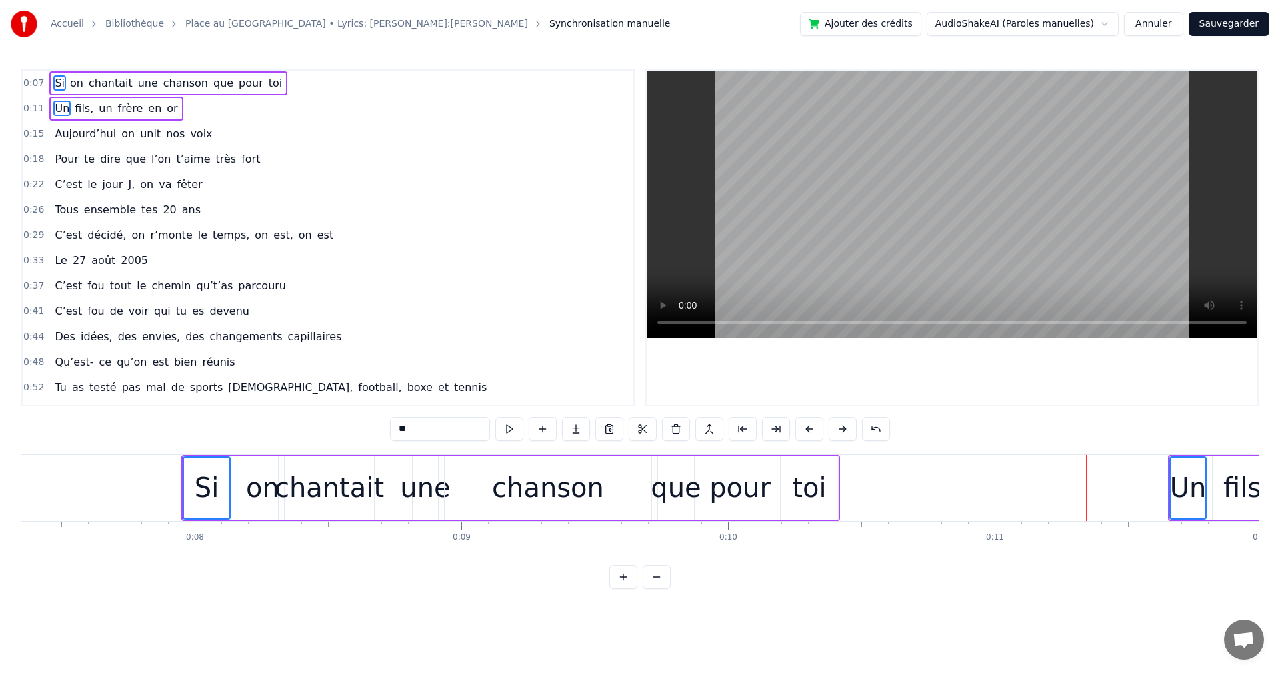
click at [843, 430] on button at bounding box center [843, 429] width 28 height 24
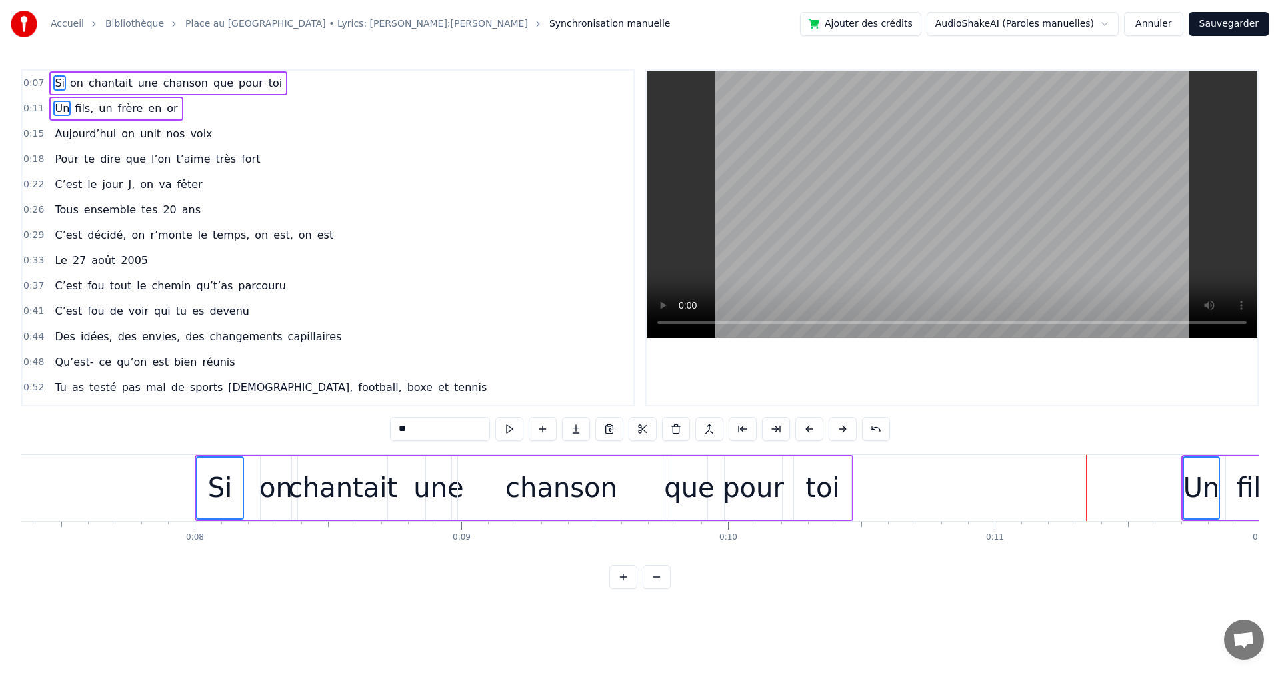
click at [843, 430] on button at bounding box center [843, 429] width 28 height 24
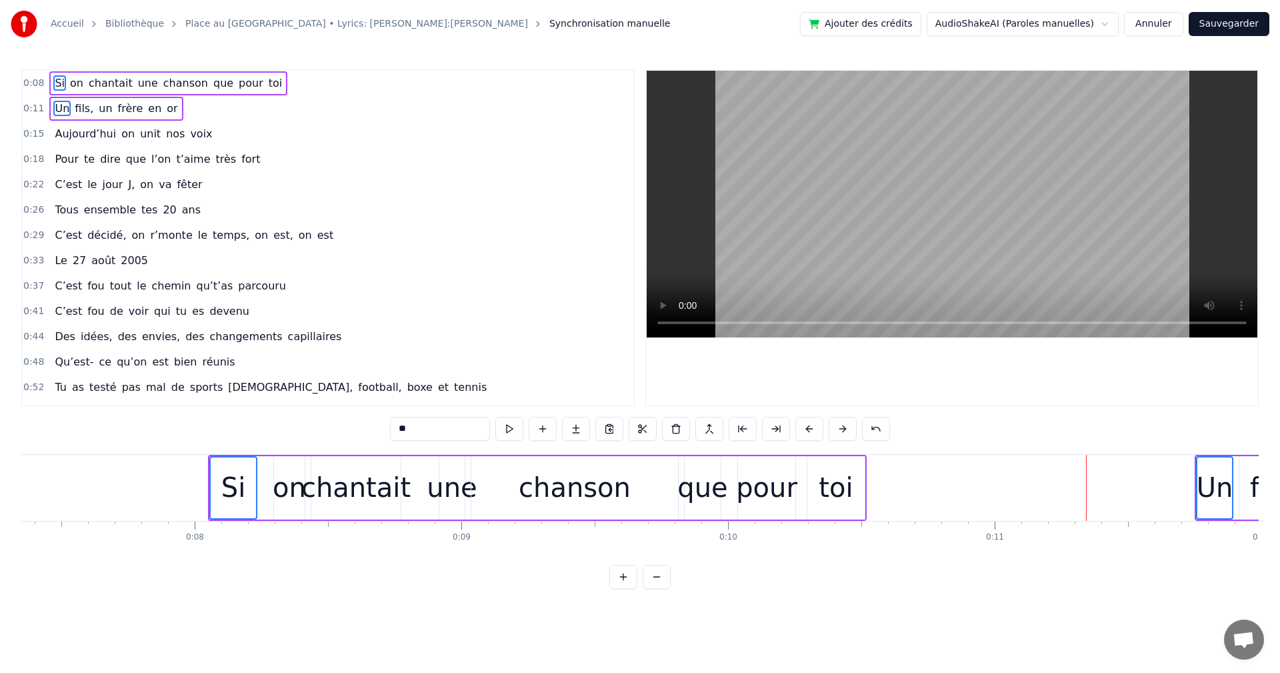
click at [843, 430] on button at bounding box center [843, 429] width 28 height 24
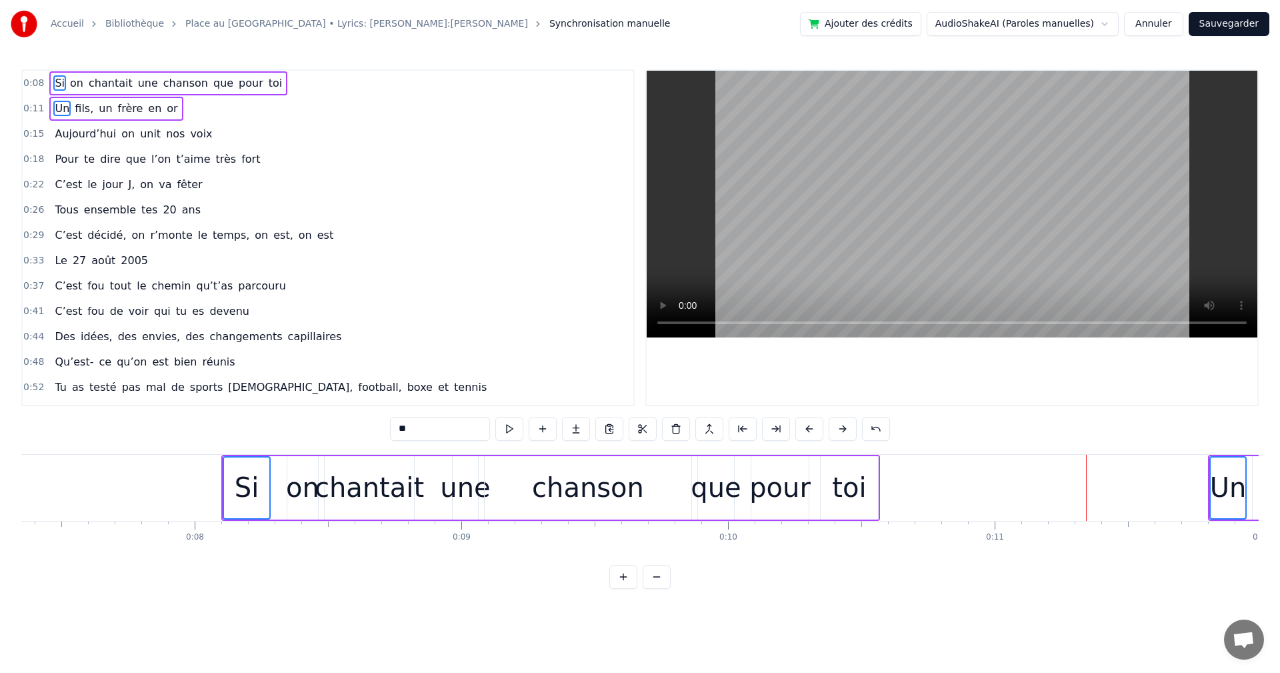
click at [843, 430] on button at bounding box center [843, 429] width 28 height 24
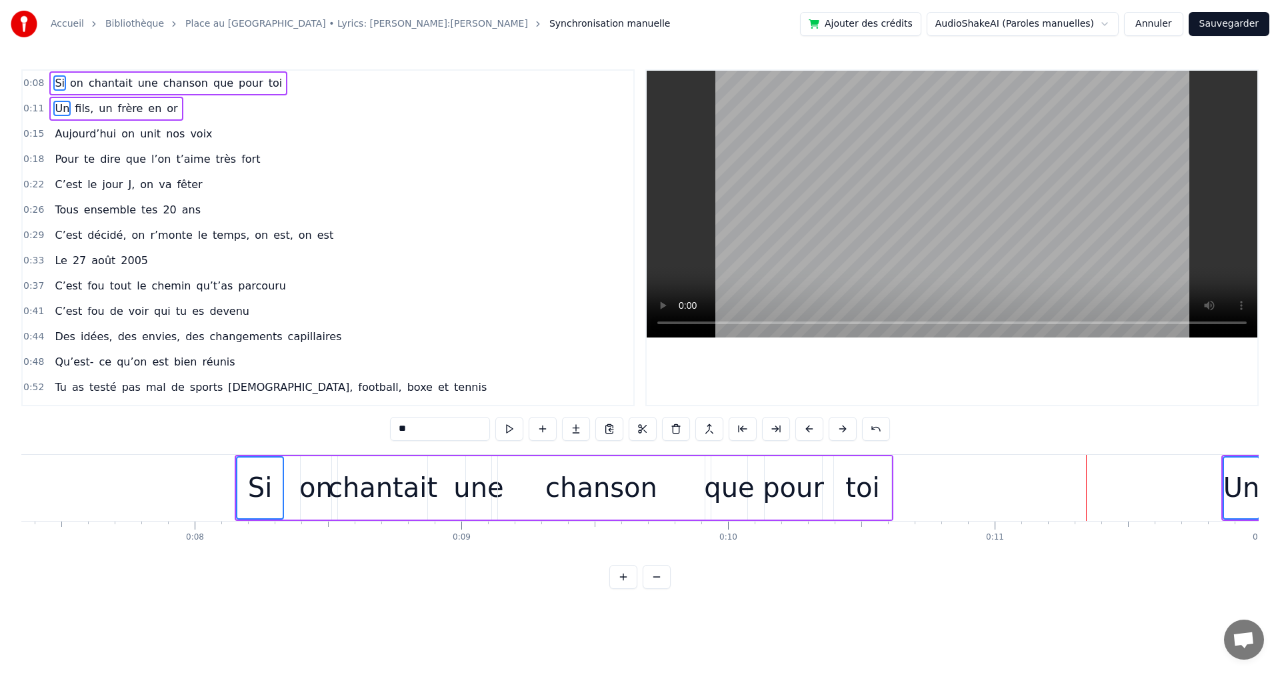
click at [843, 430] on button at bounding box center [843, 429] width 28 height 24
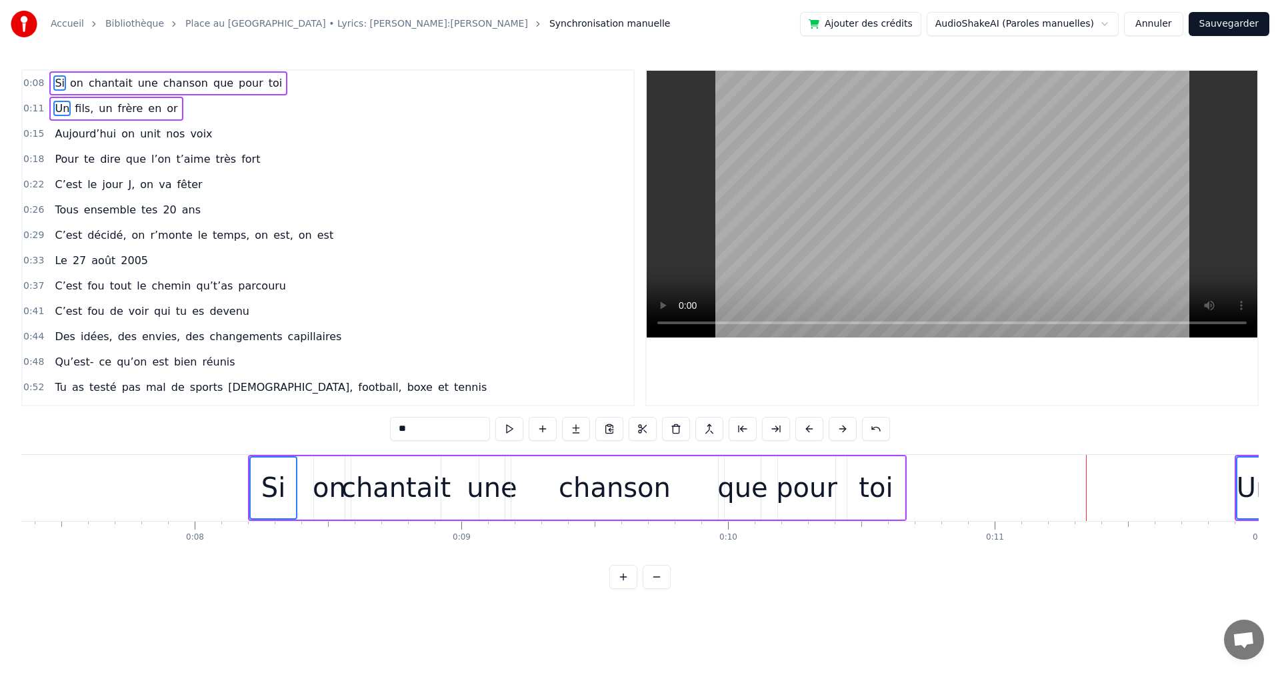
click at [843, 430] on button at bounding box center [843, 429] width 28 height 24
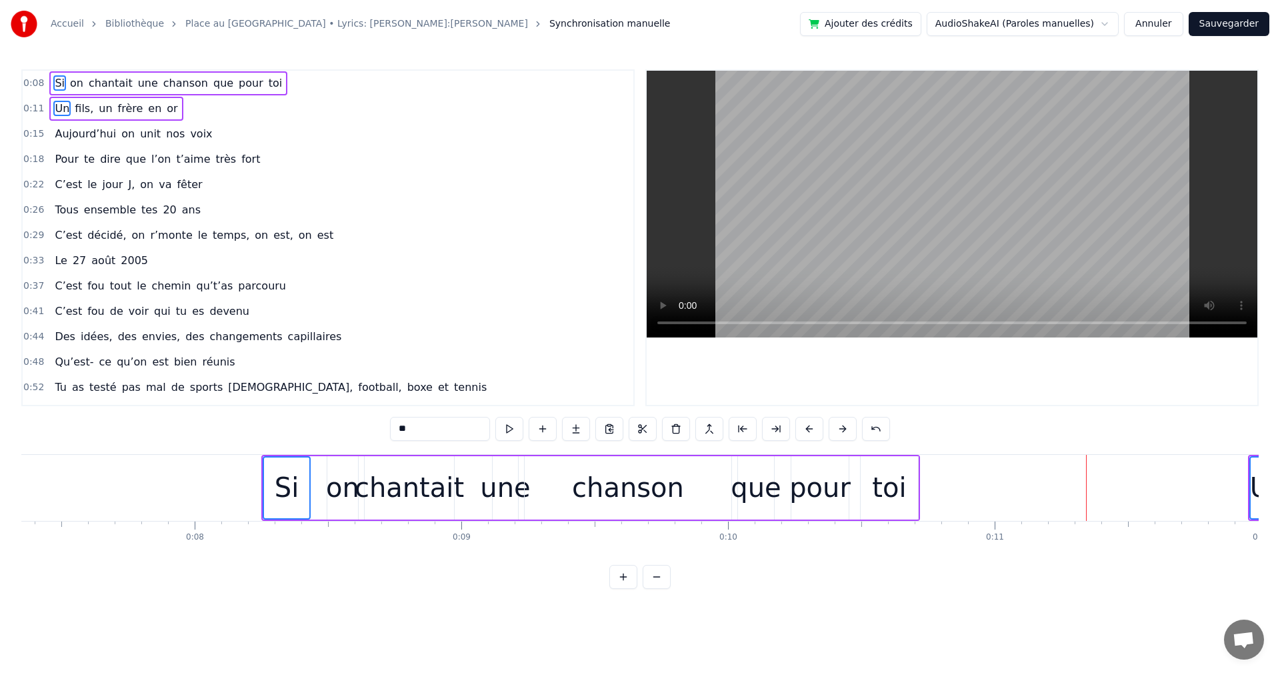
click at [843, 430] on button at bounding box center [843, 429] width 28 height 24
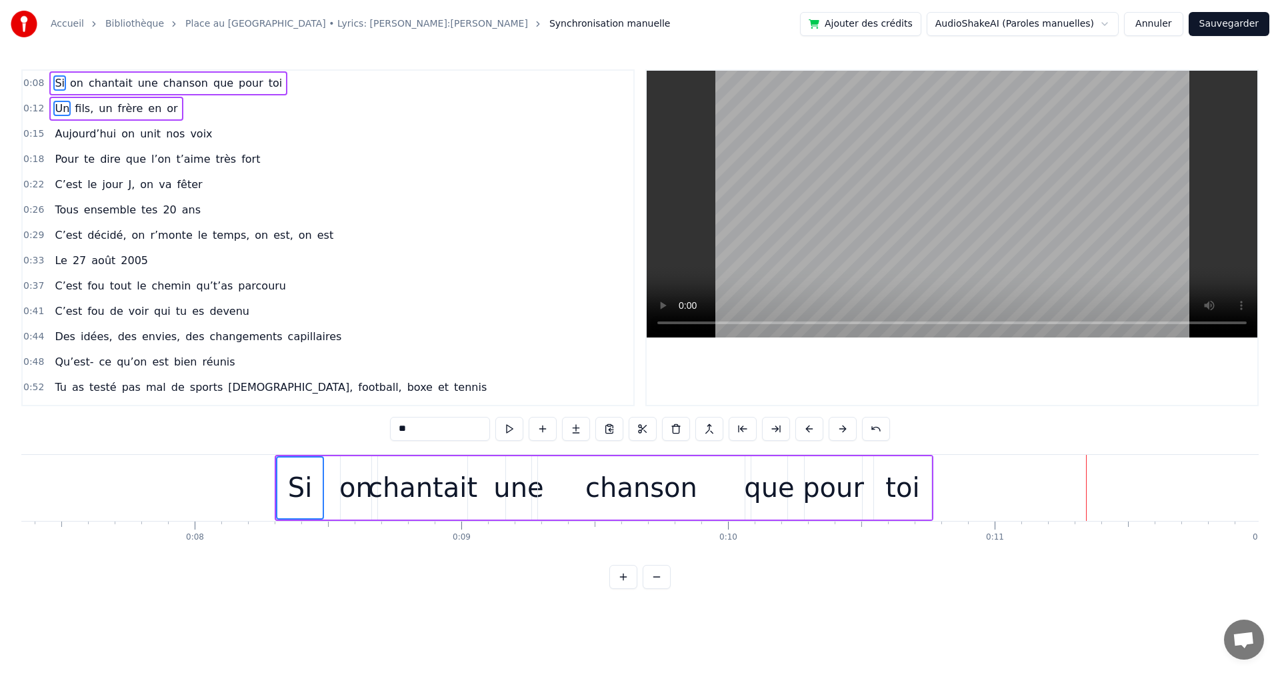
click at [843, 430] on button at bounding box center [843, 429] width 28 height 24
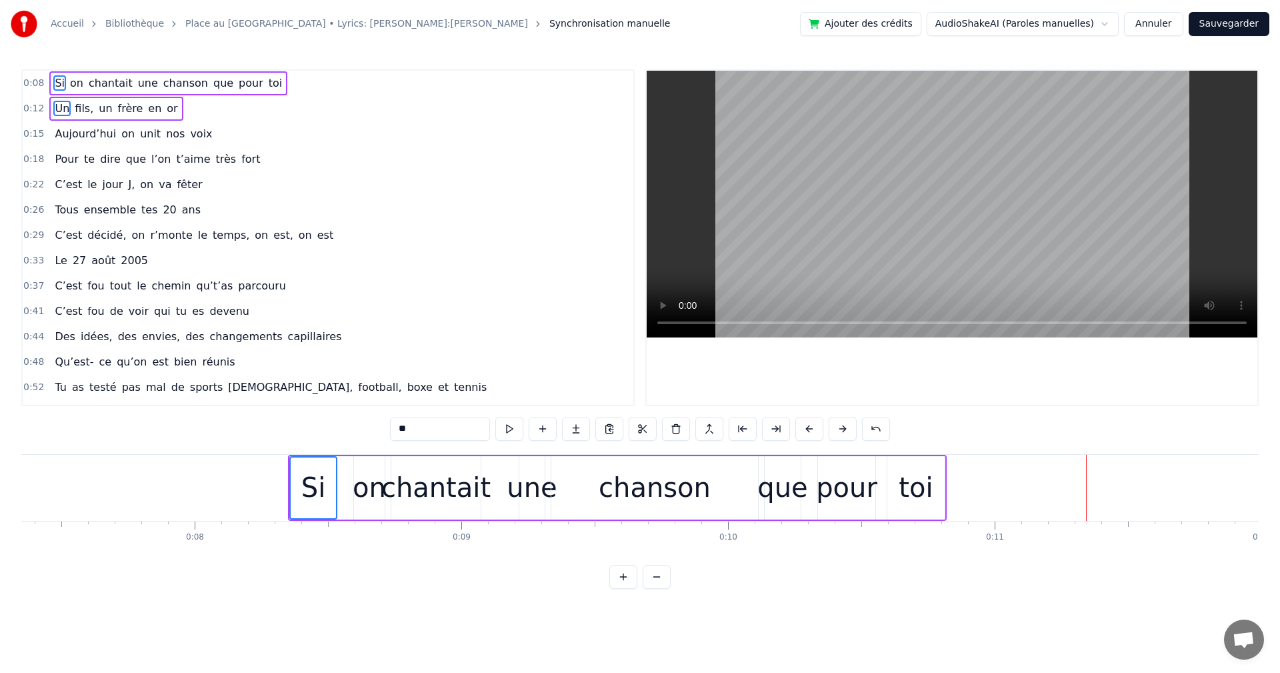
click at [843, 430] on button at bounding box center [843, 429] width 28 height 24
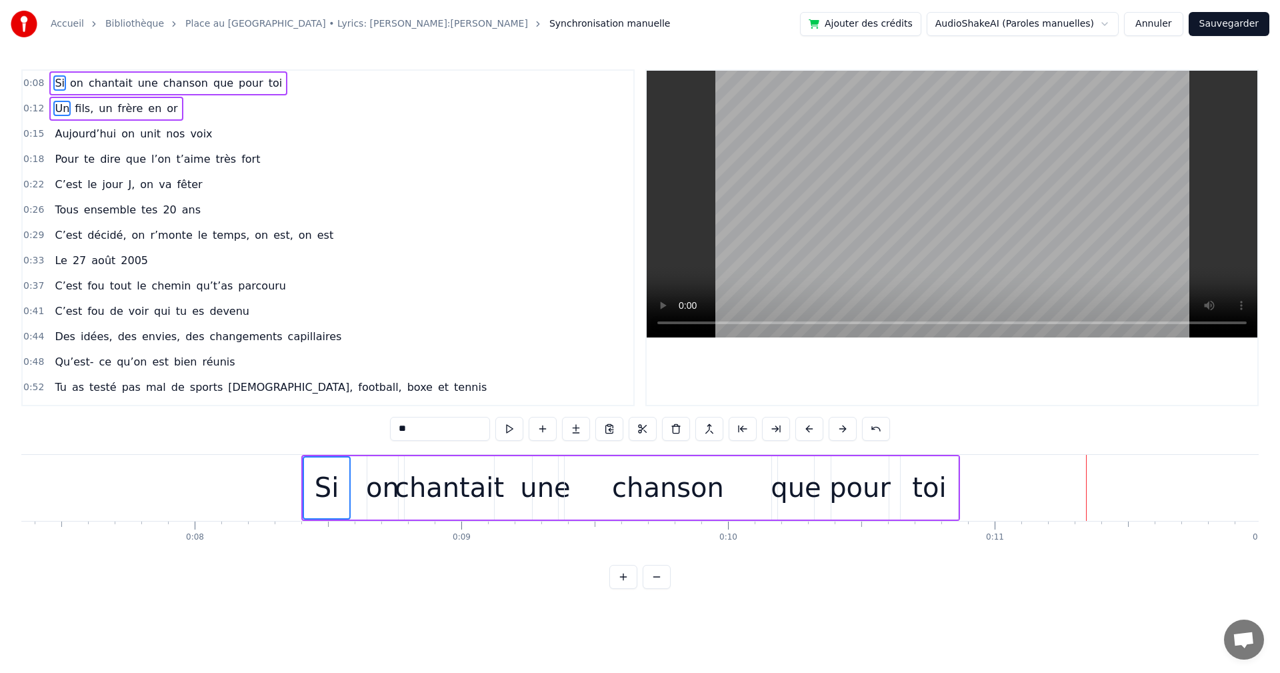
click at [843, 430] on button at bounding box center [843, 429] width 28 height 24
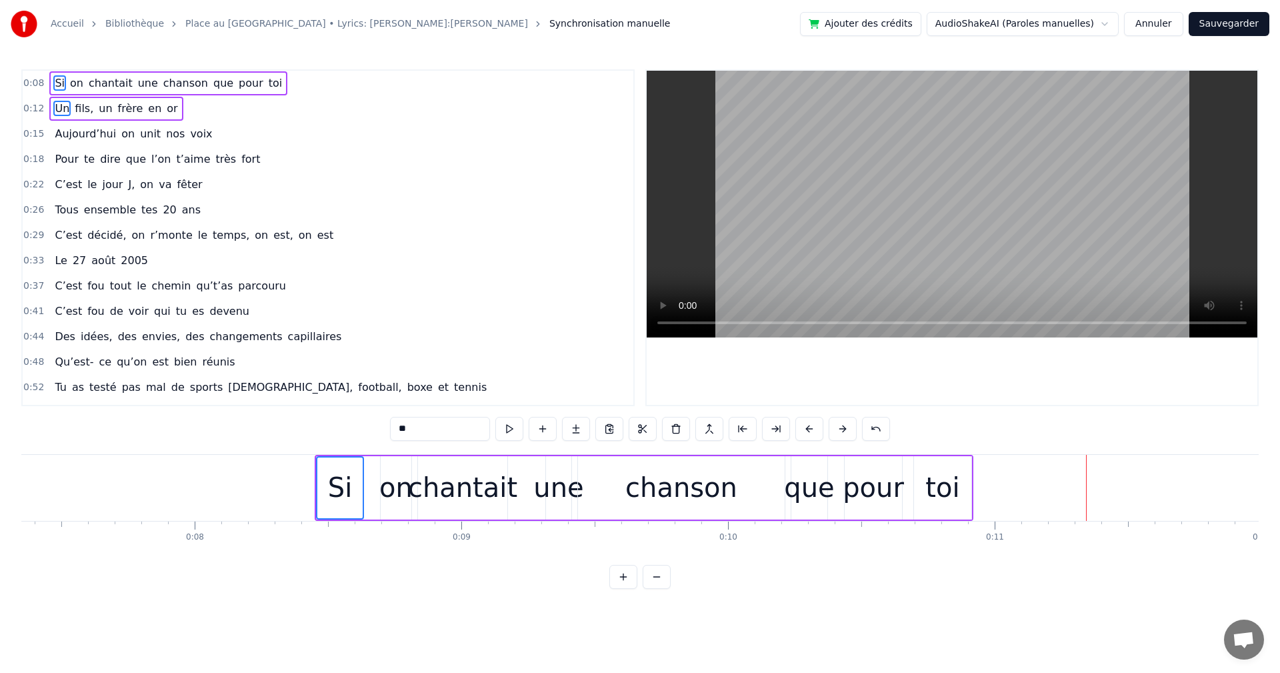
click at [843, 430] on button at bounding box center [843, 429] width 28 height 24
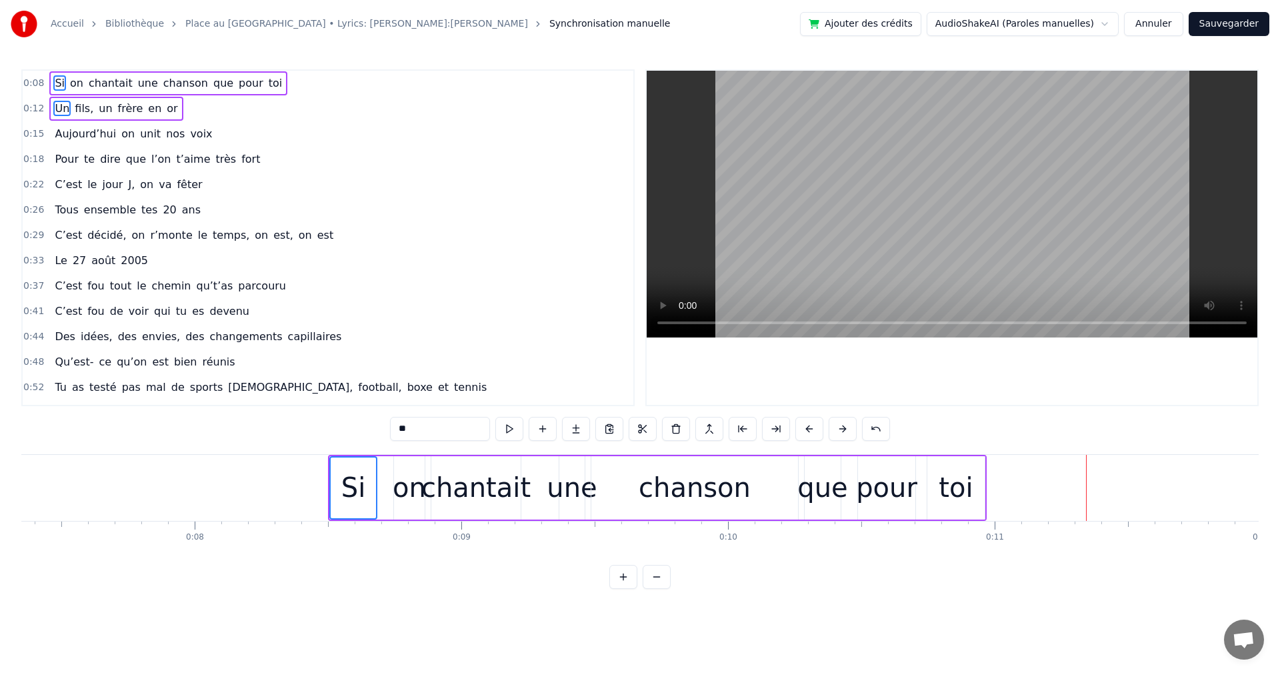
click at [843, 430] on button at bounding box center [843, 429] width 28 height 24
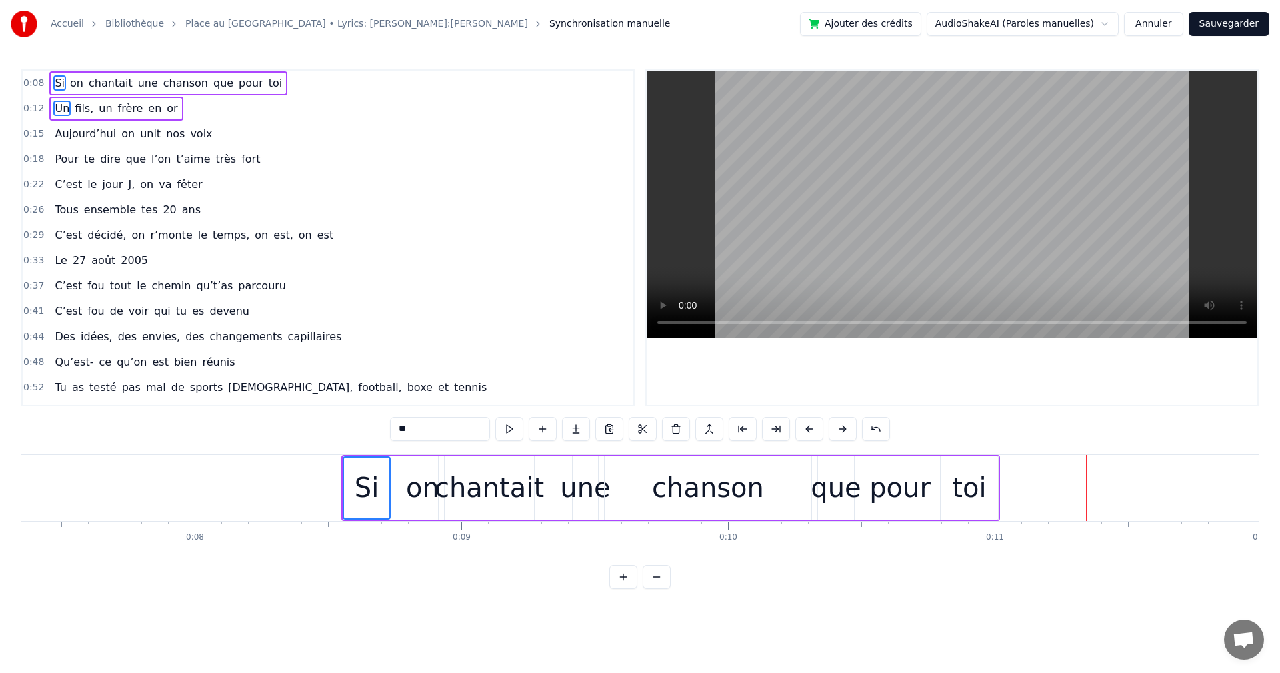
click at [843, 430] on button at bounding box center [843, 429] width 28 height 24
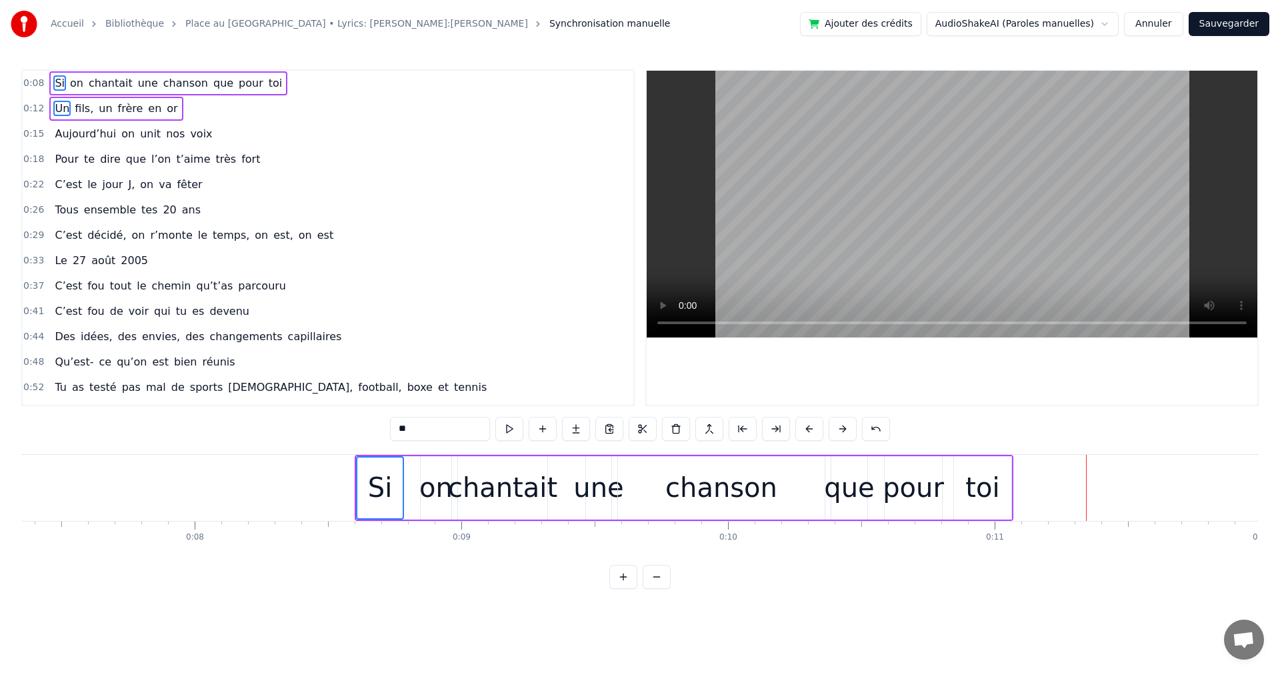
click at [843, 430] on button at bounding box center [843, 429] width 28 height 24
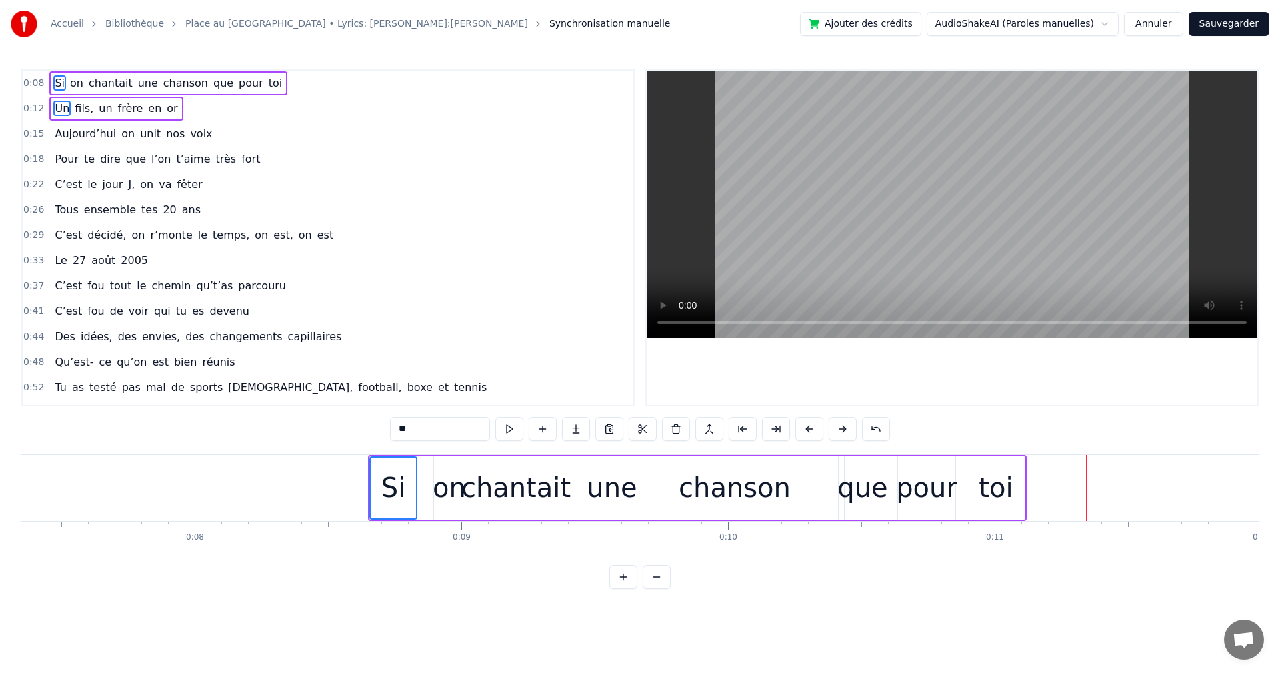
click at [843, 430] on button at bounding box center [843, 429] width 28 height 24
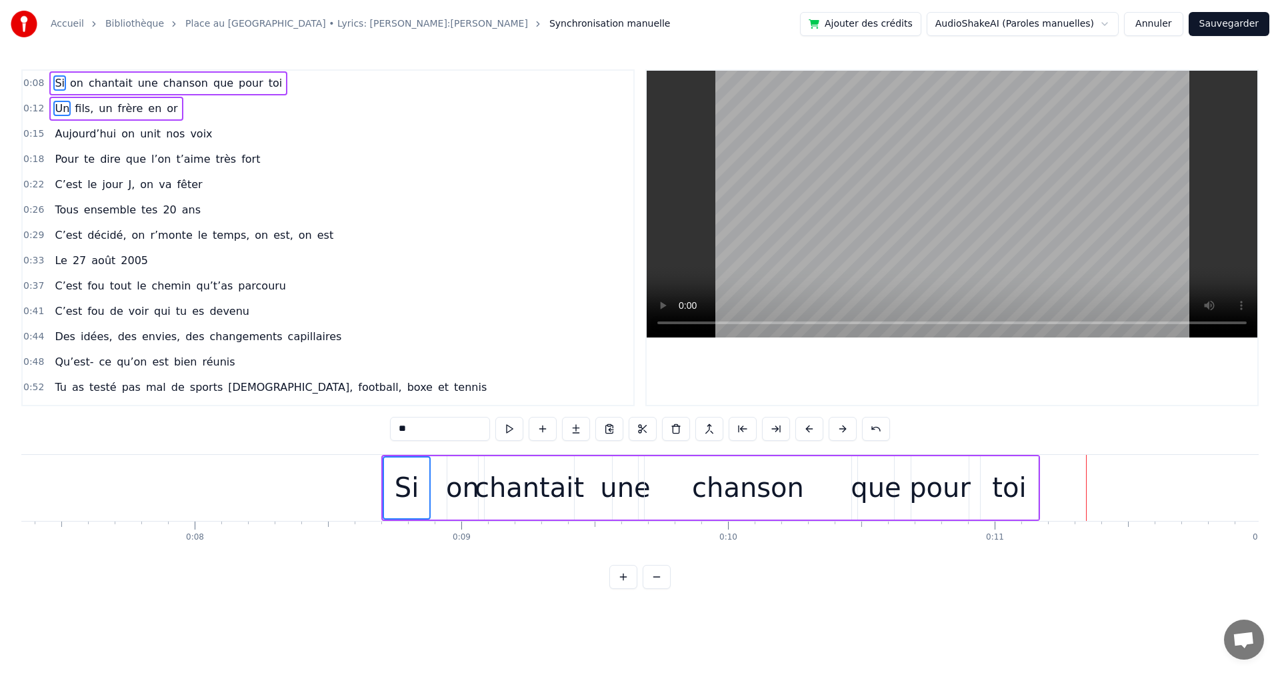
click at [843, 430] on button at bounding box center [843, 429] width 28 height 24
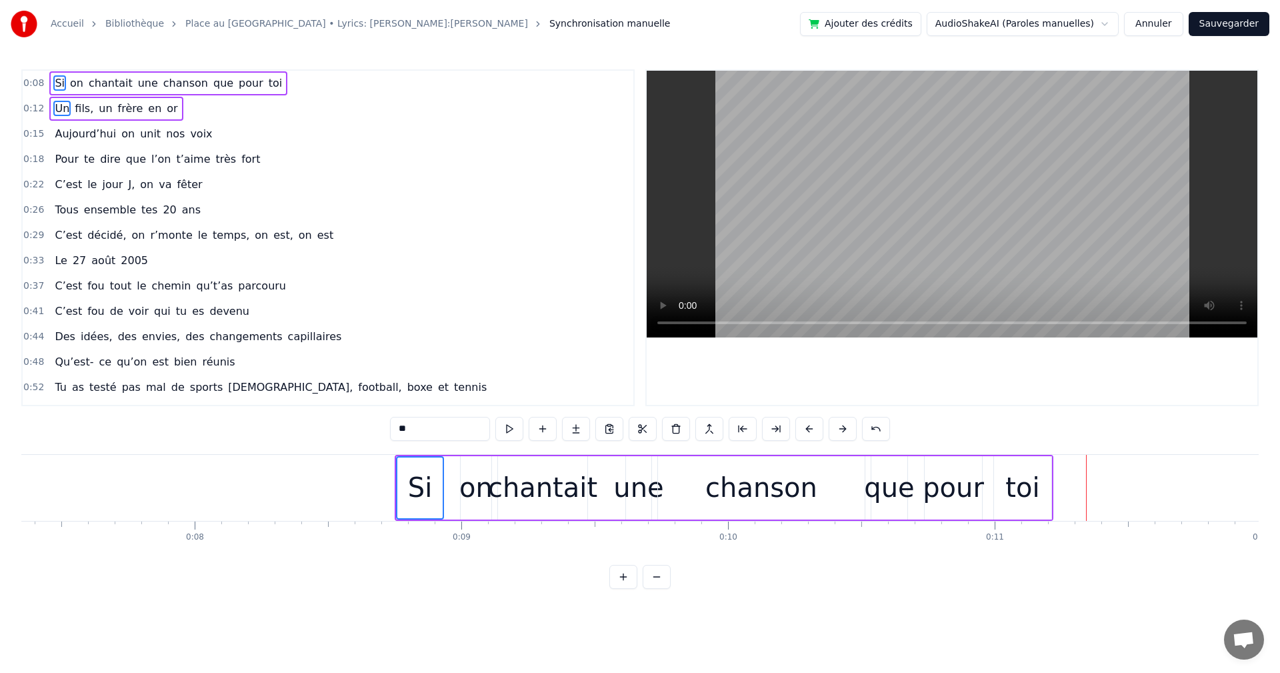
click at [863, 427] on button at bounding box center [876, 429] width 28 height 24
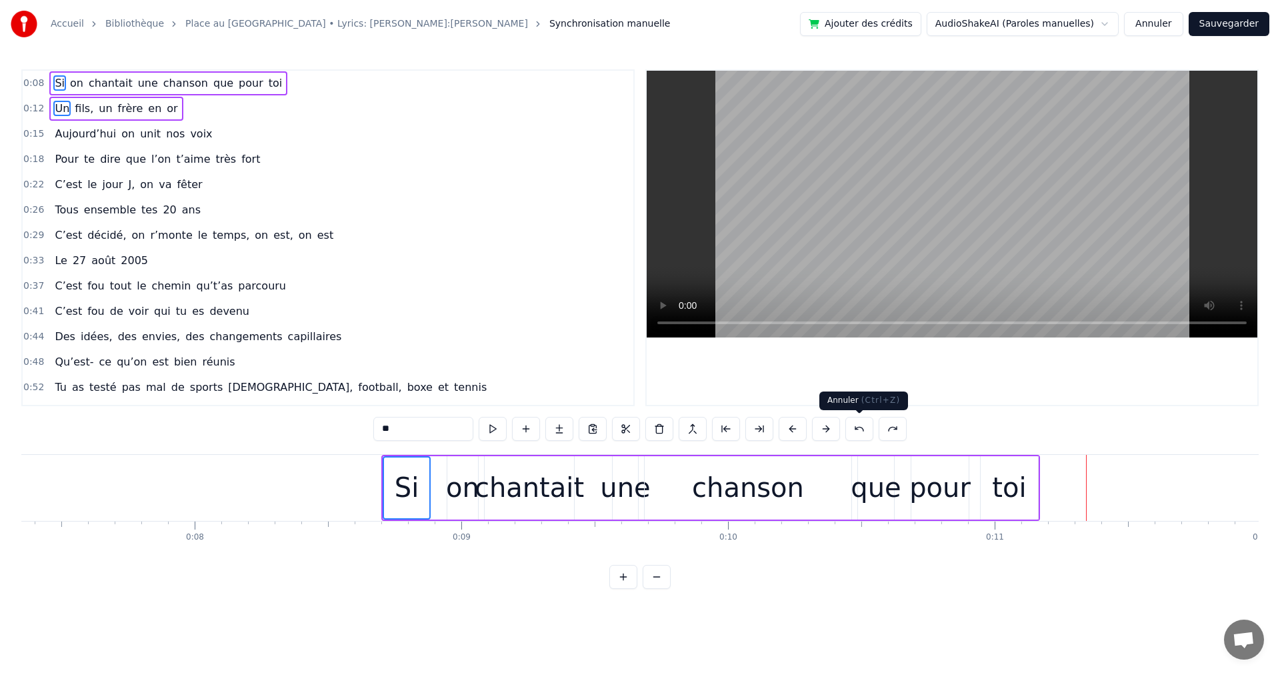
click at [863, 429] on button at bounding box center [859, 429] width 28 height 24
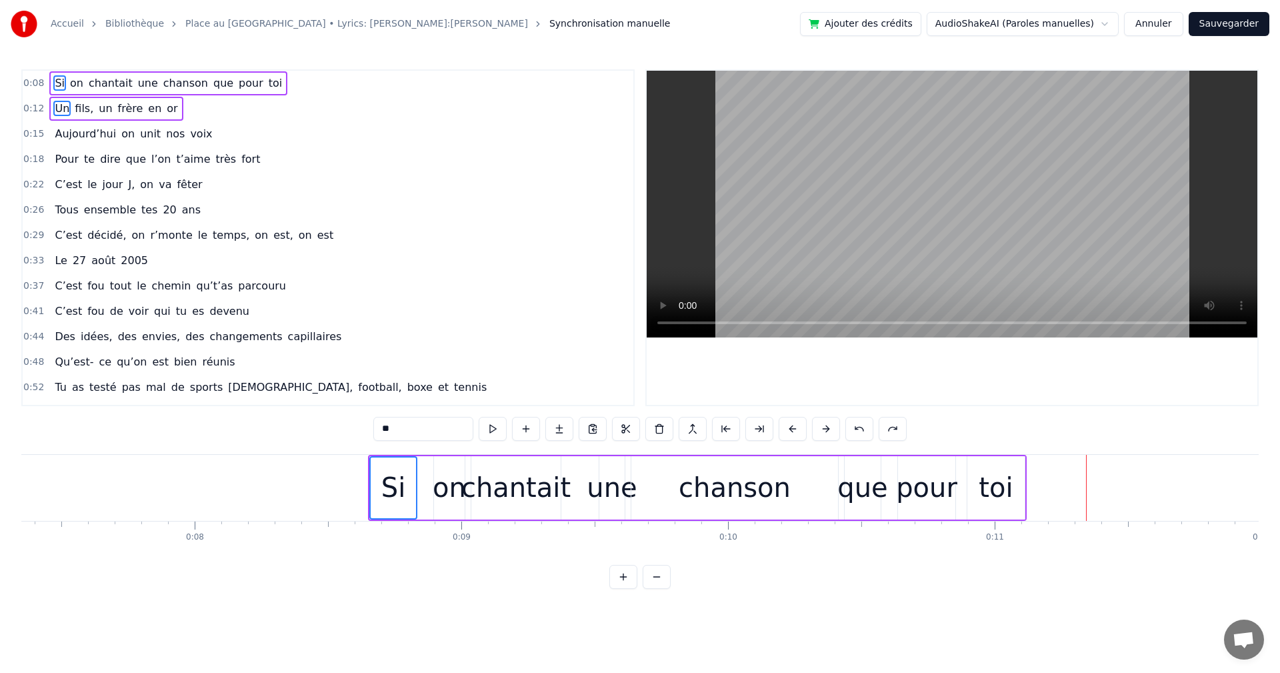
click at [863, 429] on button at bounding box center [859, 429] width 28 height 24
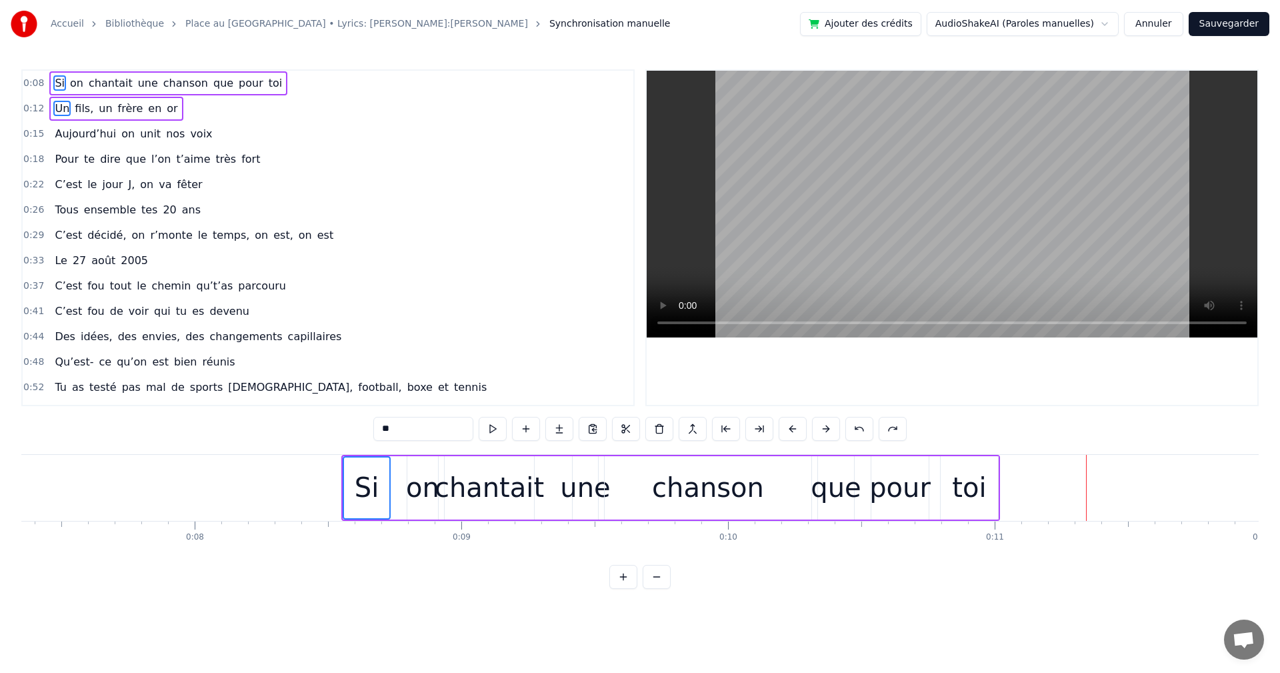
click at [863, 429] on button at bounding box center [859, 429] width 28 height 24
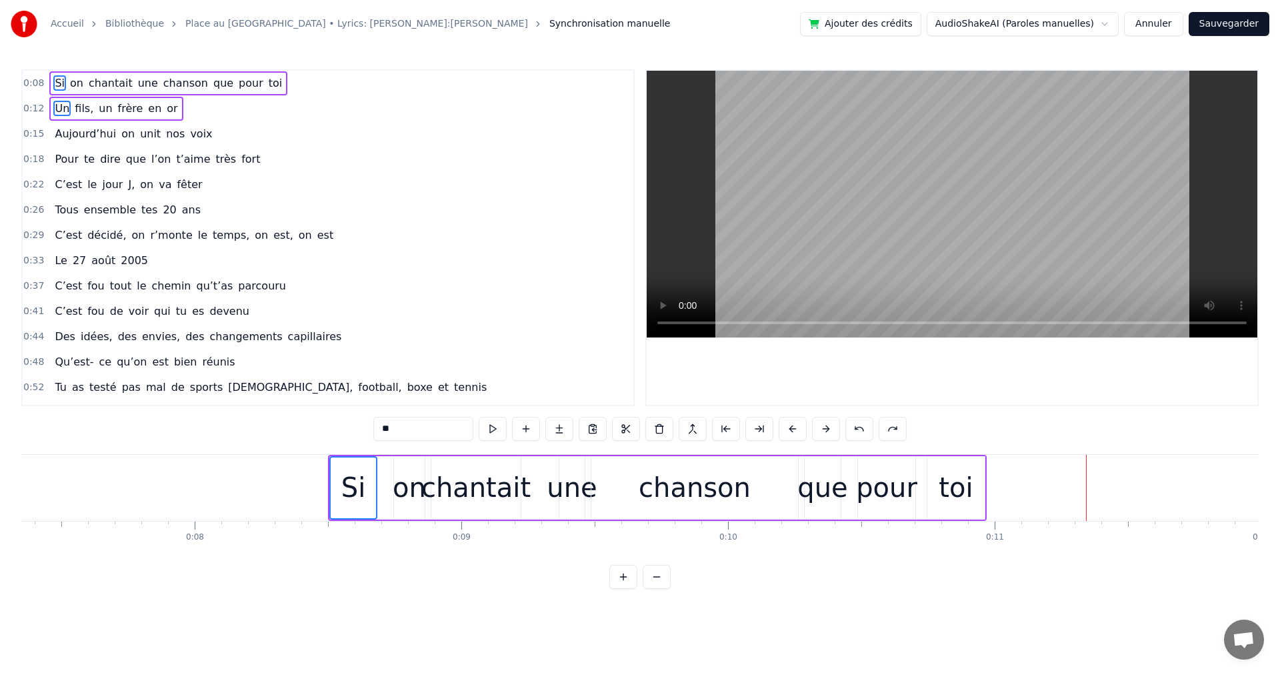
click at [863, 429] on button at bounding box center [859, 429] width 28 height 24
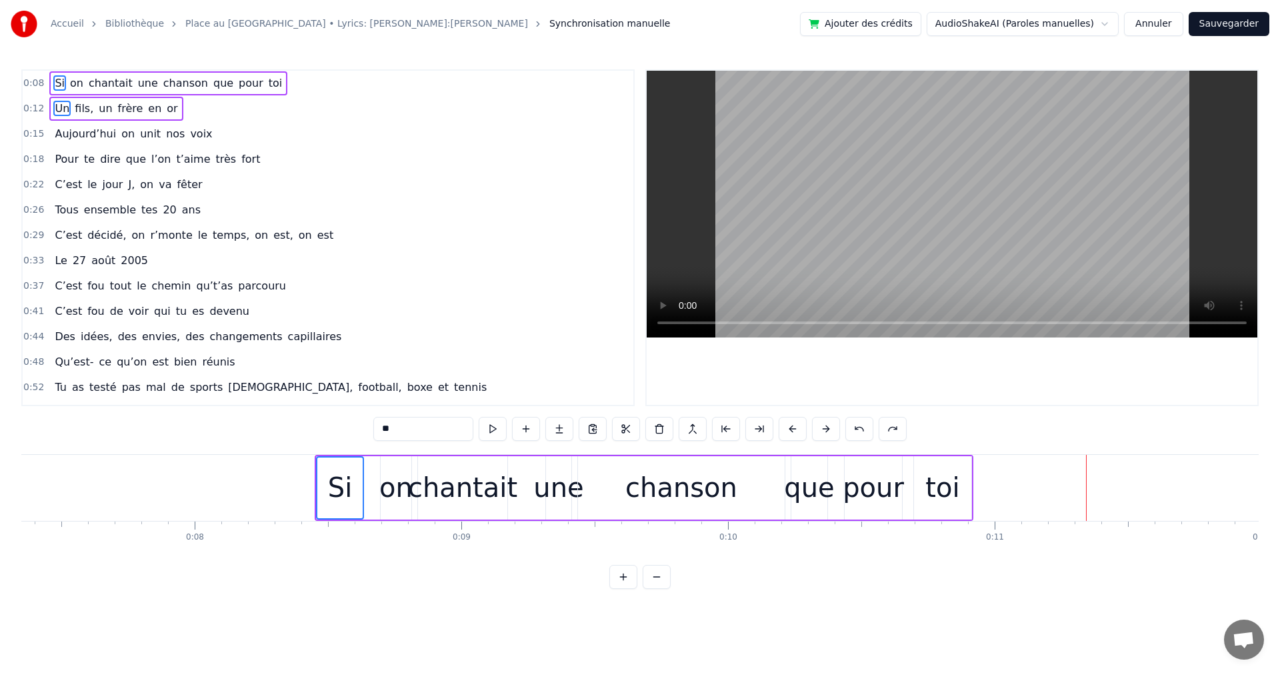
click at [1043, 30] on html "Accueil Bibliothèque Place au Grand Louis • Lyrics: Maman • Geekman:Ju Synchron…" at bounding box center [640, 305] width 1280 height 610
click at [1030, 24] on html "Accueil Bibliothèque Place au Grand Louis • Lyrics: Maman • Geekman:Ju Synchron…" at bounding box center [640, 305] width 1280 height 610
click at [1146, 27] on html "Accueil Bibliothèque Place au Grand Louis • Lyrics: Maman • Geekman:Ju Synchron…" at bounding box center [640, 305] width 1280 height 610
click at [1146, 27] on button "Annuler" at bounding box center [1153, 24] width 59 height 24
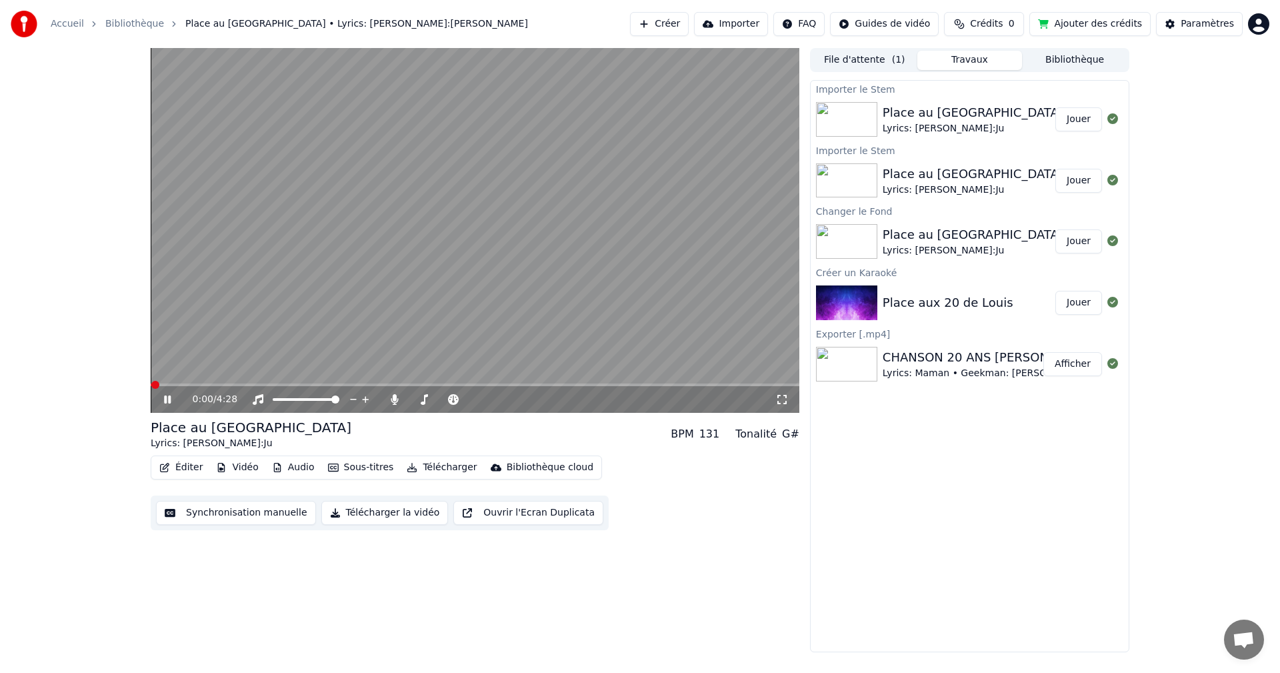
click at [235, 521] on button "Synchronisation manuelle" at bounding box center [236, 513] width 160 height 24
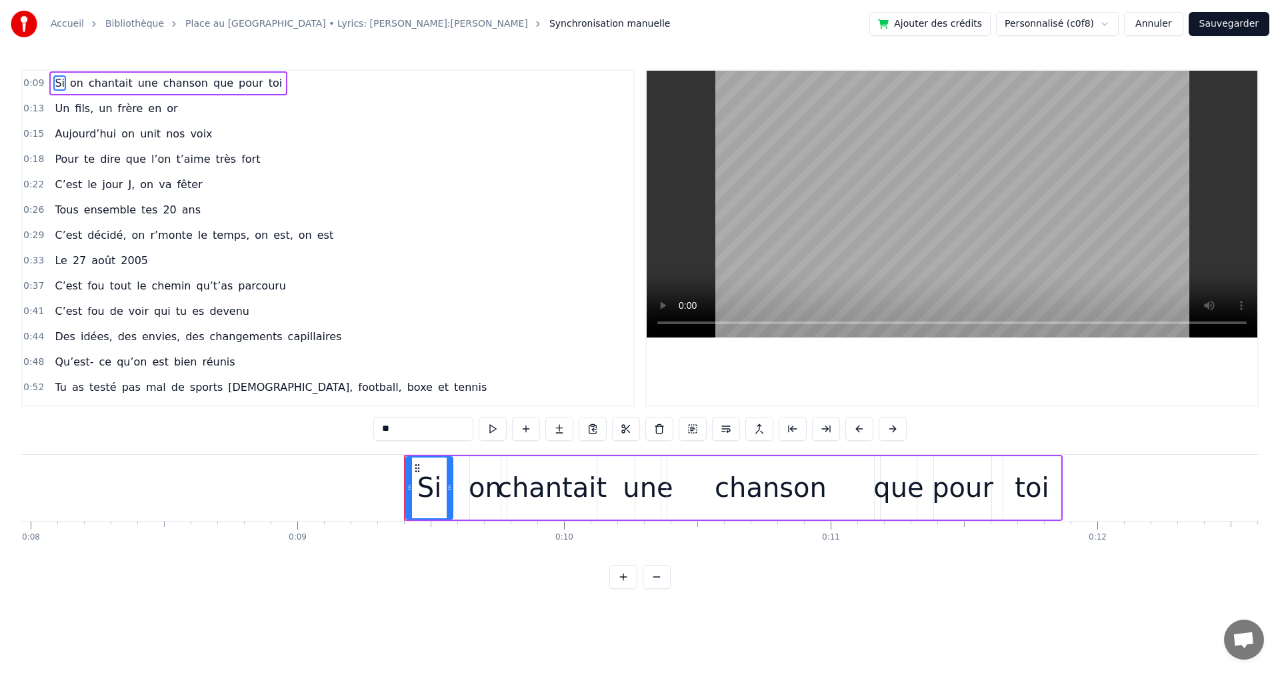
scroll to position [0, 2046]
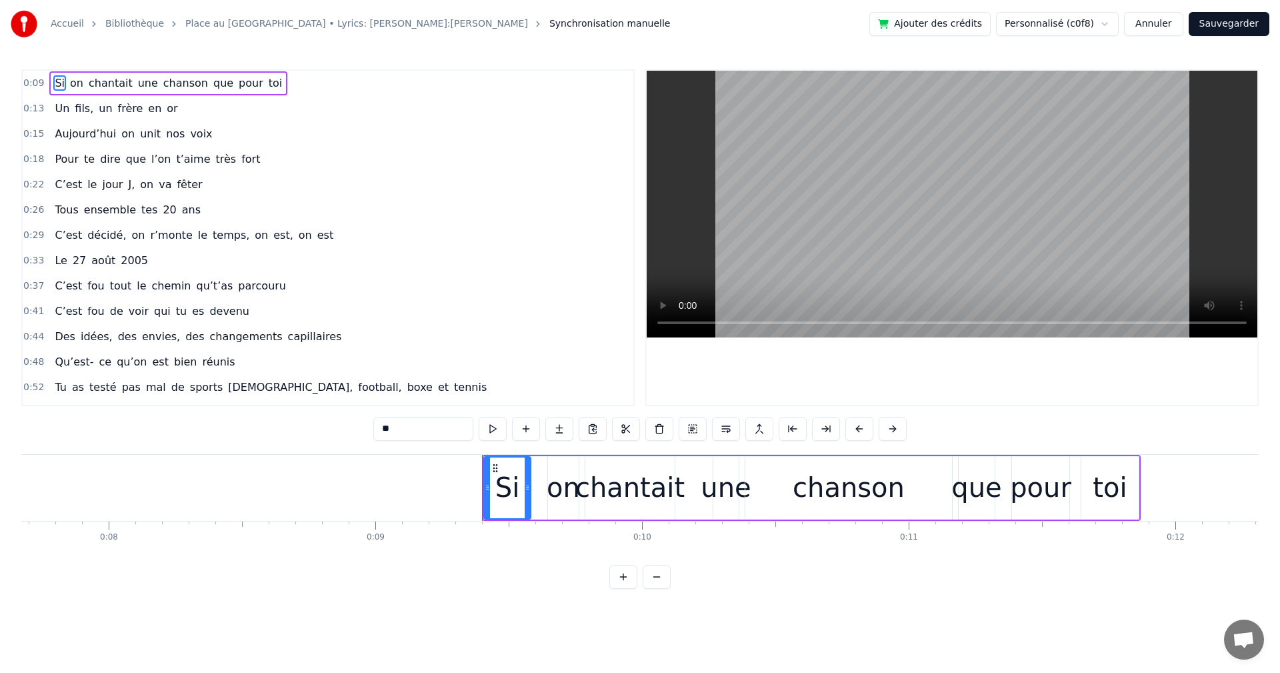
click at [1105, 22] on html "Accueil Bibliothèque Place au Grand Louis • Lyrics: Maman • Geekman:Ju Synchron…" at bounding box center [640, 305] width 1280 height 610
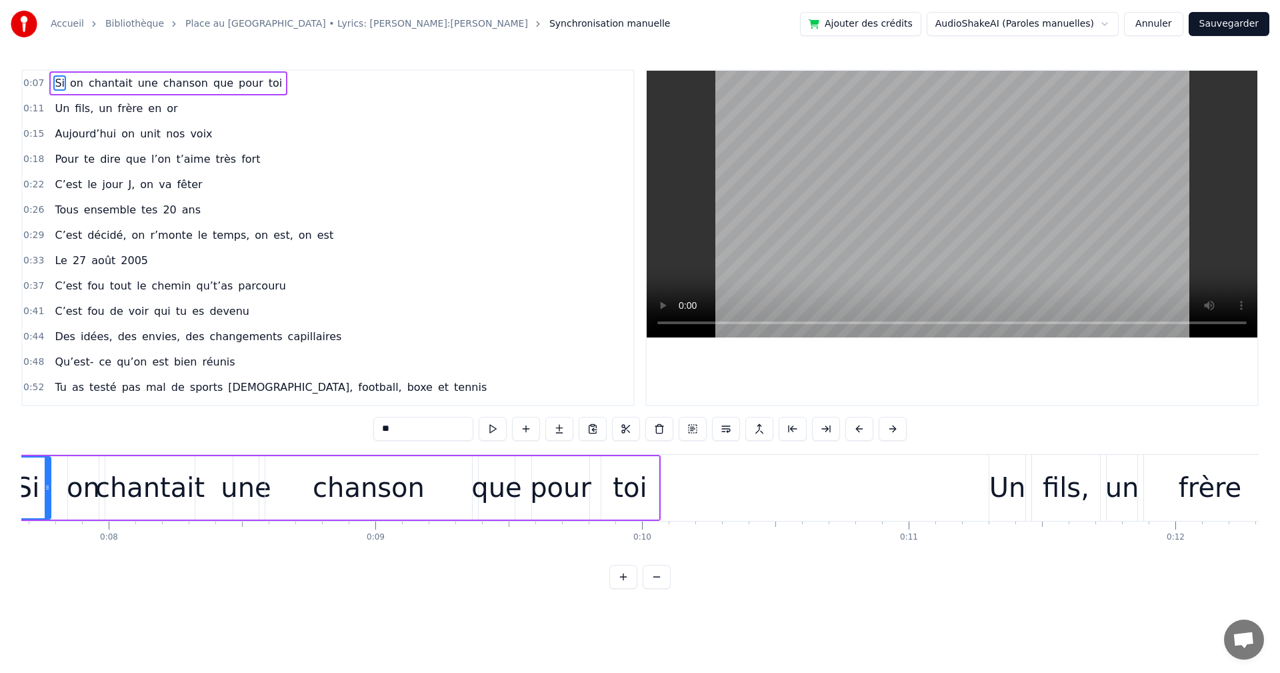
scroll to position [0, 1960]
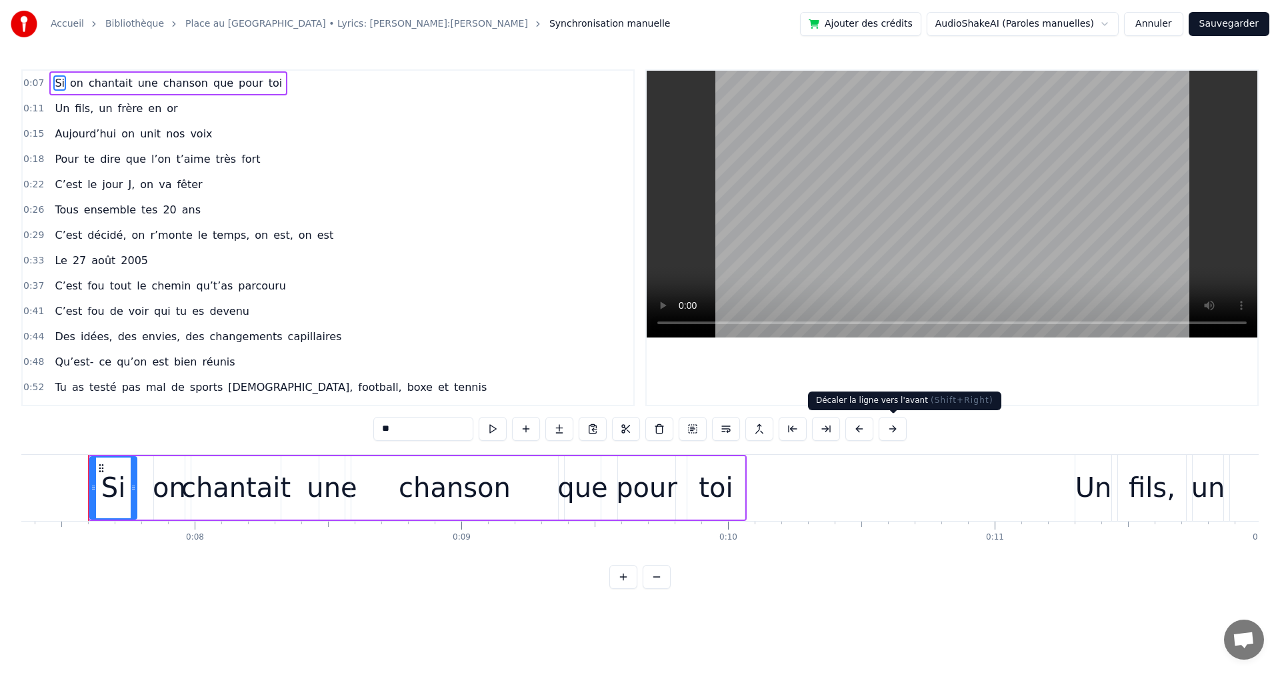
click at [885, 431] on button at bounding box center [893, 429] width 28 height 24
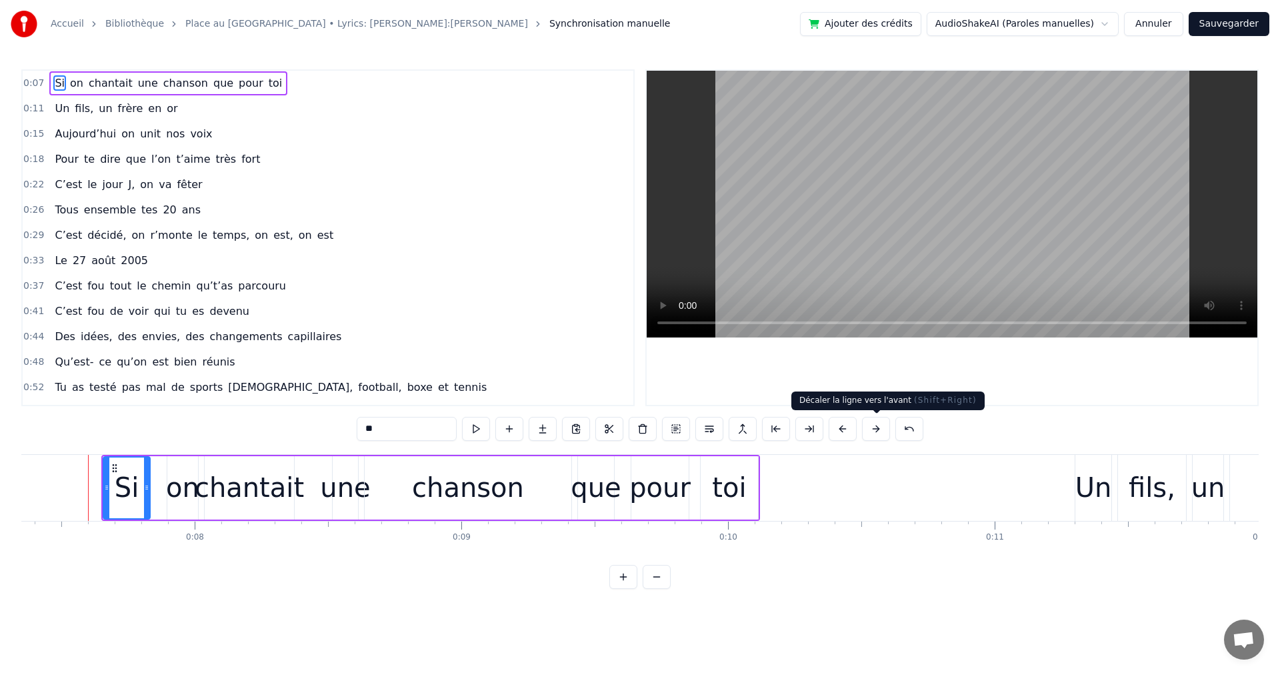
click at [870, 431] on button at bounding box center [876, 429] width 28 height 24
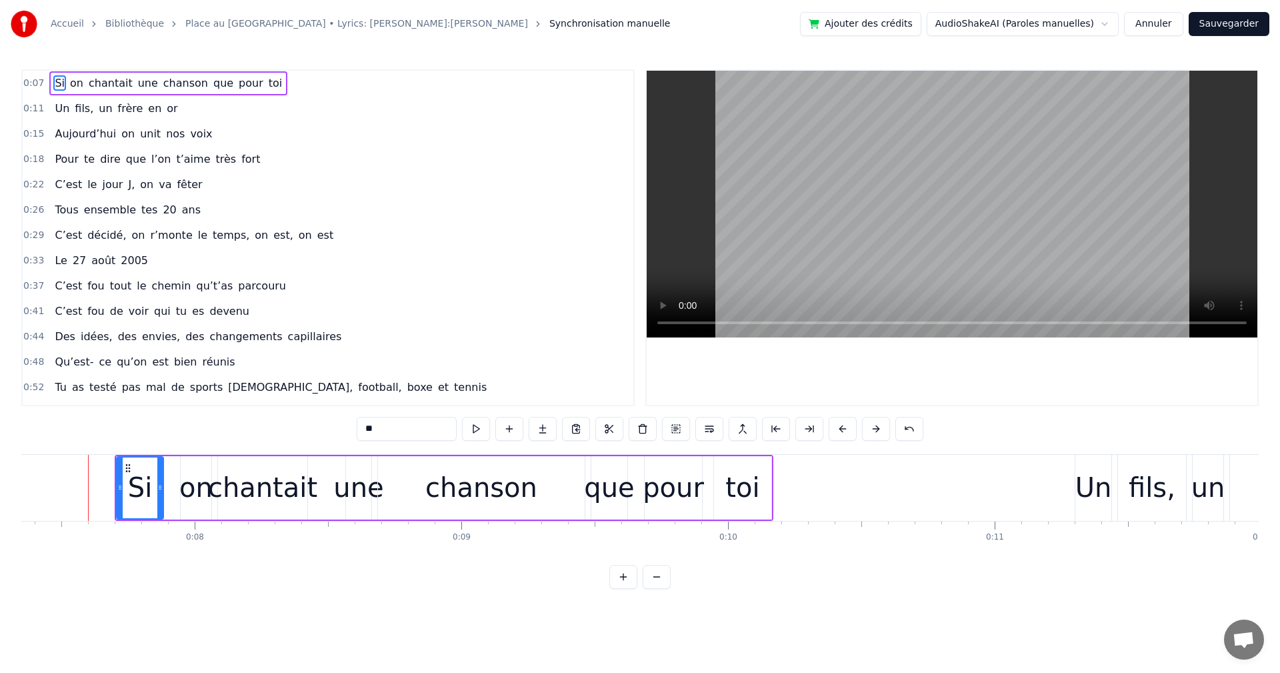
click at [870, 431] on button at bounding box center [876, 429] width 28 height 24
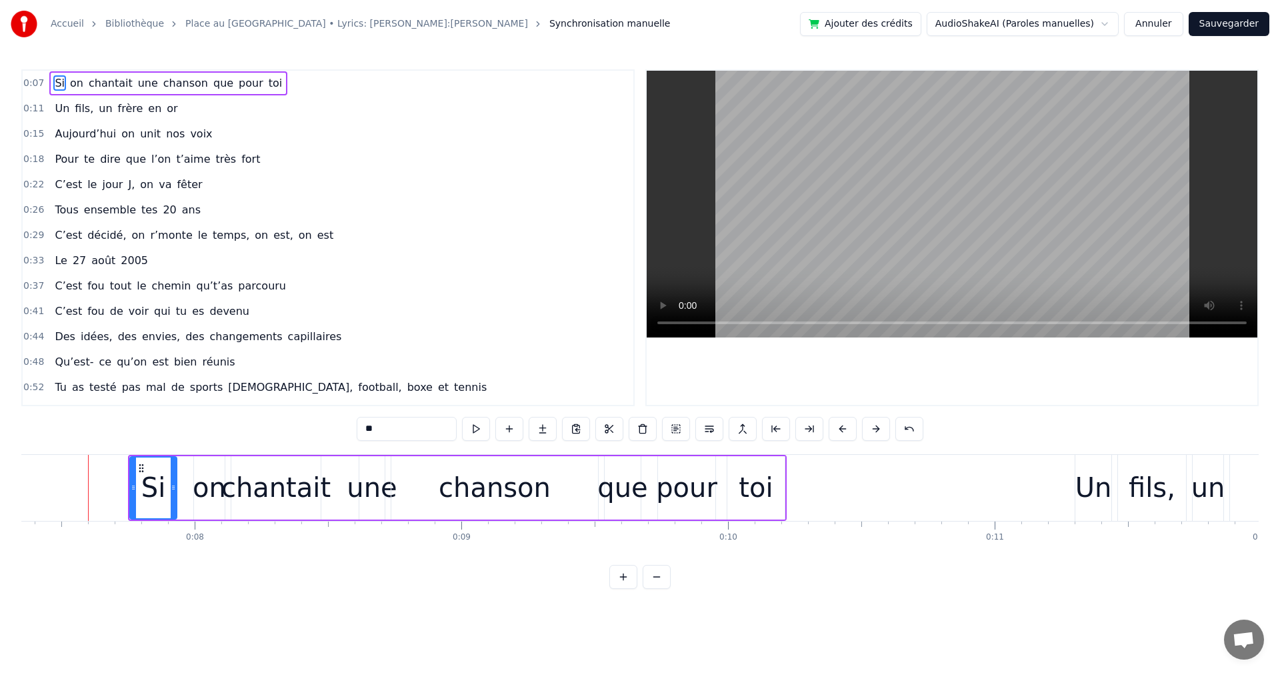
click at [870, 431] on button at bounding box center [876, 429] width 28 height 24
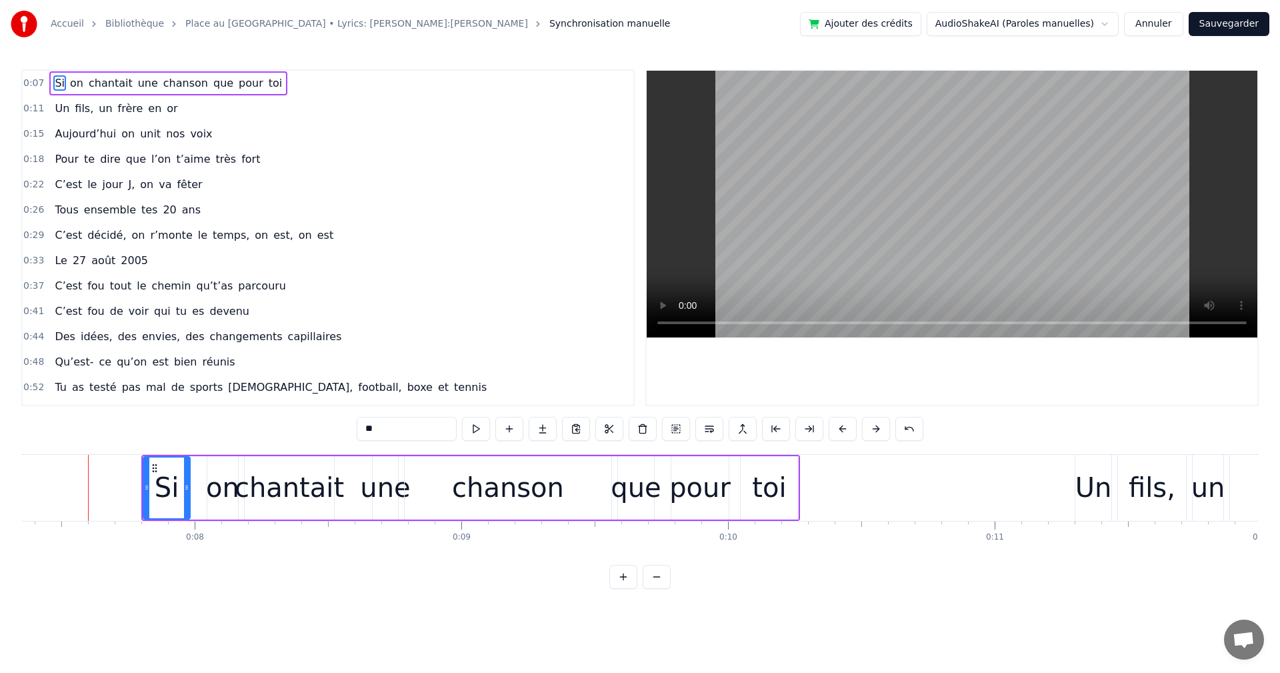
click at [870, 431] on button at bounding box center [876, 429] width 28 height 24
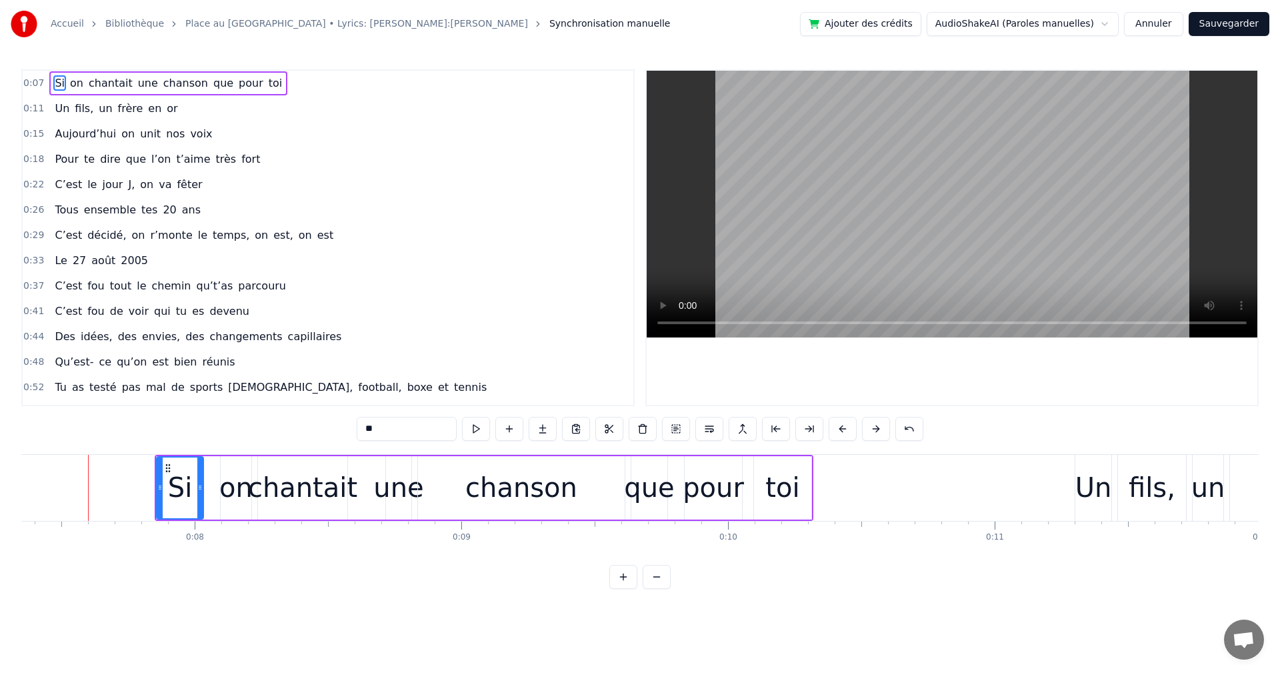
click at [870, 431] on button at bounding box center [876, 429] width 28 height 24
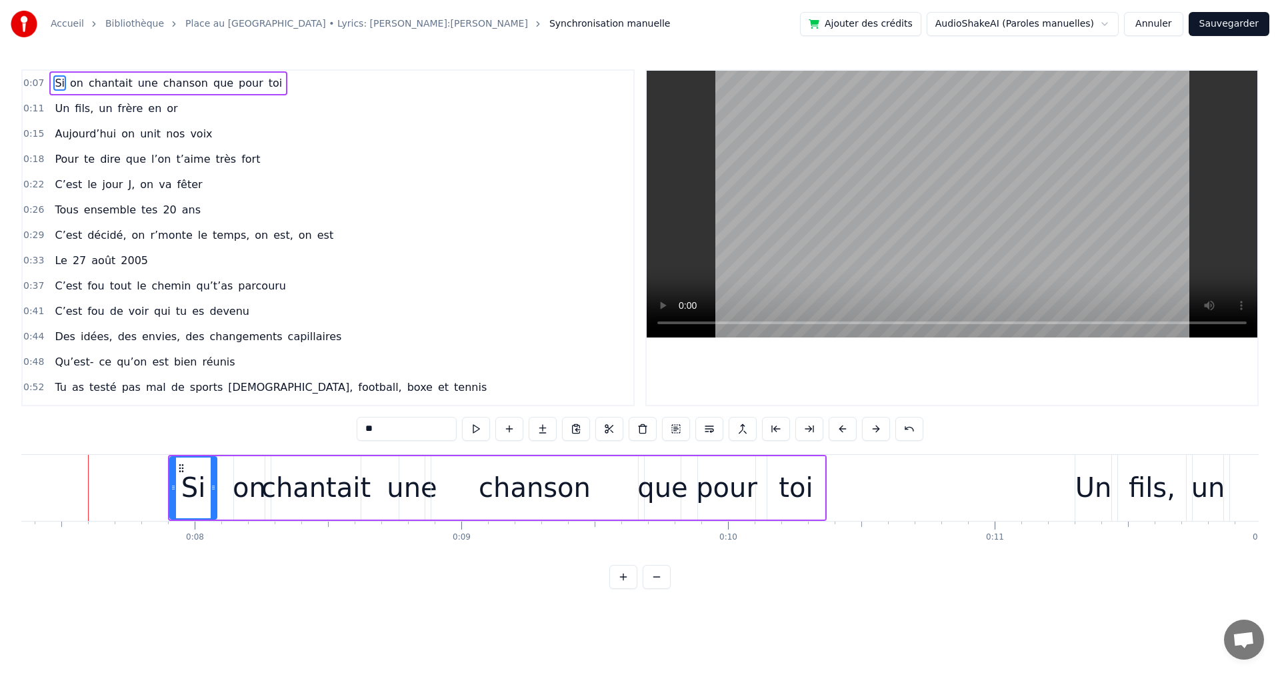
click at [870, 431] on button at bounding box center [876, 429] width 28 height 24
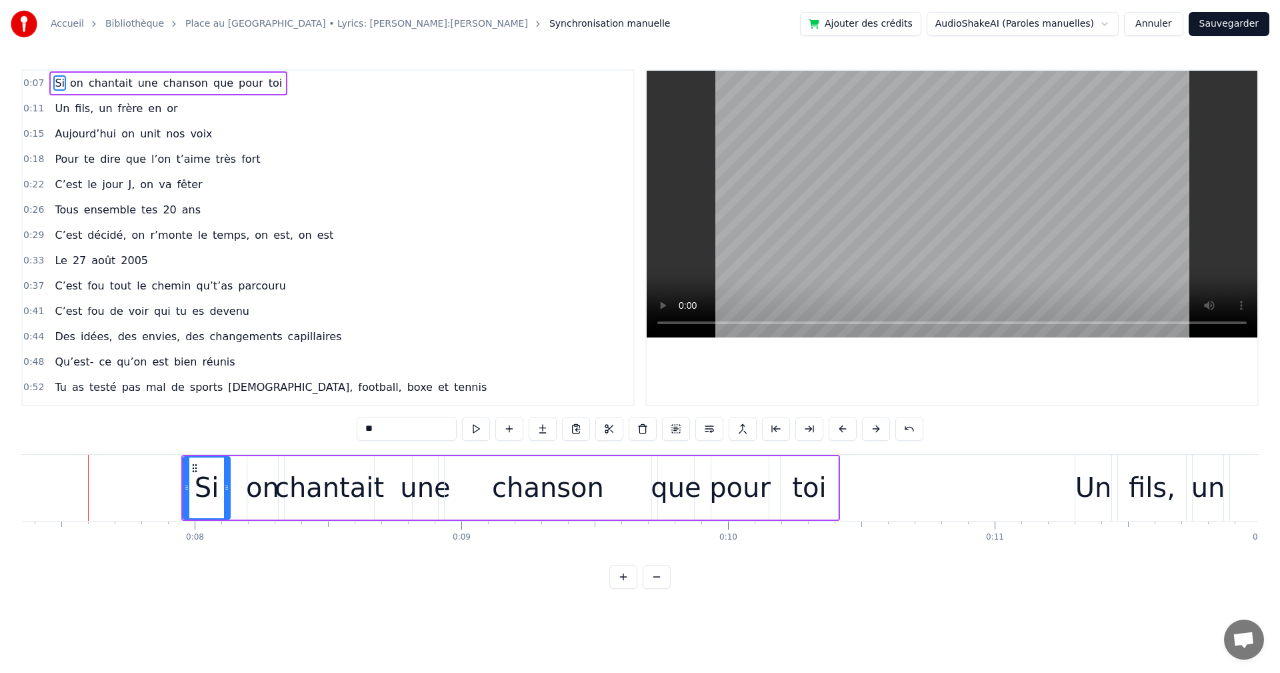
click at [870, 431] on button at bounding box center [876, 429] width 28 height 24
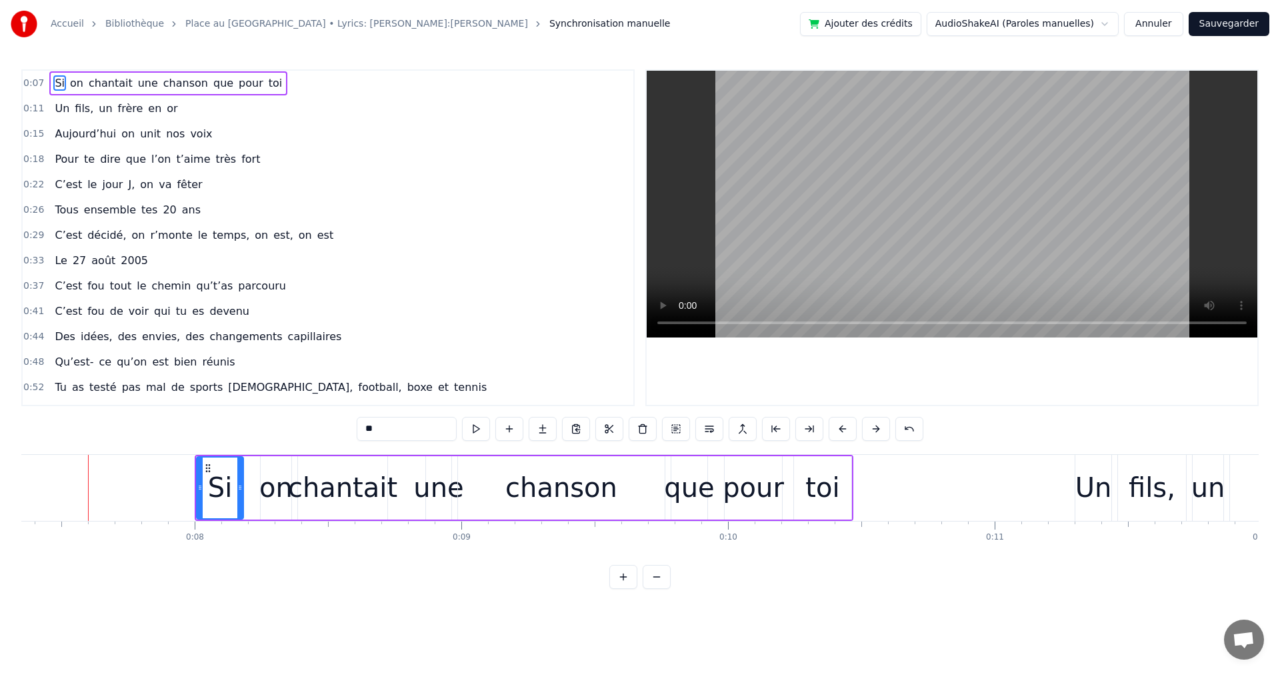
click at [870, 431] on button at bounding box center [876, 429] width 28 height 24
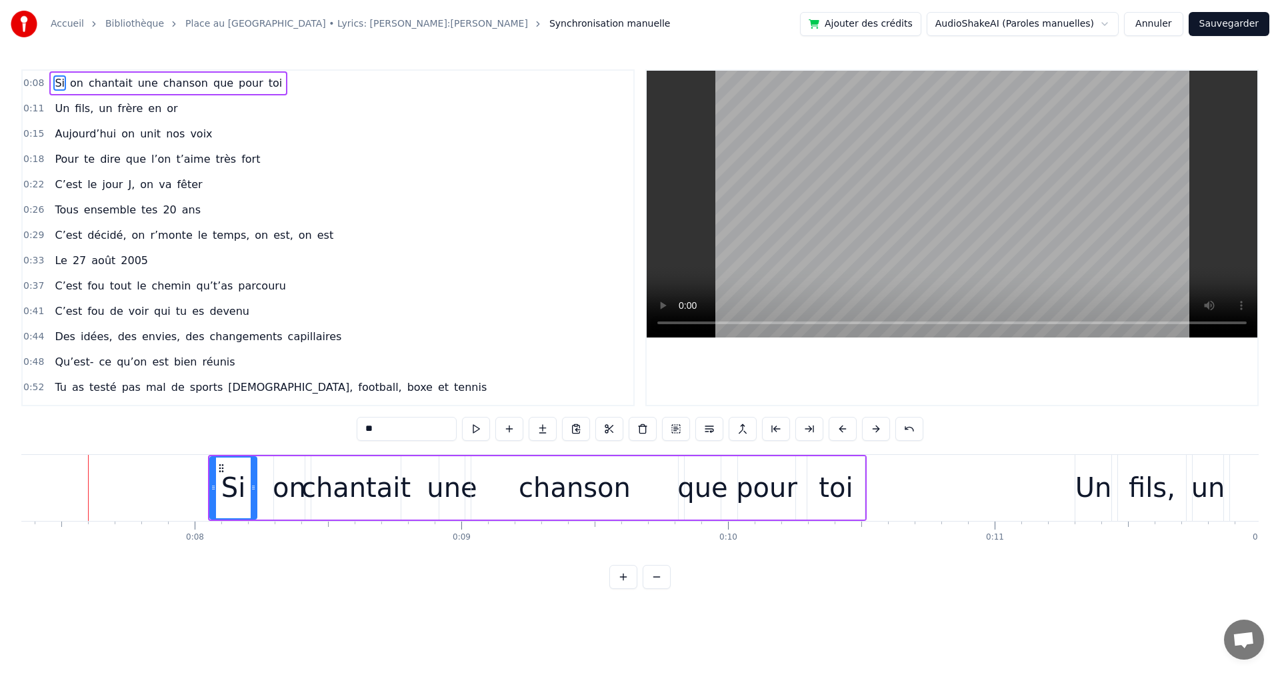
click at [870, 431] on button at bounding box center [876, 429] width 28 height 24
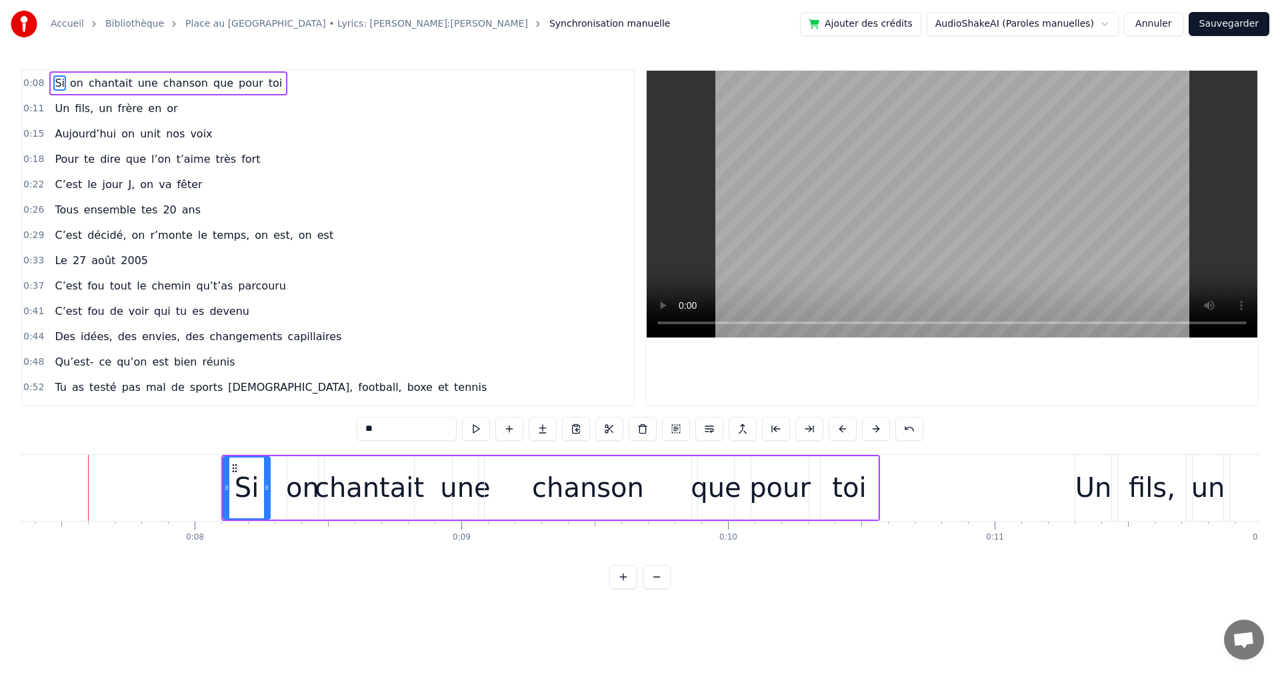
click at [870, 431] on button at bounding box center [876, 429] width 28 height 24
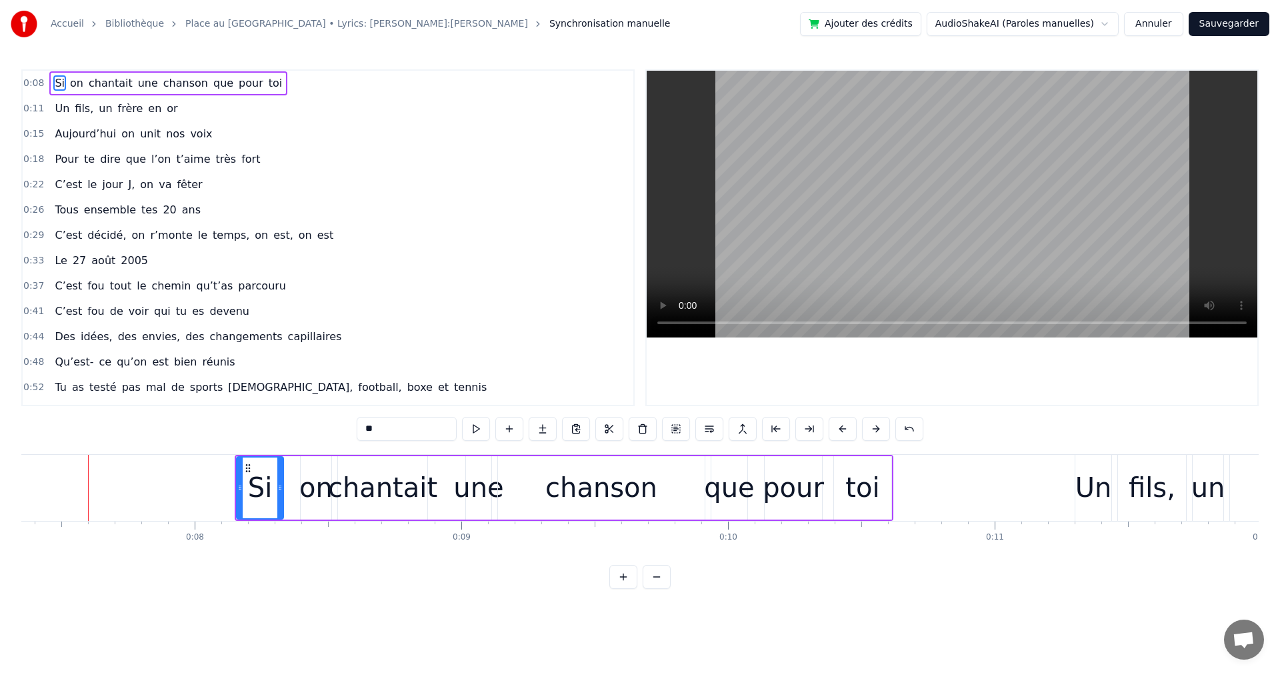
click at [870, 431] on button at bounding box center [876, 429] width 28 height 24
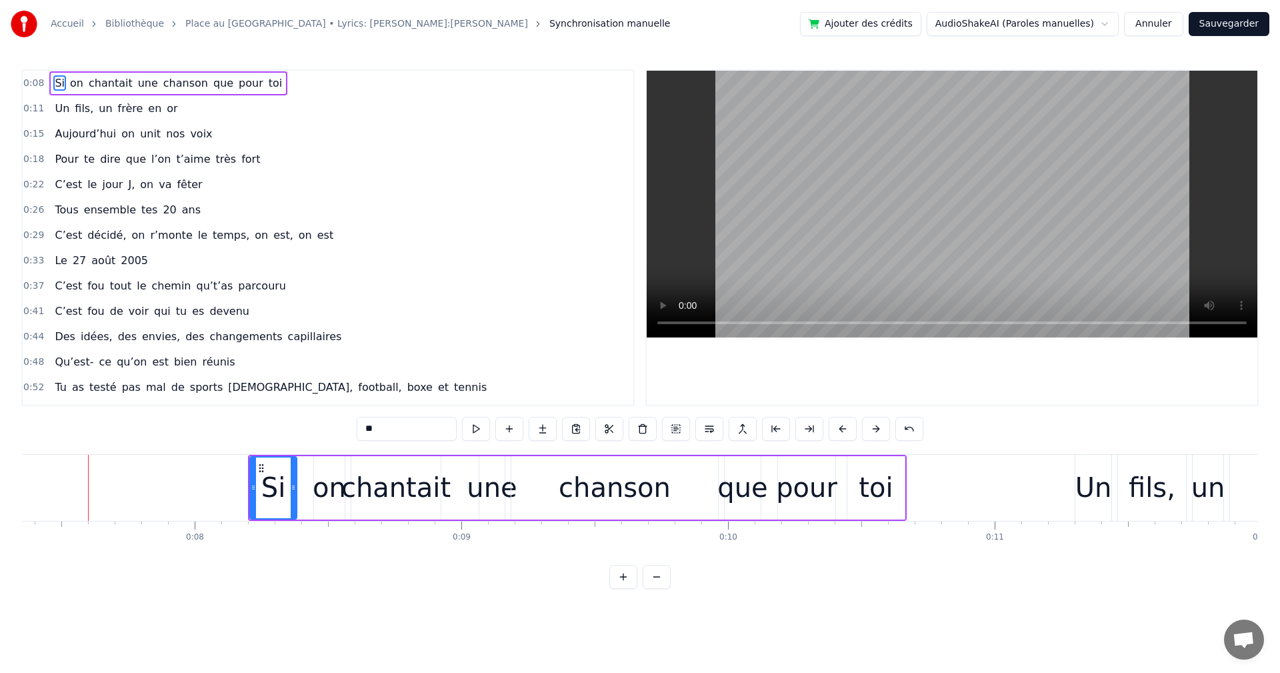
click at [870, 431] on button at bounding box center [876, 429] width 28 height 24
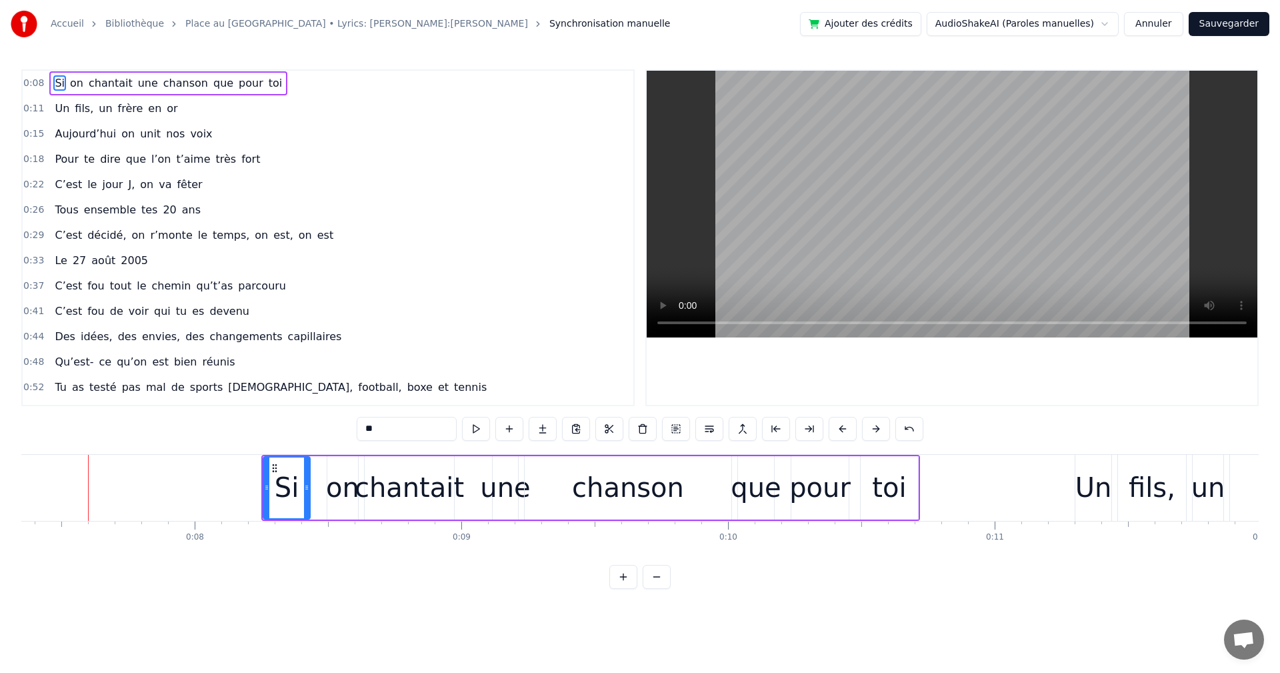
click at [870, 431] on button at bounding box center [876, 429] width 28 height 24
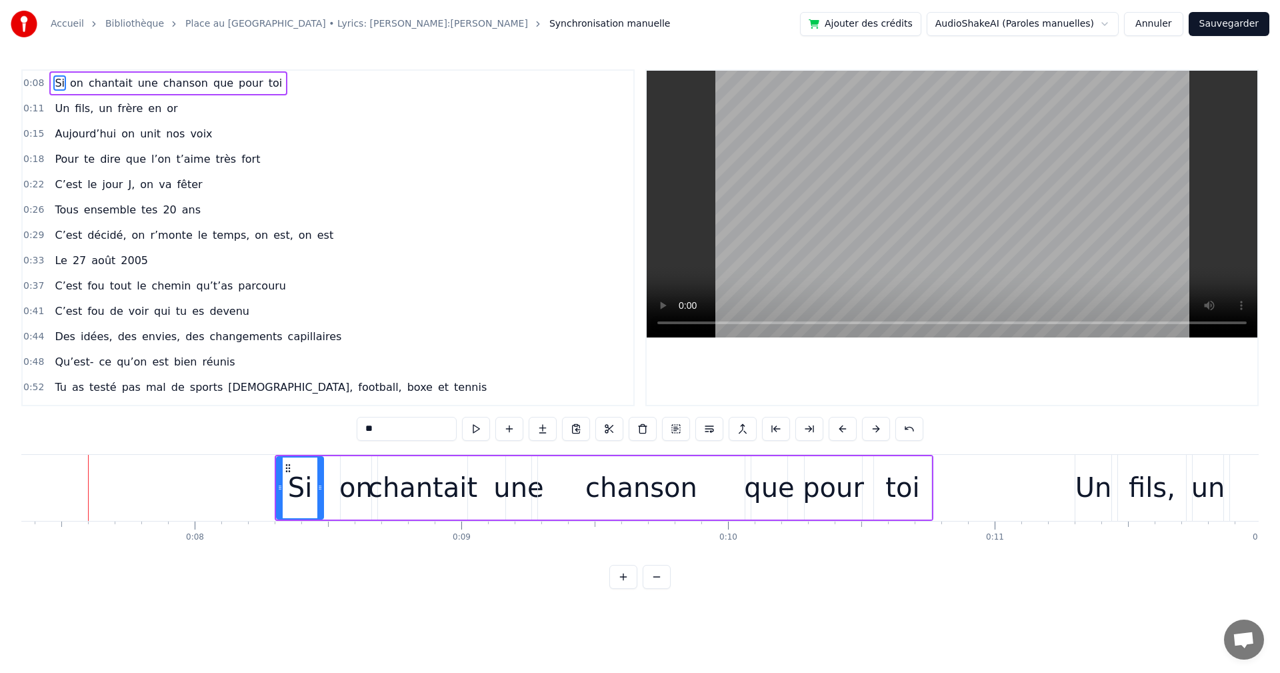
click at [870, 431] on button at bounding box center [876, 429] width 28 height 24
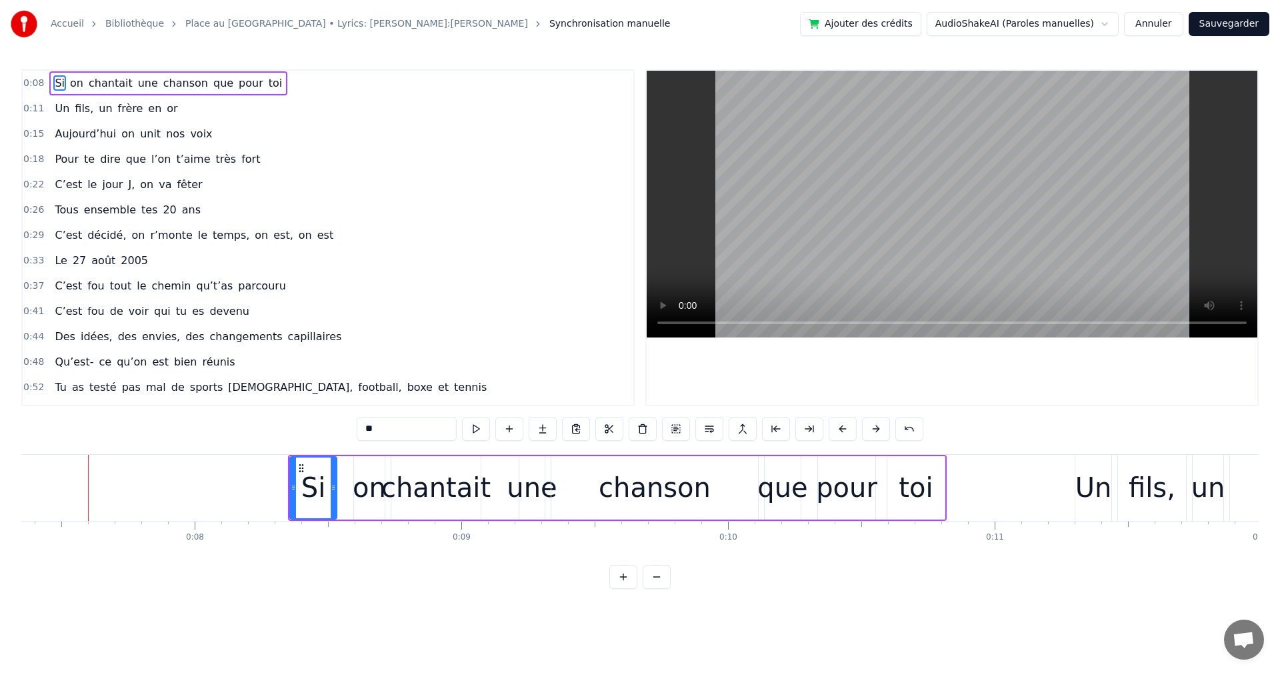
click at [870, 431] on button at bounding box center [876, 429] width 28 height 24
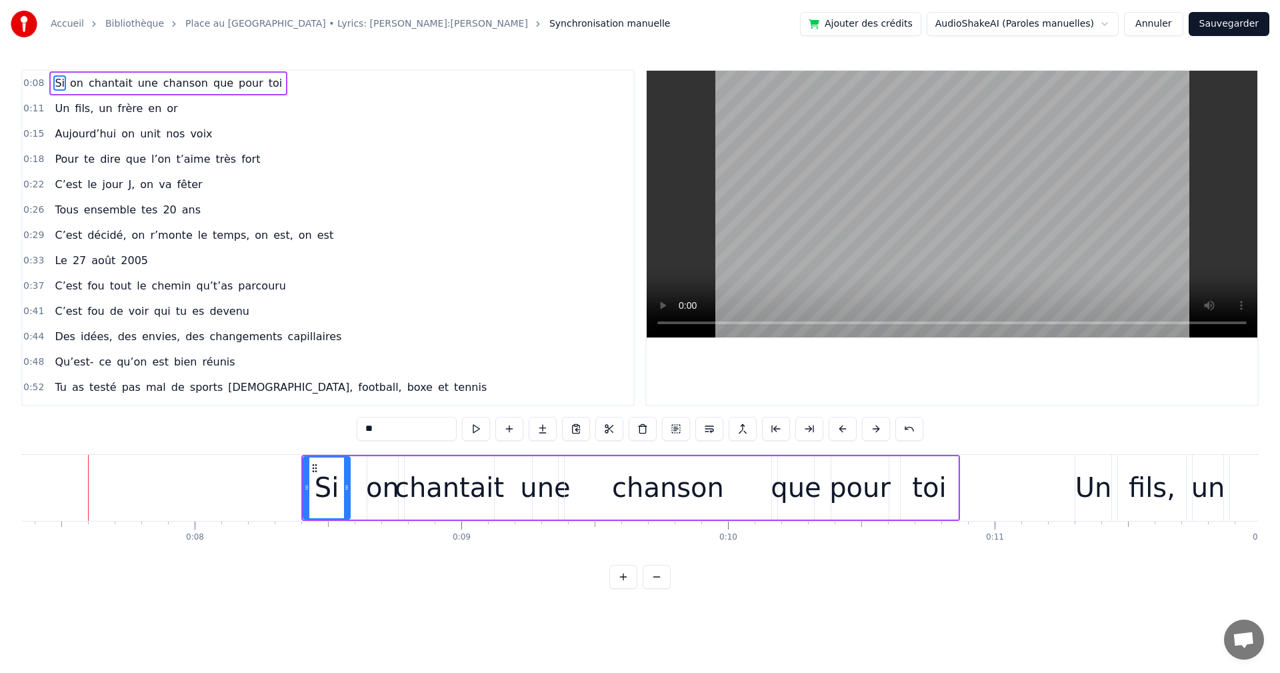
click at [870, 431] on button at bounding box center [876, 429] width 28 height 24
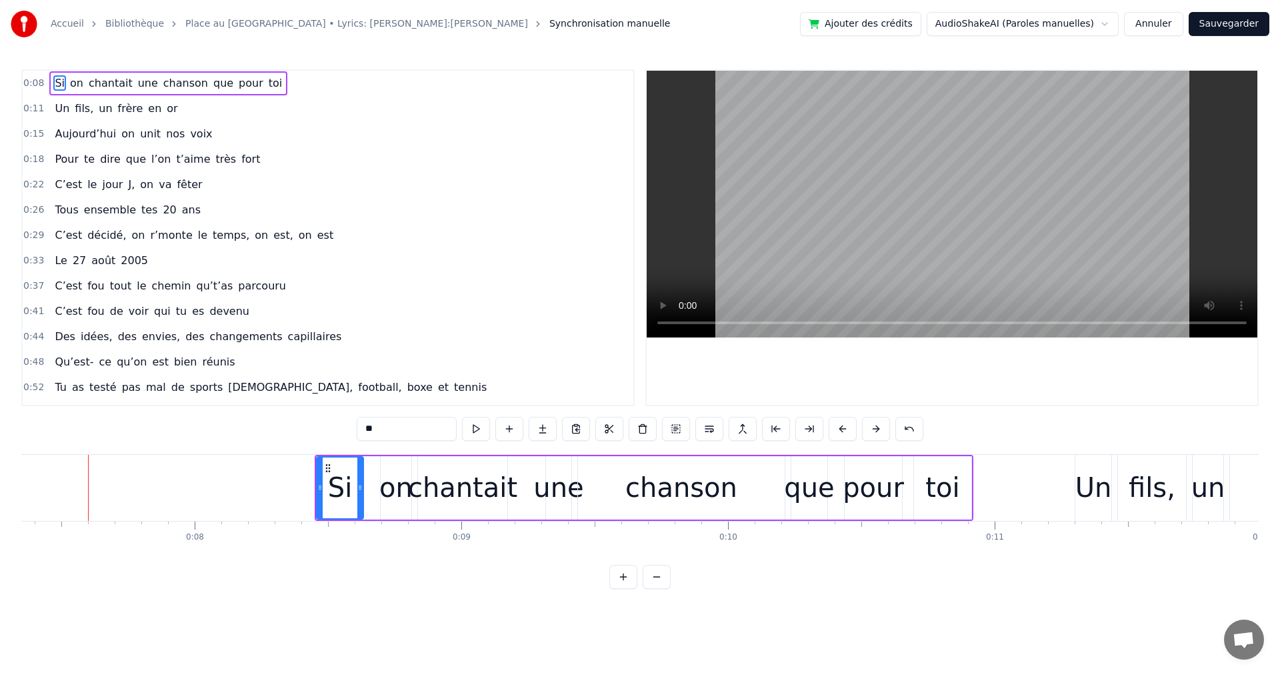
click at [870, 431] on button at bounding box center [876, 429] width 28 height 24
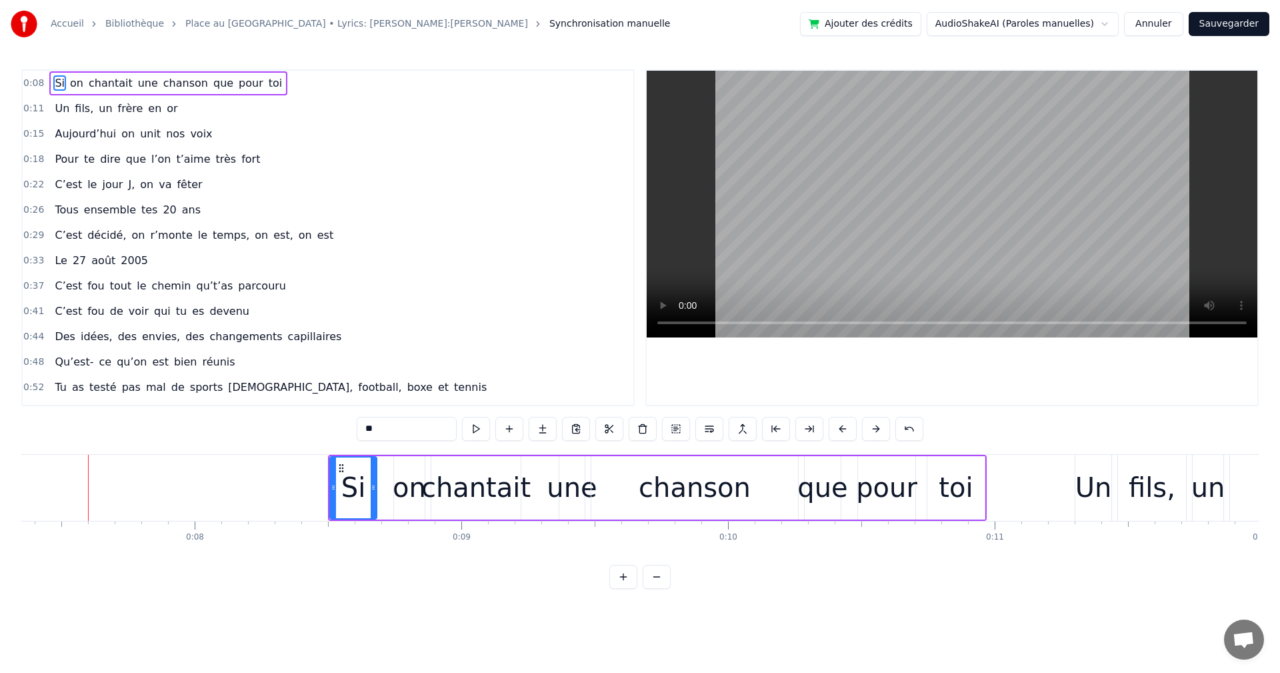
click at [870, 431] on button at bounding box center [876, 429] width 28 height 24
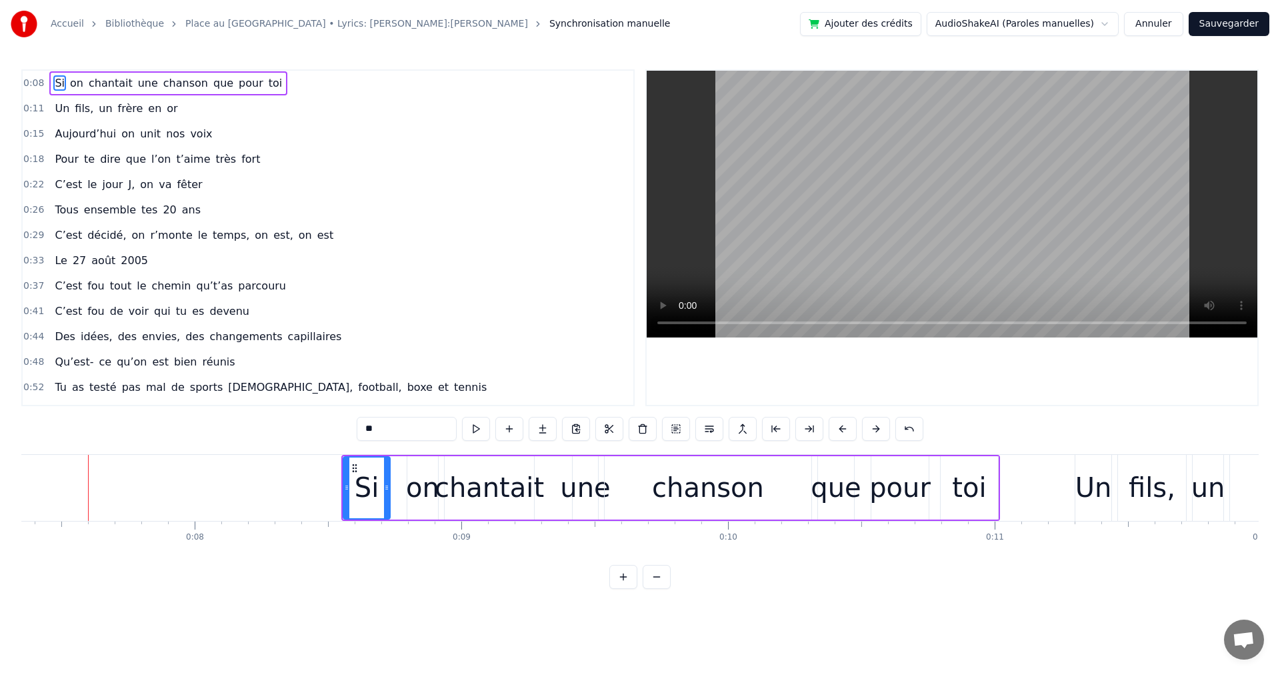
click at [870, 431] on button at bounding box center [876, 429] width 28 height 24
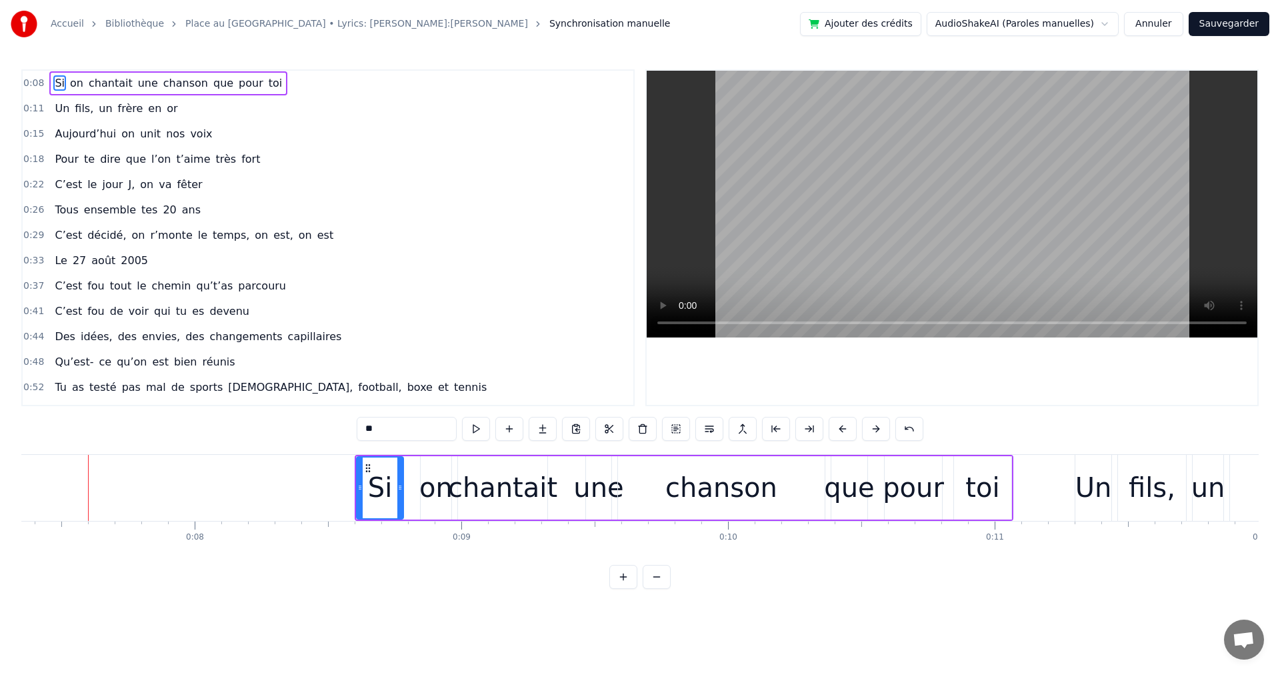
click at [870, 431] on button at bounding box center [876, 429] width 28 height 24
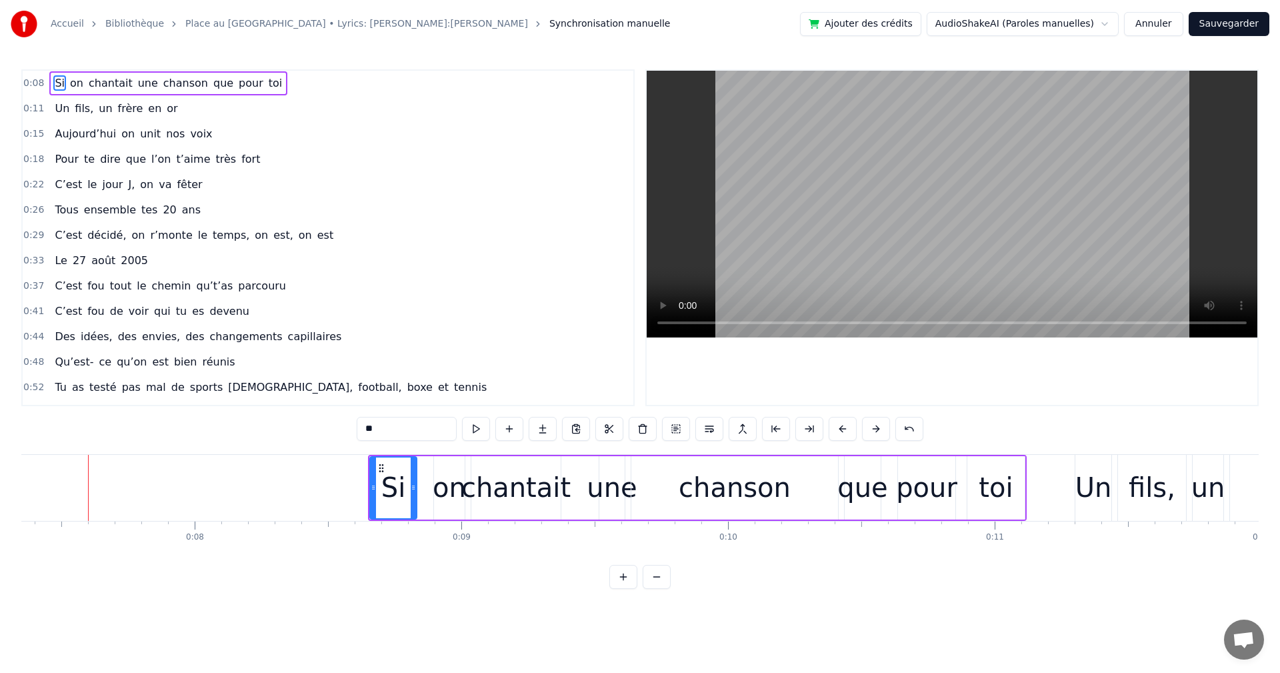
click at [870, 431] on button at bounding box center [876, 429] width 28 height 24
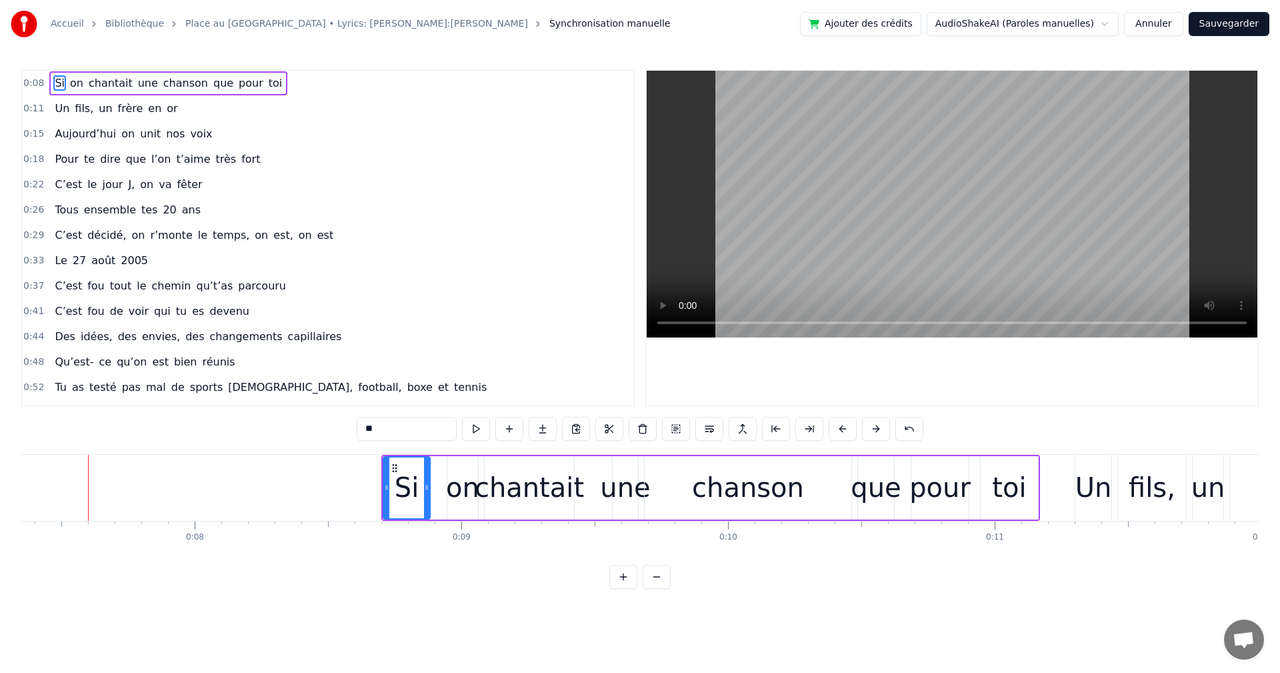
click at [870, 431] on button at bounding box center [876, 429] width 28 height 24
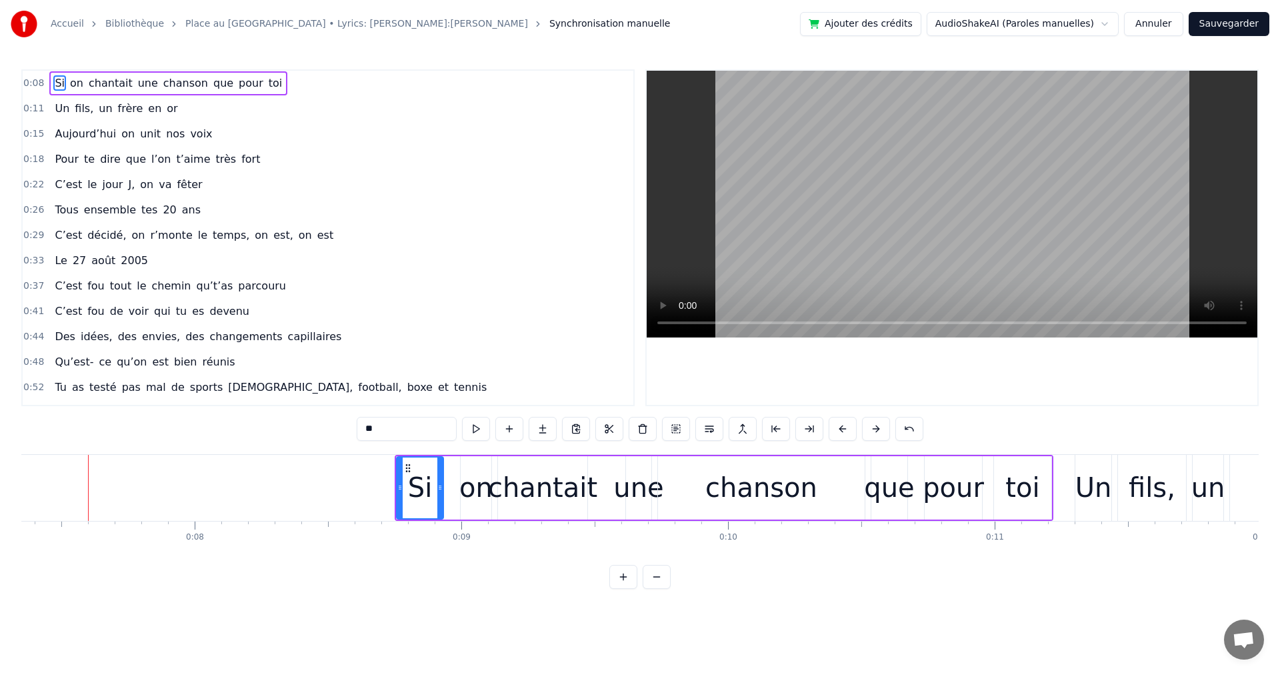
click at [870, 431] on button at bounding box center [876, 429] width 28 height 24
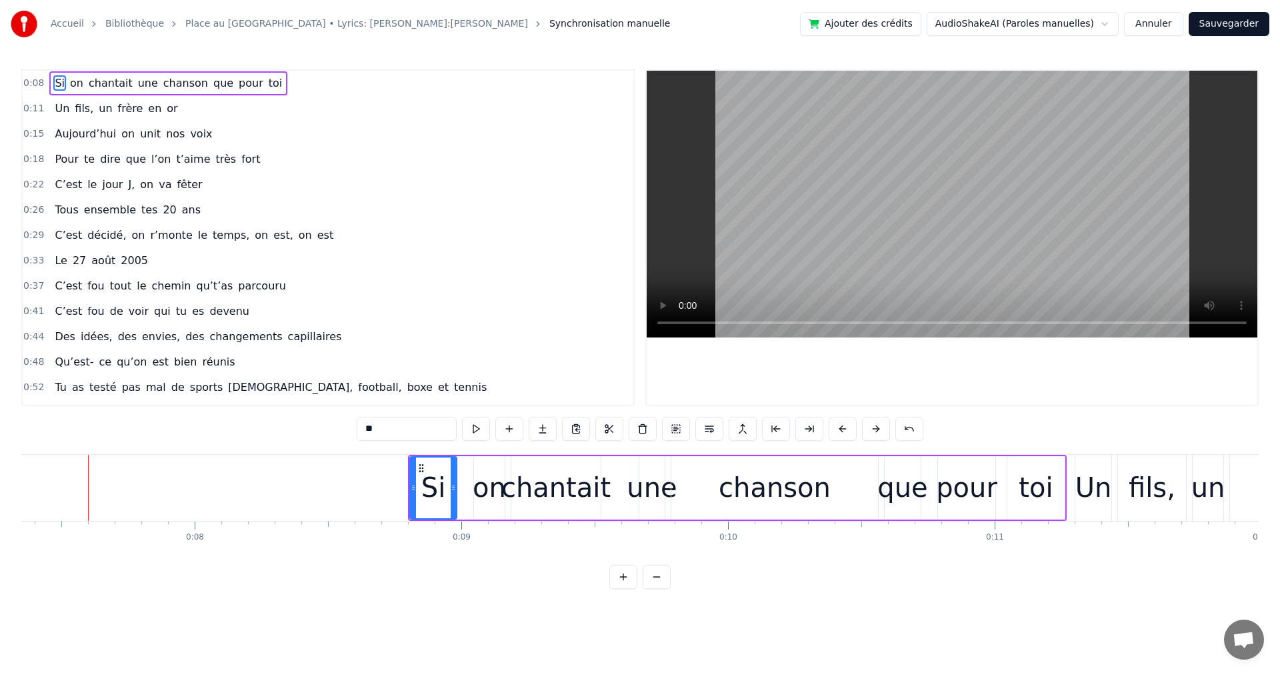
click at [870, 431] on button at bounding box center [876, 429] width 28 height 24
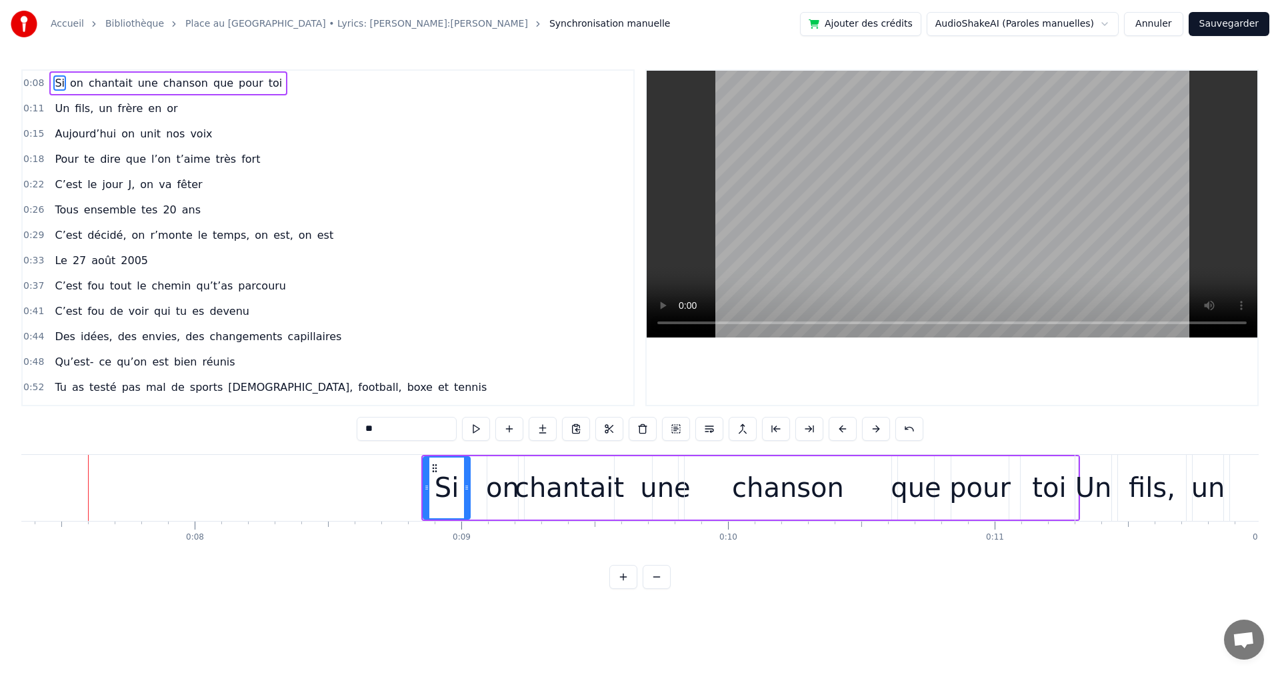
click at [870, 431] on button at bounding box center [876, 429] width 28 height 24
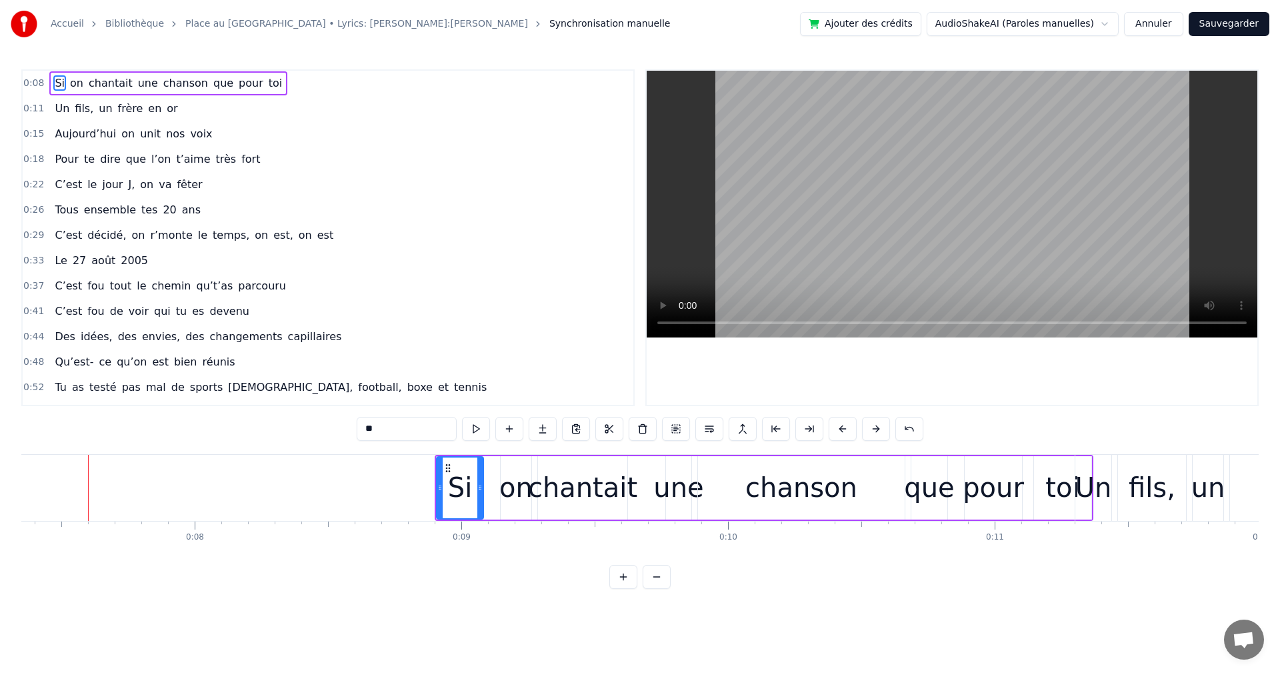
click at [870, 431] on button at bounding box center [876, 429] width 28 height 24
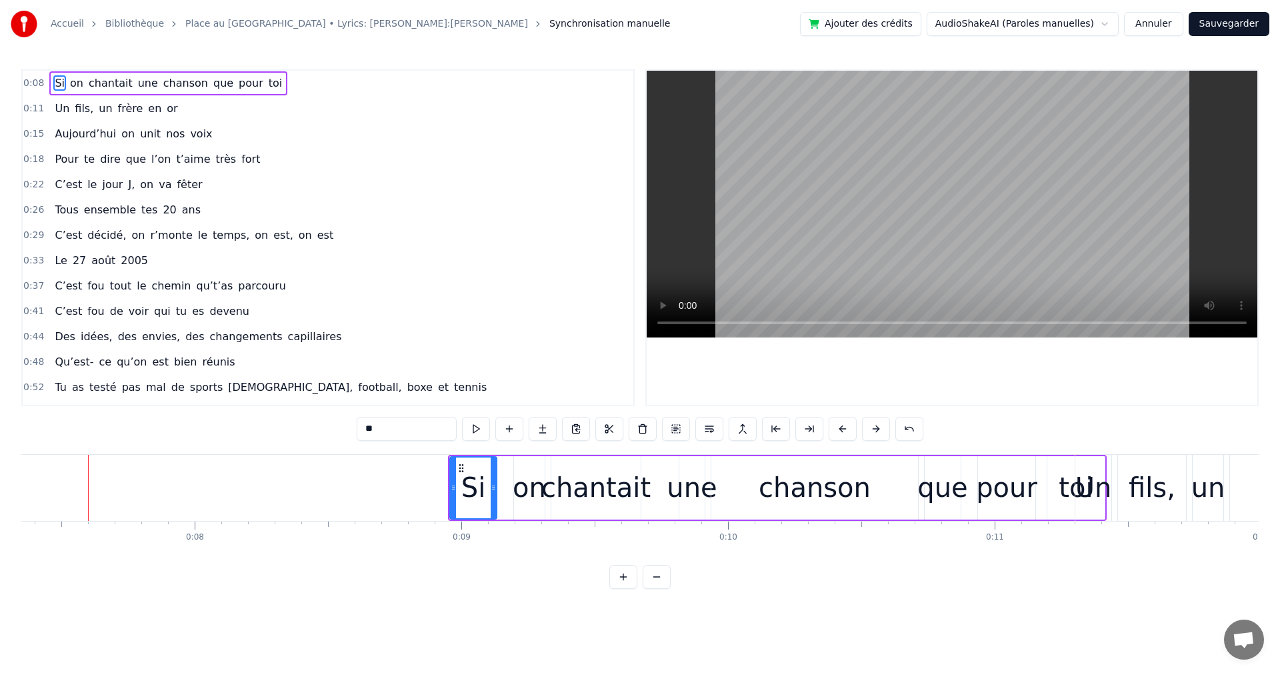
click at [870, 431] on button at bounding box center [876, 429] width 28 height 24
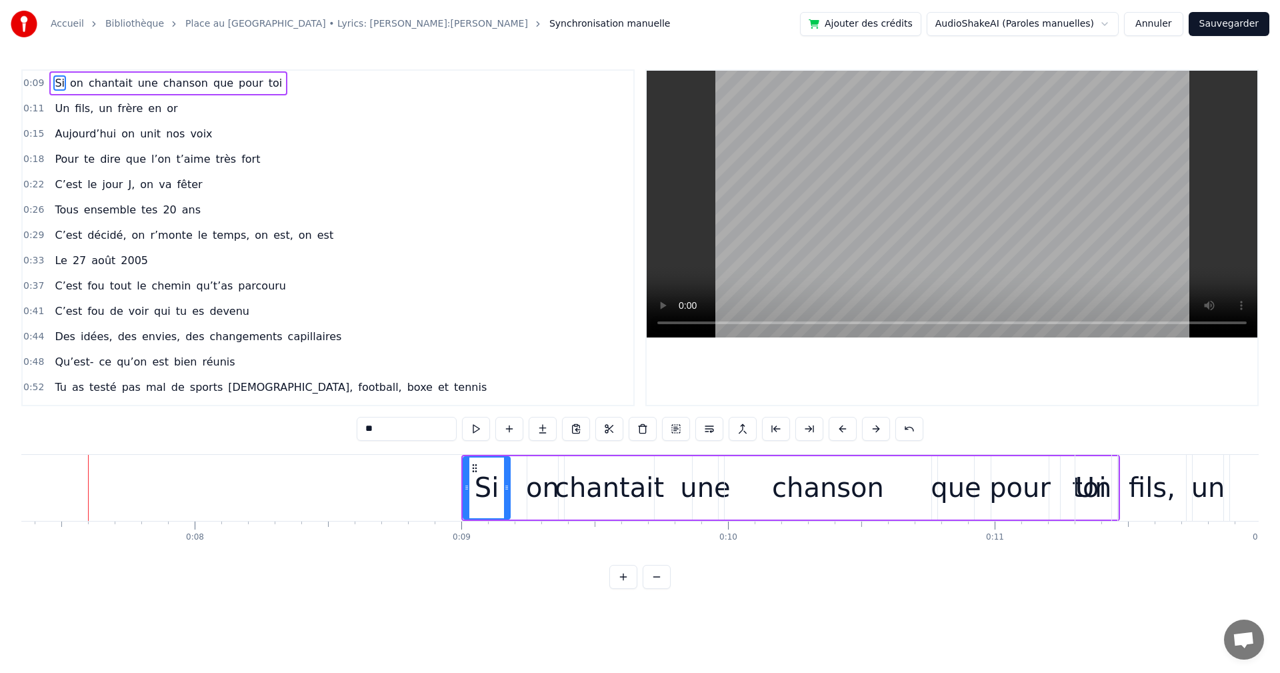
click at [870, 431] on button at bounding box center [876, 429] width 28 height 24
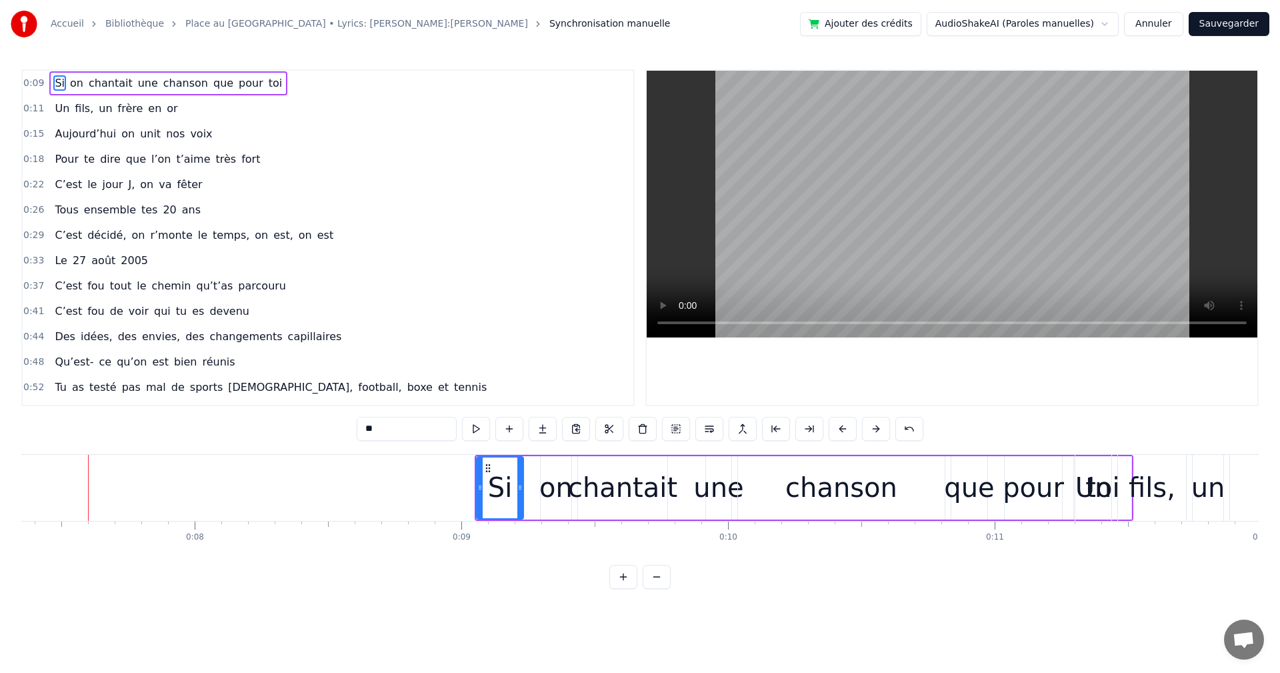
click at [870, 431] on button at bounding box center [876, 429] width 28 height 24
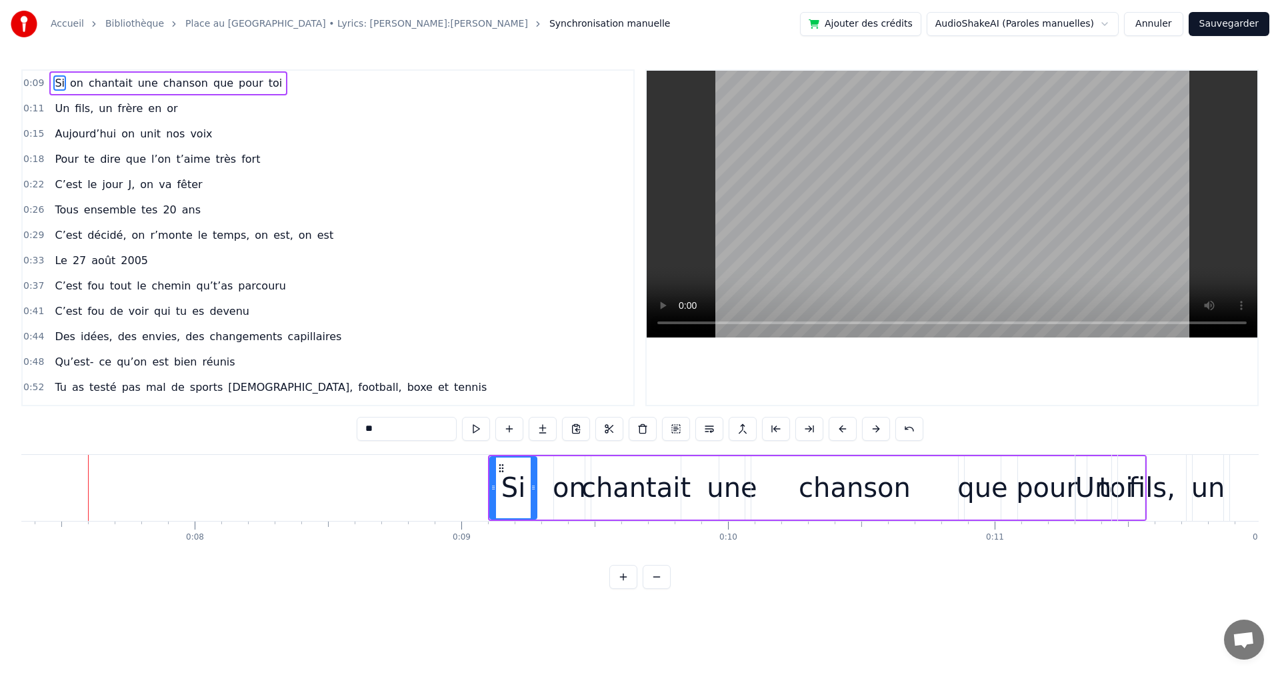
click at [870, 431] on button at bounding box center [876, 429] width 28 height 24
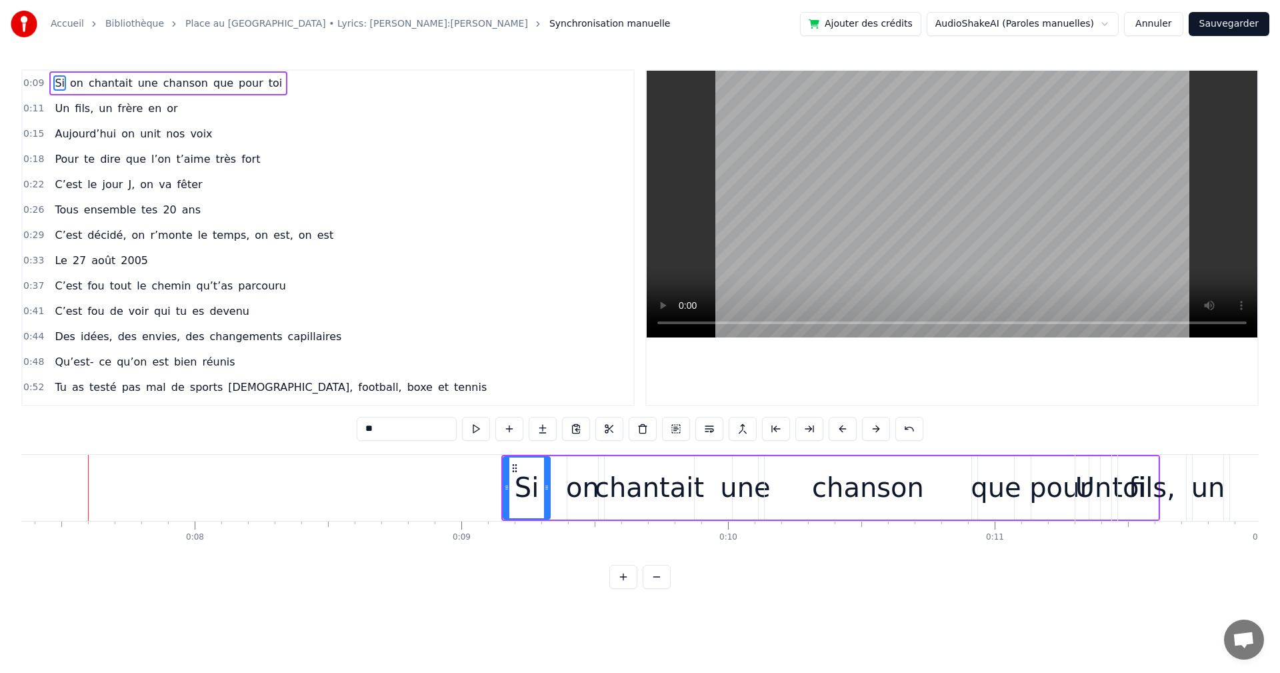
click at [870, 431] on button at bounding box center [876, 429] width 28 height 24
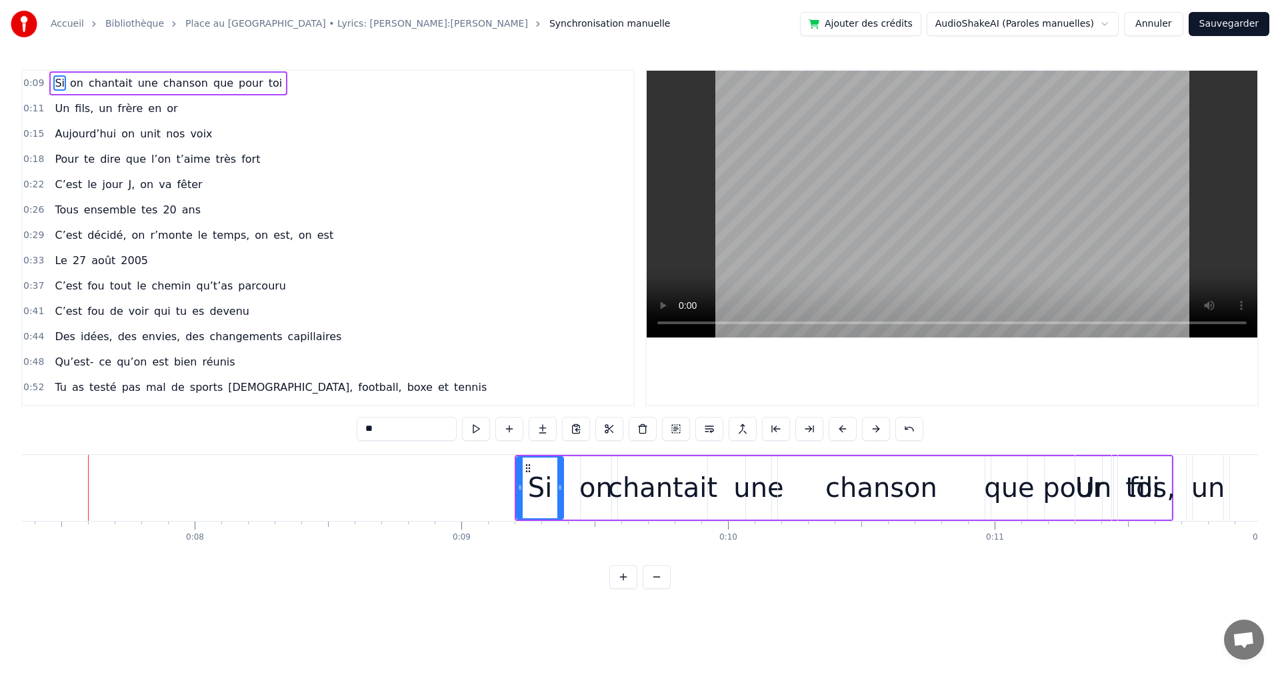
click at [870, 431] on button at bounding box center [876, 429] width 28 height 24
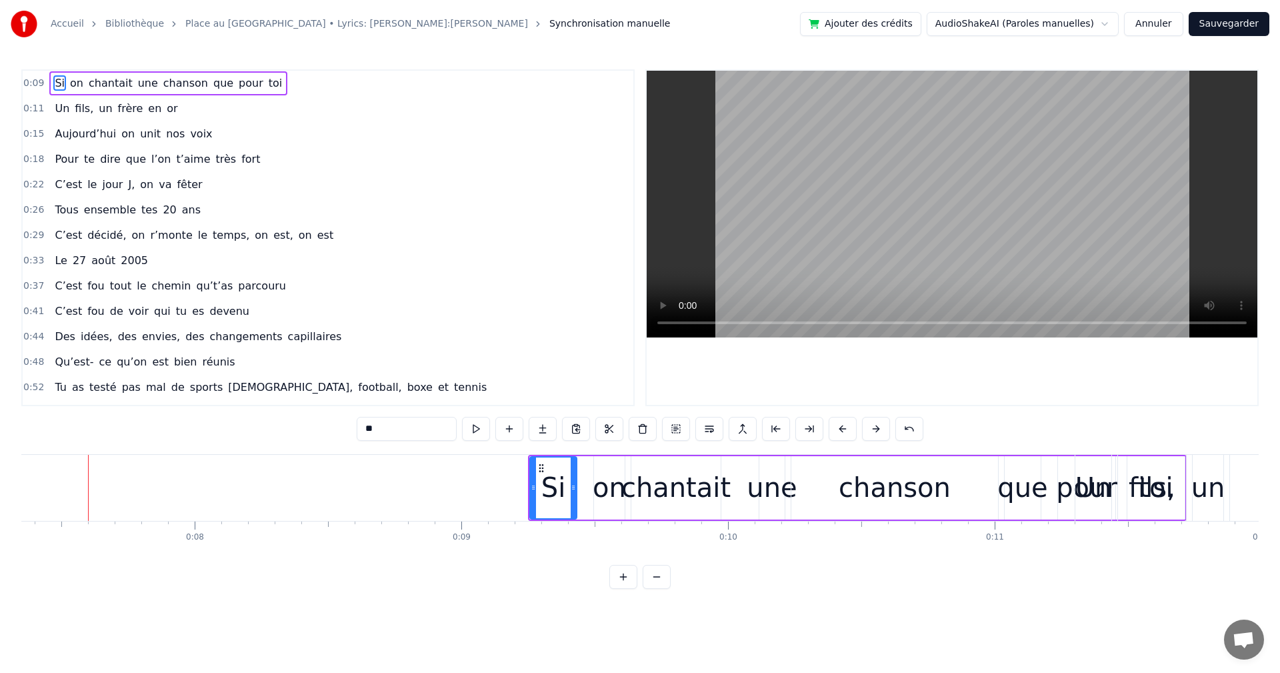
click at [870, 431] on button at bounding box center [876, 429] width 28 height 24
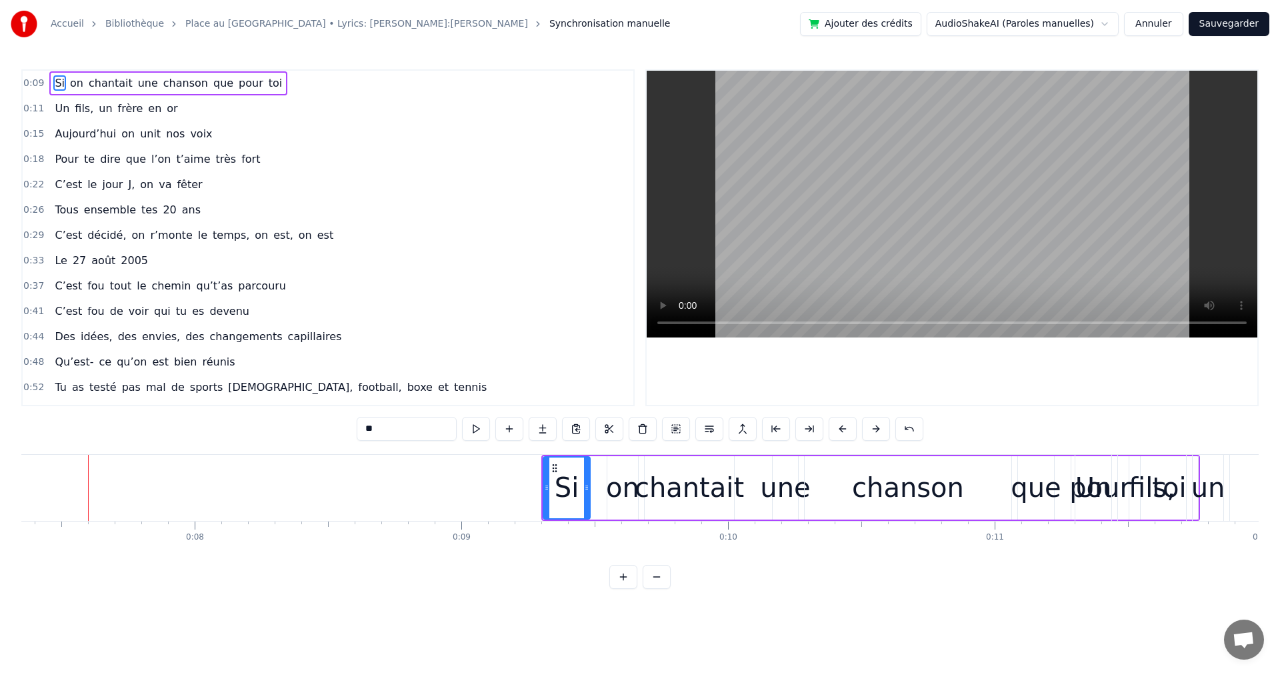
click at [870, 431] on button at bounding box center [876, 429] width 28 height 24
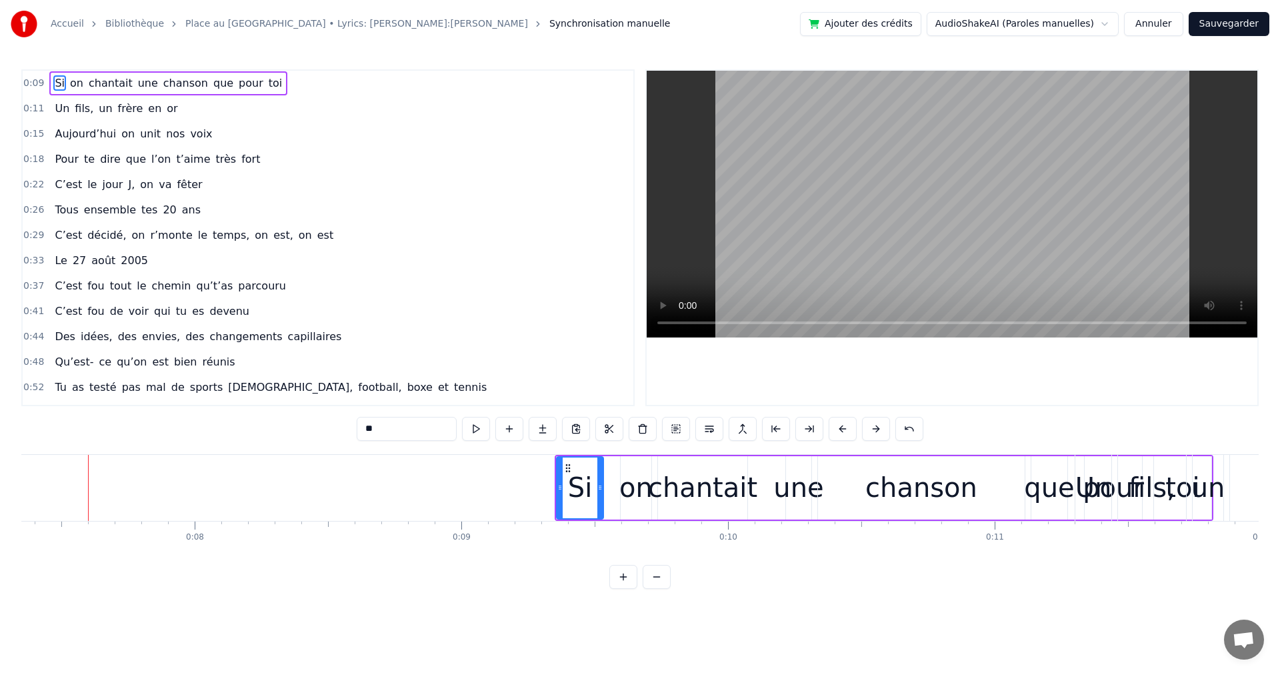
click at [870, 431] on button at bounding box center [876, 429] width 28 height 24
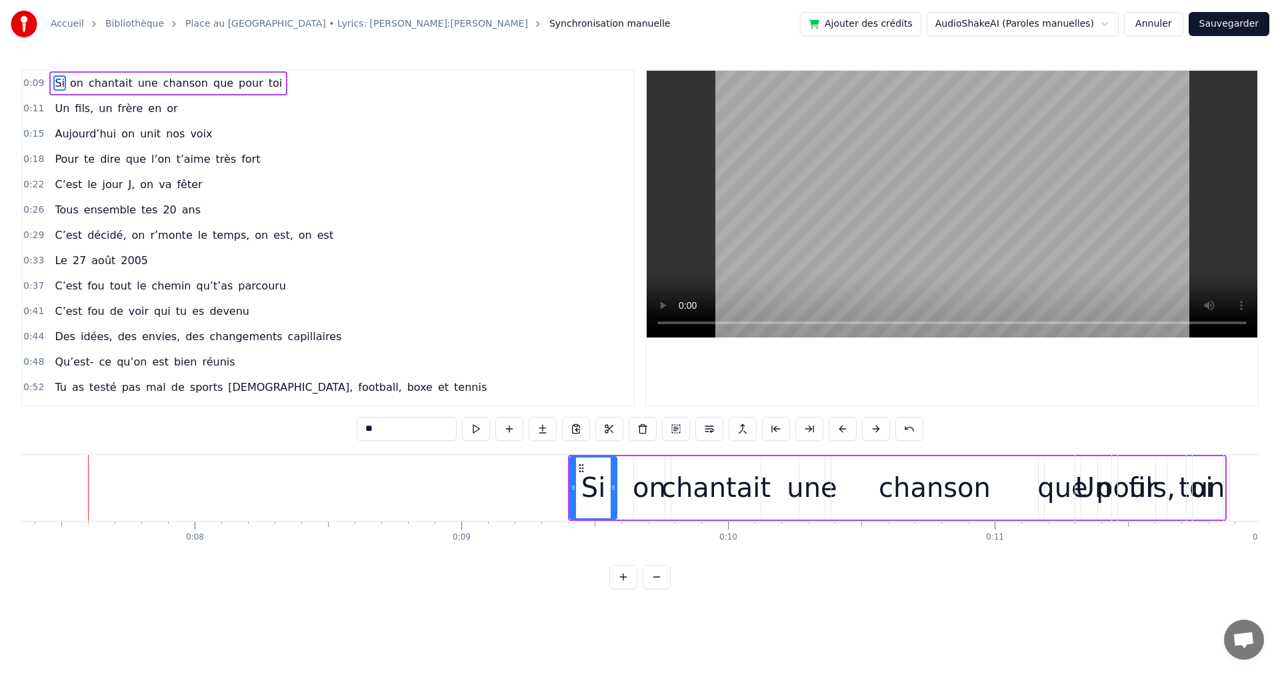
click at [61, 107] on span "Un" at bounding box center [61, 108] width 17 height 15
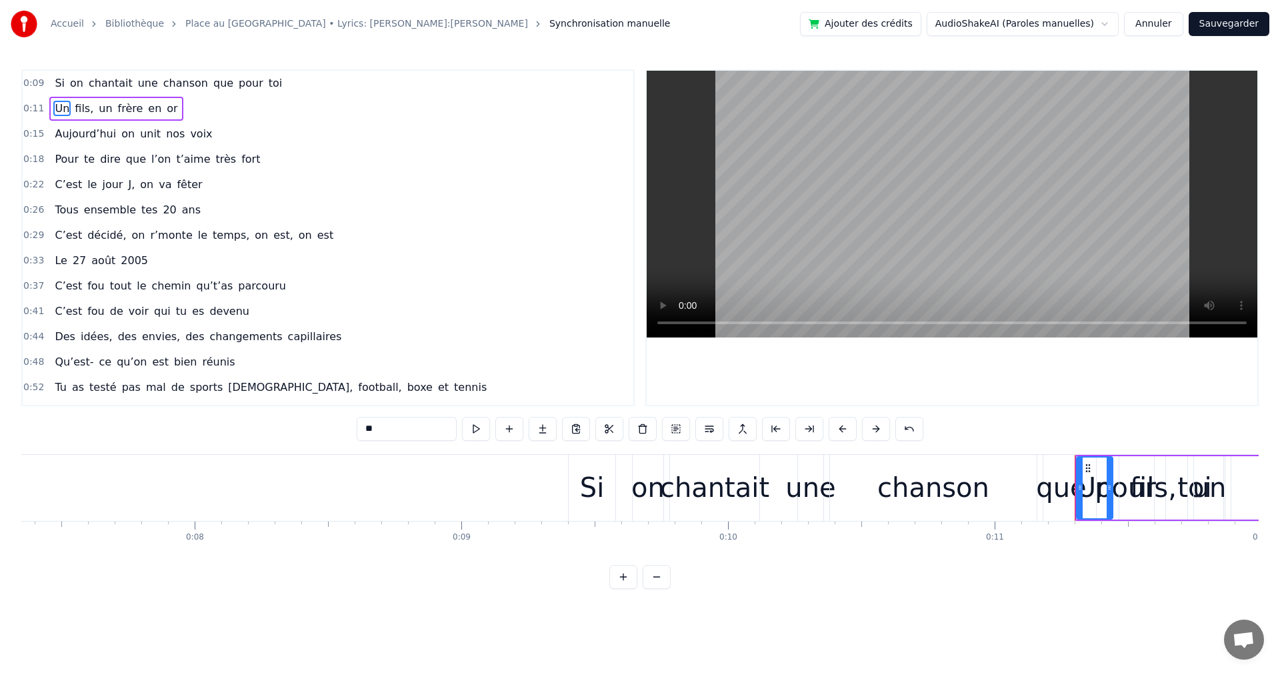
click at [53, 133] on span "Aujourd’hui" at bounding box center [85, 133] width 64 height 15
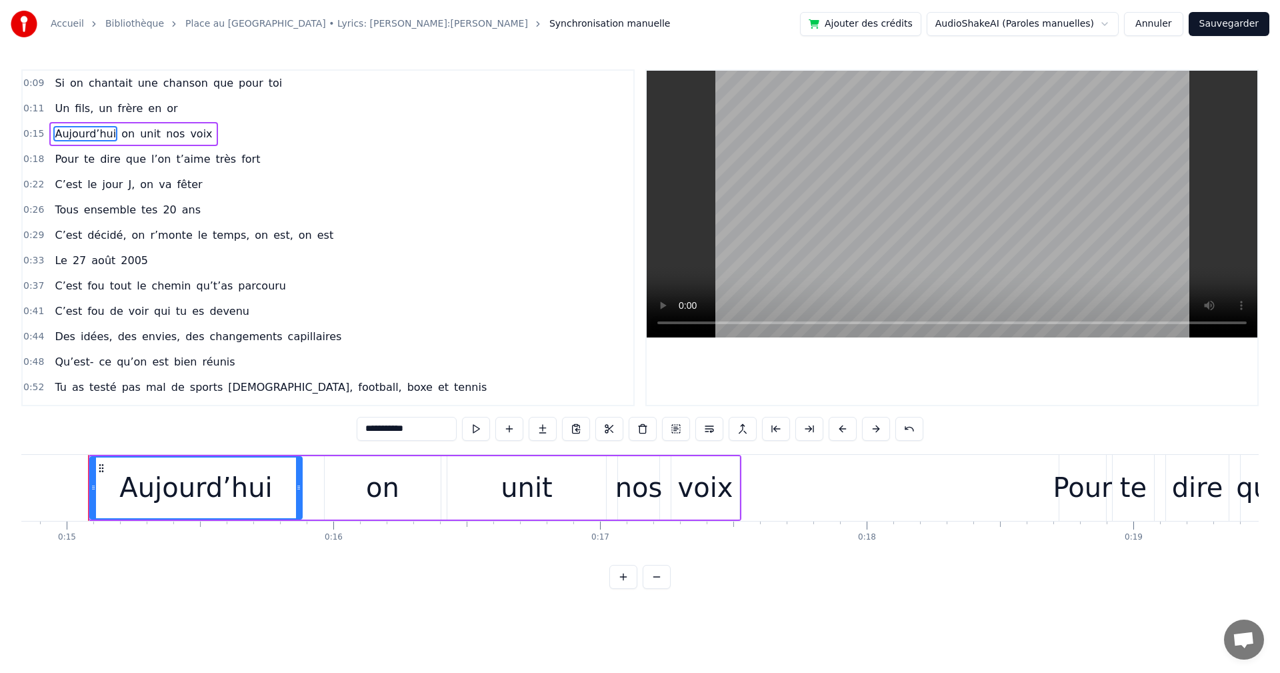
click at [58, 109] on span "Un" at bounding box center [61, 108] width 17 height 15
type input "**"
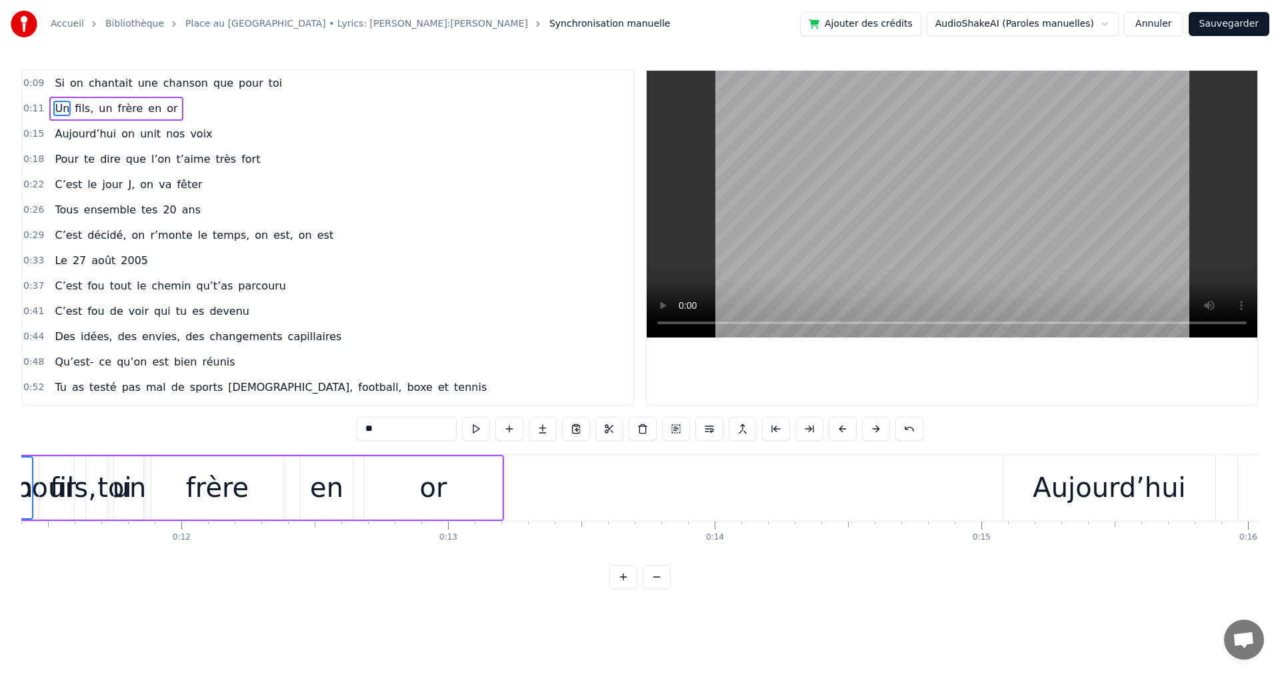
scroll to position [0, 2947]
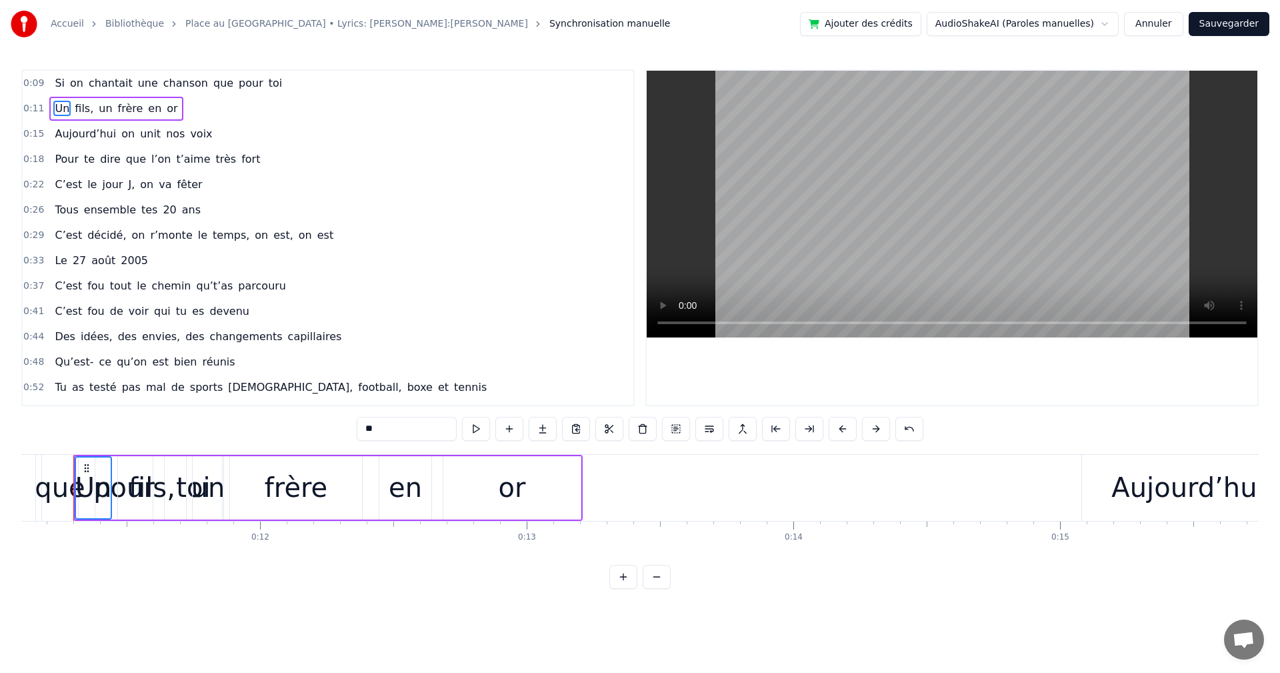
click at [53, 131] on span "Aujourd’hui" at bounding box center [85, 133] width 64 height 15
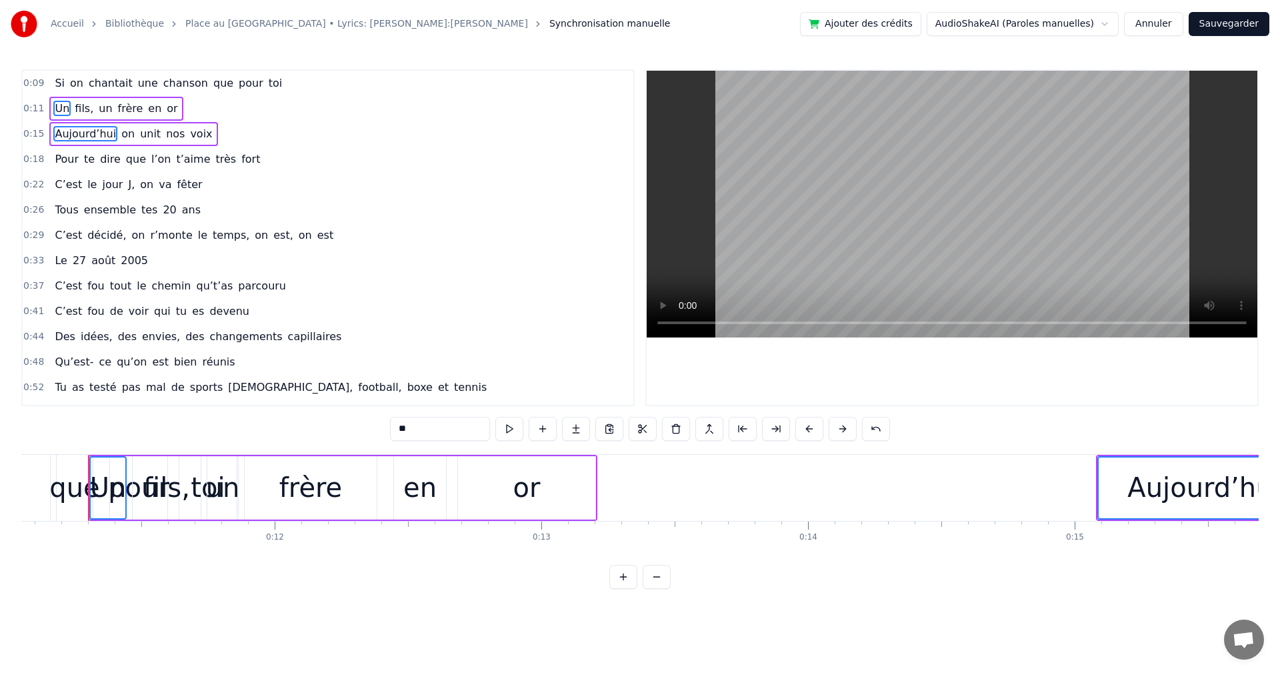
click at [55, 160] on span "Pour" at bounding box center [66, 158] width 27 height 15
click at [57, 183] on span "C’est" at bounding box center [68, 184] width 30 height 15
click at [59, 205] on span "Tous" at bounding box center [66, 209] width 26 height 15
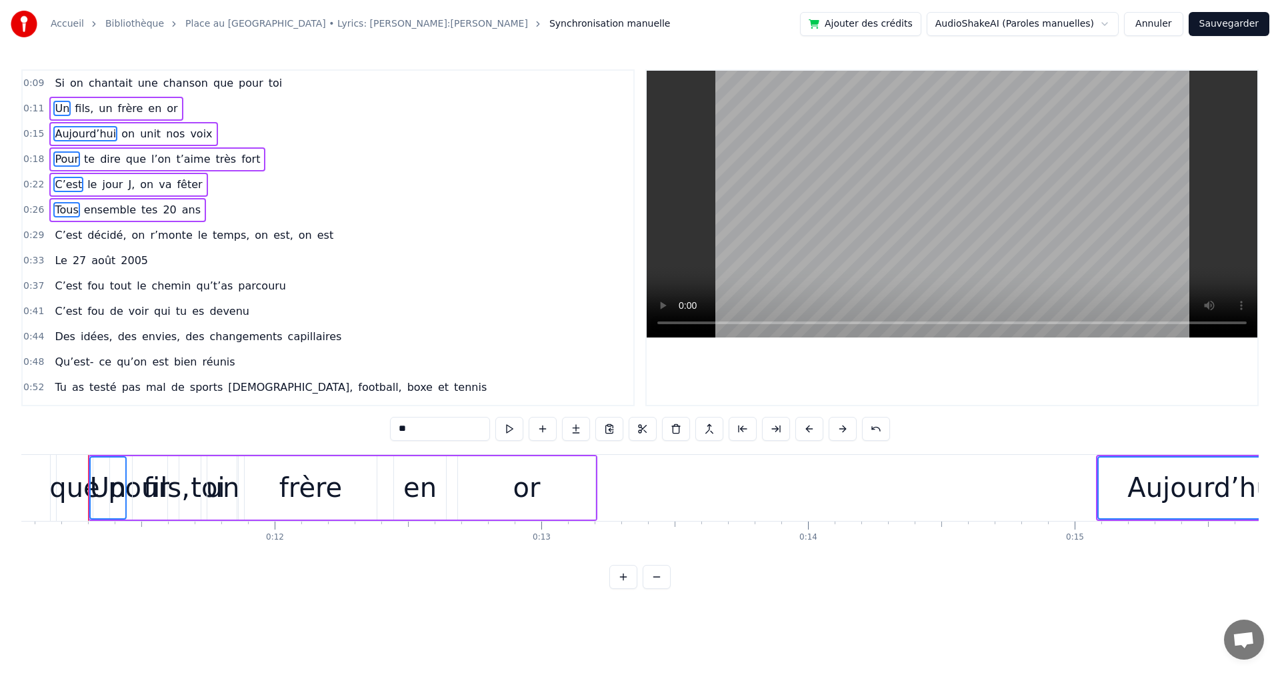
click at [57, 235] on span "C’est" at bounding box center [68, 234] width 30 height 15
click at [57, 257] on span "Le" at bounding box center [60, 260] width 15 height 15
click at [61, 293] on span "C’est" at bounding box center [68, 285] width 30 height 15
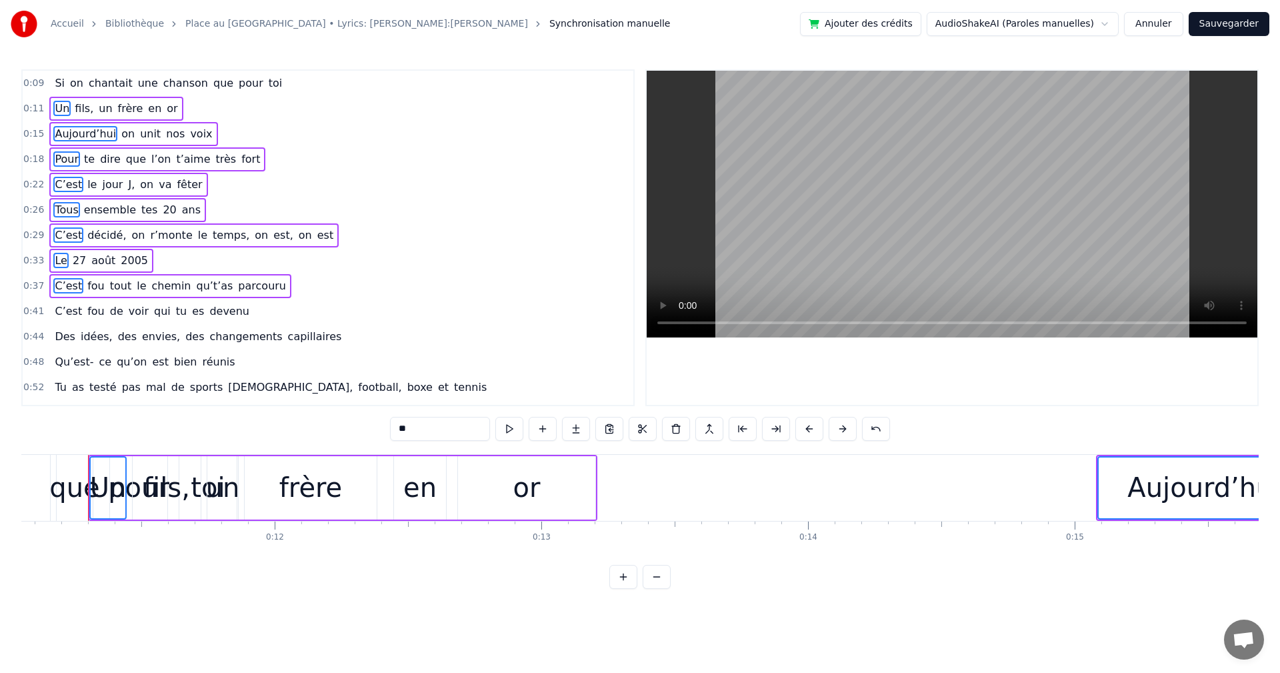
click at [64, 308] on span "C’est" at bounding box center [68, 310] width 30 height 15
click at [60, 335] on span "Des" at bounding box center [64, 336] width 23 height 15
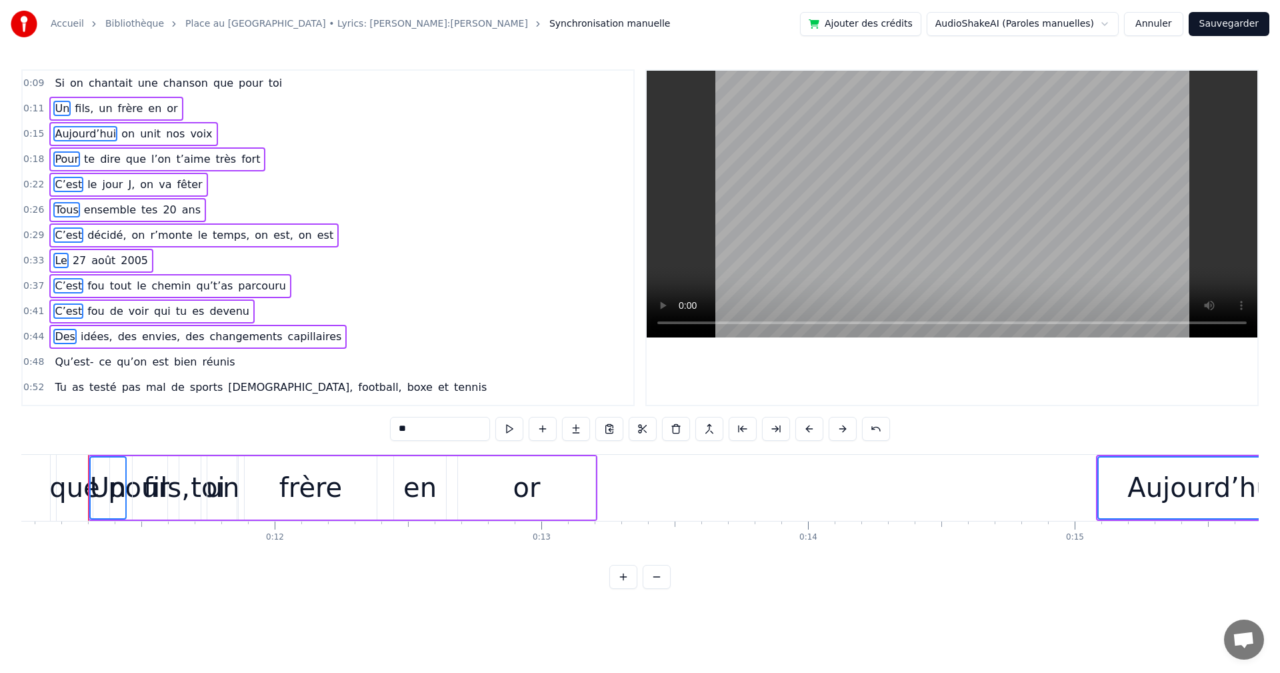
click at [60, 362] on span "Qu’est-" at bounding box center [73, 361] width 41 height 15
click at [59, 386] on span "Tu" at bounding box center [60, 386] width 14 height 15
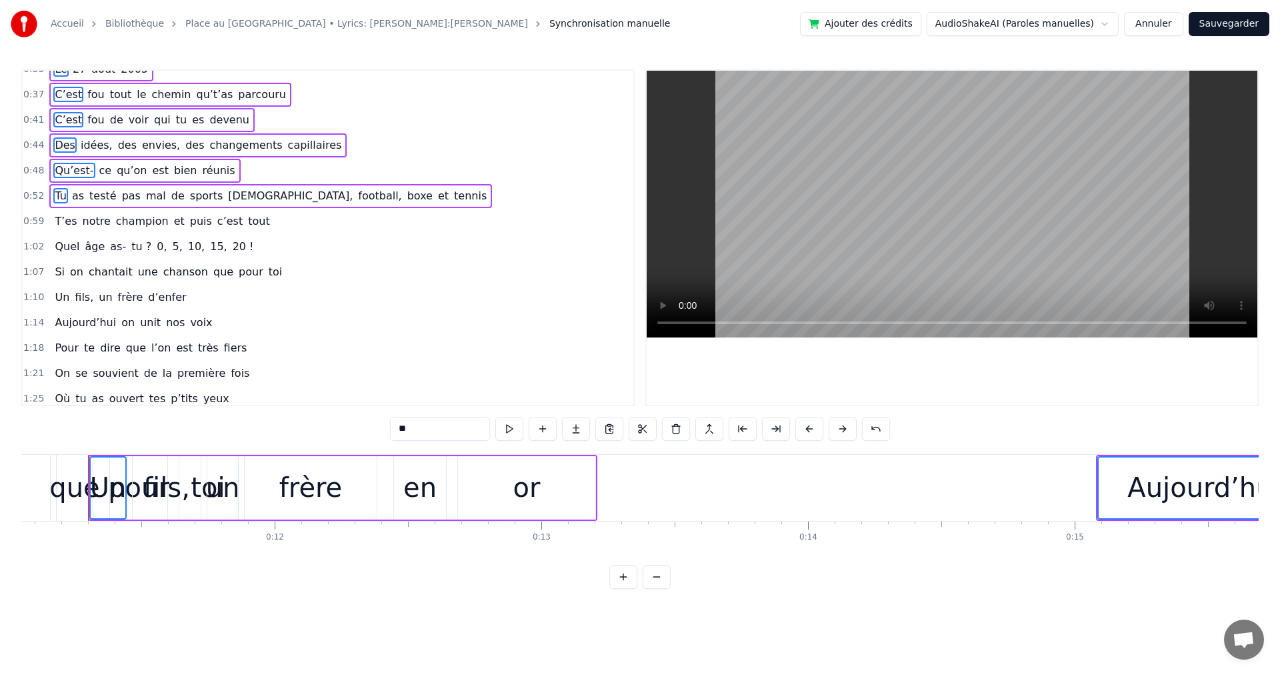
scroll to position [200, 0]
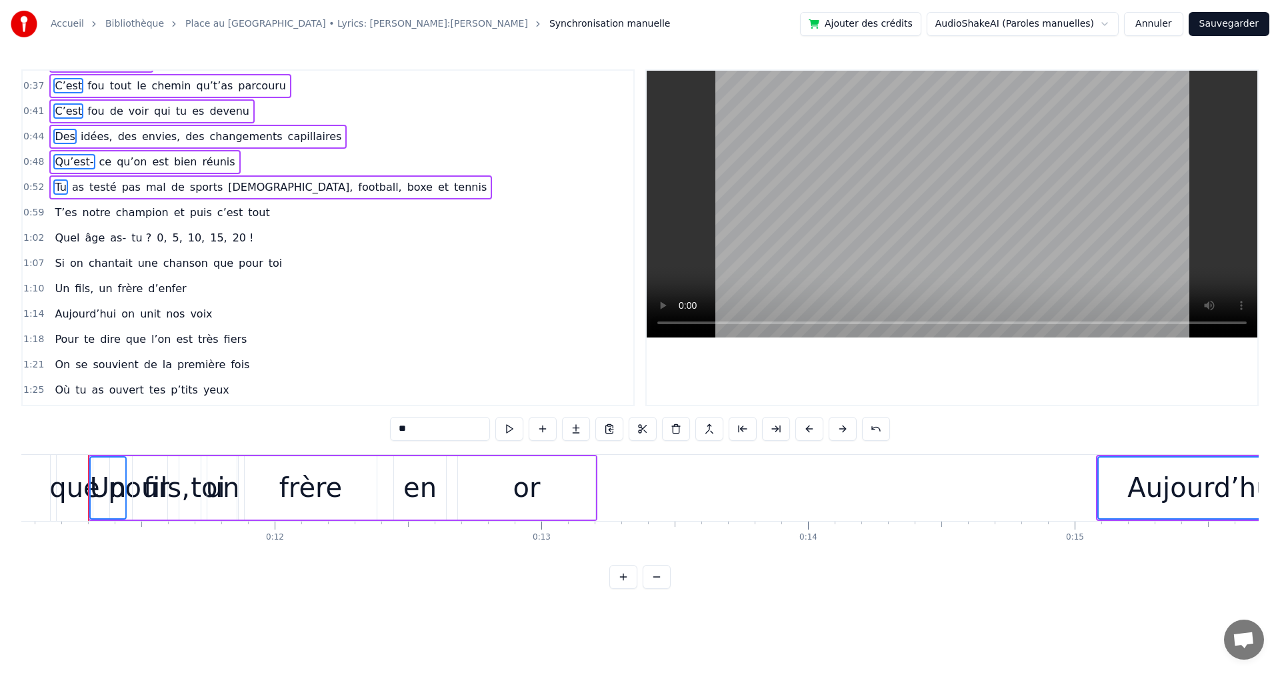
click at [63, 221] on div "T’es notre champion et puis c’est tout" at bounding box center [161, 213] width 225 height 24
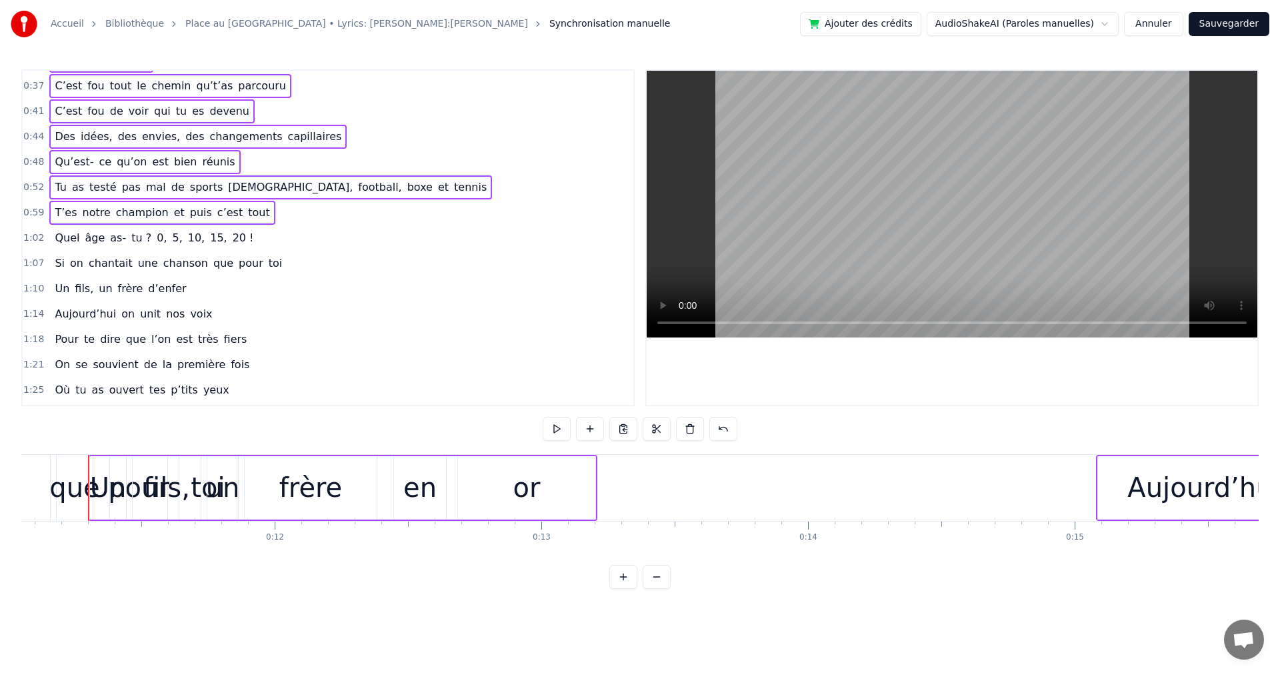
click at [64, 186] on span "Tu" at bounding box center [60, 187] width 14 height 16
click at [63, 210] on span "T’es" at bounding box center [65, 212] width 25 height 15
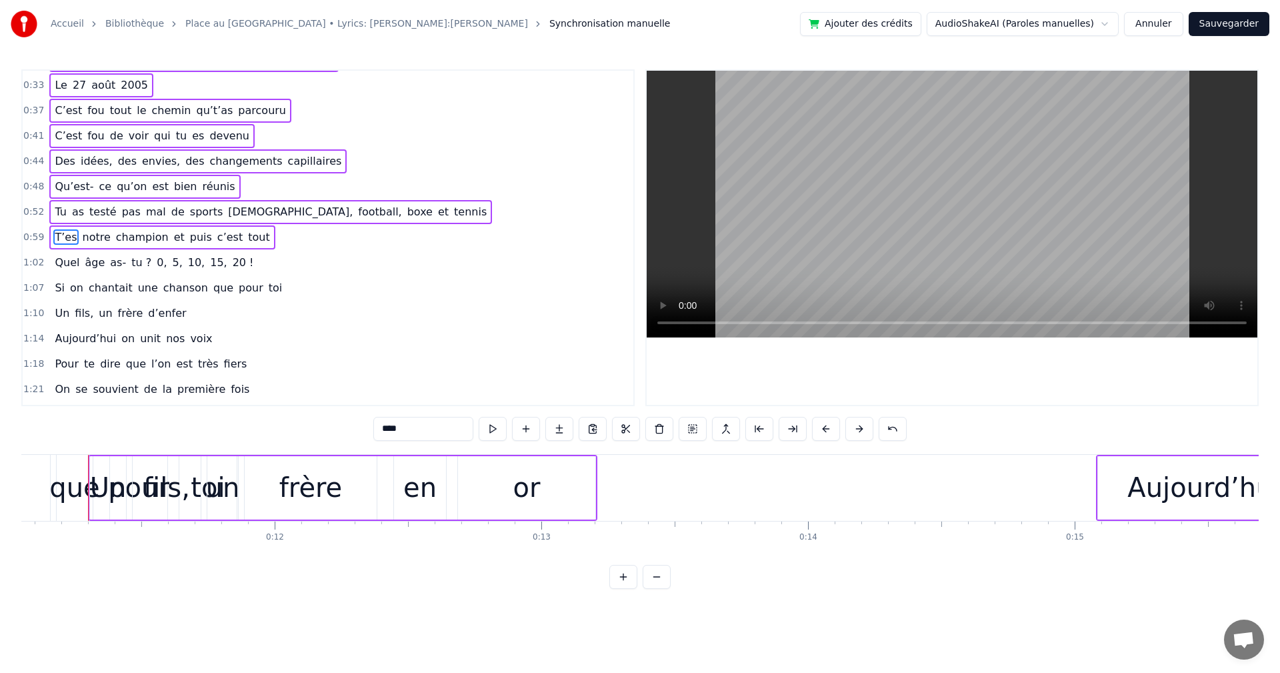
scroll to position [175, 0]
click at [851, 425] on button at bounding box center [859, 429] width 28 height 24
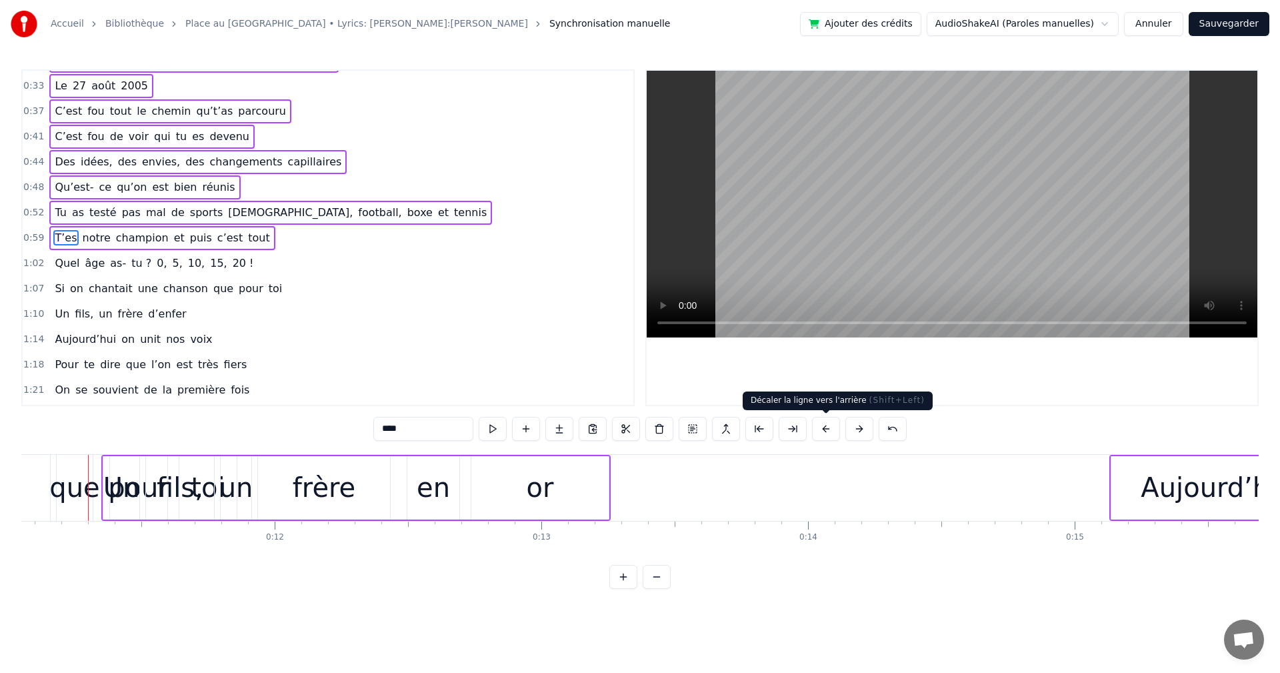
click at [827, 426] on button at bounding box center [826, 429] width 28 height 24
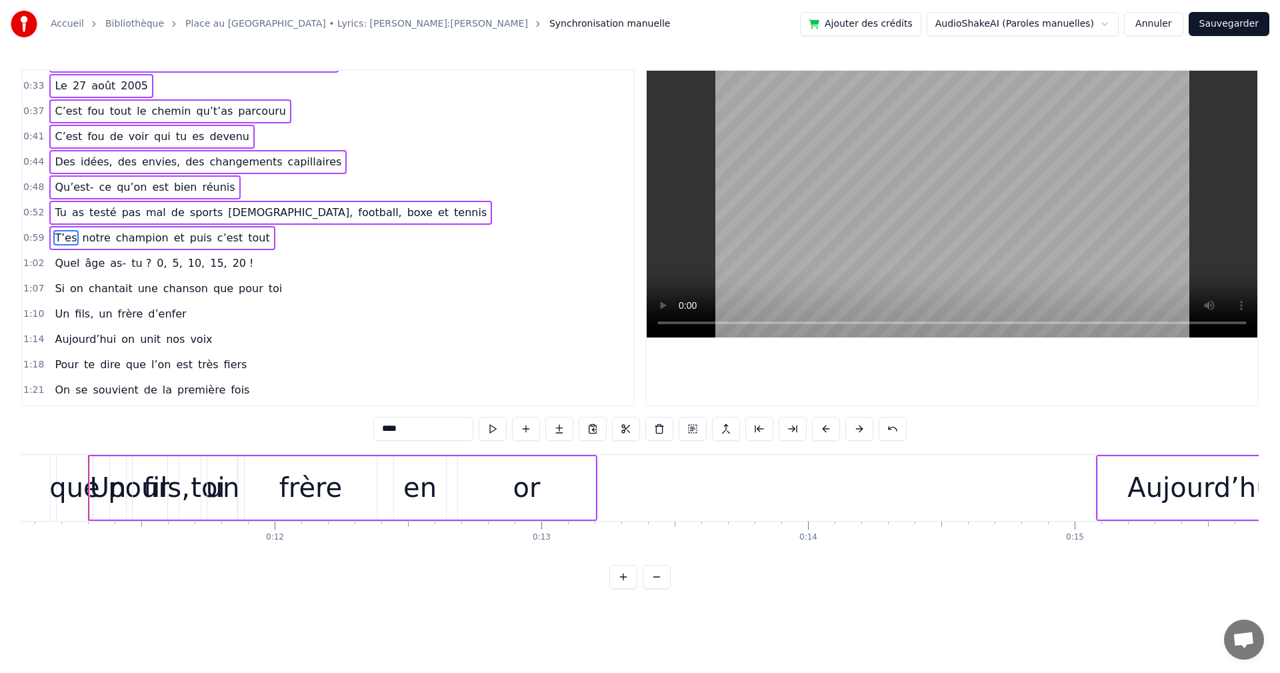
click at [109, 265] on span "as-" at bounding box center [118, 262] width 19 height 15
click at [111, 288] on span "chantait" at bounding box center [110, 288] width 47 height 15
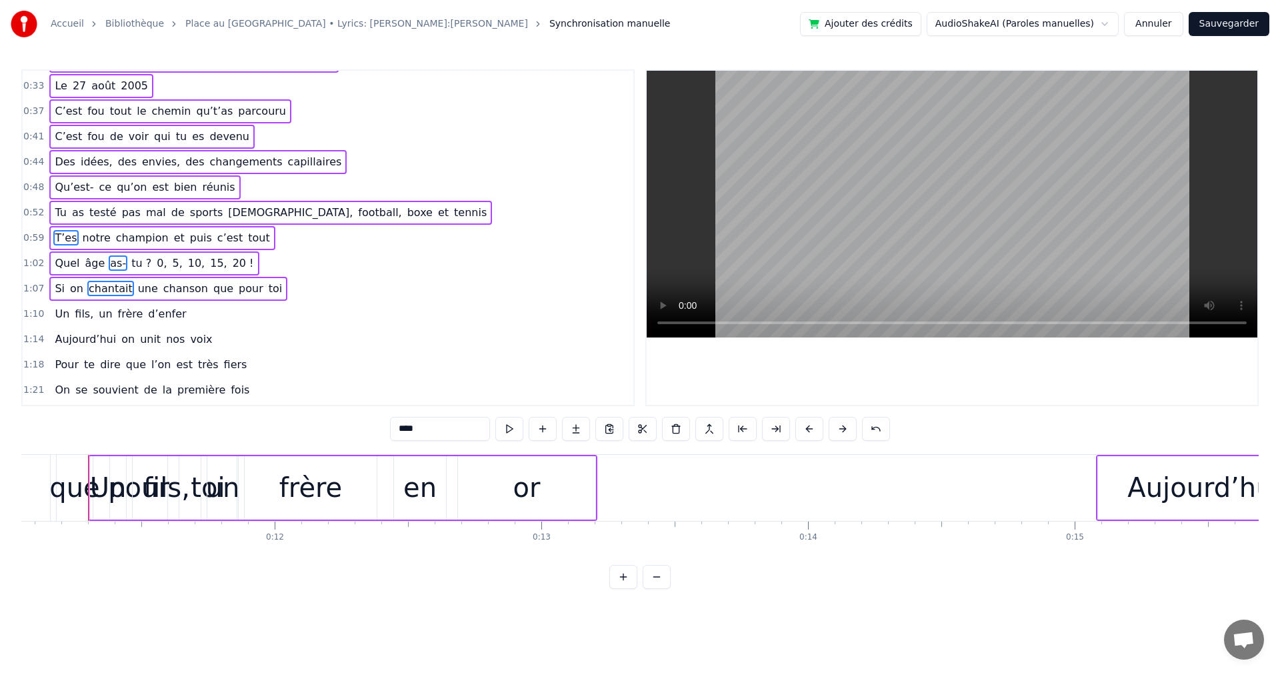
click at [105, 313] on div "Un fils, un frère d’enfer" at bounding box center [120, 314] width 142 height 24
click at [103, 335] on span "Aujourd’hui" at bounding box center [85, 338] width 64 height 15
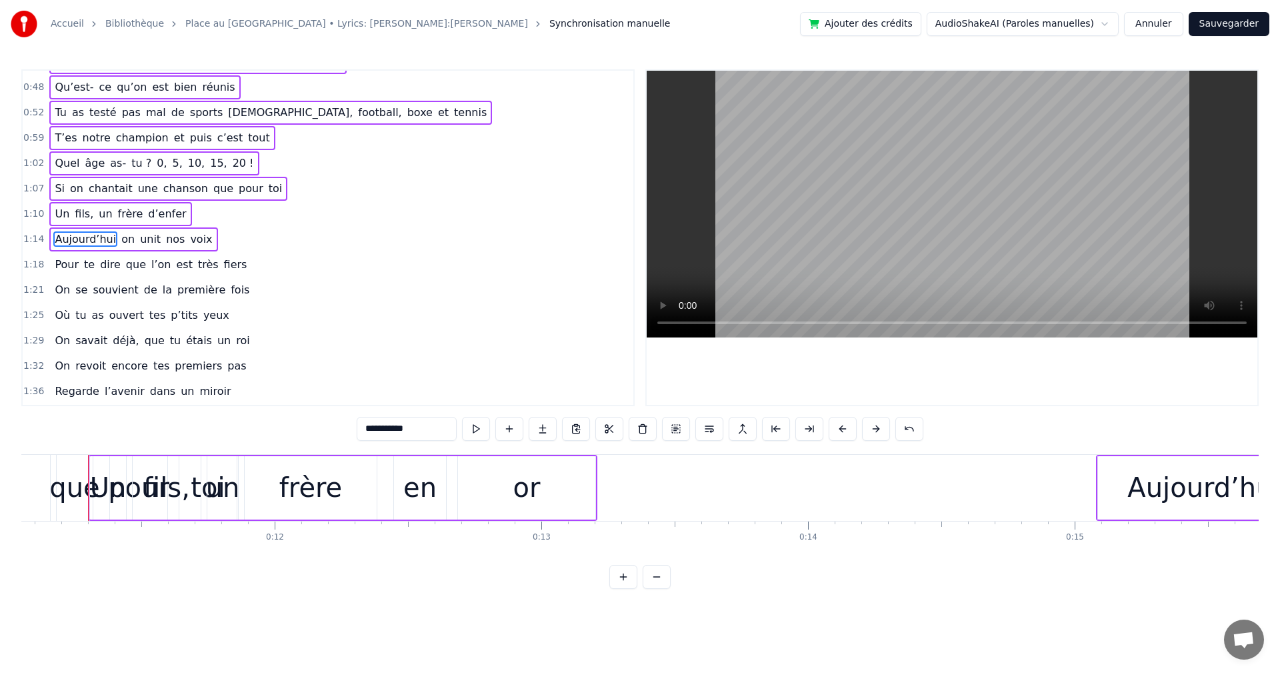
scroll to position [276, 0]
click at [112, 269] on span "dire" at bounding box center [110, 263] width 23 height 16
click at [111, 287] on span "souvient" at bounding box center [115, 288] width 48 height 15
click at [125, 267] on span "que" at bounding box center [136, 262] width 23 height 15
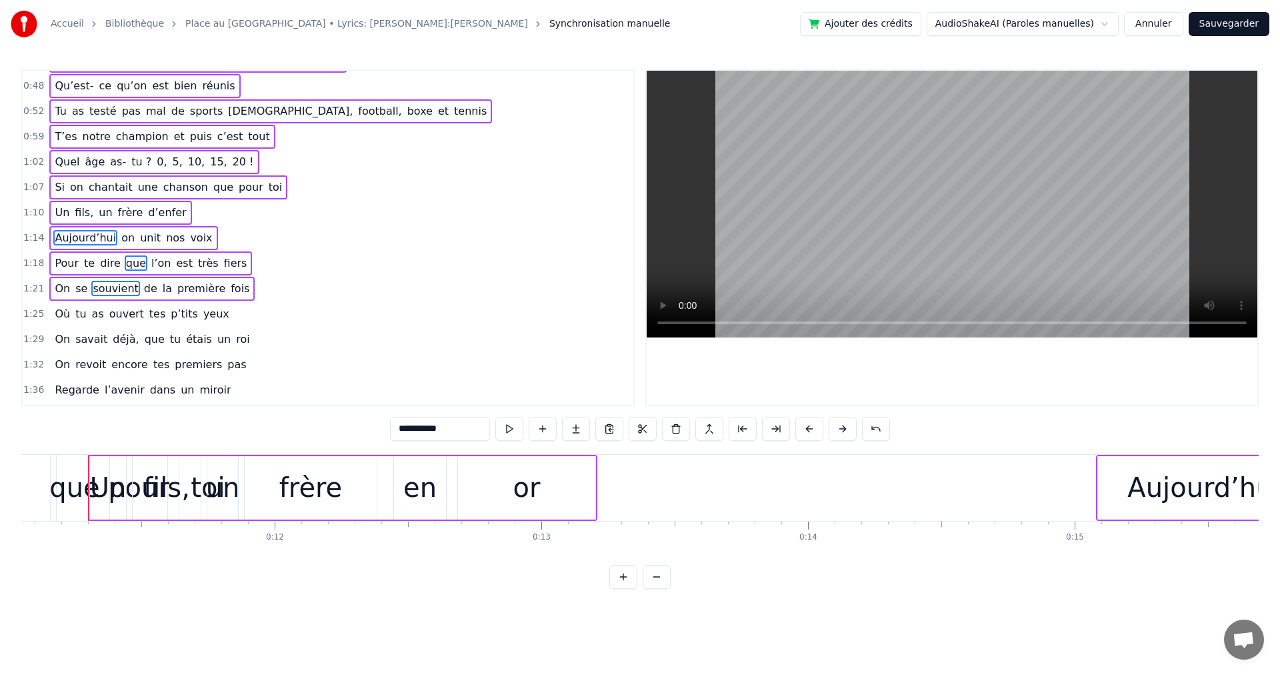
click at [115, 314] on span "ouvert" at bounding box center [126, 313] width 37 height 15
click at [111, 333] on span "déjà," at bounding box center [125, 338] width 29 height 15
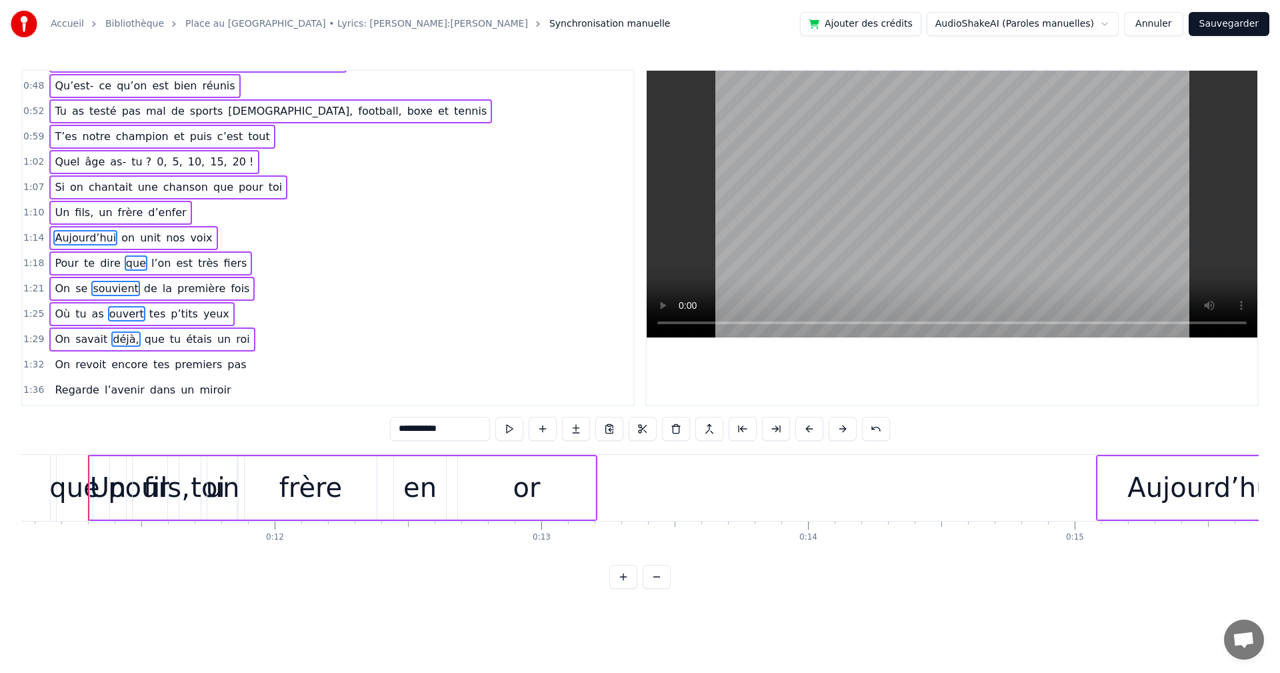
click at [110, 360] on span "encore" at bounding box center [129, 364] width 39 height 15
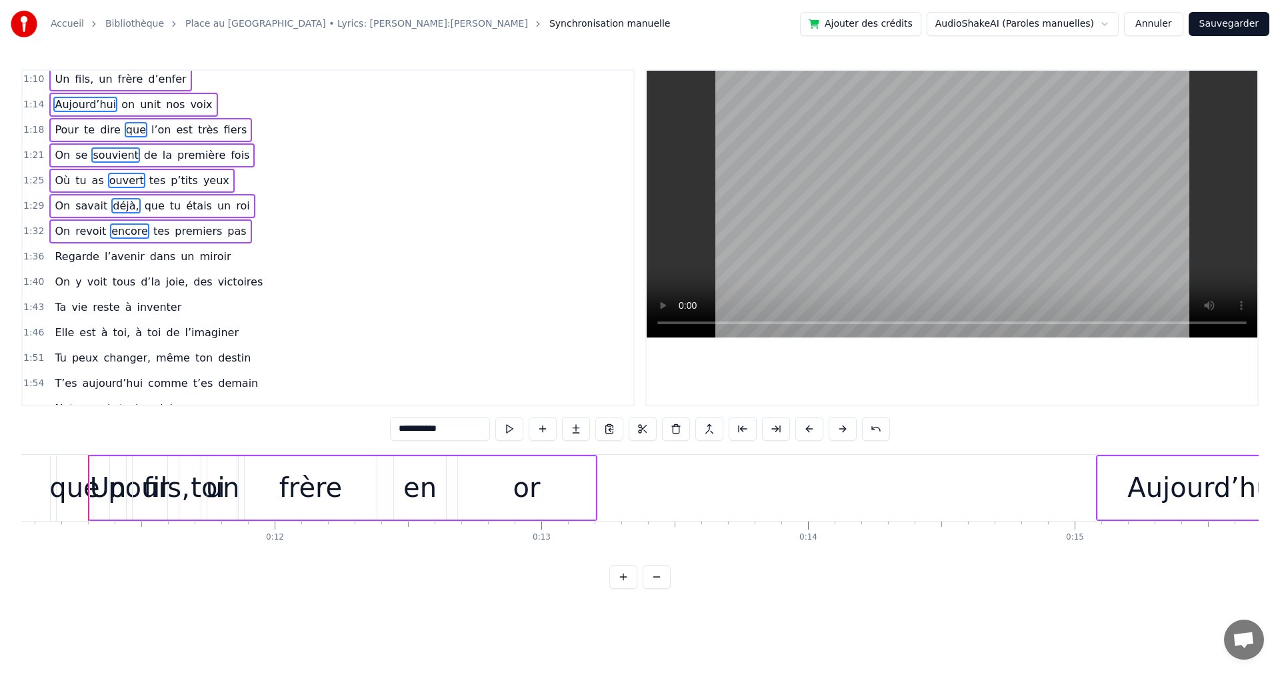
click at [121, 257] on span "l’avenir" at bounding box center [124, 256] width 43 height 15
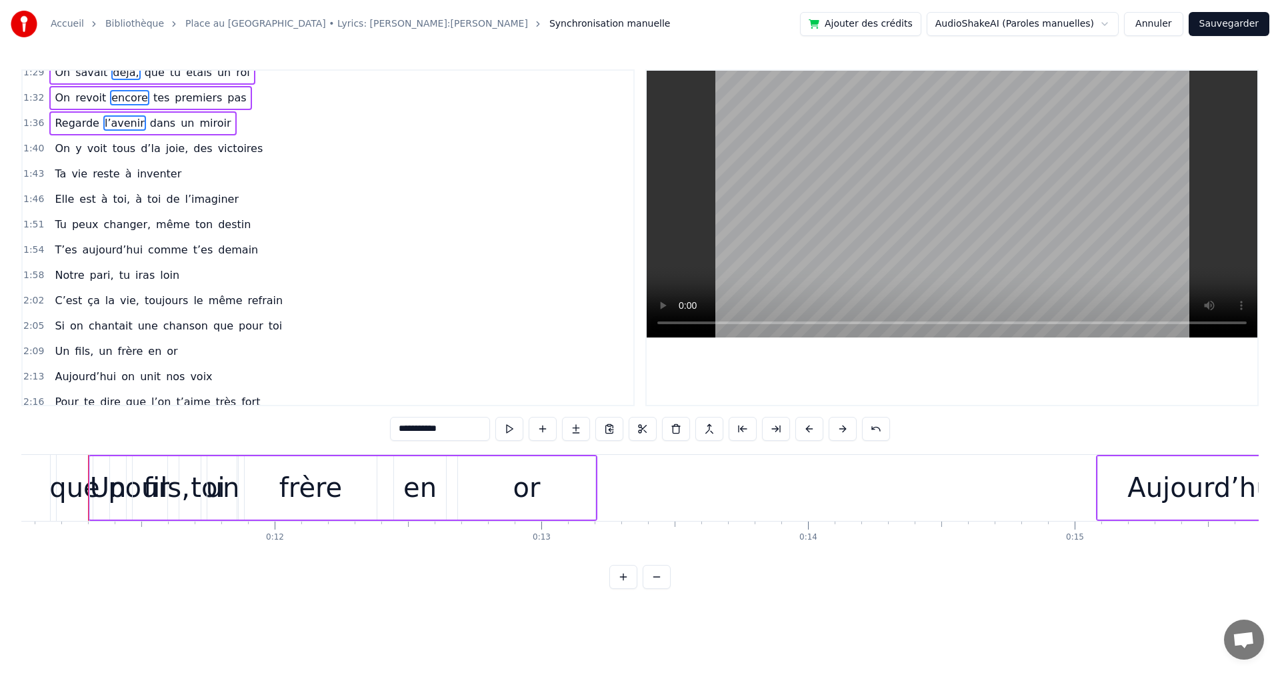
click at [139, 156] on span "d’la" at bounding box center [150, 148] width 23 height 15
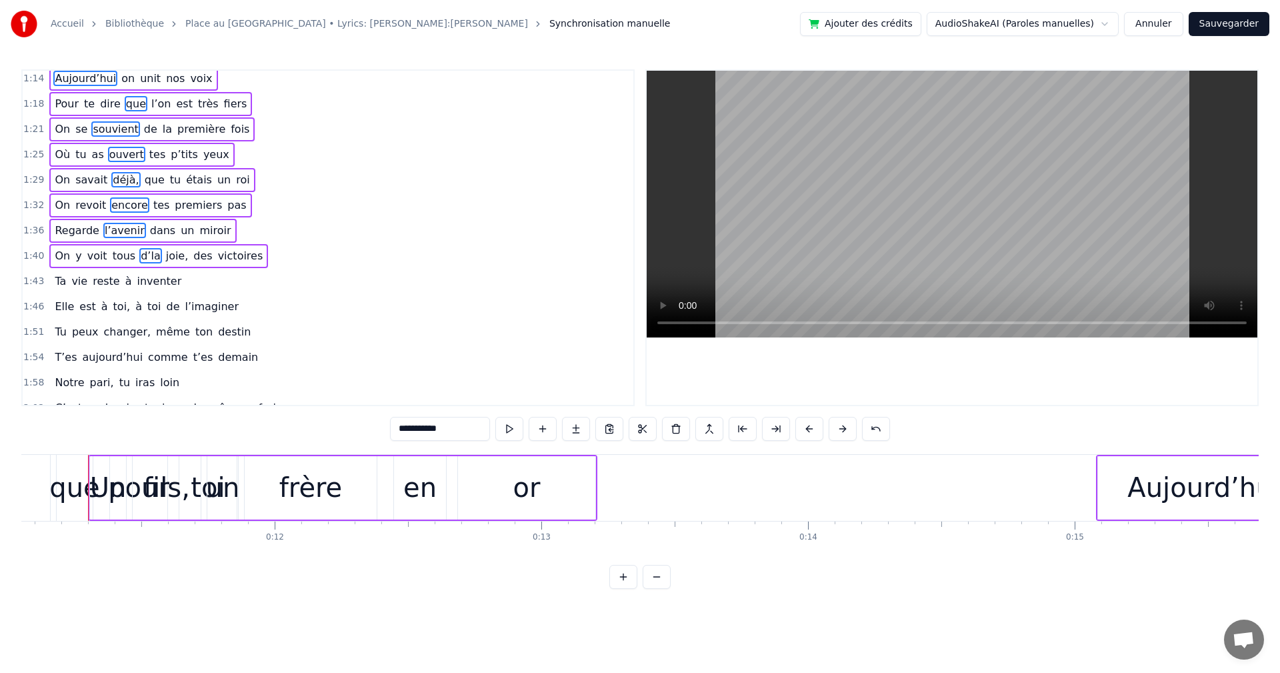
scroll to position [543, 0]
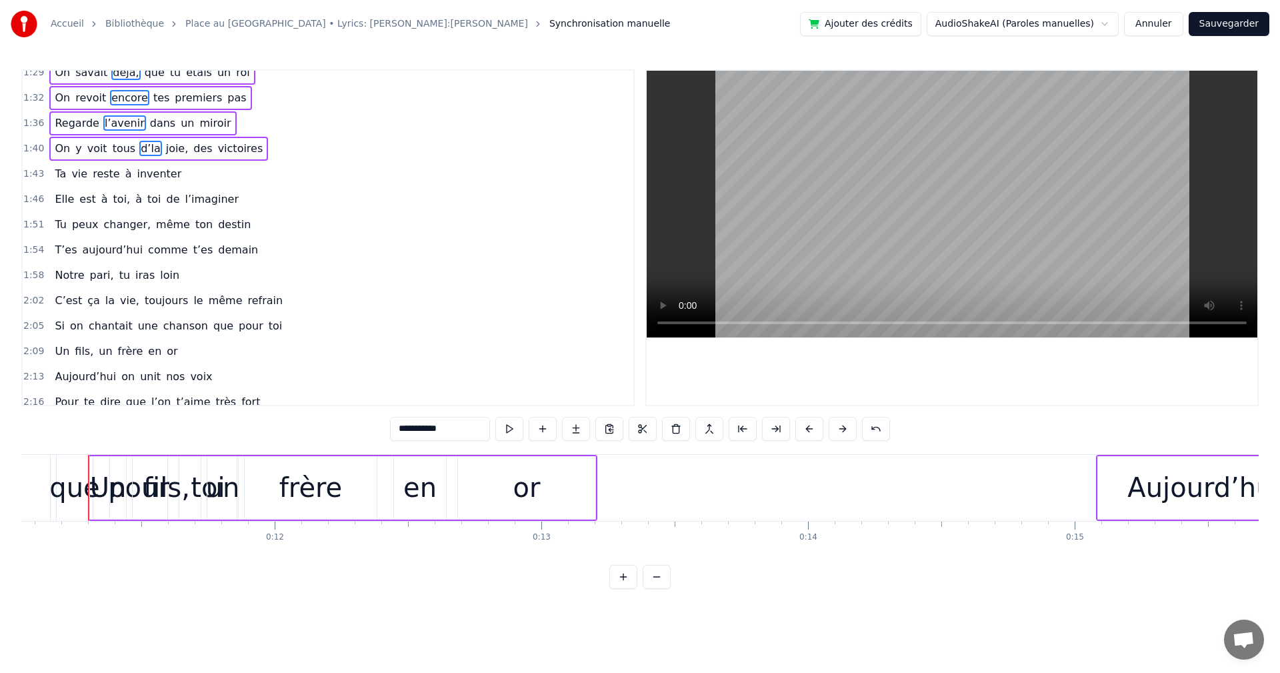
click at [120, 180] on div "Ta vie reste à inventer" at bounding box center [117, 174] width 137 height 24
click at [120, 203] on div "Elle est à toi, à toi de l’imaginer" at bounding box center [146, 199] width 195 height 24
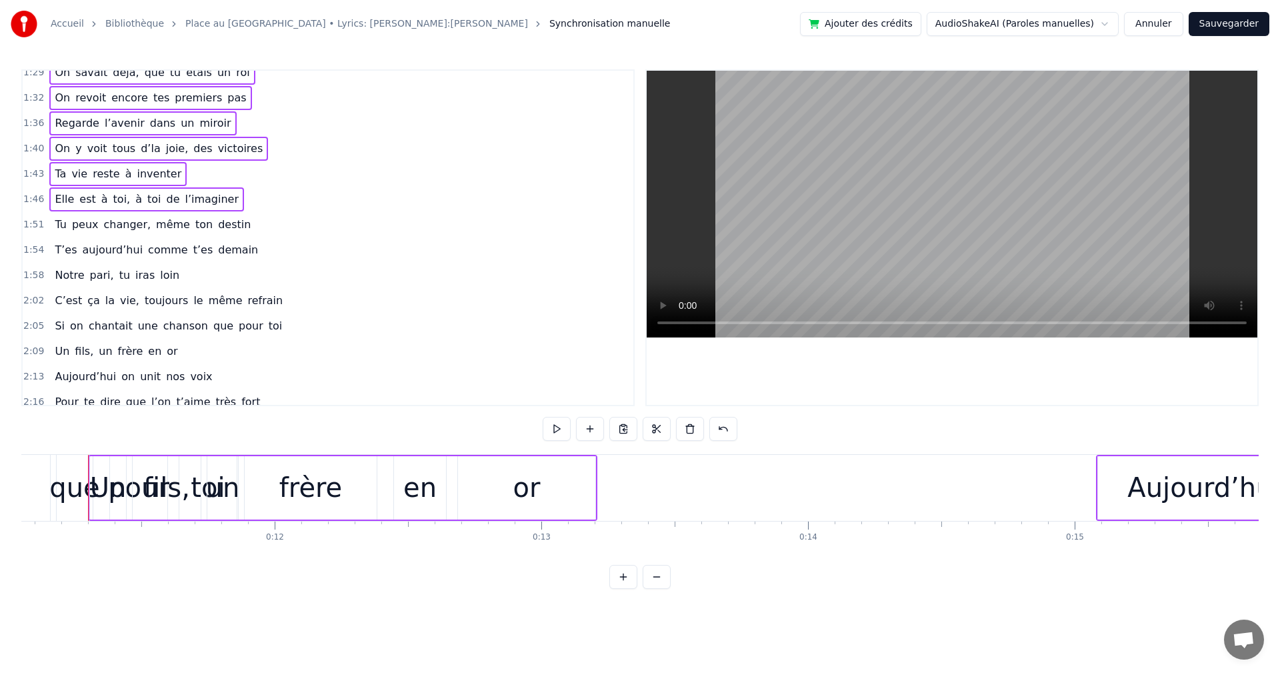
click at [115, 226] on span "changer," at bounding box center [128, 224] width 50 height 15
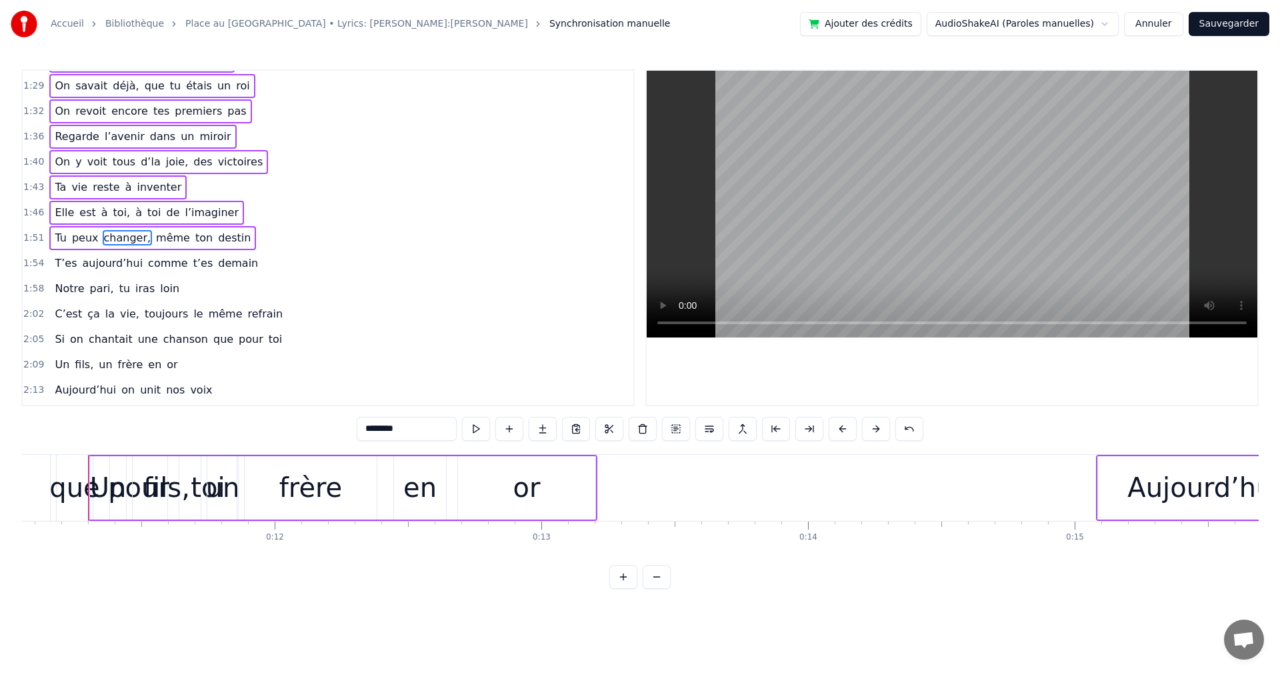
click at [111, 269] on span "aujourd’hui" at bounding box center [112, 262] width 63 height 15
click at [106, 294] on div "Notre pari, tu iras loin" at bounding box center [116, 289] width 135 height 24
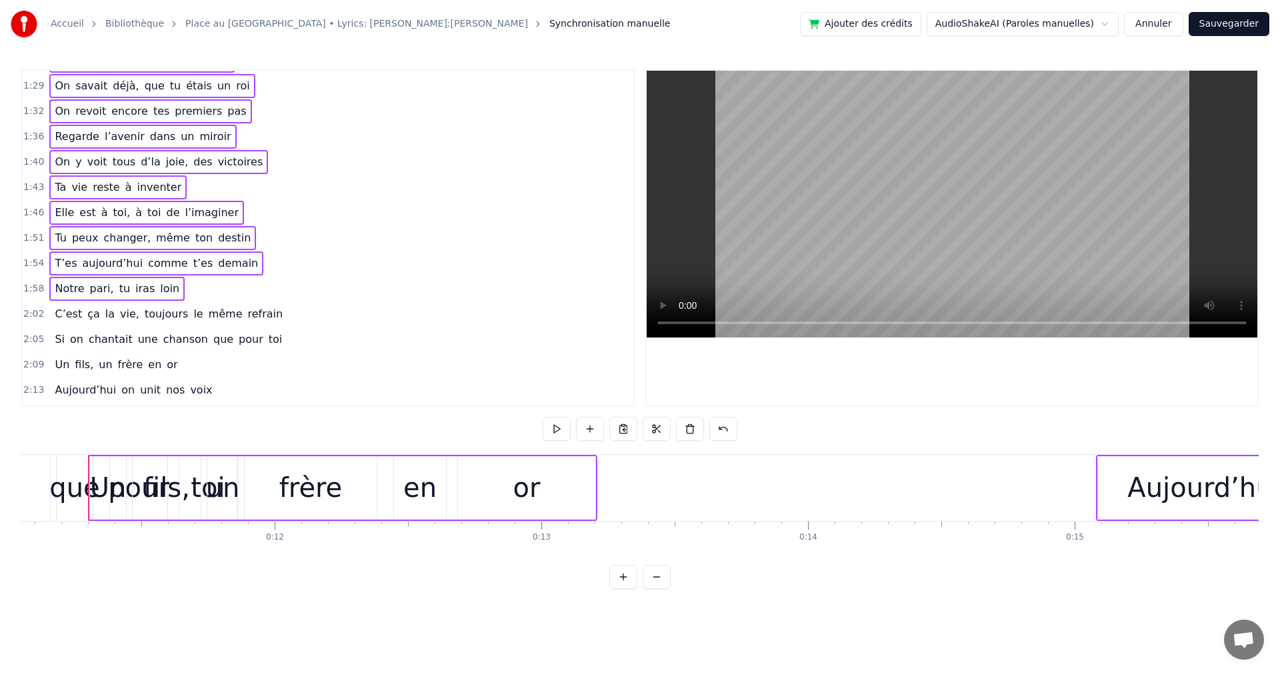
click at [104, 311] on span "la" at bounding box center [110, 313] width 12 height 15
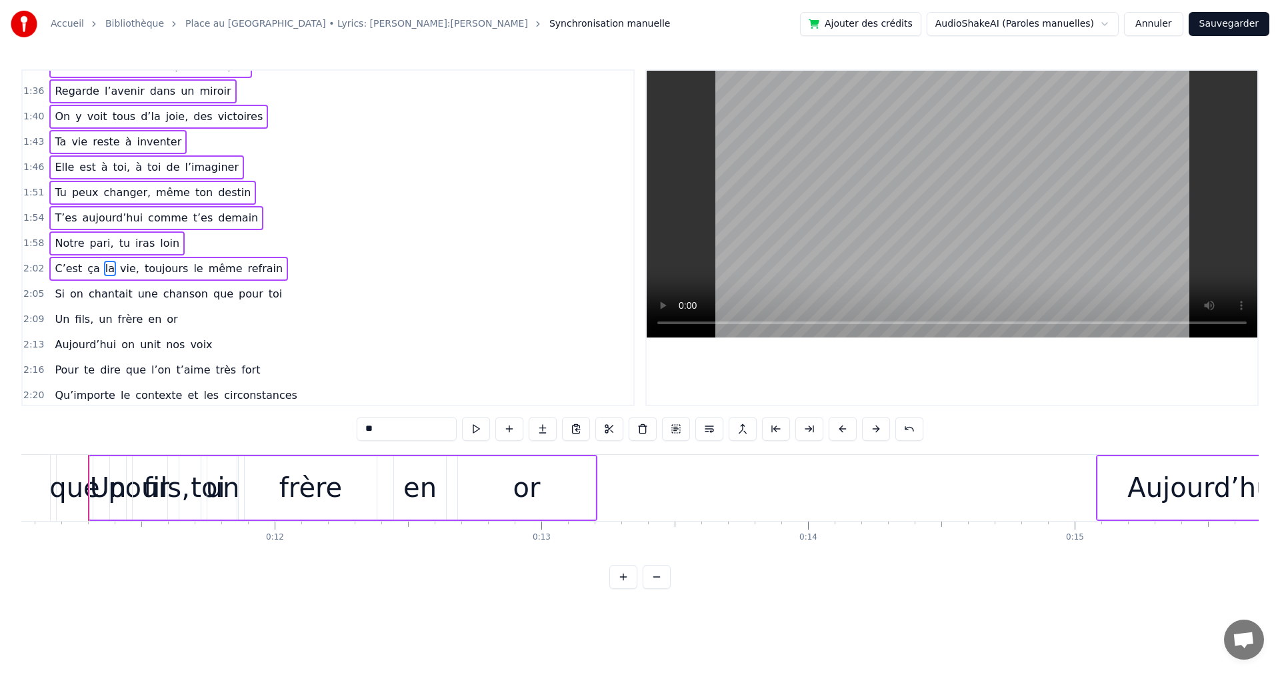
scroll to position [605, 0]
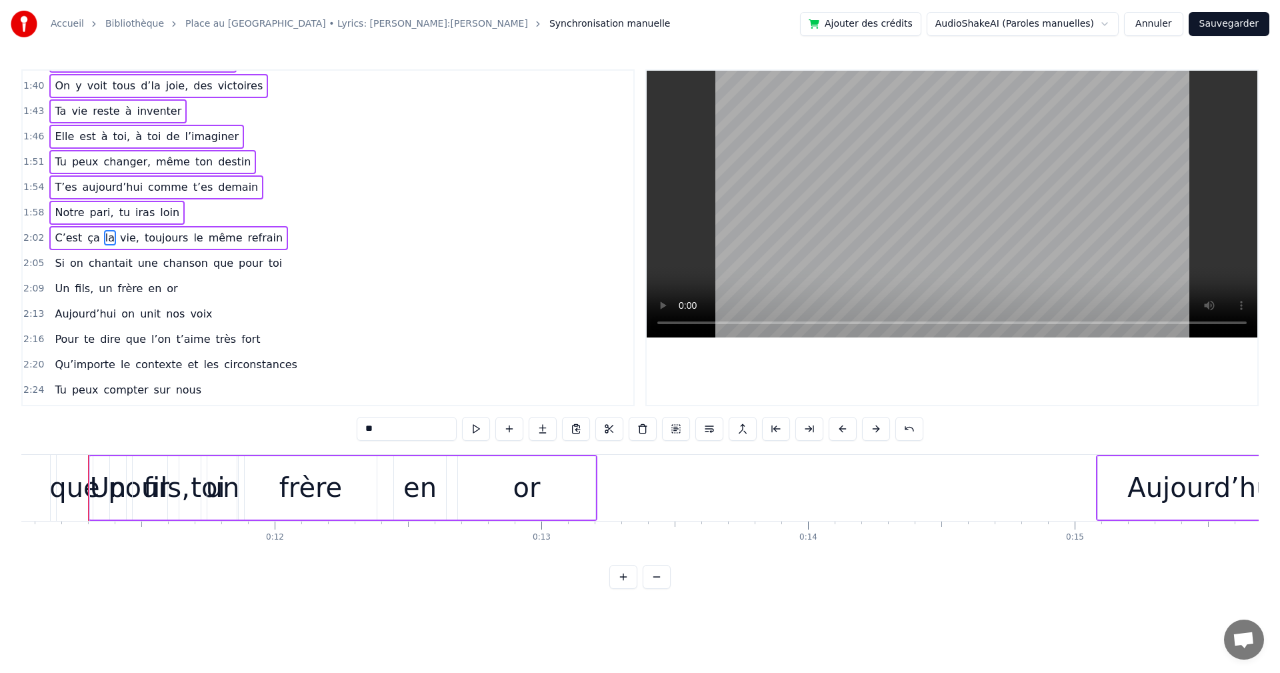
click at [100, 272] on div "Si on chantait une chanson que pour toi" at bounding box center [168, 263] width 238 height 24
click at [99, 295] on span "un" at bounding box center [105, 288] width 16 height 15
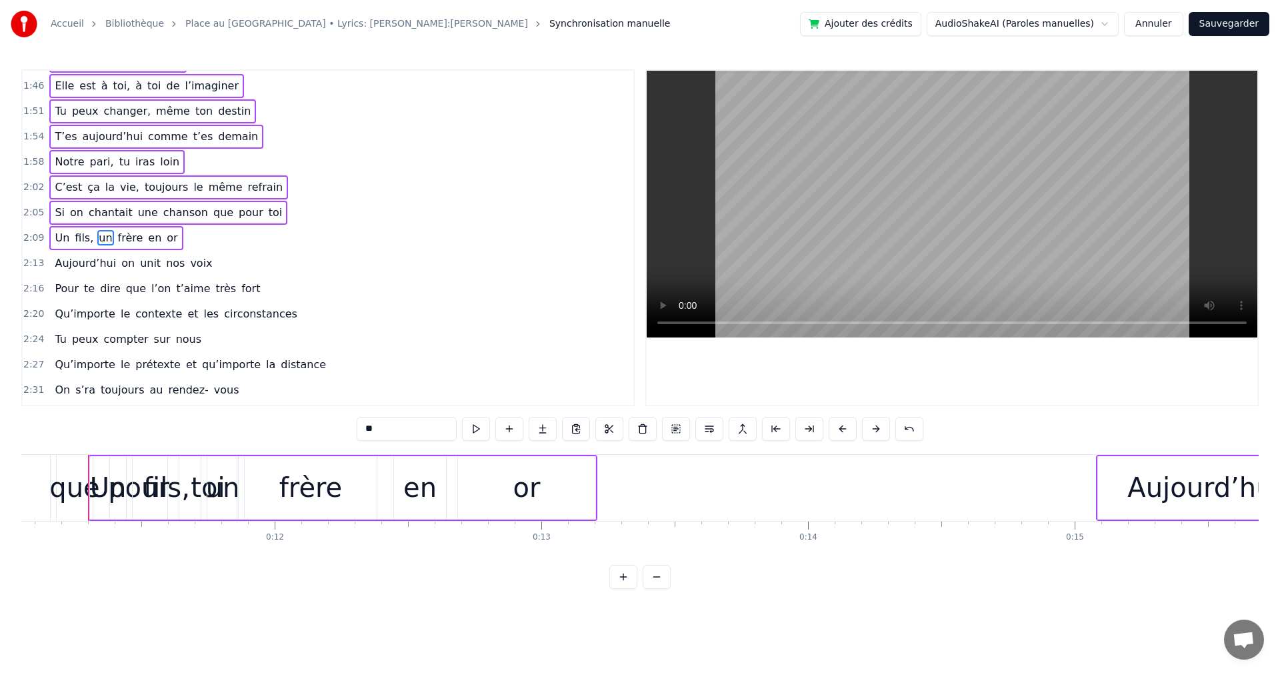
click at [98, 266] on span "Aujourd’hui" at bounding box center [85, 262] width 64 height 15
click at [99, 287] on span "dire" at bounding box center [110, 288] width 23 height 15
click at [88, 310] on span "Qu’importe" at bounding box center [84, 313] width 63 height 15
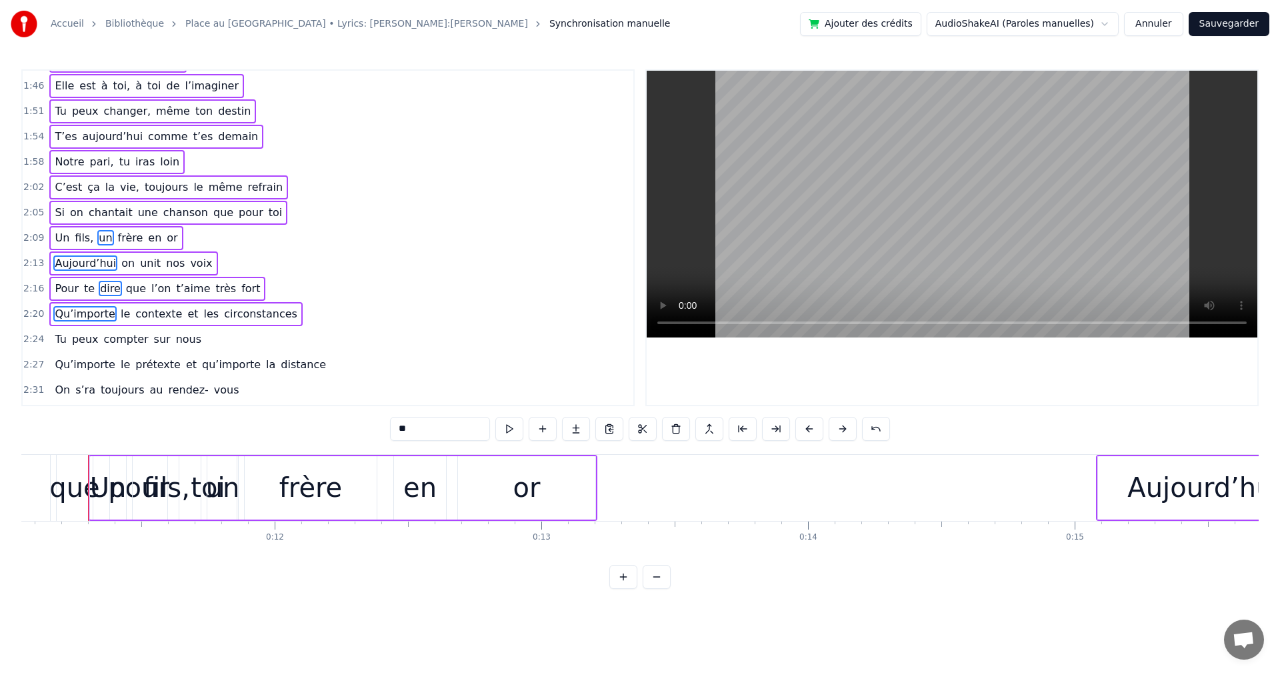
click at [80, 338] on span "peux" at bounding box center [85, 338] width 29 height 15
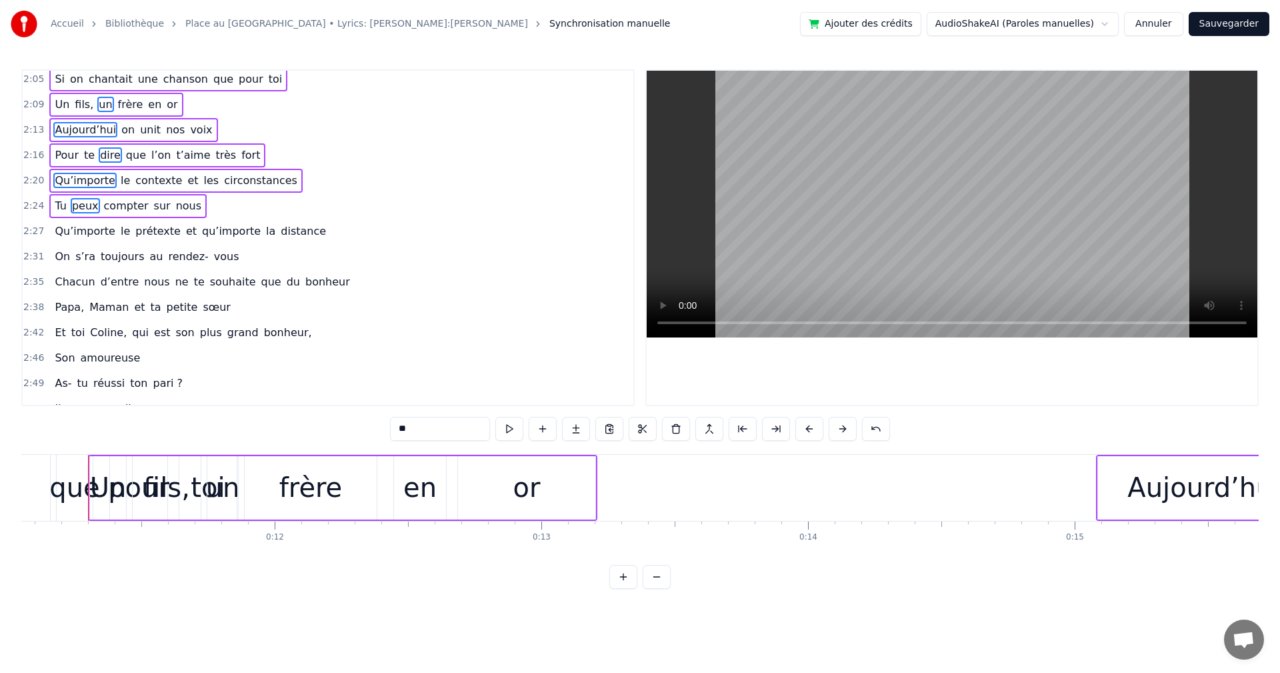
click at [137, 234] on span "prétexte" at bounding box center [158, 230] width 48 height 15
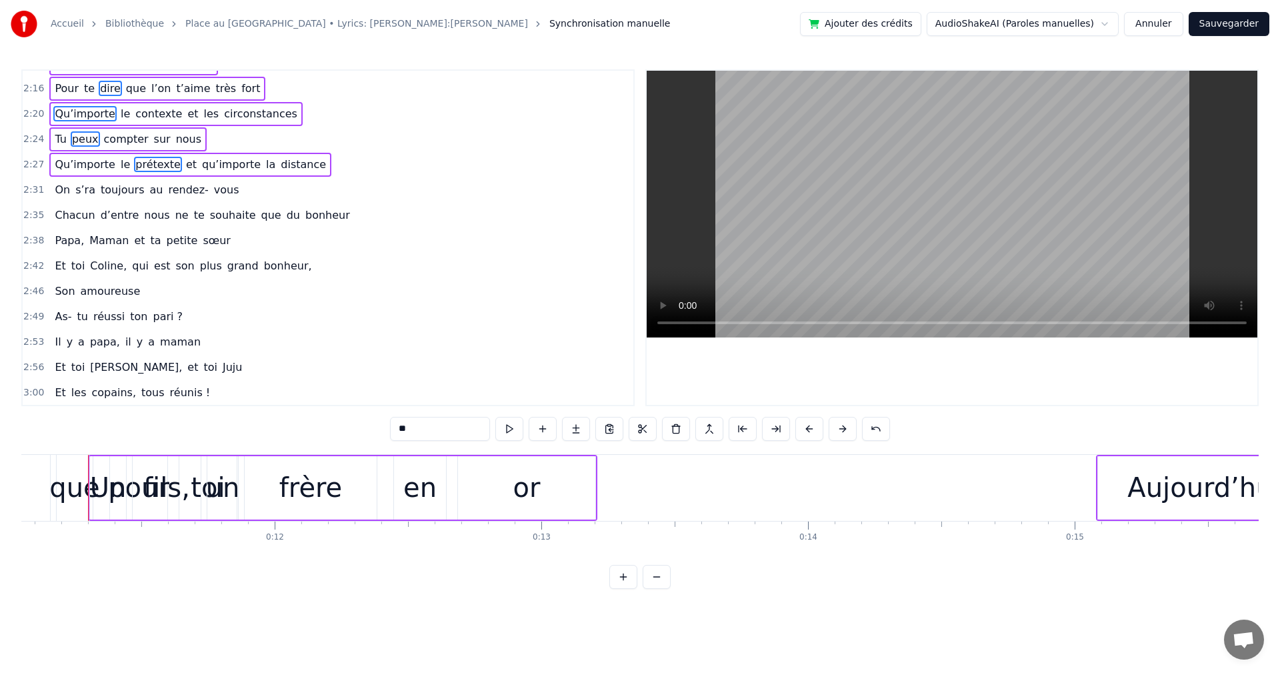
click at [127, 196] on span "toujours" at bounding box center [122, 189] width 47 height 15
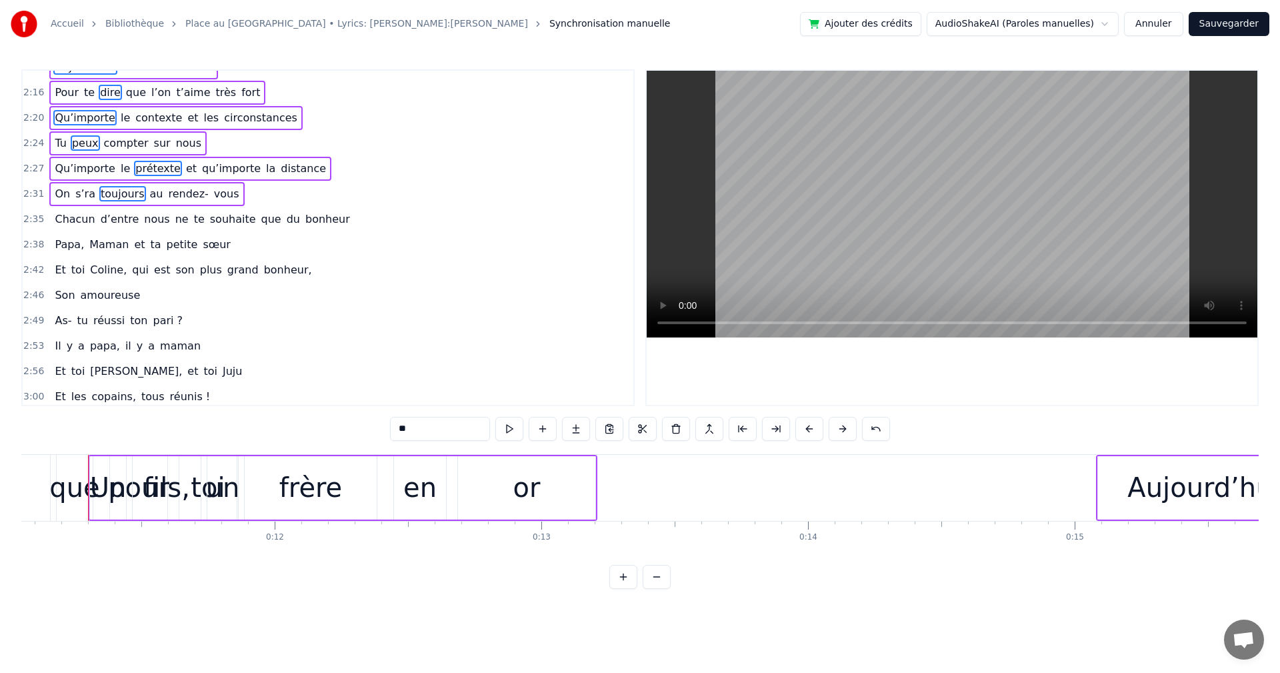
scroll to position [923, 0]
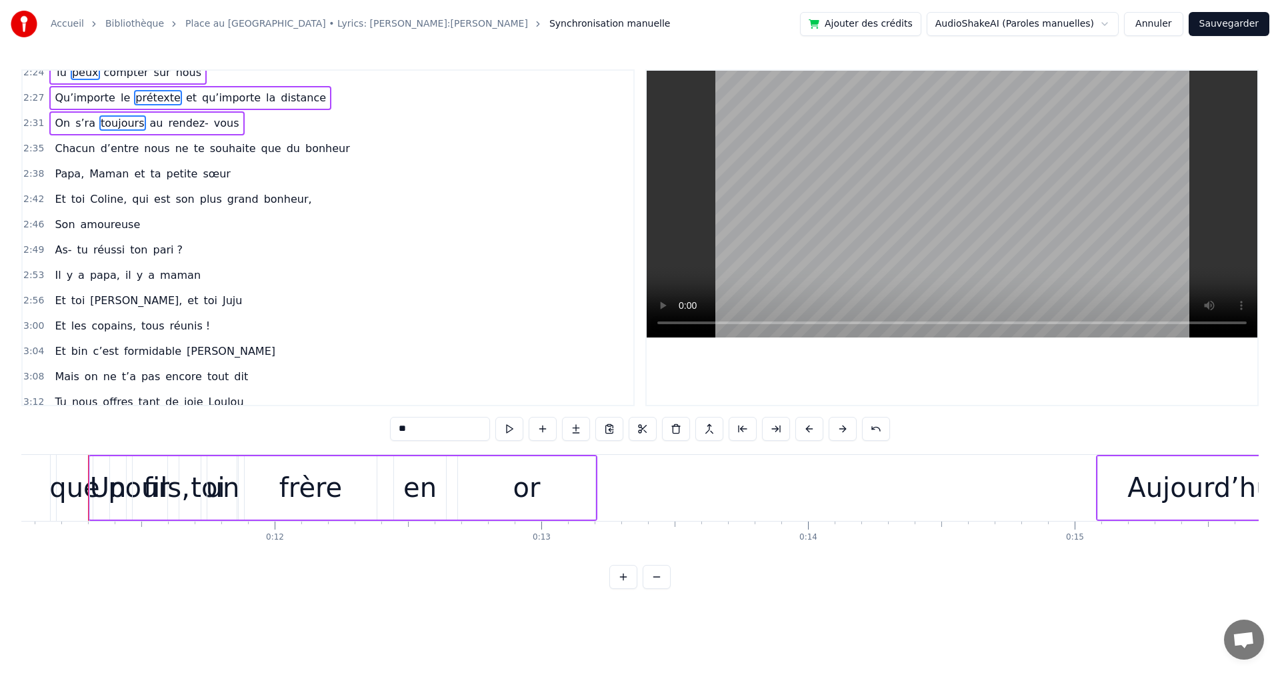
click at [117, 154] on span "d’entre" at bounding box center [119, 148] width 41 height 15
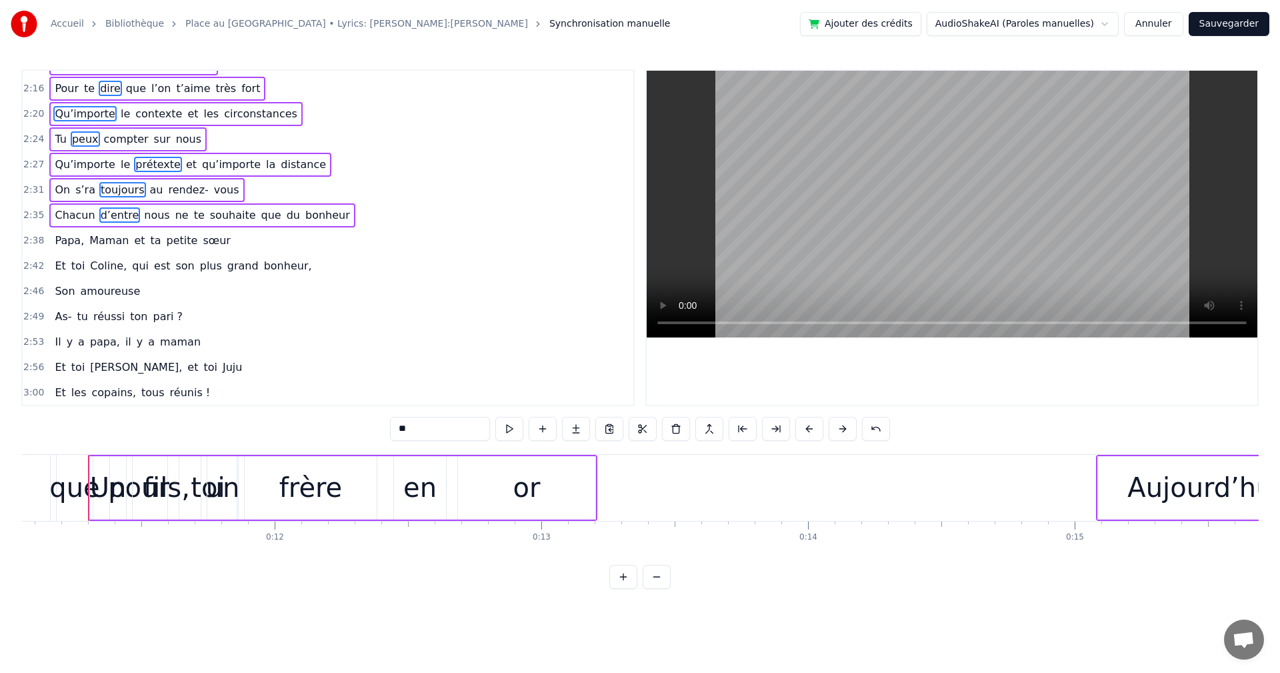
click at [109, 243] on span "Maman" at bounding box center [109, 240] width 42 height 15
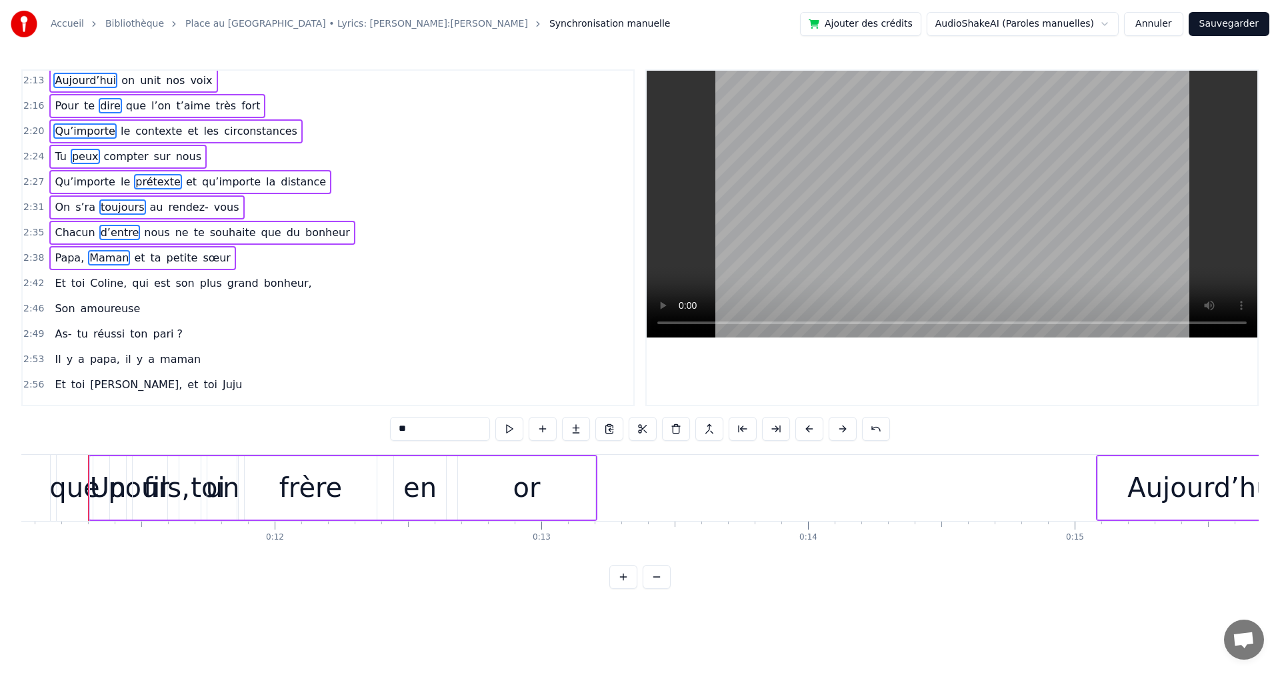
scroll to position [856, 0]
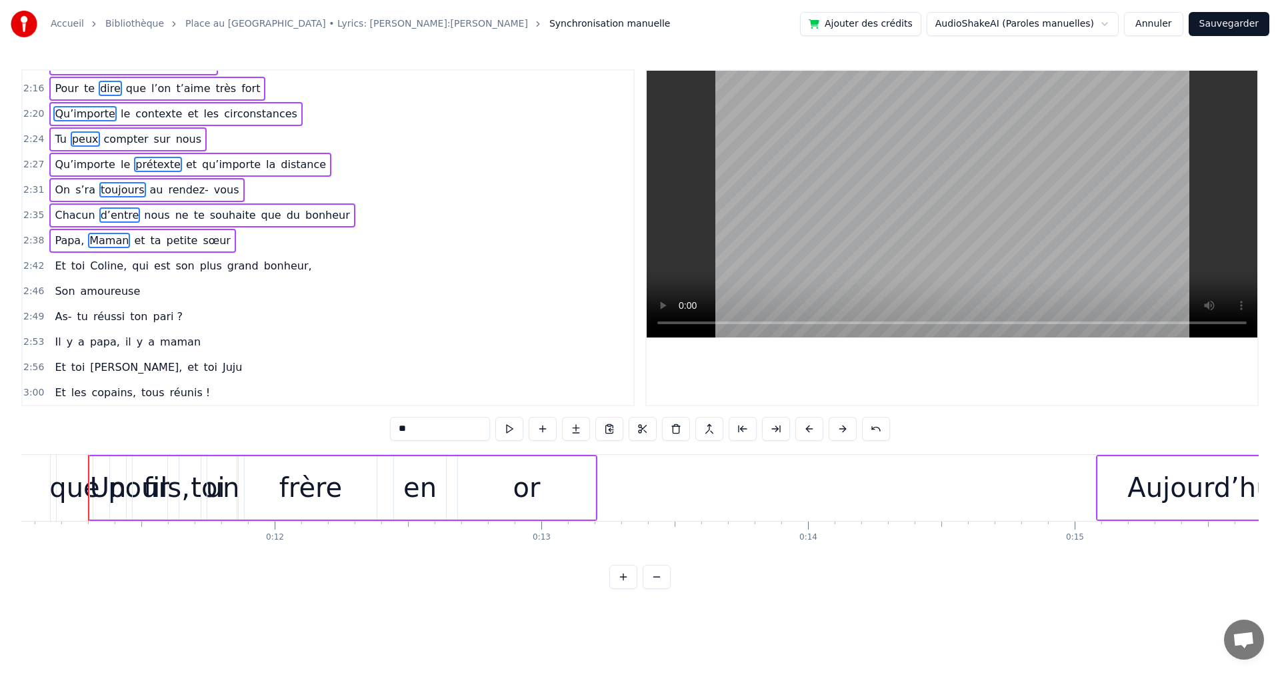
click at [131, 270] on span "qui" at bounding box center [140, 265] width 19 height 15
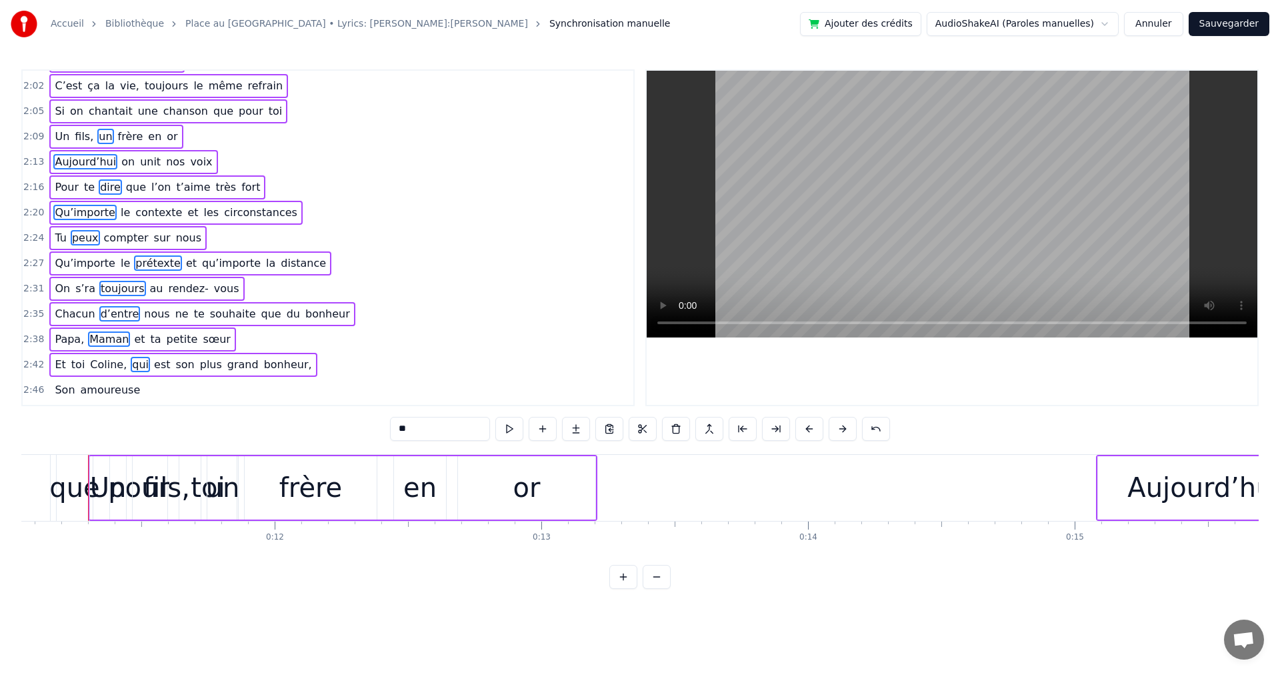
scroll to position [789, 0]
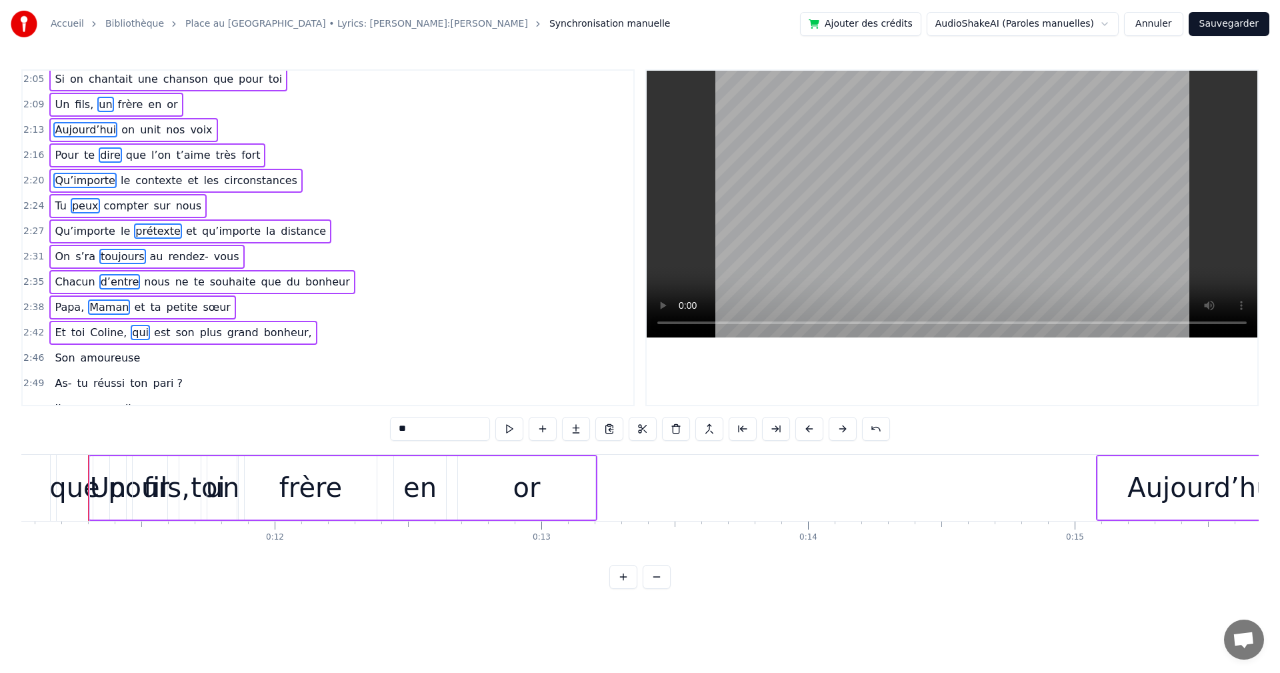
click at [53, 358] on span "Son" at bounding box center [64, 358] width 23 height 16
click at [53, 380] on span "As-" at bounding box center [62, 382] width 19 height 15
click at [55, 356] on span "Son" at bounding box center [64, 357] width 23 height 15
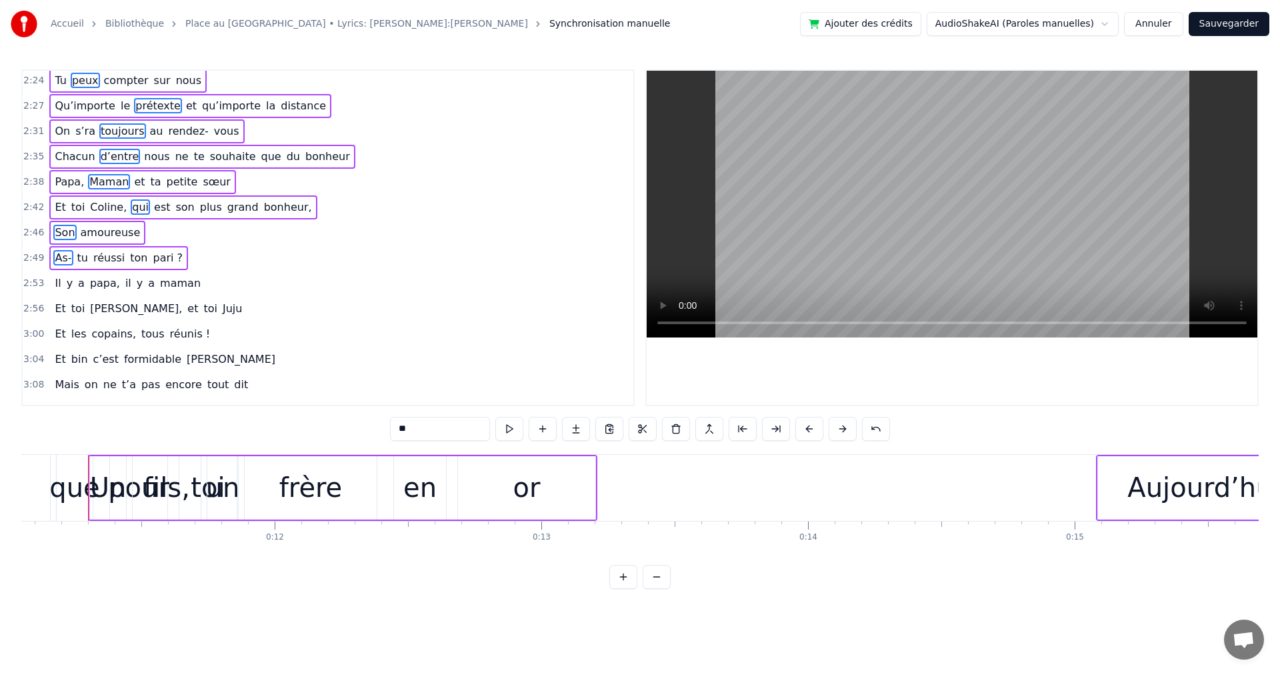
scroll to position [923, 0]
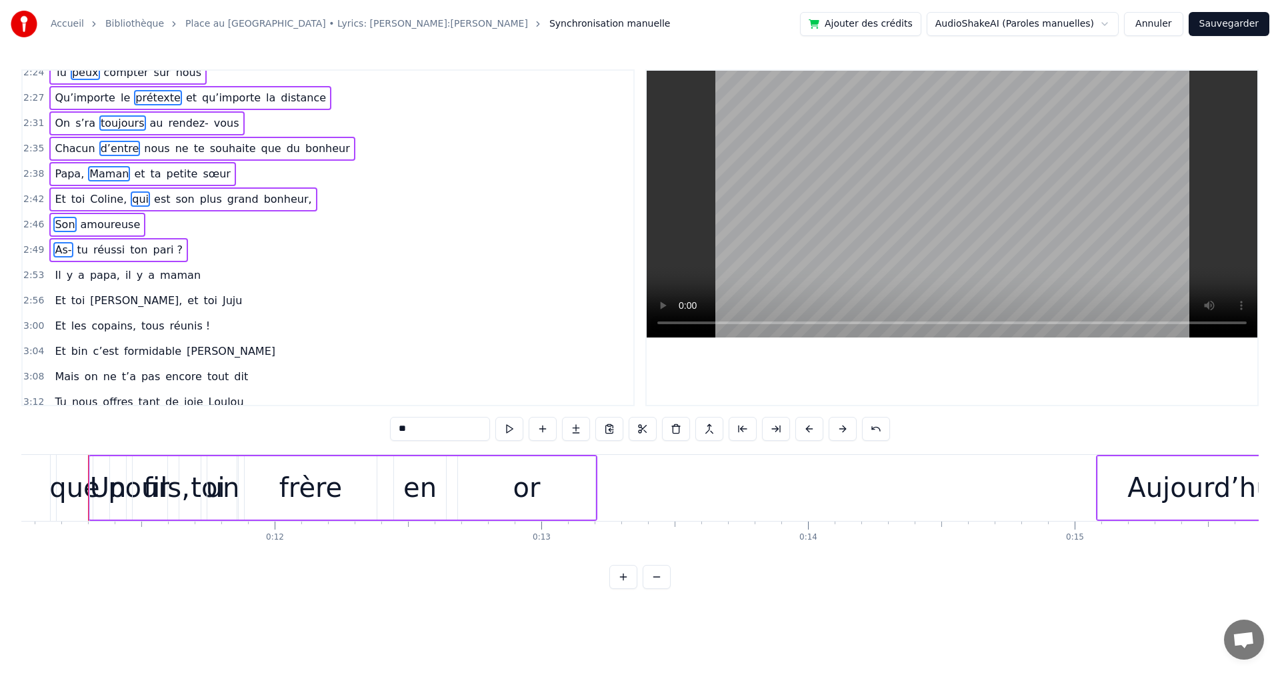
click at [159, 277] on span "maman" at bounding box center [180, 274] width 43 height 15
click at [221, 302] on span "Juju" at bounding box center [232, 300] width 22 height 15
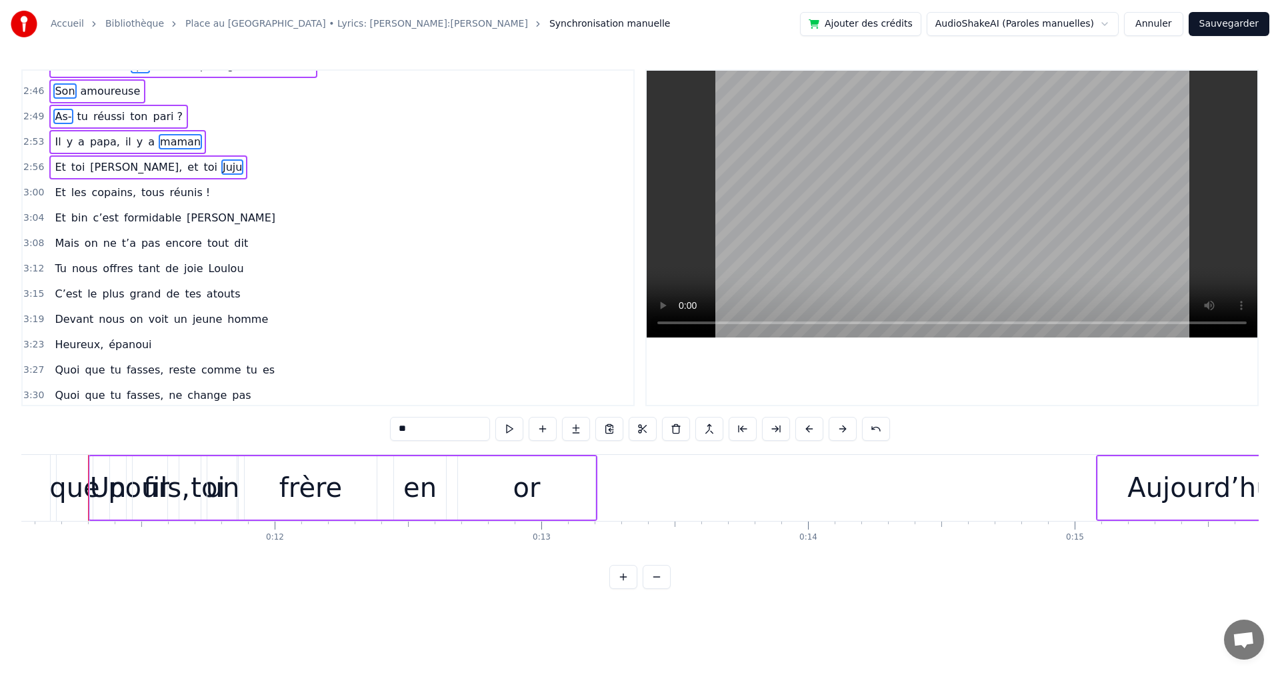
click at [169, 199] on span "réunis !" at bounding box center [190, 192] width 43 height 15
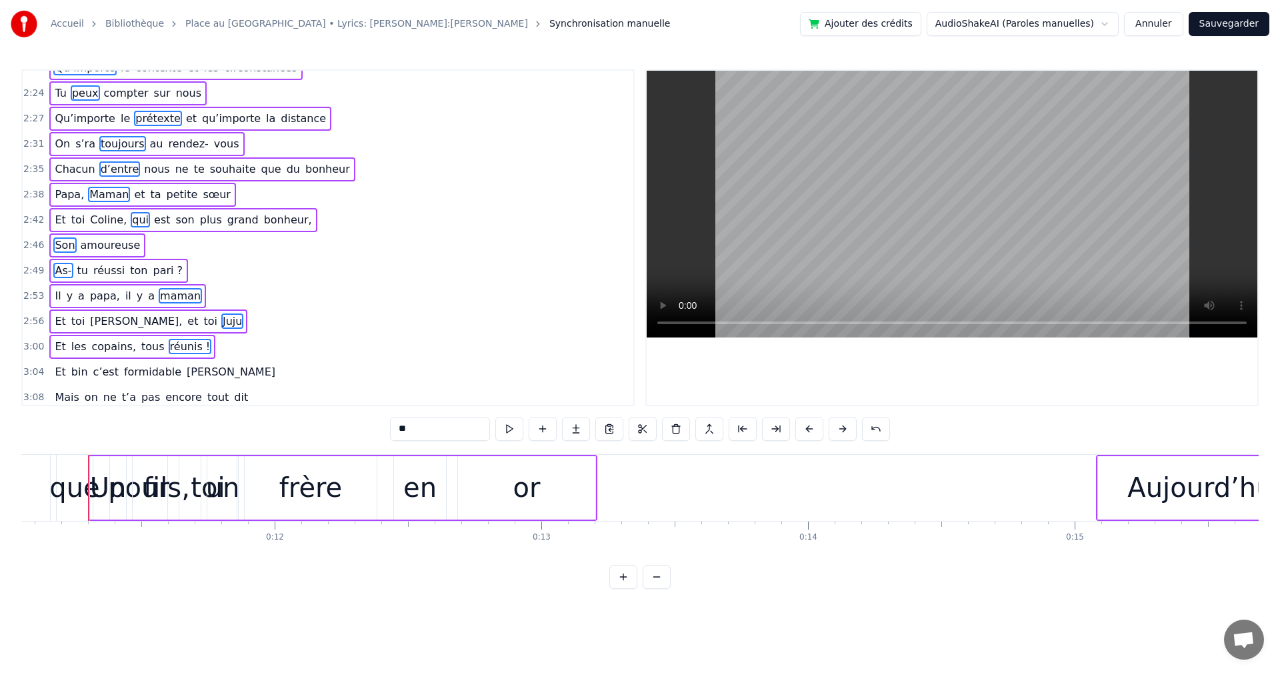
scroll to position [1123, 0]
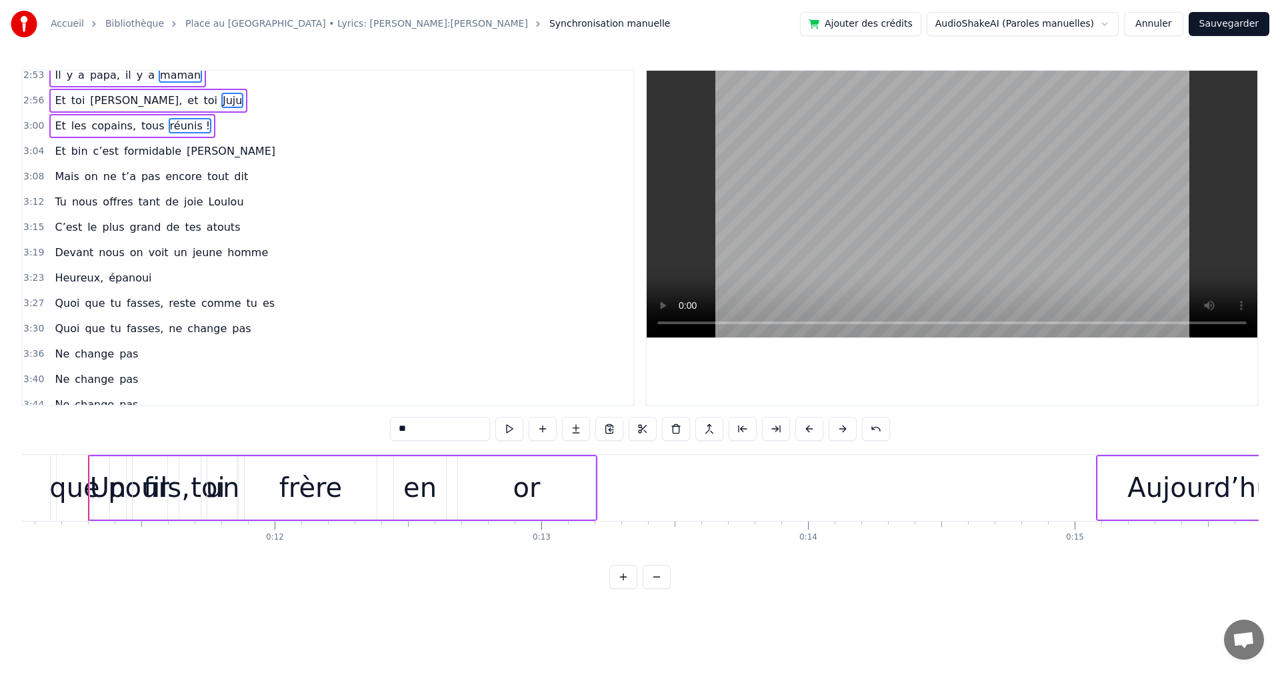
click at [53, 145] on span "Et" at bounding box center [59, 151] width 13 height 16
click at [57, 156] on span "Et" at bounding box center [59, 150] width 13 height 15
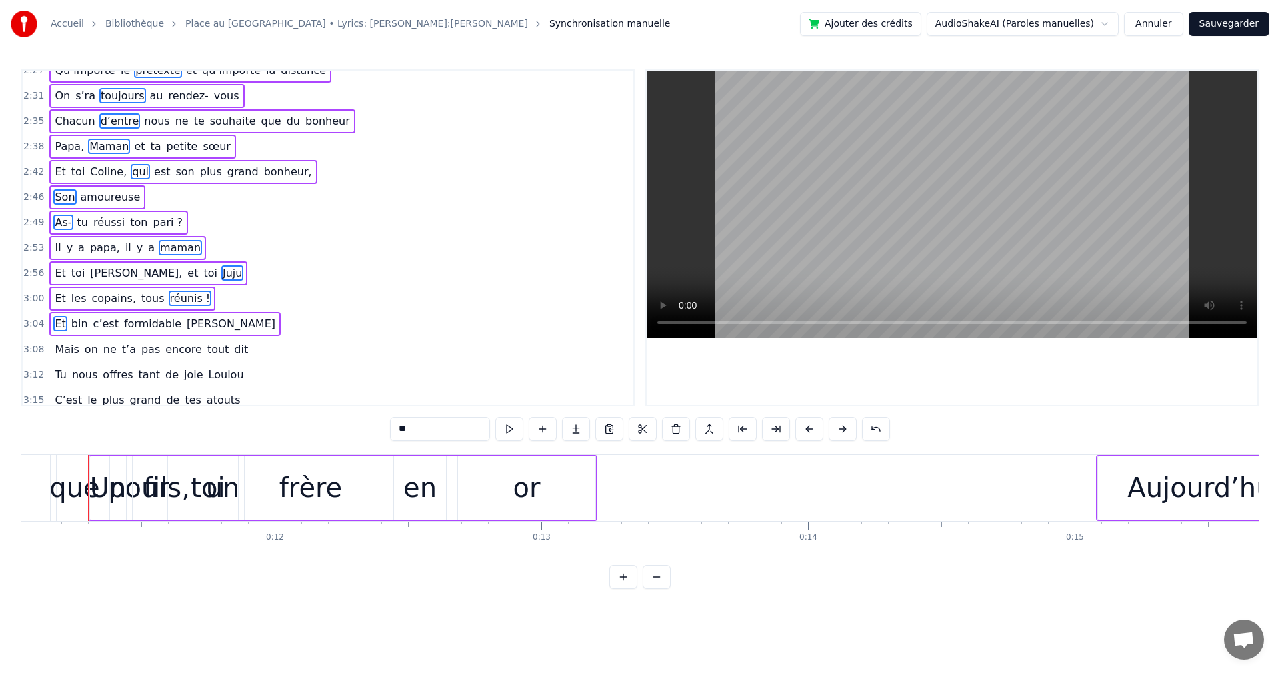
scroll to position [990, 0]
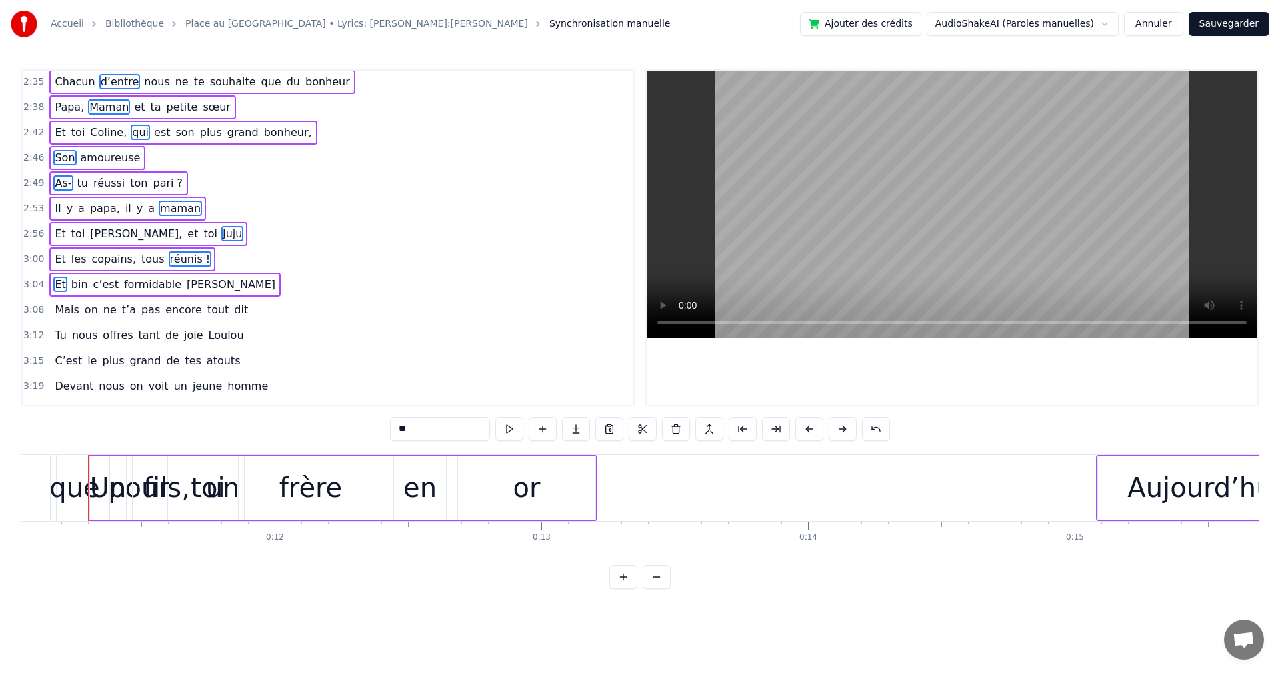
click at [53, 313] on span "Mais" at bounding box center [66, 310] width 27 height 16
click at [53, 311] on span "Mais" at bounding box center [66, 309] width 27 height 15
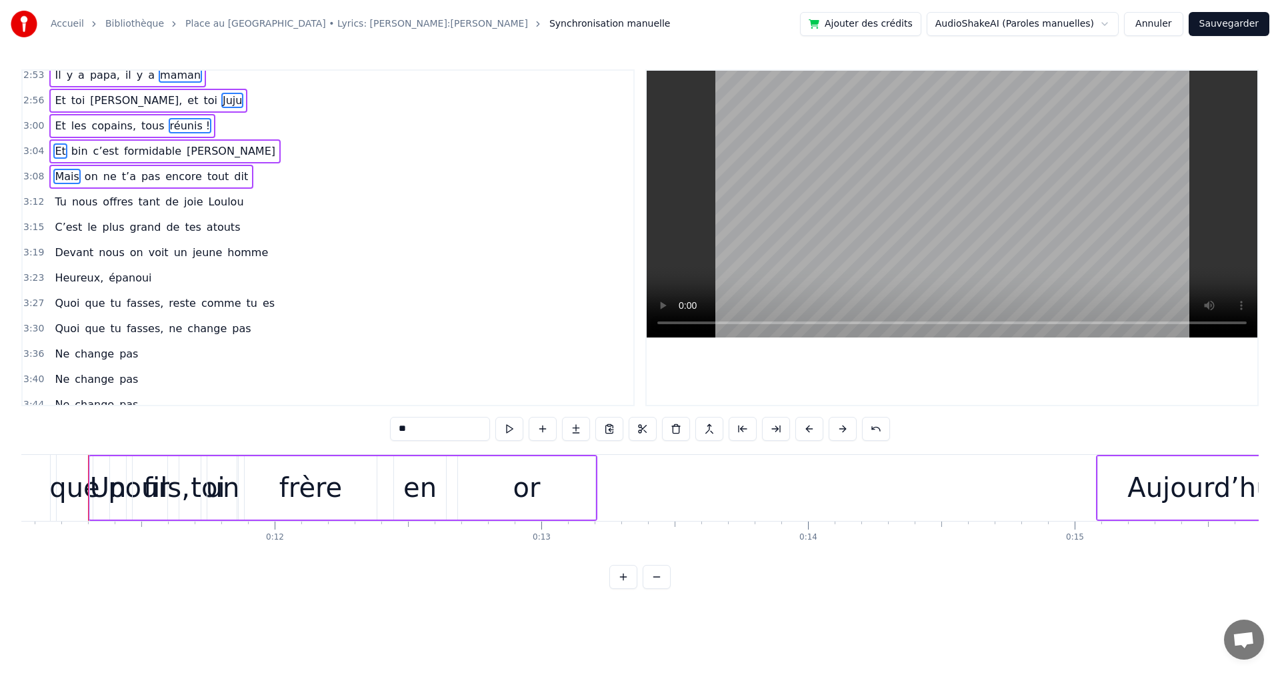
click at [71, 203] on span "nous" at bounding box center [85, 201] width 28 height 15
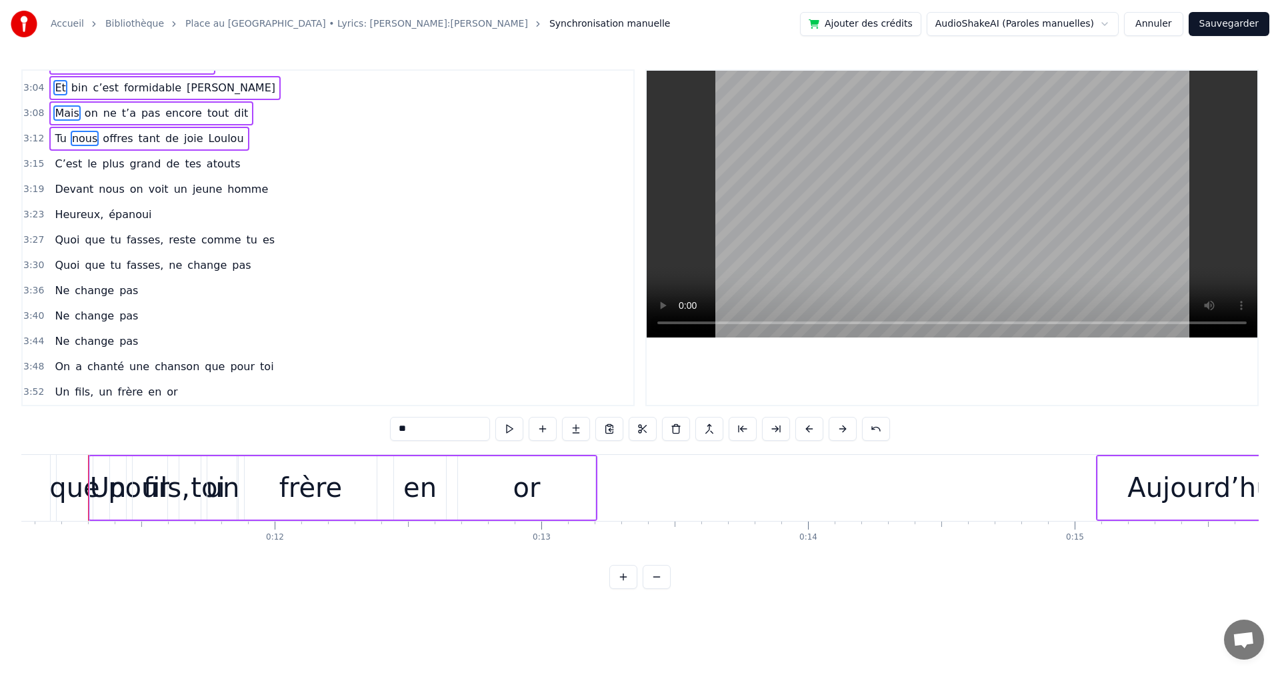
scroll to position [1190, 0]
click at [115, 171] on div "C’est le plus grand de tes atouts" at bounding box center [147, 161] width 196 height 24
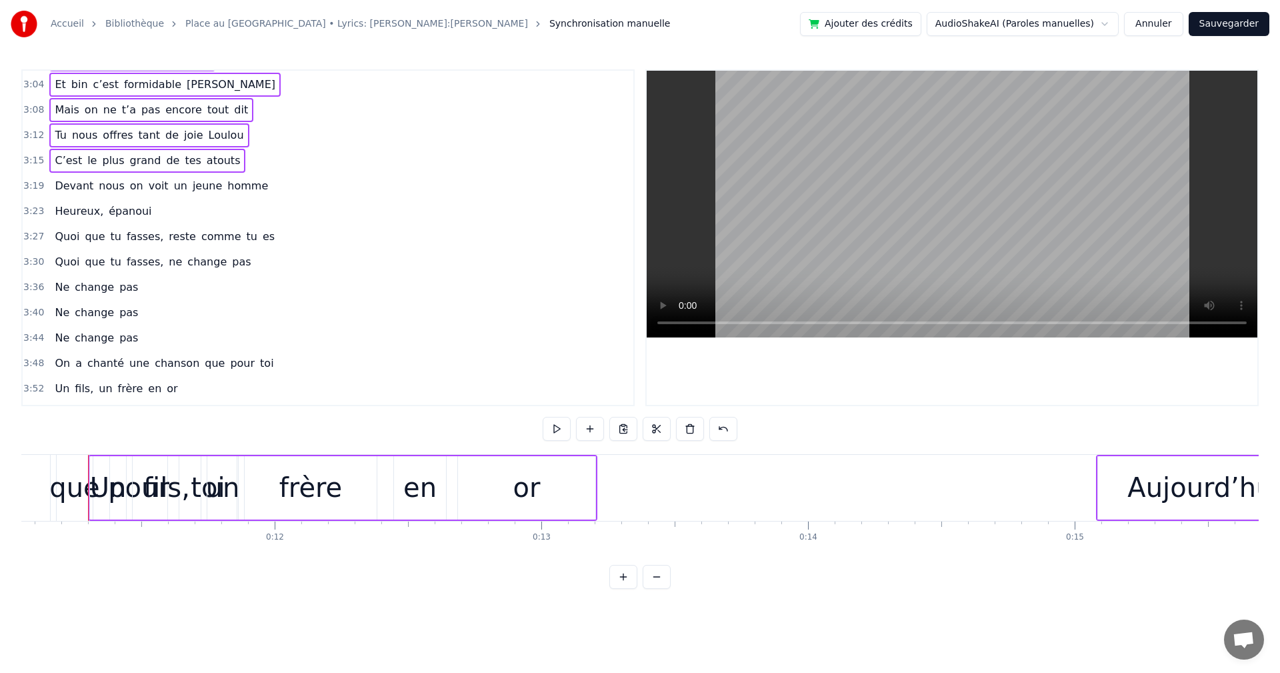
click at [129, 191] on span "on" at bounding box center [137, 185] width 16 height 15
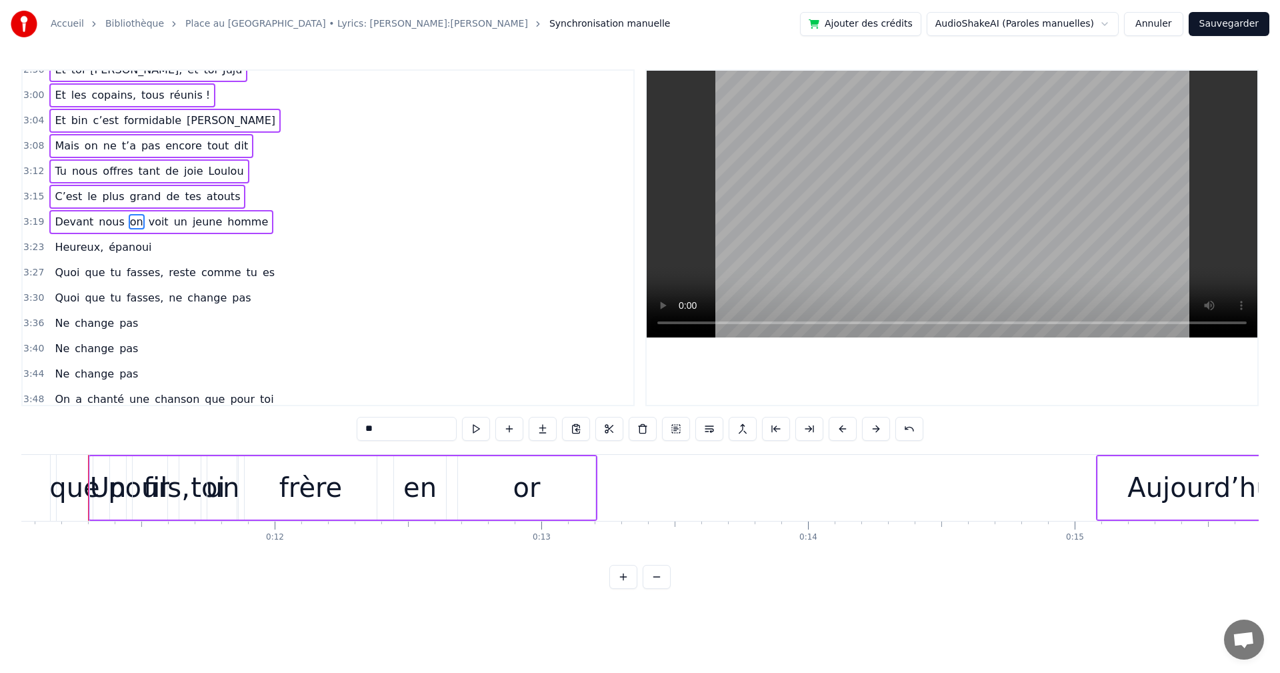
scroll to position [1138, 0]
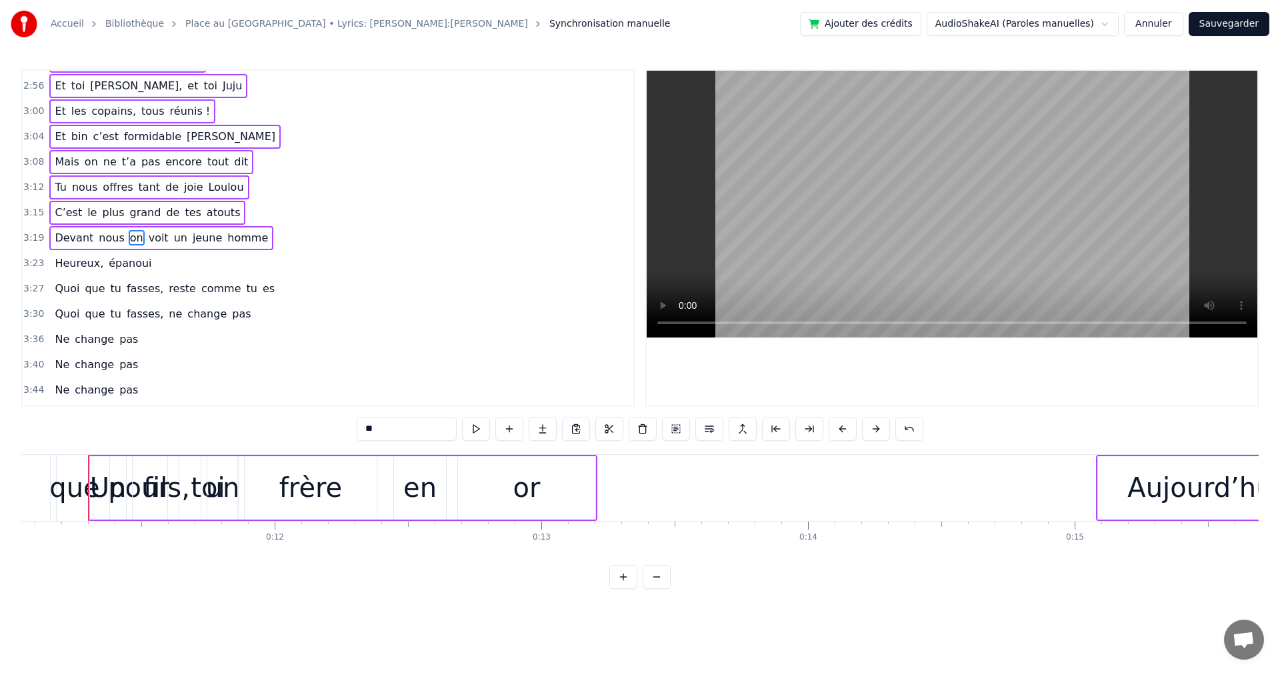
click at [113, 260] on span "épanoui" at bounding box center [129, 262] width 45 height 15
click at [109, 288] on span "tu" at bounding box center [115, 288] width 13 height 15
click at [93, 308] on span "que" at bounding box center [94, 313] width 23 height 15
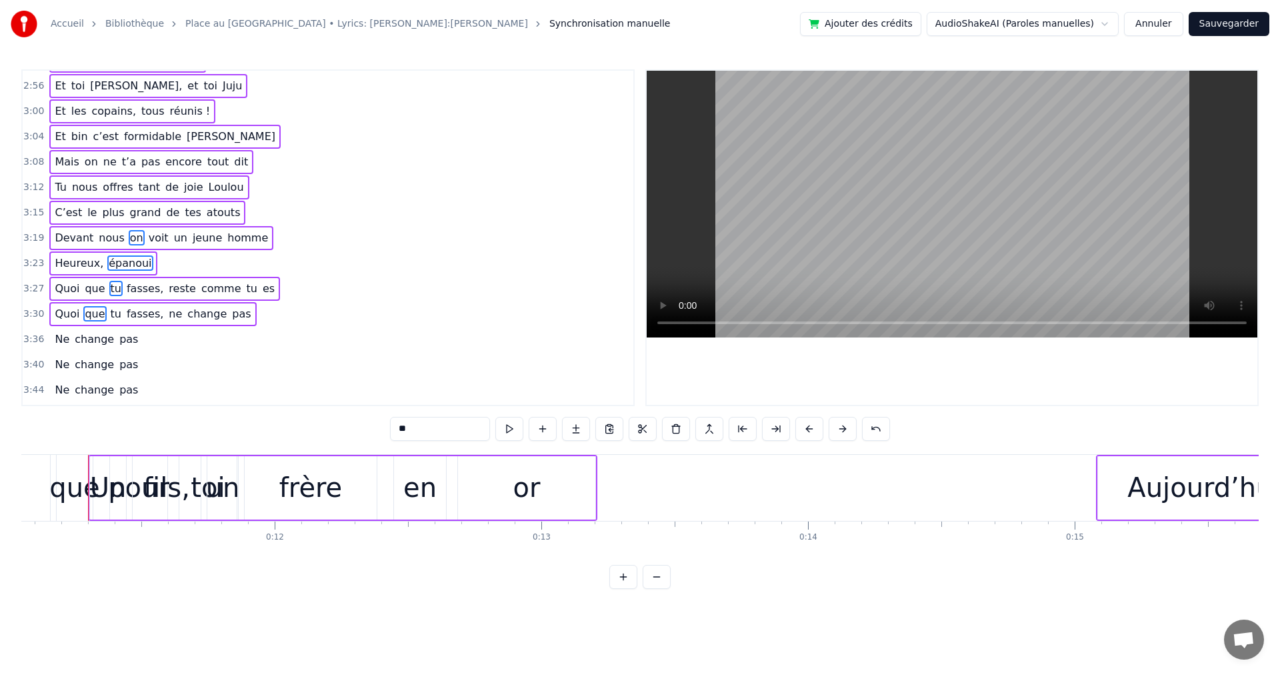
click at [81, 333] on span "change" at bounding box center [94, 338] width 42 height 15
drag, startPoint x: 74, startPoint y: 364, endPoint x: 73, endPoint y: 373, distance: 8.8
click at [74, 365] on span "change" at bounding box center [94, 364] width 42 height 15
click at [73, 385] on span "change" at bounding box center [94, 389] width 42 height 15
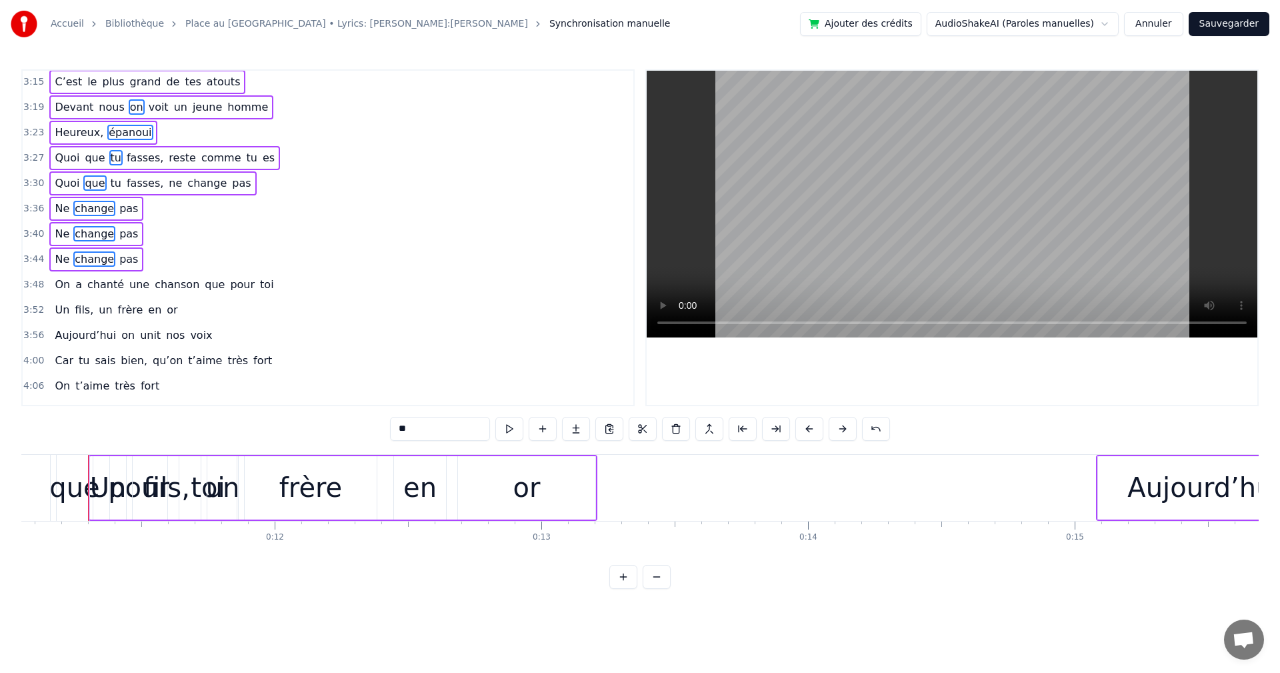
scroll to position [1338, 0]
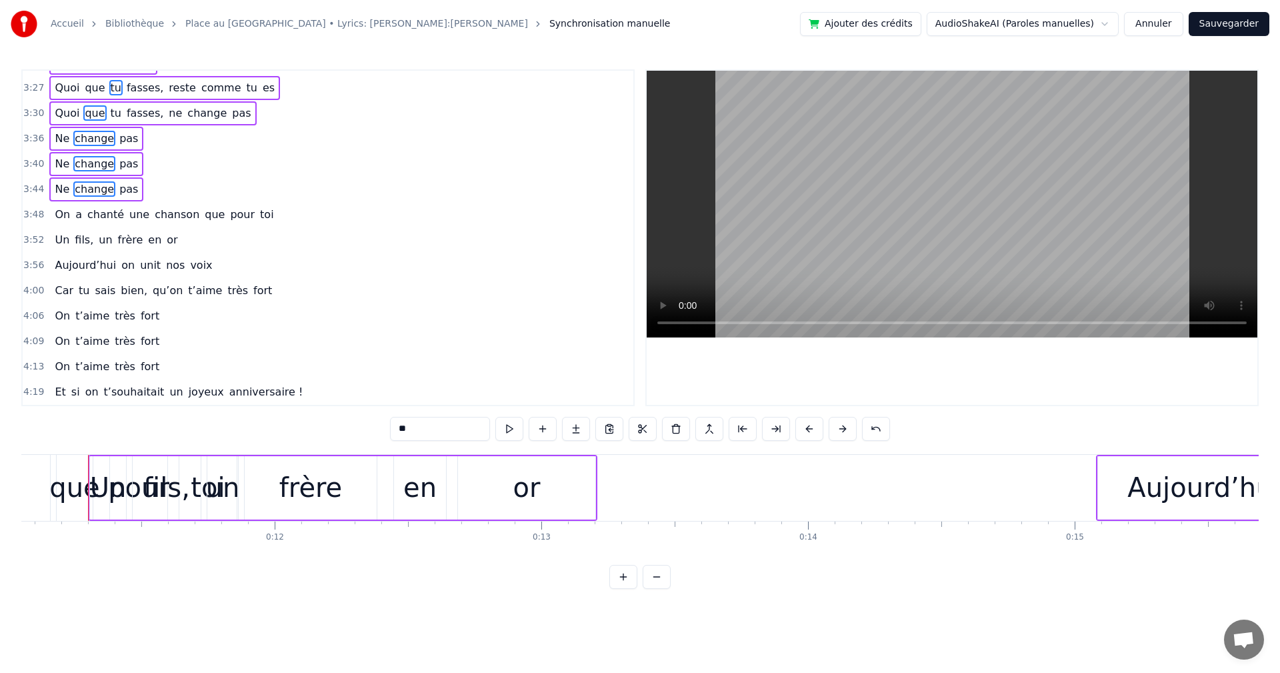
click at [95, 221] on span "chanté" at bounding box center [105, 214] width 39 height 15
click at [53, 240] on span "Un" at bounding box center [61, 239] width 17 height 15
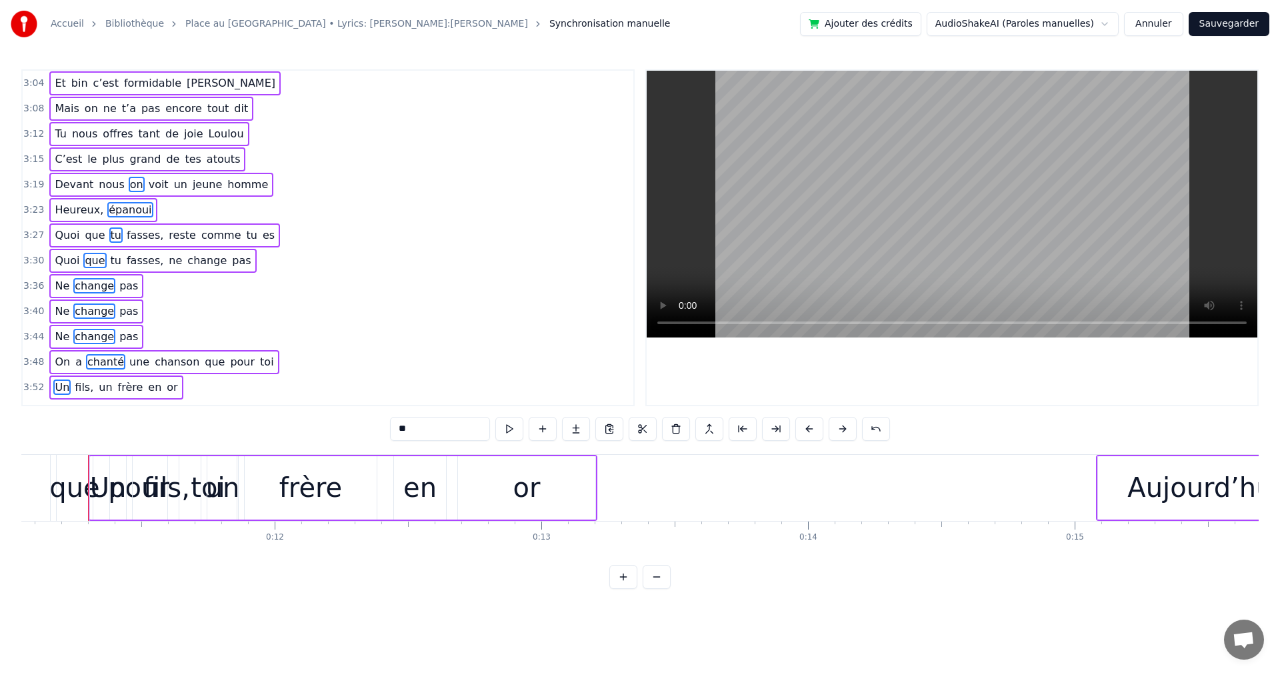
scroll to position [1338, 0]
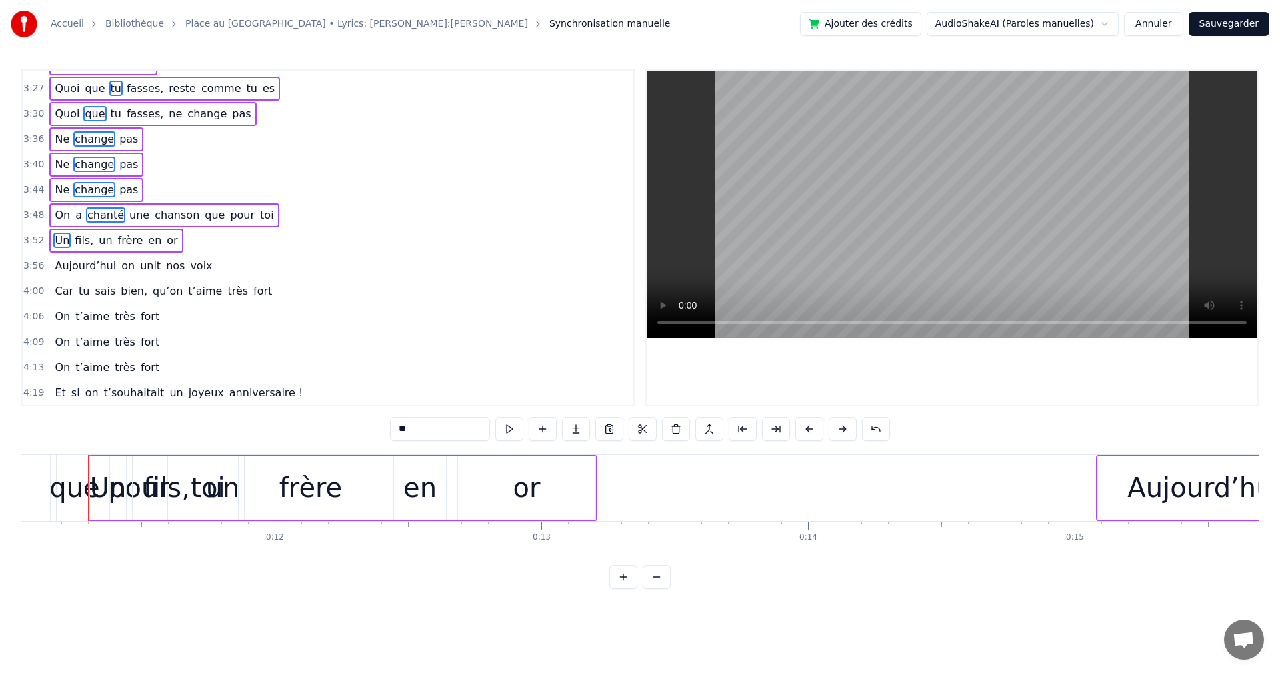
click at [53, 268] on span "Aujourd’hui" at bounding box center [85, 266] width 64 height 16
drag, startPoint x: 54, startPoint y: 269, endPoint x: 55, endPoint y: 281, distance: 12.0
click at [54, 269] on span "Aujourd’hui" at bounding box center [85, 265] width 64 height 15
click at [53, 289] on span "Car" at bounding box center [63, 290] width 21 height 15
click at [57, 317] on span "On" at bounding box center [62, 315] width 18 height 15
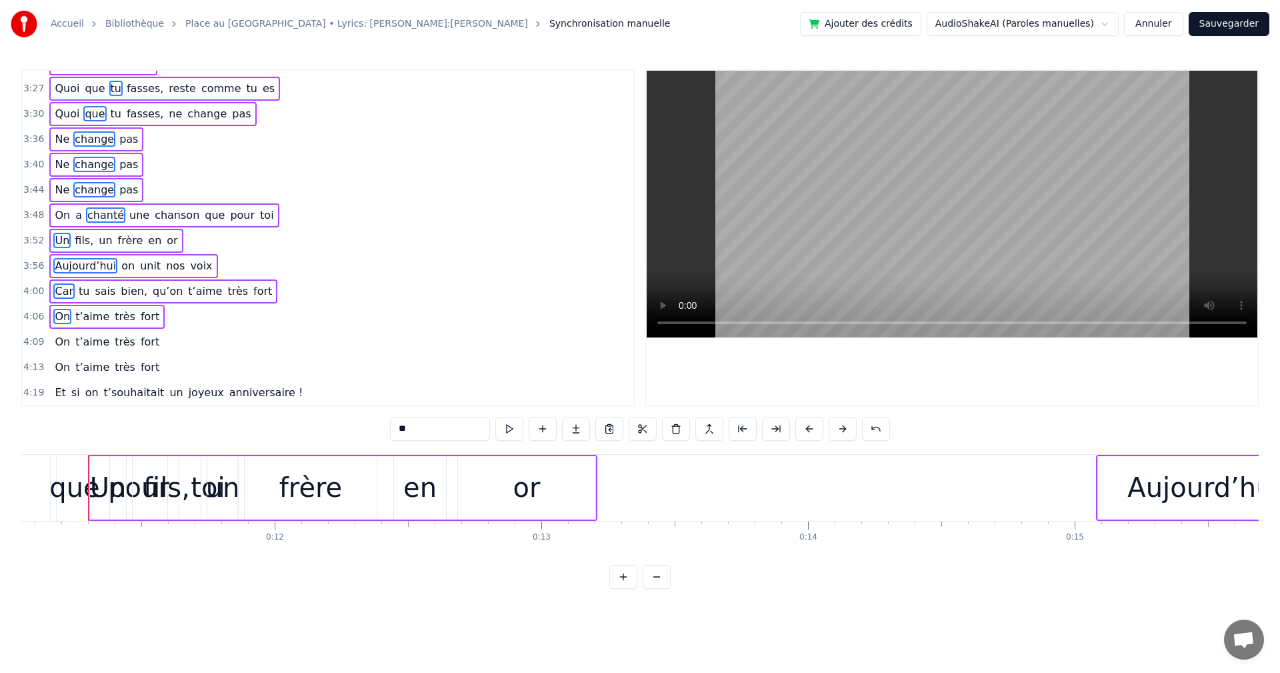
click at [60, 343] on span "On" at bounding box center [62, 341] width 18 height 15
click at [74, 361] on span "t’aime" at bounding box center [92, 366] width 37 height 15
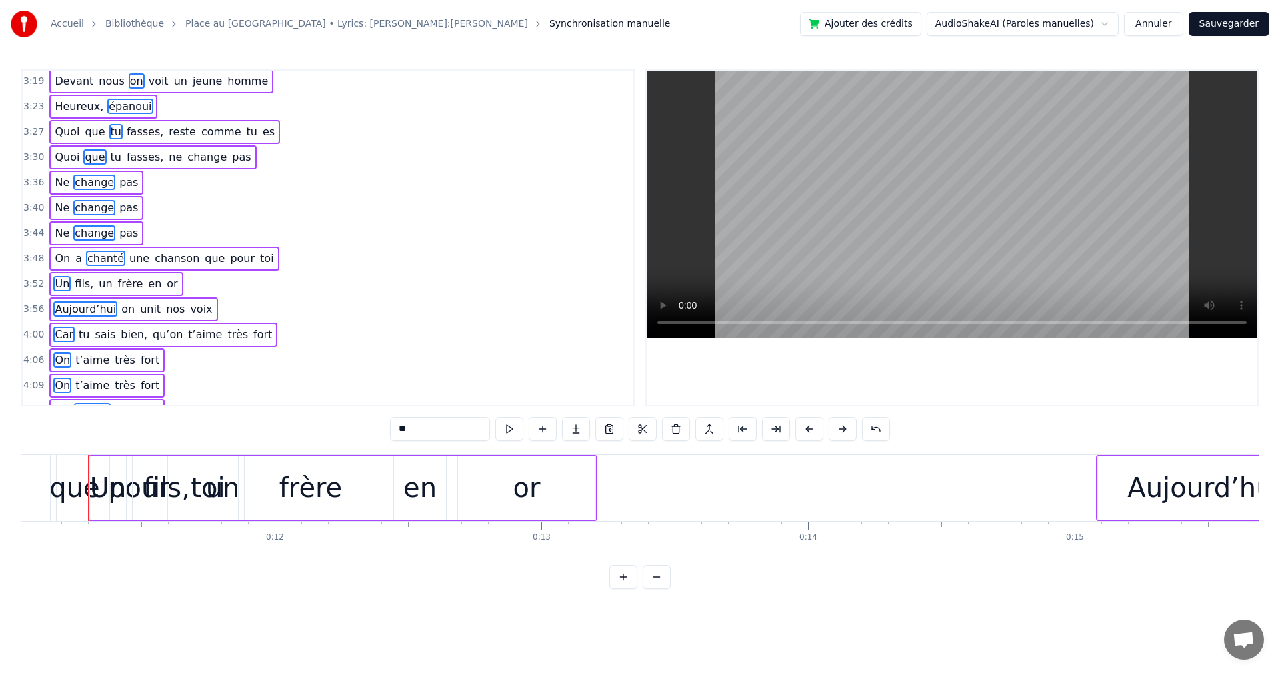
scroll to position [1338, 0]
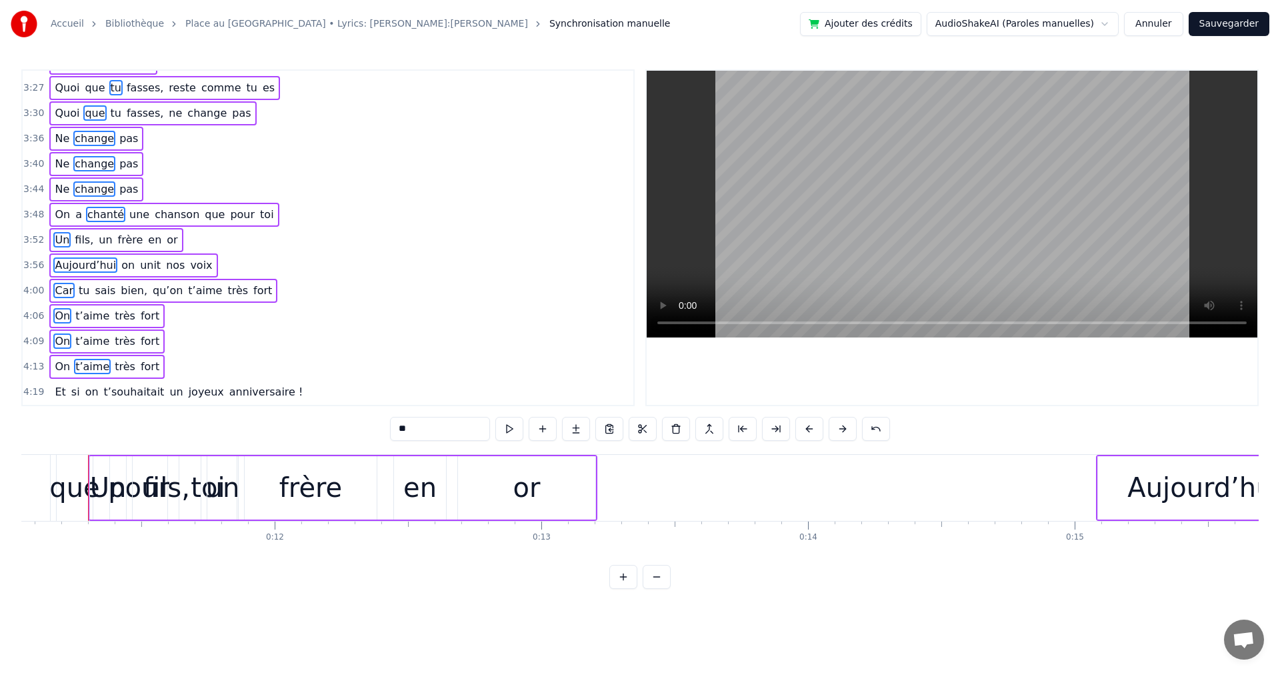
click at [75, 390] on div "Et si on t’souhaitait un joyeux anniversaire !" at bounding box center [178, 392] width 259 height 24
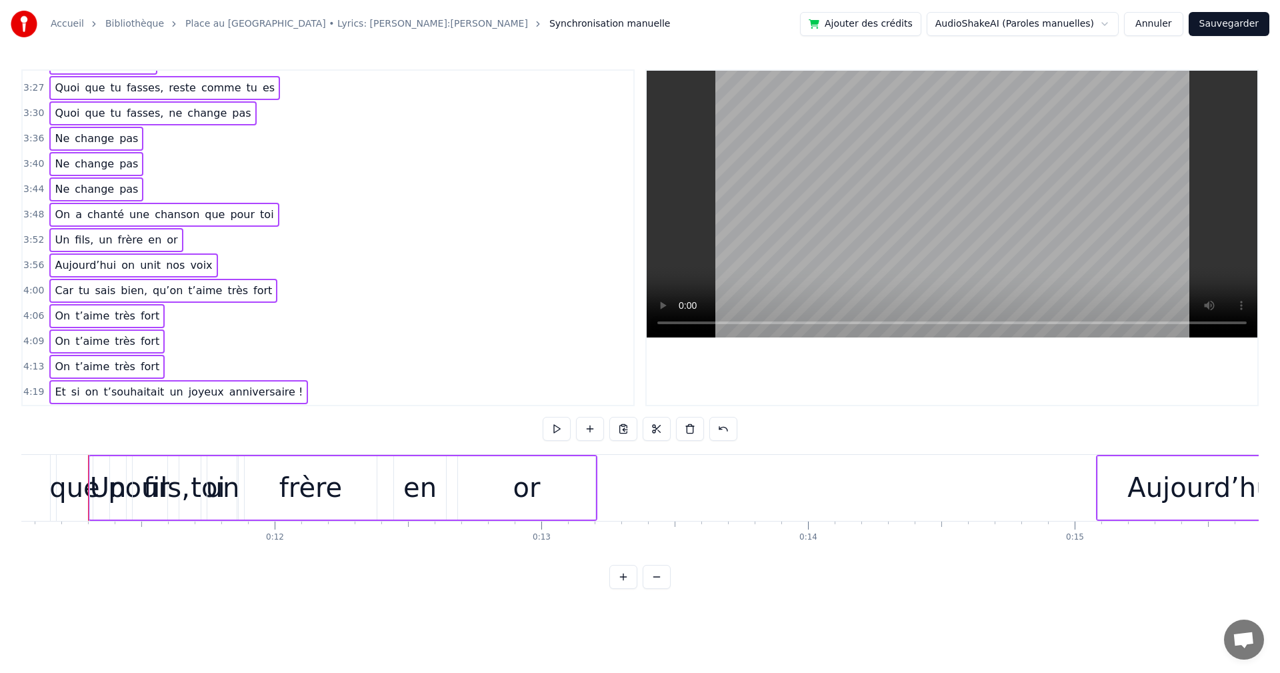
click at [70, 396] on span "si" at bounding box center [75, 391] width 11 height 15
click at [870, 429] on button at bounding box center [876, 429] width 28 height 24
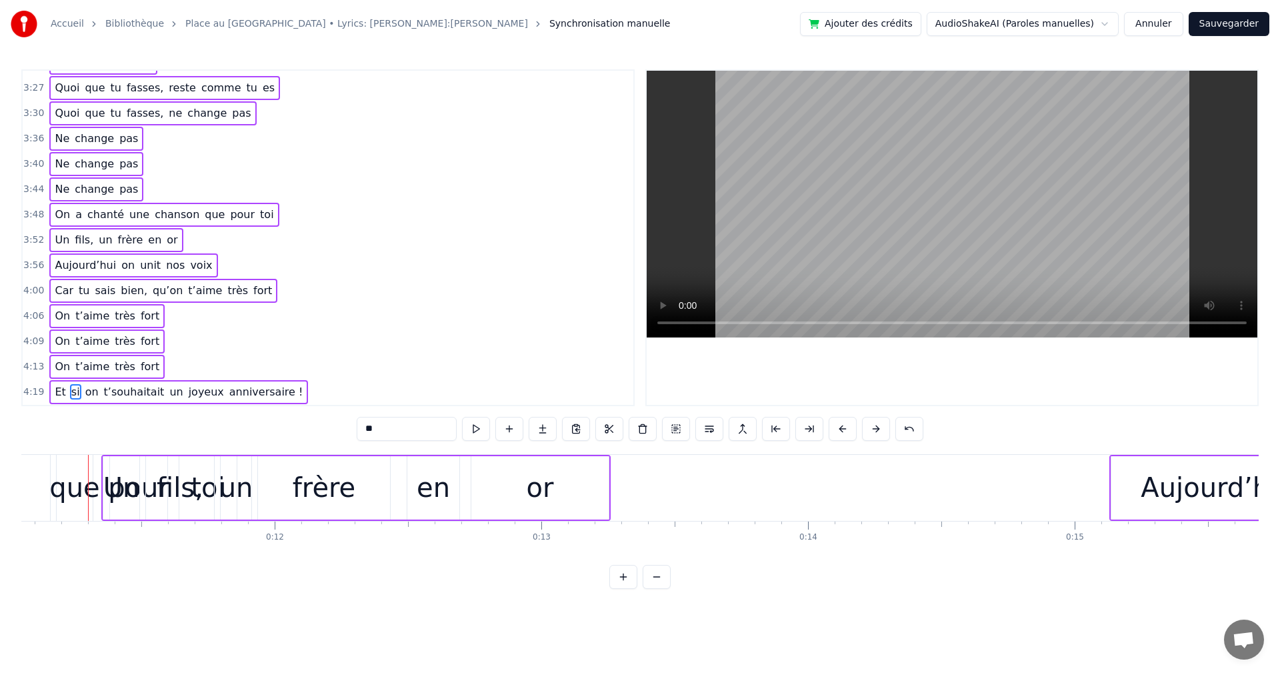
click at [870, 429] on button at bounding box center [876, 429] width 28 height 24
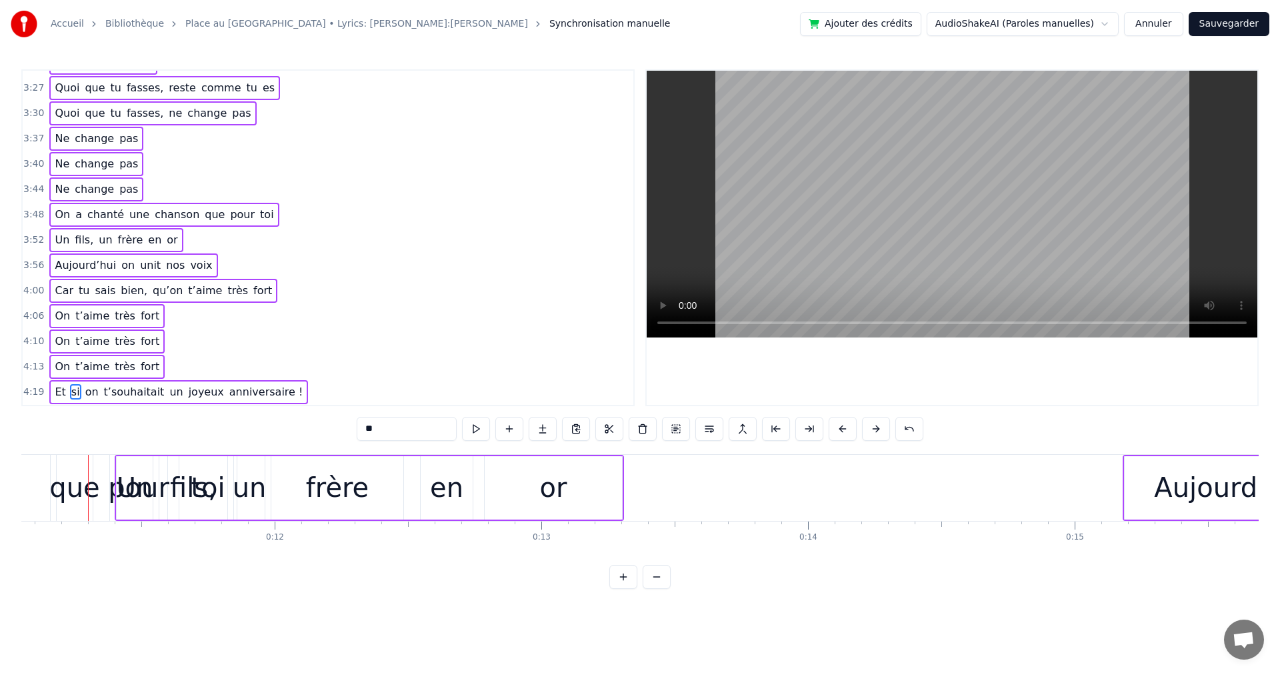
click at [870, 429] on button at bounding box center [876, 429] width 28 height 24
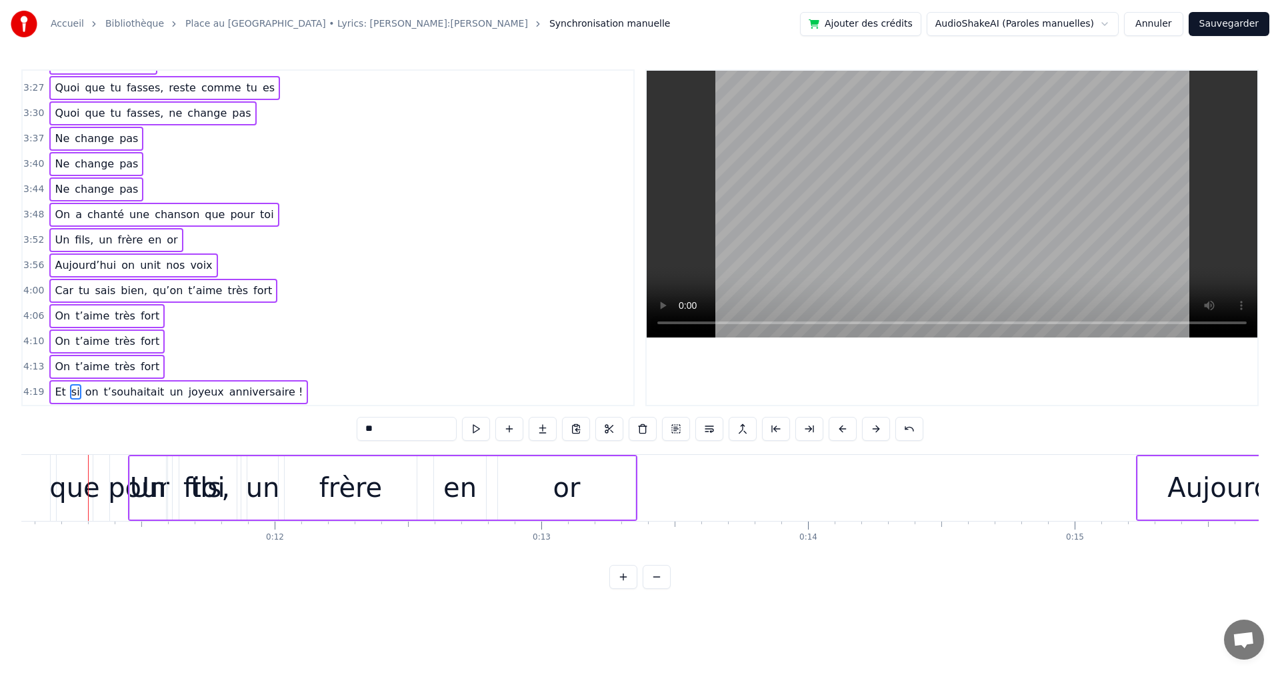
click at [870, 429] on button at bounding box center [876, 429] width 28 height 24
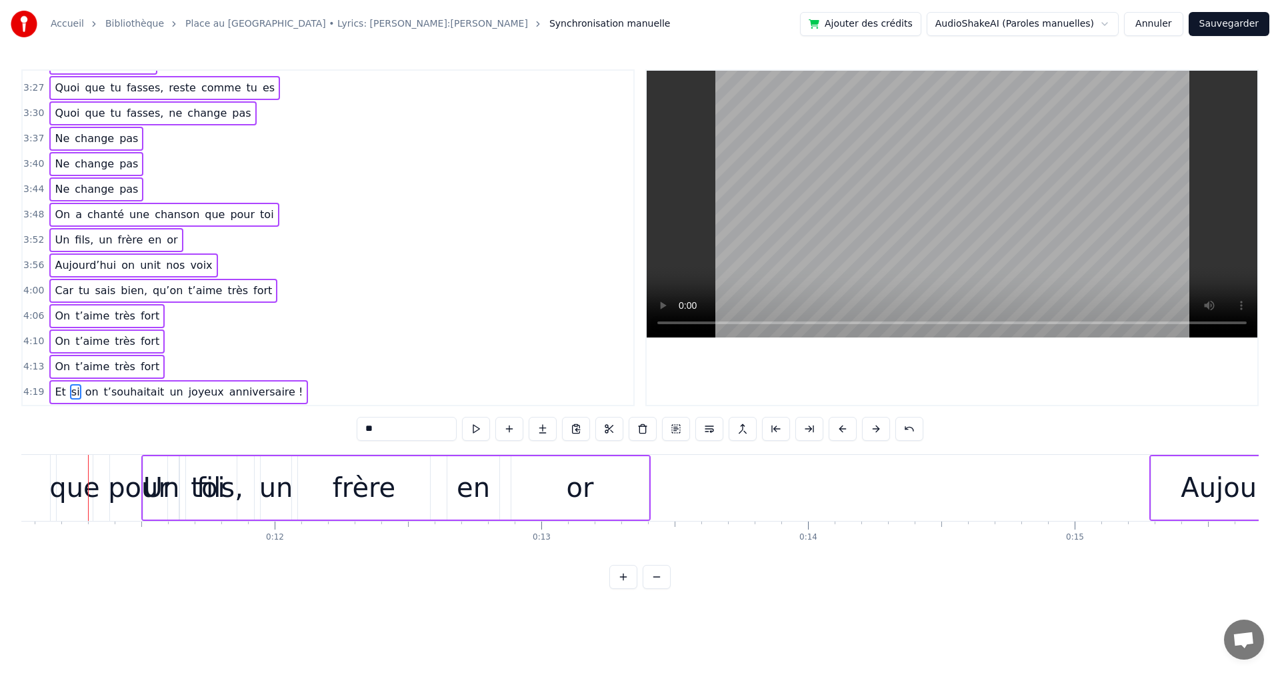
click at [870, 429] on button at bounding box center [876, 429] width 28 height 24
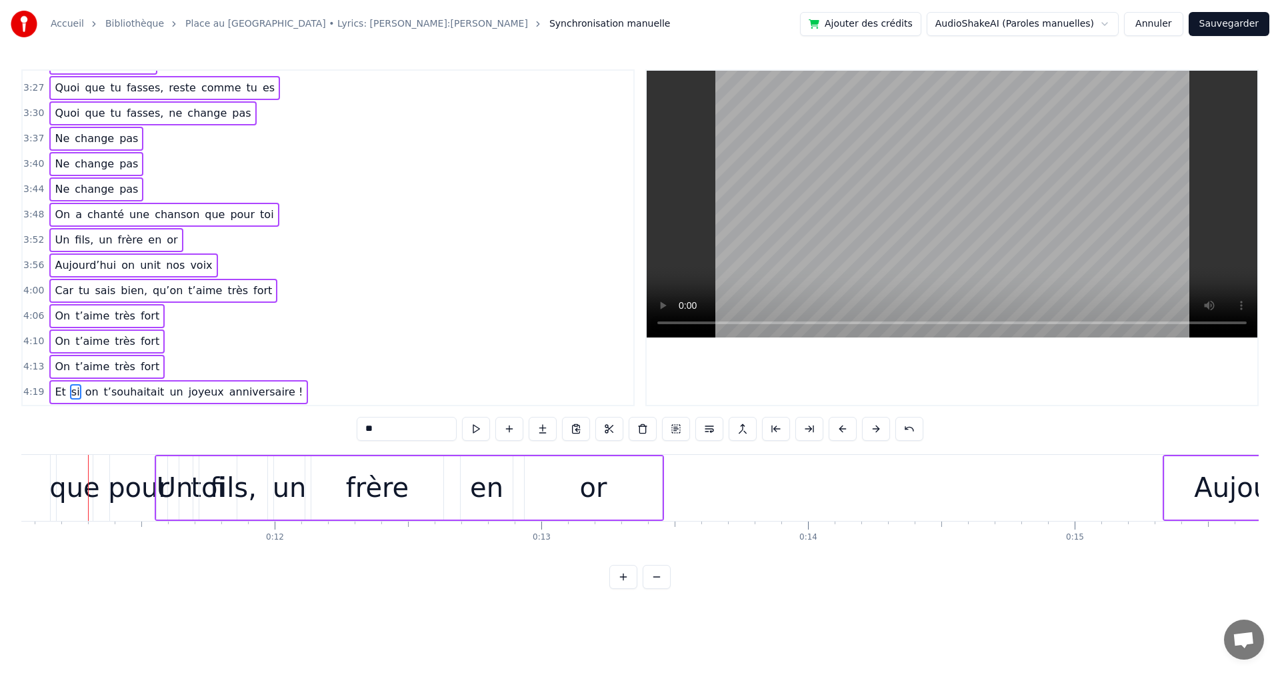
click at [870, 429] on button at bounding box center [876, 429] width 28 height 24
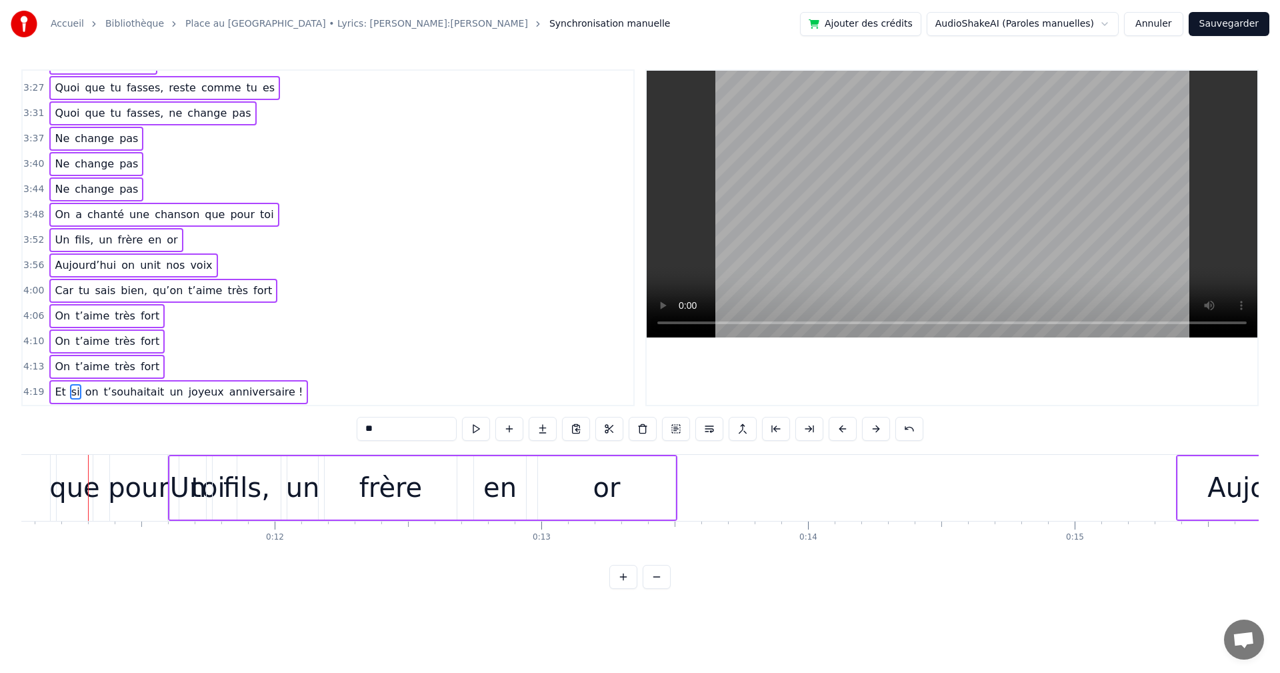
click at [870, 429] on button at bounding box center [876, 429] width 28 height 24
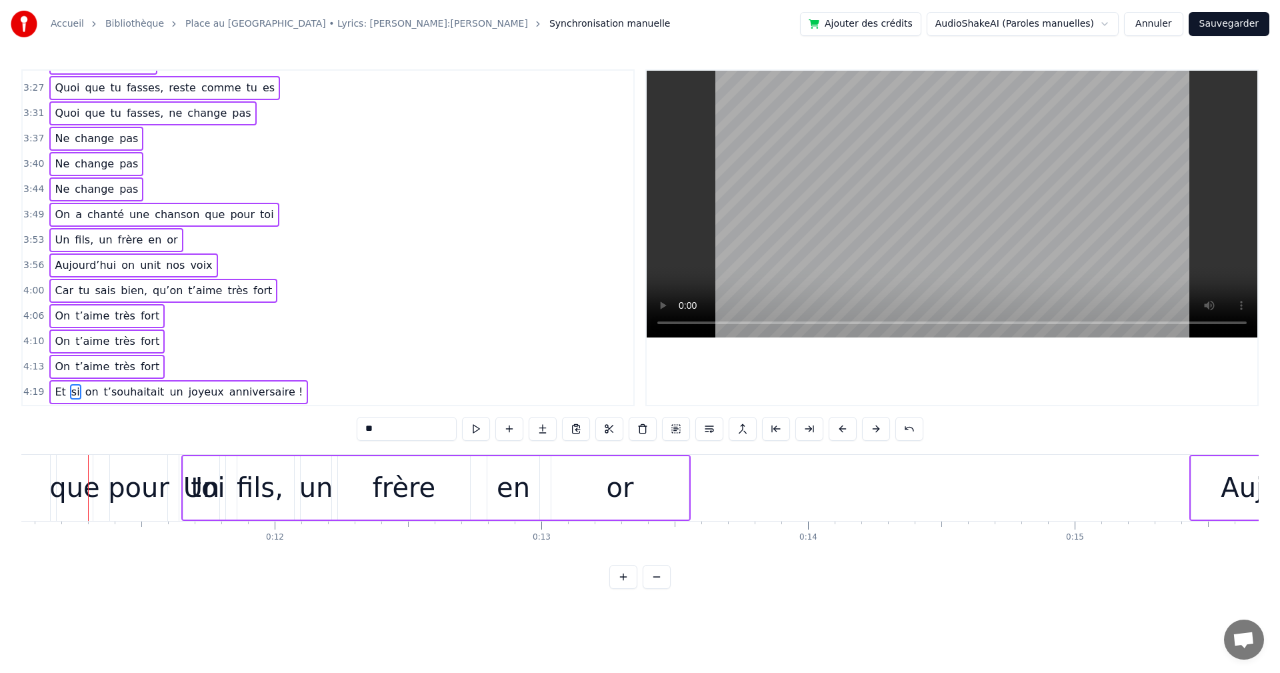
click at [870, 429] on button at bounding box center [876, 429] width 28 height 24
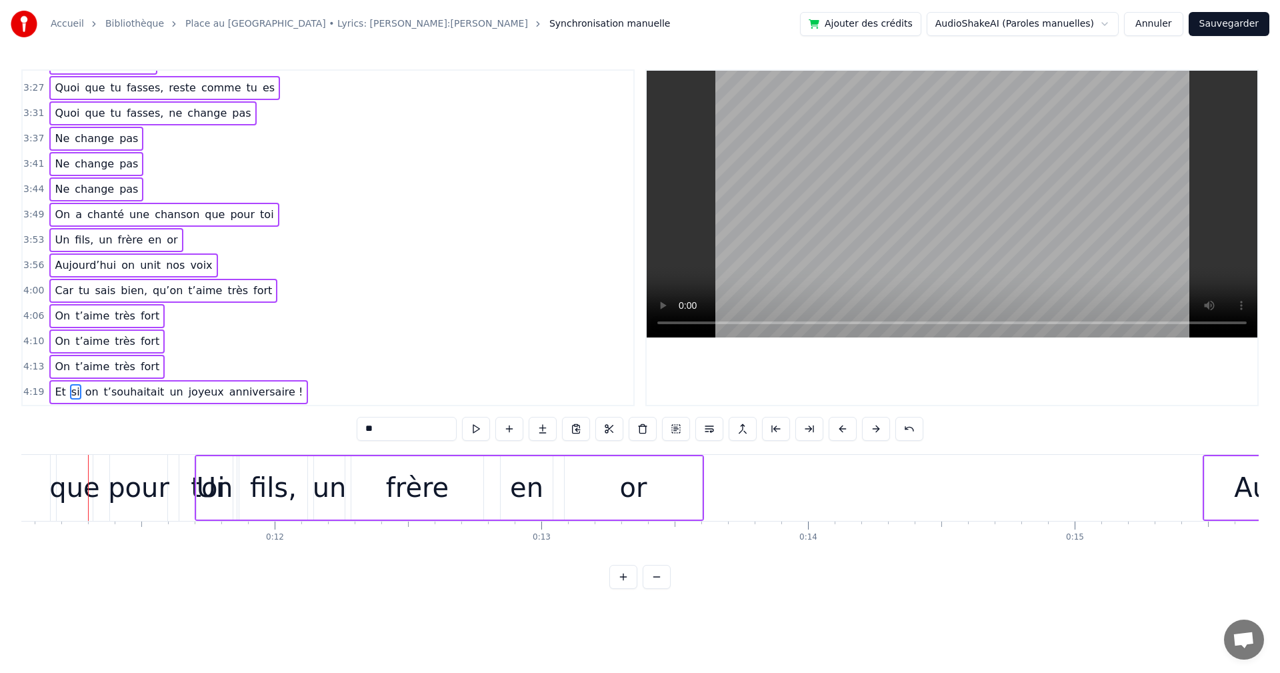
click at [870, 429] on button at bounding box center [876, 429] width 28 height 24
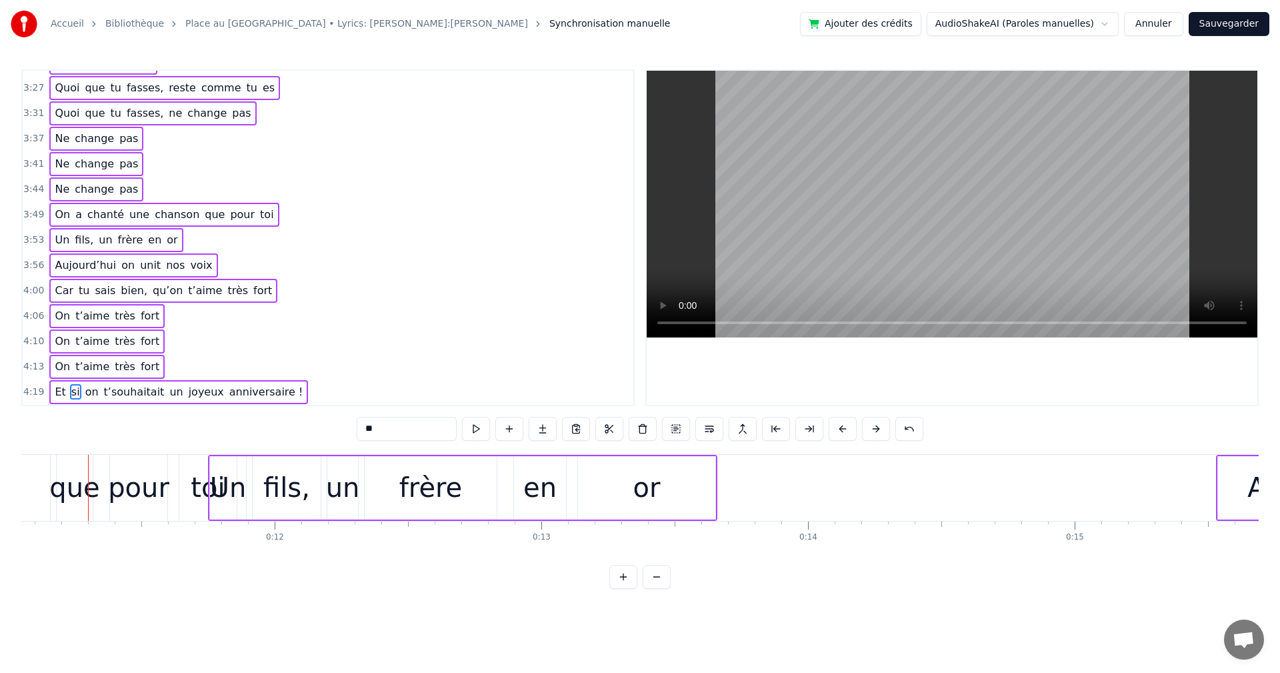
click at [870, 429] on button at bounding box center [876, 429] width 28 height 24
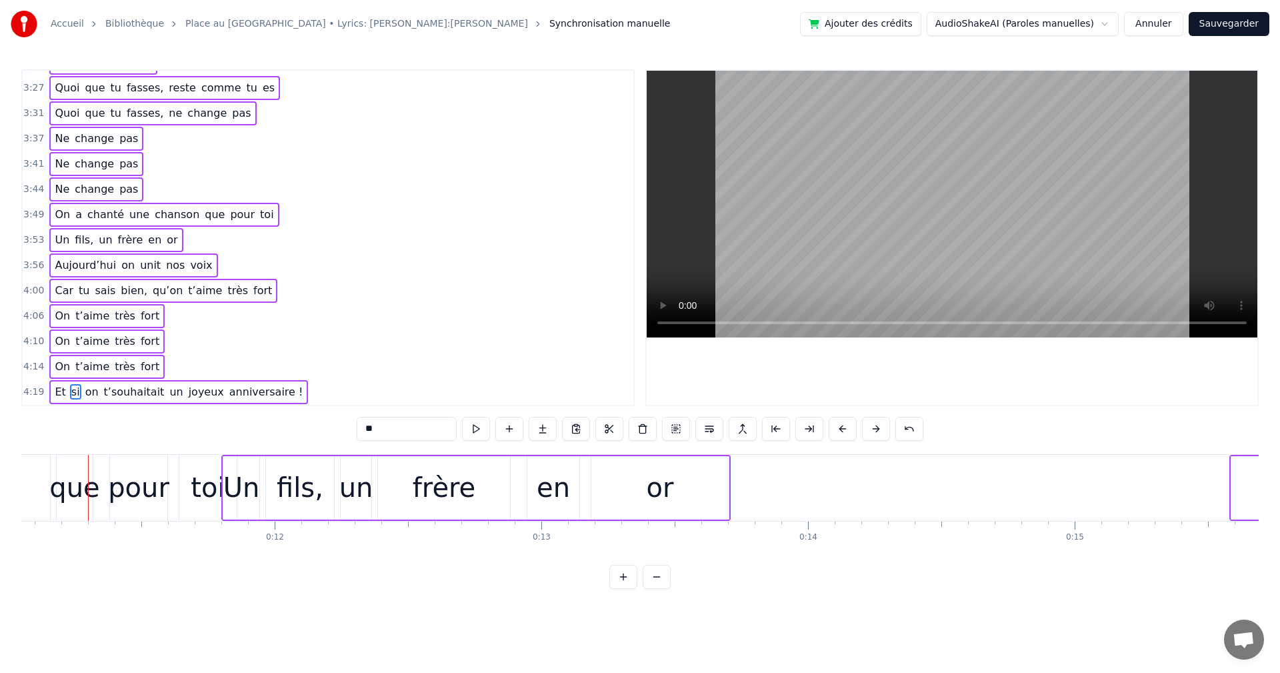
click at [870, 429] on button at bounding box center [876, 429] width 28 height 24
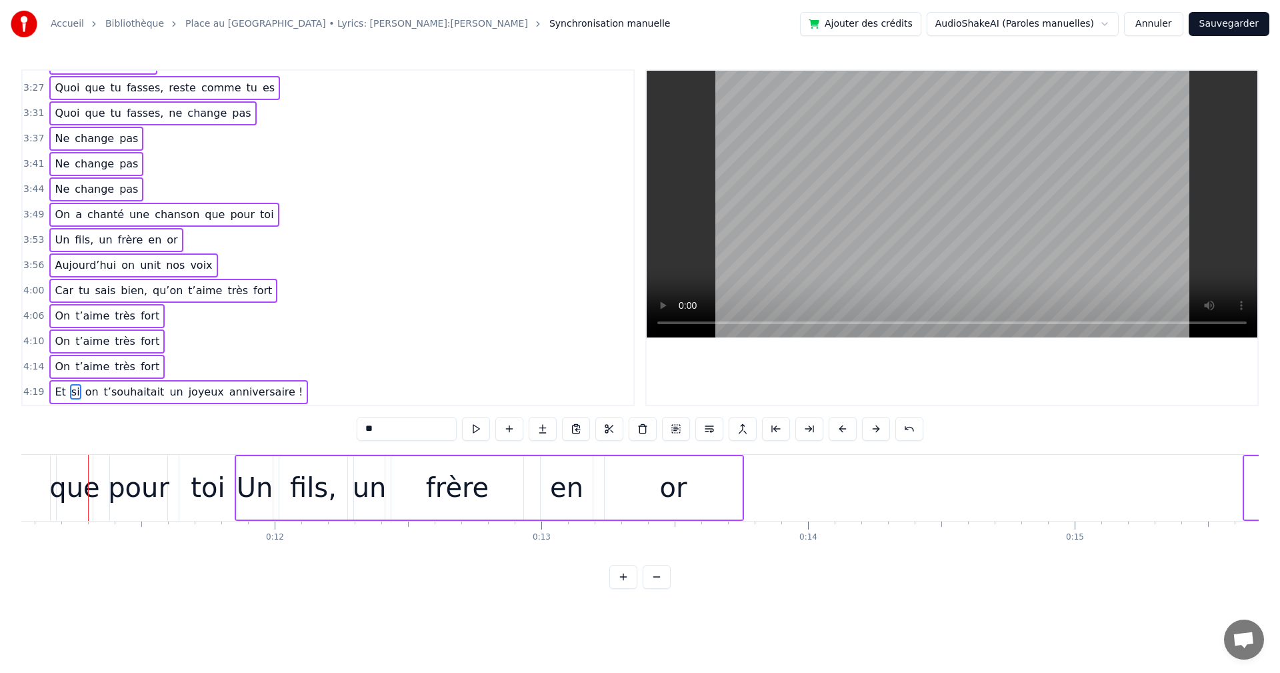
click at [870, 429] on button at bounding box center [876, 429] width 28 height 24
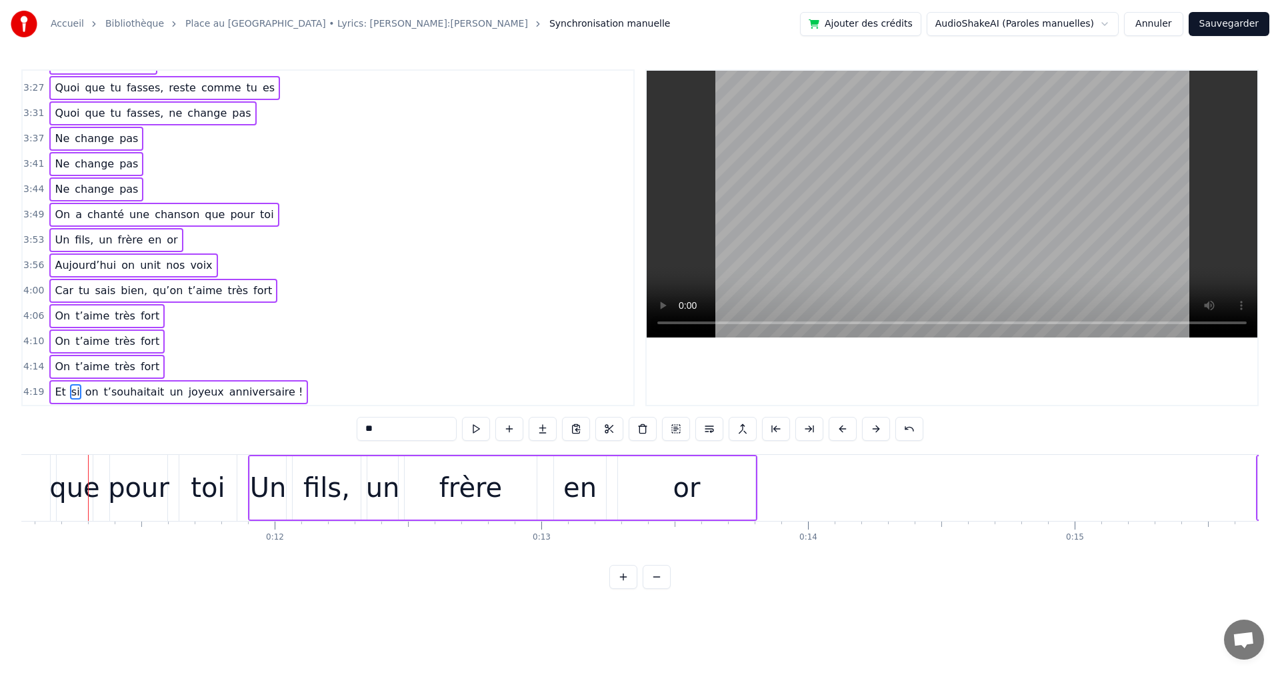
click at [870, 429] on button at bounding box center [876, 429] width 28 height 24
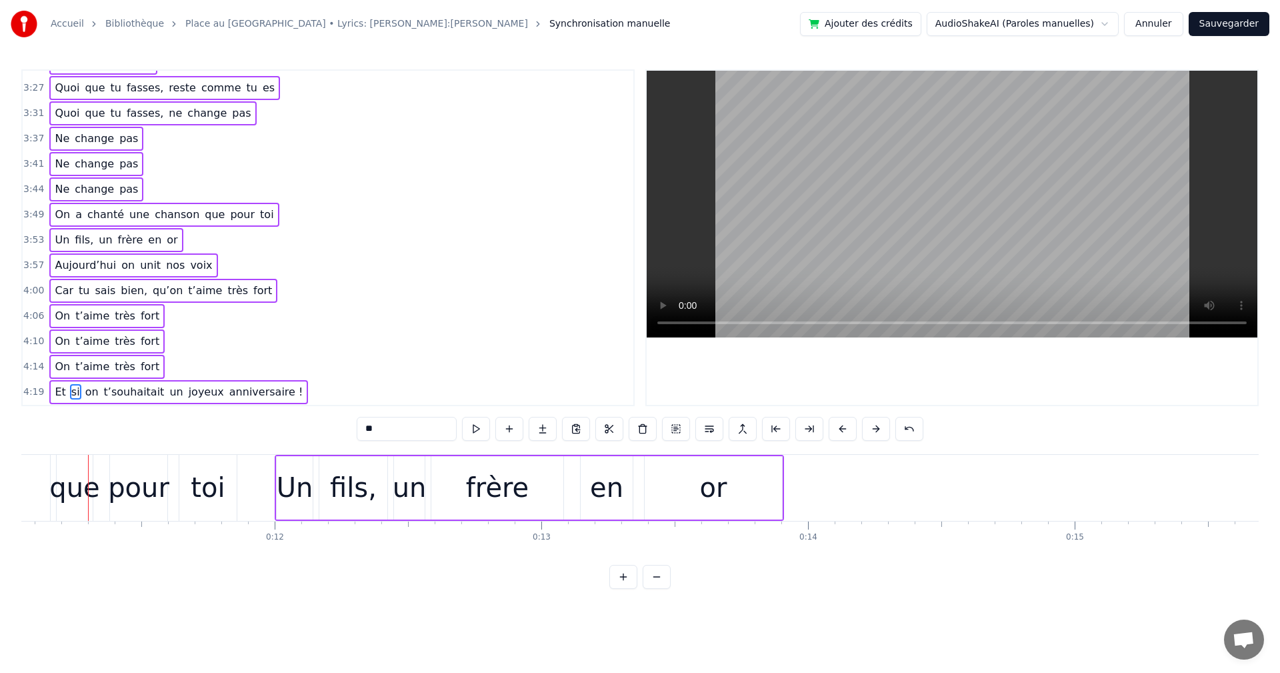
click at [870, 429] on button at bounding box center [876, 429] width 28 height 24
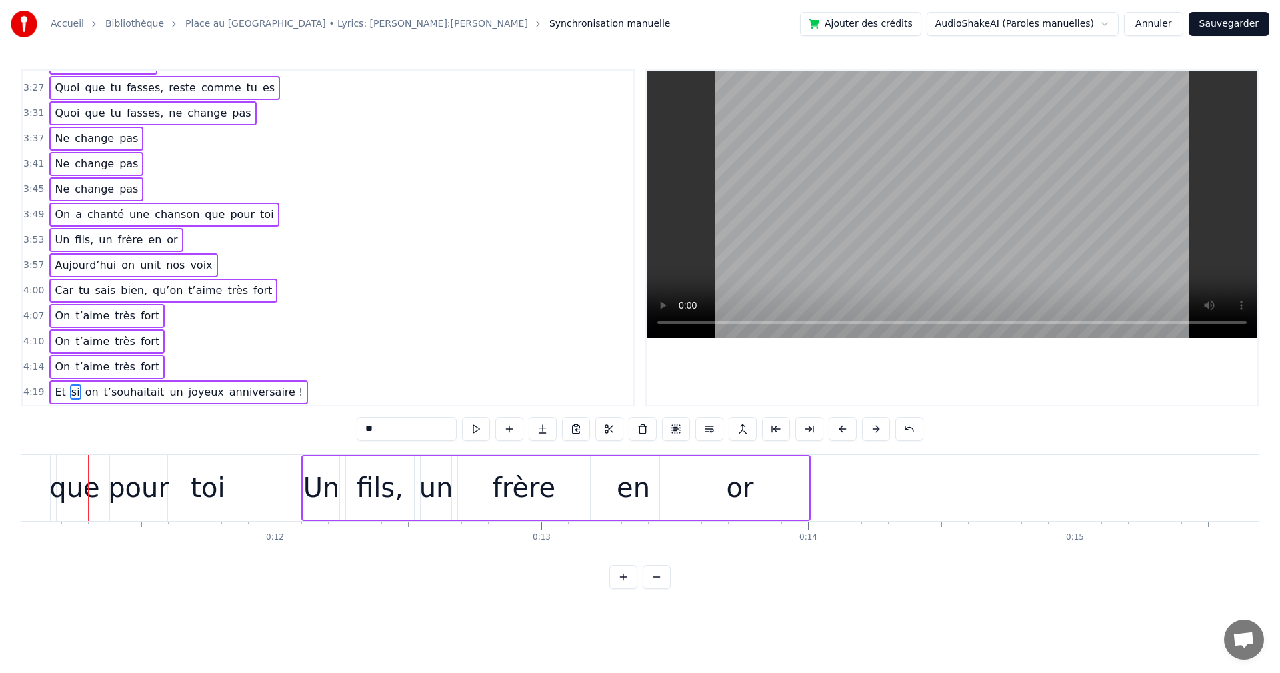
click at [870, 429] on button at bounding box center [876, 429] width 28 height 24
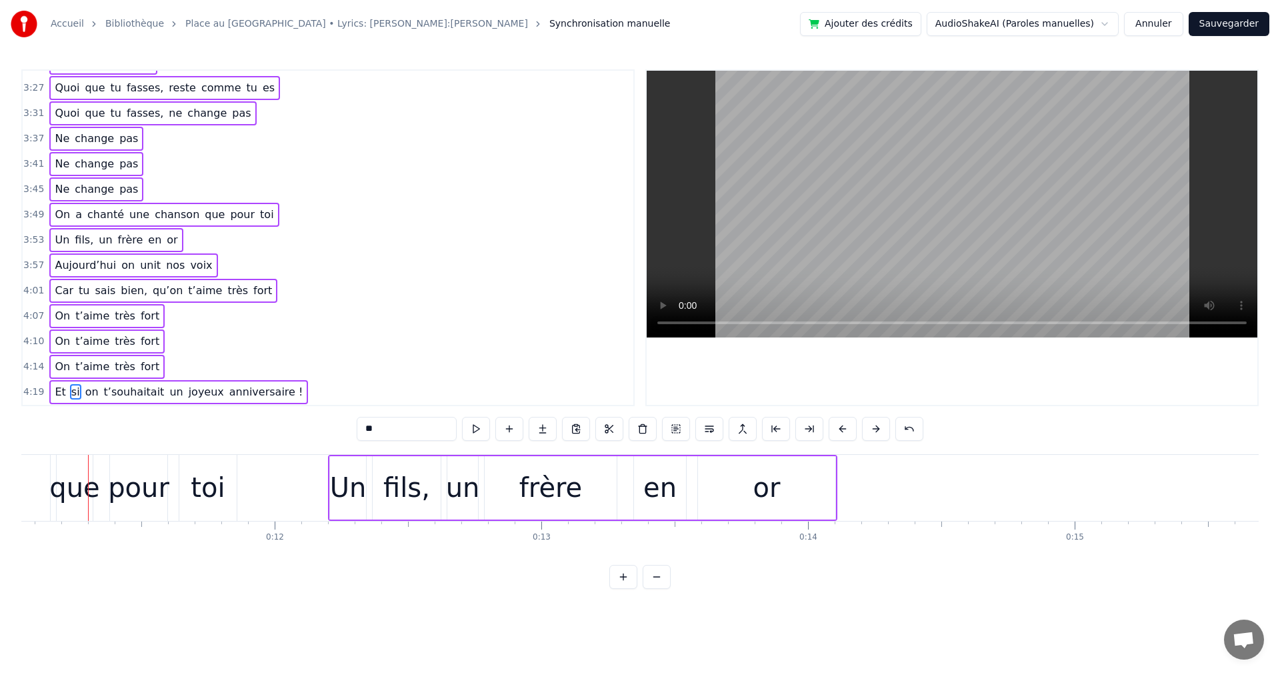
click at [870, 429] on button at bounding box center [876, 429] width 28 height 24
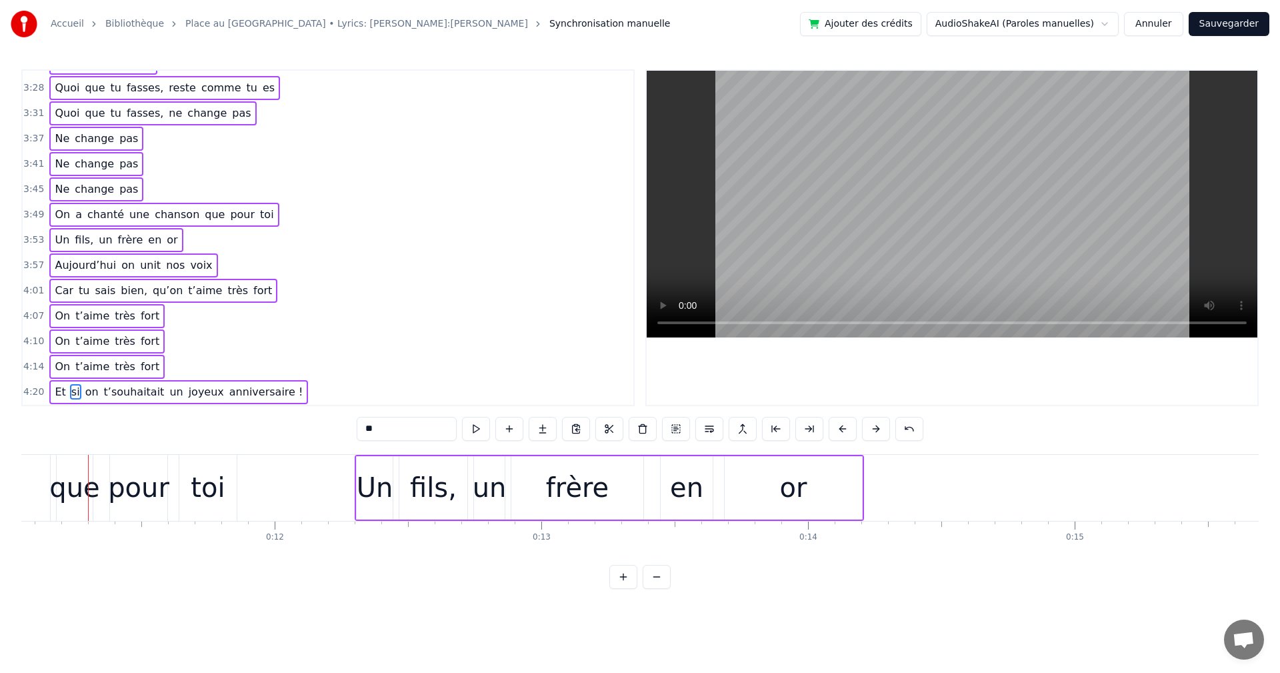
click at [870, 429] on button at bounding box center [876, 429] width 28 height 24
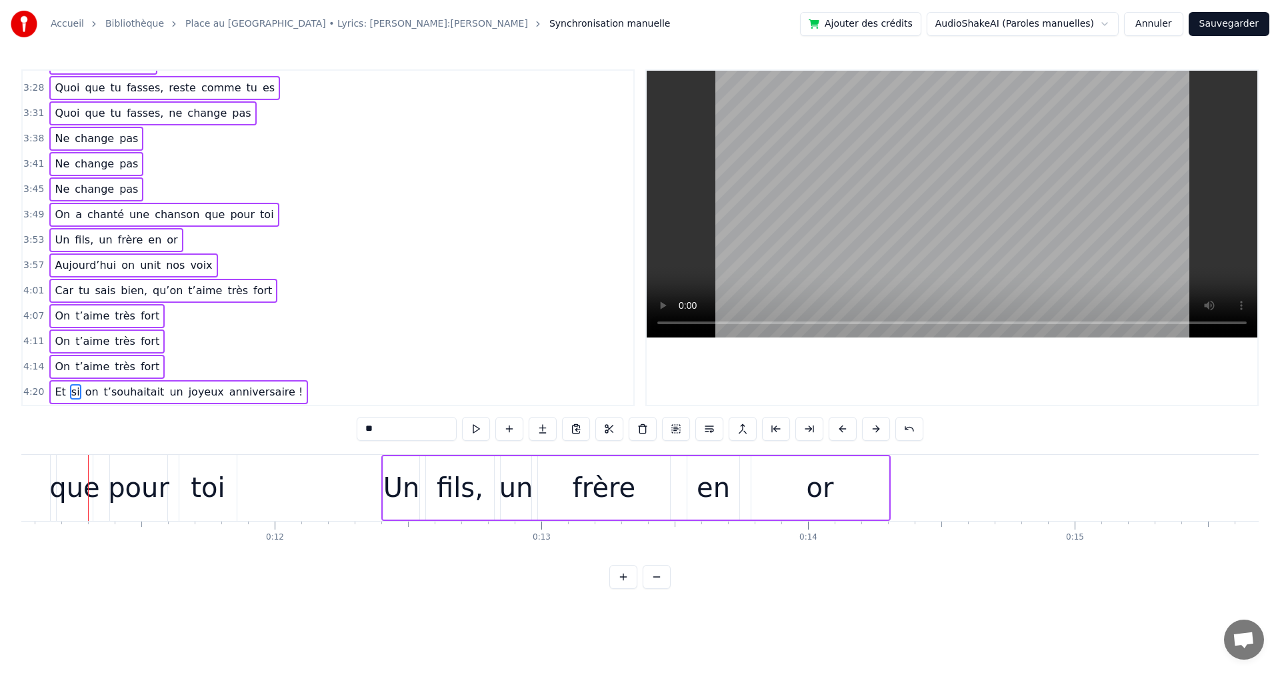
click at [870, 429] on button at bounding box center [876, 429] width 28 height 24
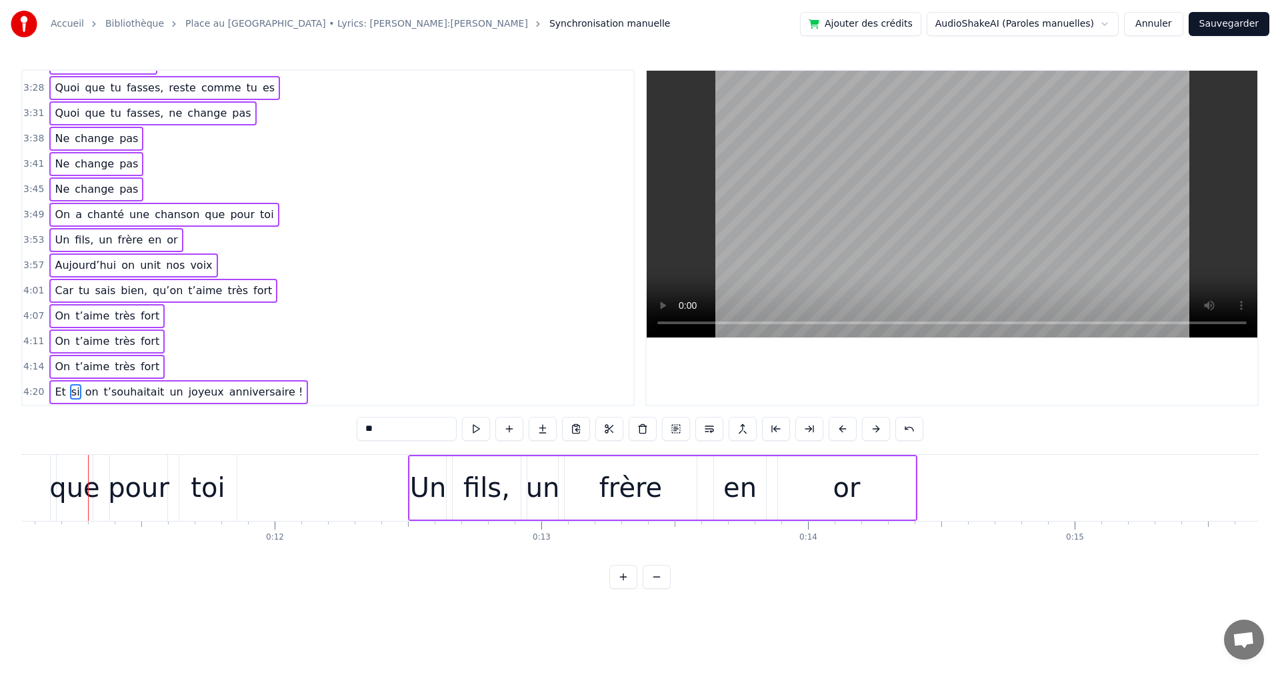
click at [870, 429] on button at bounding box center [876, 429] width 28 height 24
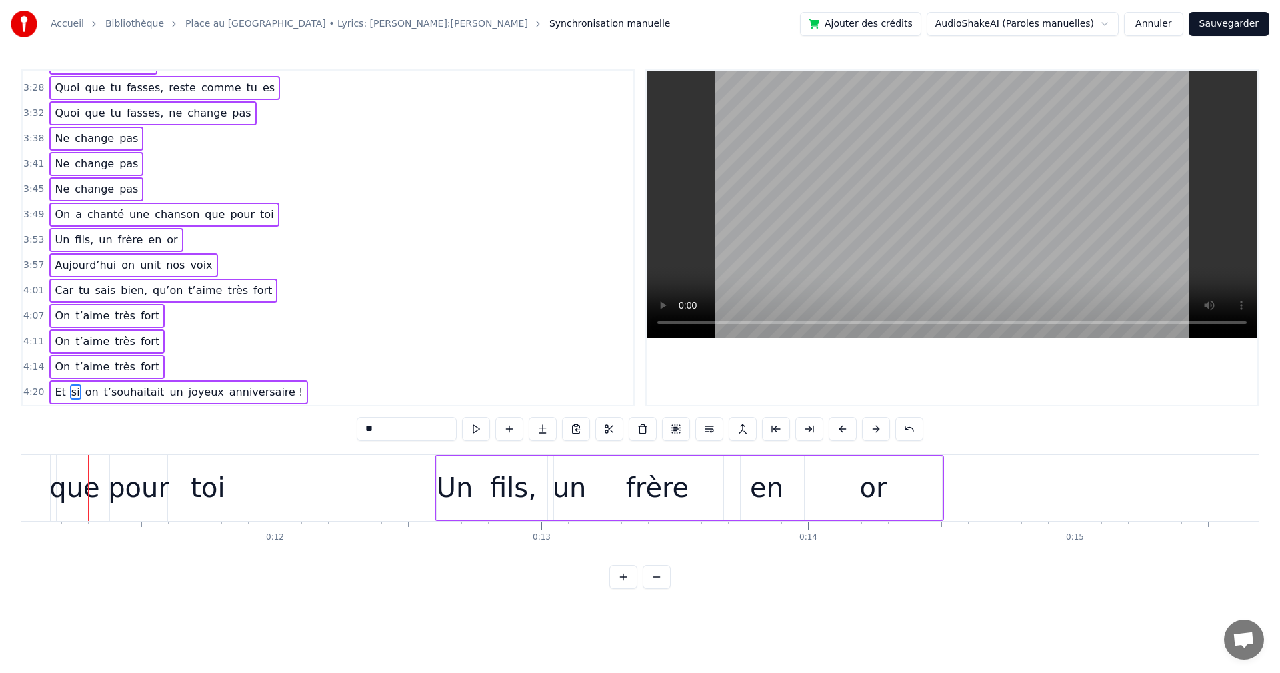
click at [870, 429] on button at bounding box center [876, 429] width 28 height 24
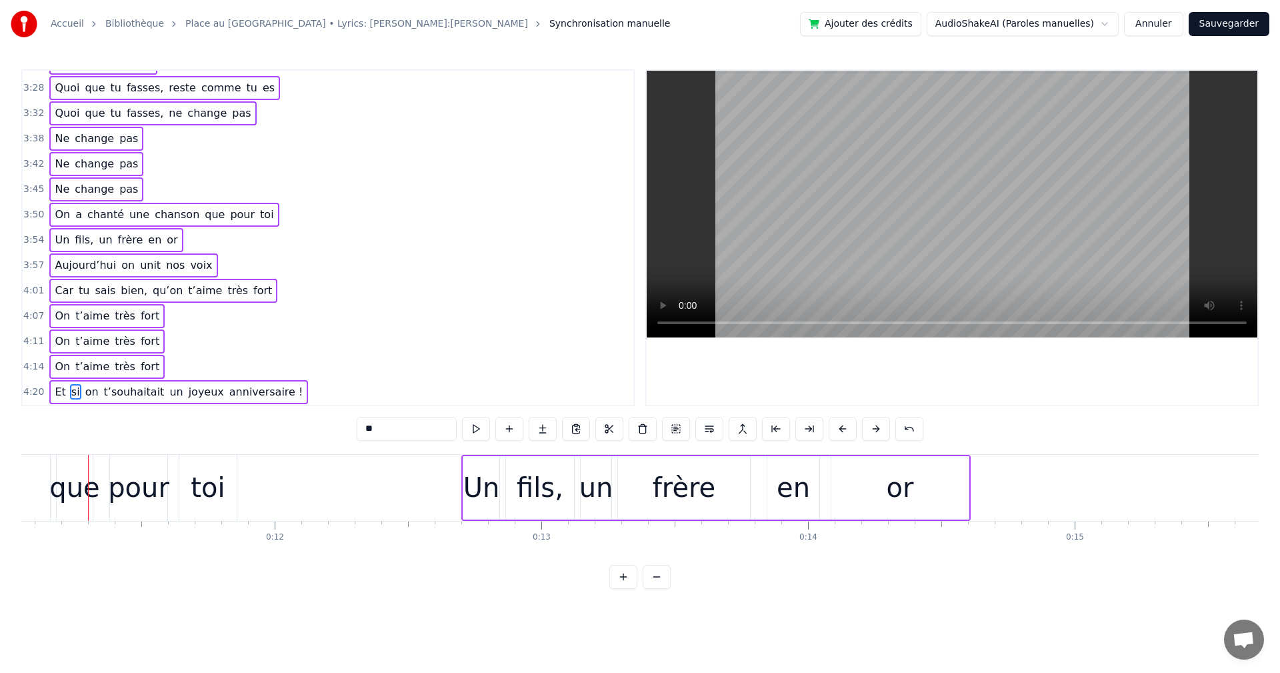
click at [870, 429] on button at bounding box center [876, 429] width 28 height 24
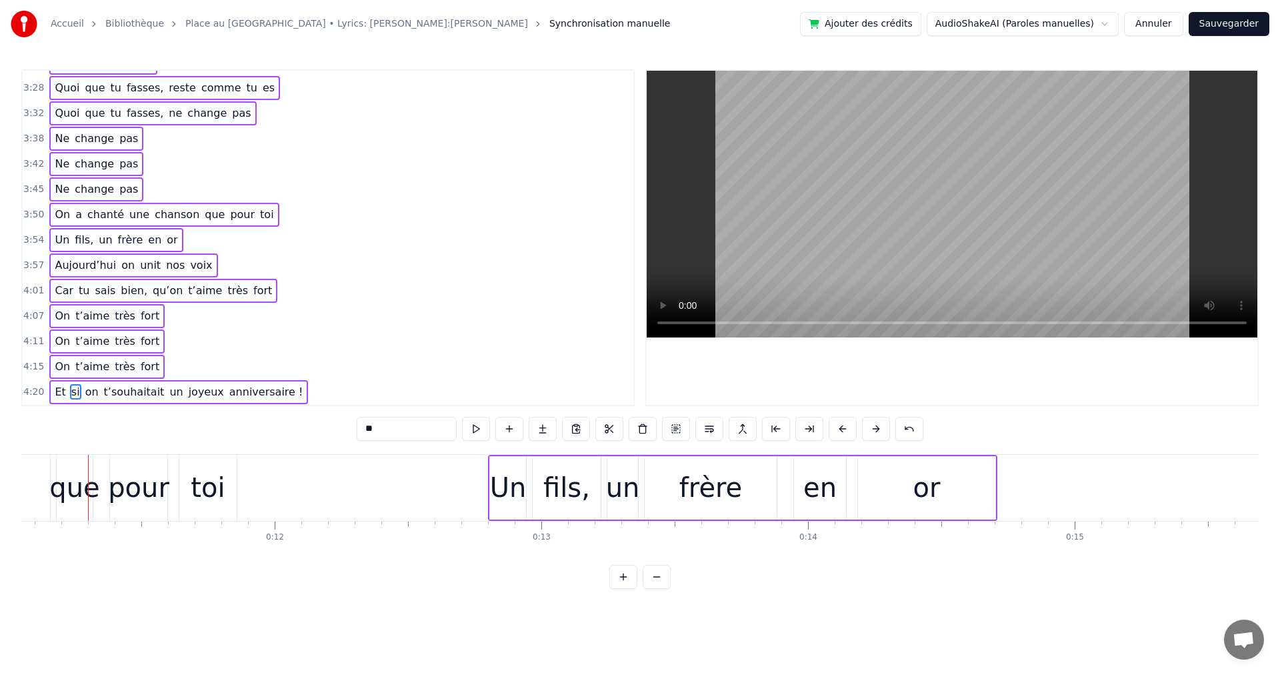
click at [870, 429] on button at bounding box center [876, 429] width 28 height 24
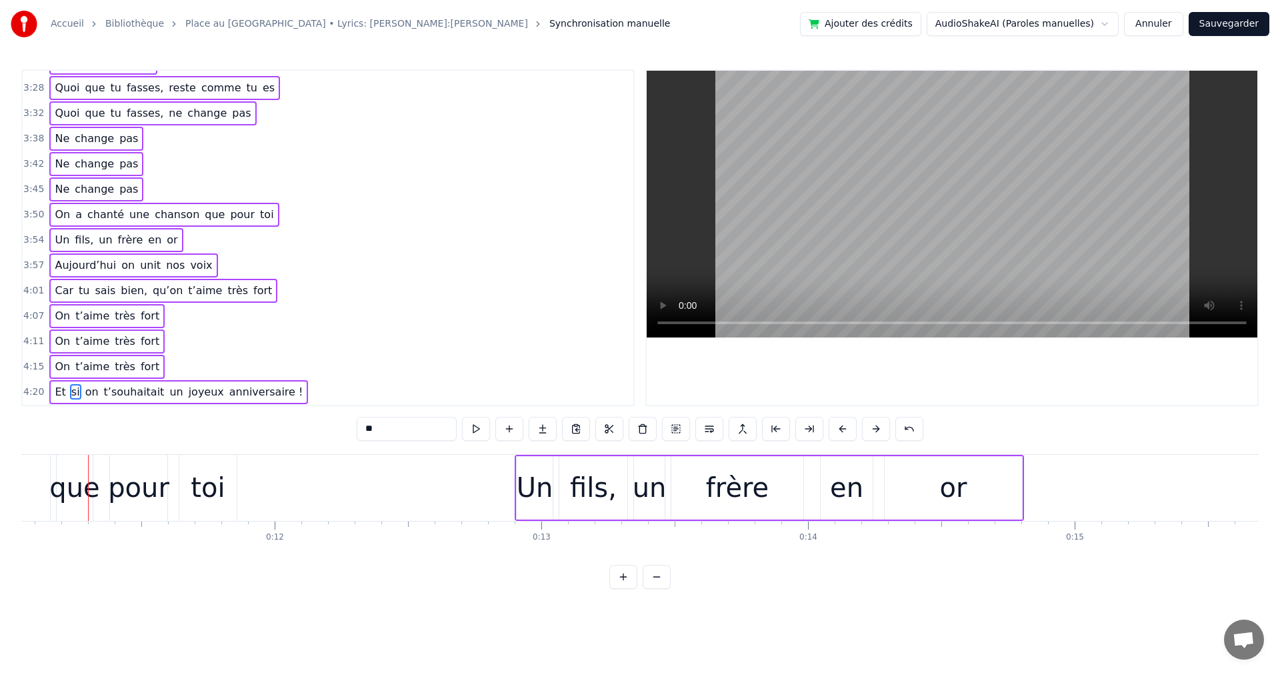
click at [870, 429] on button at bounding box center [876, 429] width 28 height 24
click at [871, 429] on button at bounding box center [876, 429] width 28 height 24
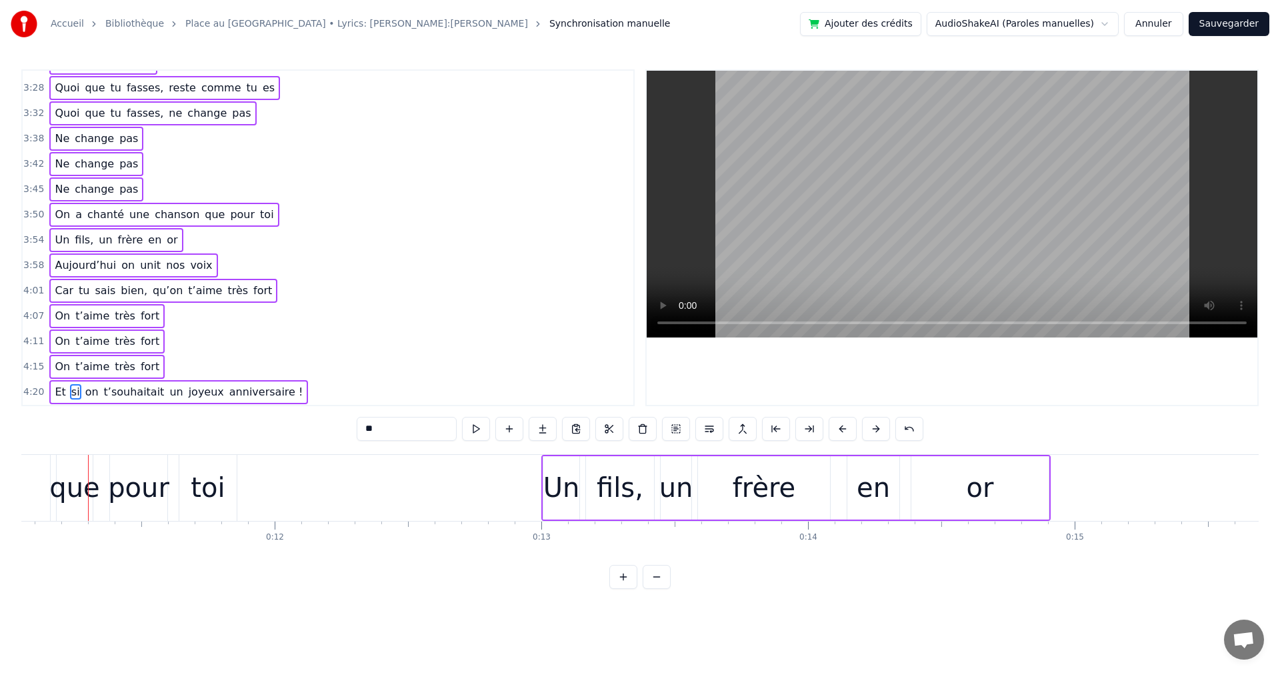
click at [871, 429] on button at bounding box center [876, 429] width 28 height 24
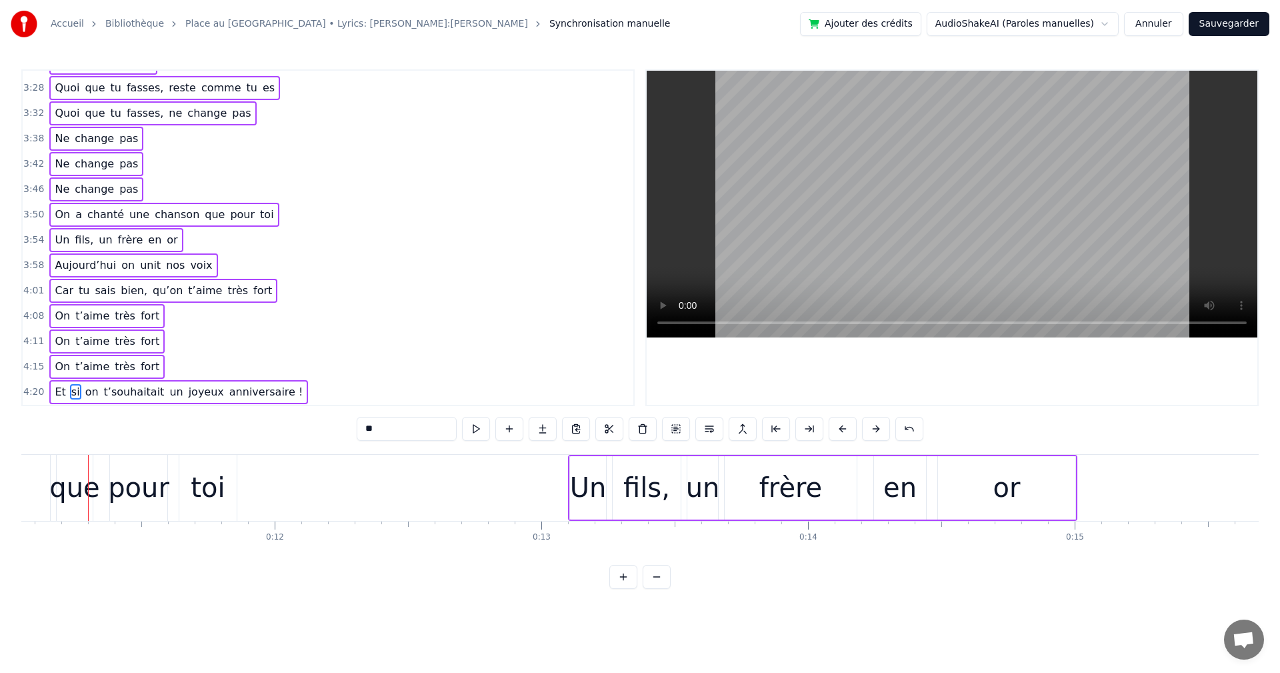
click at [1228, 29] on button "Sauvegarder" at bounding box center [1229, 24] width 81 height 24
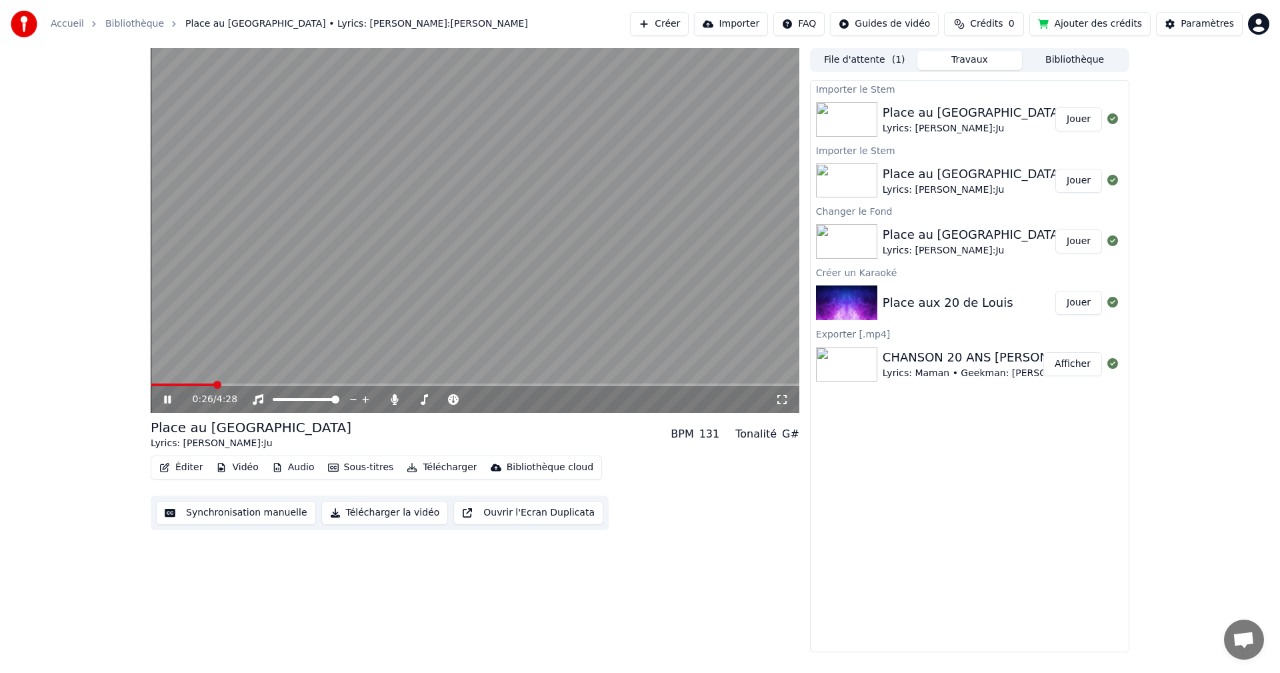
click at [170, 402] on icon at bounding box center [176, 399] width 31 height 11
click at [409, 403] on span at bounding box center [413, 399] width 8 height 8
